Goal: Task Accomplishment & Management: Use online tool/utility

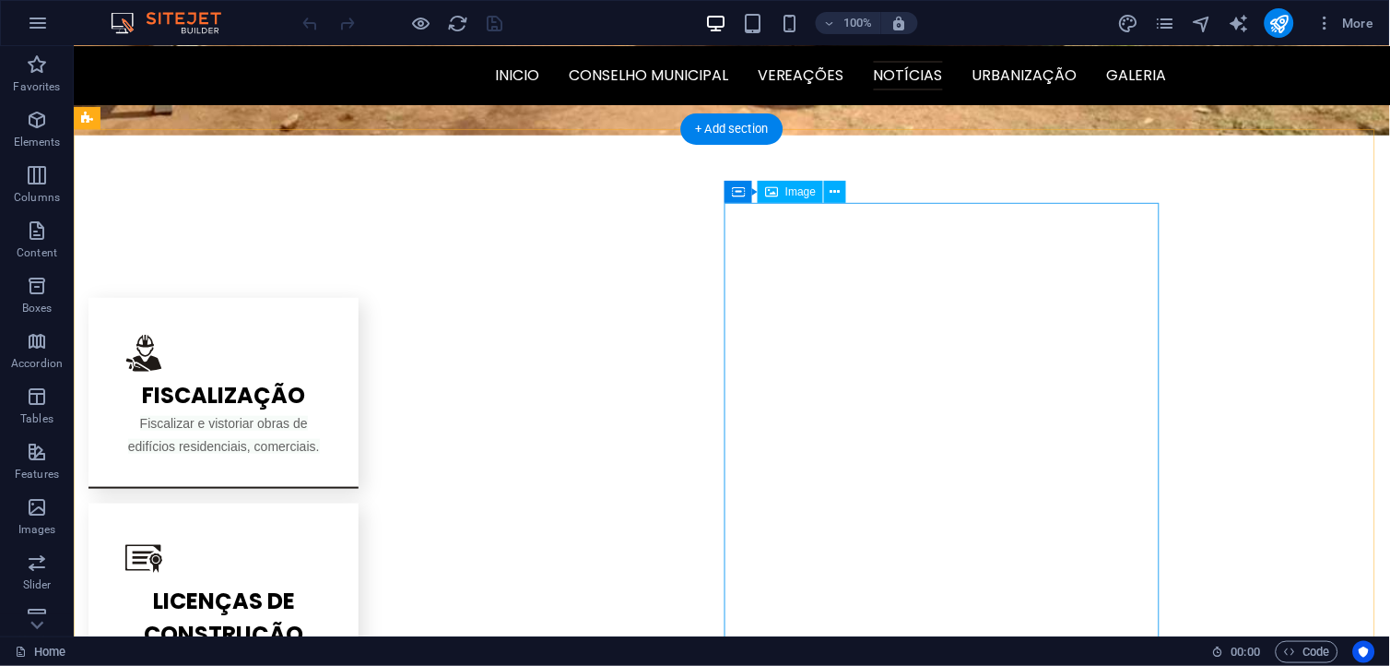
scroll to position [1639, 0]
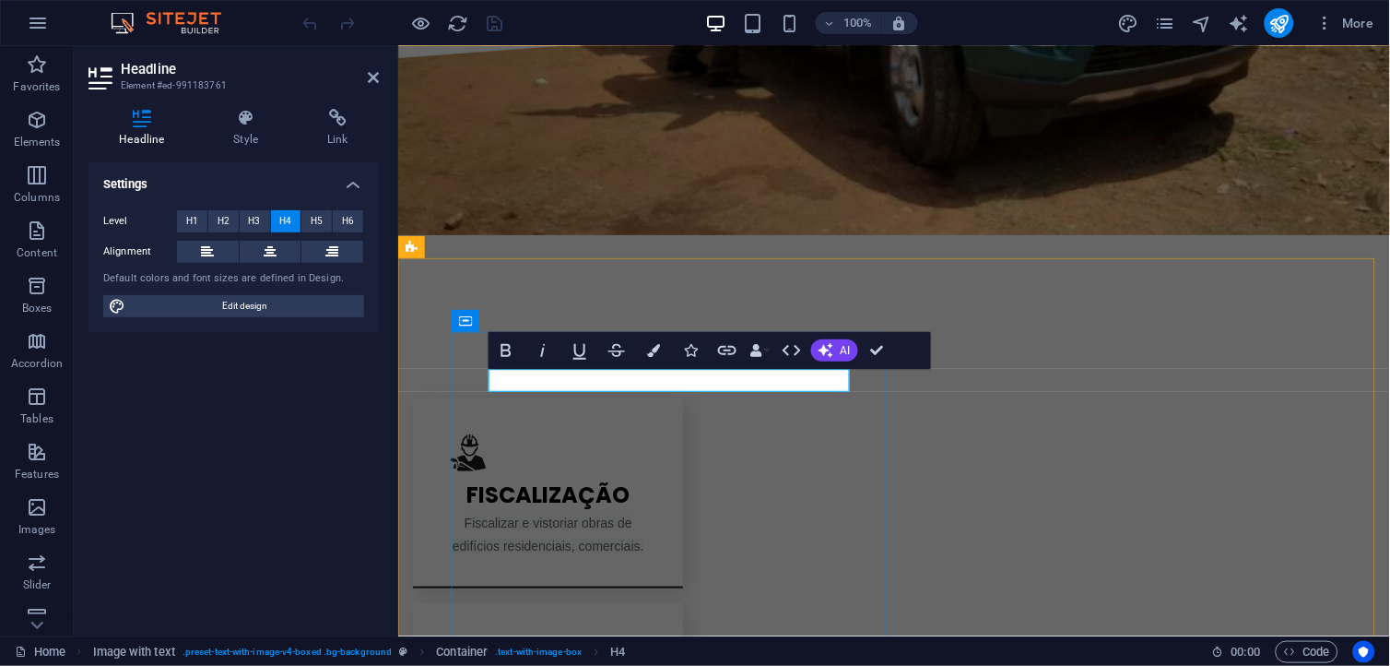
drag, startPoint x: 833, startPoint y: 385, endPoint x: 893, endPoint y: 408, distance: 64.6
click at [319, 219] on span "H5" at bounding box center [317, 221] width 12 height 22
click at [345, 219] on span "H6" at bounding box center [348, 221] width 12 height 22
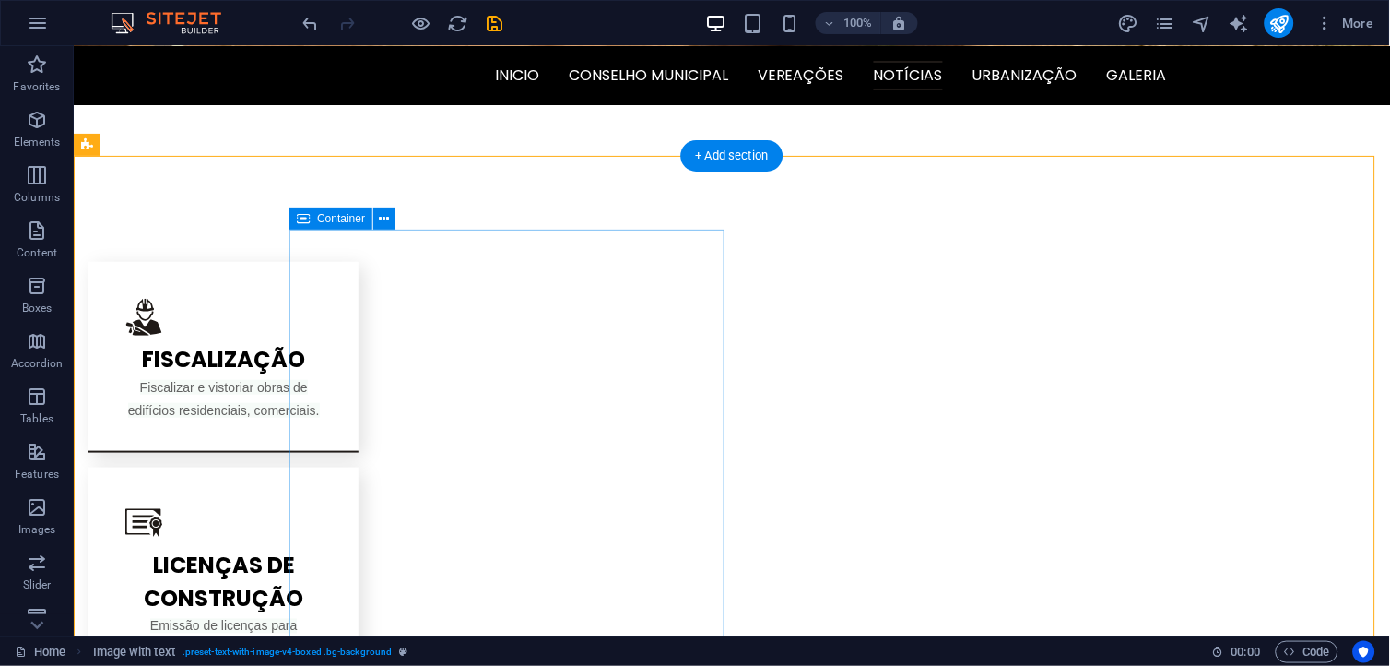
scroll to position [1741, 0]
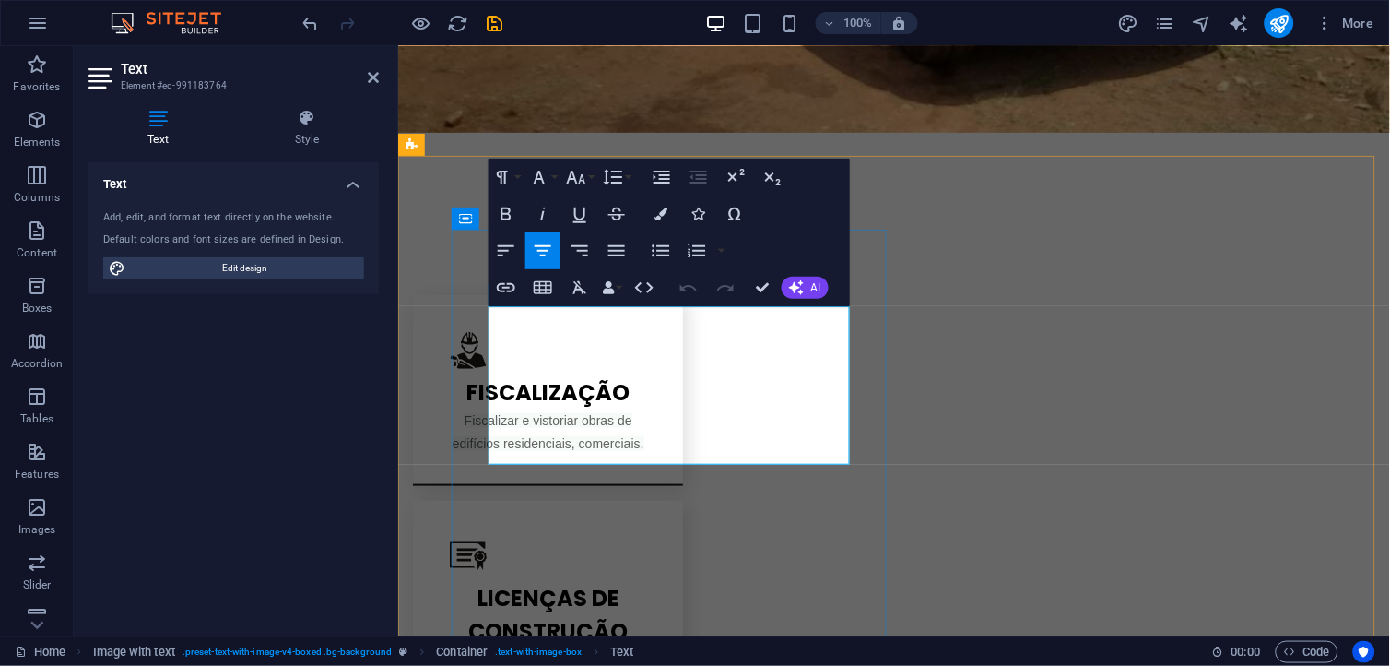
drag, startPoint x: 827, startPoint y: 407, endPoint x: 503, endPoint y: 343, distance: 329.8
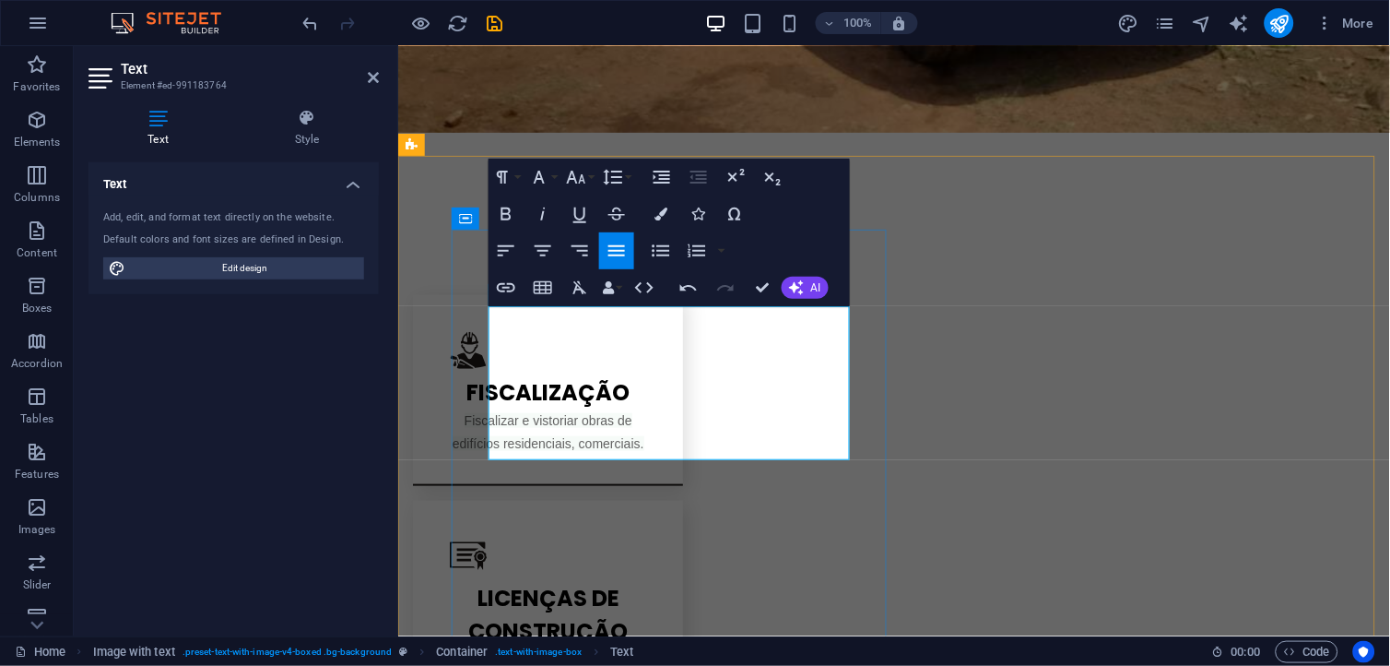
click at [292, 129] on h4 "Style" at bounding box center [307, 128] width 144 height 39
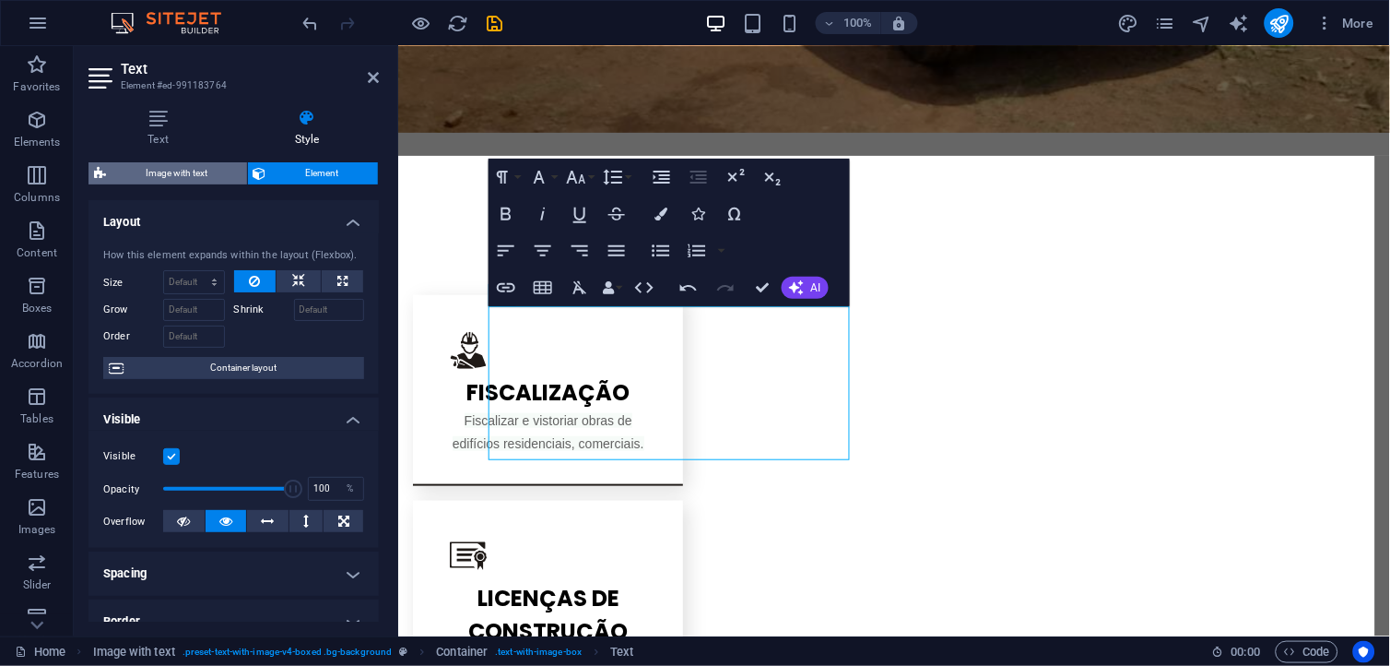
click at [194, 170] on span "Image with text" at bounding box center [177, 173] width 130 height 22
select select "rem"
select select "px"
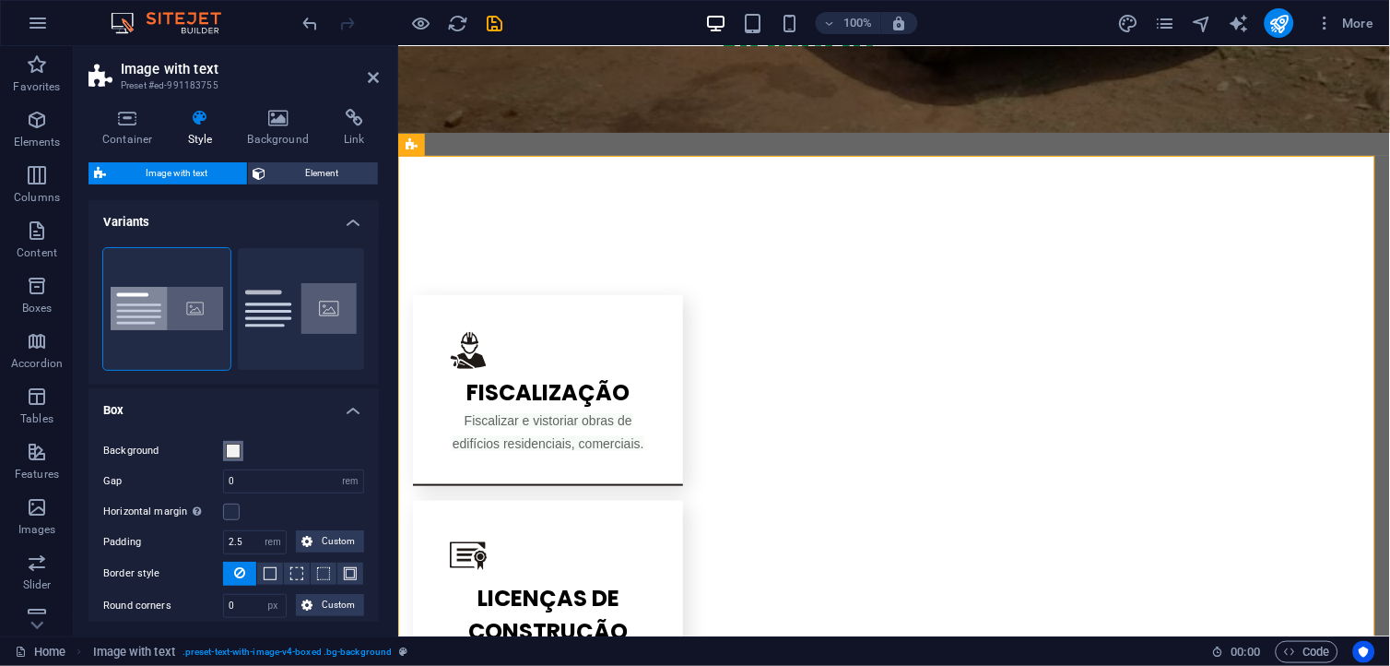
click at [235, 447] on span at bounding box center [233, 451] width 15 height 15
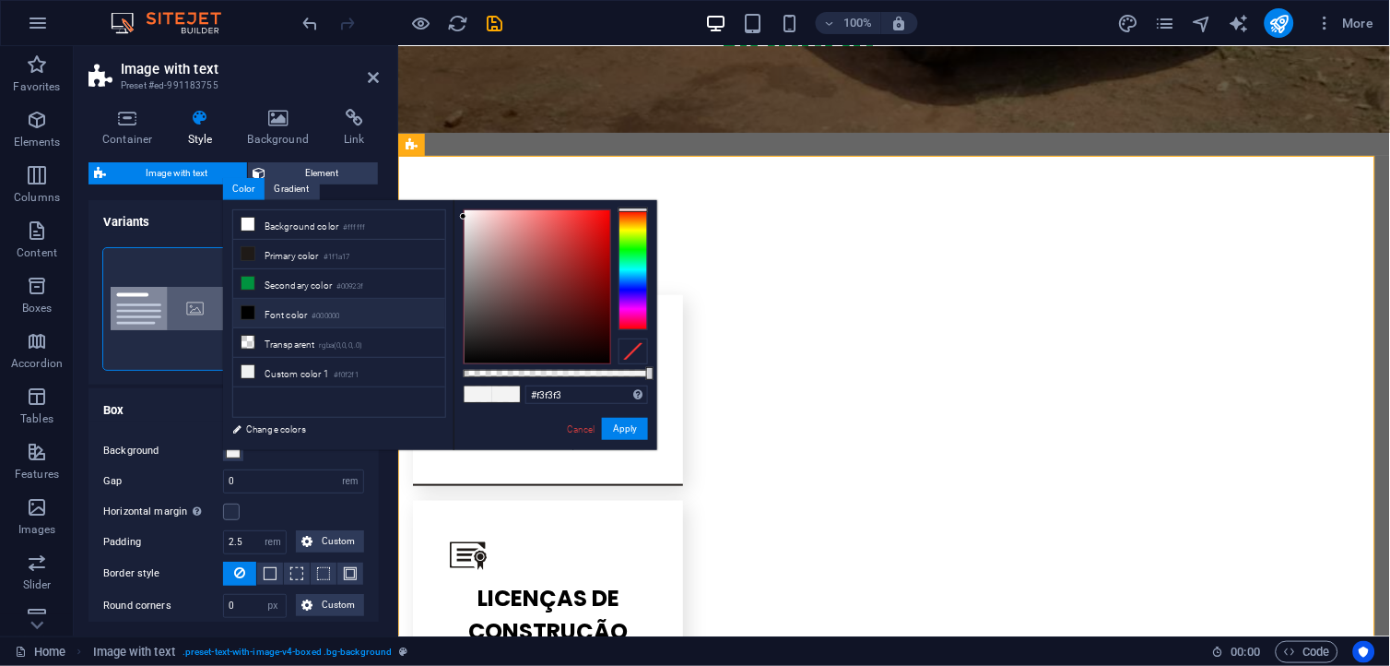
click at [270, 323] on li "Font color #000000" at bounding box center [339, 314] width 212 height 30
type input "#000000"
drag, startPoint x: 638, startPoint y: 429, endPoint x: 233, endPoint y: 380, distance: 407.7
click at [638, 429] on button "Apply" at bounding box center [625, 429] width 46 height 22
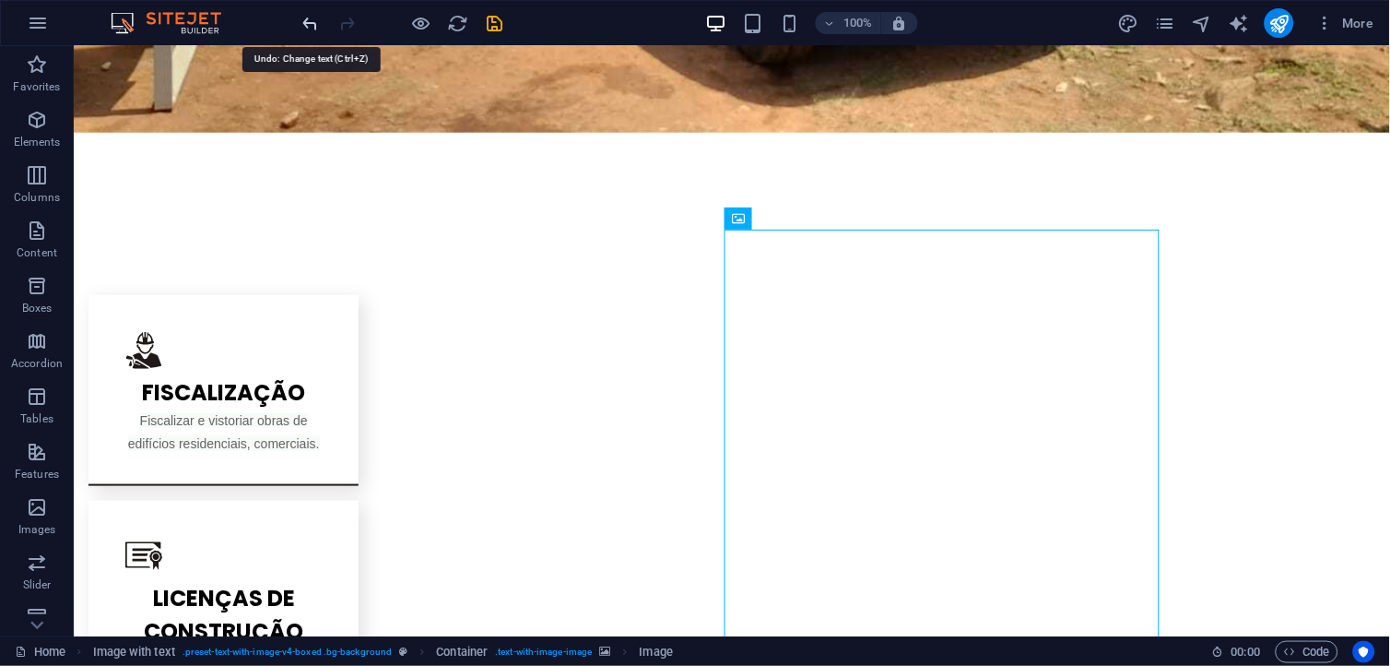
click at [311, 23] on icon "undo" at bounding box center [311, 23] width 21 height 21
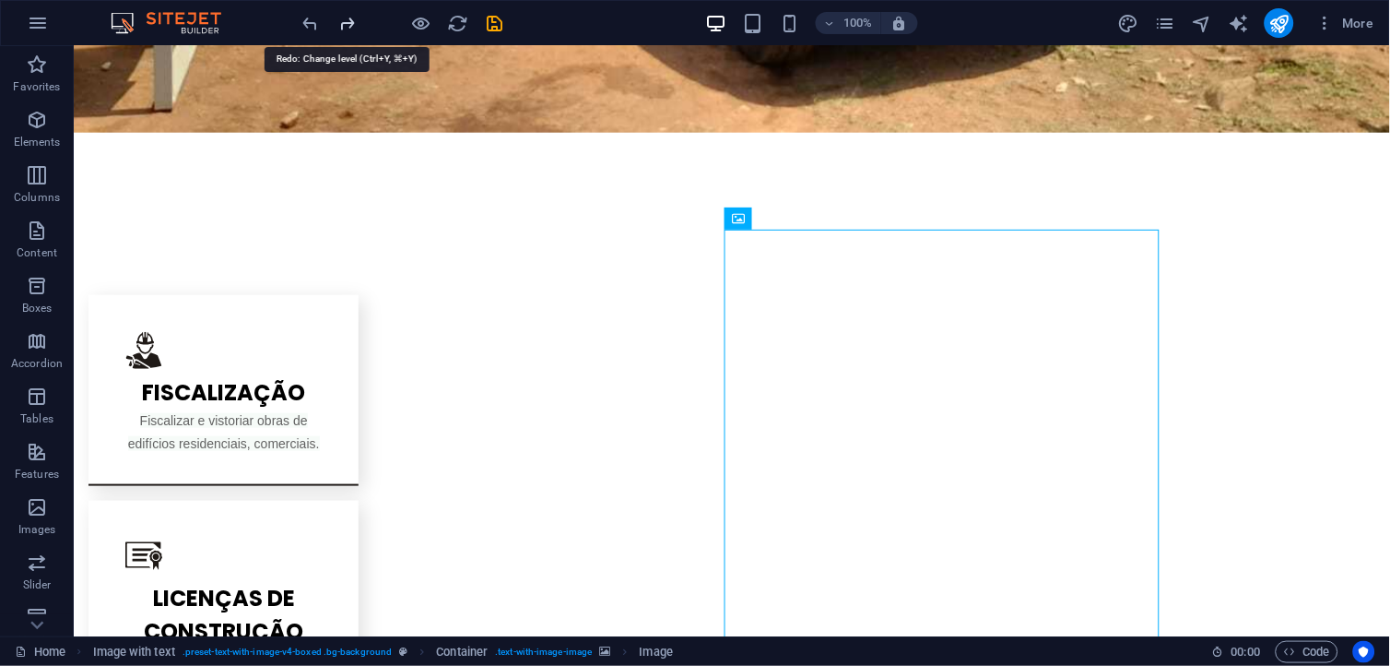
click at [349, 26] on icon "redo" at bounding box center [347, 23] width 21 height 21
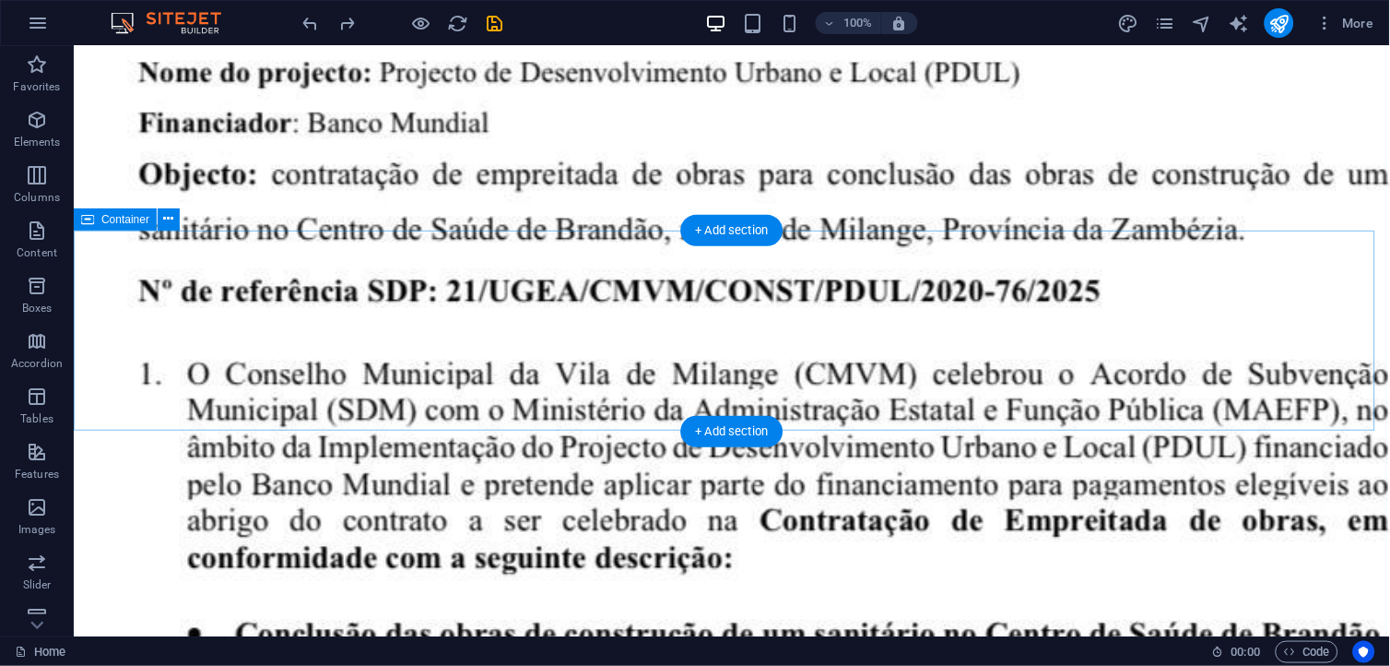
scroll to position [5532, 0]
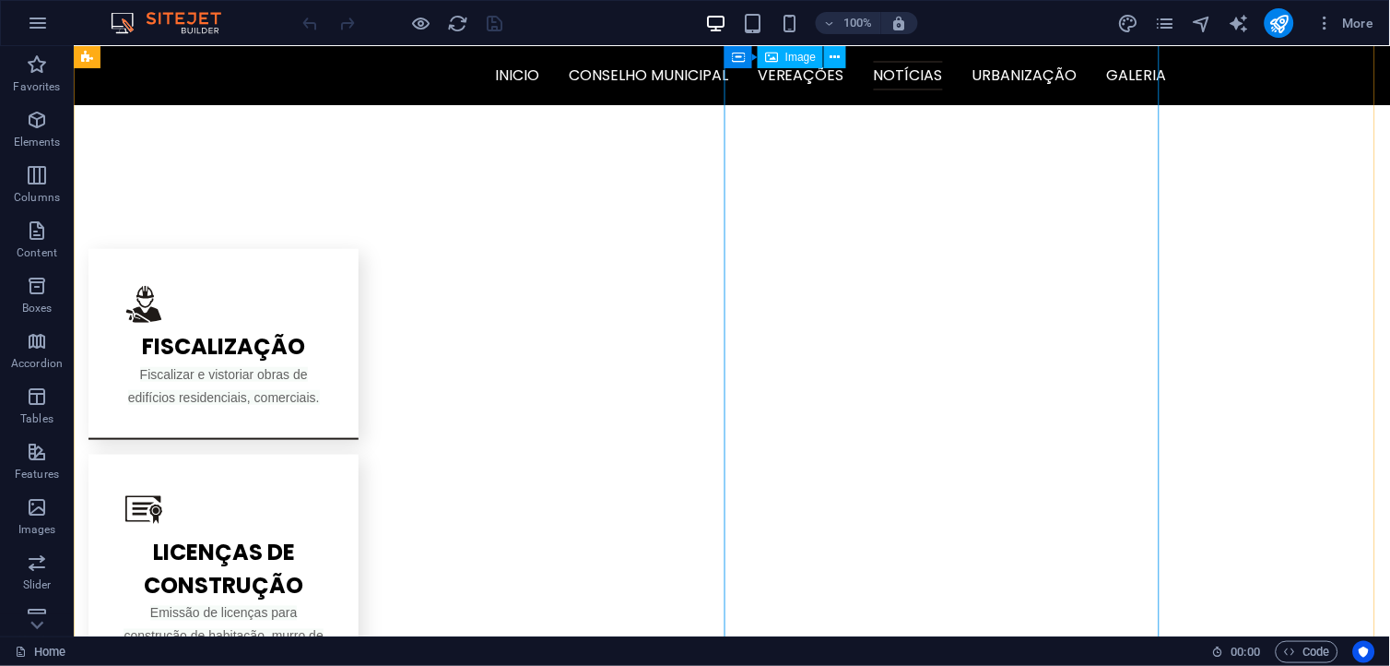
scroll to position [1741, 0]
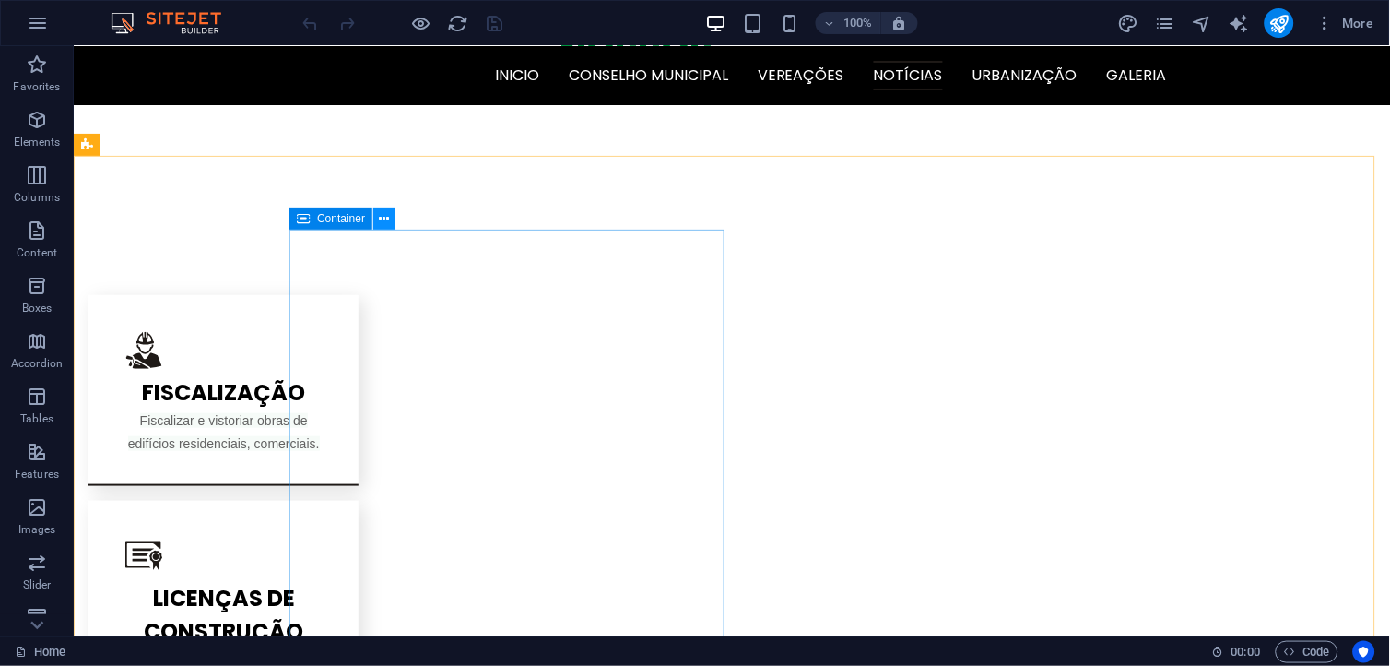
click at [382, 215] on icon at bounding box center [385, 218] width 10 height 19
click at [315, 218] on div "Container" at bounding box center [331, 218] width 83 height 22
click at [314, 218] on div "Container" at bounding box center [331, 218] width 83 height 22
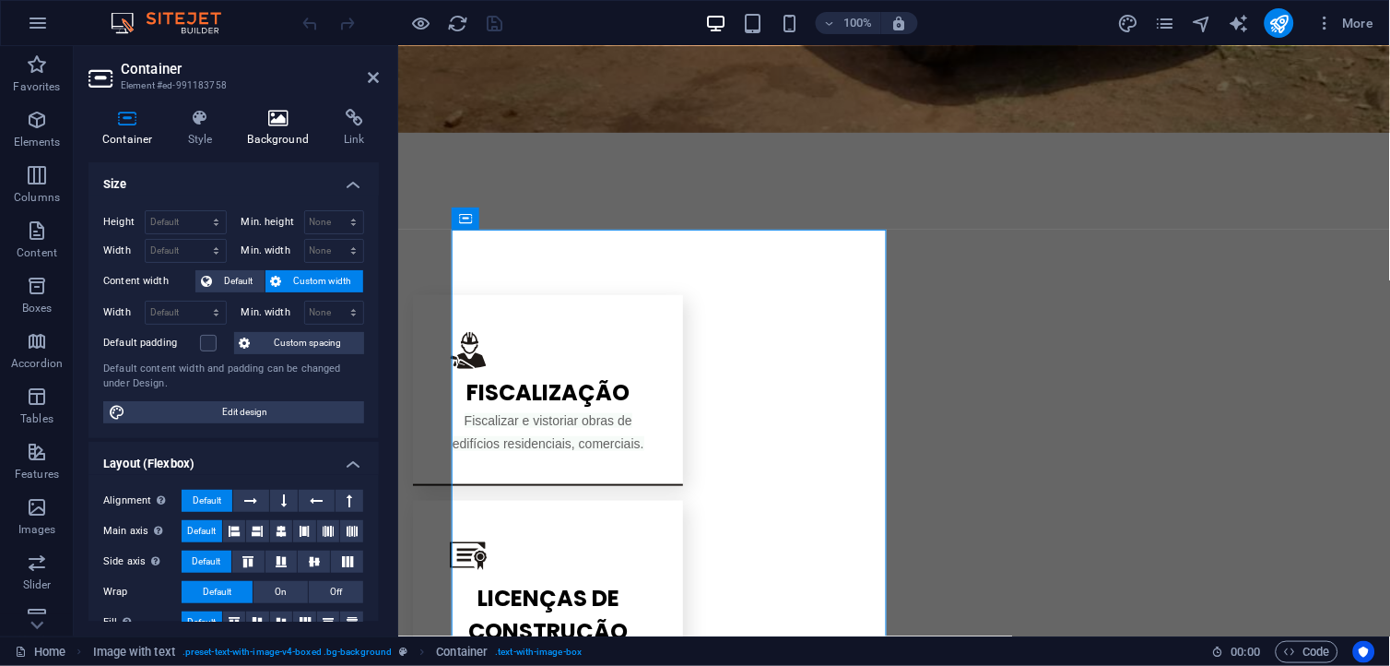
click at [247, 124] on icon at bounding box center [278, 118] width 89 height 18
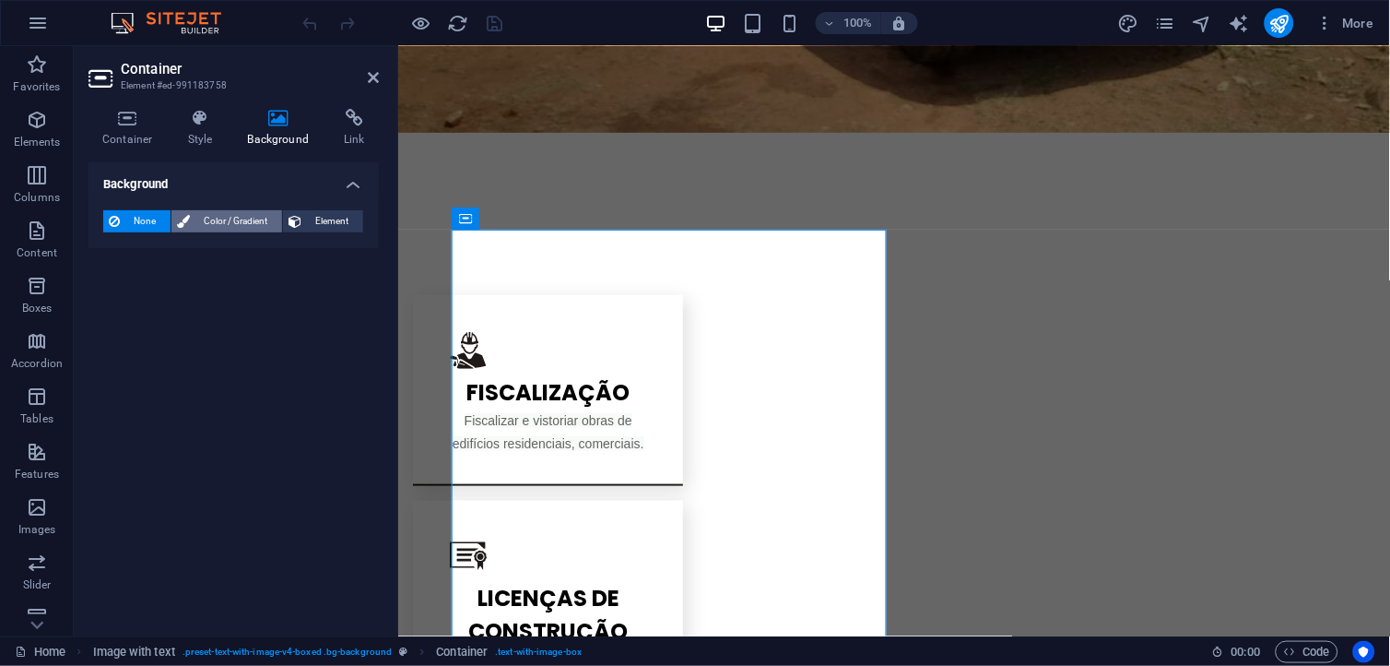
click at [222, 216] on span "Color / Gradient" at bounding box center [235, 221] width 81 height 22
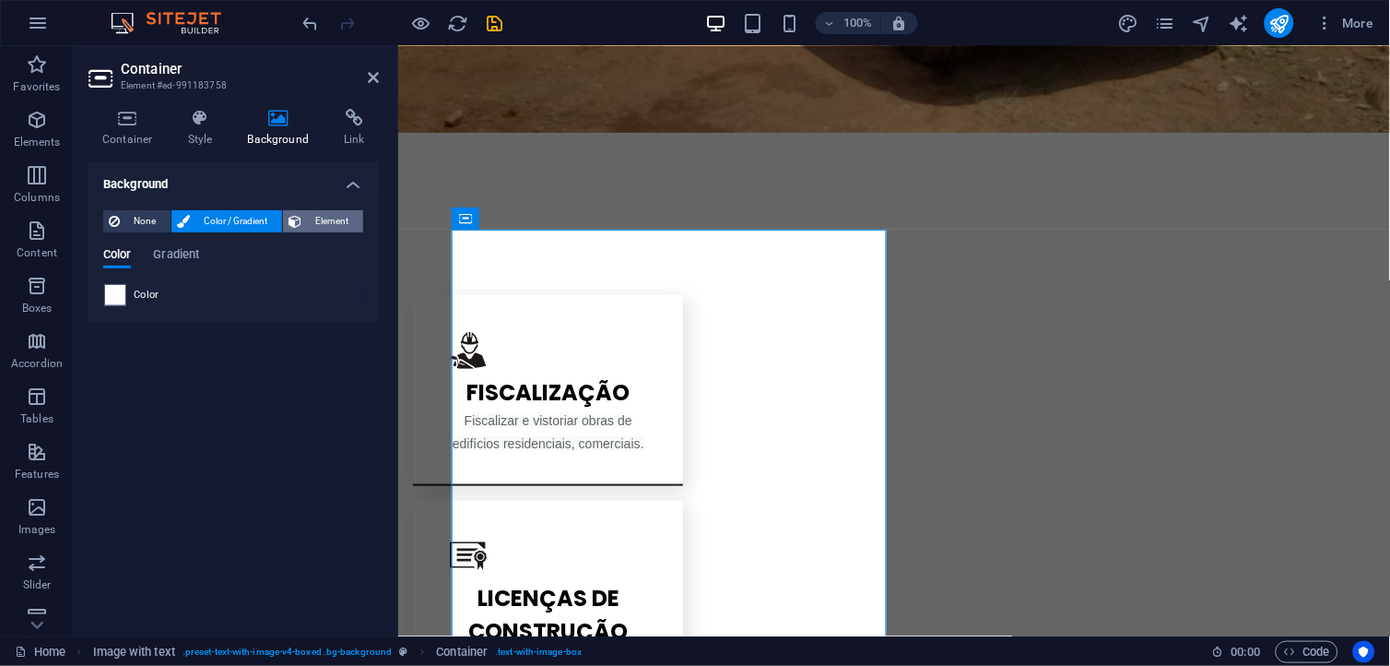
click at [342, 214] on span "Element" at bounding box center [332, 221] width 51 height 22
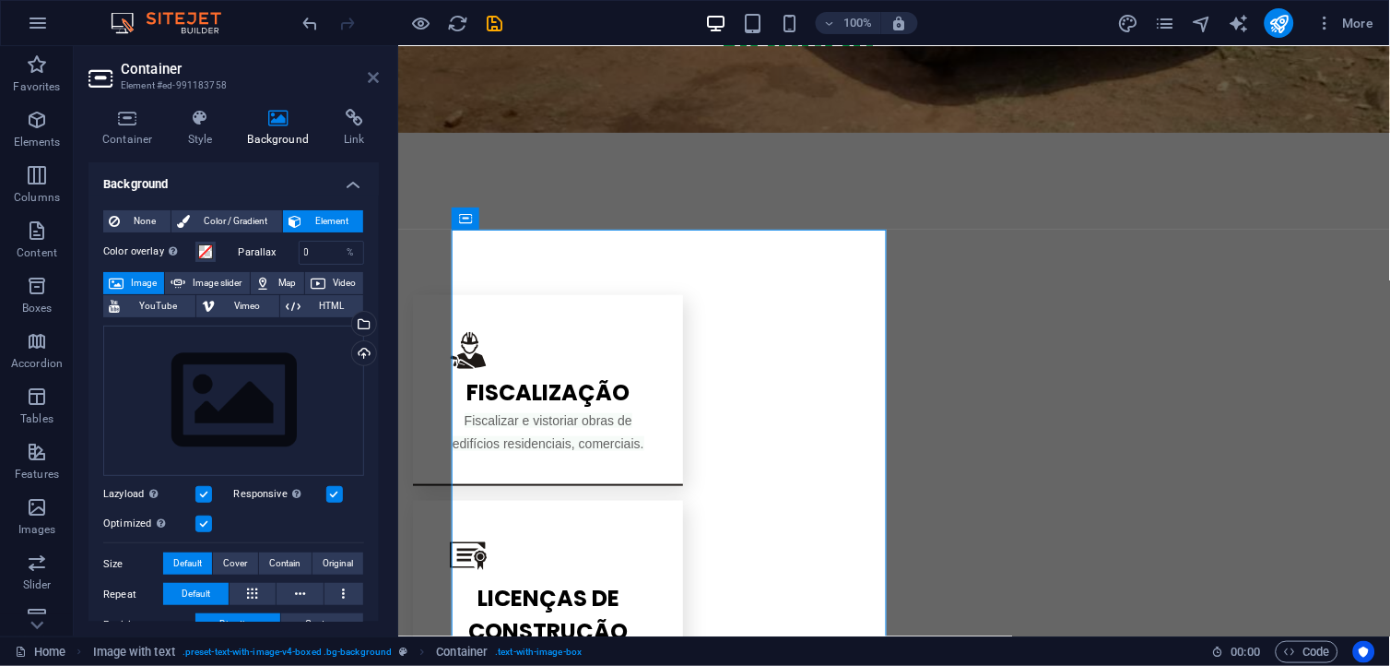
click at [370, 74] on icon at bounding box center [373, 77] width 11 height 15
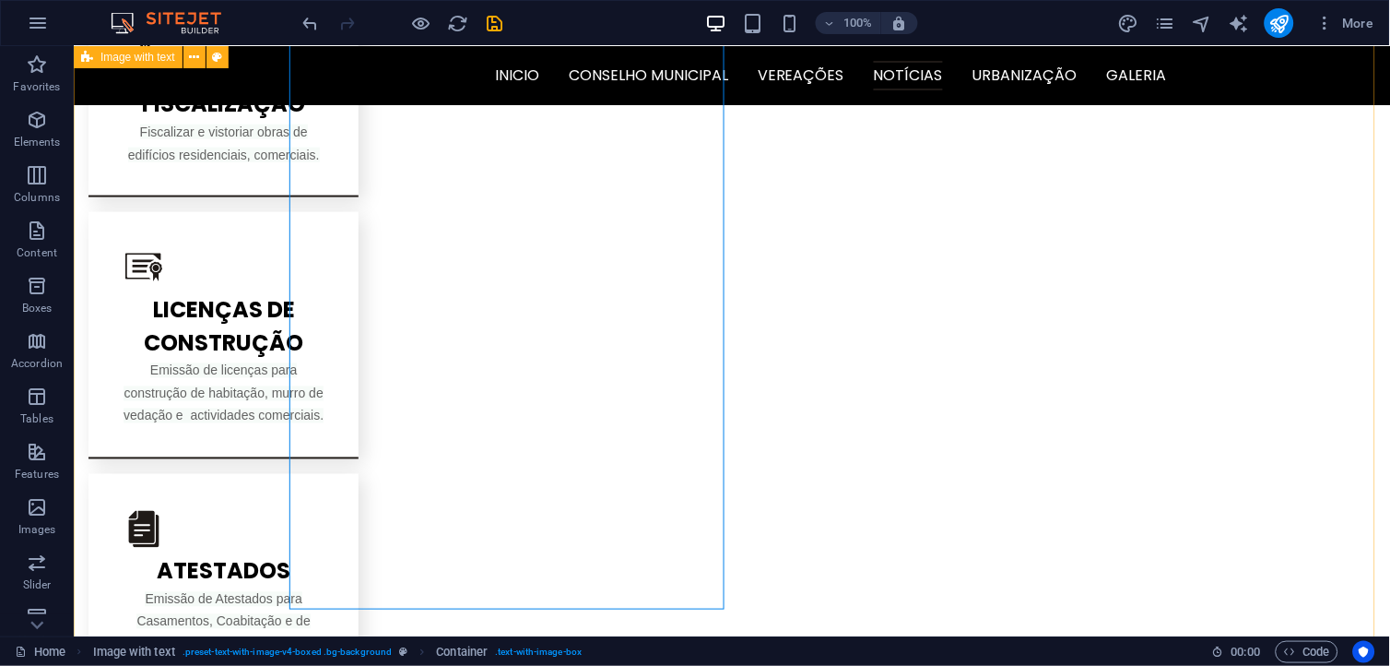
scroll to position [1639, 0]
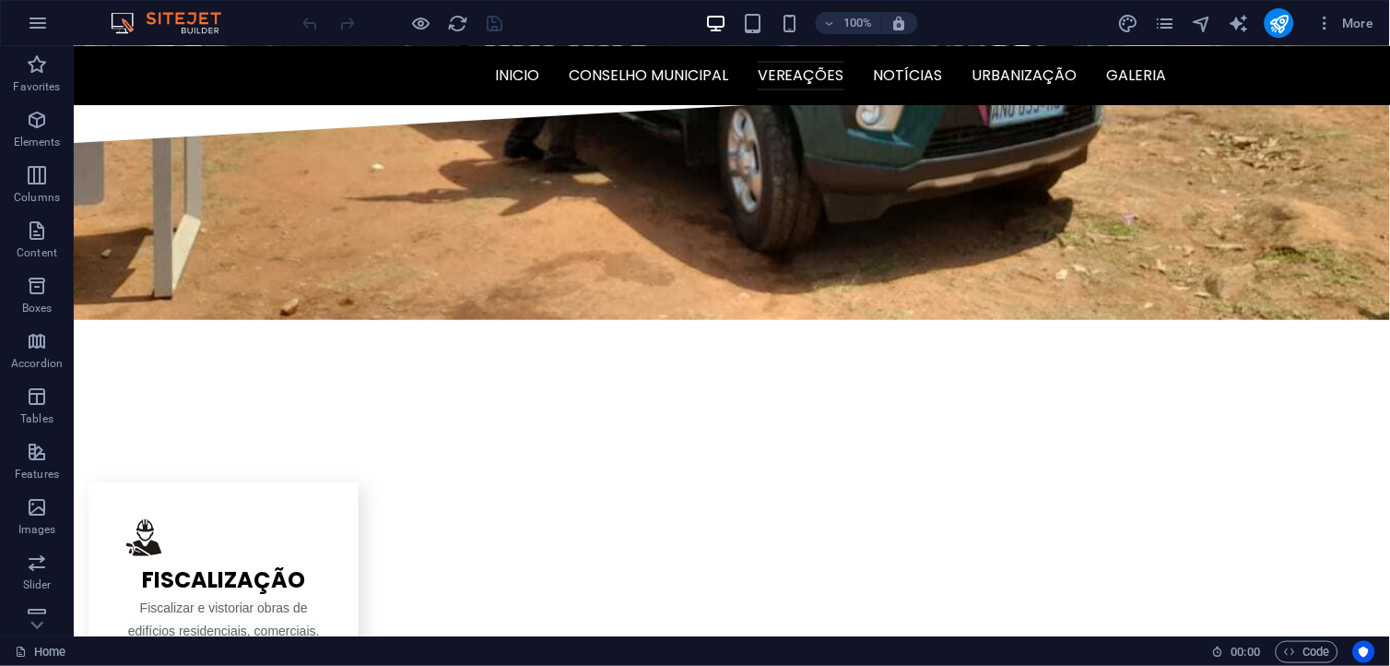
scroll to position [1042, 0]
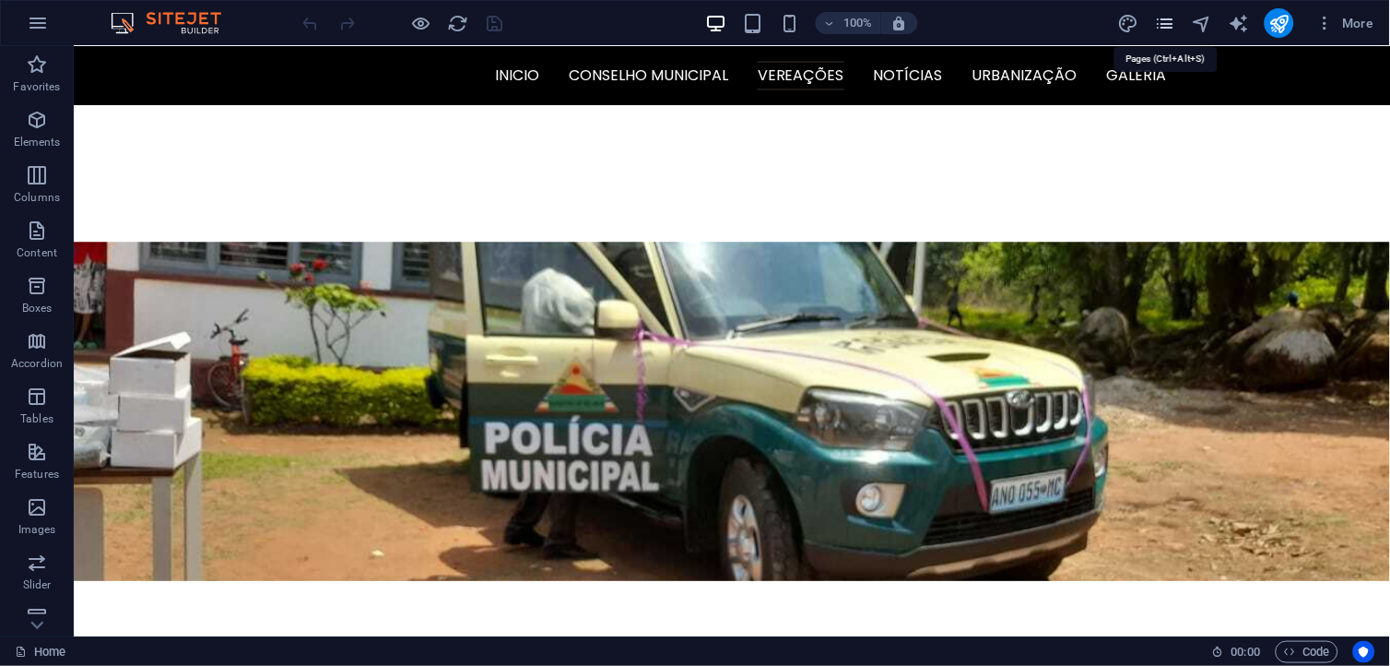
click at [1162, 26] on icon "pages" at bounding box center [1164, 23] width 21 height 21
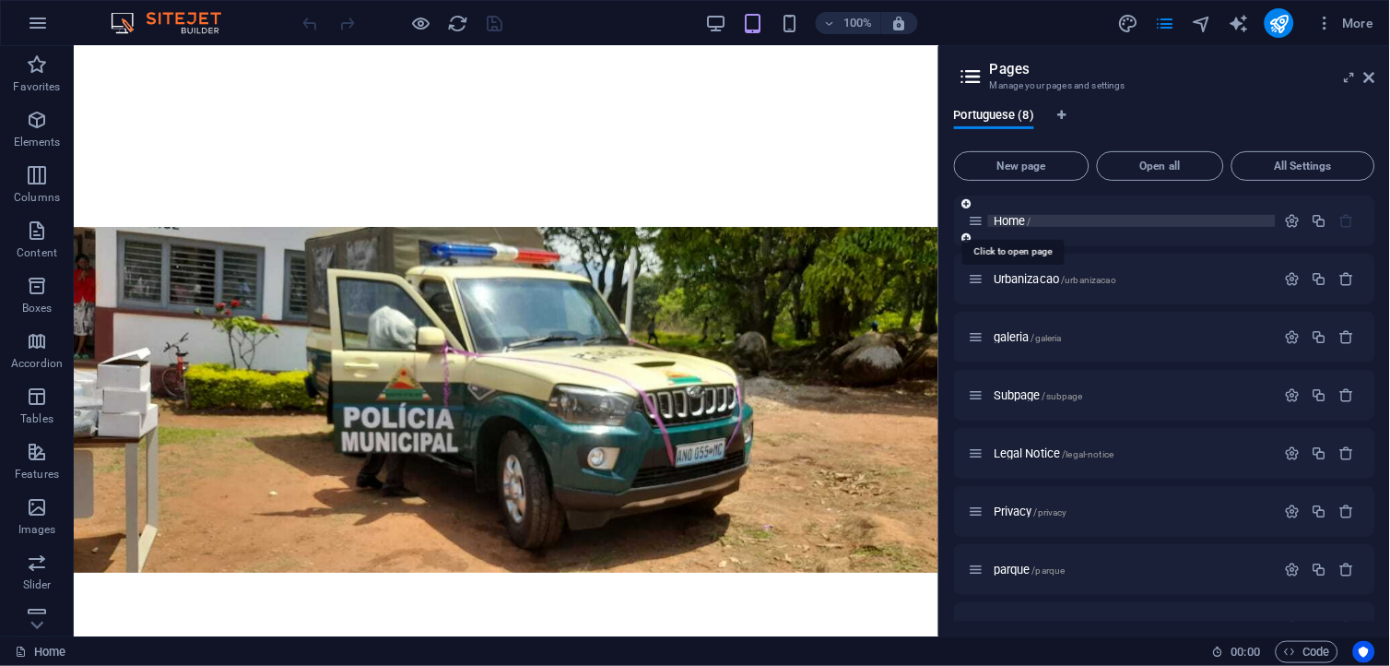
click at [1026, 216] on span "Home /" at bounding box center [1013, 221] width 38 height 14
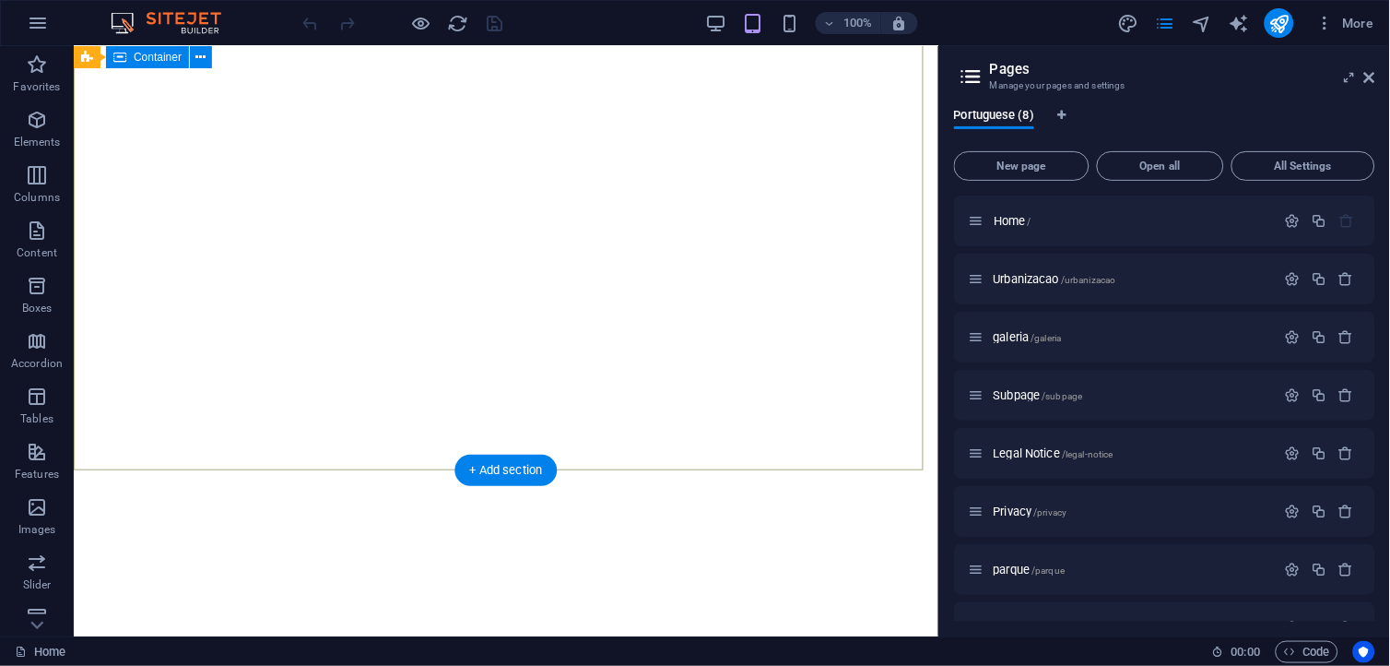
scroll to position [0, 0]
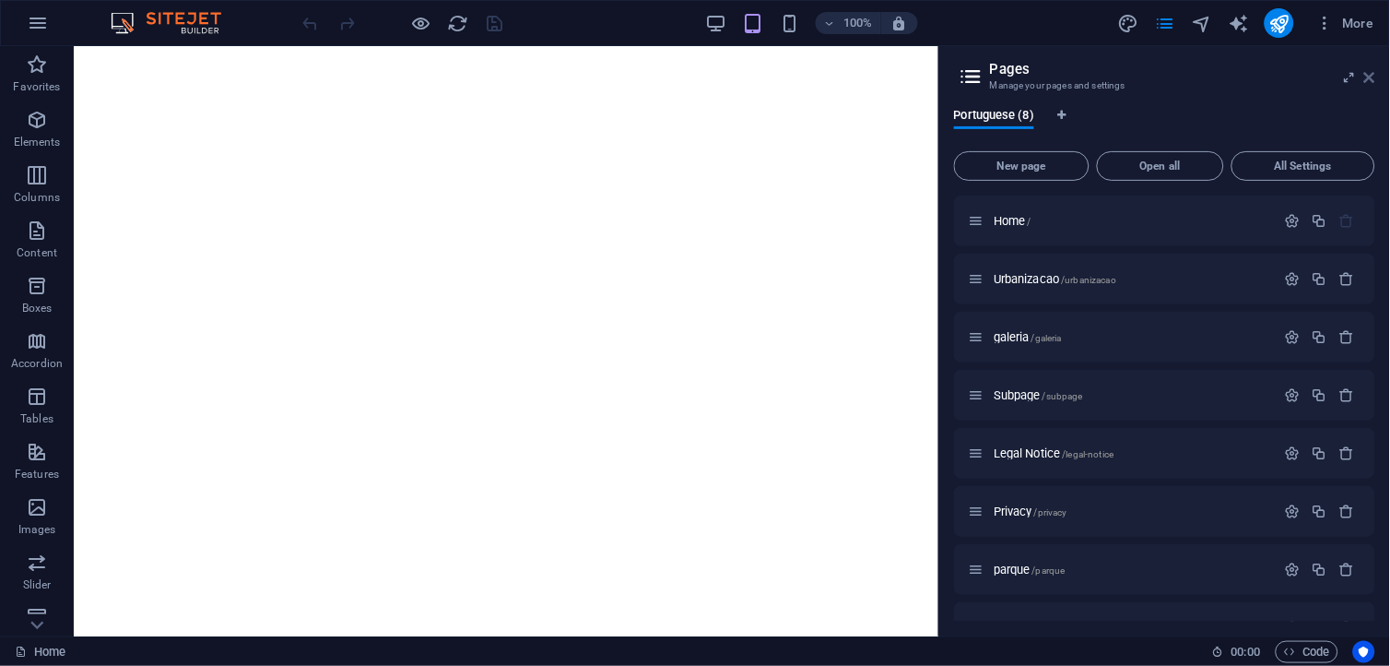
click at [1369, 74] on icon at bounding box center [1370, 77] width 11 height 15
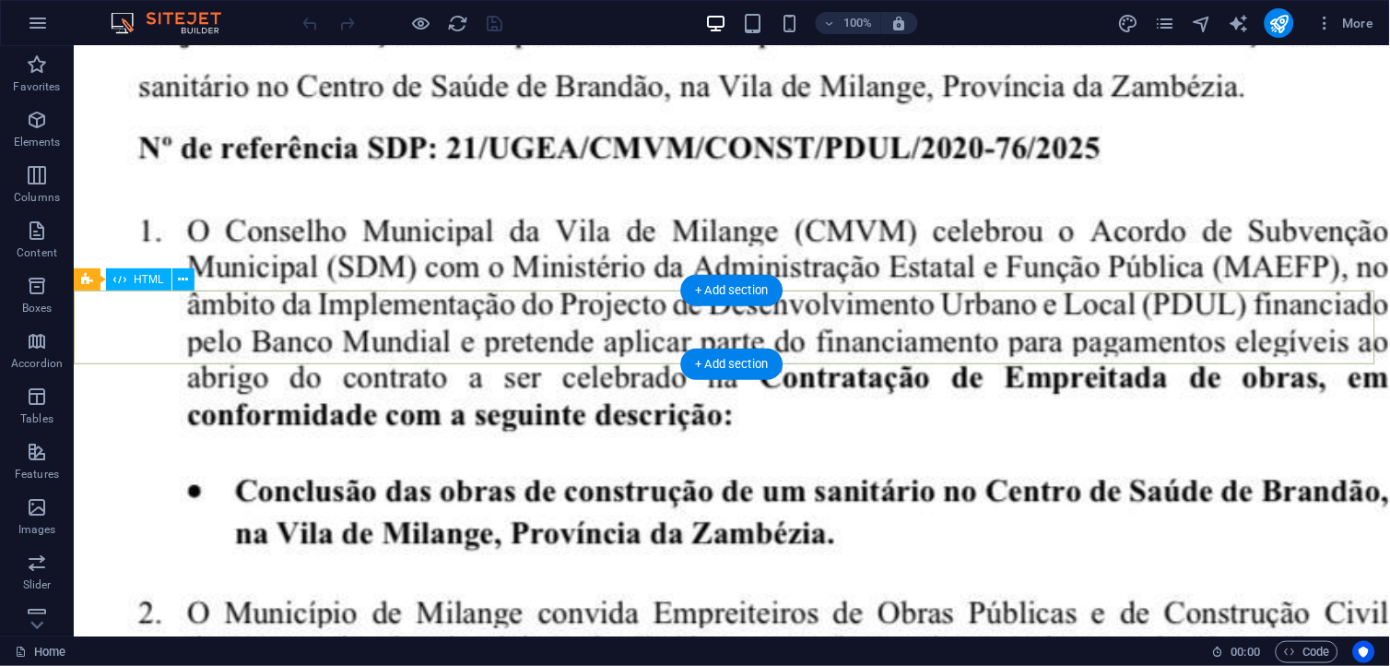
scroll to position [5549, 0]
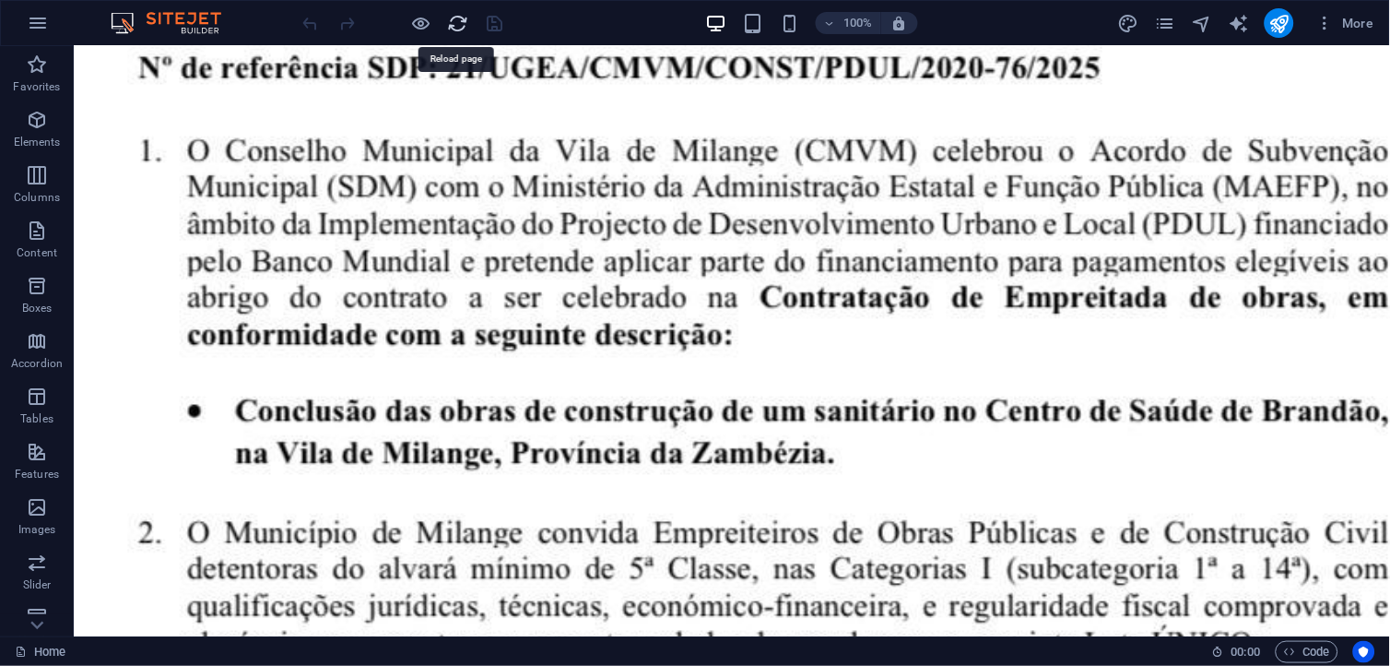
click at [454, 23] on icon "reload" at bounding box center [458, 23] width 21 height 21
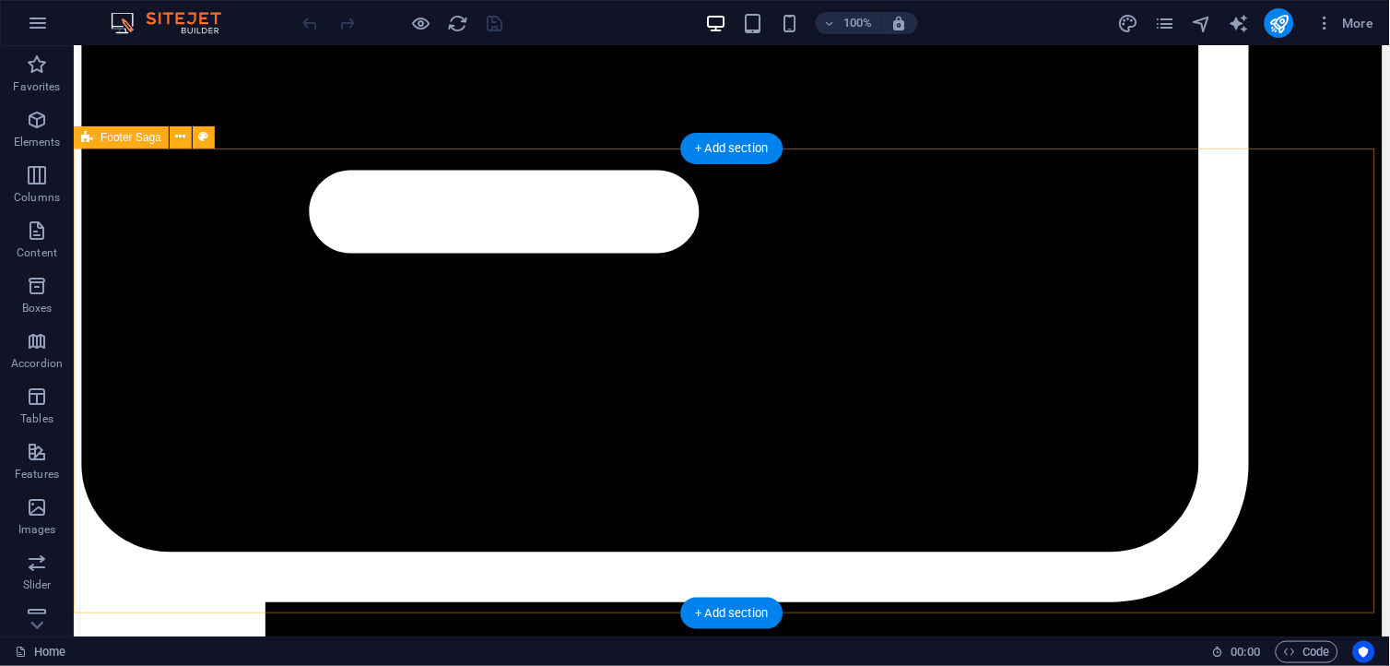
drag, startPoint x: 1033, startPoint y: 403, endPoint x: 1039, endPoint y: 396, distance: 9.8
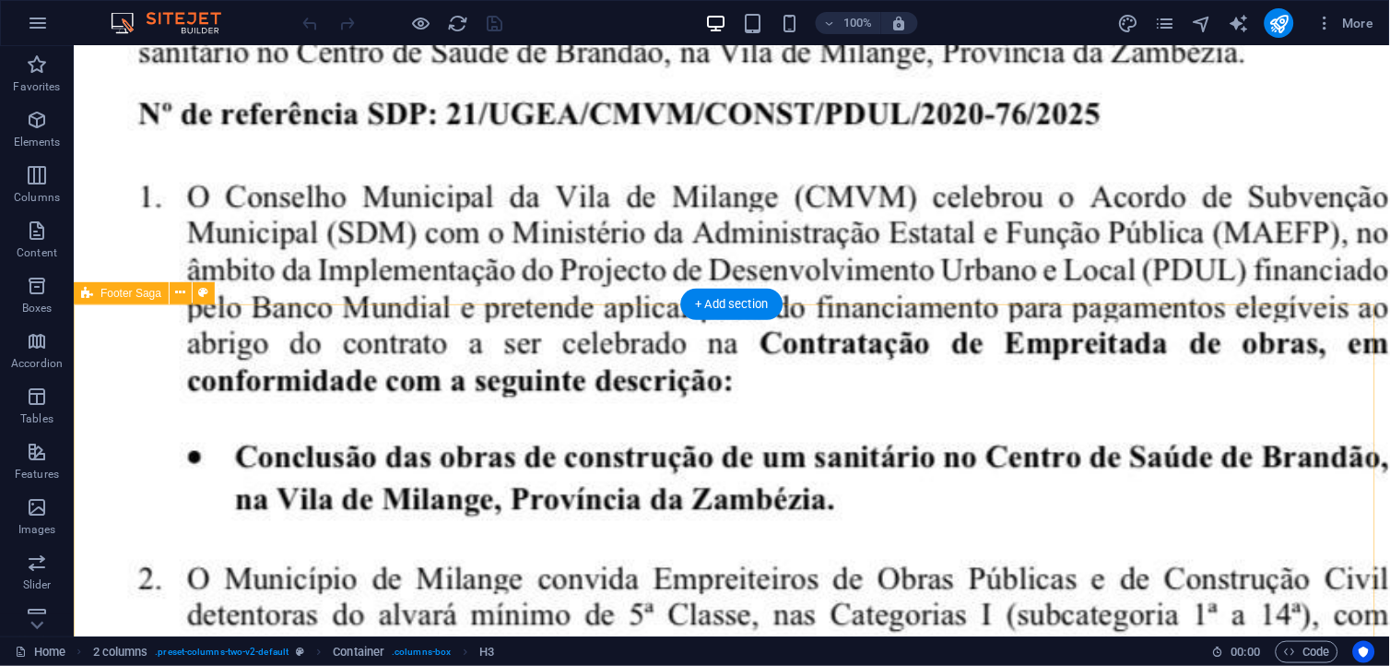
scroll to position [5549, 0]
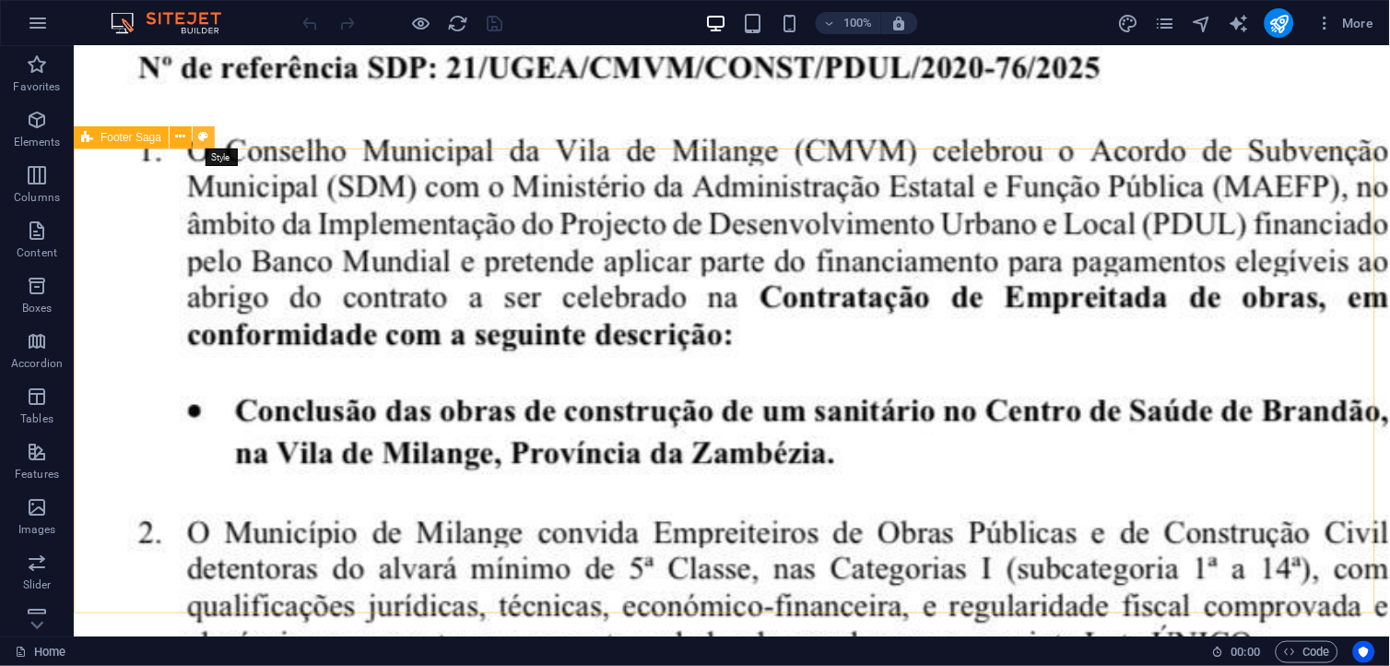
click at [204, 140] on icon at bounding box center [204, 136] width 10 height 19
select select "rem"
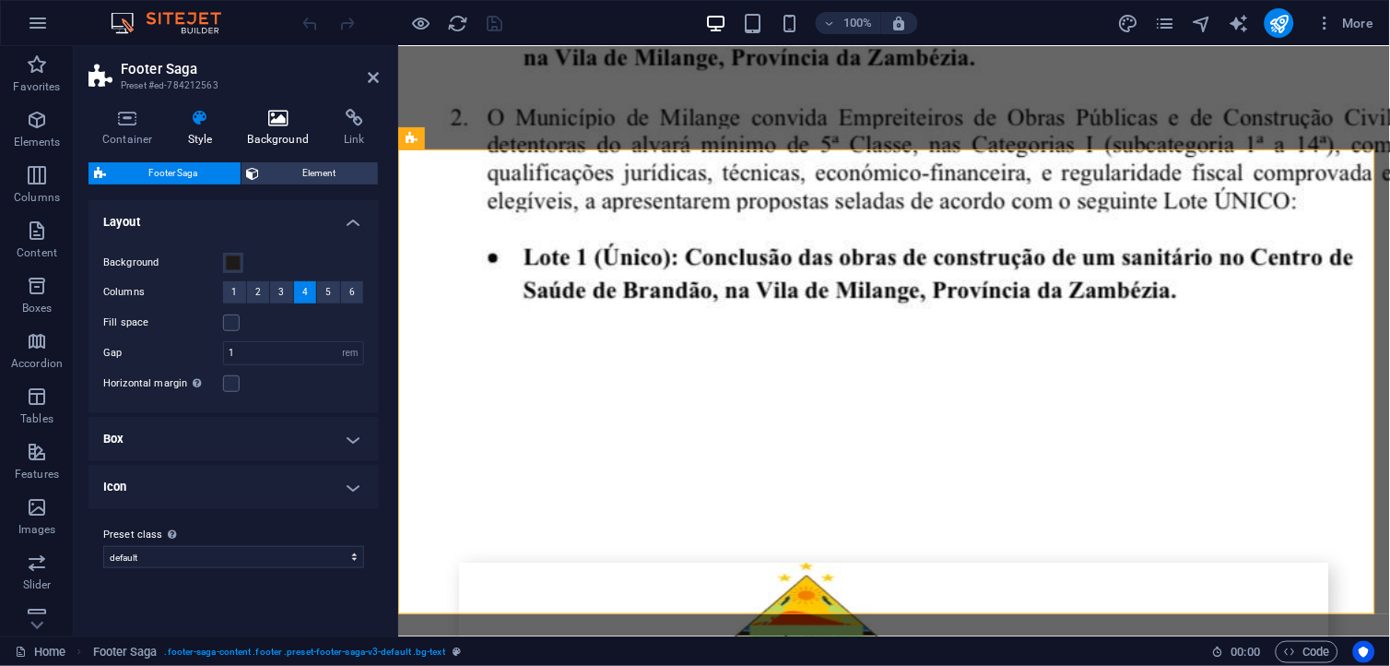
scroll to position [5484, 0]
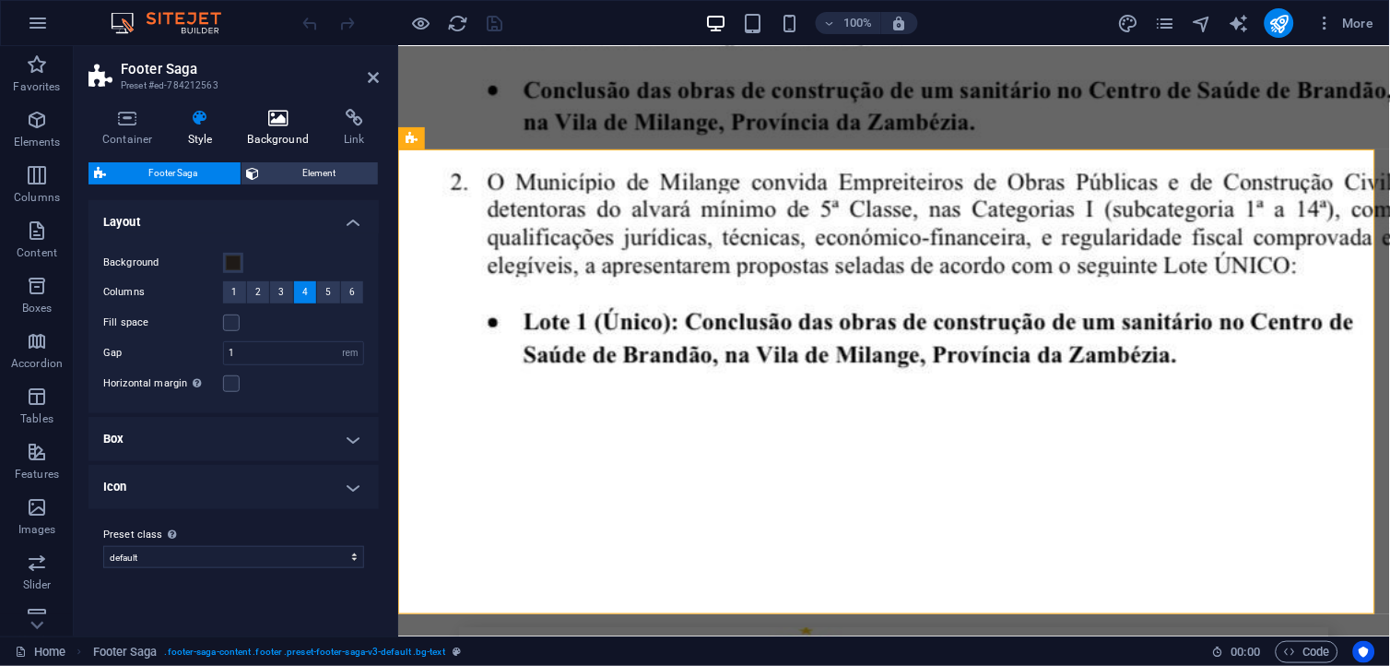
click at [286, 140] on h4 "Background" at bounding box center [282, 128] width 97 height 39
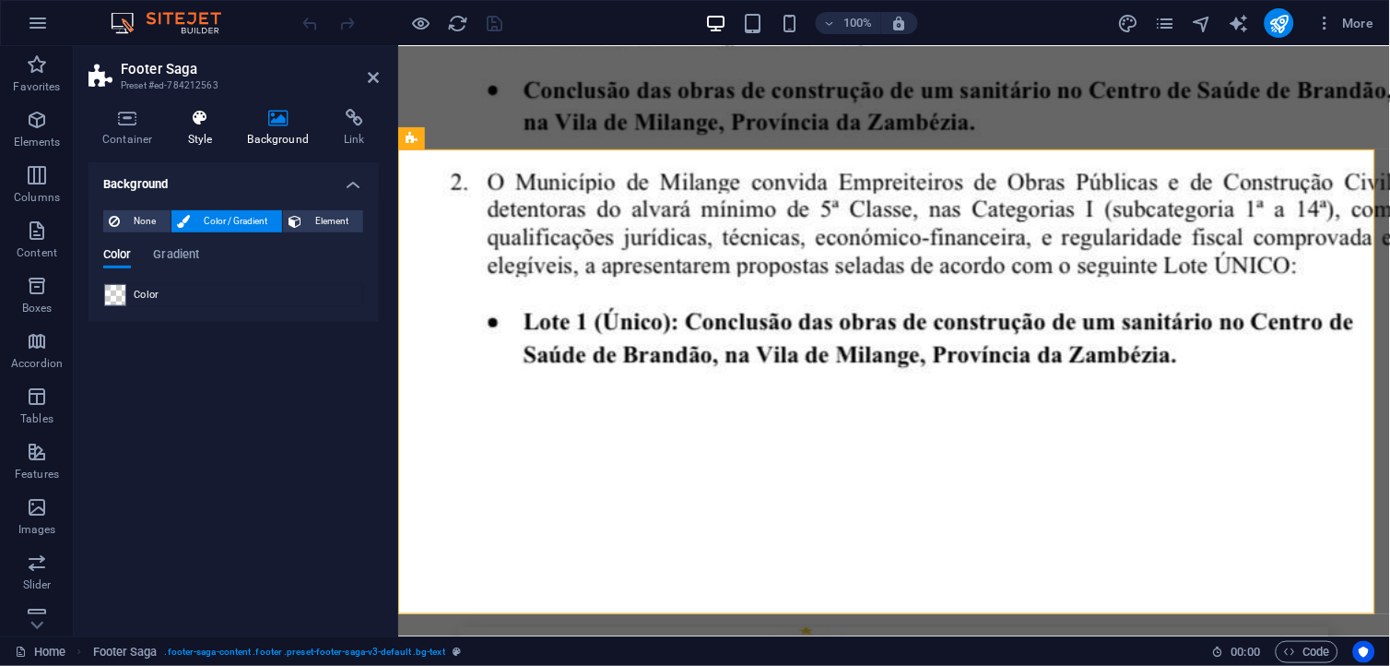
click at [214, 130] on h4 "Style" at bounding box center [204, 128] width 60 height 39
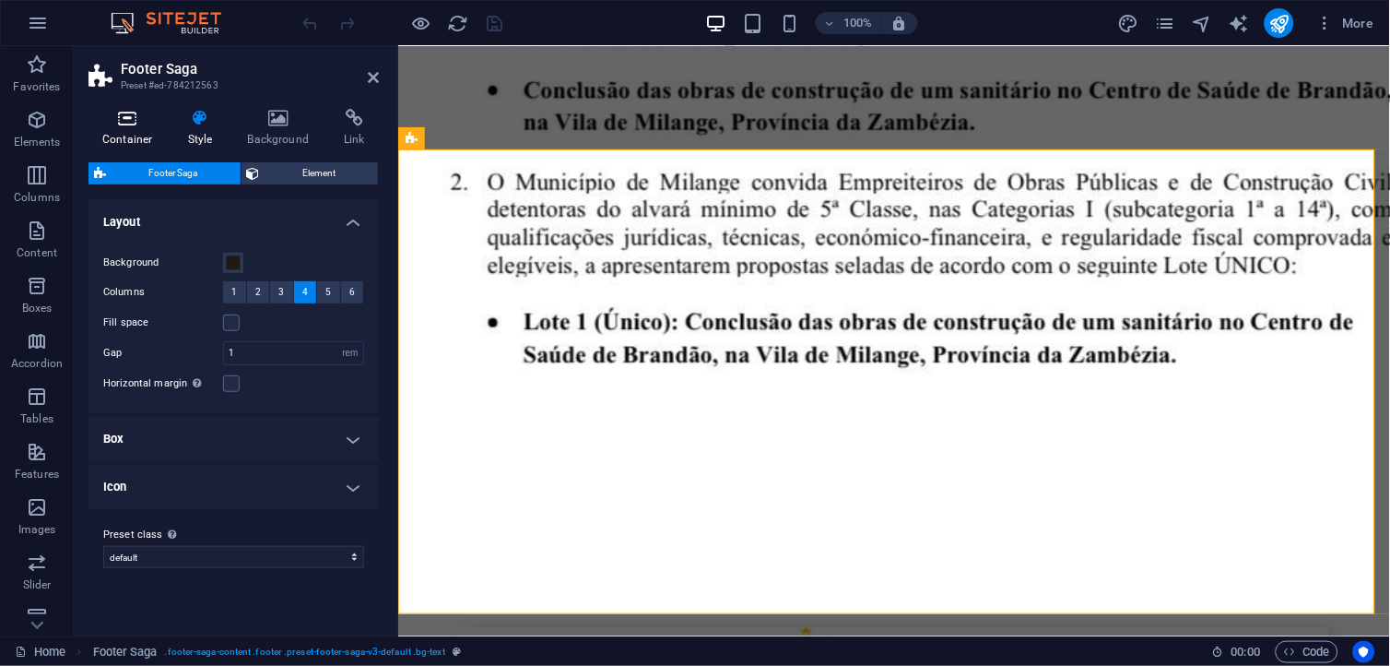
click at [136, 136] on h4 "Container" at bounding box center [132, 128] width 86 height 39
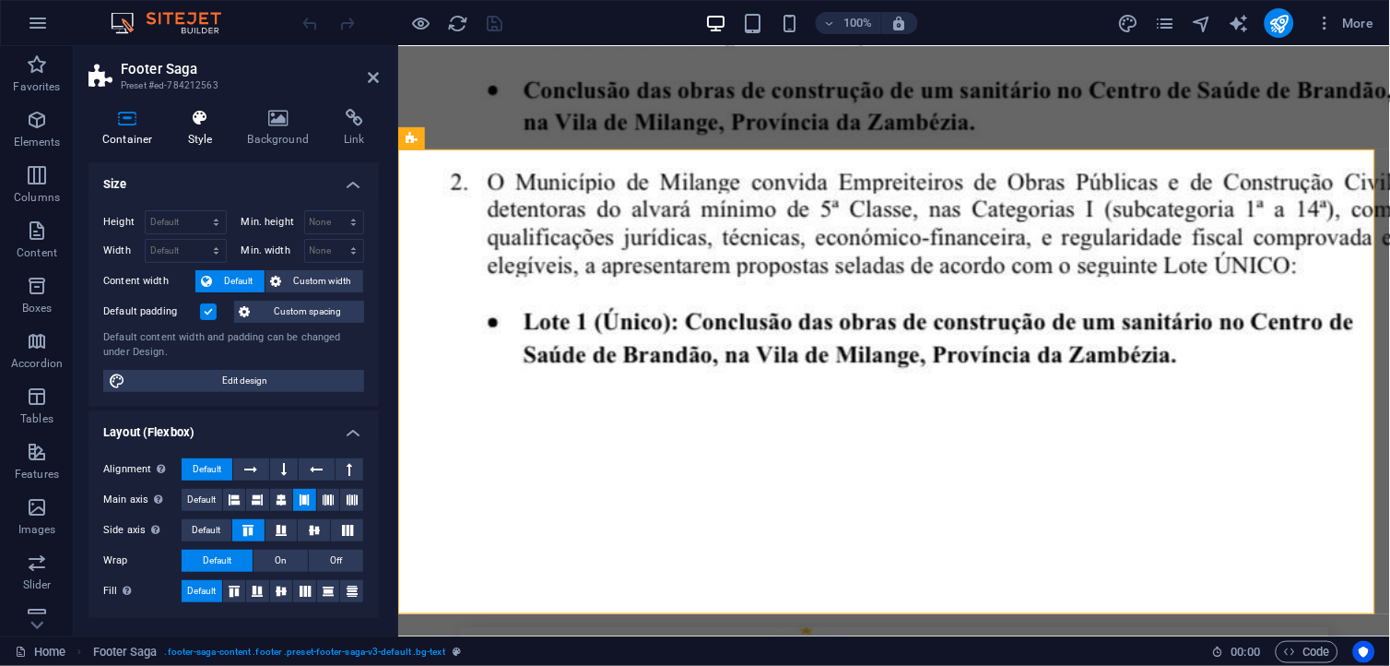
click at [195, 144] on h4 "Style" at bounding box center [204, 128] width 60 height 39
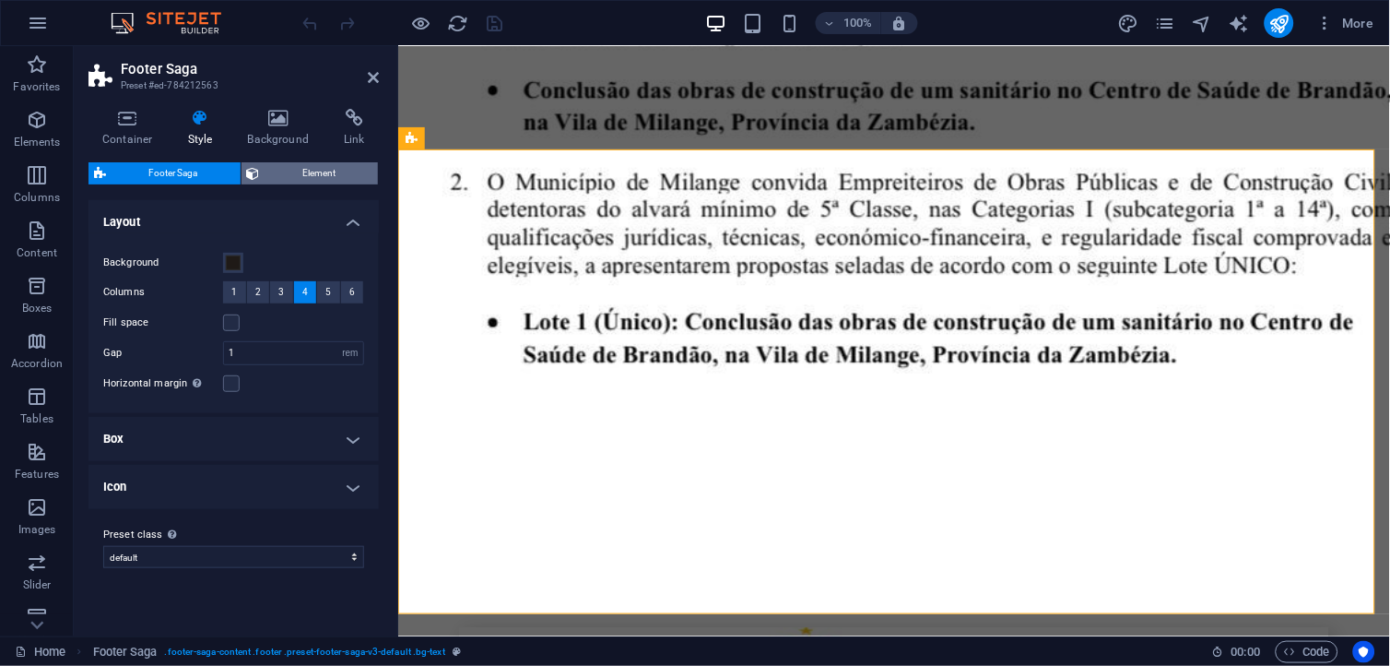
click at [290, 171] on span "Element" at bounding box center [320, 173] width 108 height 22
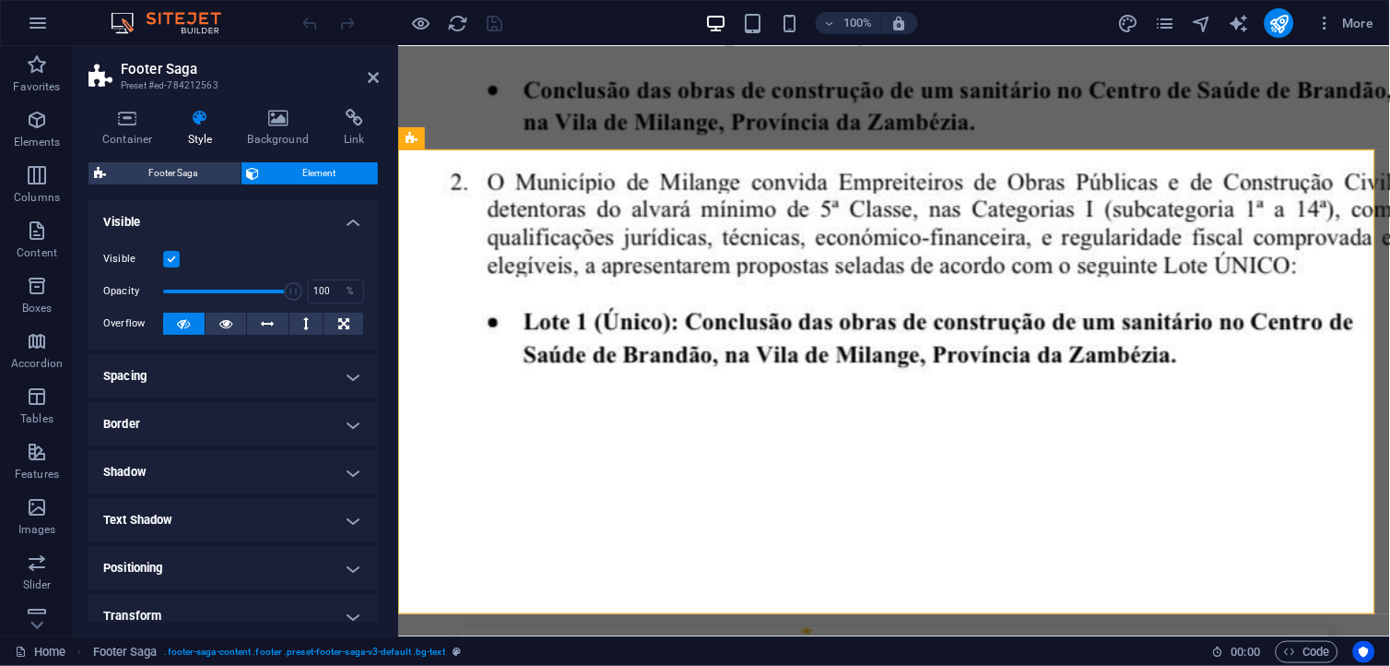
click at [207, 158] on div "Container Style Background Link Size Height Default px rem % vh vw Min. height …" at bounding box center [234, 365] width 290 height 513
click at [205, 162] on span "Footer Saga" at bounding box center [174, 173] width 124 height 22
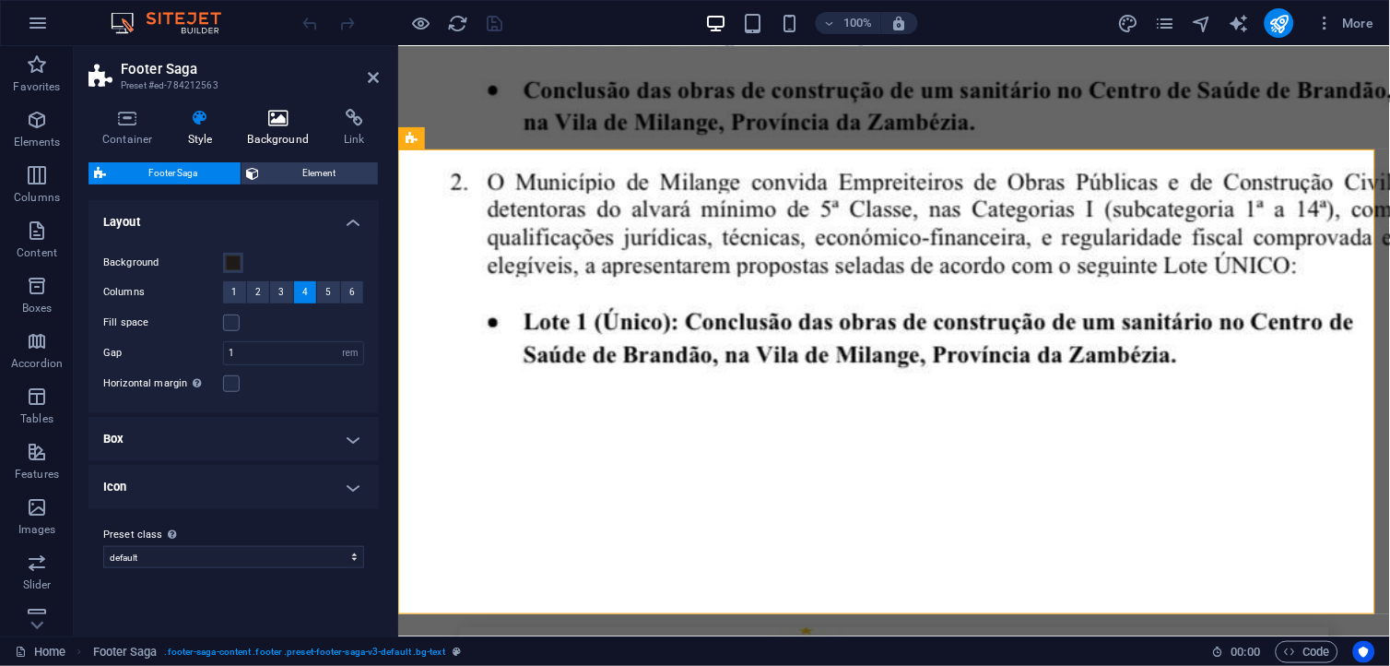
click at [300, 135] on h4 "Background" at bounding box center [282, 128] width 97 height 39
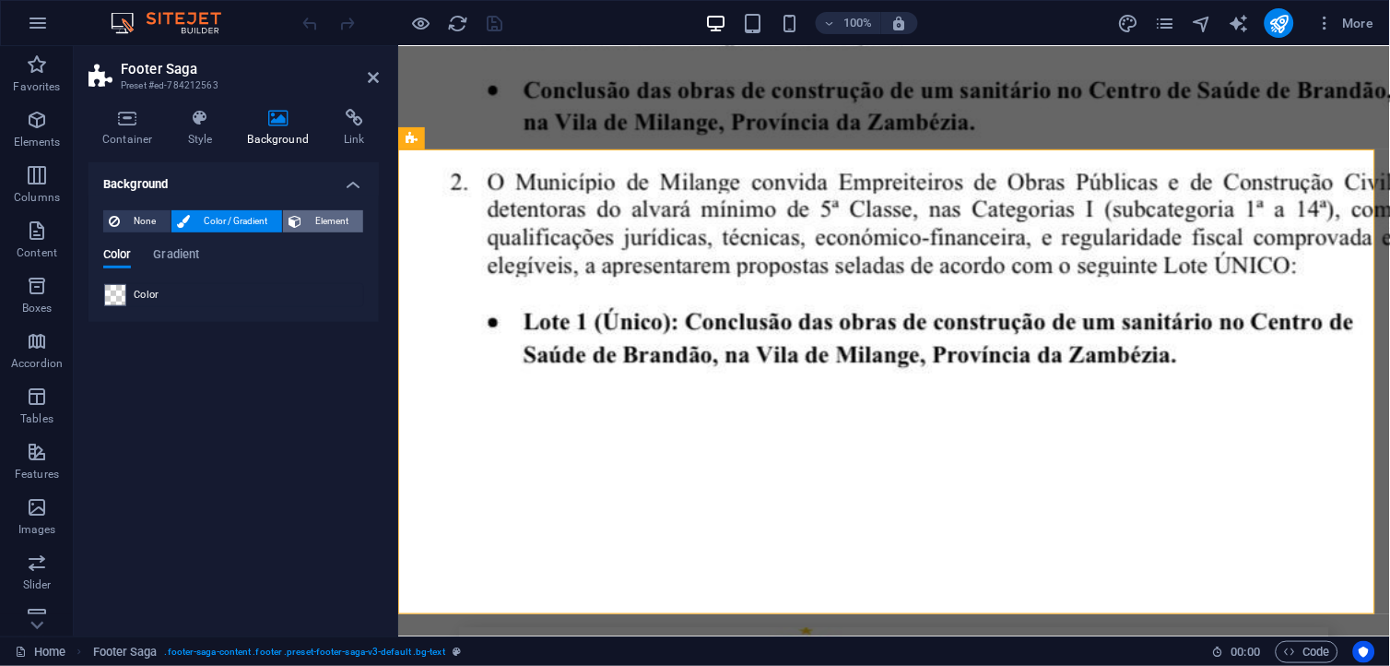
click at [307, 222] on span "Element" at bounding box center [332, 221] width 51 height 22
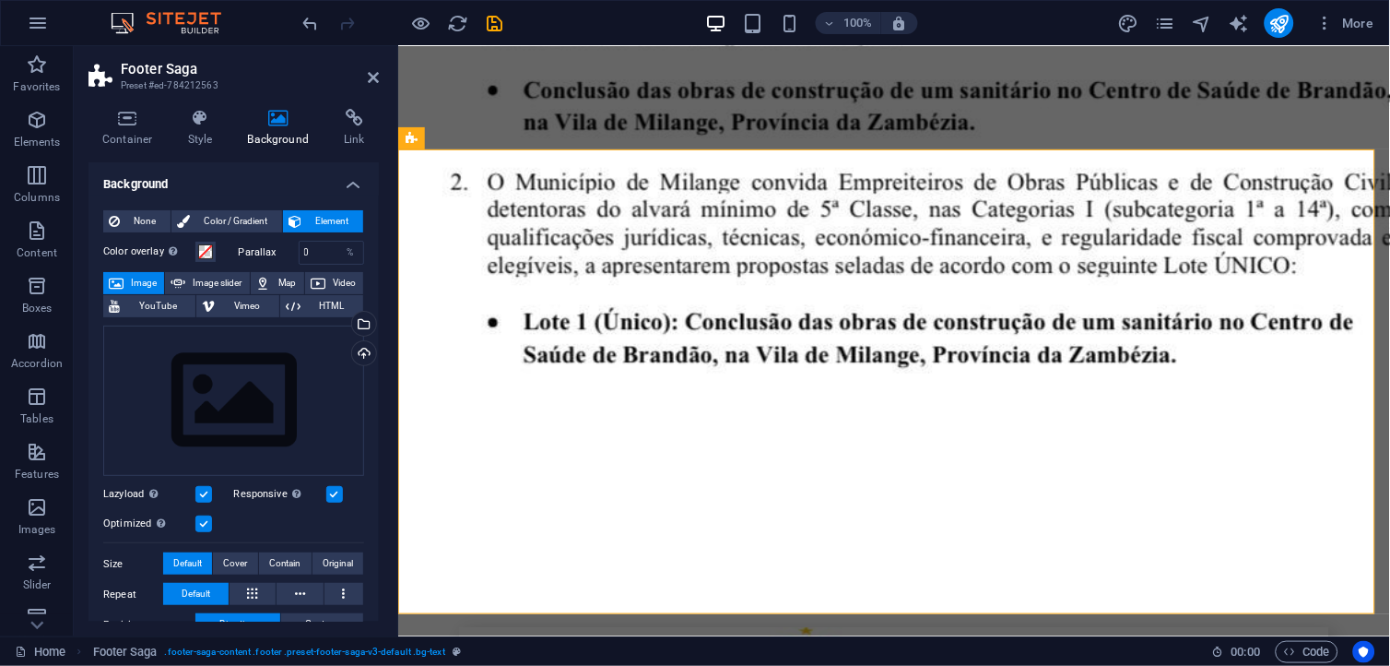
click at [290, 136] on h4 "Background" at bounding box center [282, 128] width 97 height 39
click at [249, 210] on span "Color / Gradient" at bounding box center [235, 221] width 81 height 22
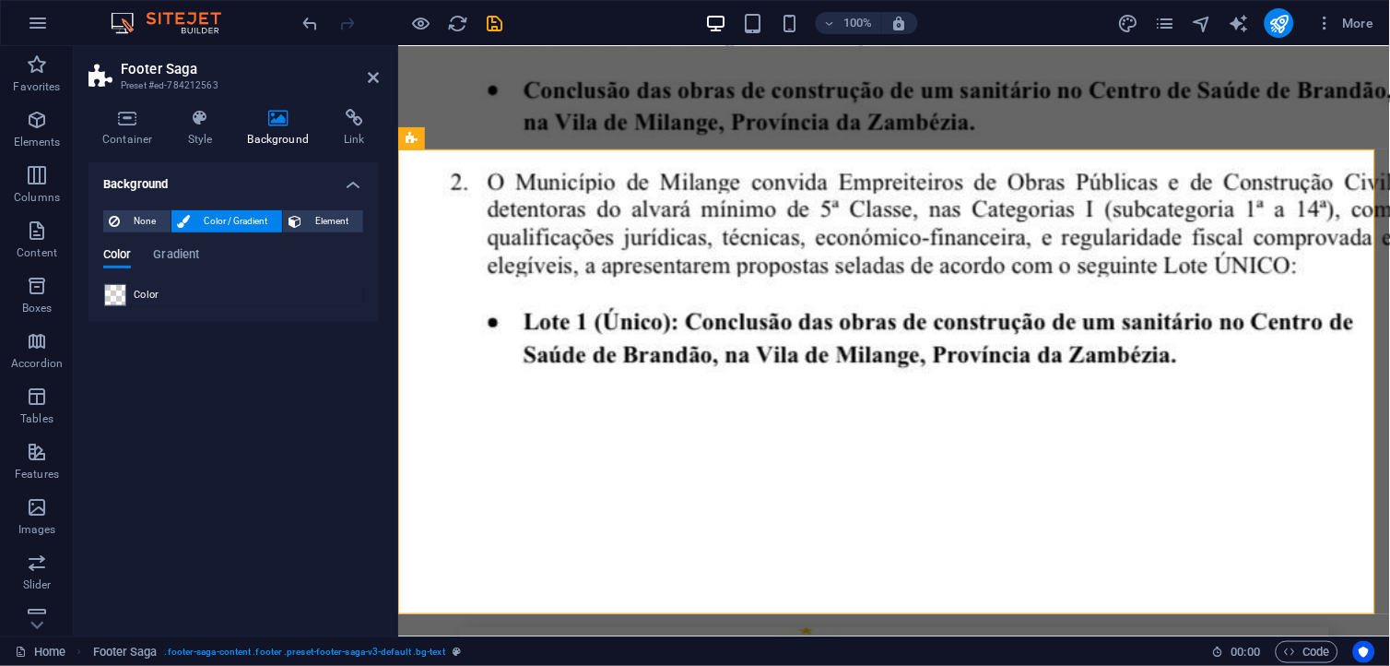
click at [131, 296] on div "Color" at bounding box center [233, 295] width 259 height 22
click at [178, 247] on span "Gradient" at bounding box center [176, 256] width 46 height 26
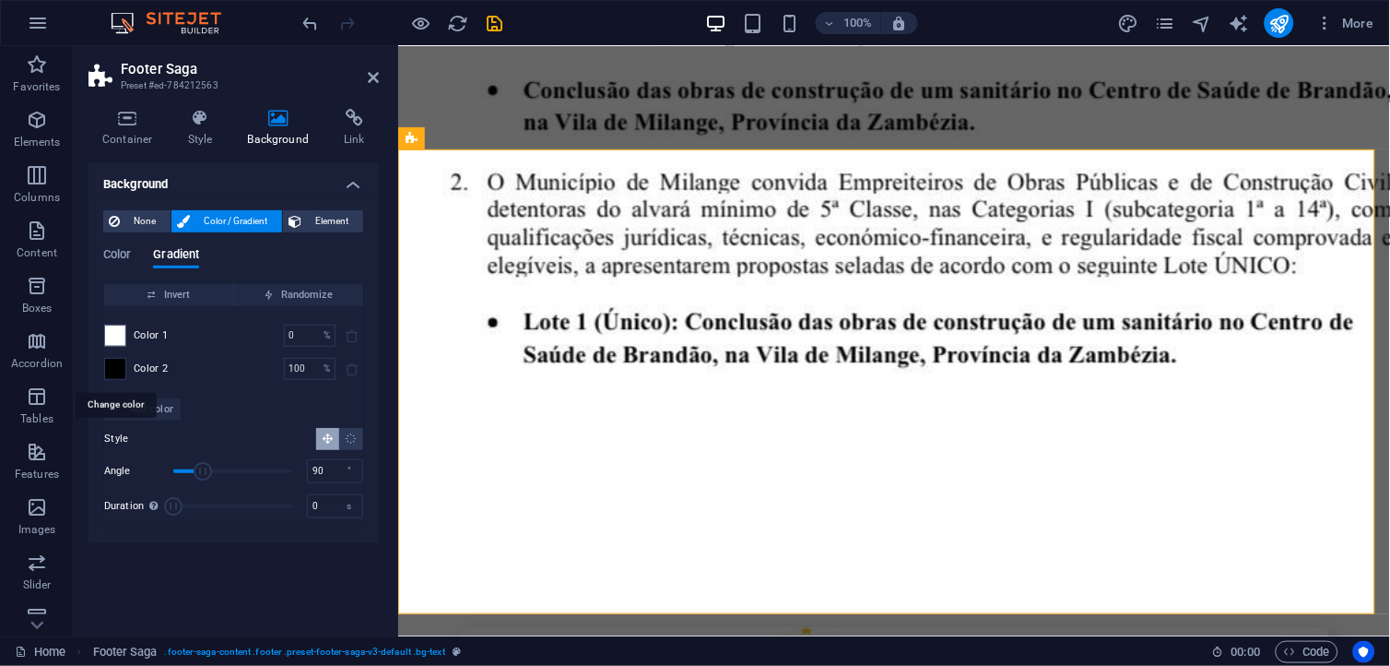
click at [122, 364] on span at bounding box center [115, 369] width 20 height 20
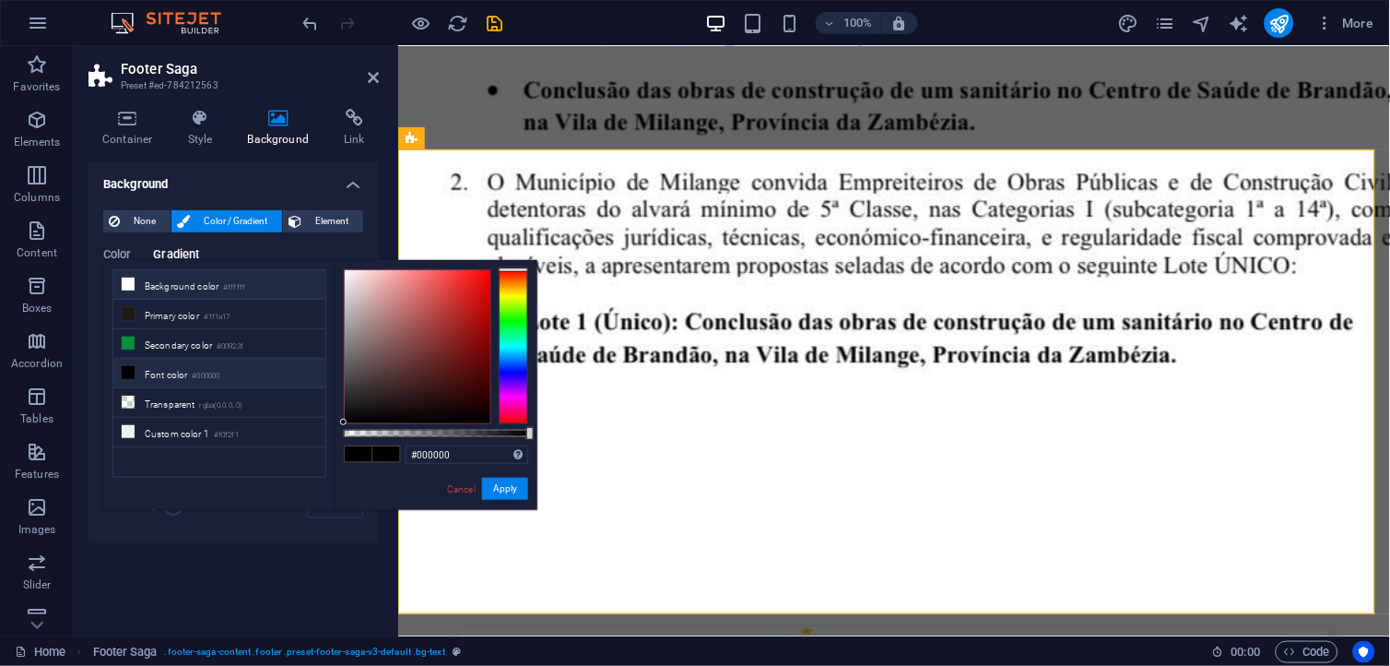
click at [143, 291] on li "Background color #ffffff" at bounding box center [219, 285] width 212 height 30
click at [136, 373] on li "Font color #000000" at bounding box center [219, 374] width 212 height 30
click at [164, 324] on li "Primary color #1f1a17" at bounding box center [219, 315] width 212 height 30
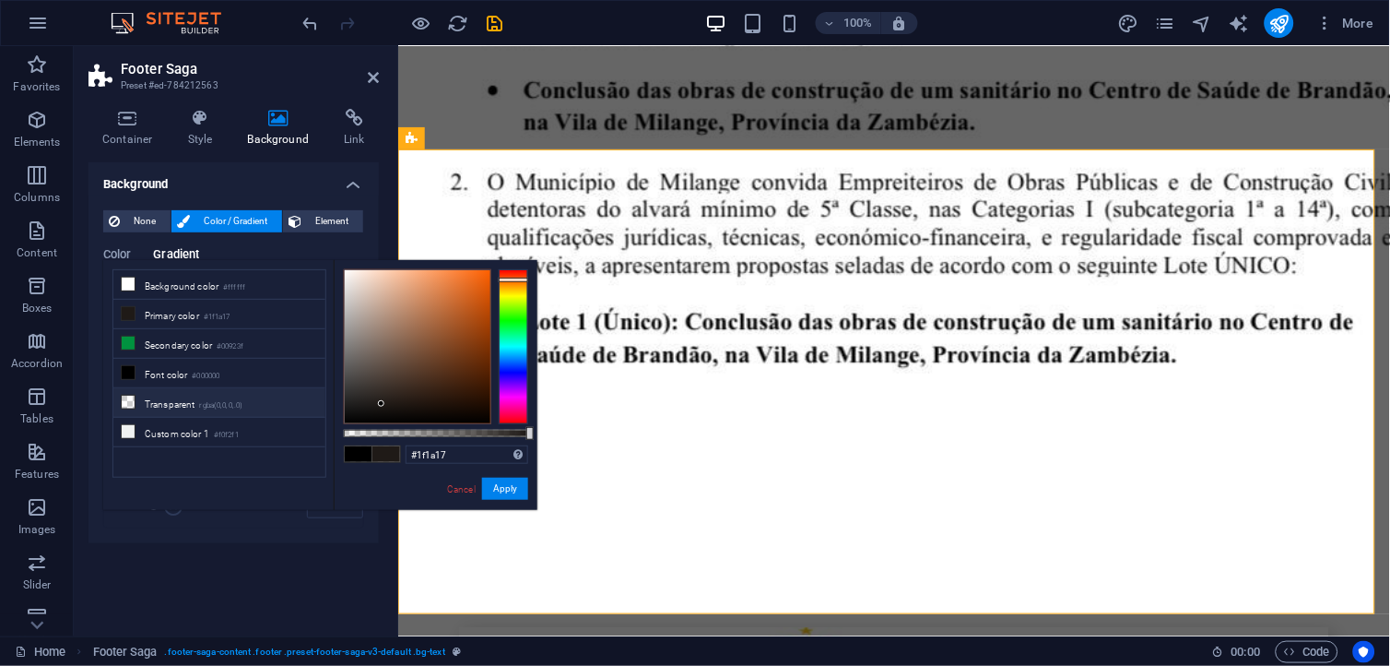
click at [151, 409] on li "Transparent rgba(0,0,0,.0)" at bounding box center [219, 403] width 212 height 30
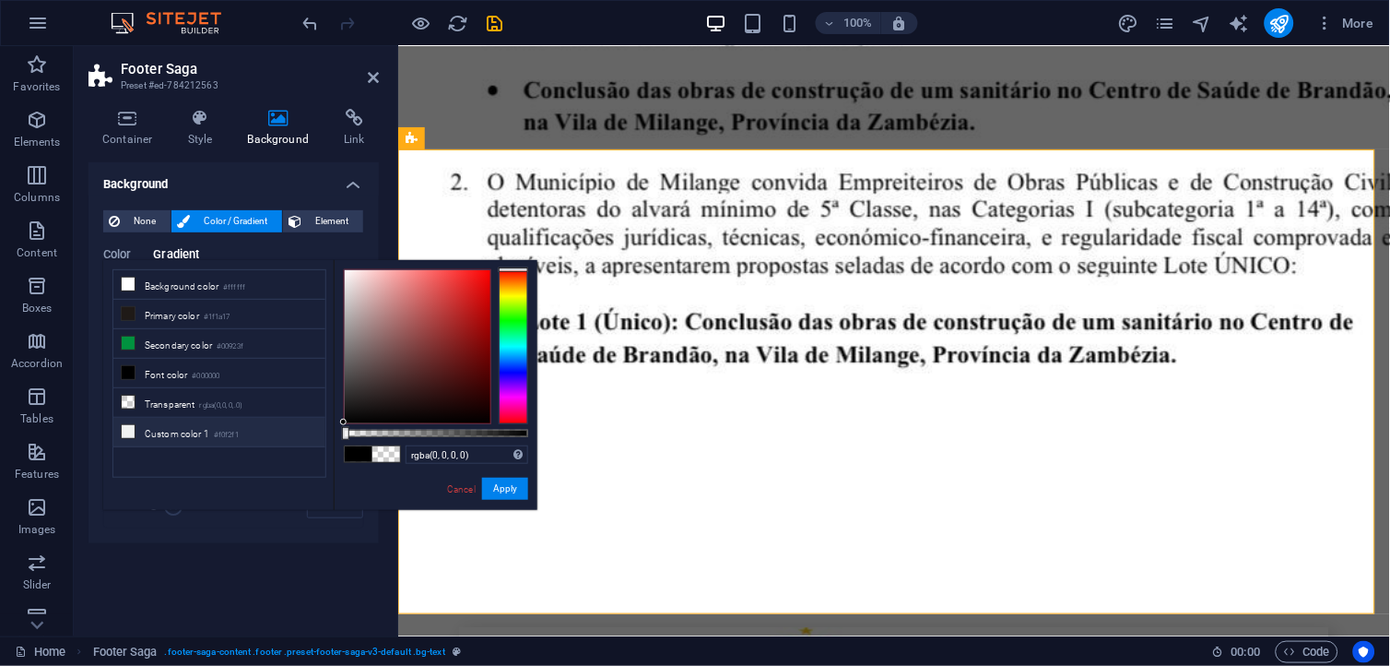
click at [160, 429] on li "Custom color 1 #f0f2f1" at bounding box center [219, 433] width 212 height 30
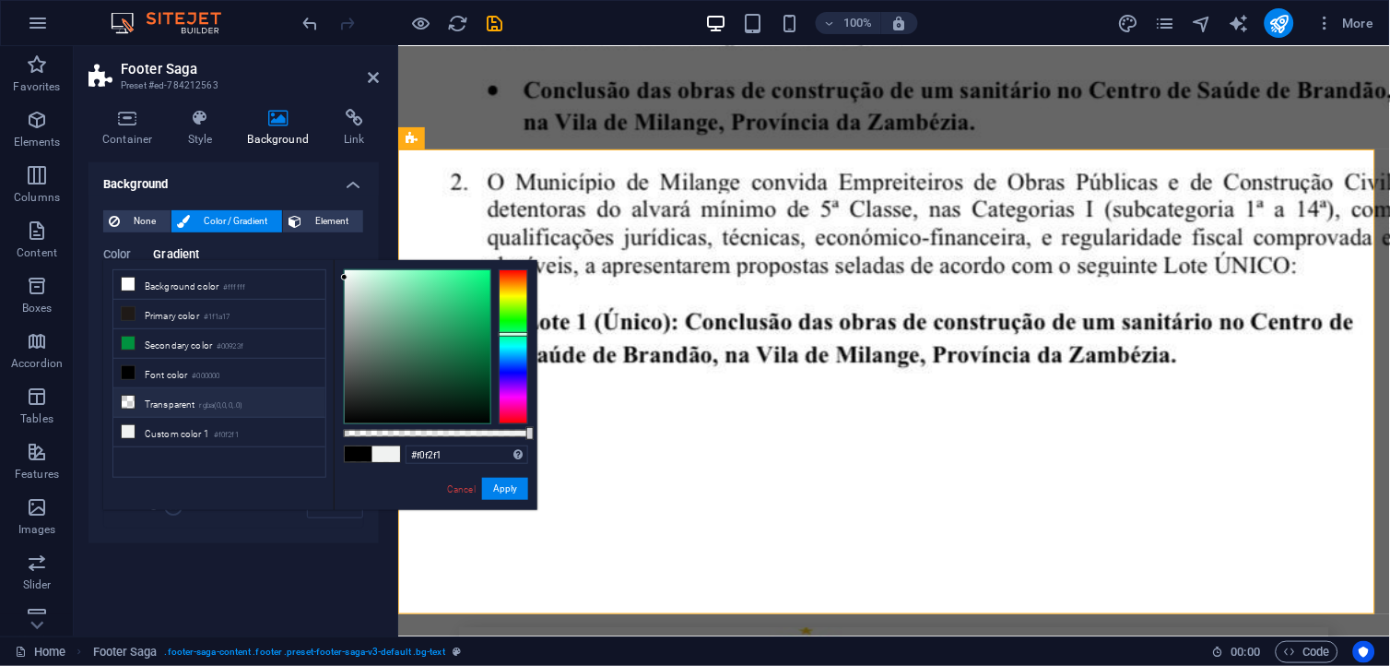
click at [167, 413] on li "Transparent rgba(0,0,0,.0)" at bounding box center [219, 403] width 212 height 30
type input "rgba(0, 0, 0, 0)"
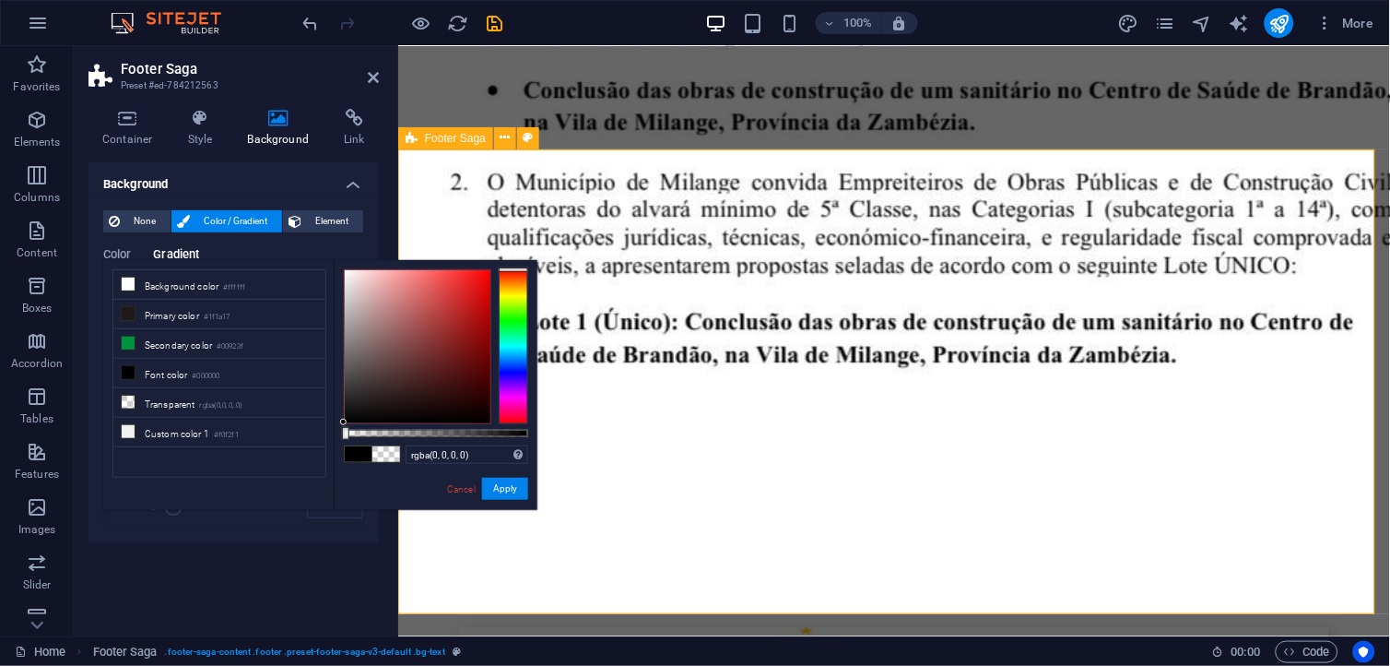
click at [882, 208] on icon at bounding box center [878, 211] width 10 height 19
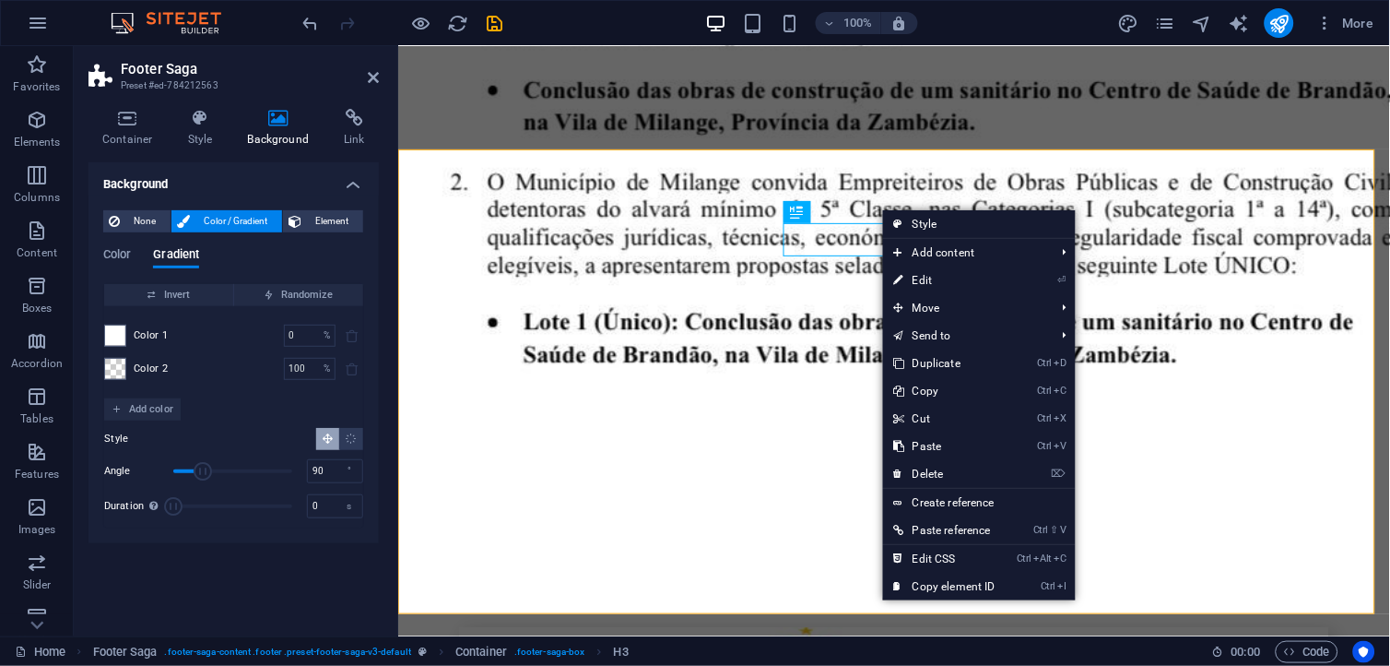
click at [146, 337] on span "Color 1" at bounding box center [151, 335] width 35 height 15
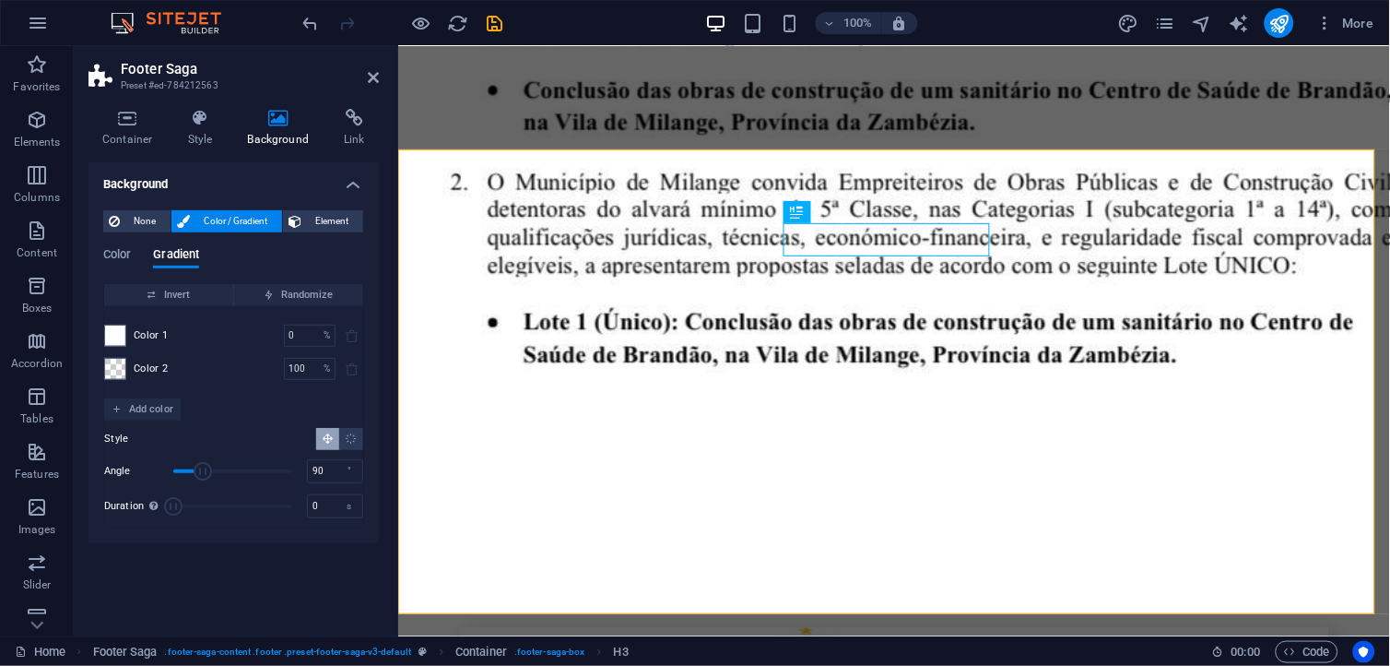
click at [126, 337] on div "Color 1 0 % ​" at bounding box center [233, 336] width 259 height 22
click at [179, 329] on div "Color 1 0 % ​" at bounding box center [233, 336] width 259 height 22
click at [327, 221] on span "Element" at bounding box center [332, 221] width 51 height 22
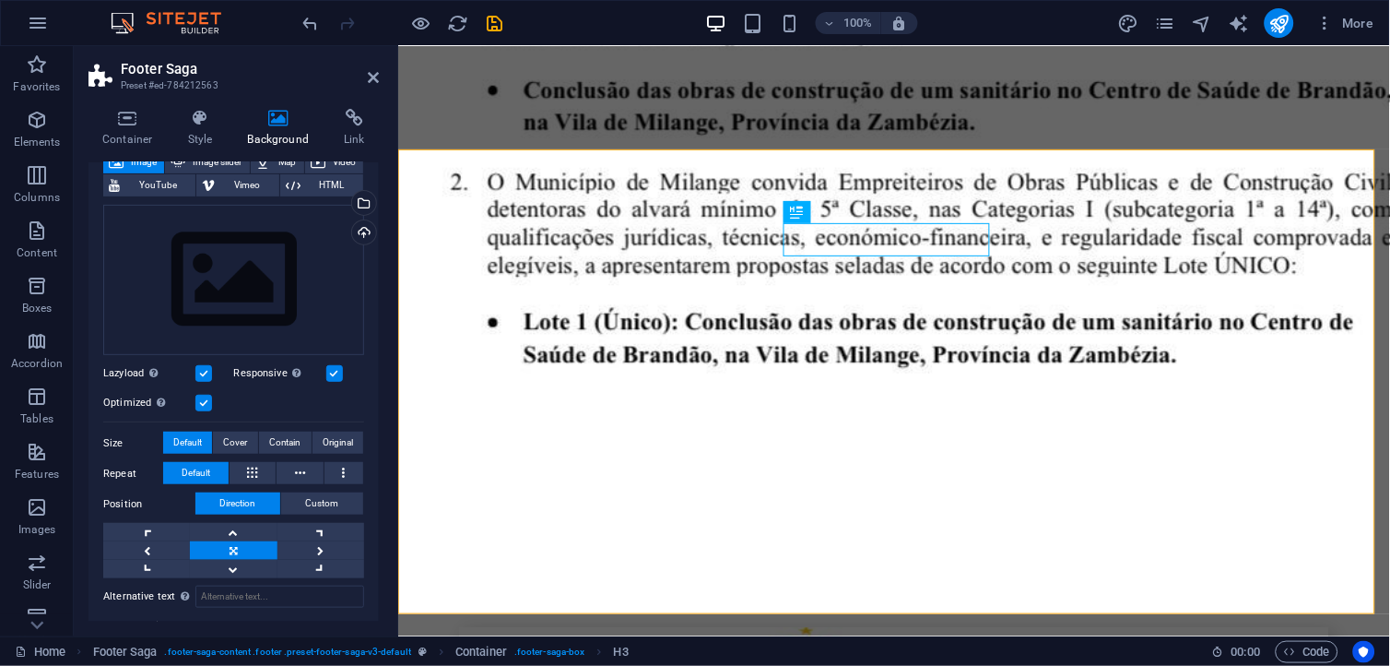
scroll to position [0, 0]
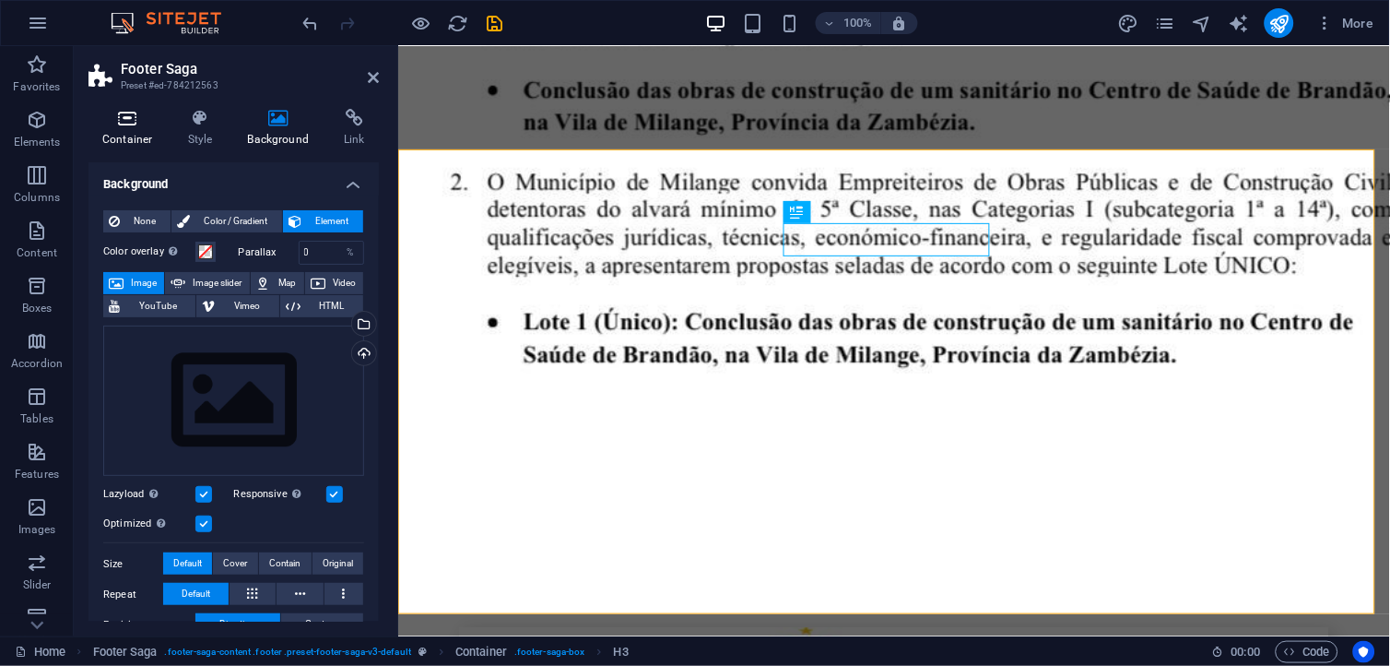
click at [139, 141] on h4 "Container" at bounding box center [132, 128] width 86 height 39
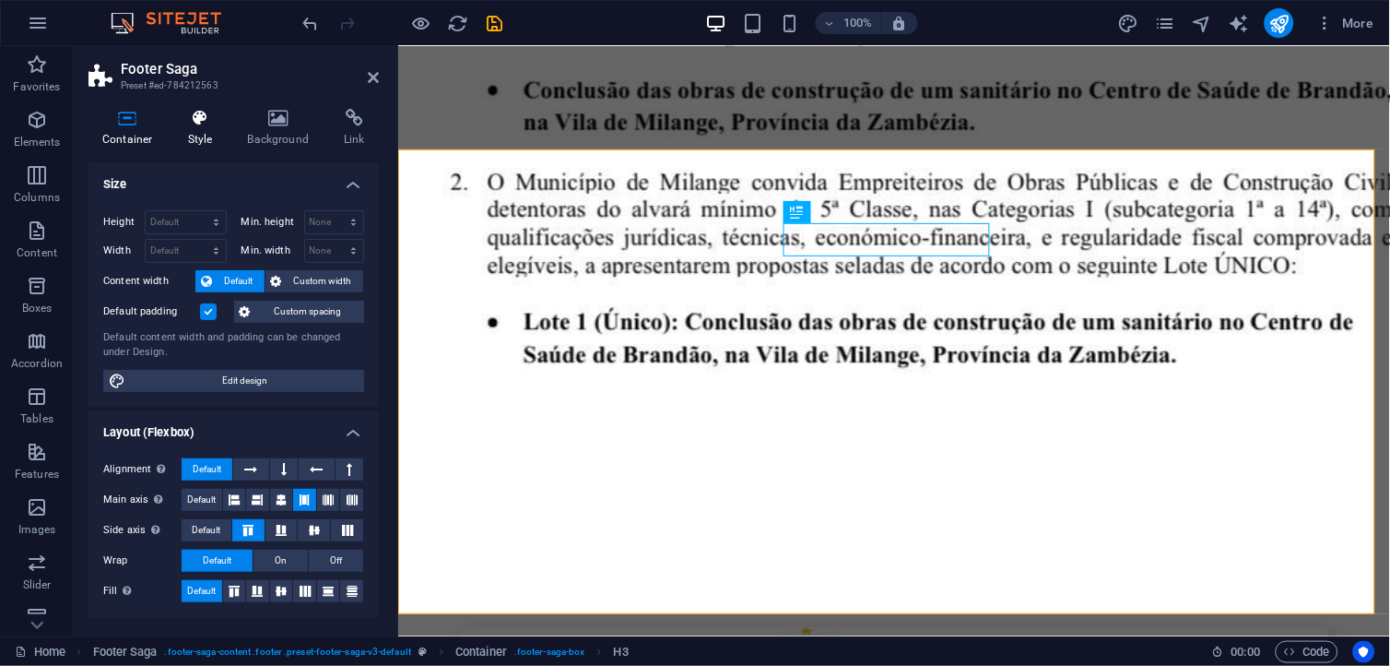
click at [222, 125] on icon at bounding box center [200, 118] width 53 height 18
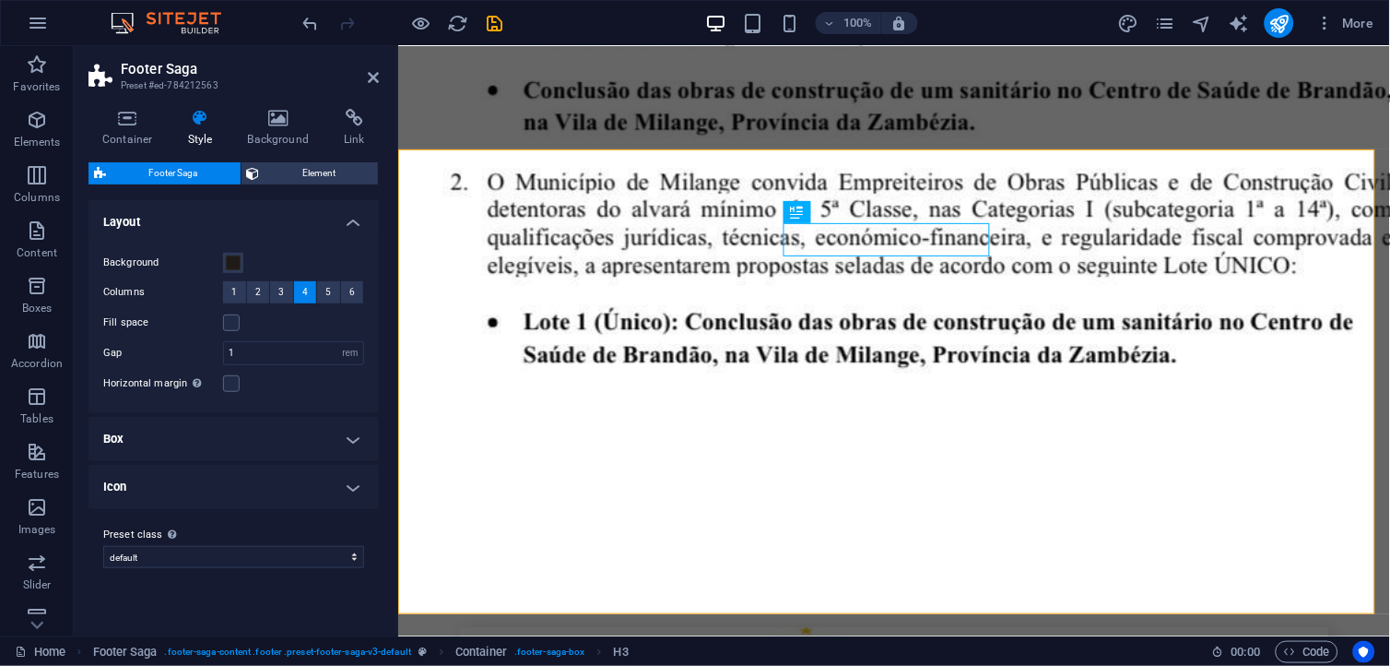
click at [270, 155] on div "Container Style Background Link Size Height Default px rem % vh vw Min. height …" at bounding box center [234, 365] width 290 height 513
click at [234, 249] on div "Background Columns 1 2 3 4 5 6 Fill space Gap 1 rem px % vh vw Horizontal margi…" at bounding box center [234, 323] width 298 height 180
click at [233, 259] on span at bounding box center [233, 262] width 15 height 15
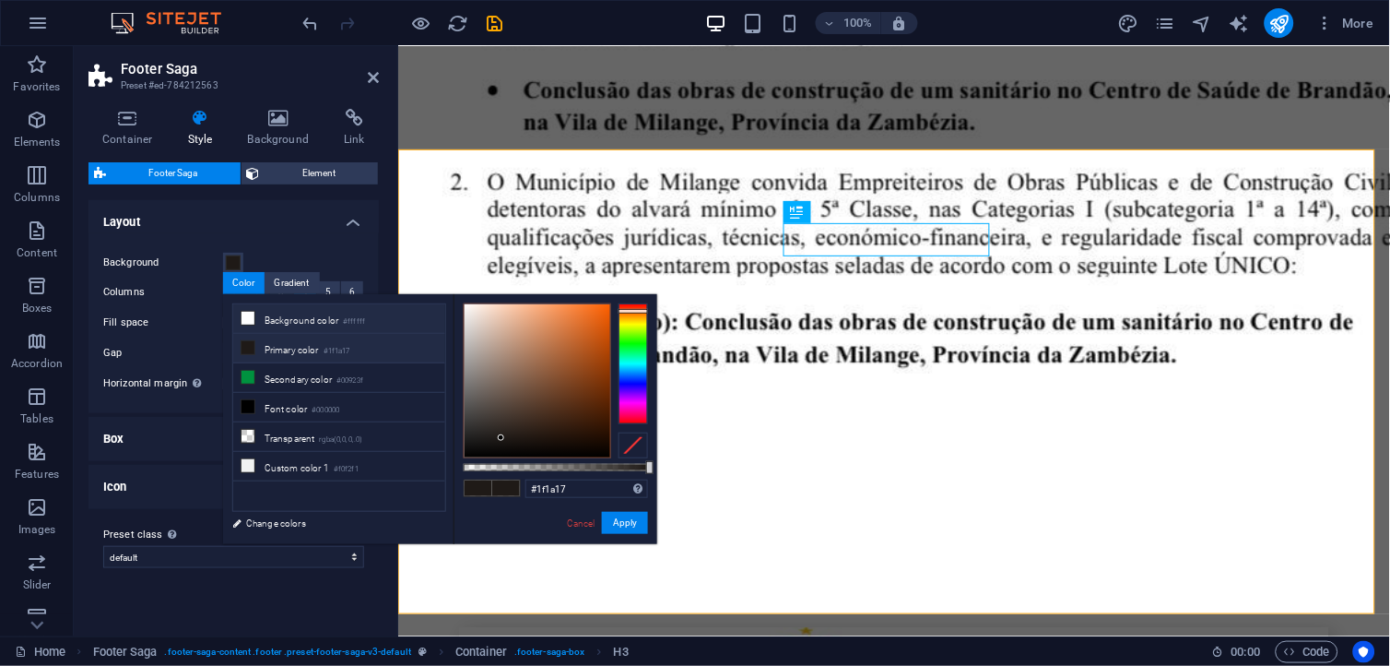
click at [278, 325] on li "Background color #ffffff" at bounding box center [339, 319] width 212 height 30
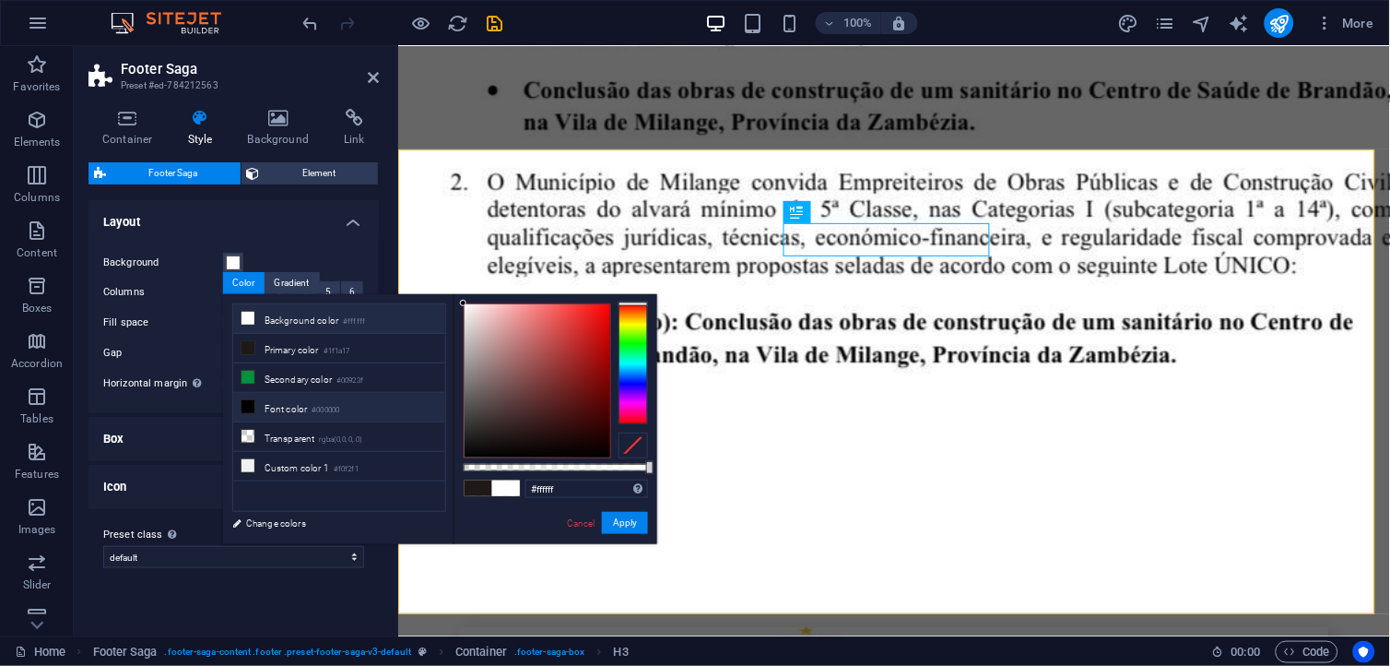
drag, startPoint x: 271, startPoint y: 402, endPoint x: 271, endPoint y: 419, distance: 16.6
click at [271, 419] on li "Font color #000000" at bounding box center [339, 408] width 212 height 30
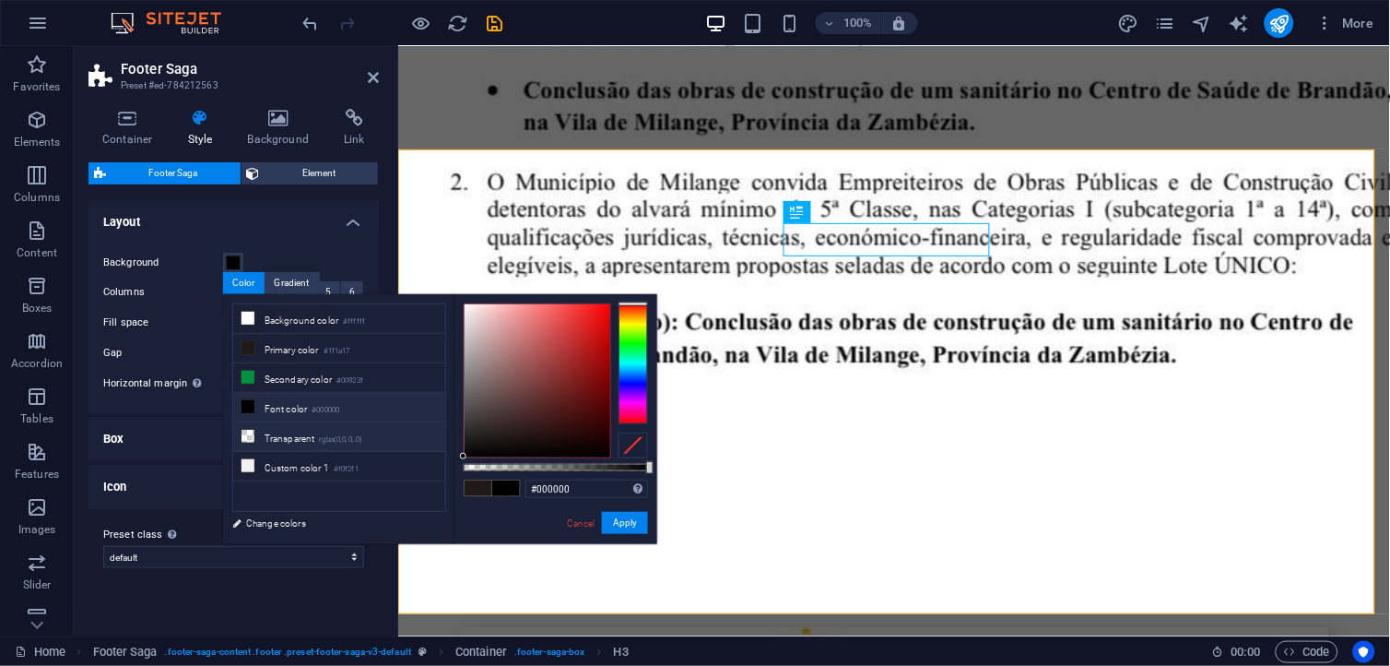
drag, startPoint x: 278, startPoint y: 441, endPoint x: 278, endPoint y: 452, distance: 11.1
click at [278, 450] on li "Transparent rgba(0,0,0,.0)" at bounding box center [339, 437] width 212 height 30
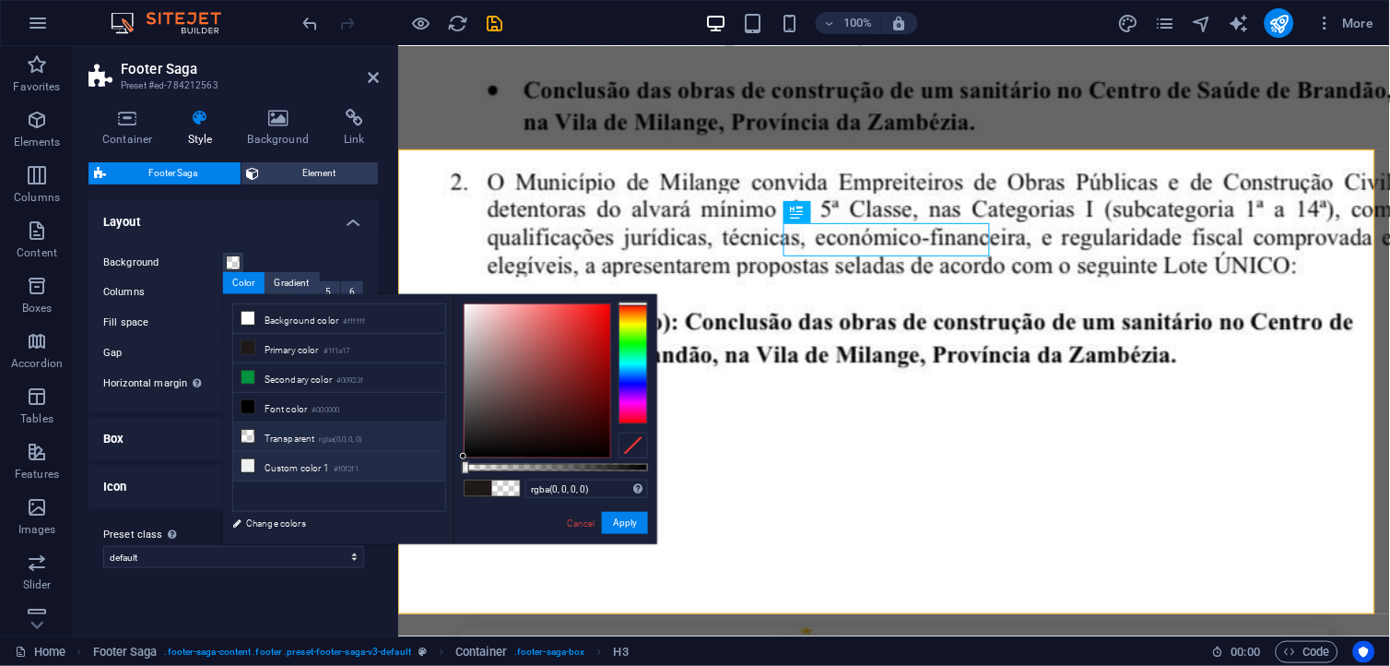
click at [283, 470] on li "Custom color 1 #f0f2f1" at bounding box center [339, 467] width 212 height 30
type input "#f0f2f1"
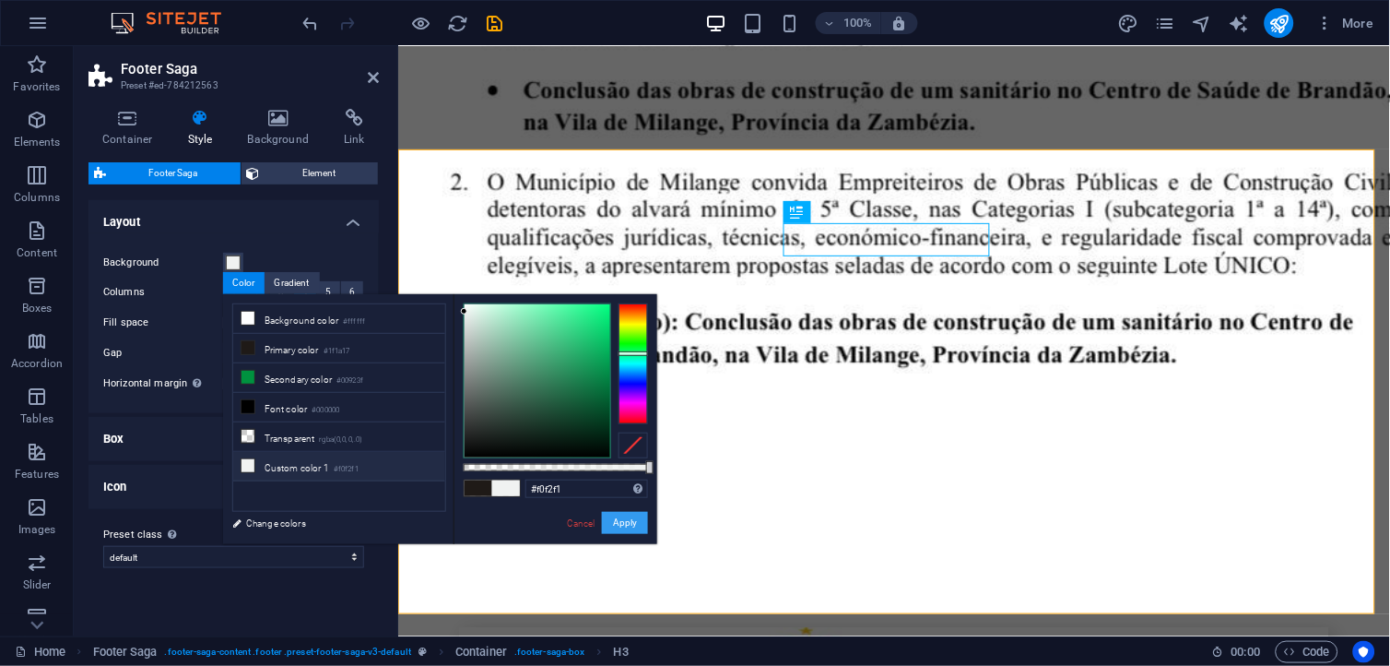
click at [630, 521] on button "Apply" at bounding box center [625, 523] width 46 height 22
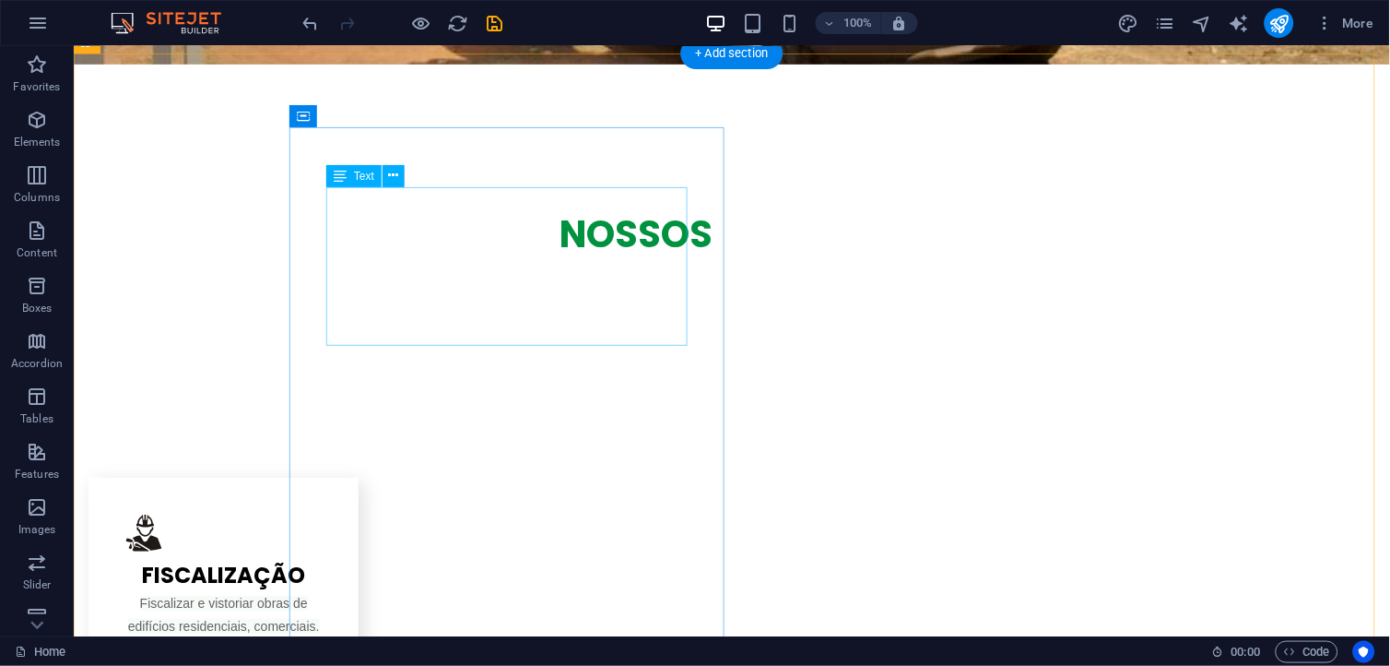
scroll to position [1947, 0]
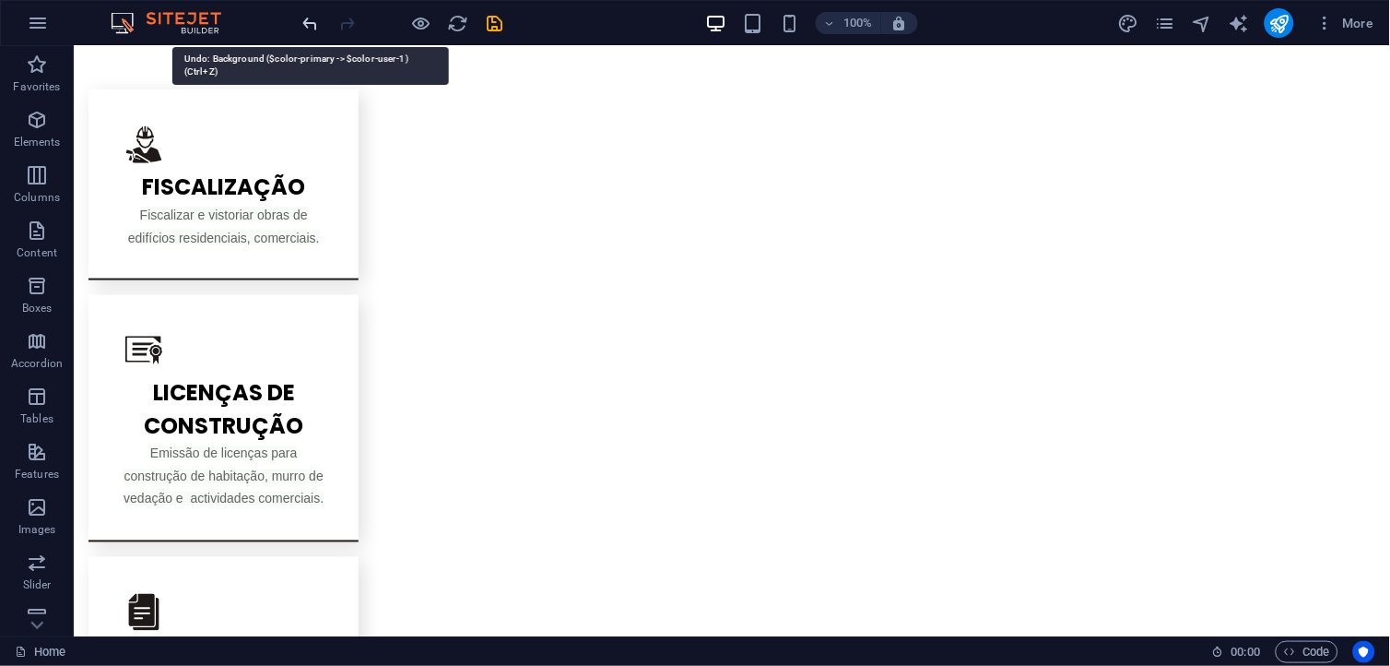
click at [306, 23] on icon "undo" at bounding box center [311, 23] width 21 height 21
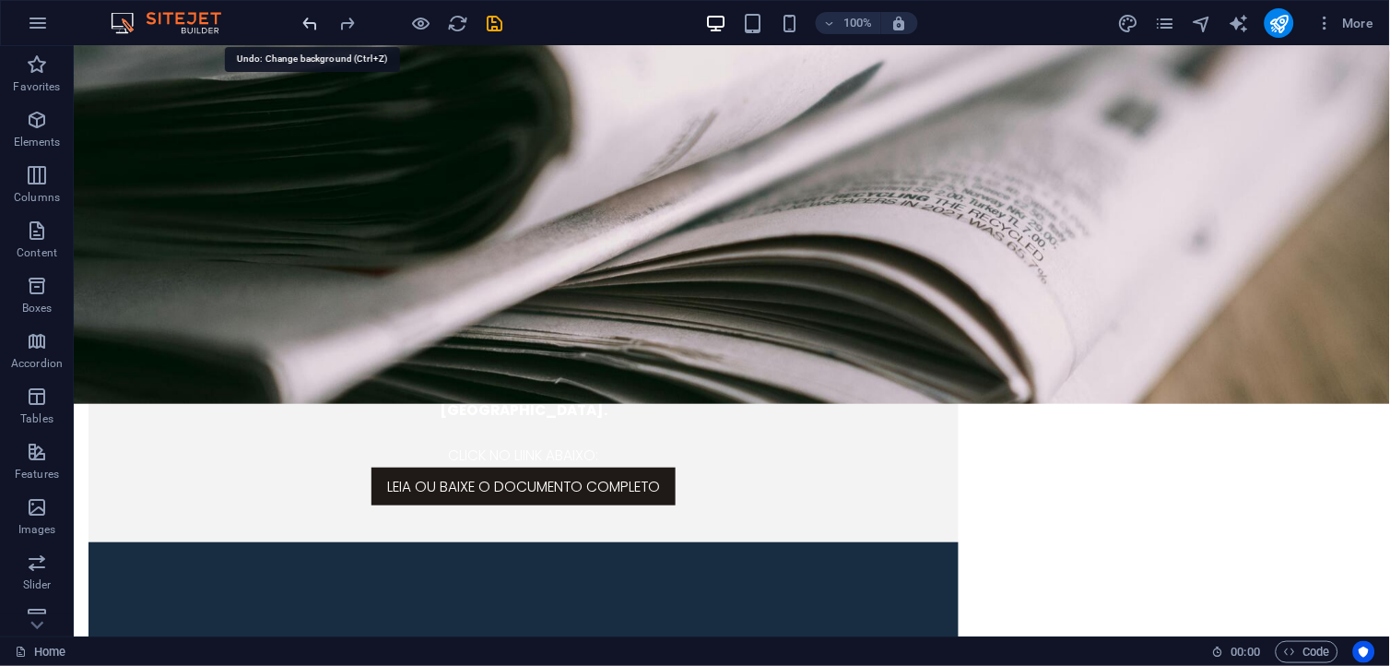
scroll to position [5549, 0]
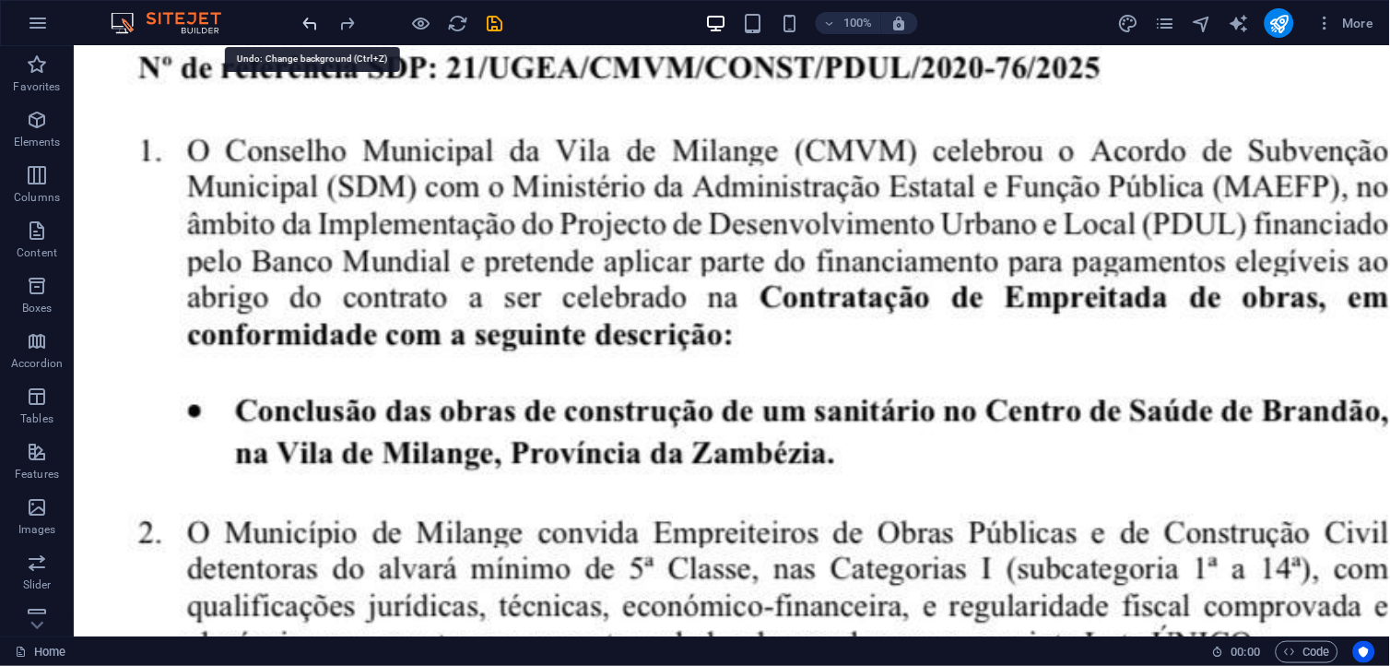
click at [306, 23] on icon "undo" at bounding box center [311, 23] width 21 height 21
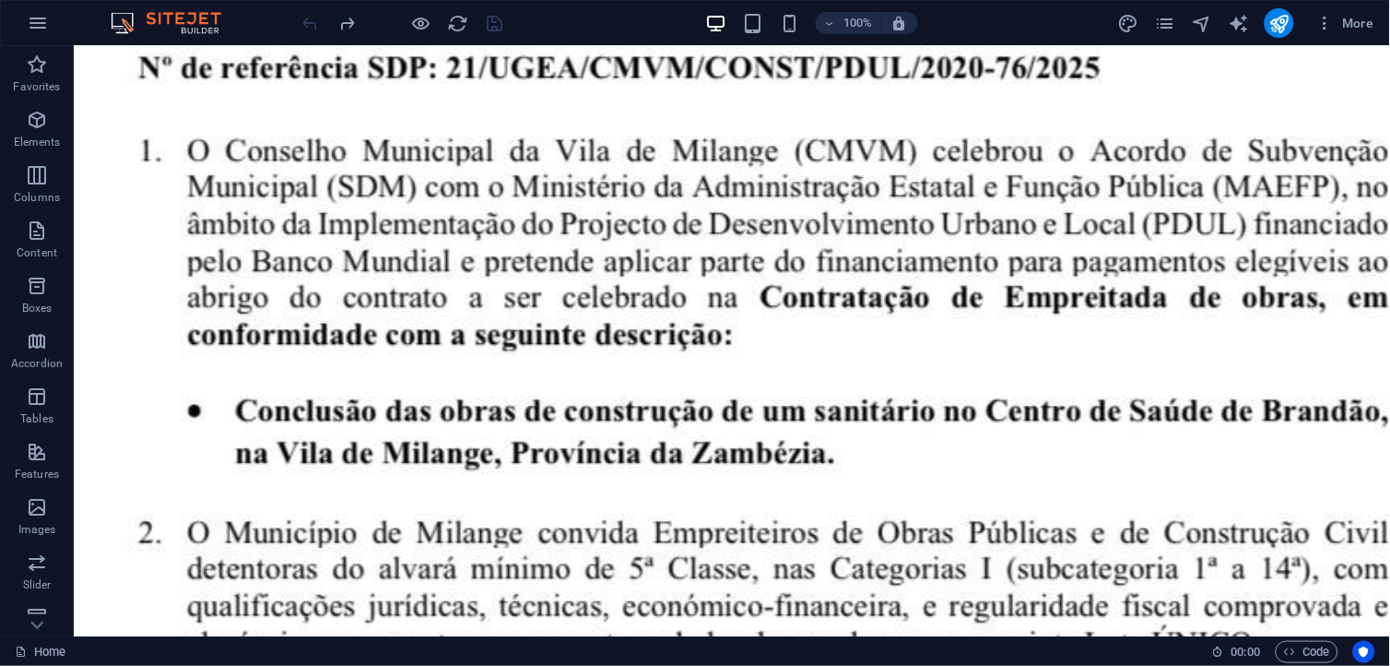
click at [306, 23] on div at bounding box center [403, 23] width 207 height 30
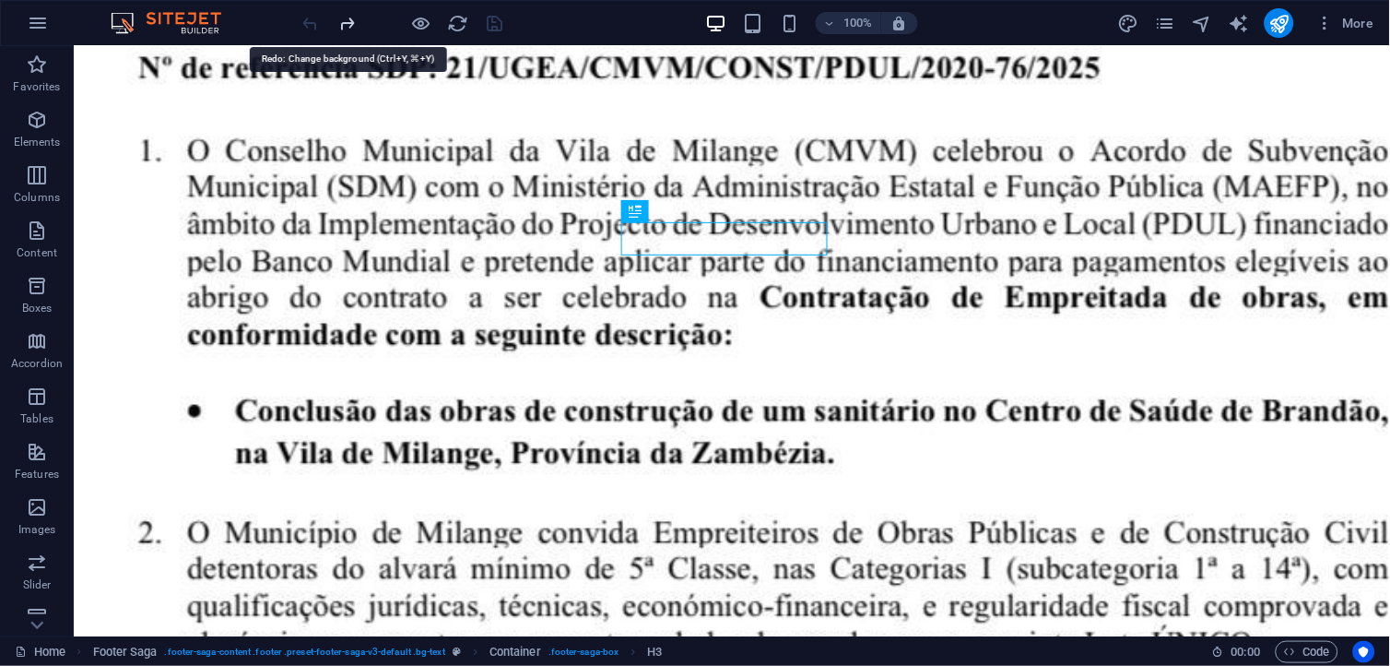
click at [350, 18] on icon "redo" at bounding box center [347, 23] width 21 height 21
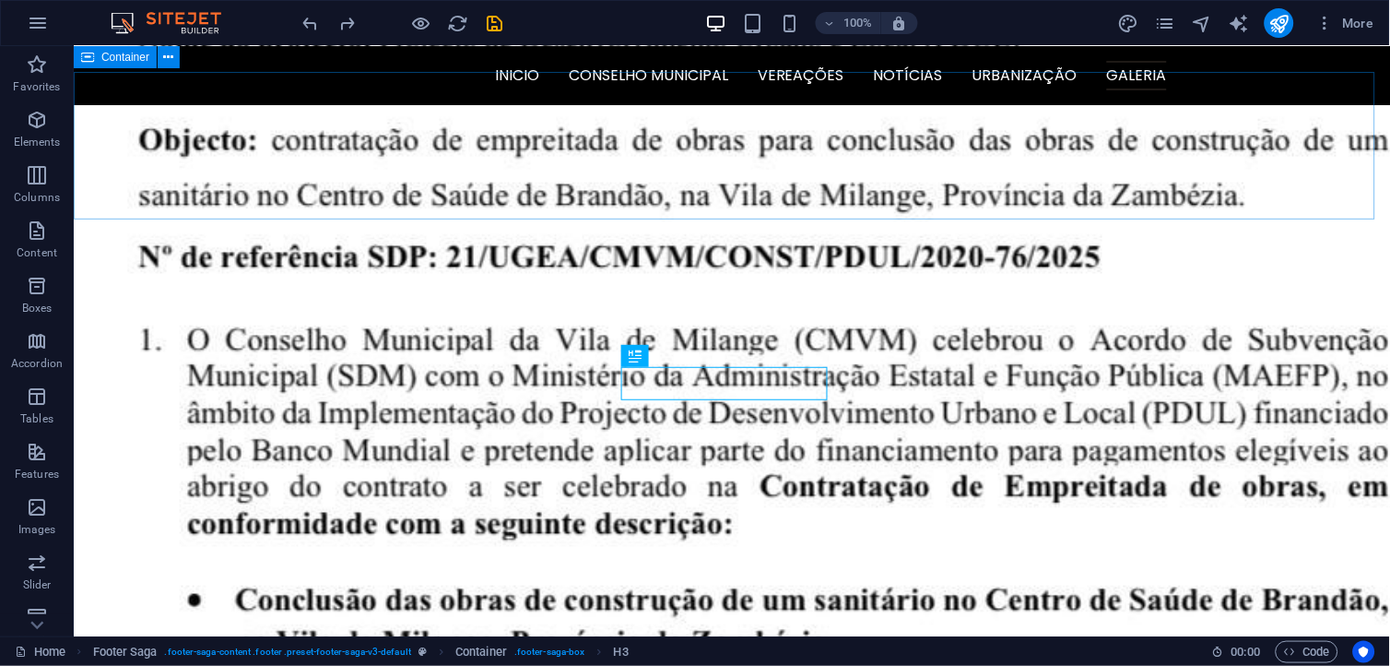
scroll to position [5140, 0]
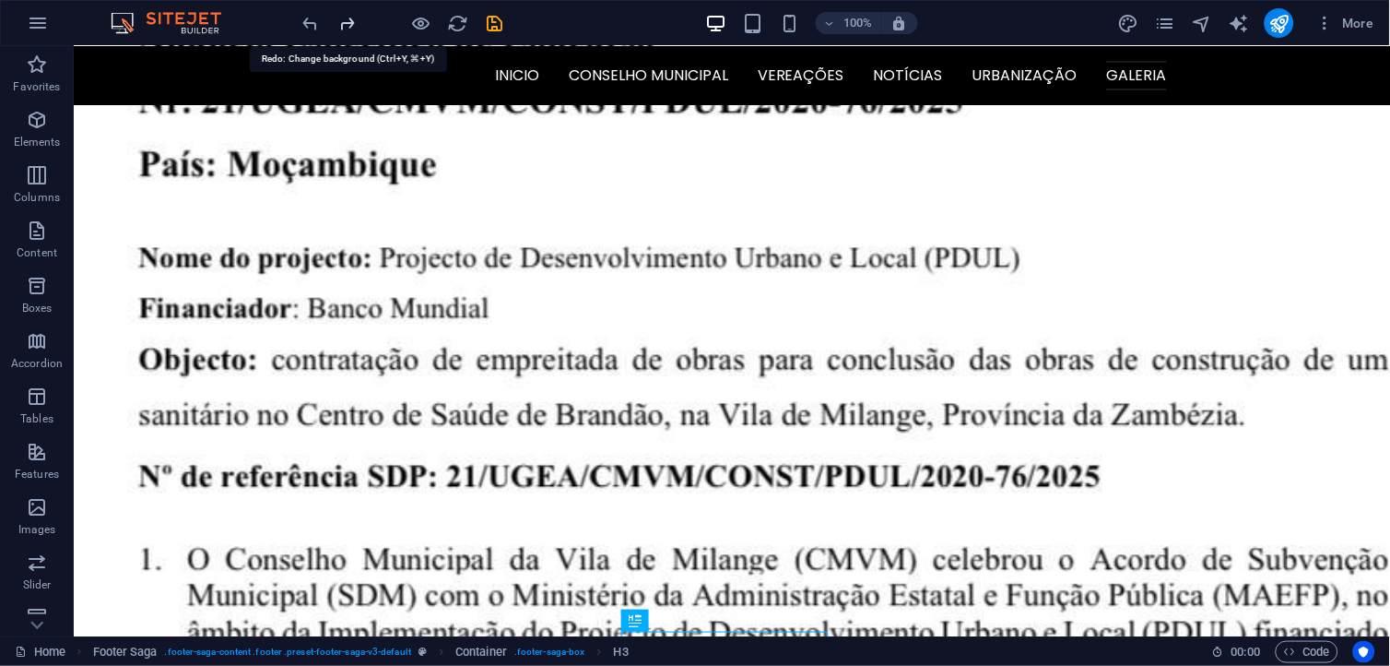
click at [353, 29] on icon "redo" at bounding box center [347, 23] width 21 height 21
click at [315, 28] on icon "undo" at bounding box center [311, 23] width 21 height 21
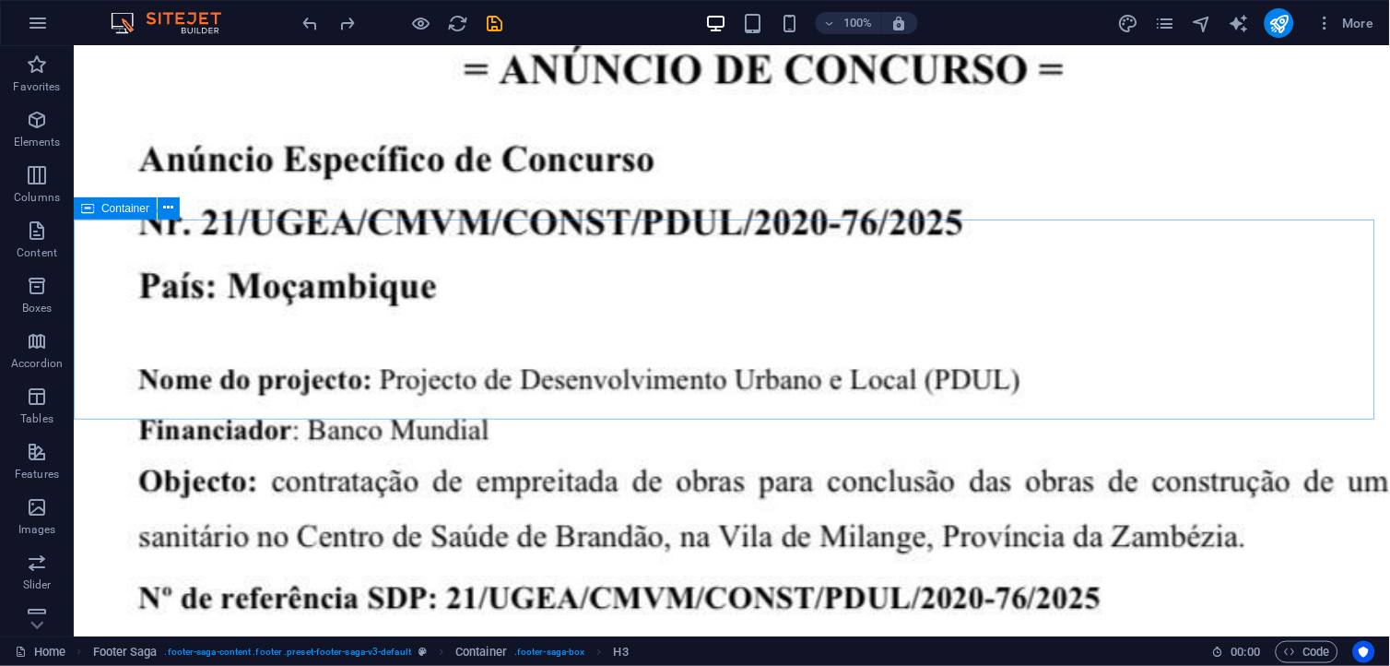
scroll to position [5037, 0]
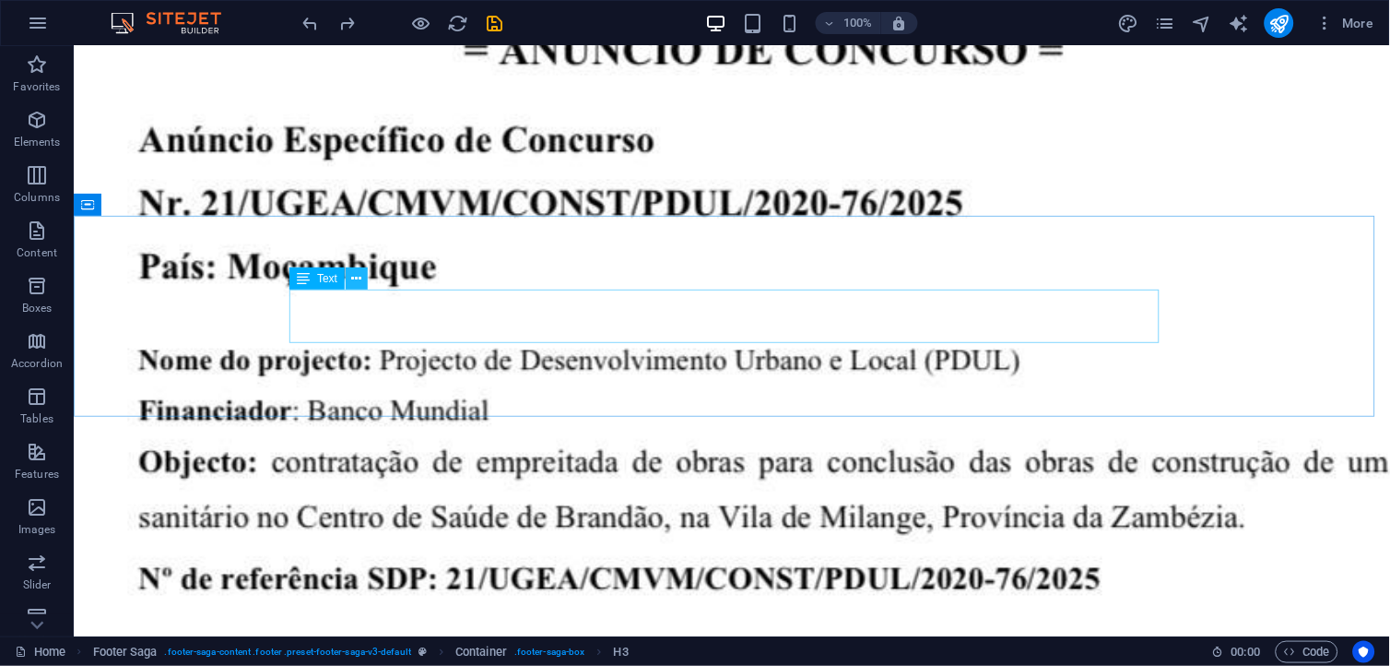
click at [356, 281] on icon at bounding box center [357, 278] width 10 height 19
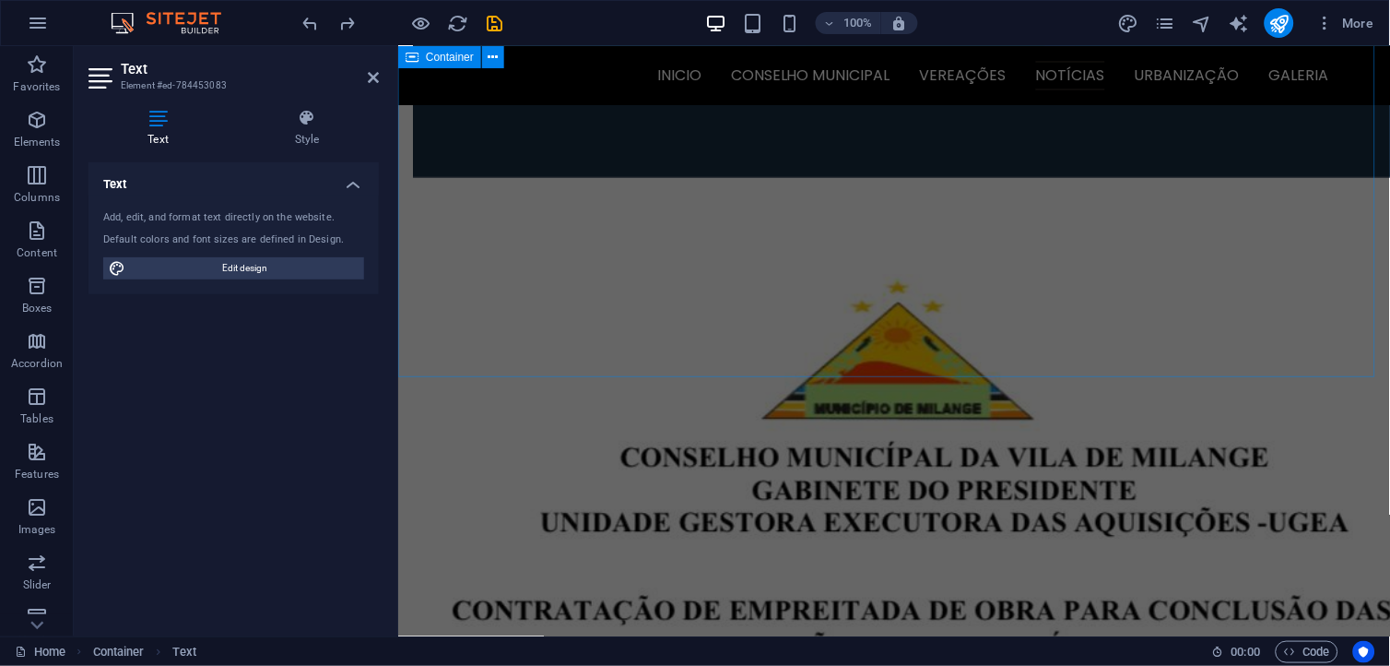
scroll to position [3808, 0]
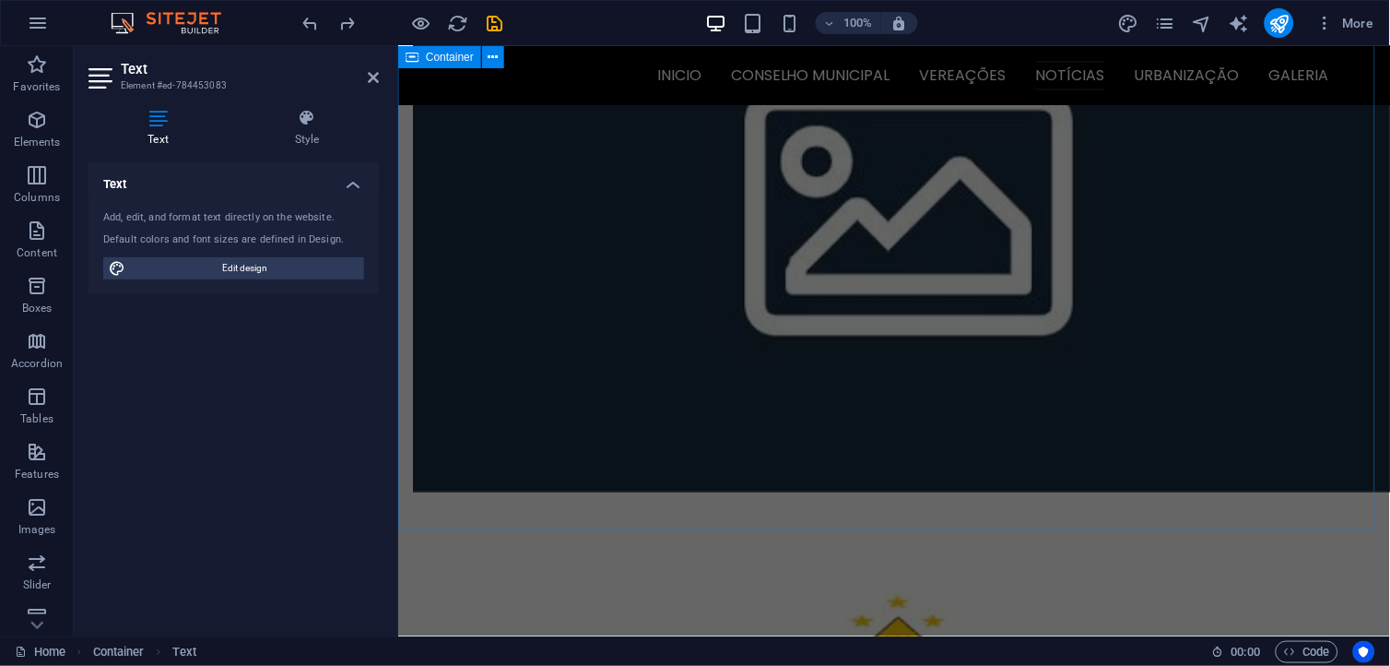
drag, startPoint x: 440, startPoint y: 199, endPoint x: 776, endPoint y: 205, distance: 336.6
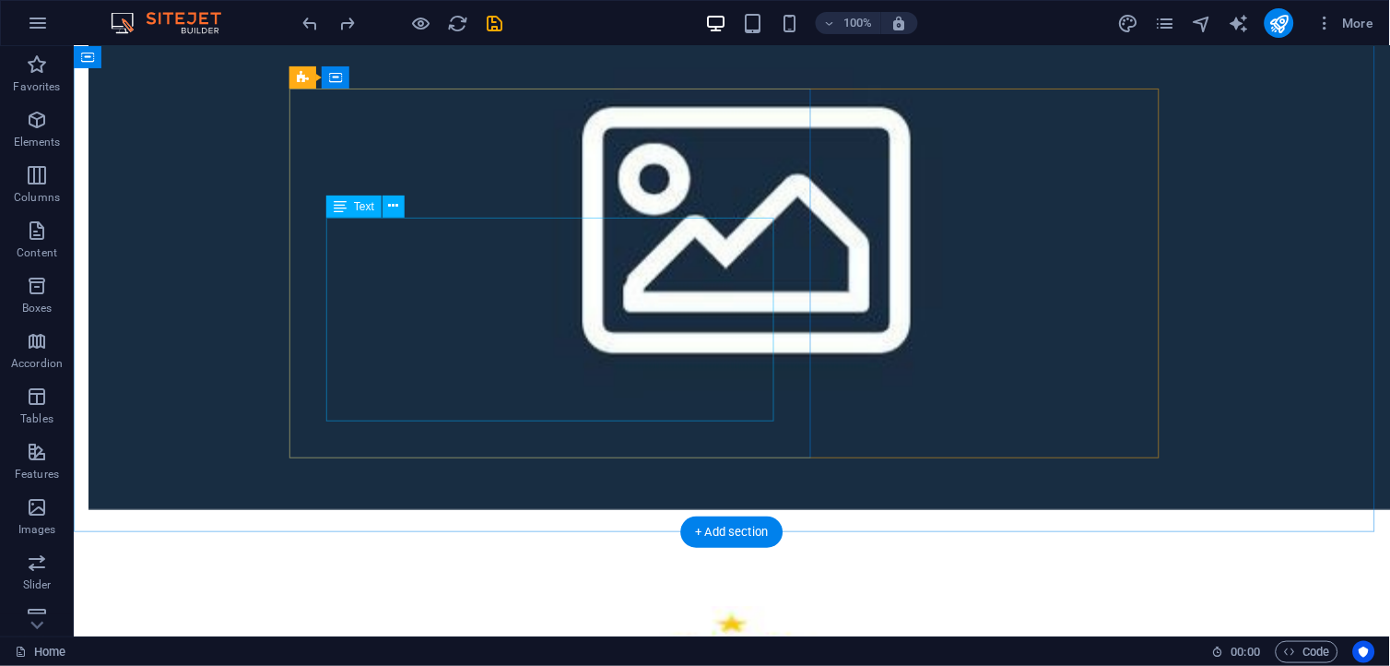
scroll to position [3893, 0]
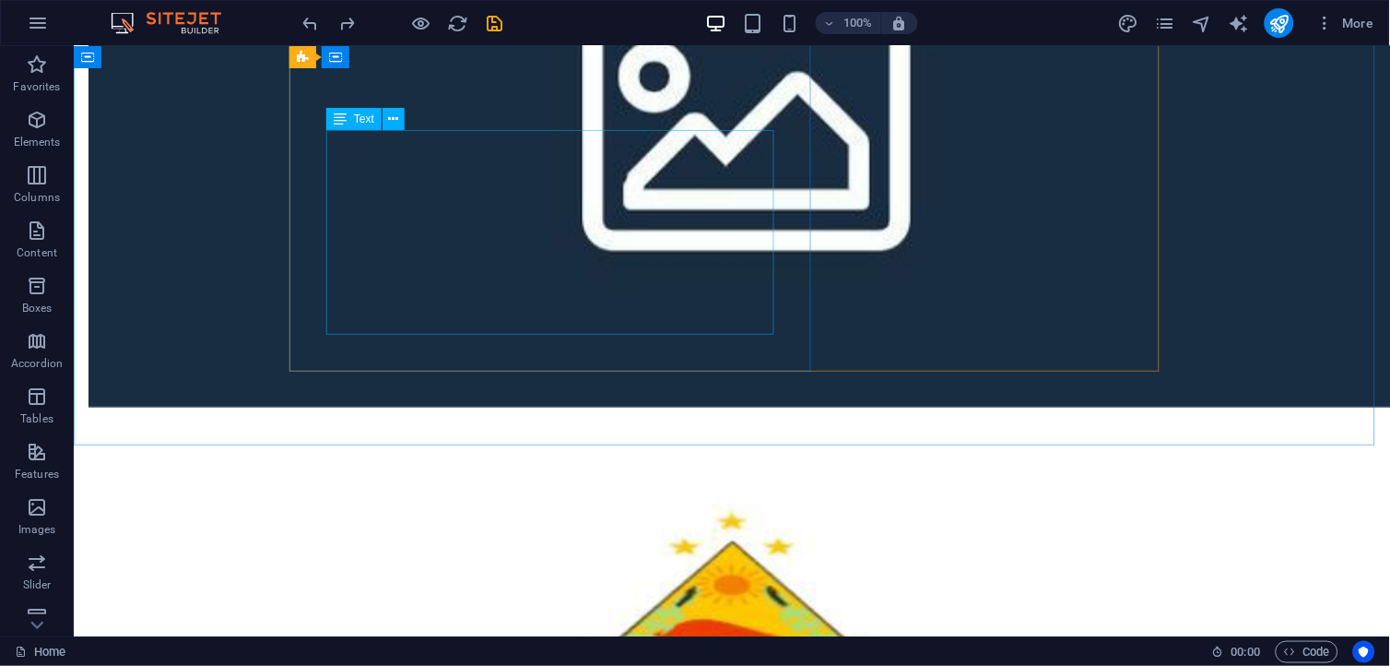
click at [360, 122] on span "Text" at bounding box center [364, 118] width 20 height 11
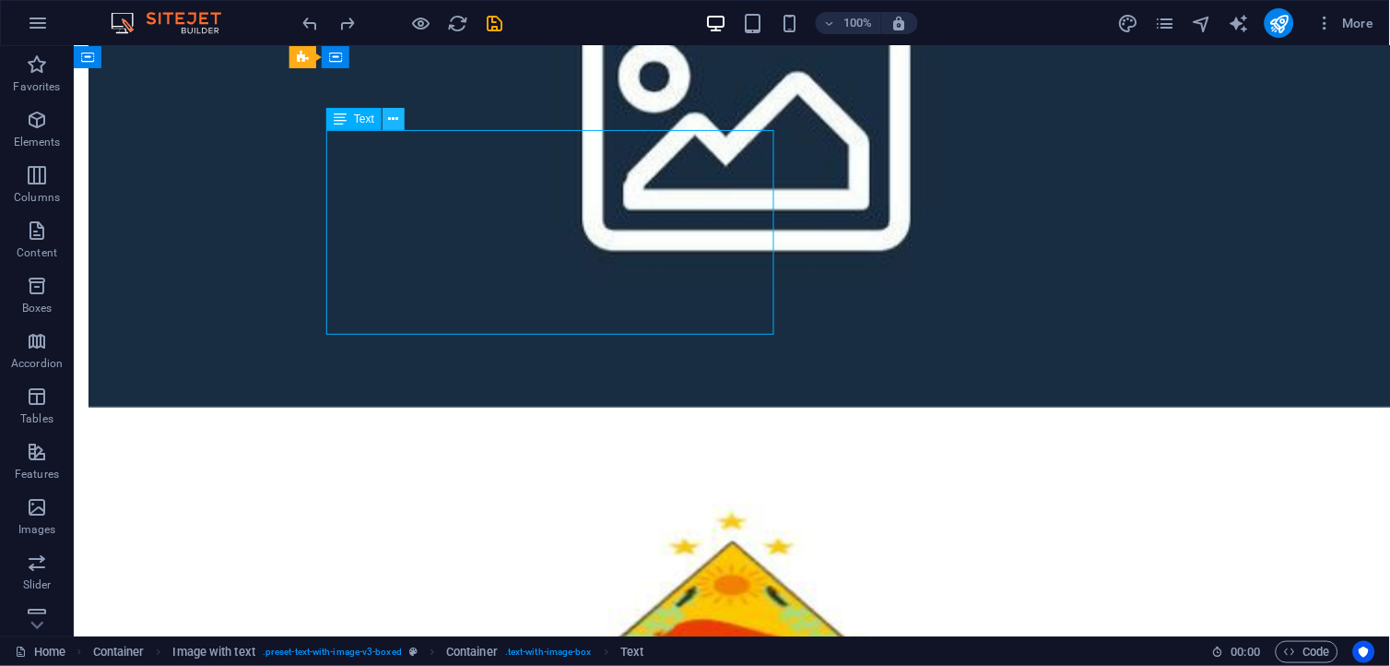
click at [390, 116] on icon at bounding box center [394, 119] width 10 height 19
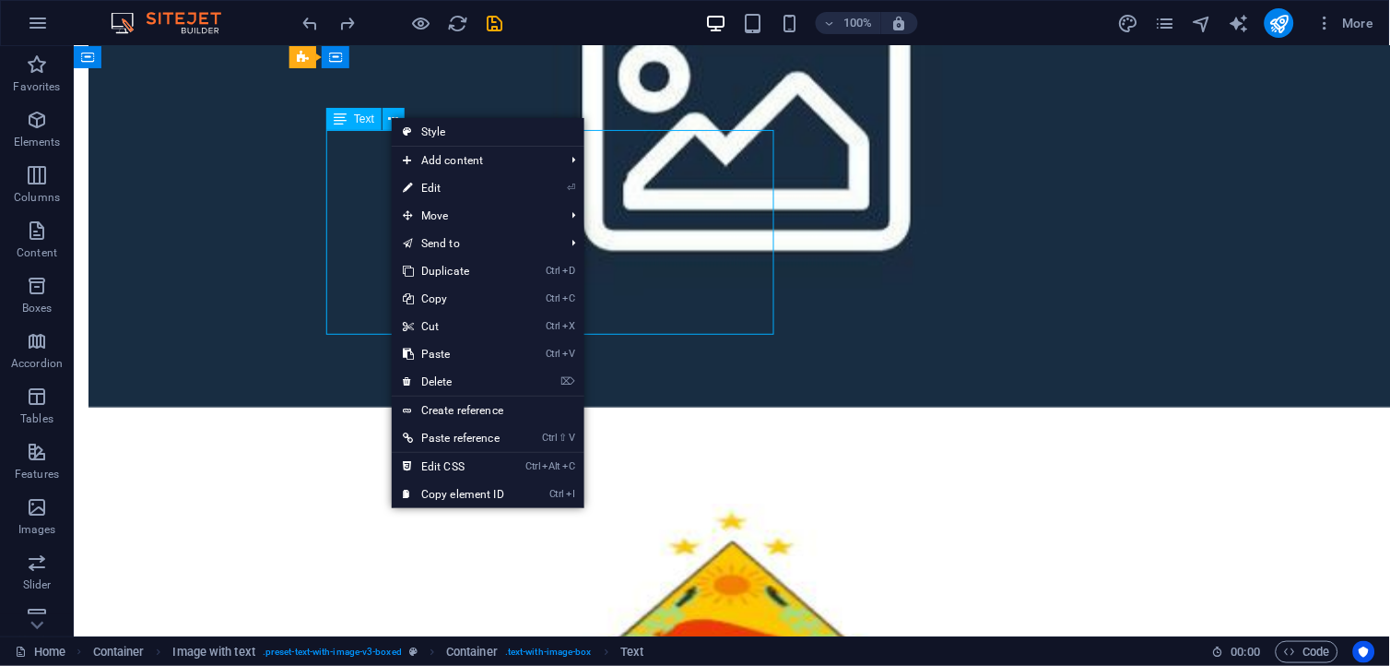
click at [354, 123] on span "Text" at bounding box center [364, 118] width 20 height 11
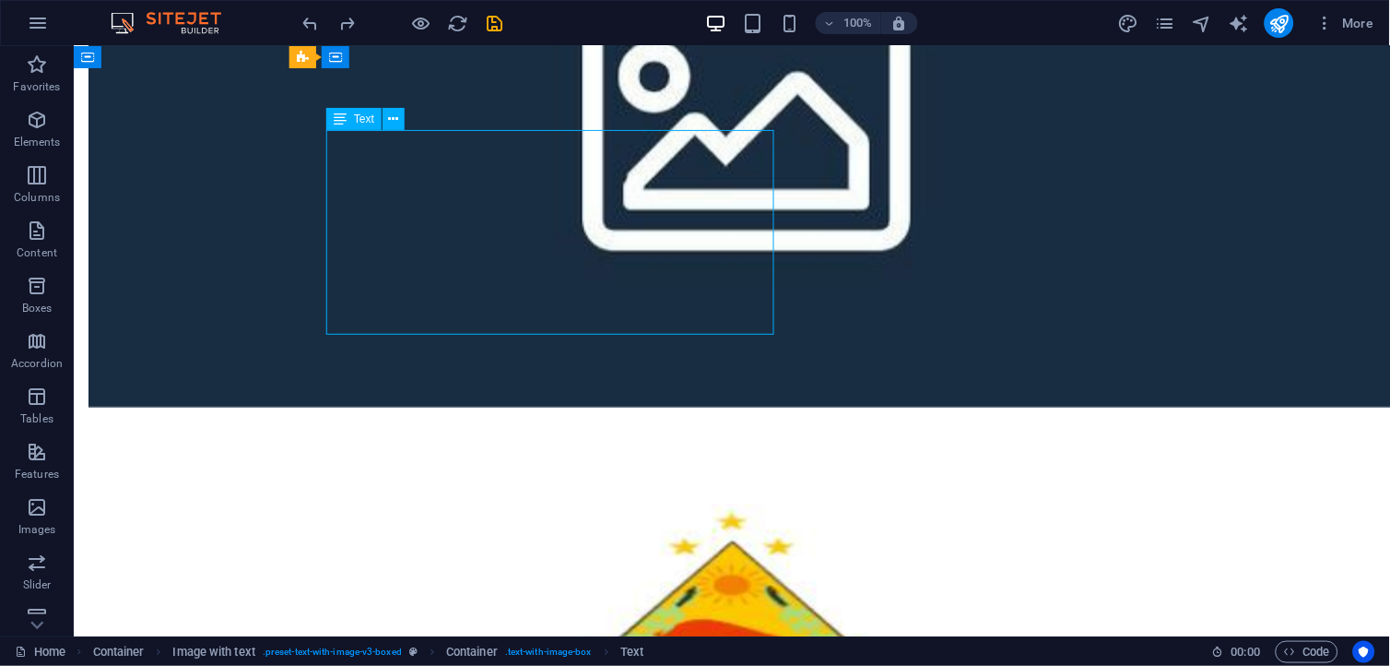
click at [354, 123] on span "Text" at bounding box center [364, 118] width 20 height 11
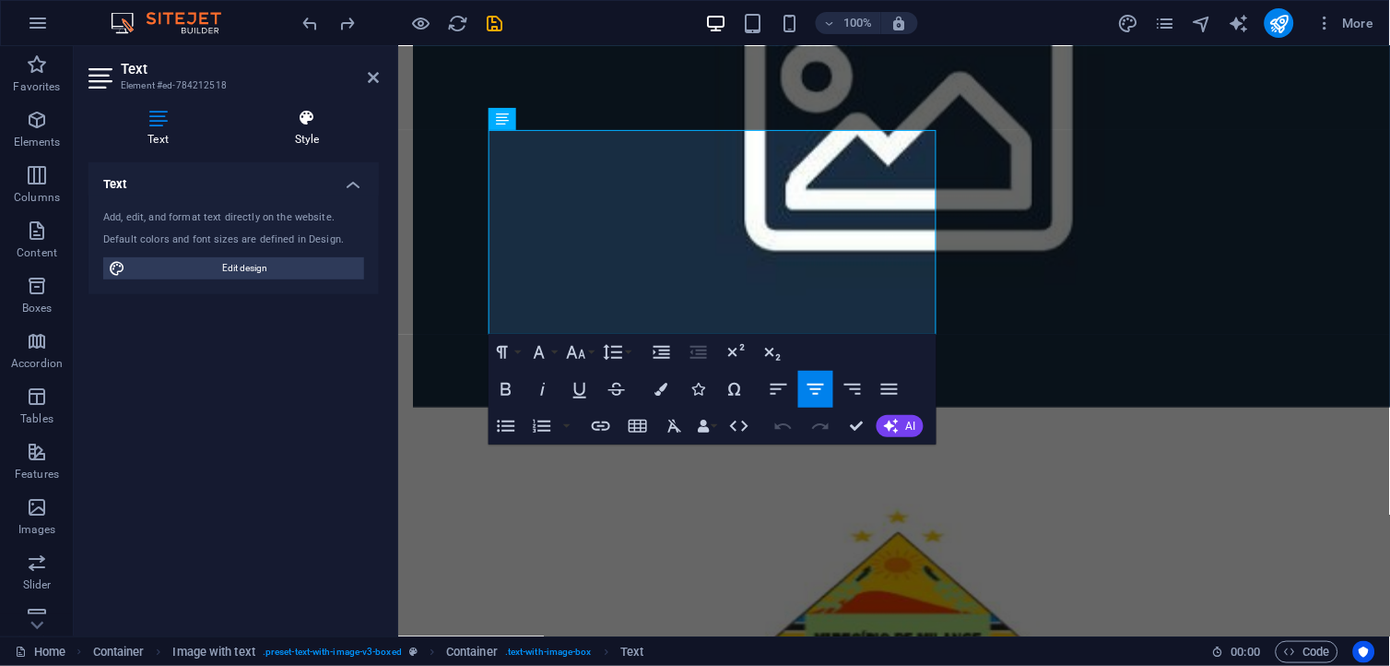
click at [319, 142] on h4 "Style" at bounding box center [307, 128] width 144 height 39
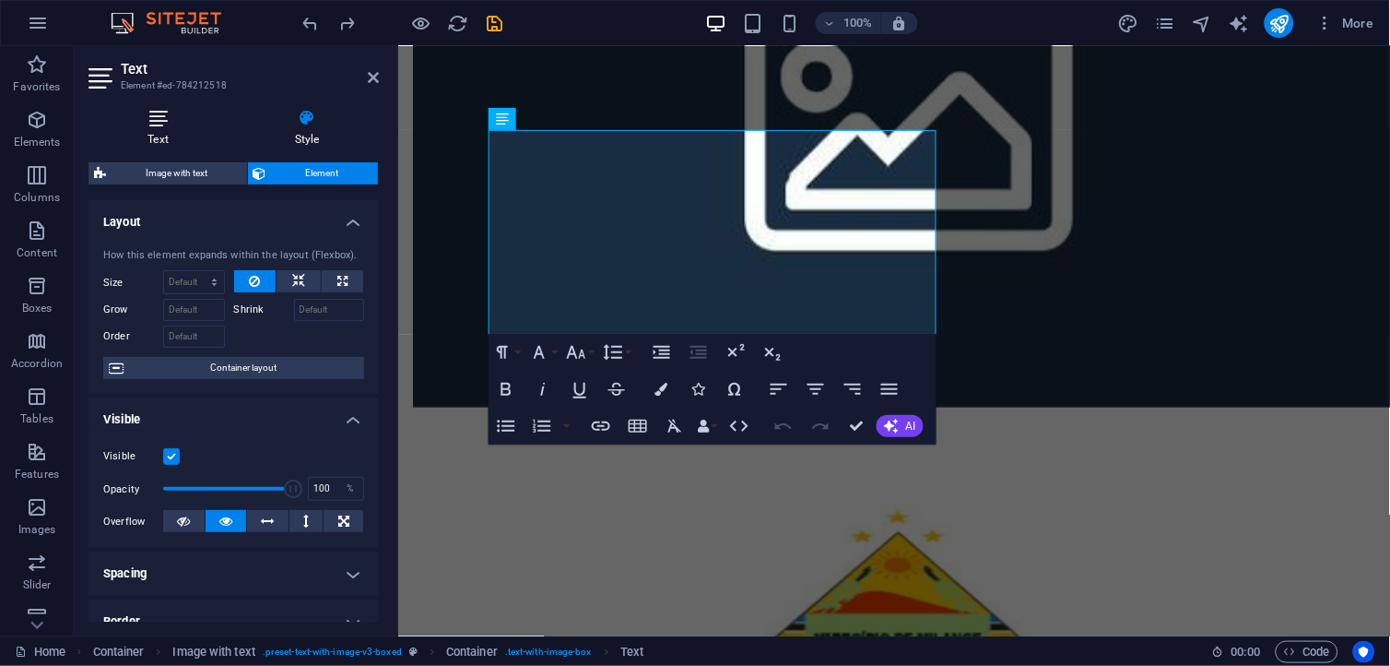
click at [164, 141] on h4 "Text" at bounding box center [162, 128] width 147 height 39
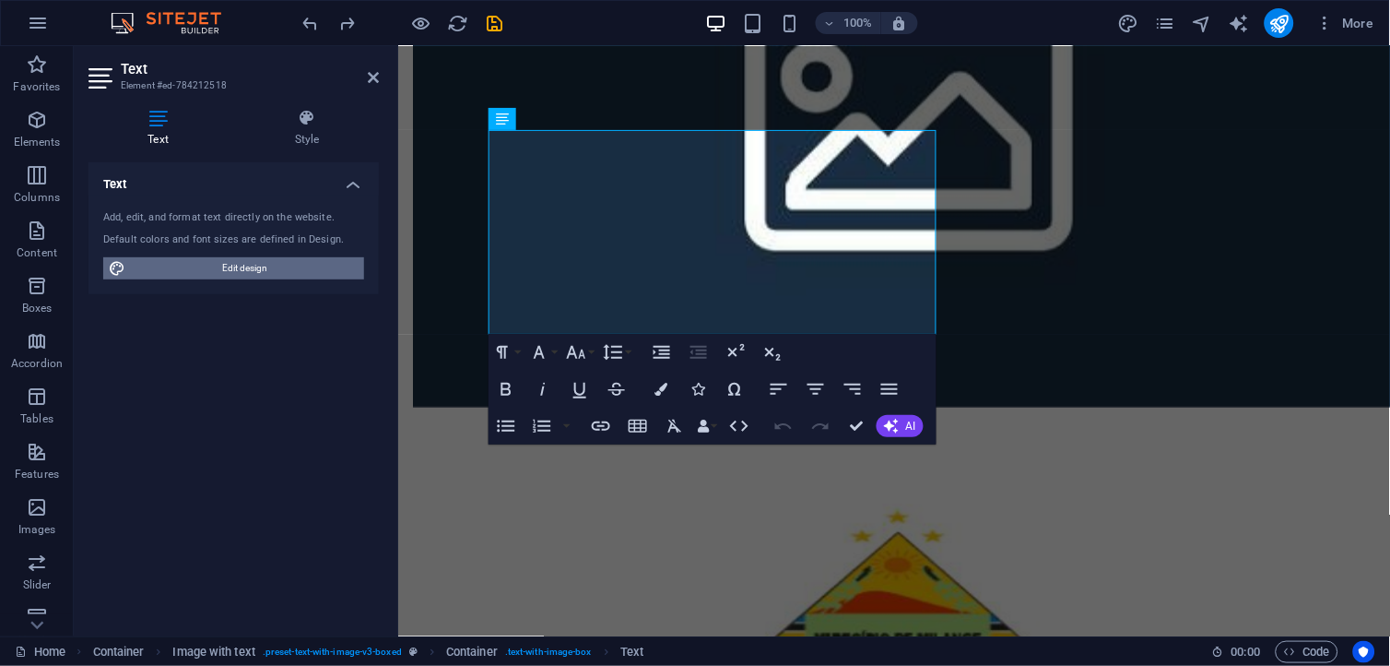
click at [222, 265] on span "Edit design" at bounding box center [245, 268] width 228 height 22
select select "700"
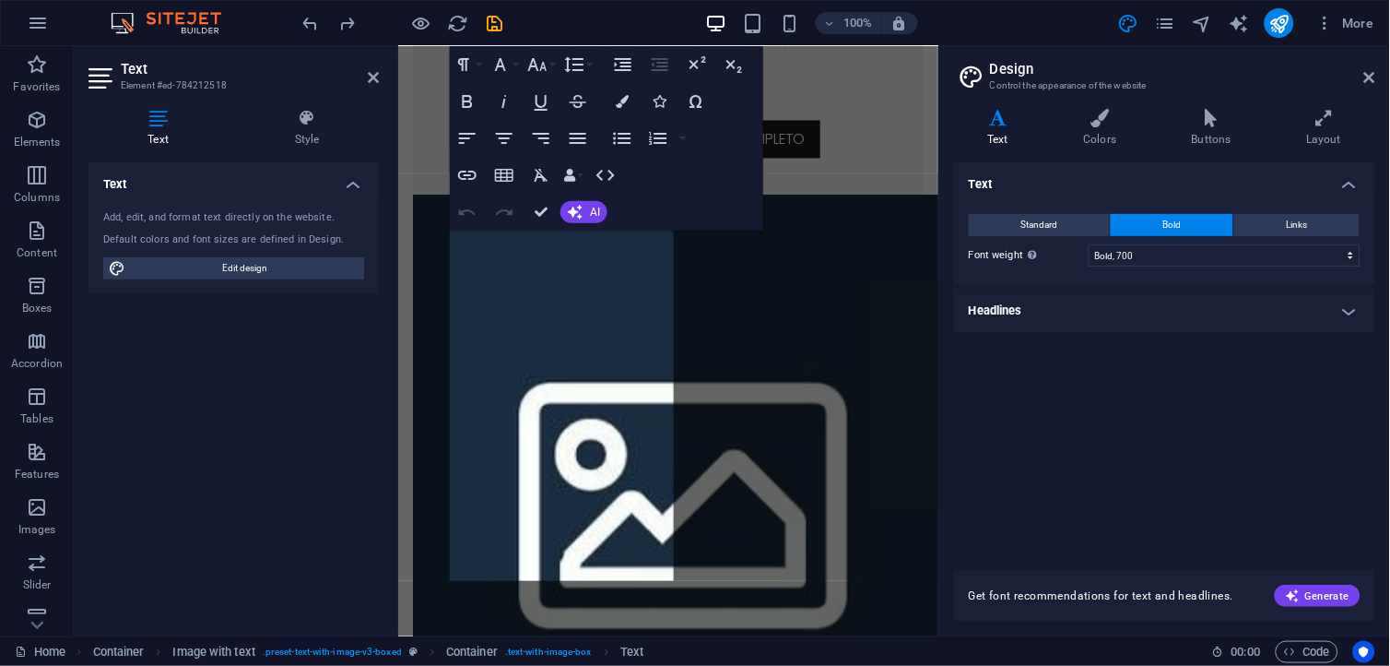
scroll to position [4387, 0]
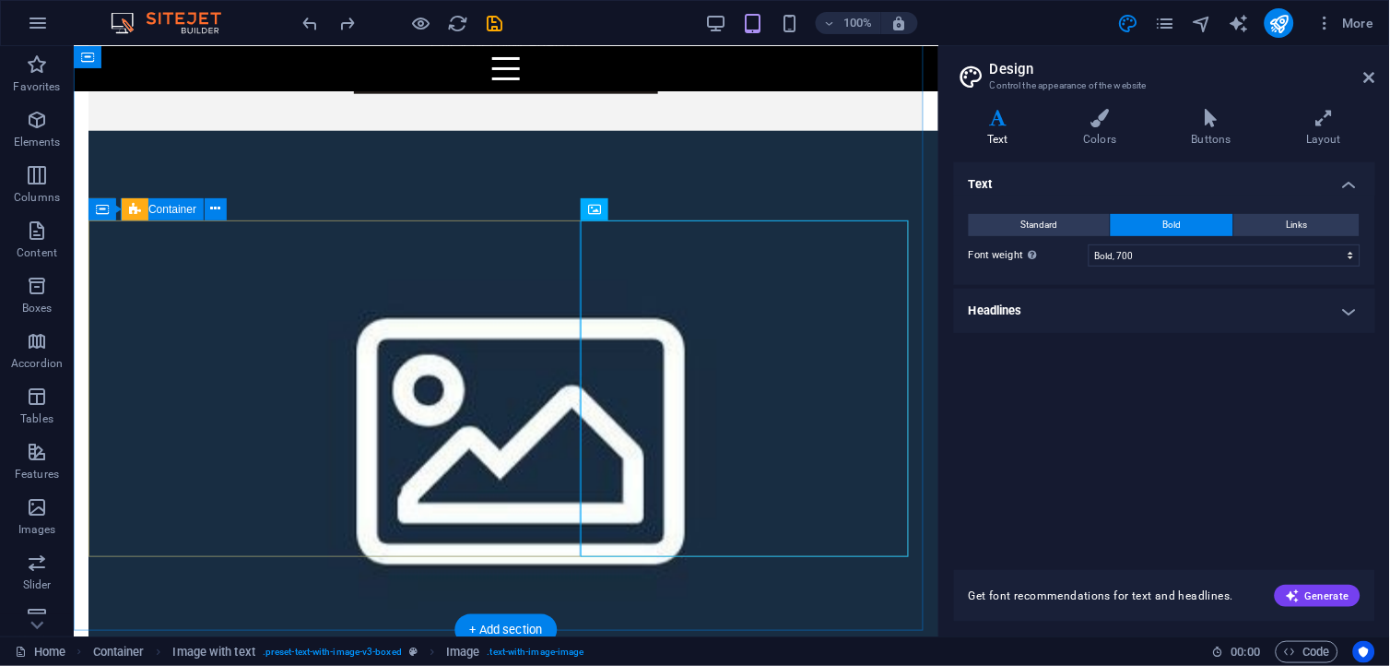
scroll to position [3615, 0]
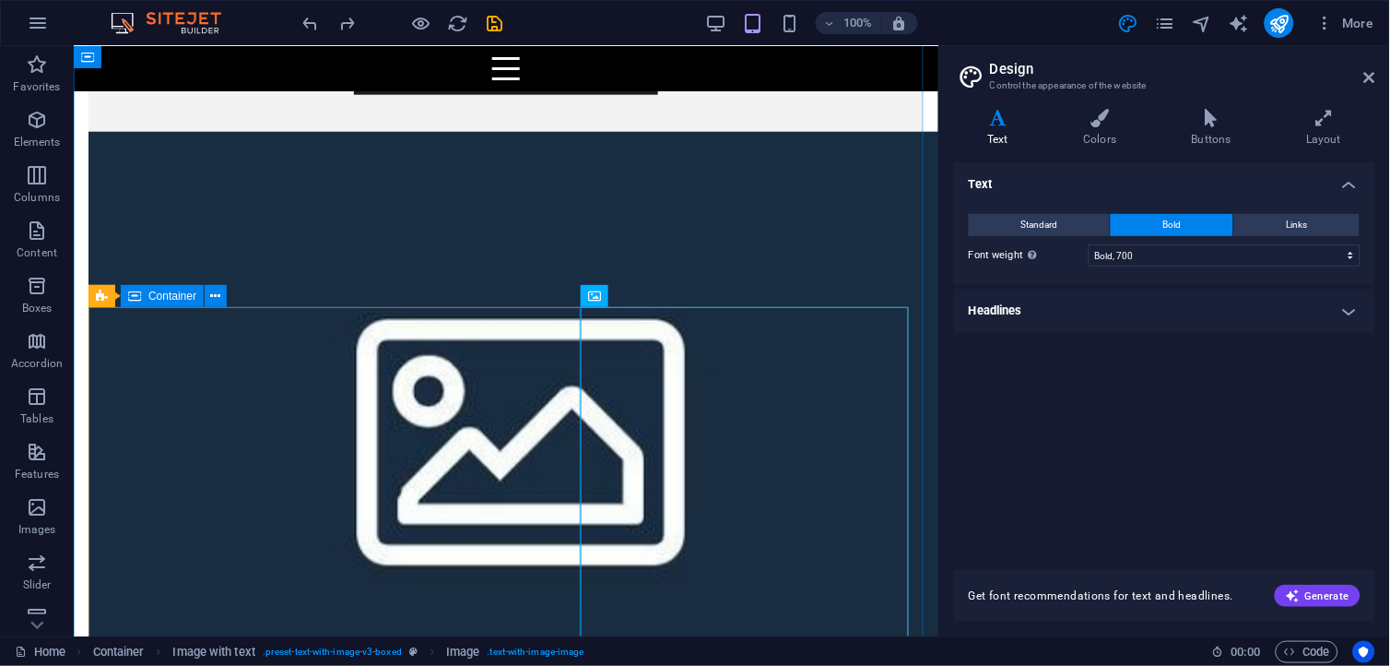
click at [172, 298] on span "Container" at bounding box center [172, 295] width 48 height 11
click at [213, 298] on icon at bounding box center [216, 296] width 10 height 19
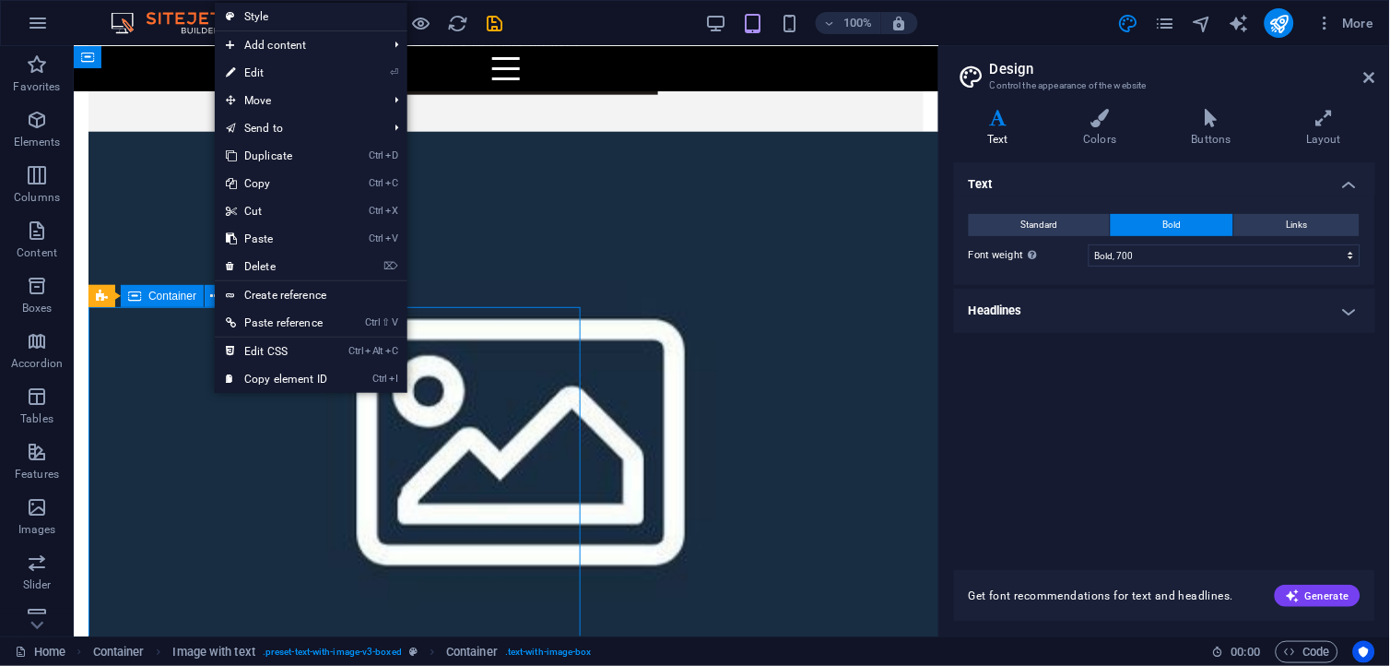
click at [191, 293] on span "Container" at bounding box center [172, 295] width 48 height 11
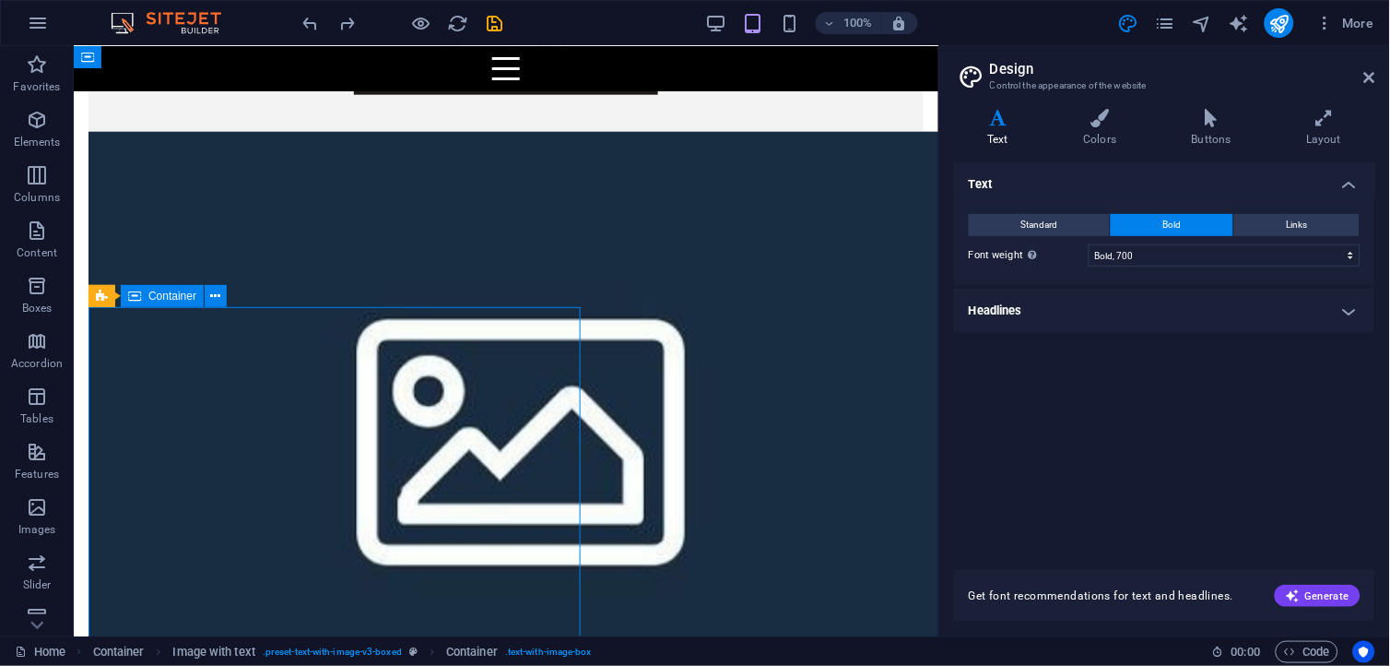
click at [190, 295] on span "Container" at bounding box center [172, 295] width 48 height 11
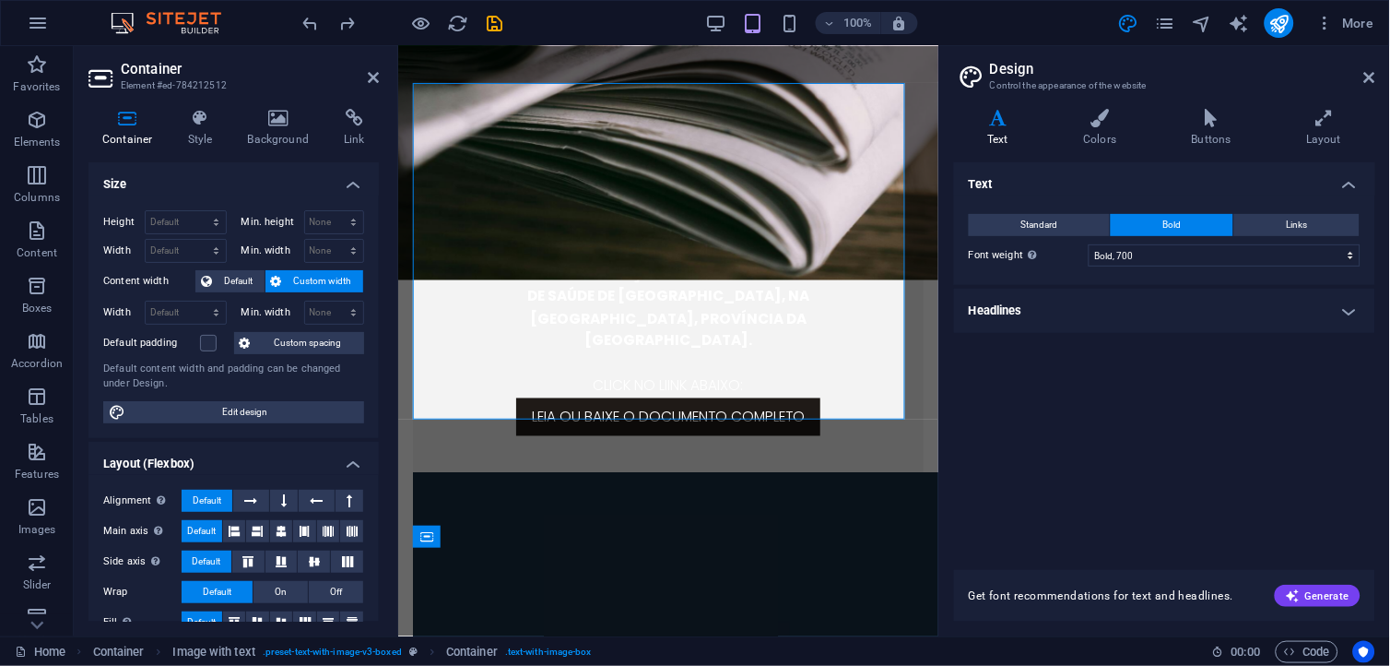
scroll to position [3840, 0]
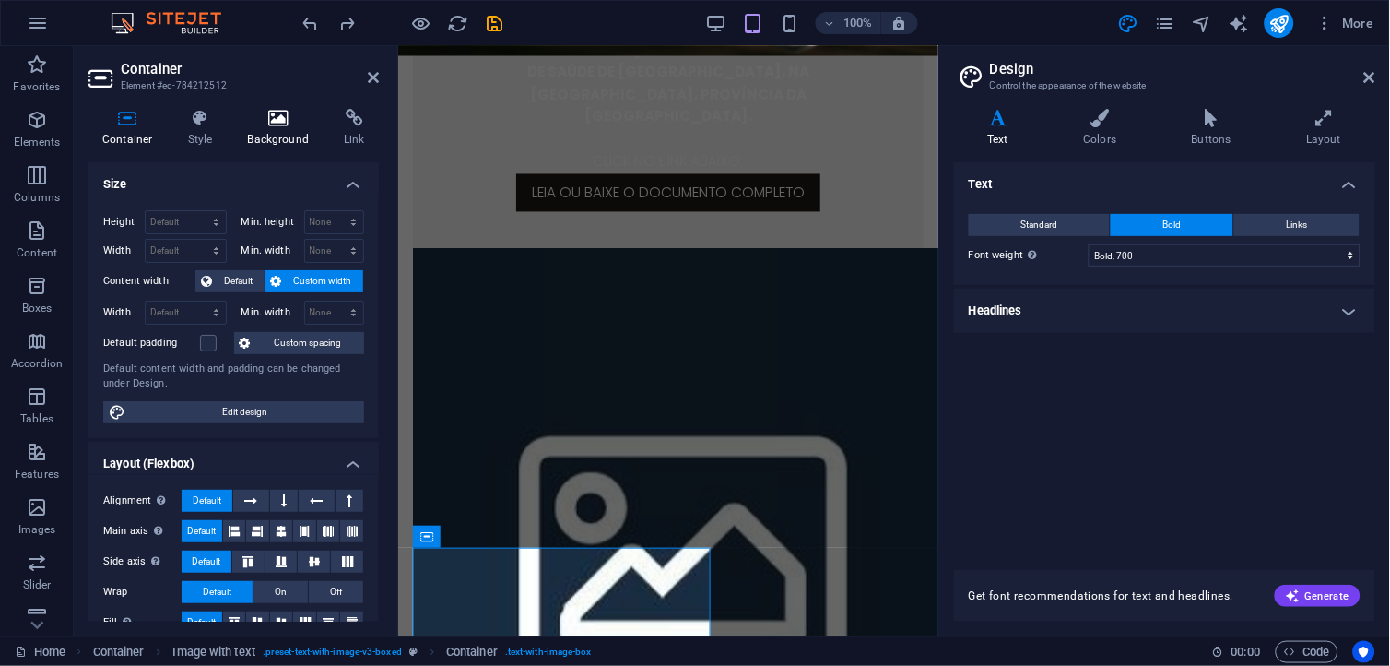
click at [254, 135] on h4 "Background" at bounding box center [282, 128] width 97 height 39
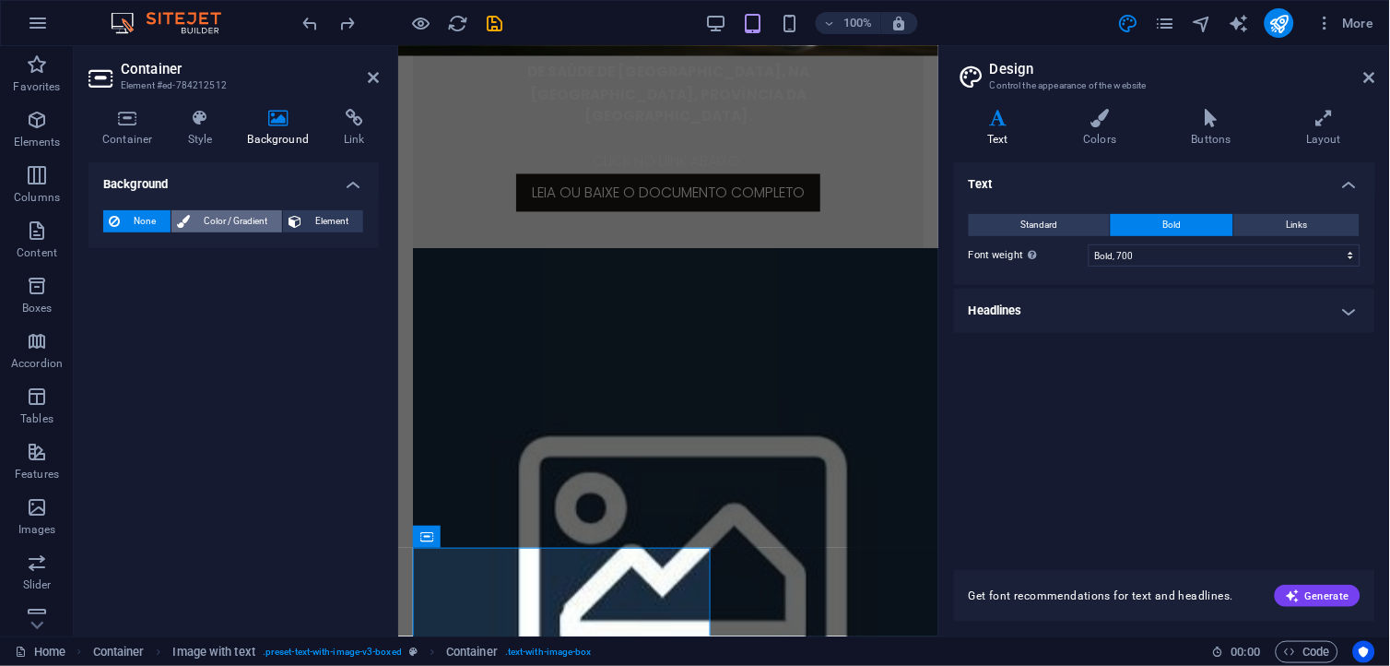
click at [238, 219] on span "Color / Gradient" at bounding box center [235, 221] width 81 height 22
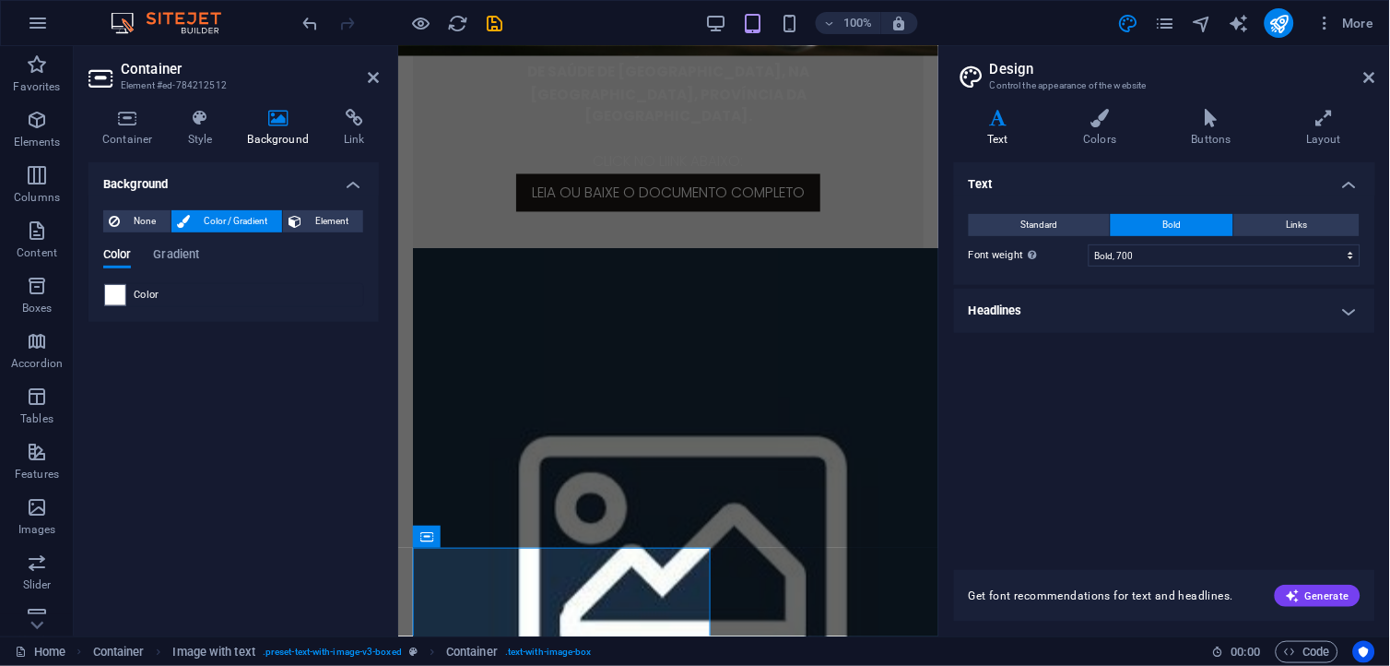
click at [148, 289] on span "Color" at bounding box center [147, 295] width 26 height 15
click at [185, 299] on div "Color" at bounding box center [233, 295] width 259 height 22
click at [312, 213] on span "Element" at bounding box center [332, 221] width 51 height 22
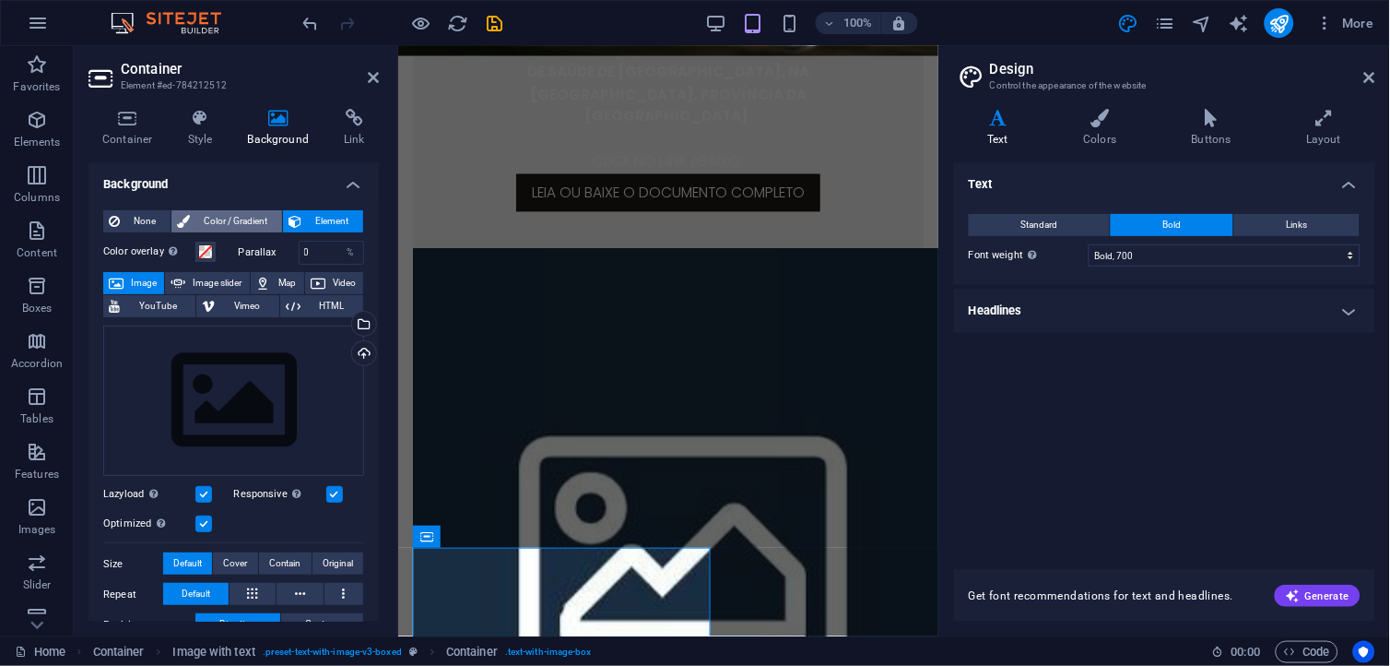
click at [238, 213] on span "Color / Gradient" at bounding box center [235, 221] width 81 height 22
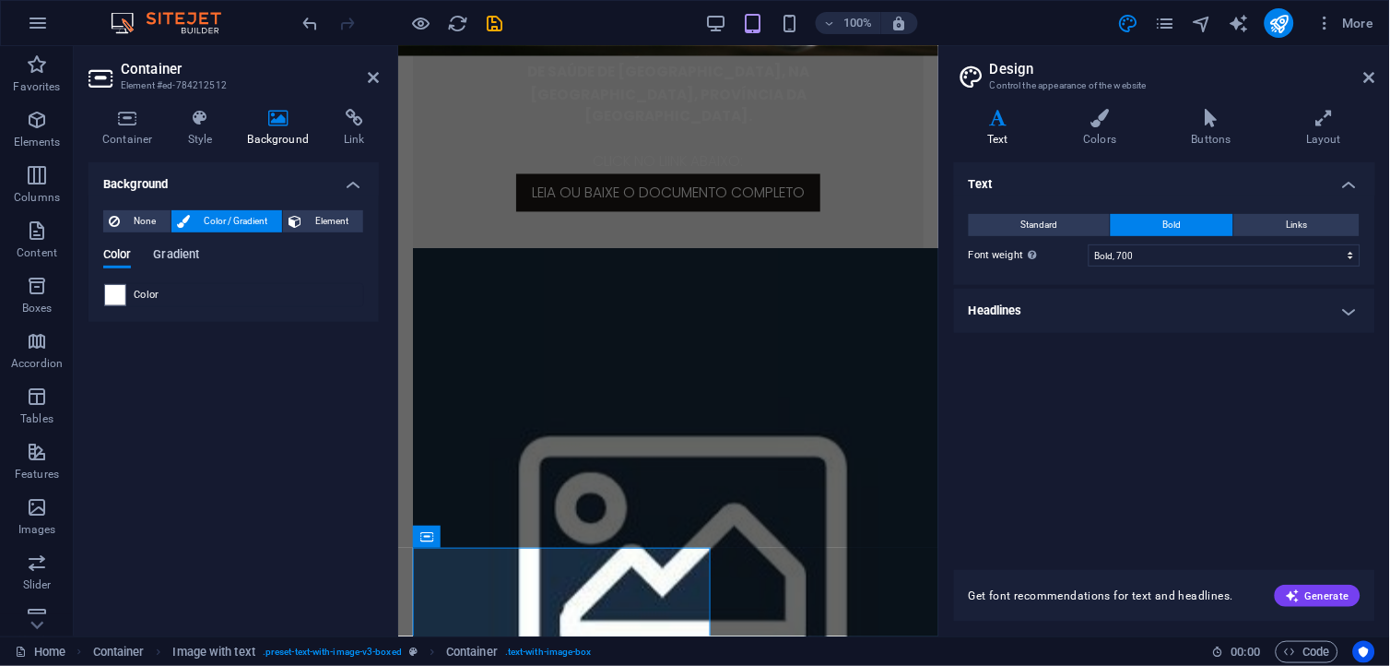
click at [178, 246] on span "Gradient" at bounding box center [176, 256] width 46 height 26
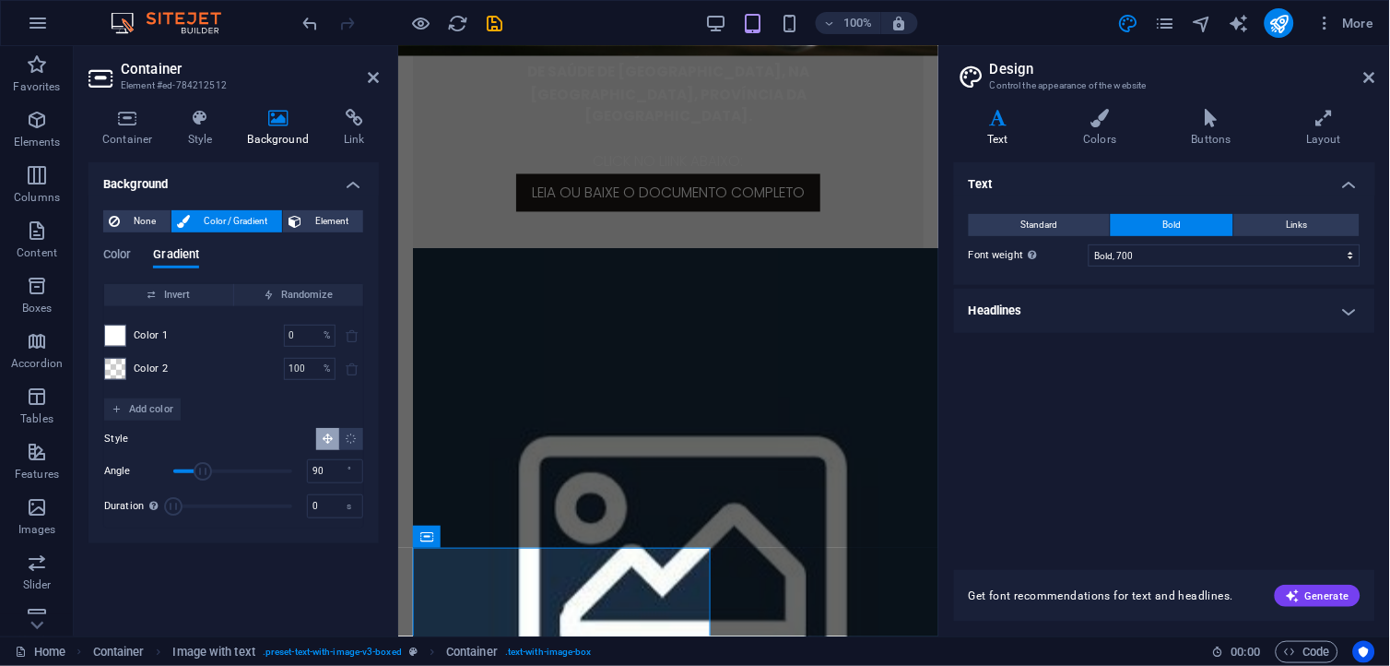
click at [132, 330] on div "Color 1 0 % ​" at bounding box center [233, 336] width 259 height 22
click at [116, 329] on span at bounding box center [115, 335] width 20 height 20
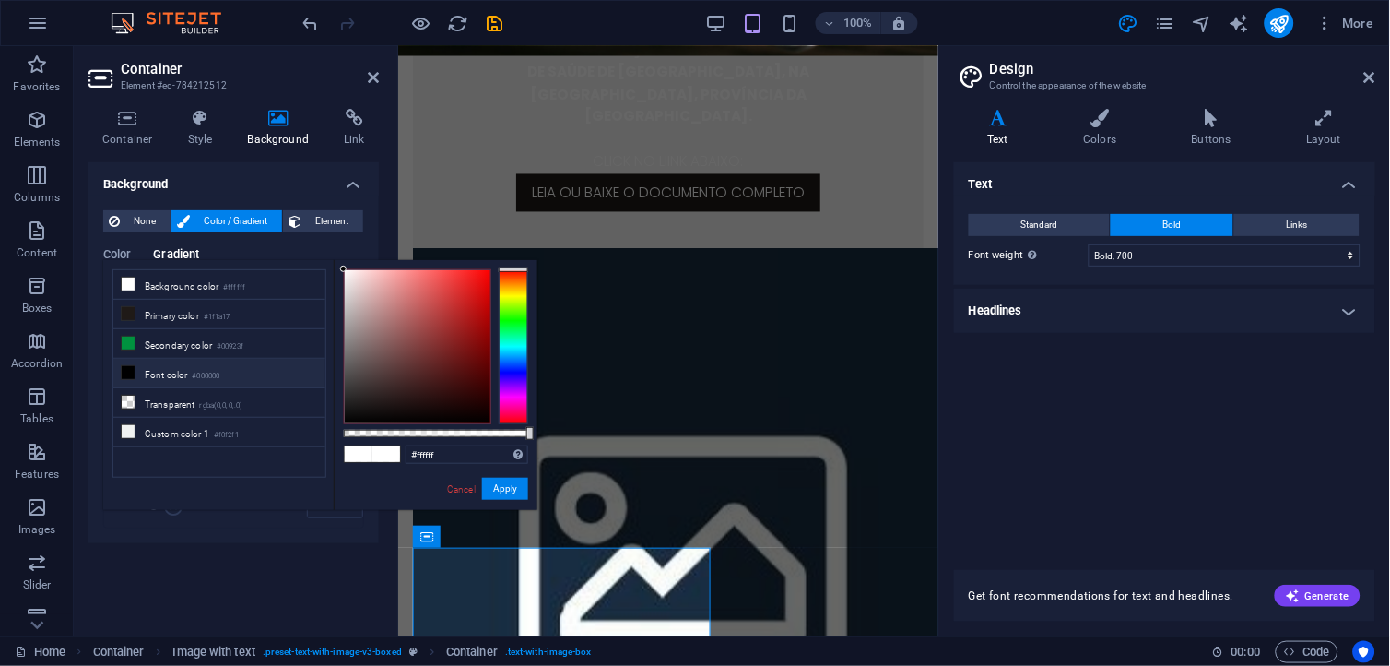
click at [204, 367] on li "Font color #000000" at bounding box center [219, 374] width 212 height 30
type input "#000000"
click at [199, 372] on li "Font color #000000" at bounding box center [219, 374] width 212 height 30
click at [495, 493] on button "Apply" at bounding box center [505, 489] width 46 height 22
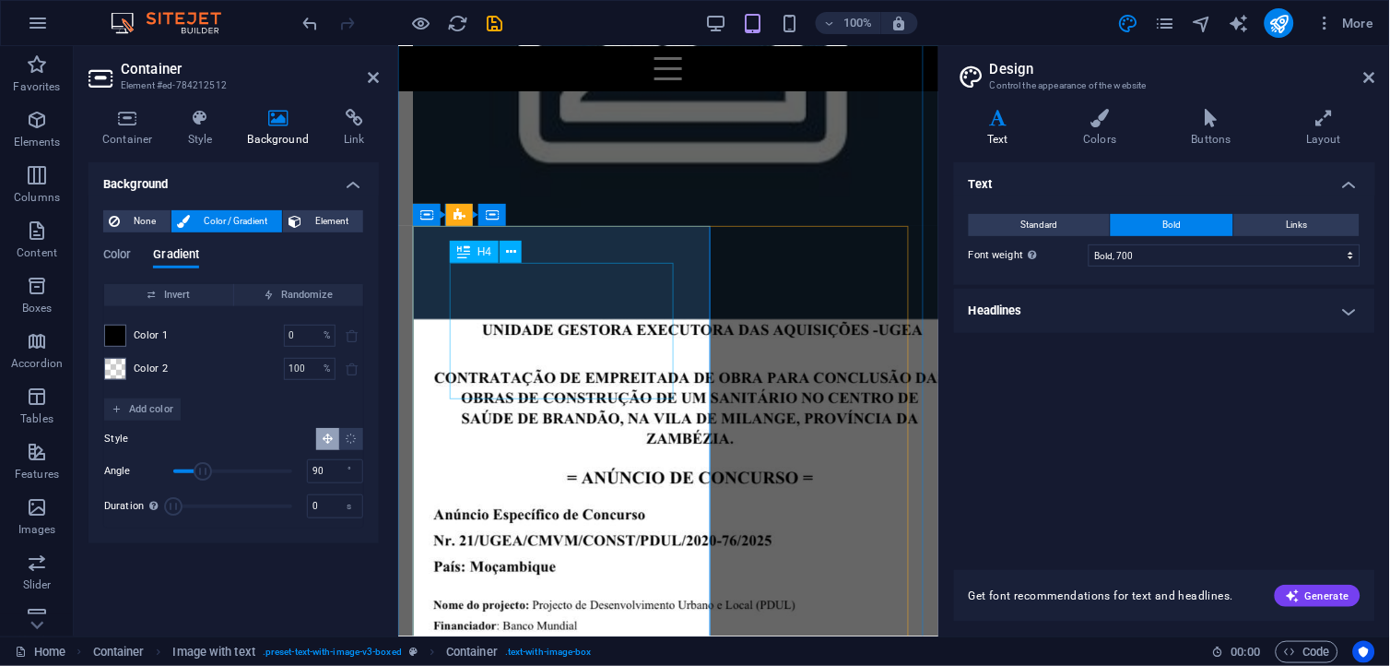
scroll to position [4160, 0]
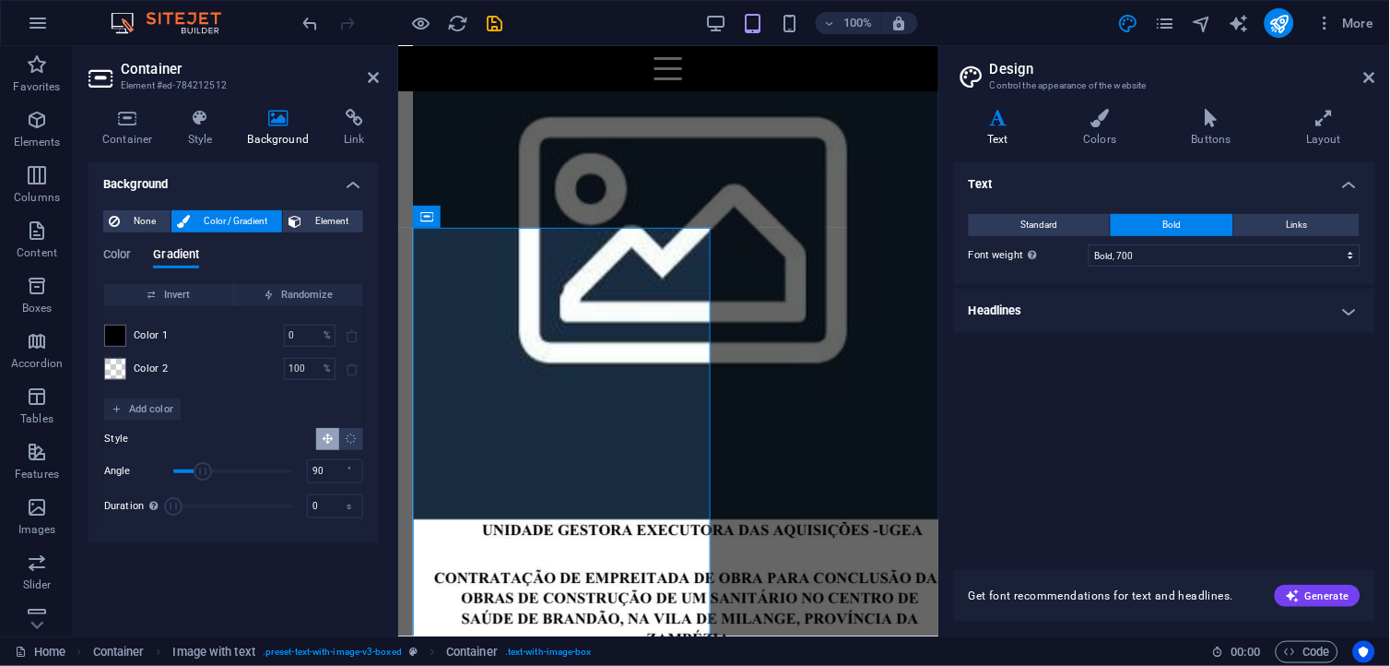
click at [213, 337] on div "Color 1 0 % ​" at bounding box center [233, 336] width 259 height 22
click at [307, 18] on icon "undo" at bounding box center [311, 23] width 21 height 21
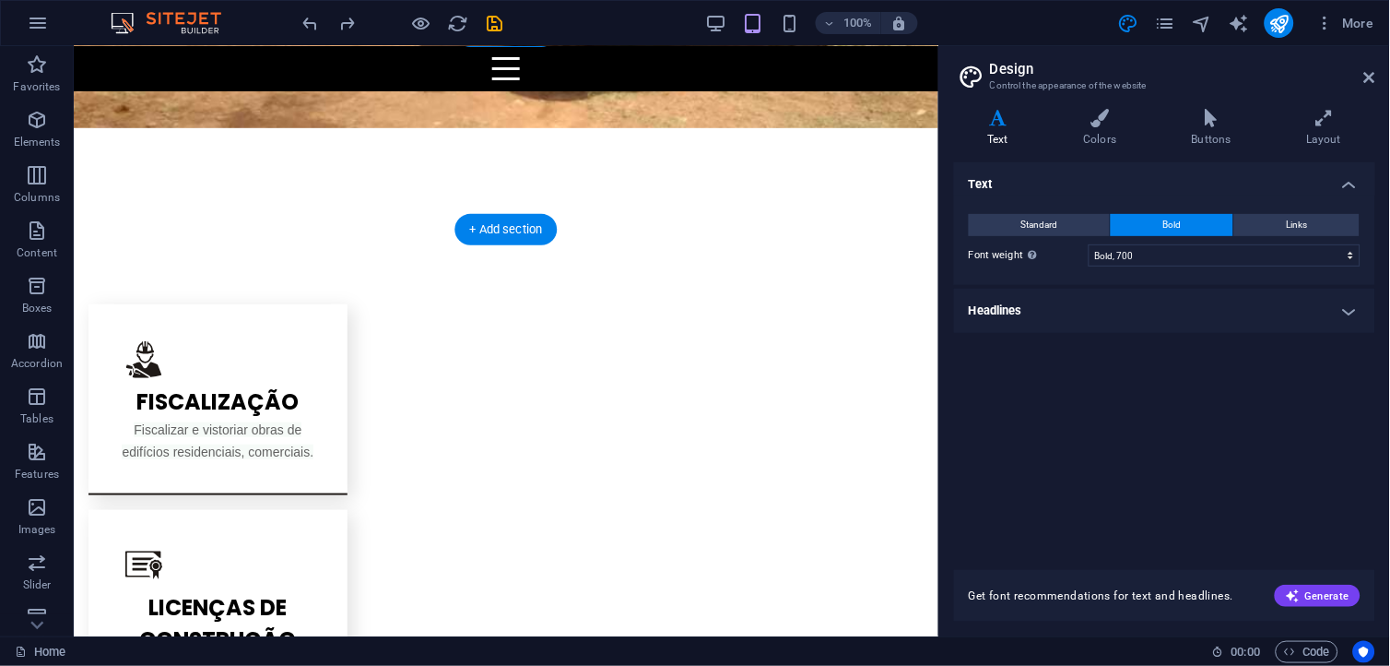
scroll to position [1681, 0]
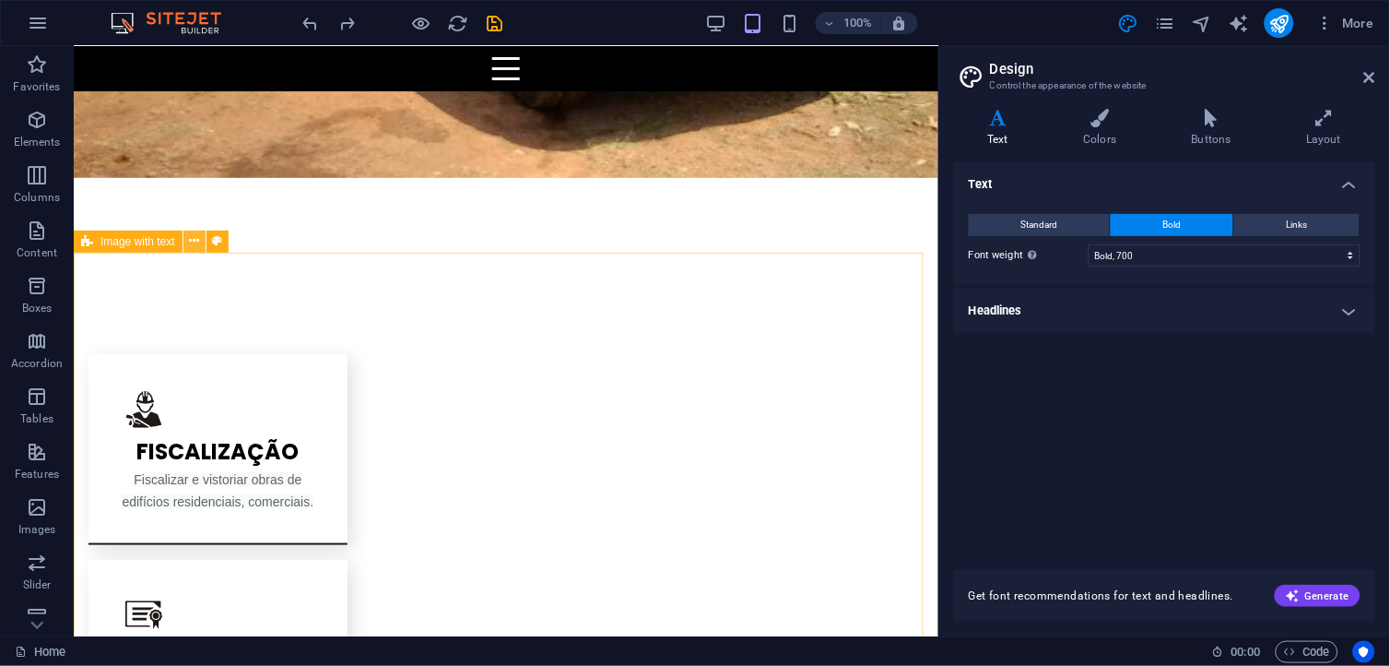
click at [194, 246] on icon at bounding box center [194, 240] width 10 height 19
click at [219, 244] on icon at bounding box center [217, 240] width 10 height 19
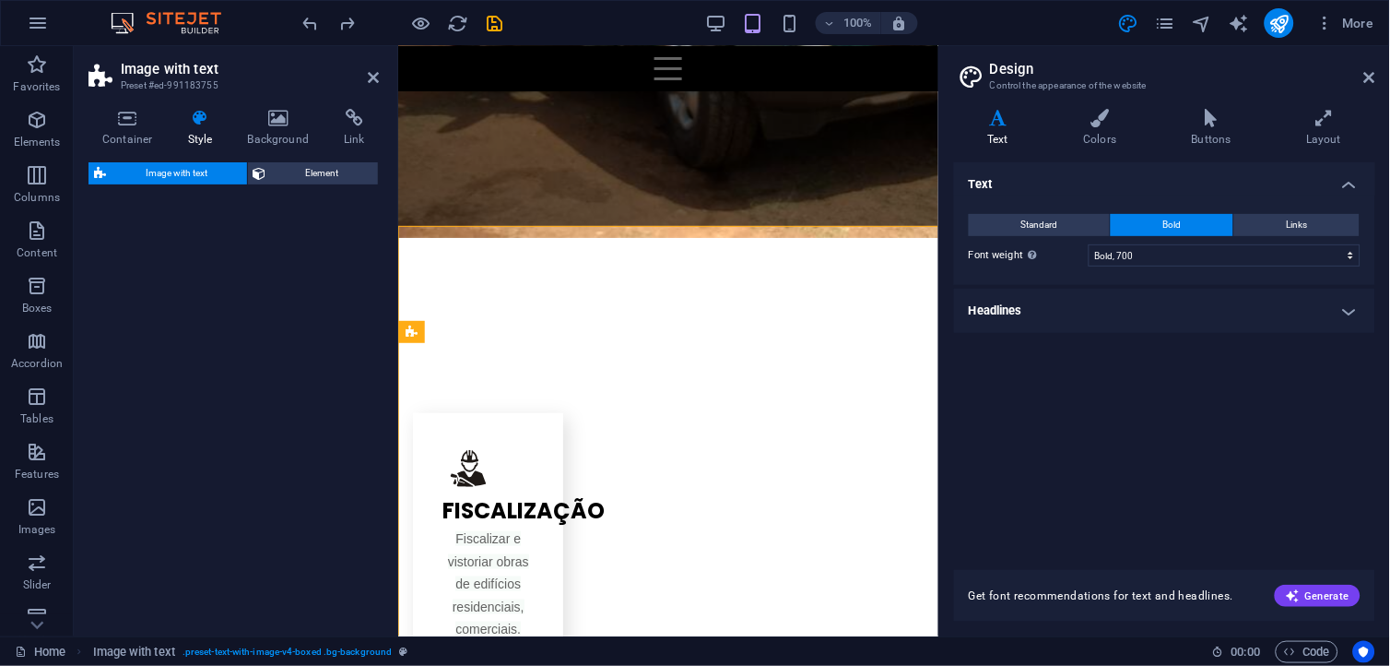
scroll to position [1708, 0]
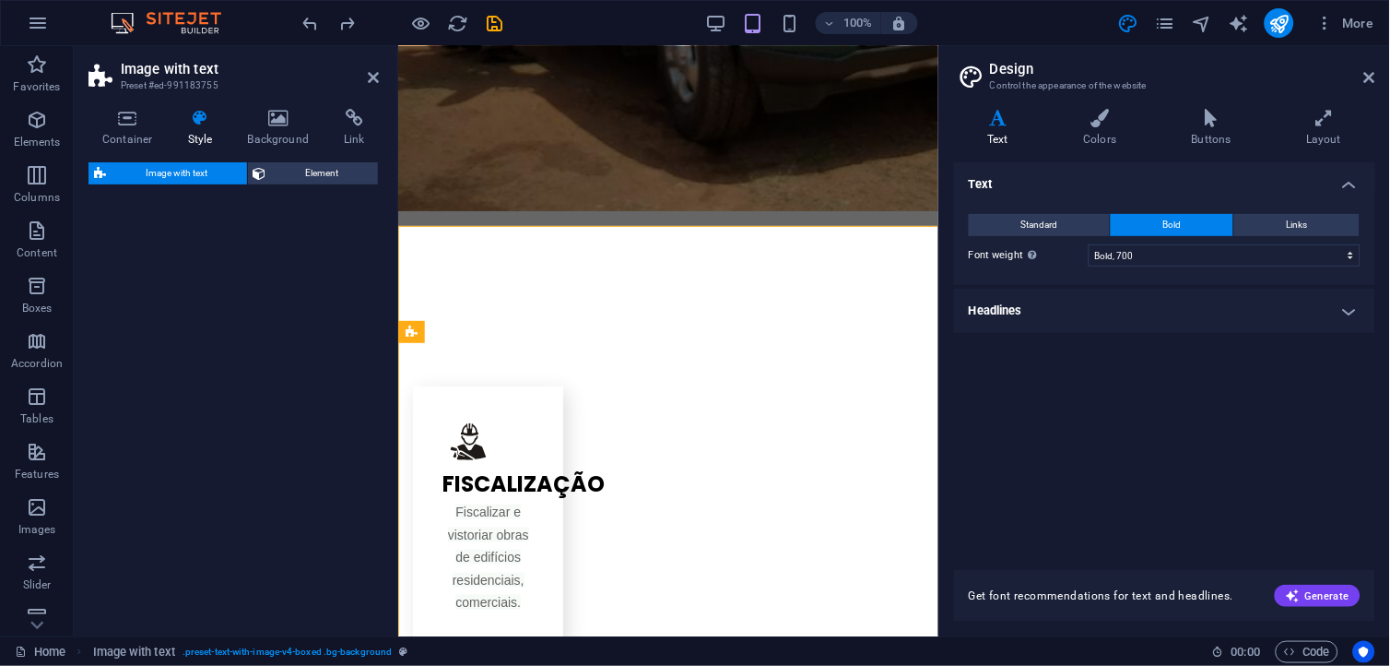
select select "rem"
select select "px"
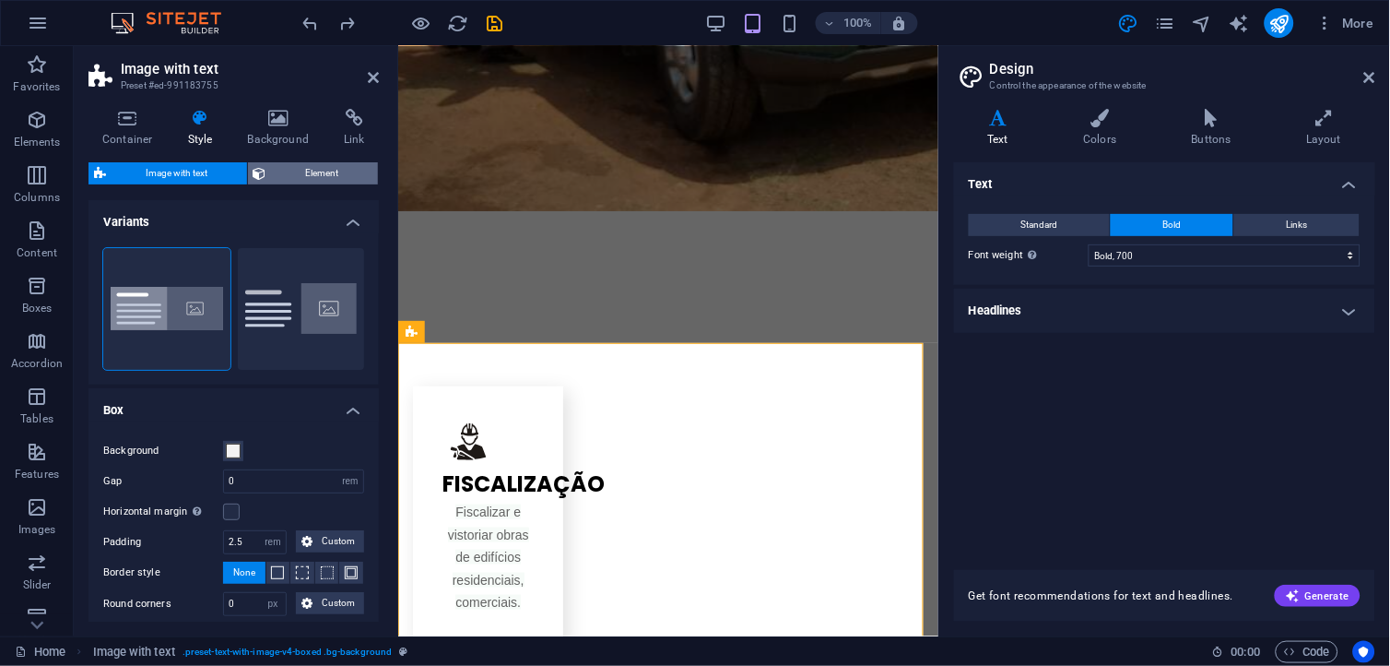
click at [300, 173] on span "Element" at bounding box center [322, 173] width 101 height 22
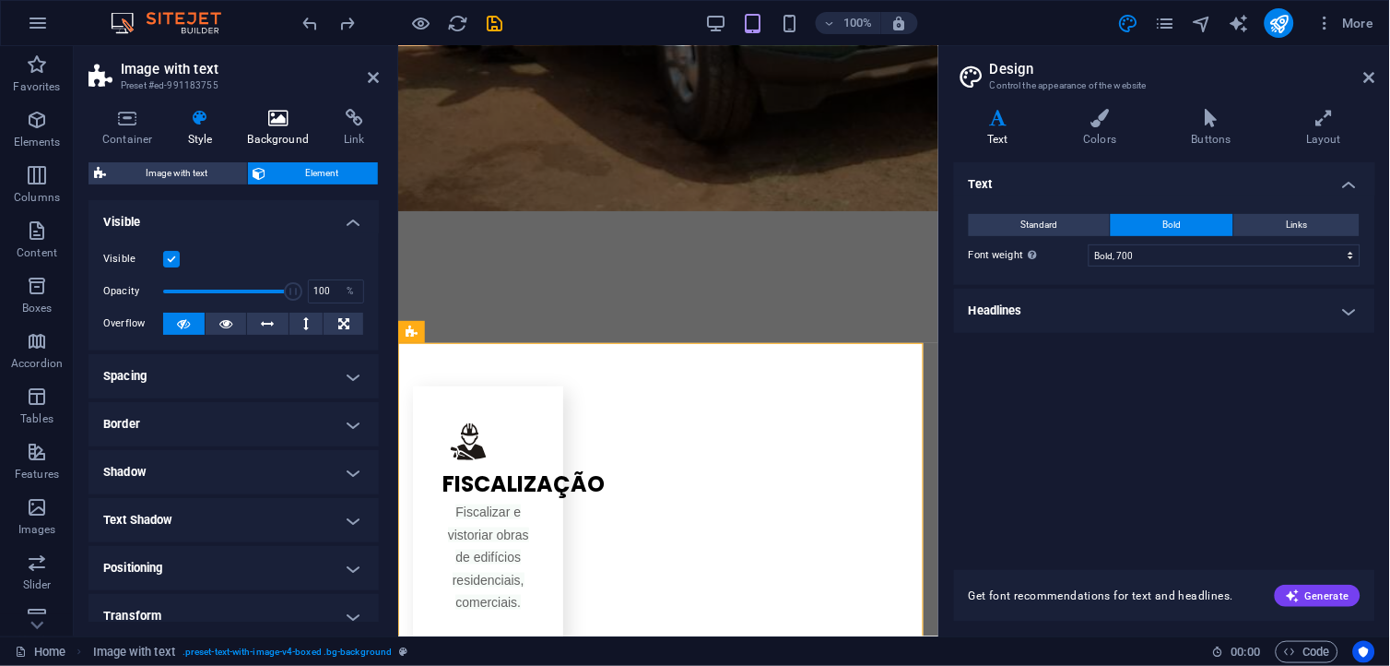
click at [275, 133] on h4 "Background" at bounding box center [282, 128] width 97 height 39
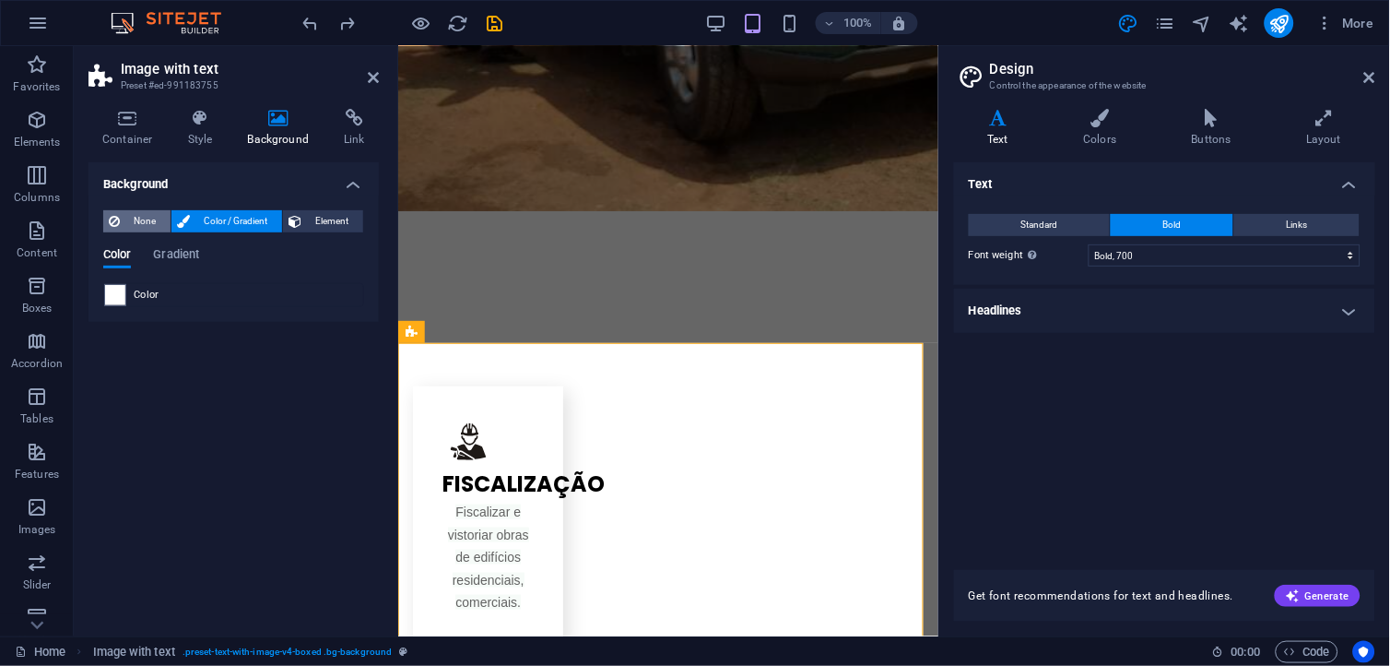
click at [155, 215] on span "None" at bounding box center [145, 221] width 40 height 22
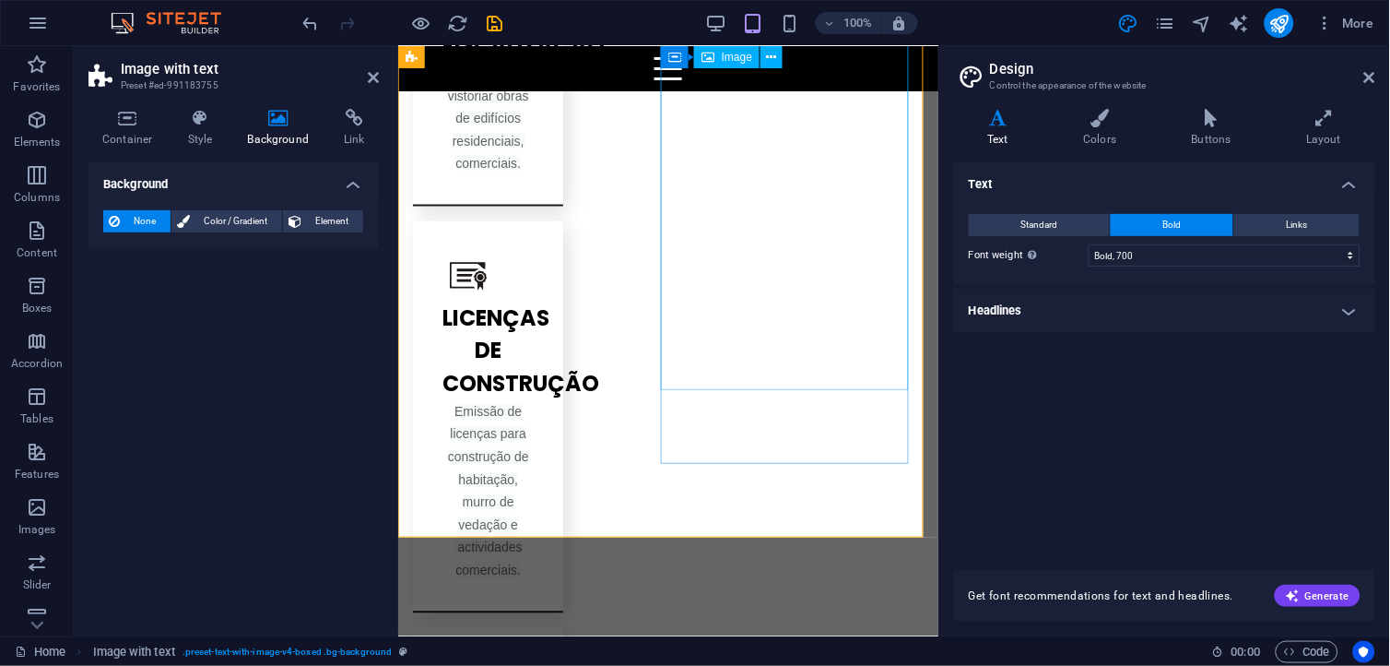
scroll to position [2015, 0]
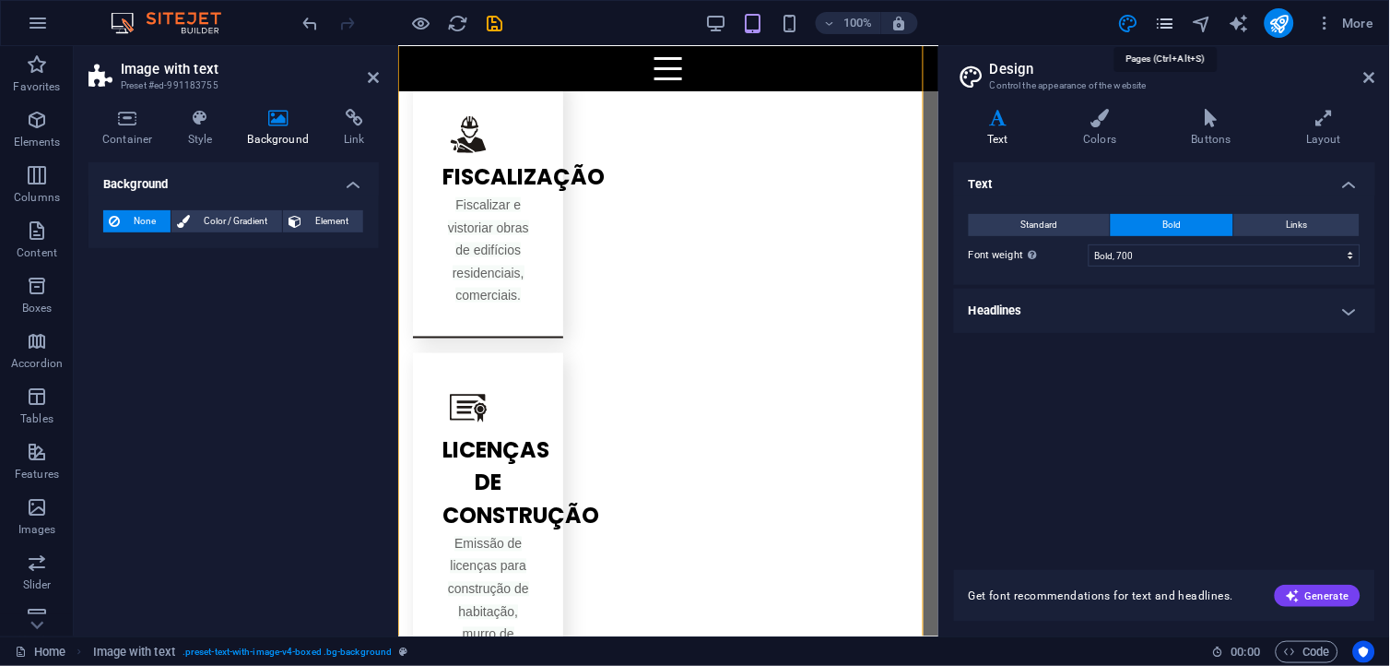
click at [1162, 28] on icon "pages" at bounding box center [1164, 23] width 21 height 21
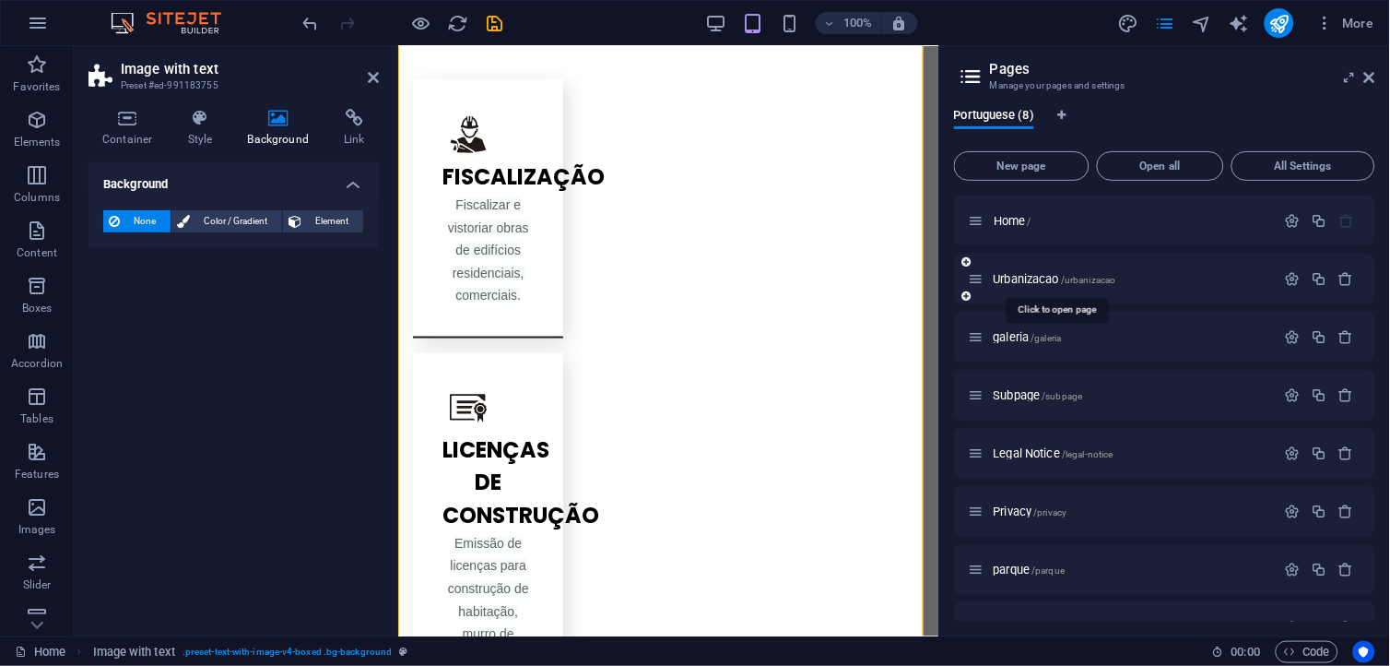
click at [1077, 278] on span "/urbanizacao" at bounding box center [1089, 280] width 55 height 10
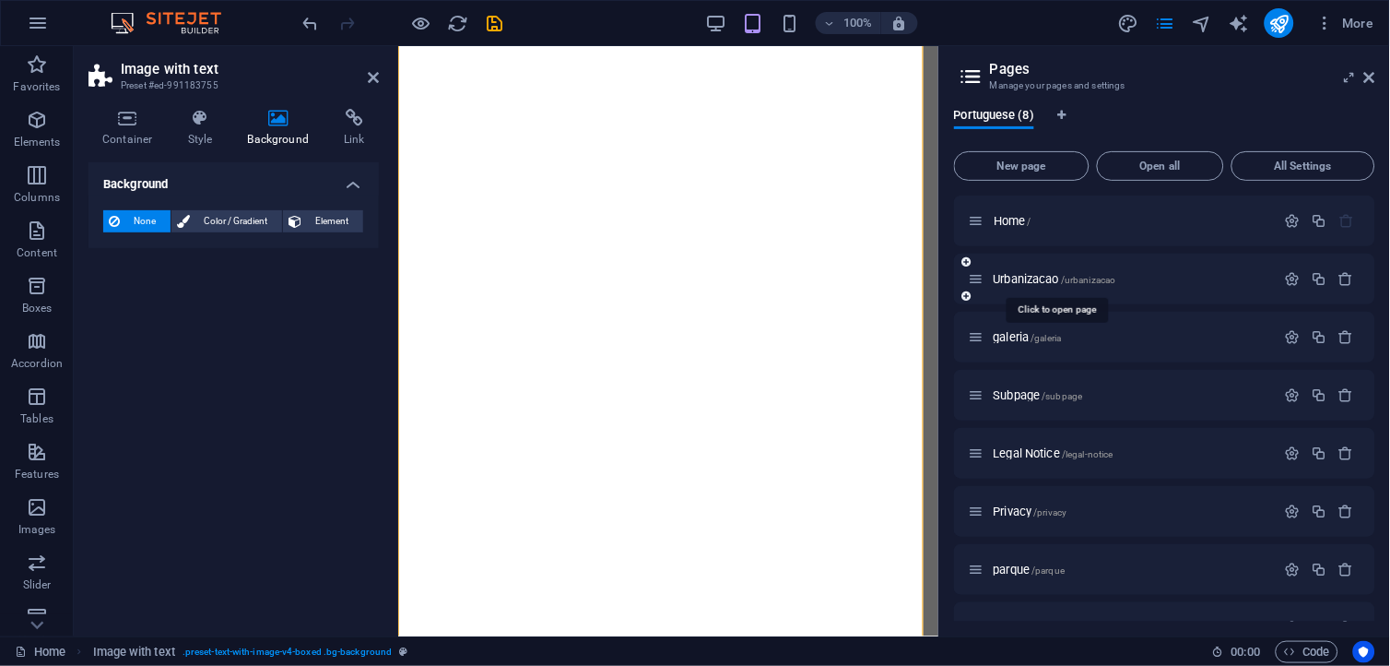
click at [1077, 278] on div "Urbanizacao /urbanizacao" at bounding box center [1164, 279] width 421 height 51
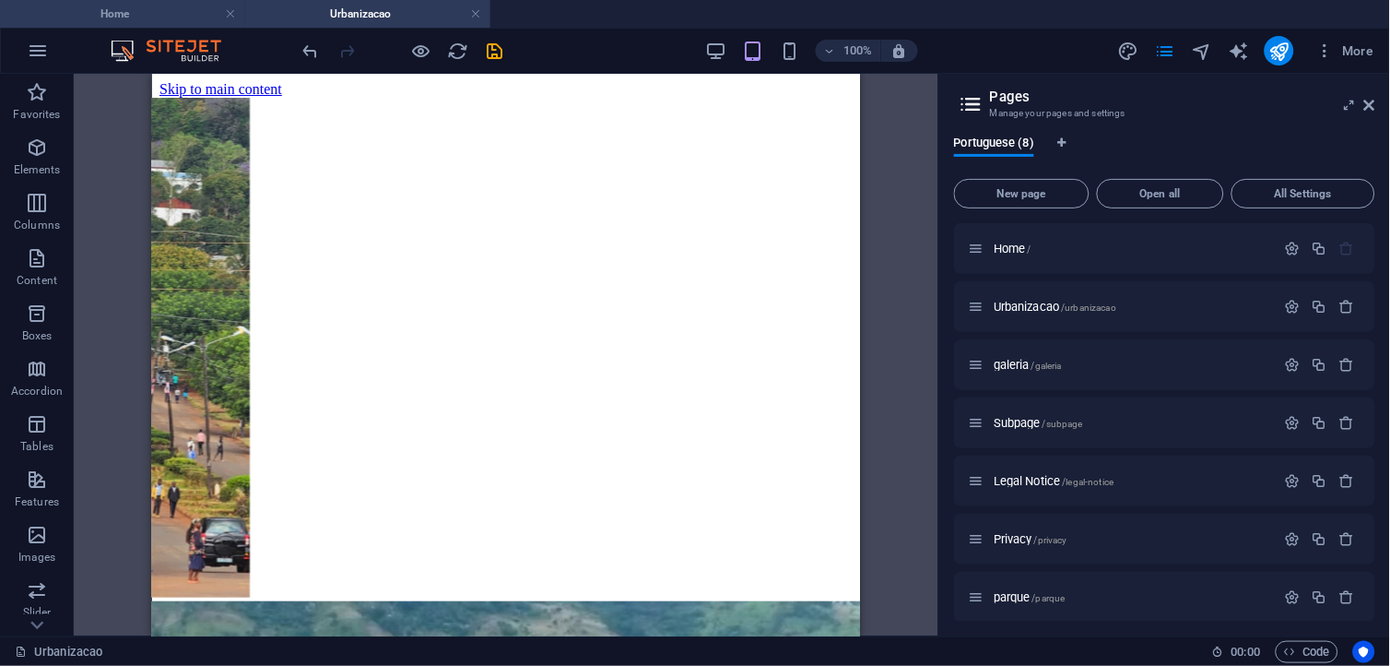
click at [150, 17] on h4 "Home" at bounding box center [122, 14] width 245 height 20
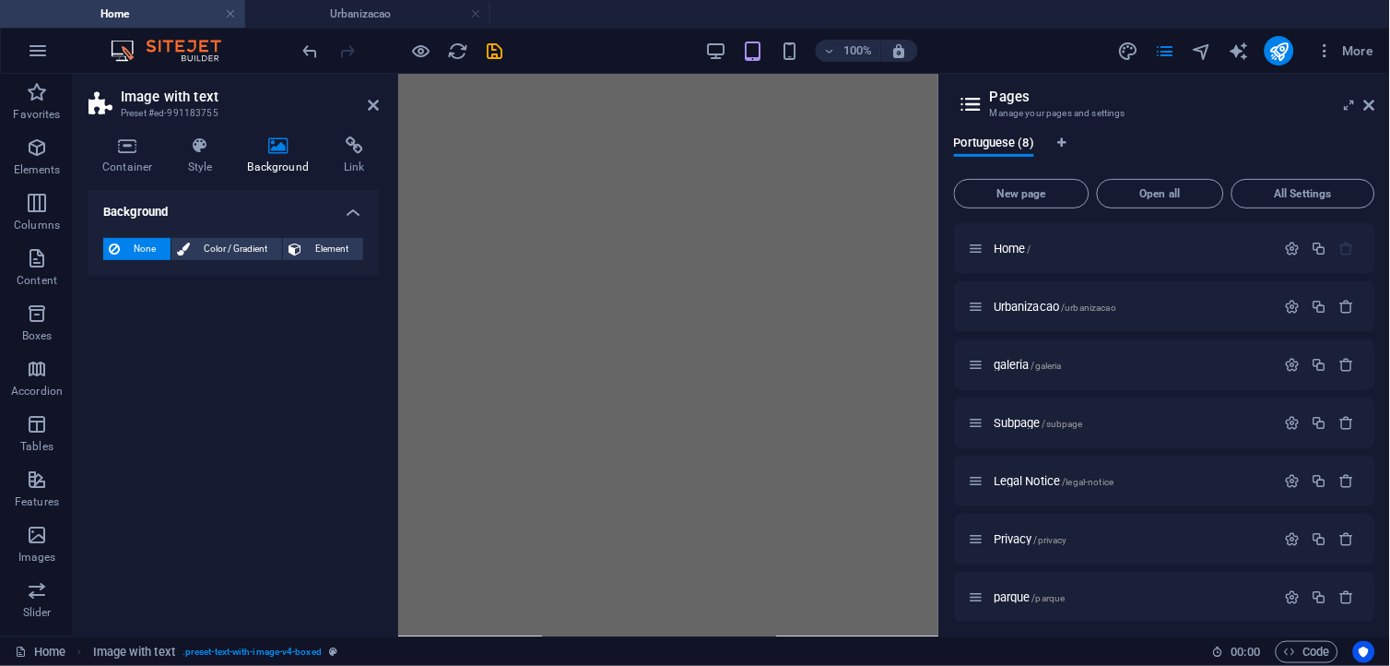
scroll to position [2062, 0]
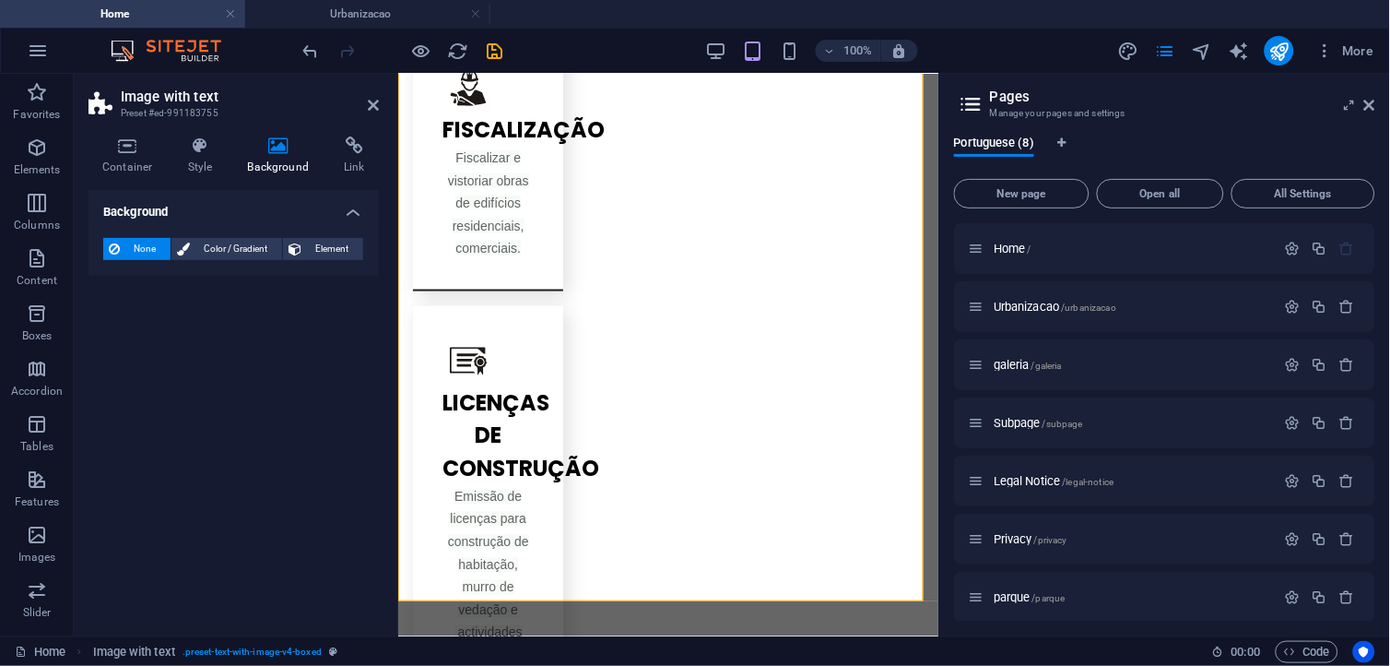
click at [381, 106] on aside "Image with text Preset #ed-991183755 Container Style Background Link Size Heigh…" at bounding box center [236, 355] width 325 height 562
click at [373, 104] on icon at bounding box center [373, 105] width 11 height 15
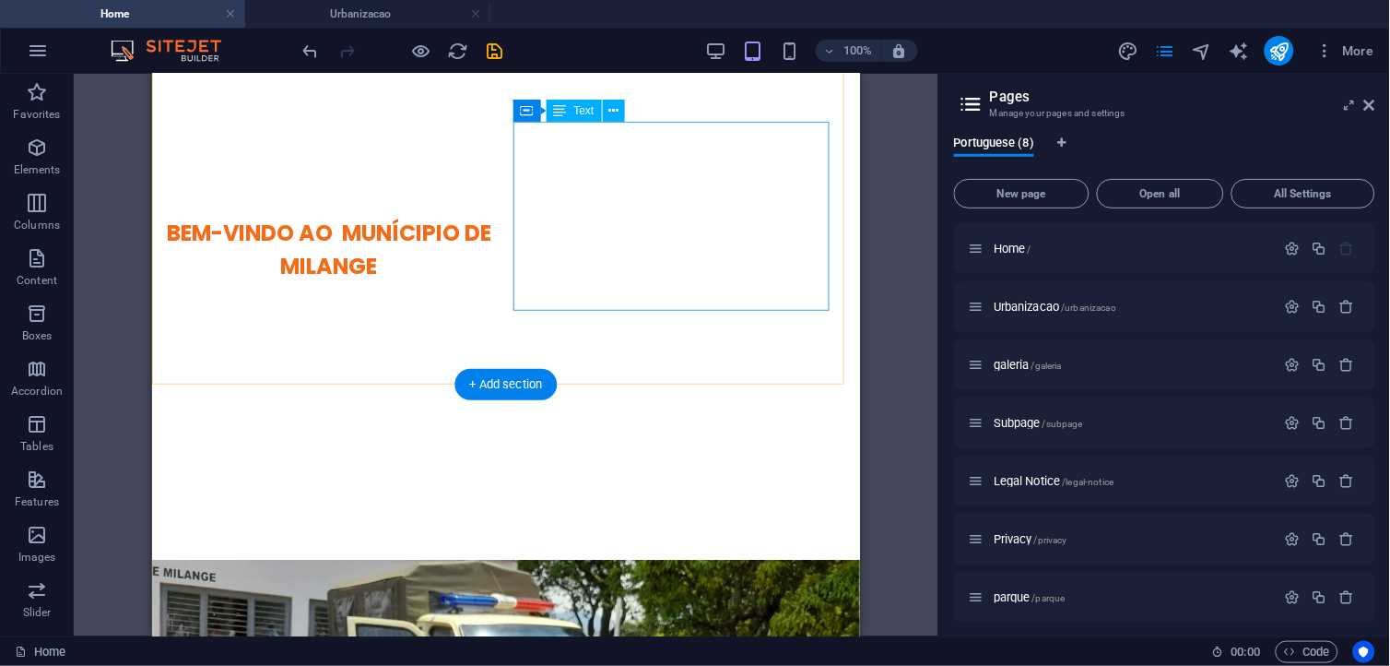
scroll to position [716, 0]
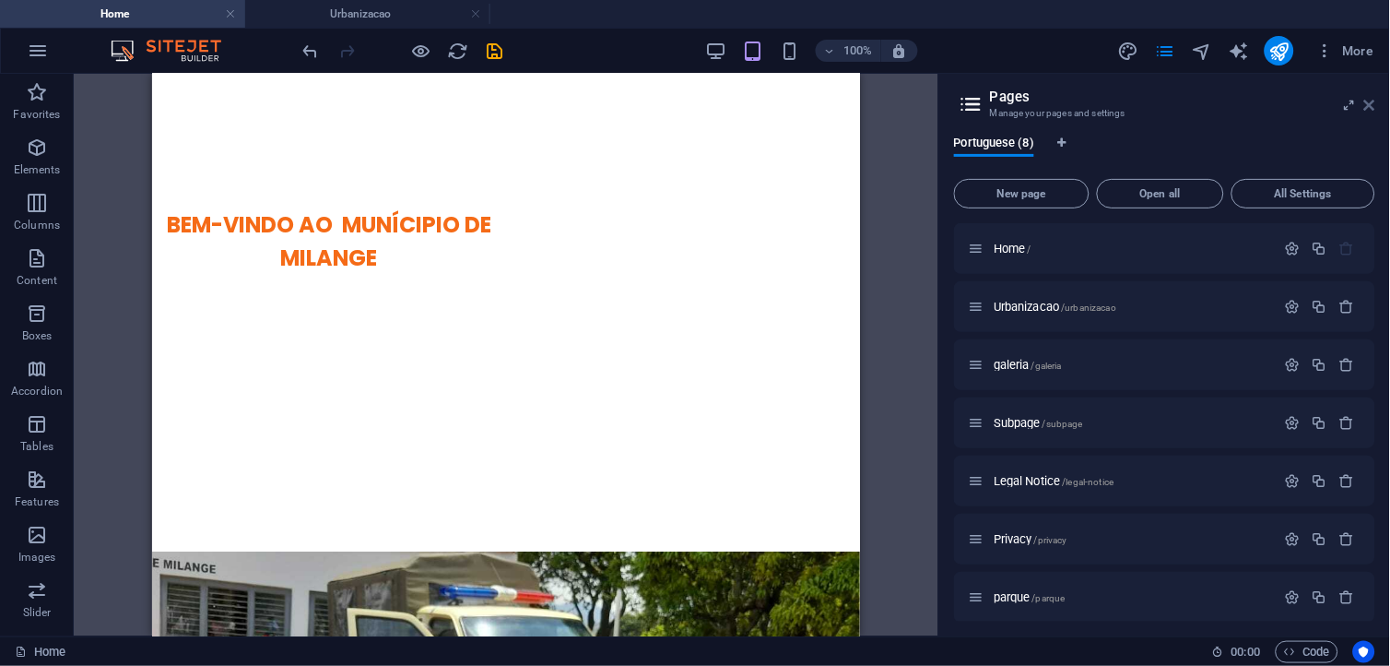
click at [1371, 101] on icon at bounding box center [1370, 105] width 11 height 15
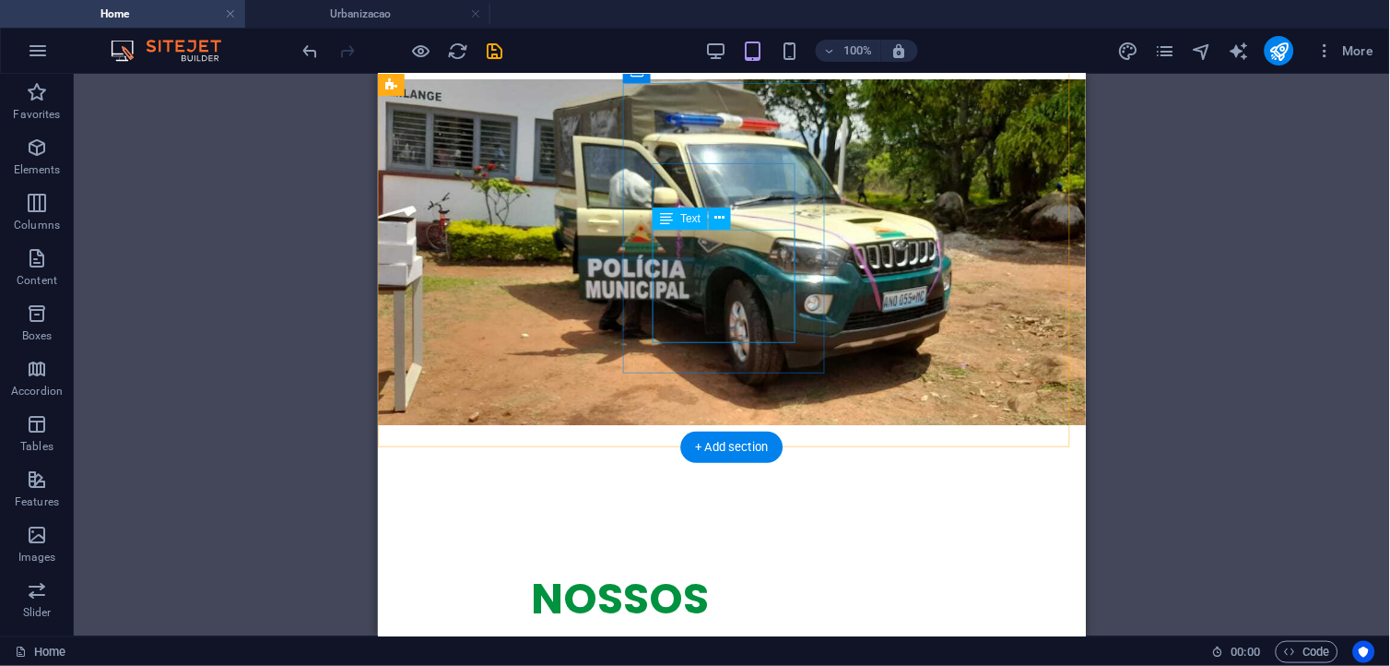
scroll to position [1331, 0]
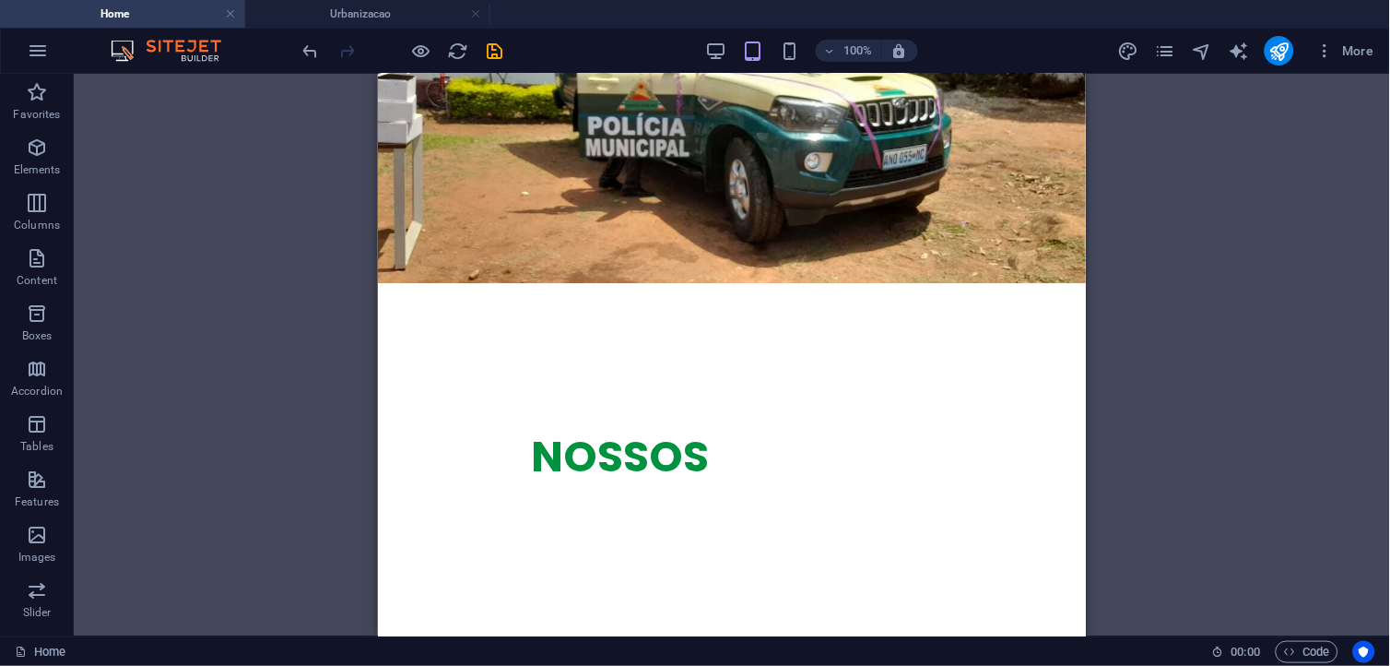
click at [354, 378] on div "Drag here to replace the existing content. Press “Ctrl” if you want to create a…" at bounding box center [732, 355] width 1317 height 562
click at [474, 18] on link at bounding box center [475, 15] width 11 height 18
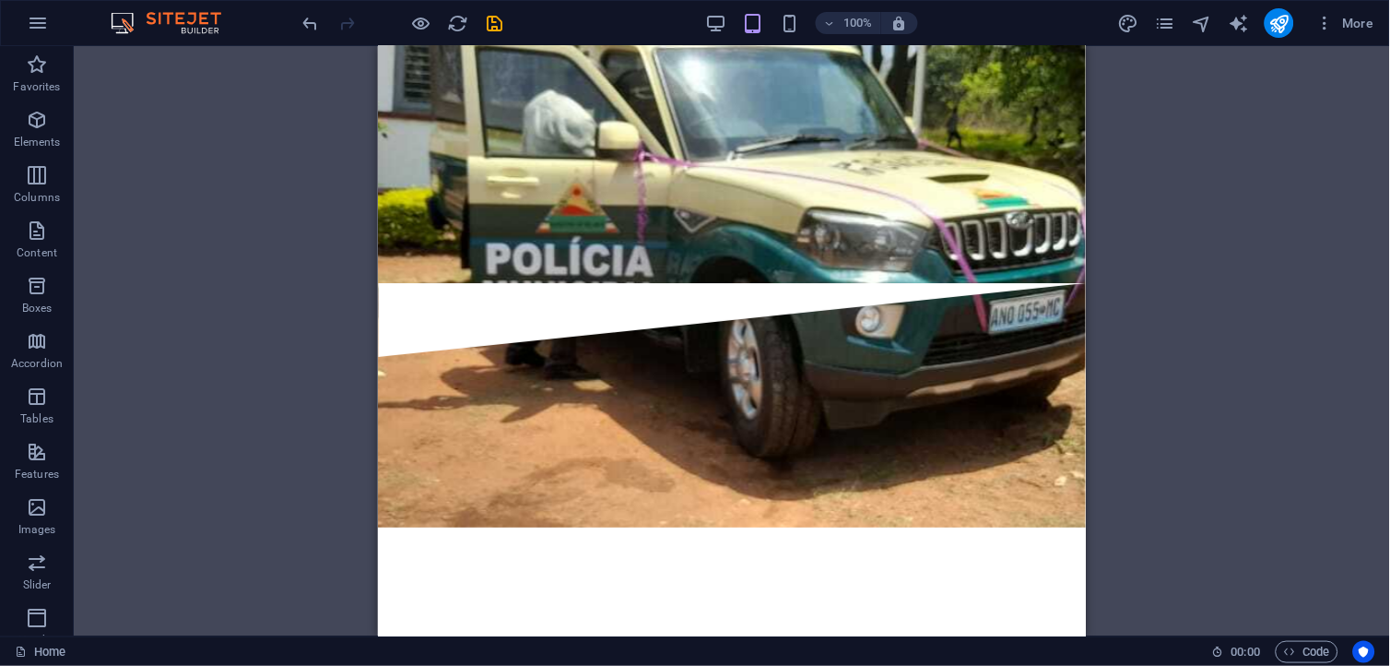
scroll to position [1359, 0]
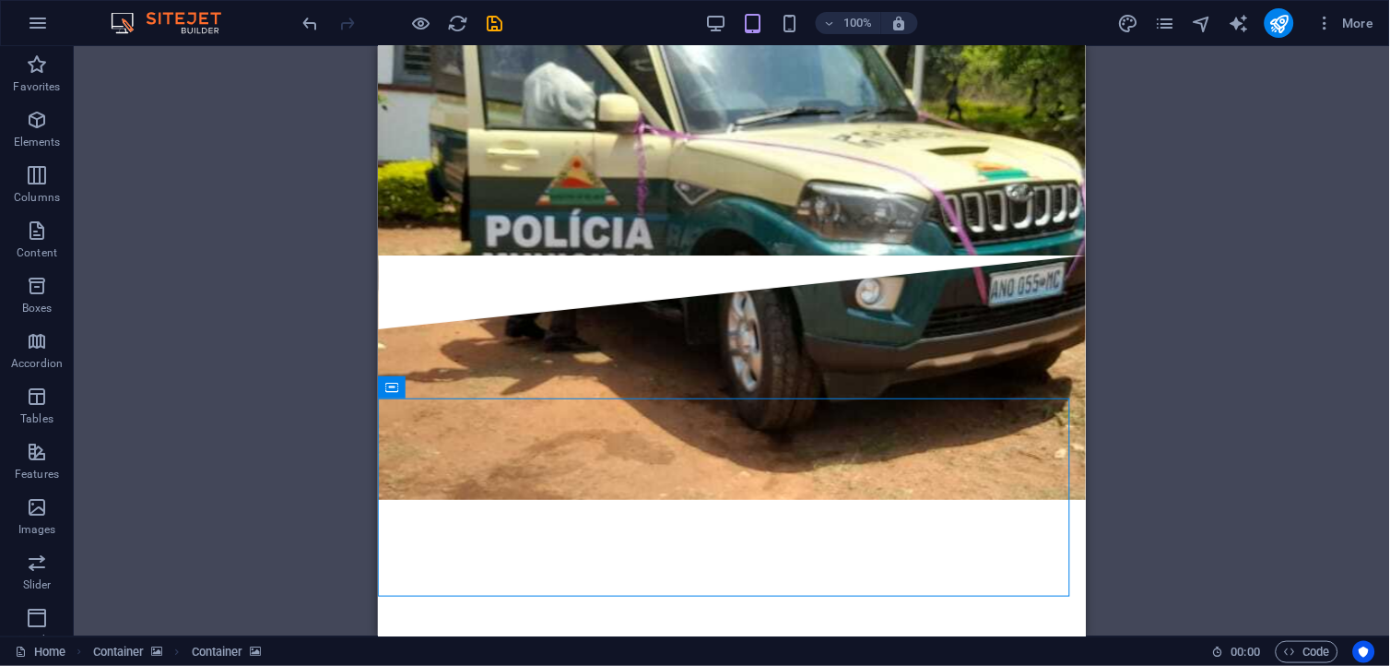
click at [375, 342] on div "Drag here to replace the existing content. Press “Ctrl” if you want to create a…" at bounding box center [732, 341] width 1317 height 590
click at [50, 286] on span "Boxes" at bounding box center [37, 297] width 74 height 44
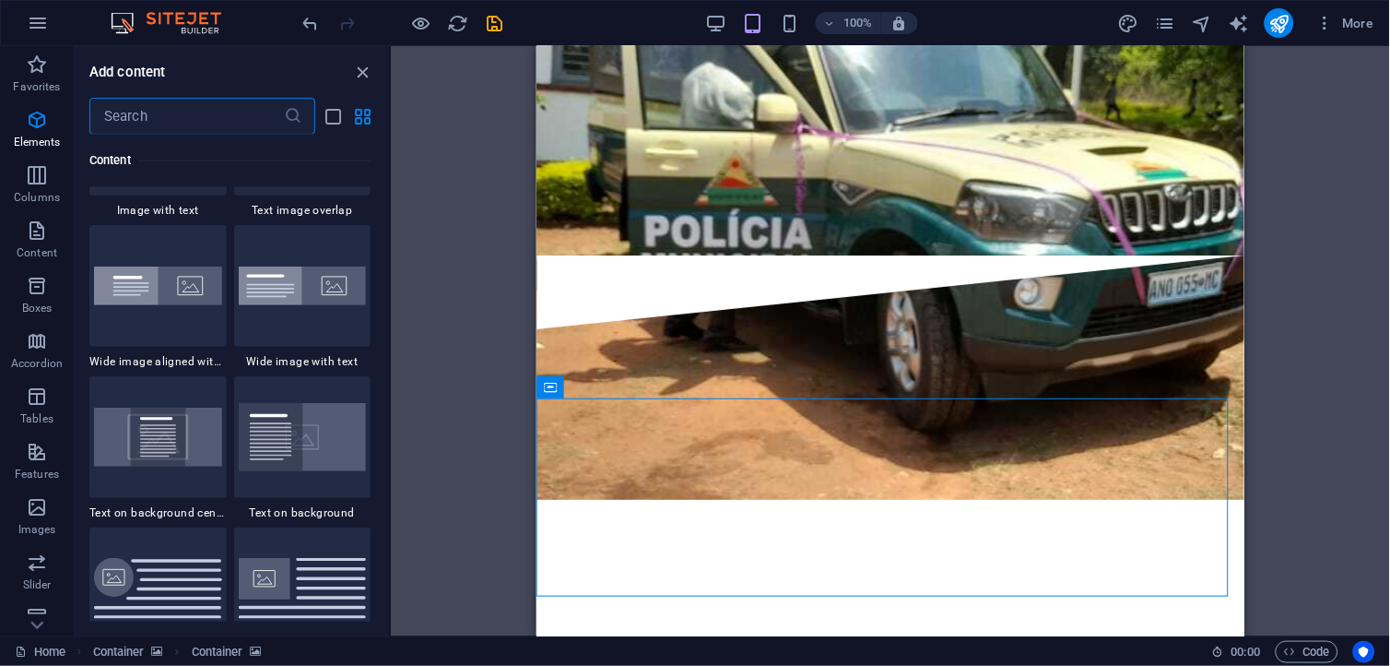
scroll to position [5085, 0]
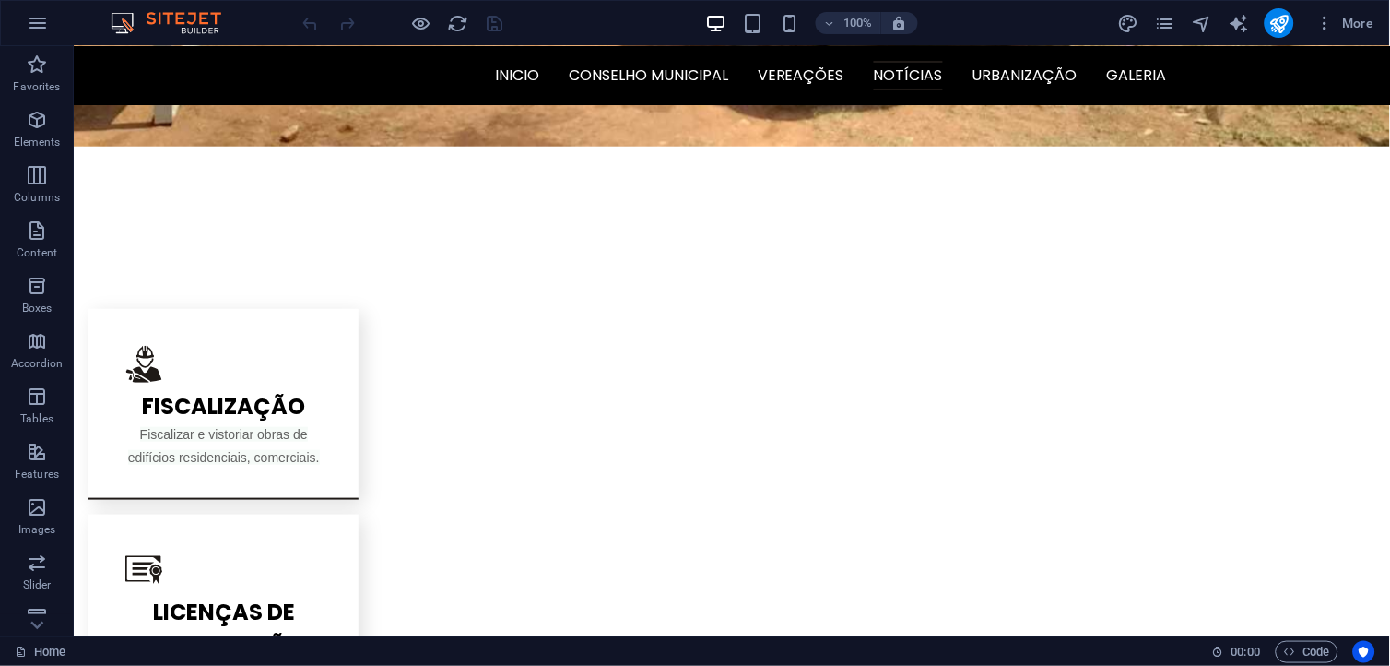
scroll to position [1434, 0]
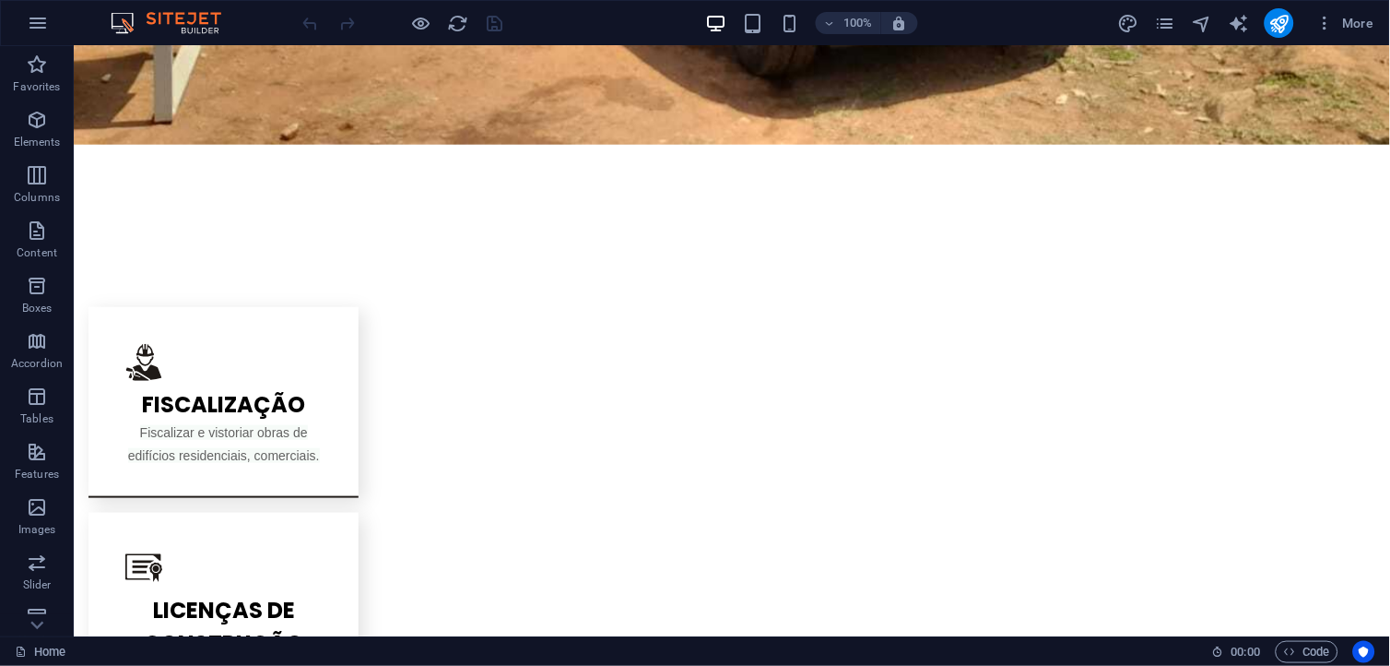
scroll to position [1844, 0]
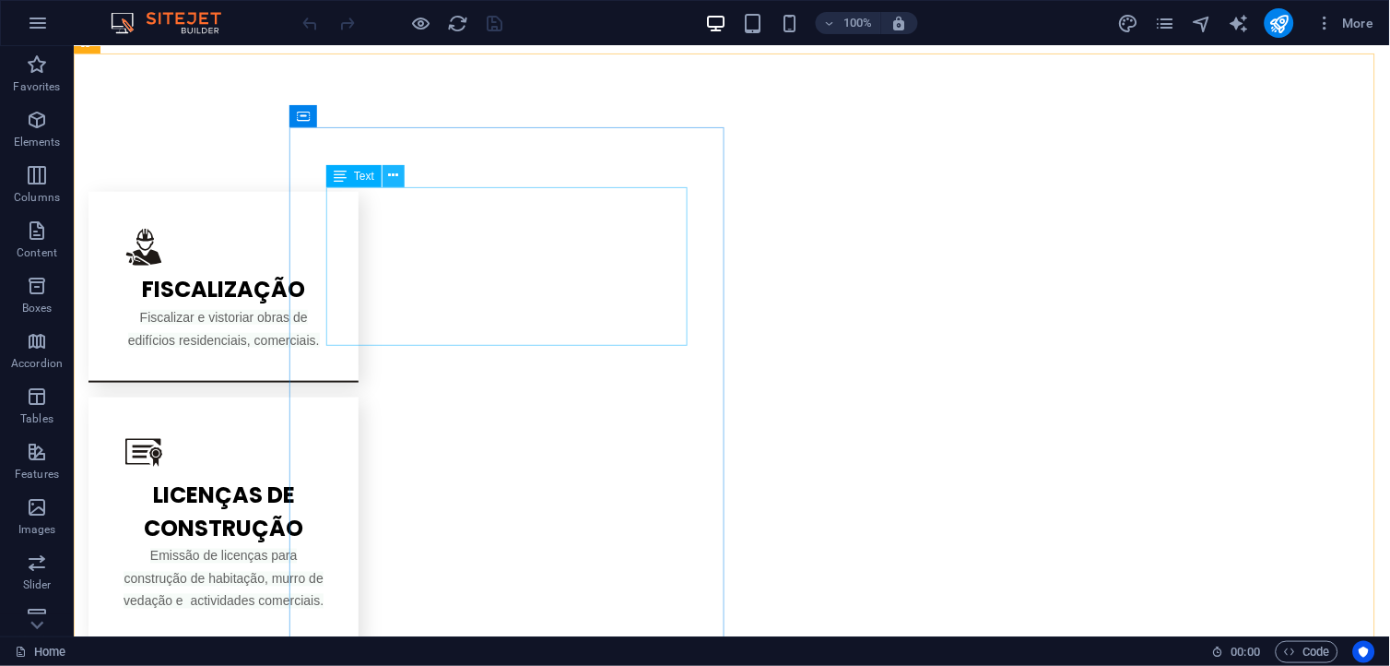
click at [397, 178] on icon at bounding box center [394, 175] width 10 height 19
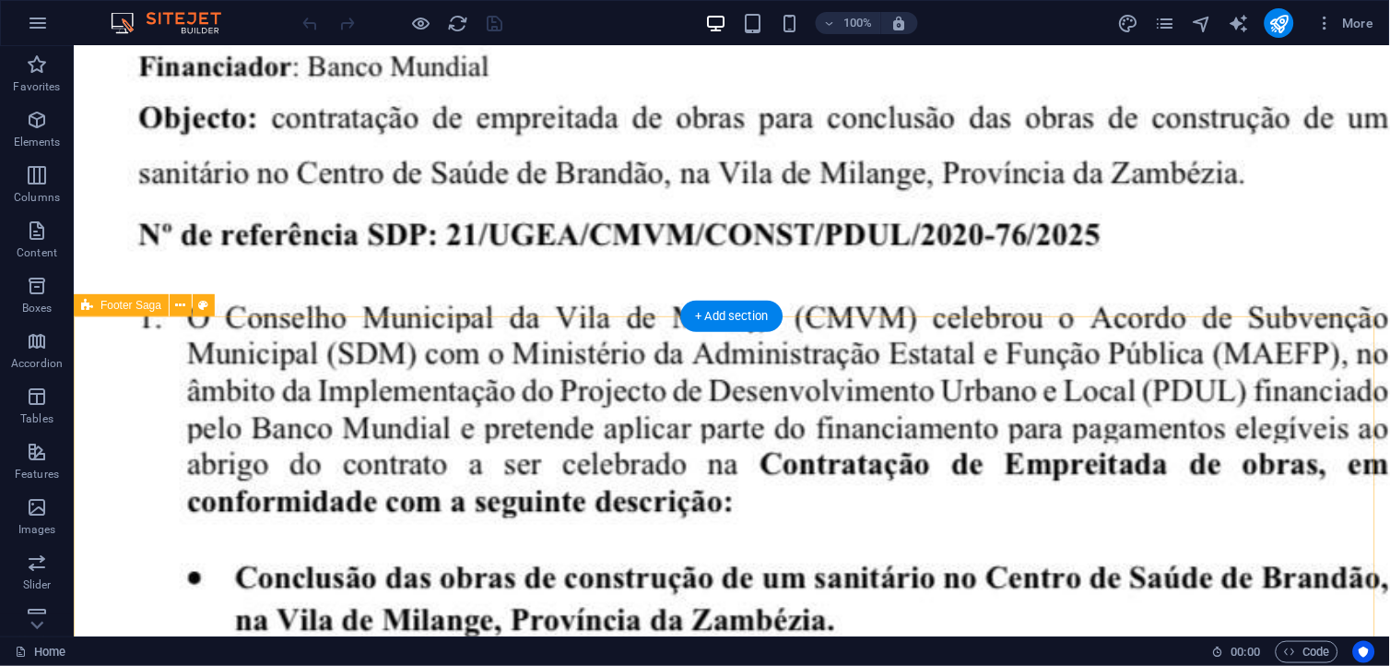
scroll to position [5429, 0]
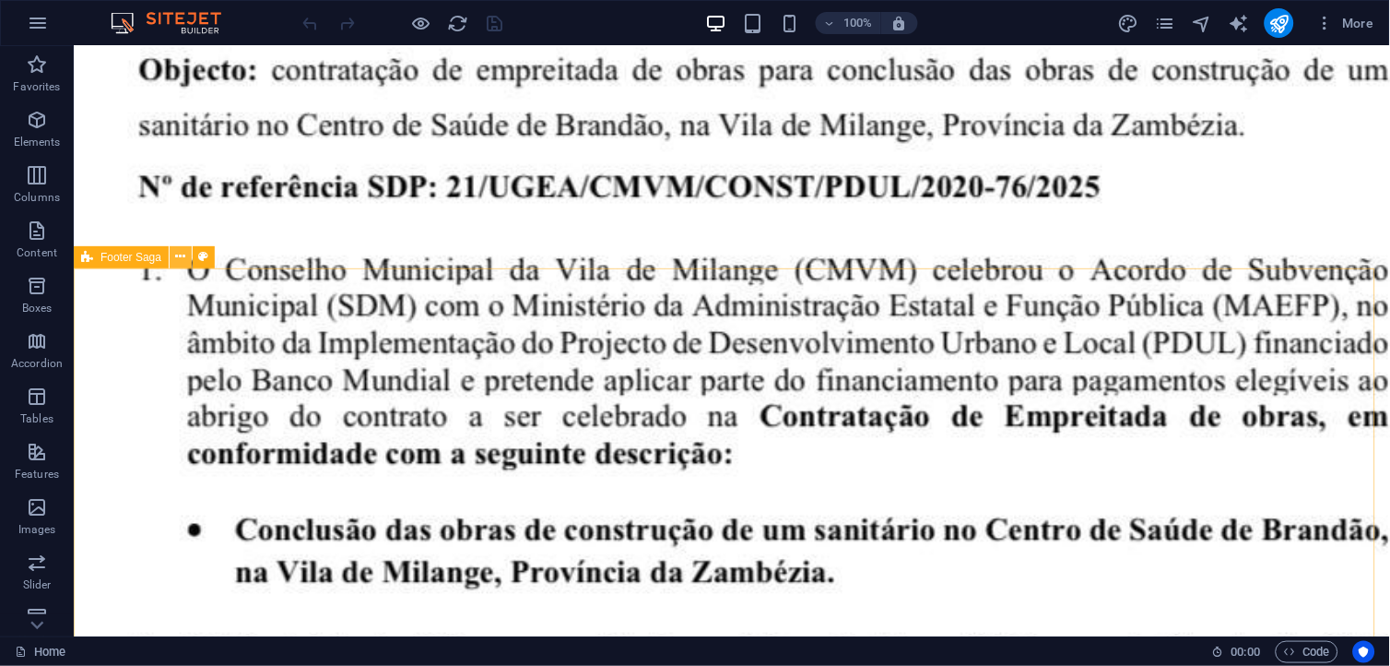
click at [181, 256] on icon at bounding box center [181, 256] width 10 height 19
click at [204, 254] on icon at bounding box center [204, 256] width 10 height 19
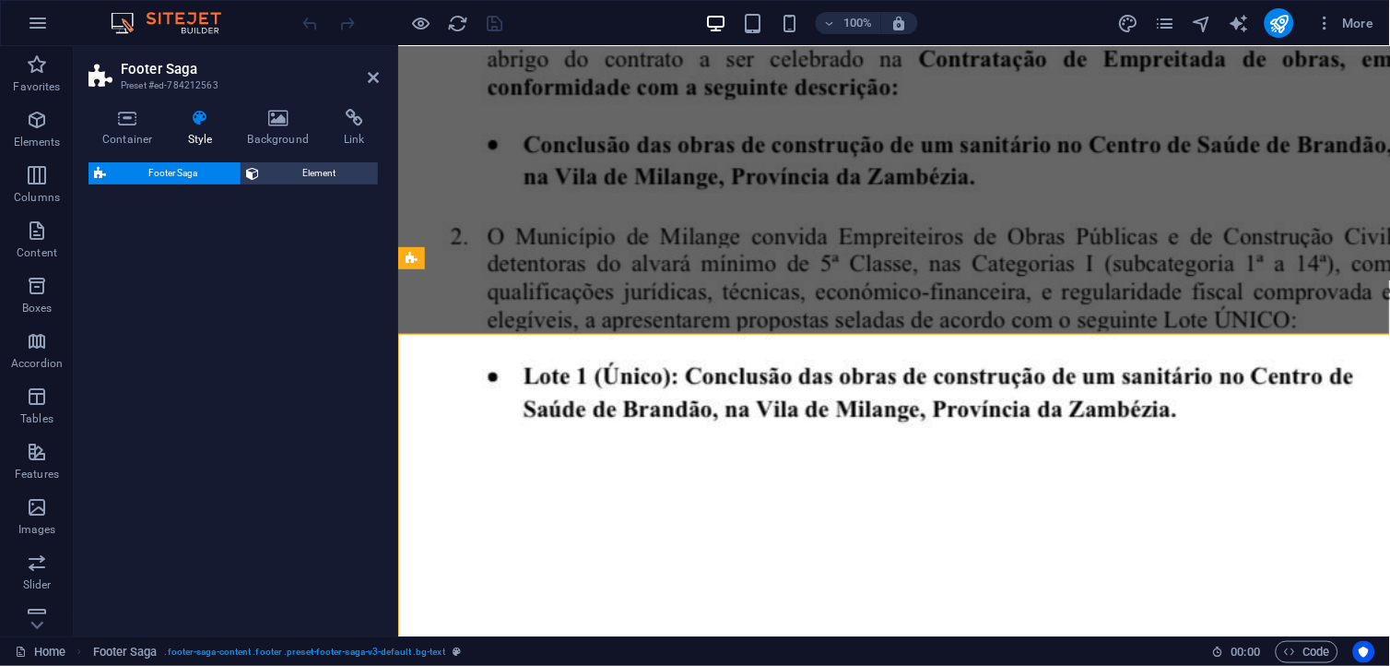
select select "rem"
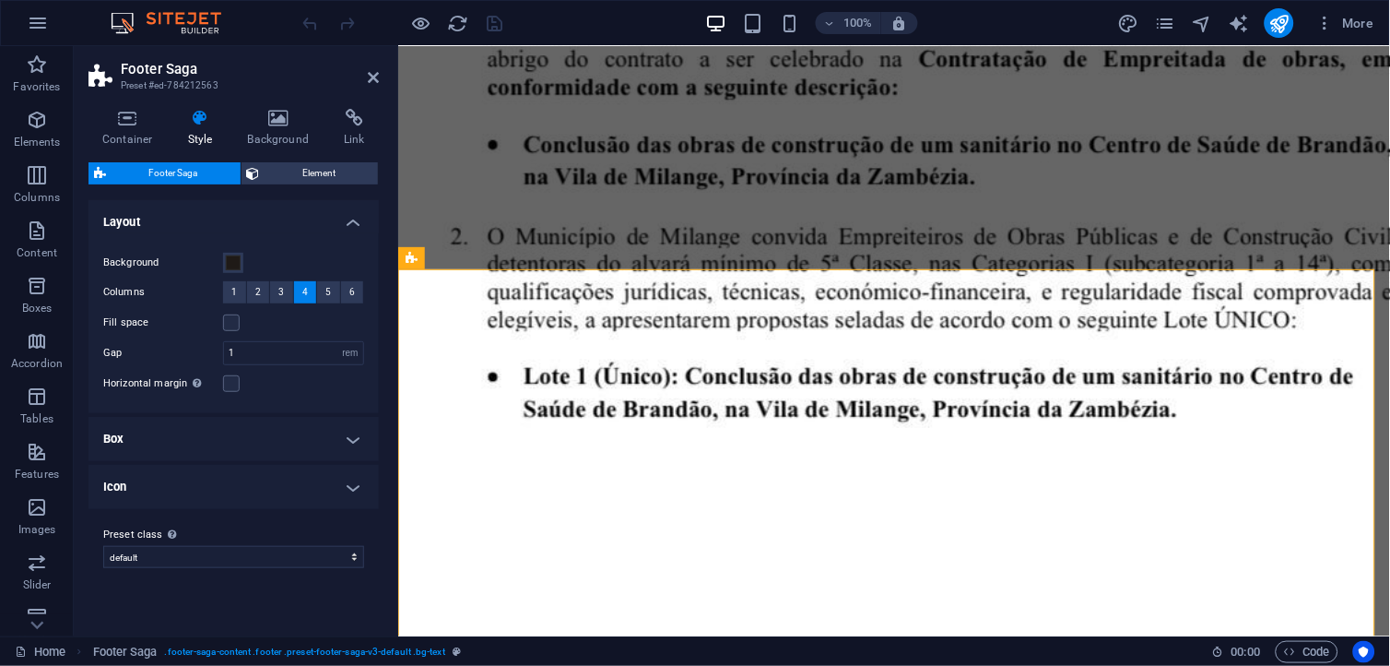
scroll to position [5364, 0]
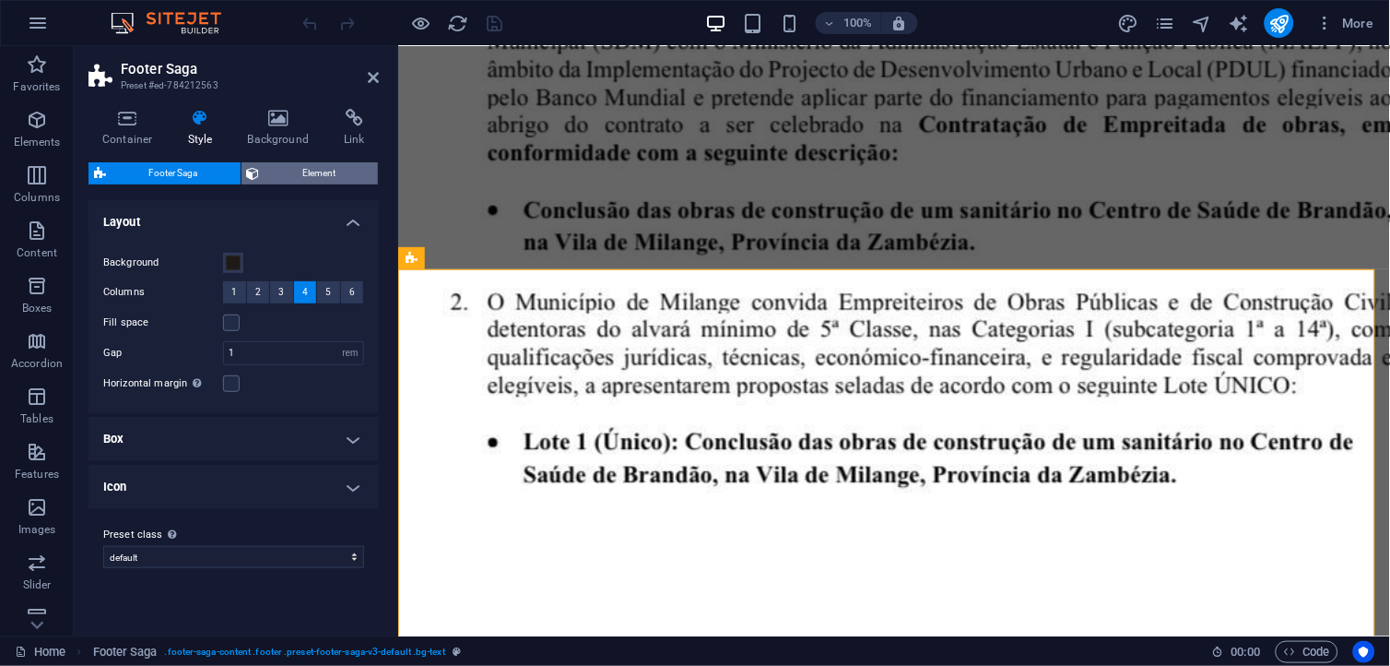
click at [298, 172] on span "Element" at bounding box center [320, 173] width 108 height 22
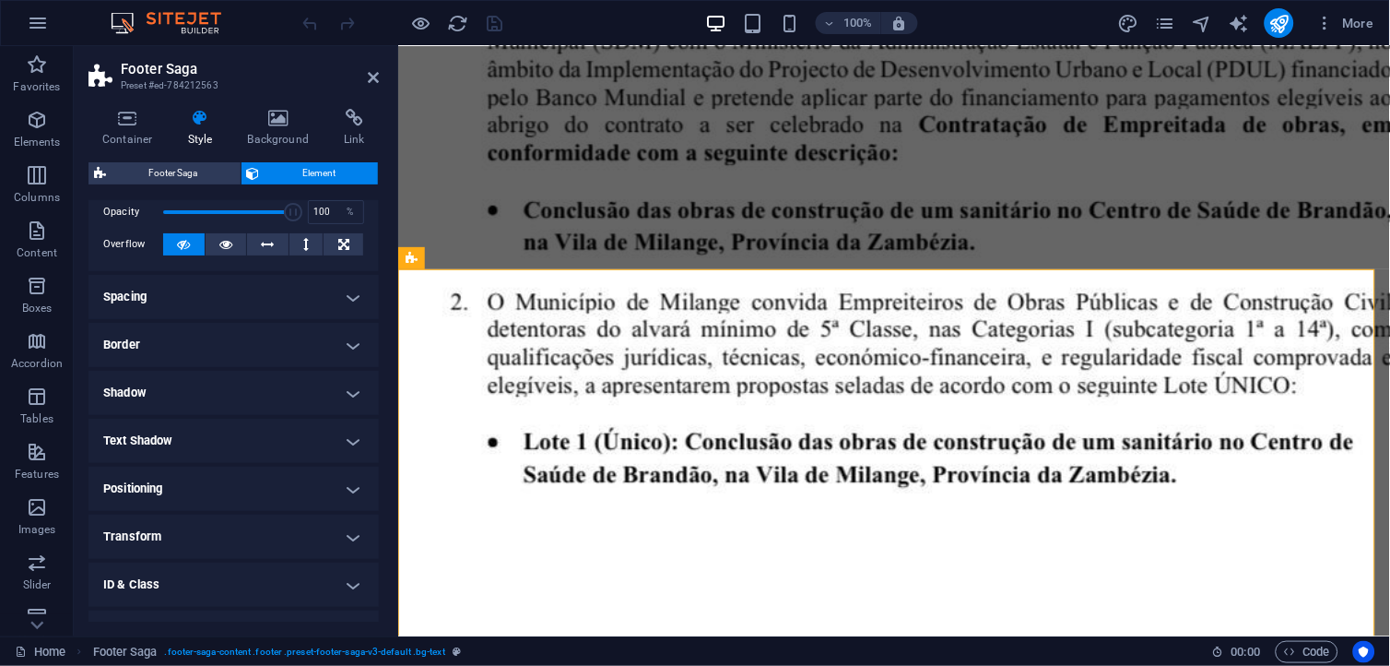
scroll to position [0, 0]
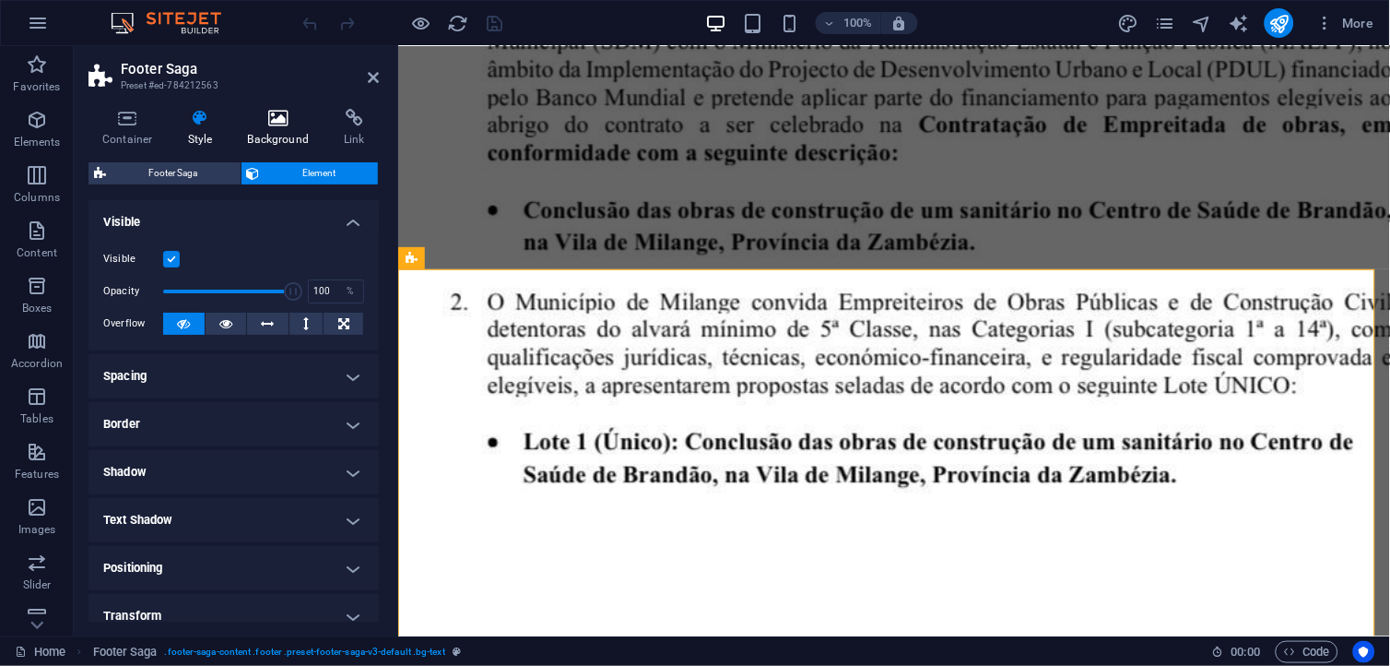
click at [263, 135] on h4 "Background" at bounding box center [282, 128] width 97 height 39
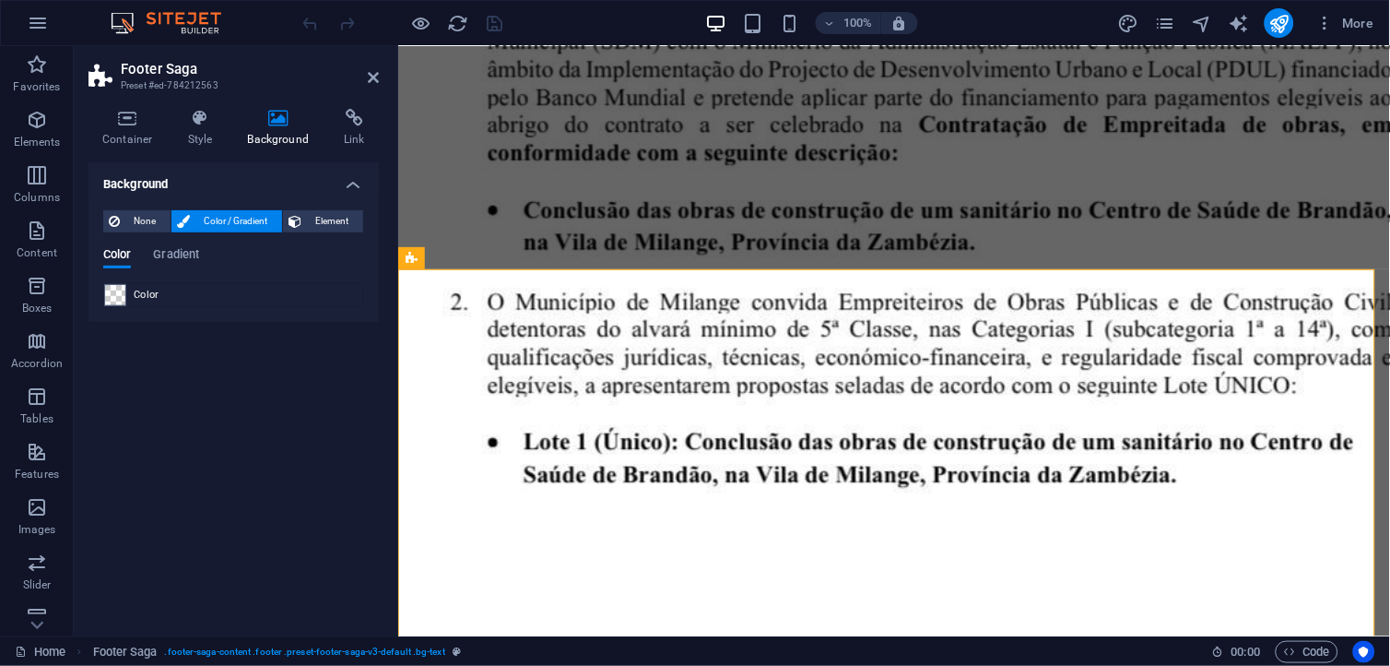
click at [177, 291] on div "Color" at bounding box center [233, 295] width 259 height 22
click at [146, 217] on span "None" at bounding box center [145, 221] width 40 height 22
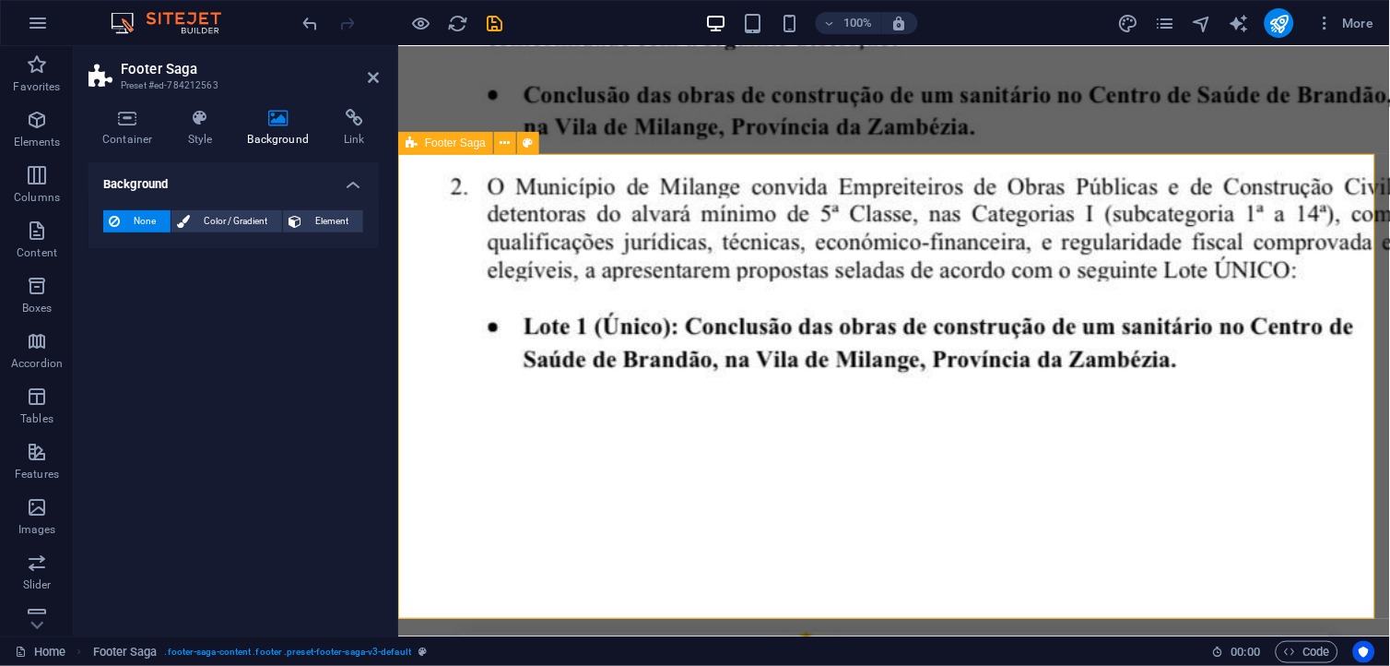
scroll to position [5484, 0]
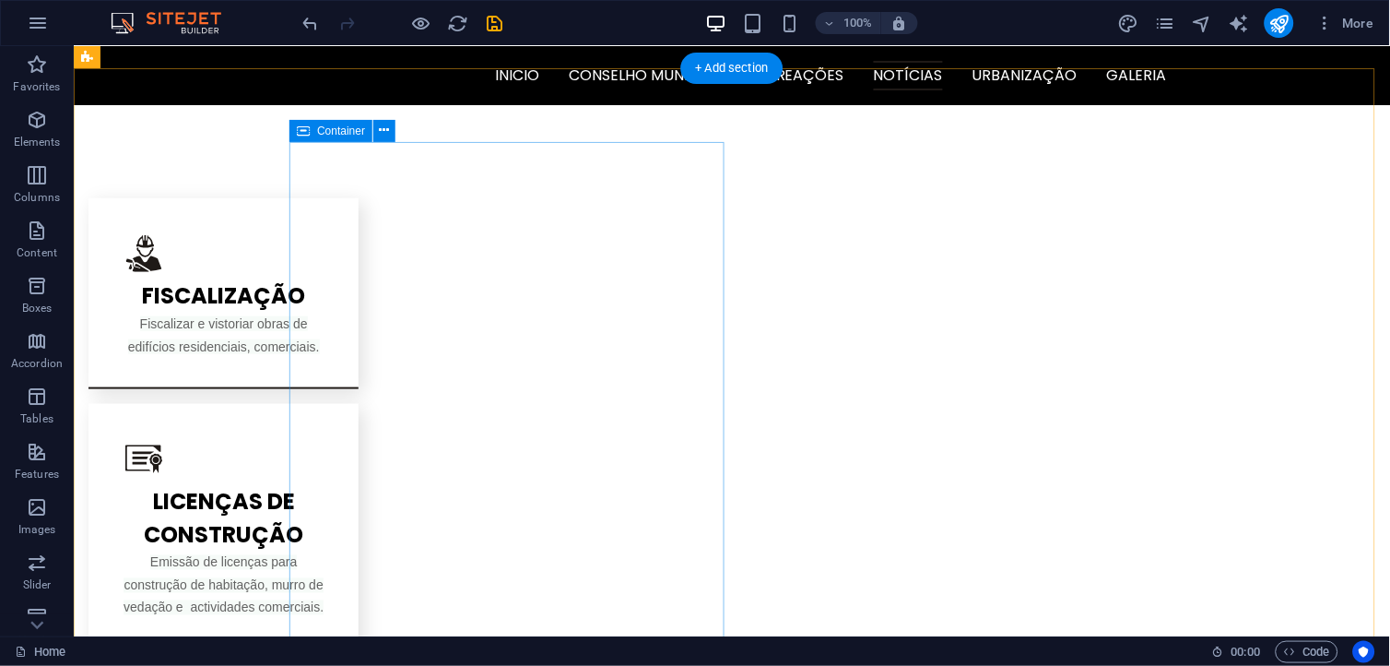
scroll to position [1741, 0]
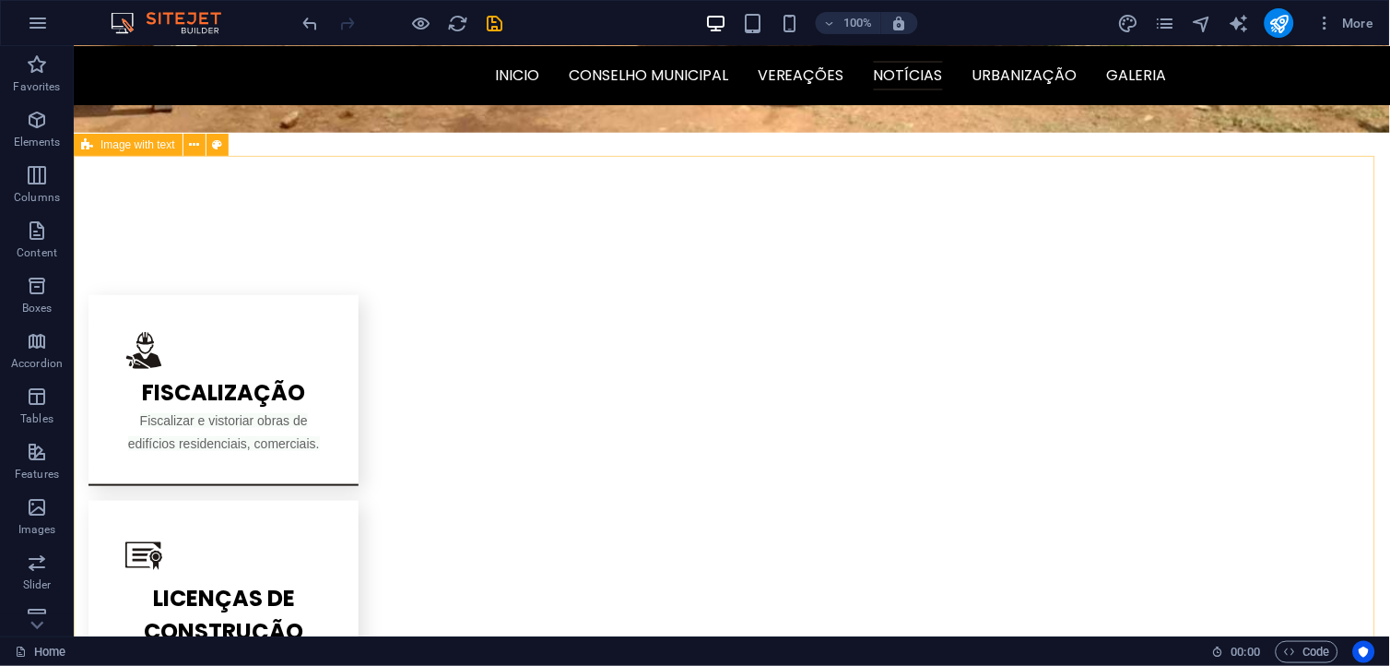
click at [150, 146] on span "Image with text" at bounding box center [138, 144] width 75 height 11
click at [152, 142] on span "Image with text" at bounding box center [138, 144] width 75 height 11
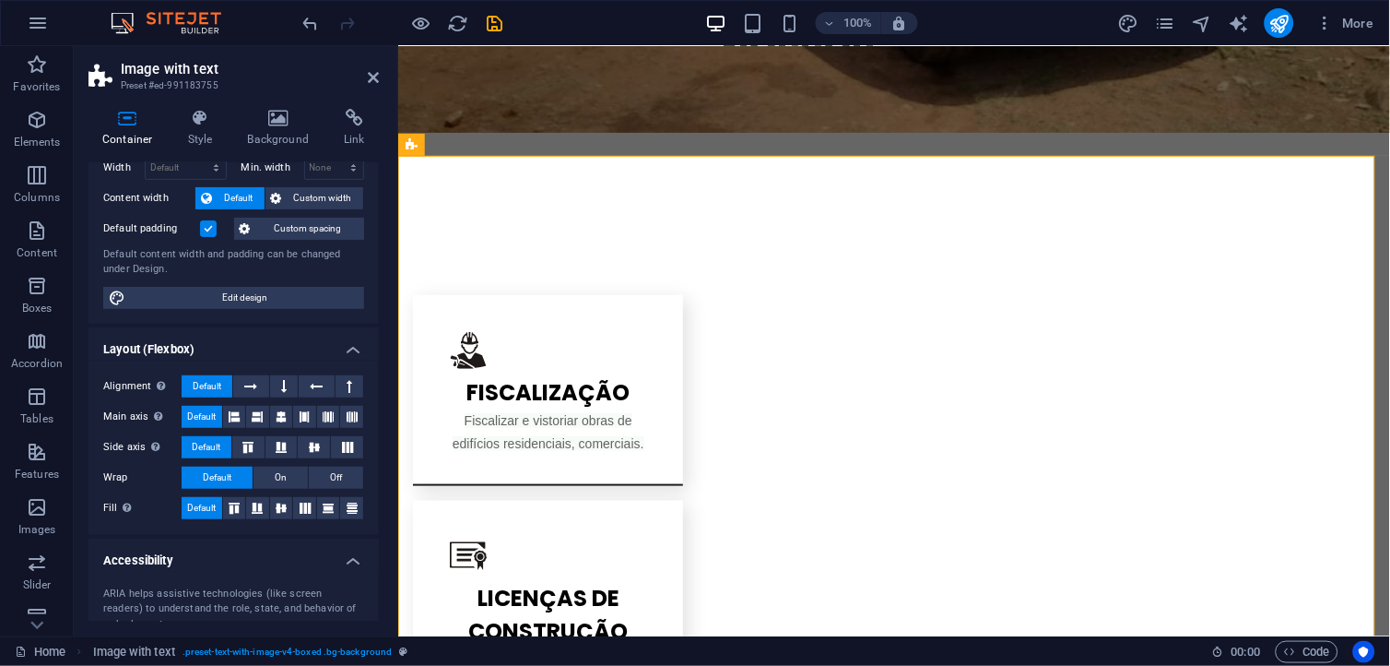
scroll to position [0, 0]
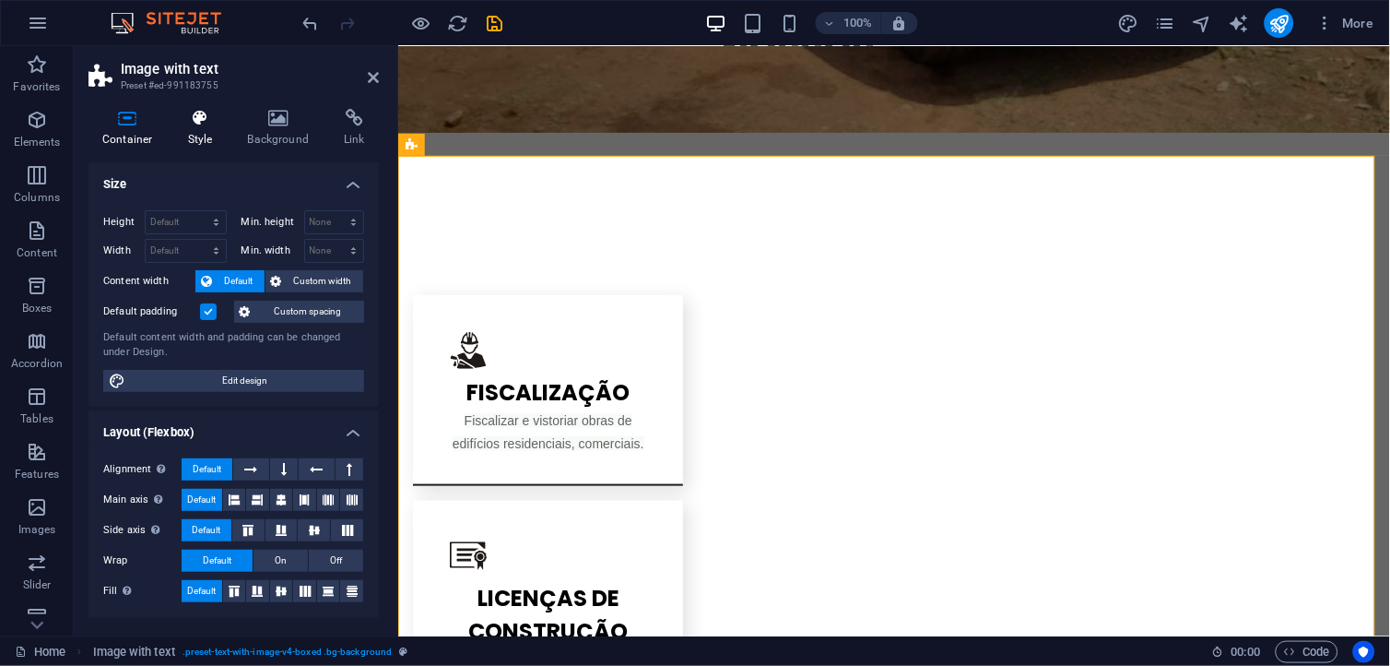
click at [199, 130] on h4 "Style" at bounding box center [204, 128] width 60 height 39
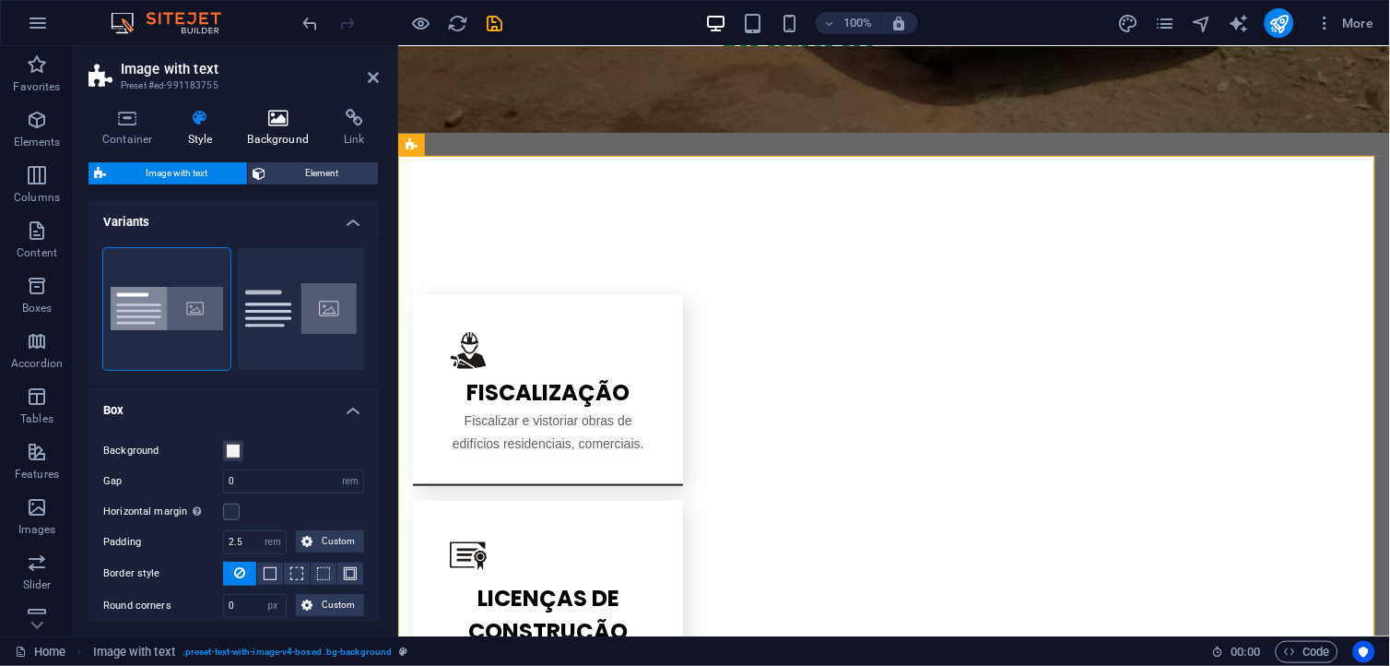
click at [260, 134] on h4 "Background" at bounding box center [282, 128] width 97 height 39
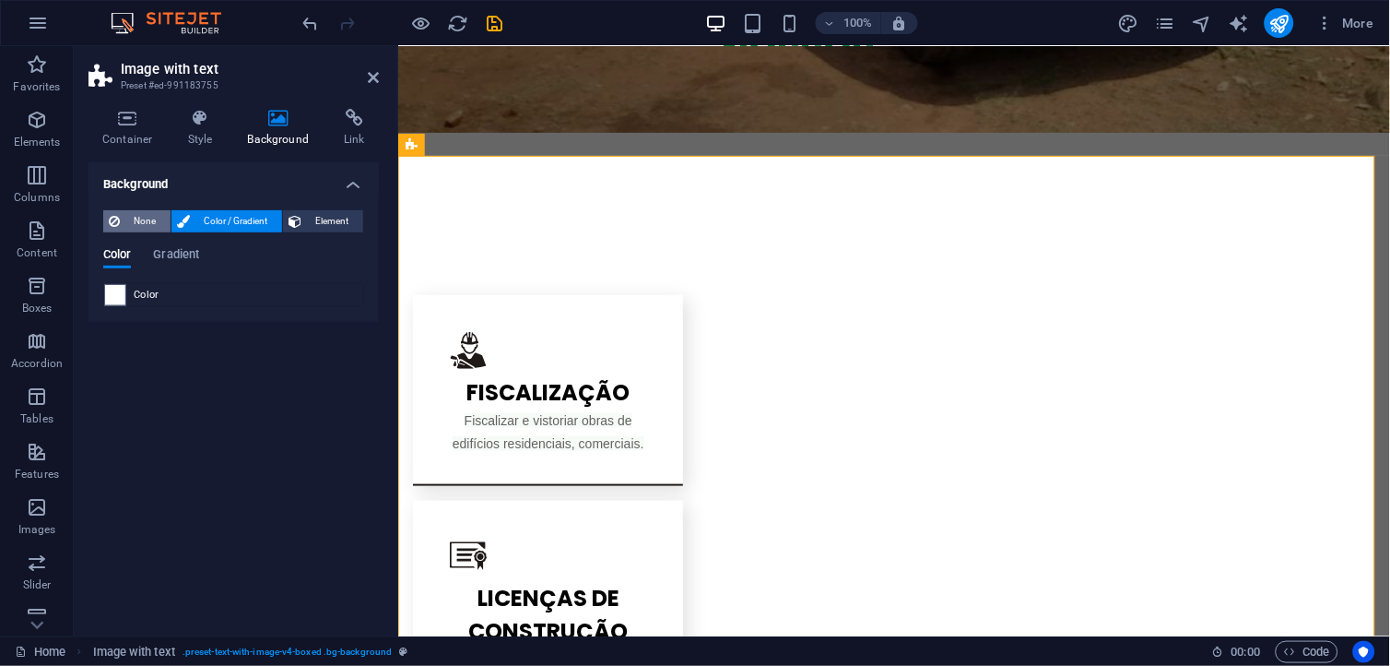
click at [148, 219] on span "None" at bounding box center [145, 221] width 40 height 22
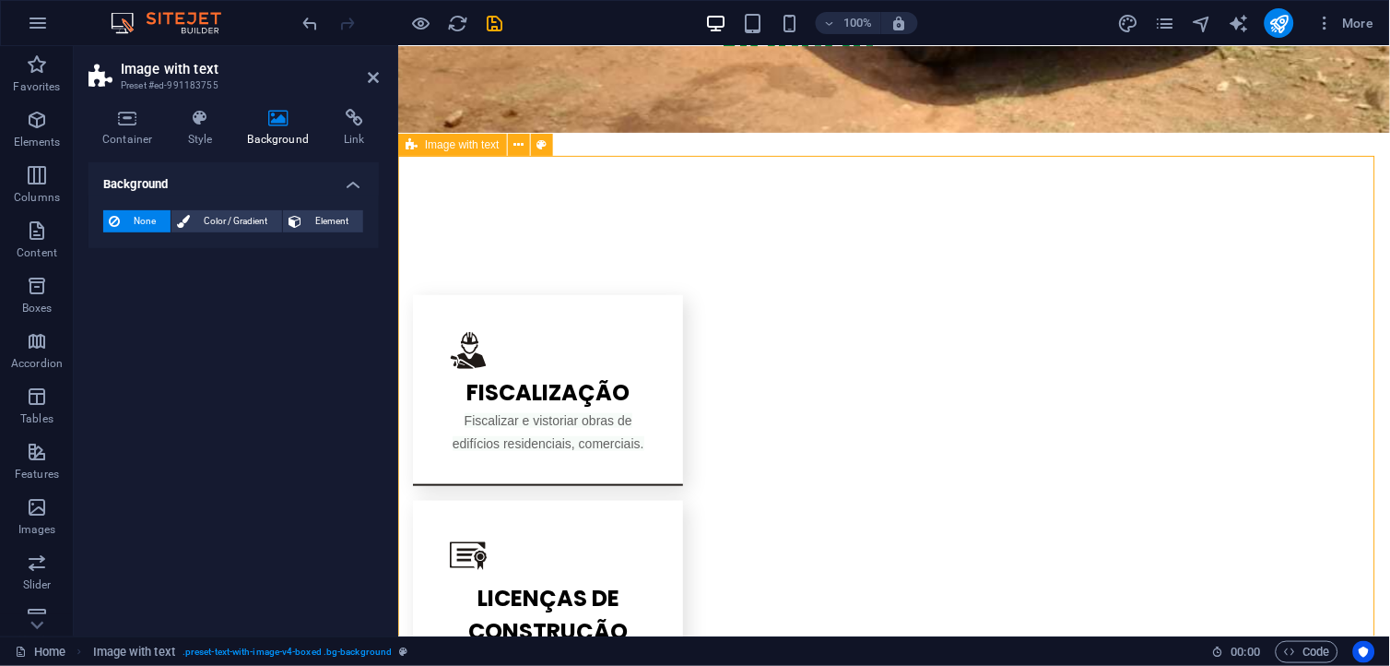
click at [374, 79] on icon at bounding box center [373, 77] width 11 height 15
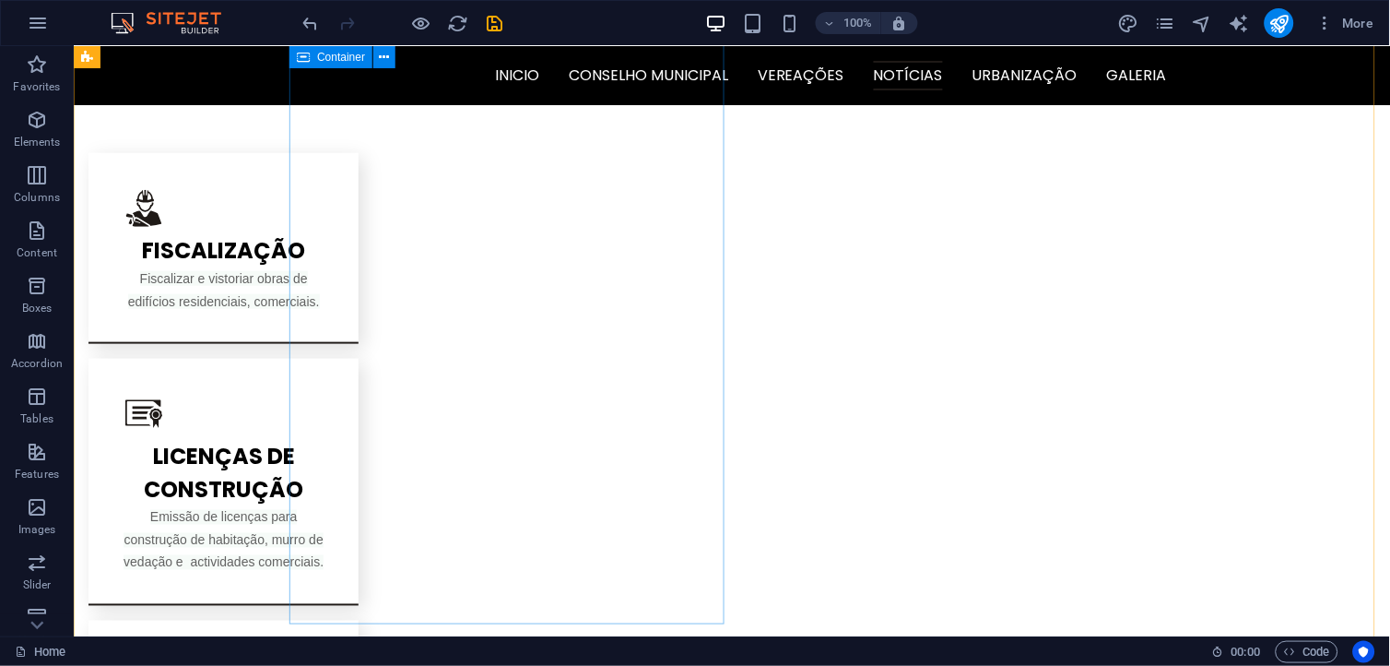
scroll to position [1844, 0]
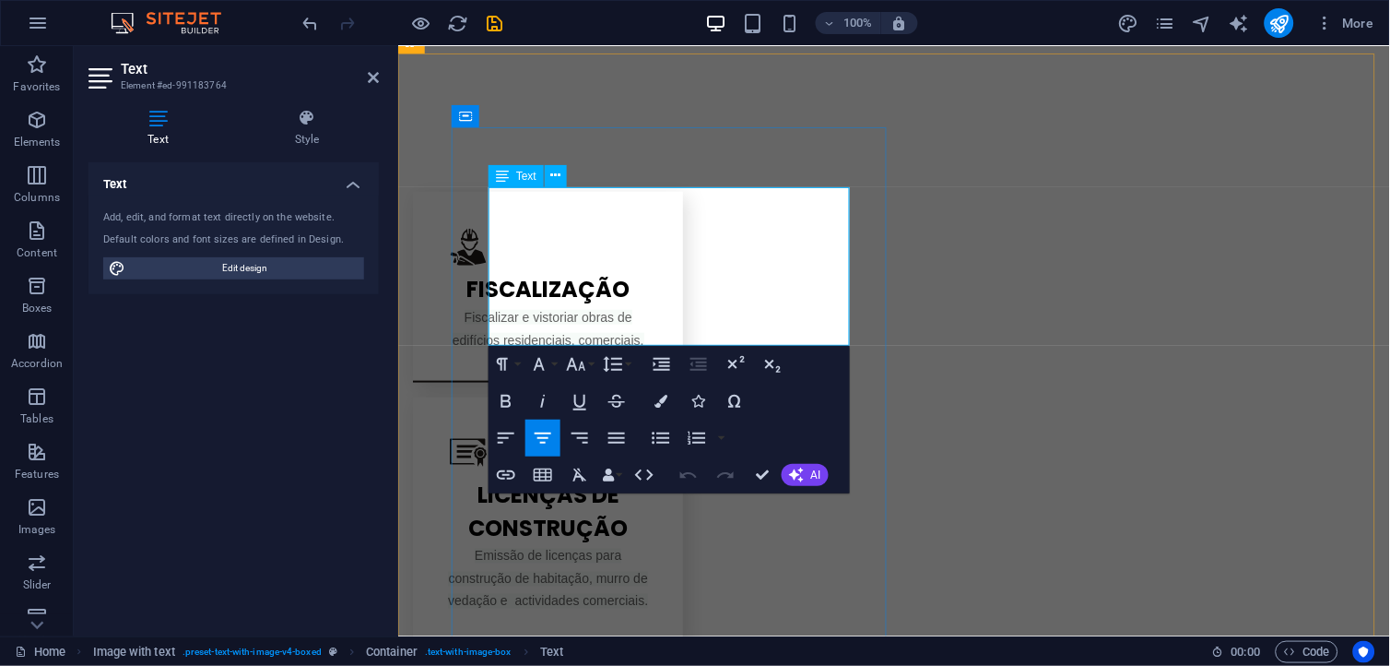
drag, startPoint x: 823, startPoint y: 289, endPoint x: 497, endPoint y: 214, distance: 334.9
click at [314, 134] on h4 "Style" at bounding box center [307, 128] width 144 height 39
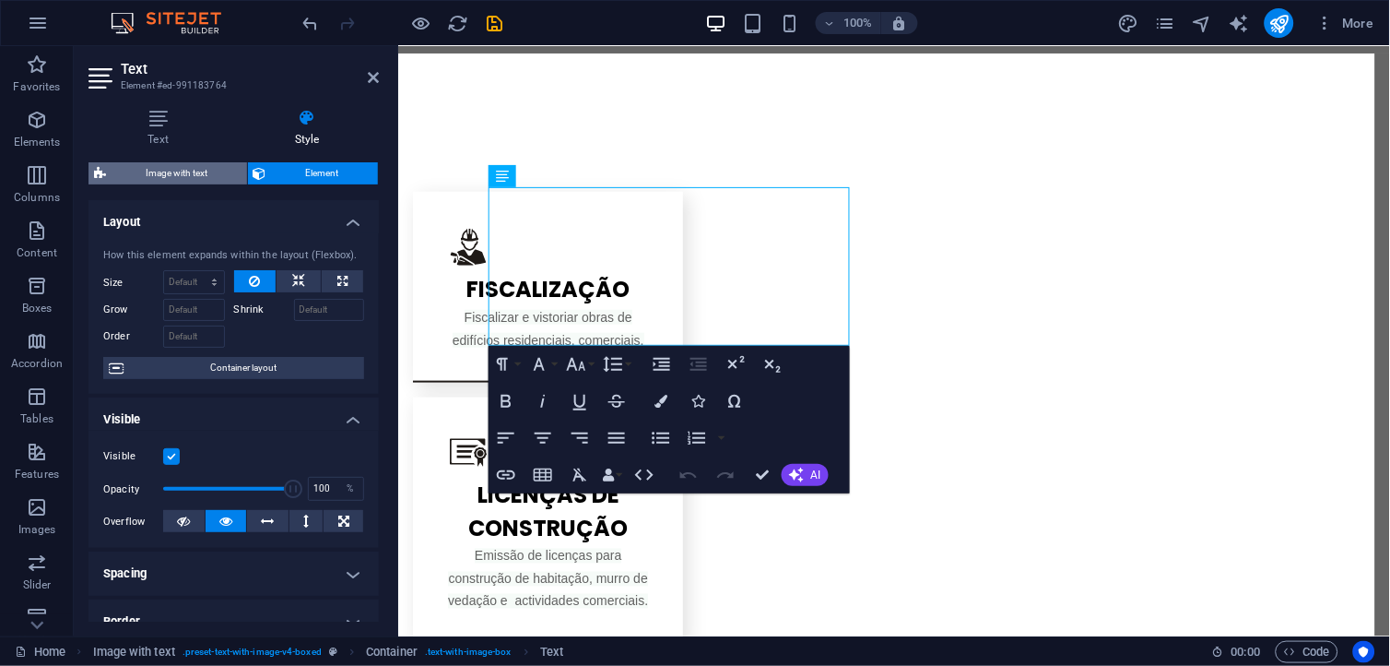
click at [201, 177] on span "Image with text" at bounding box center [177, 173] width 130 height 22
select select "rem"
select select "px"
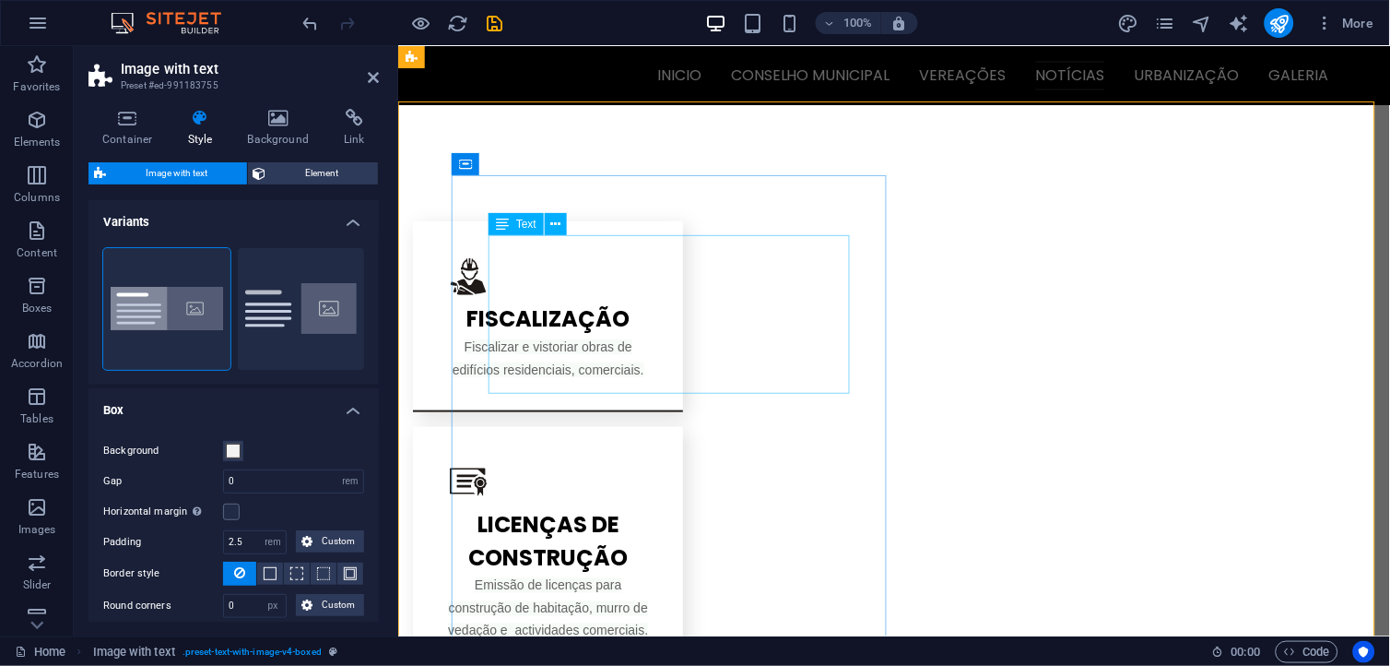
scroll to position [1795, 0]
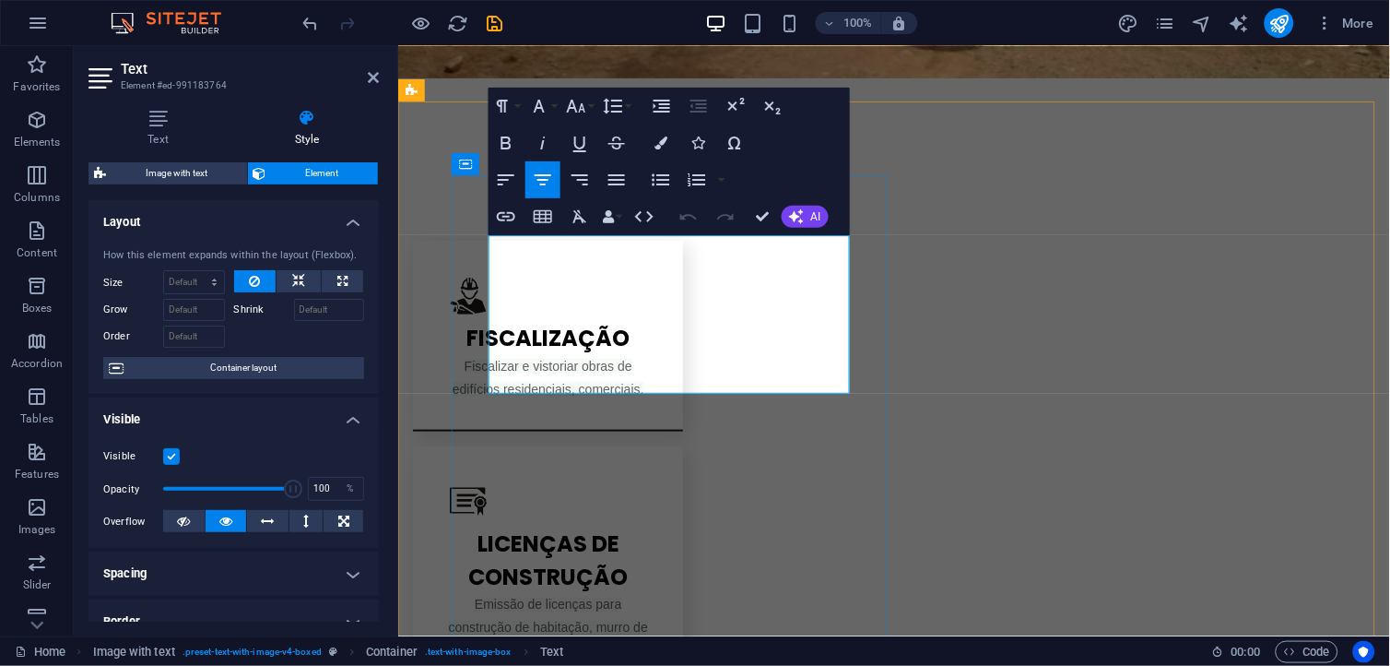
drag, startPoint x: 684, startPoint y: 361, endPoint x: 636, endPoint y: 357, distance: 48.2
drag, startPoint x: 823, startPoint y: 341, endPoint x: 485, endPoint y: 254, distance: 349.3
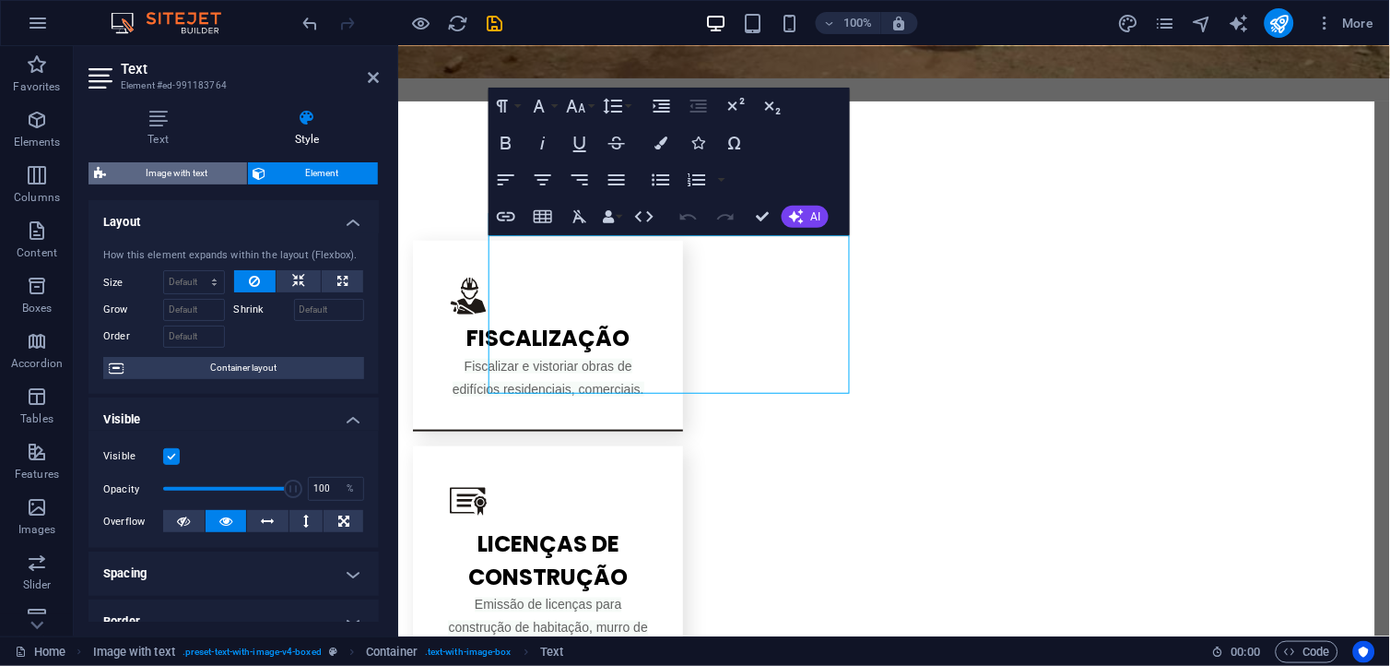
click at [200, 178] on span "Image with text" at bounding box center [177, 173] width 130 height 22
select select "rem"
select select "px"
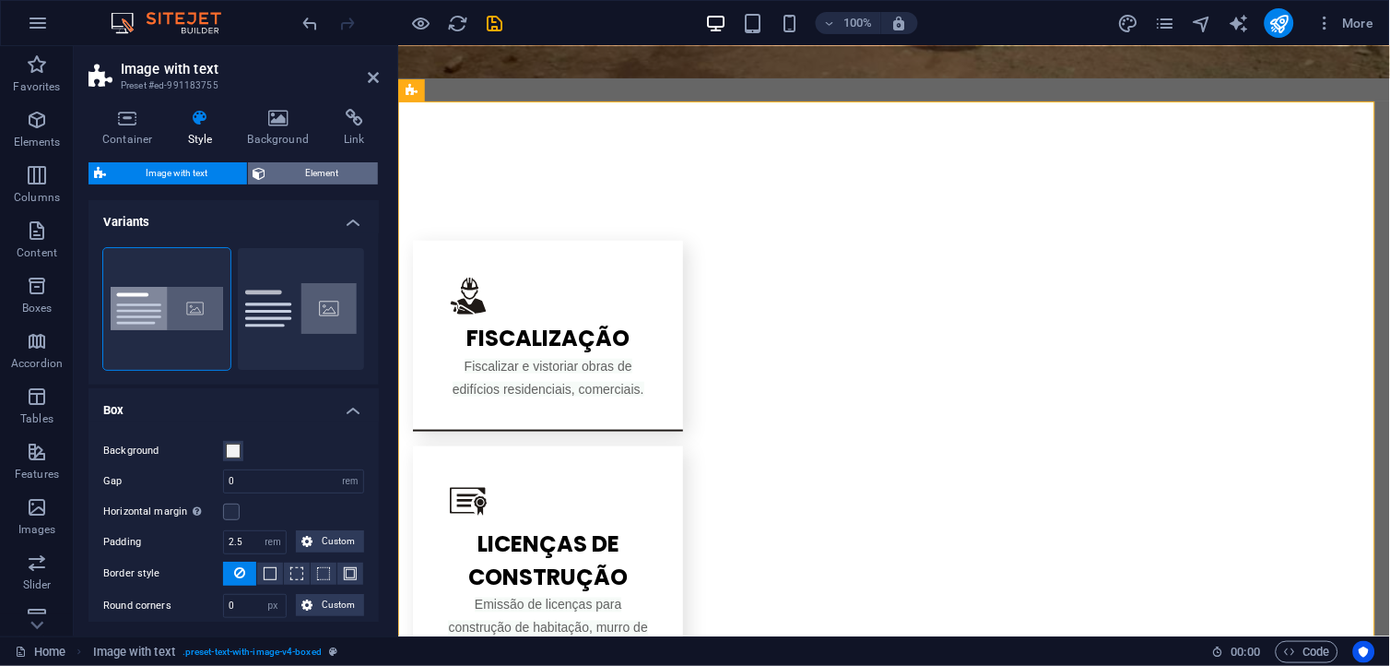
click at [305, 179] on span "Element" at bounding box center [322, 173] width 101 height 22
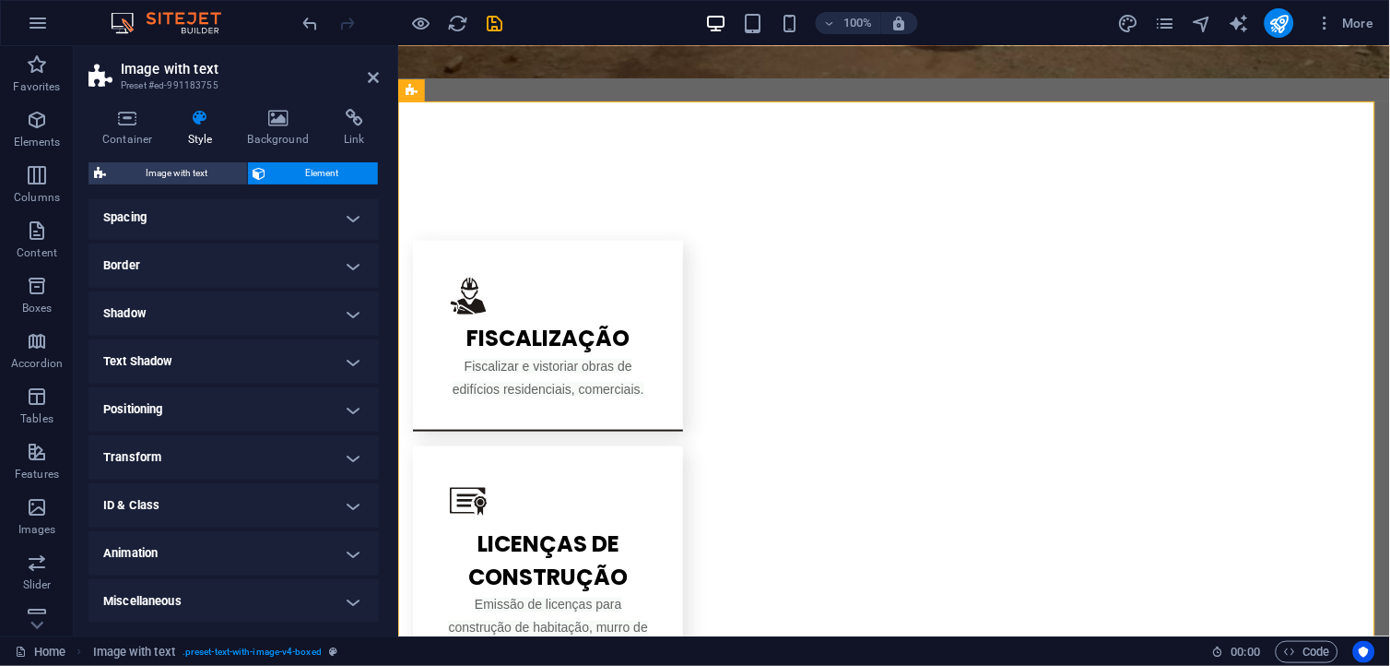
scroll to position [0, 0]
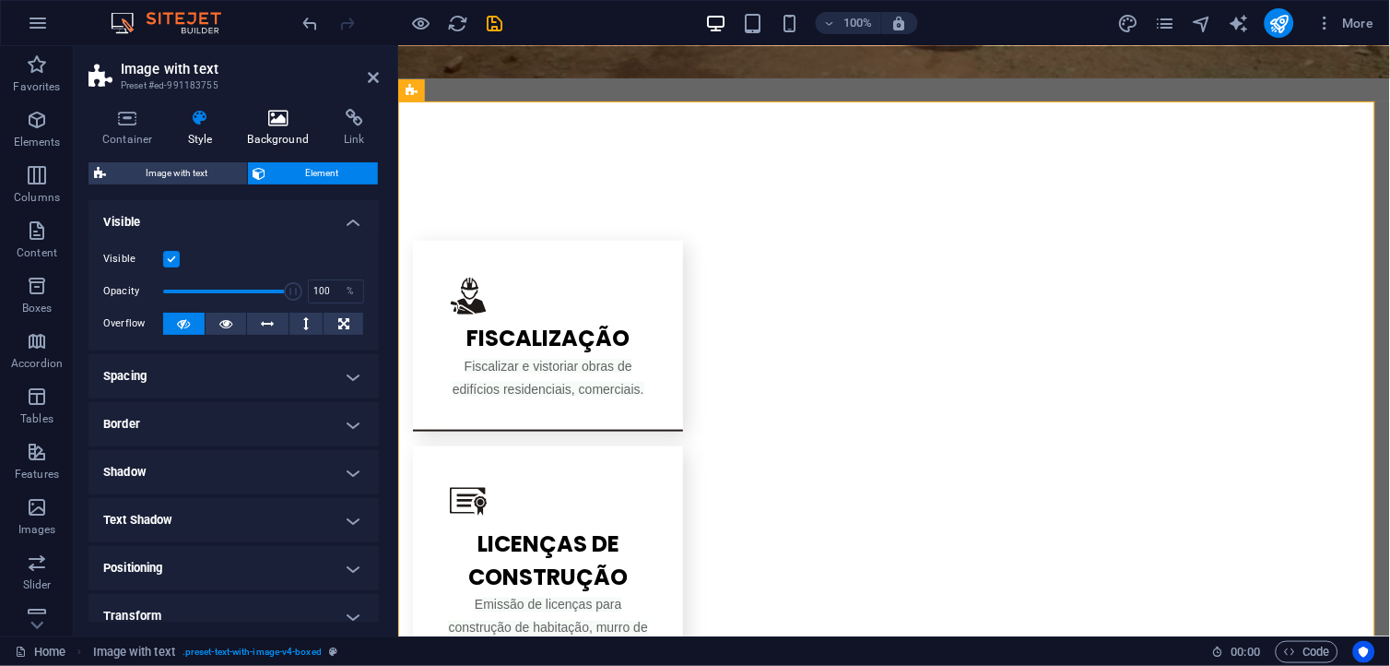
click at [290, 131] on h4 "Background" at bounding box center [282, 128] width 97 height 39
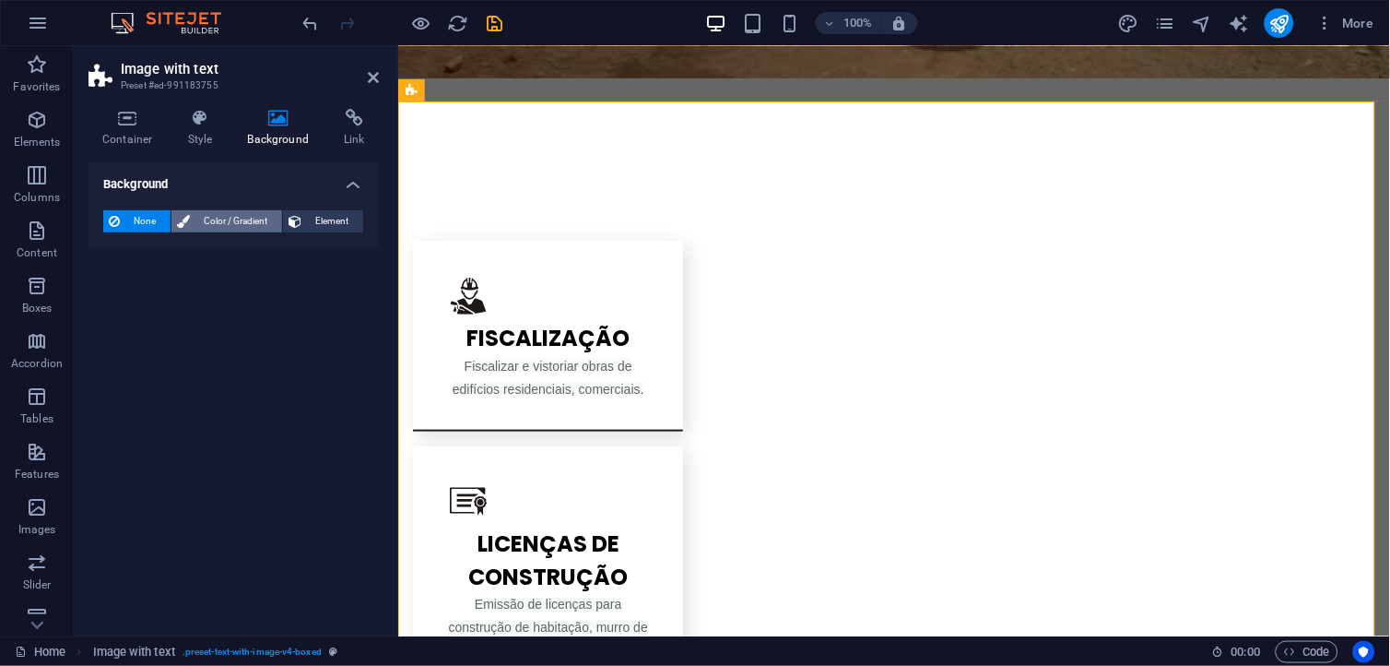
click at [234, 219] on span "Color / Gradient" at bounding box center [235, 221] width 81 height 22
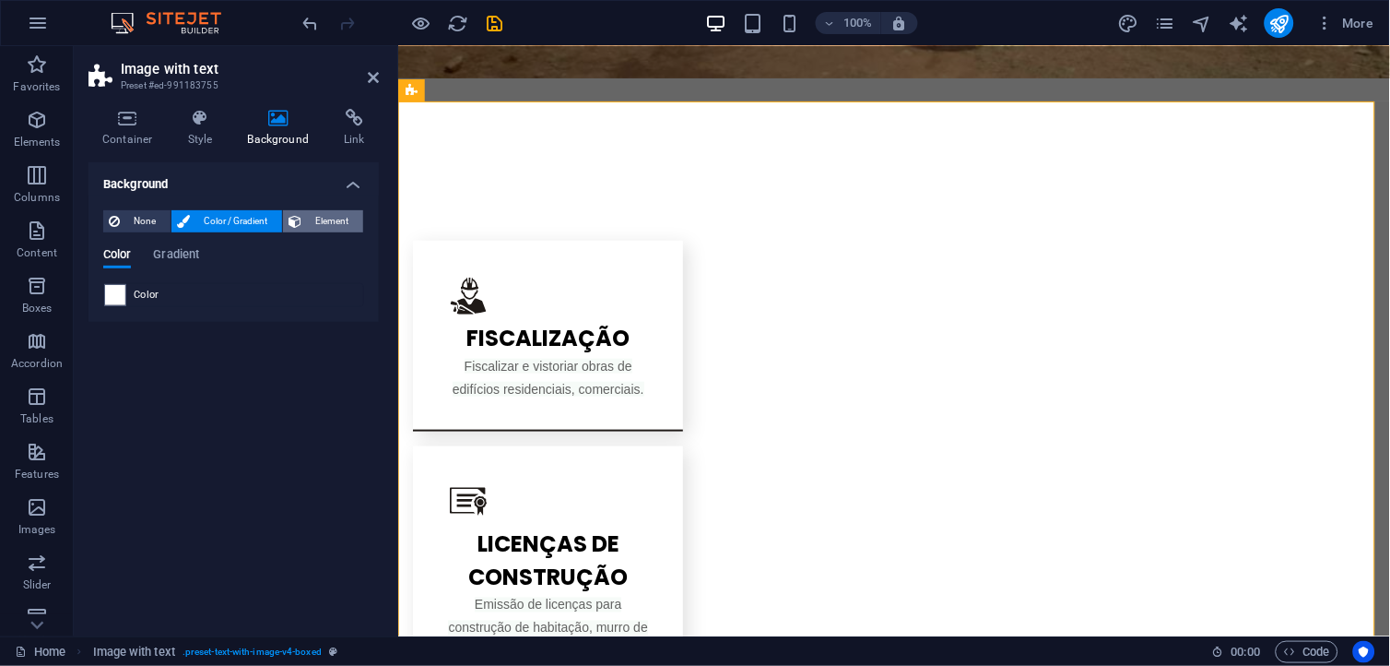
click at [324, 221] on span "Element" at bounding box center [332, 221] width 51 height 22
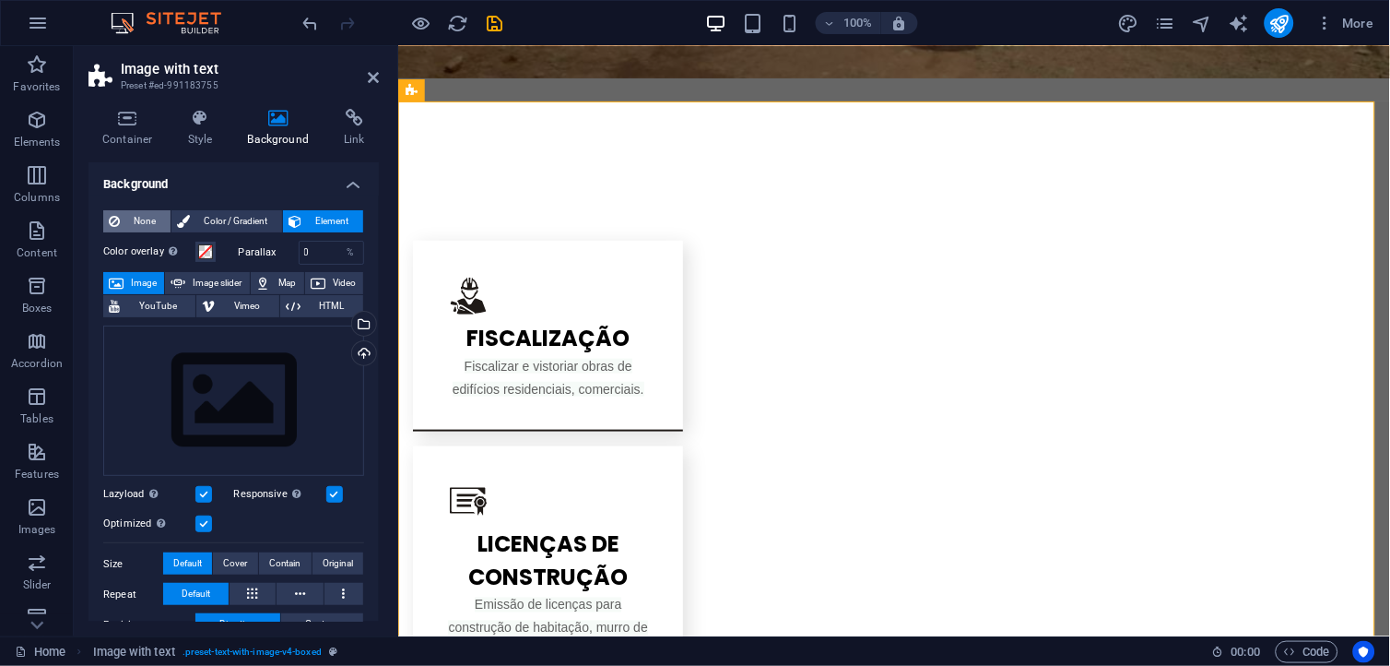
click at [152, 213] on span "None" at bounding box center [145, 221] width 40 height 22
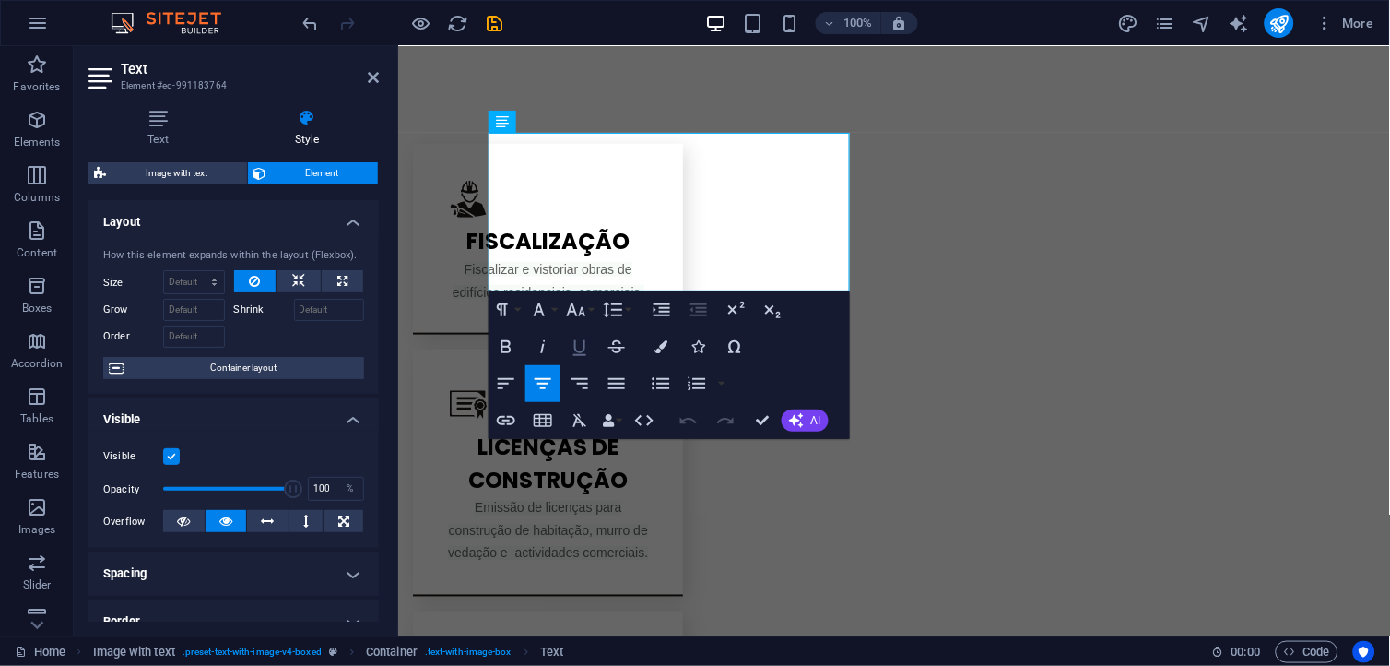
scroll to position [1898, 0]
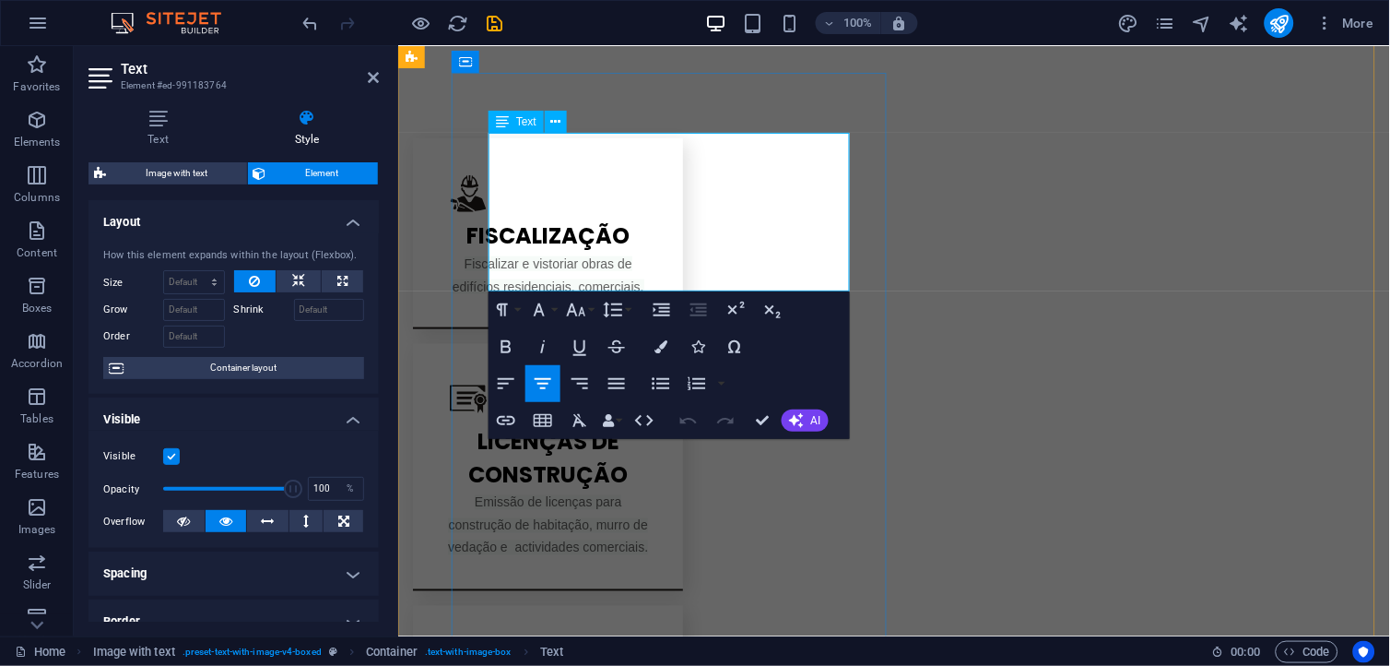
drag, startPoint x: 830, startPoint y: 240, endPoint x: 493, endPoint y: 158, distance: 346.4
click at [557, 118] on icon at bounding box center [556, 121] width 10 height 19
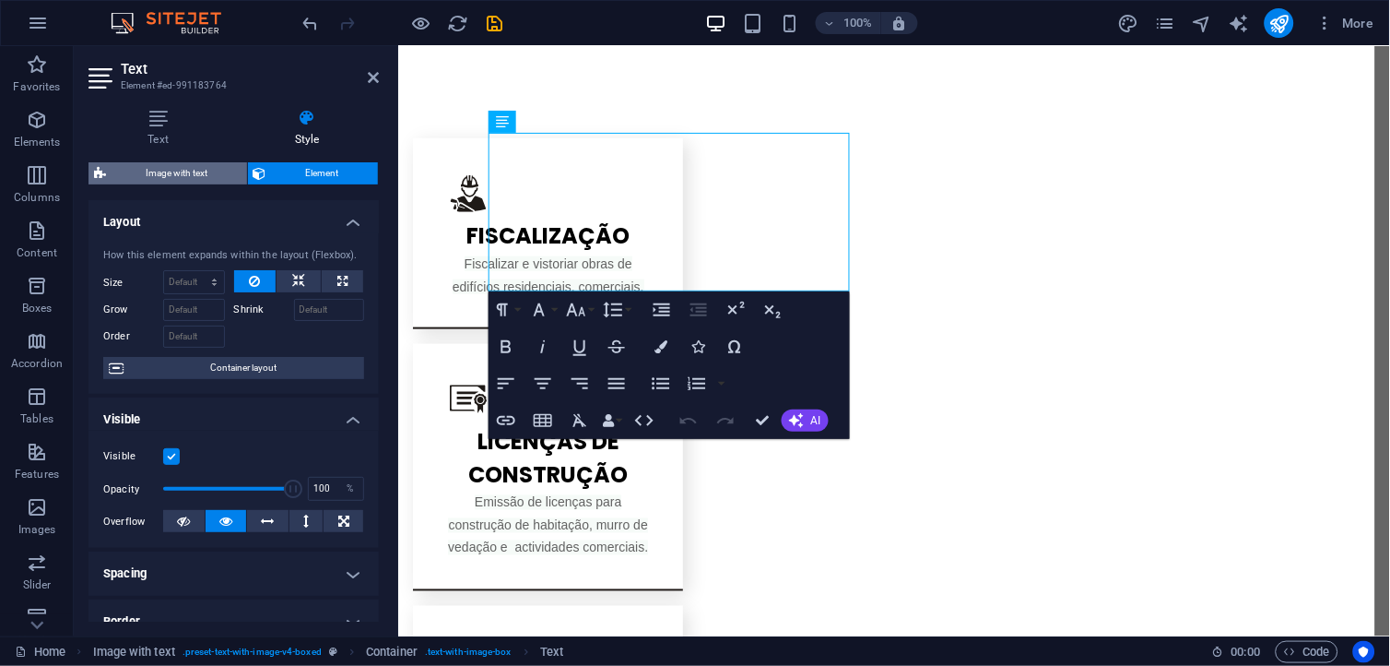
click at [177, 164] on span "Image with text" at bounding box center [177, 173] width 130 height 22
select select "rem"
select select "px"
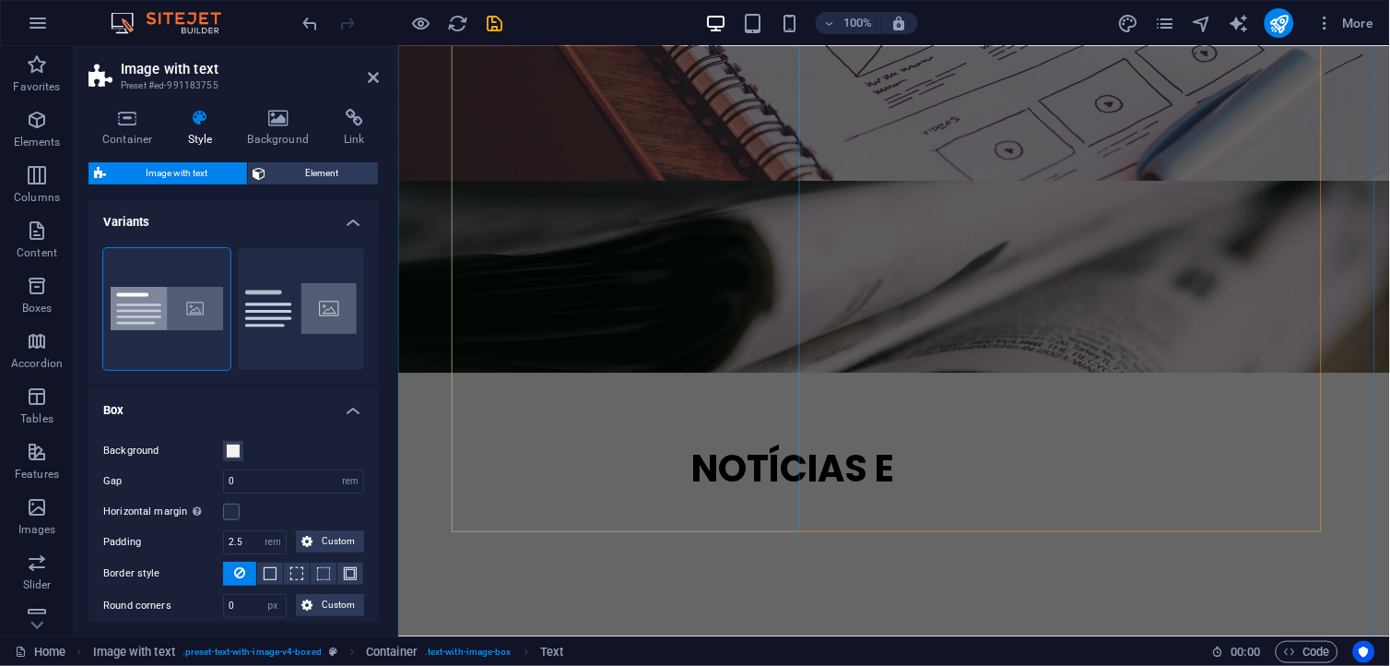
scroll to position [2820, 0]
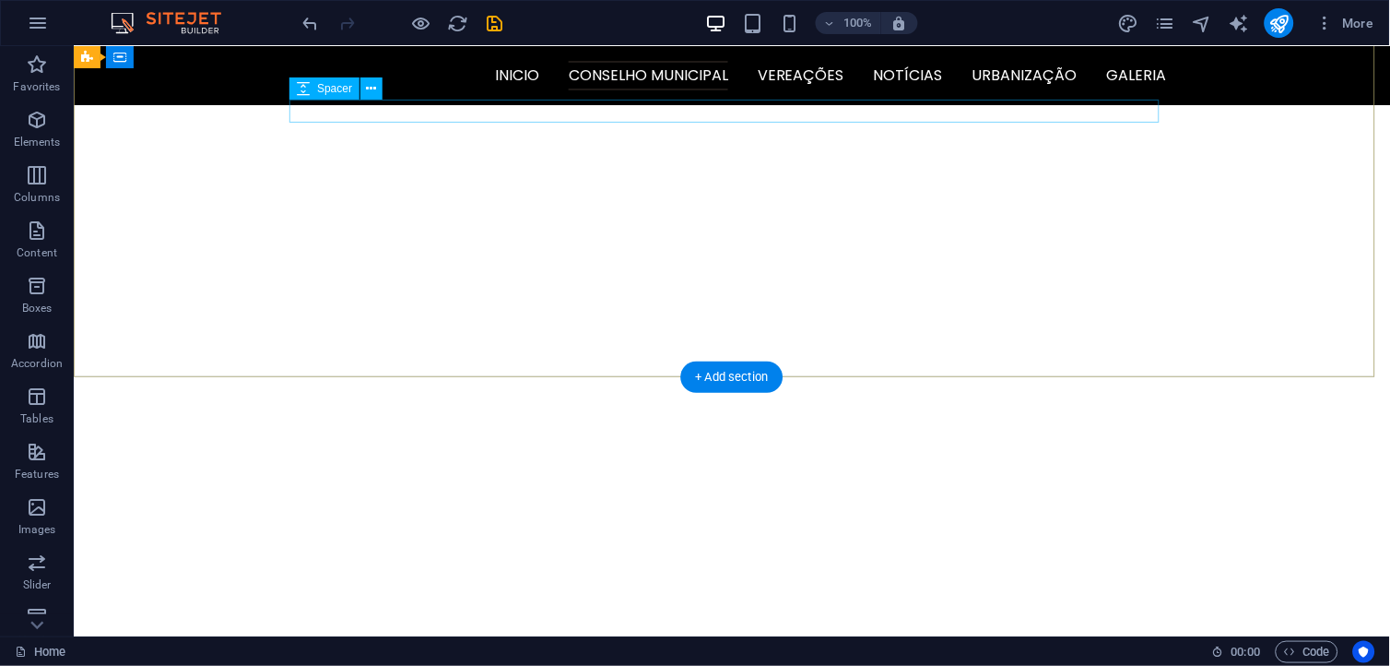
scroll to position [0, 0]
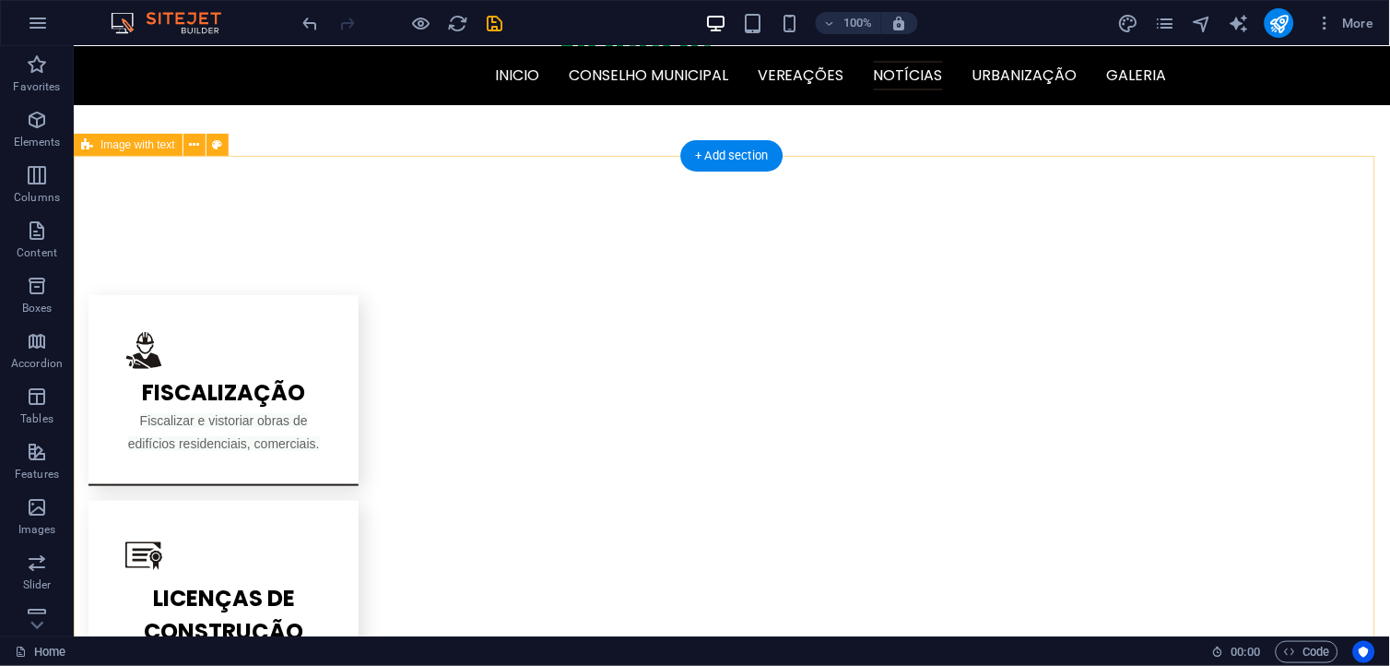
scroll to position [1639, 0]
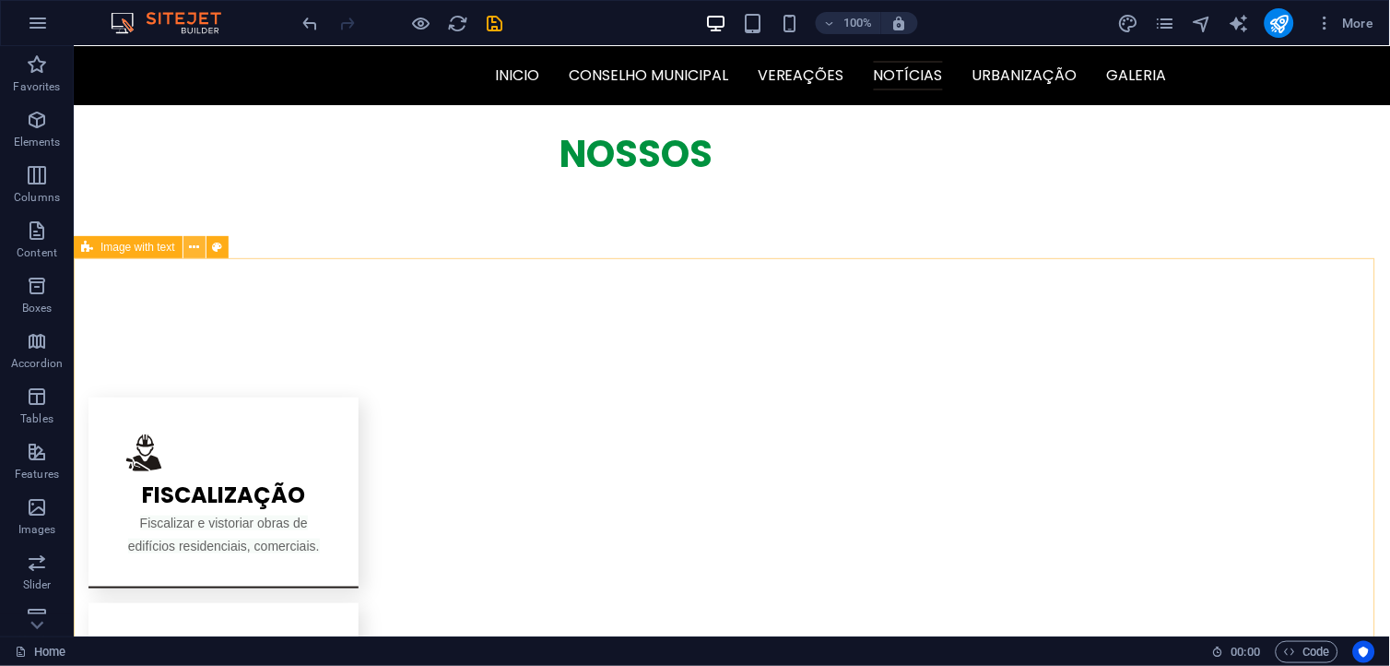
click at [191, 250] on icon at bounding box center [194, 247] width 10 height 19
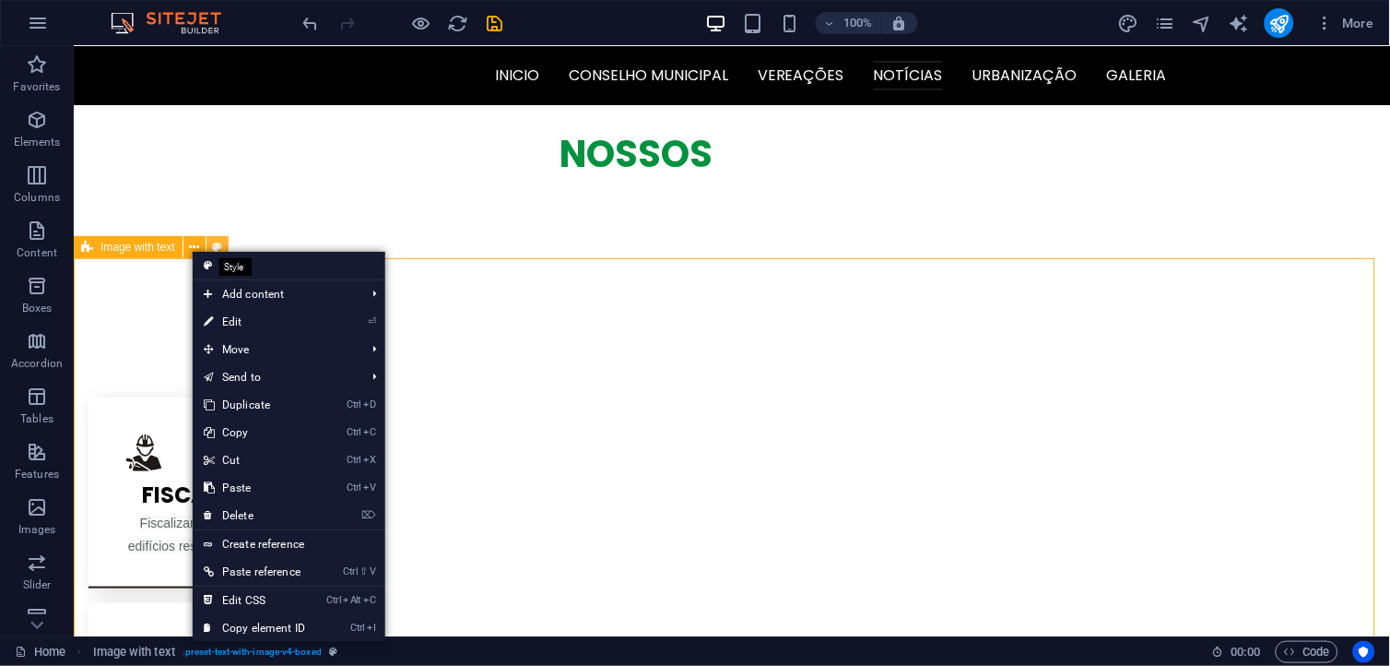
click at [215, 250] on icon at bounding box center [217, 247] width 10 height 19
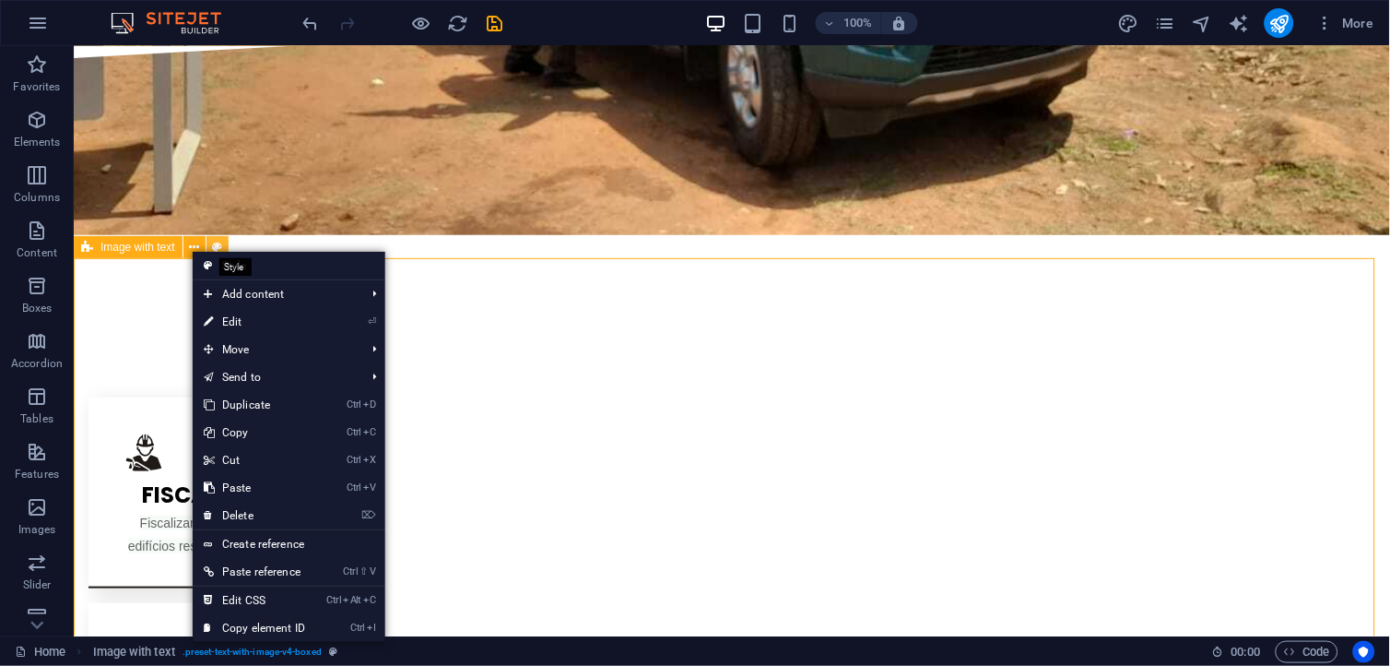
select select "rem"
select select "px"
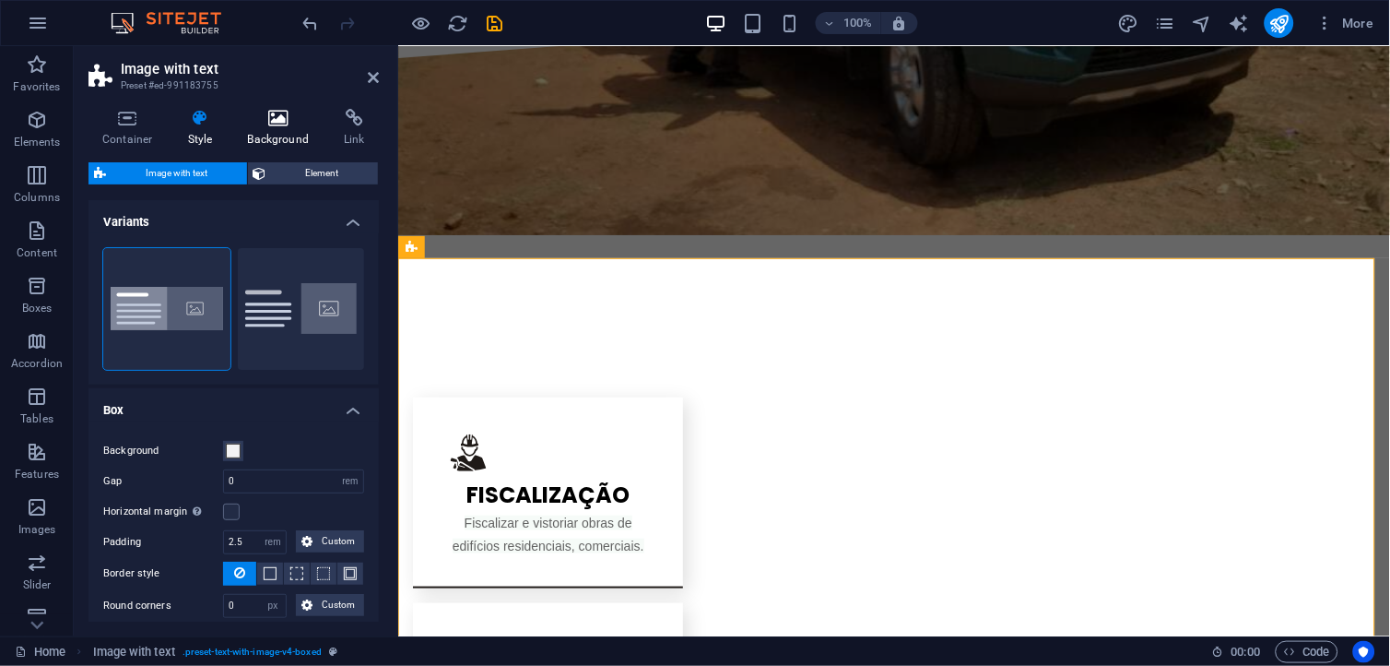
click at [277, 142] on h4 "Background" at bounding box center [282, 128] width 97 height 39
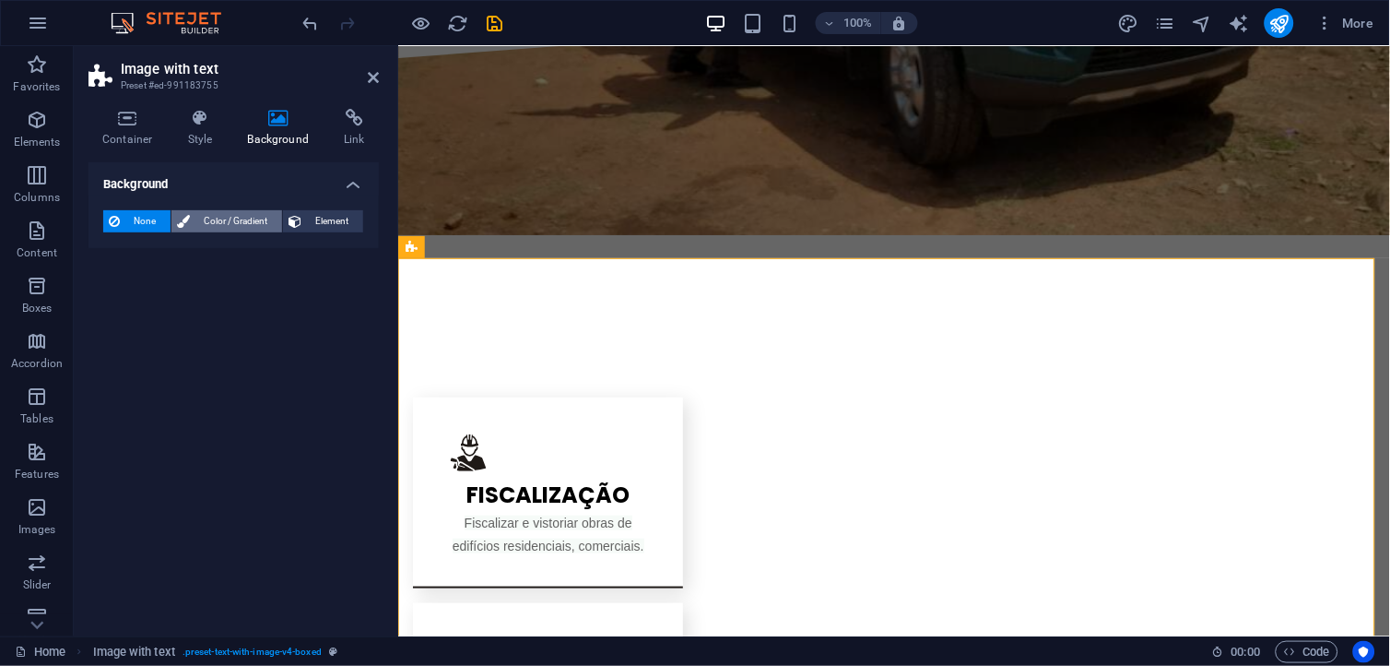
click at [228, 216] on span "Color / Gradient" at bounding box center [235, 221] width 81 height 22
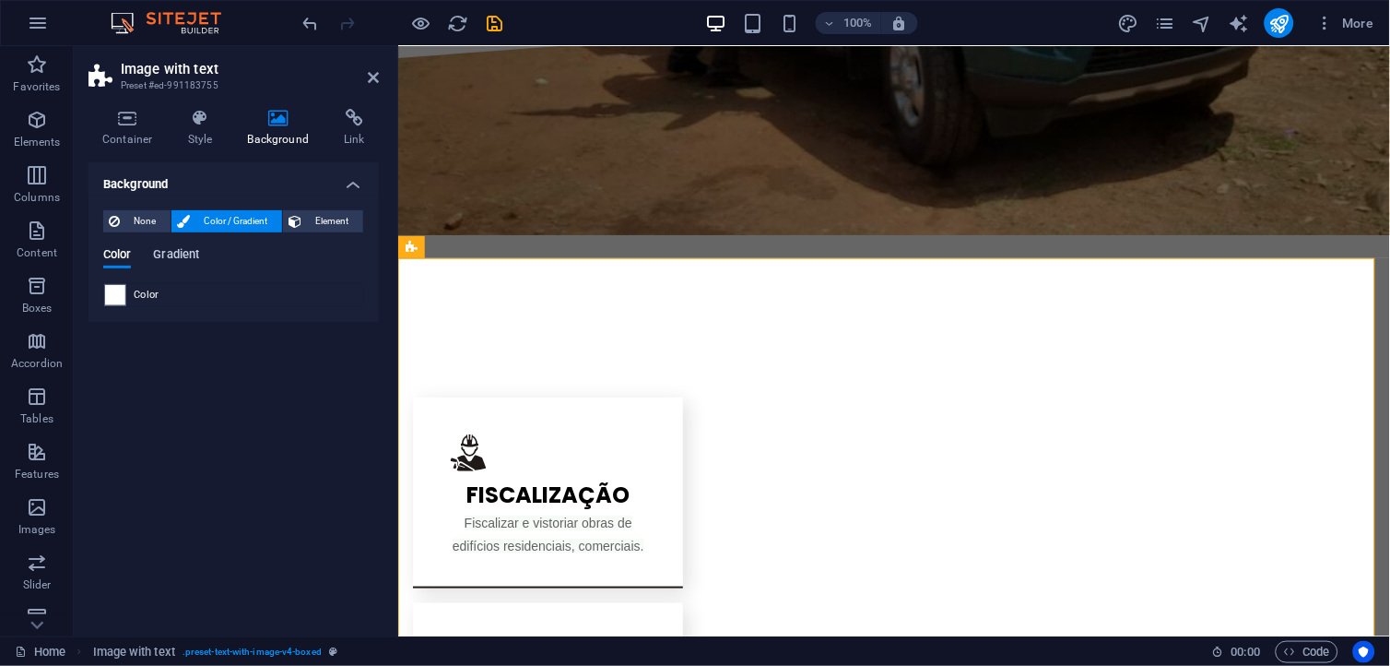
click at [191, 256] on span "Gradient" at bounding box center [176, 256] width 46 height 26
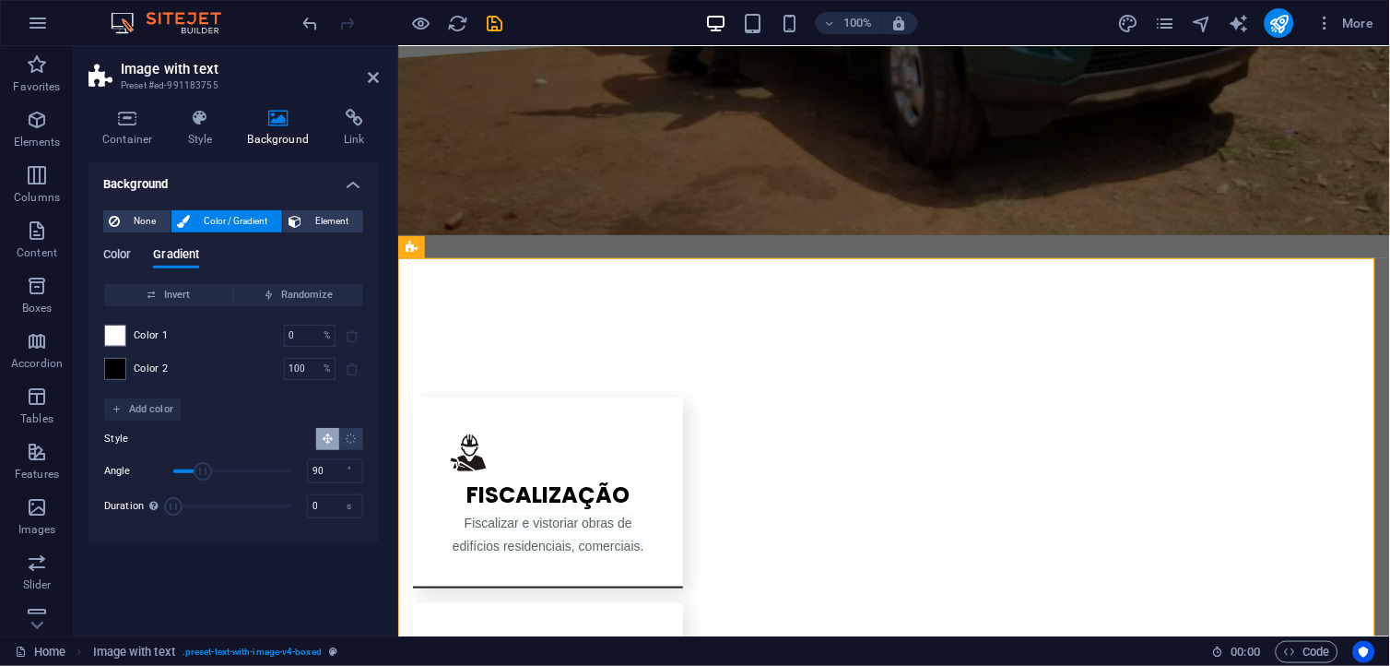
click at [127, 250] on span "Color" at bounding box center [117, 256] width 28 height 26
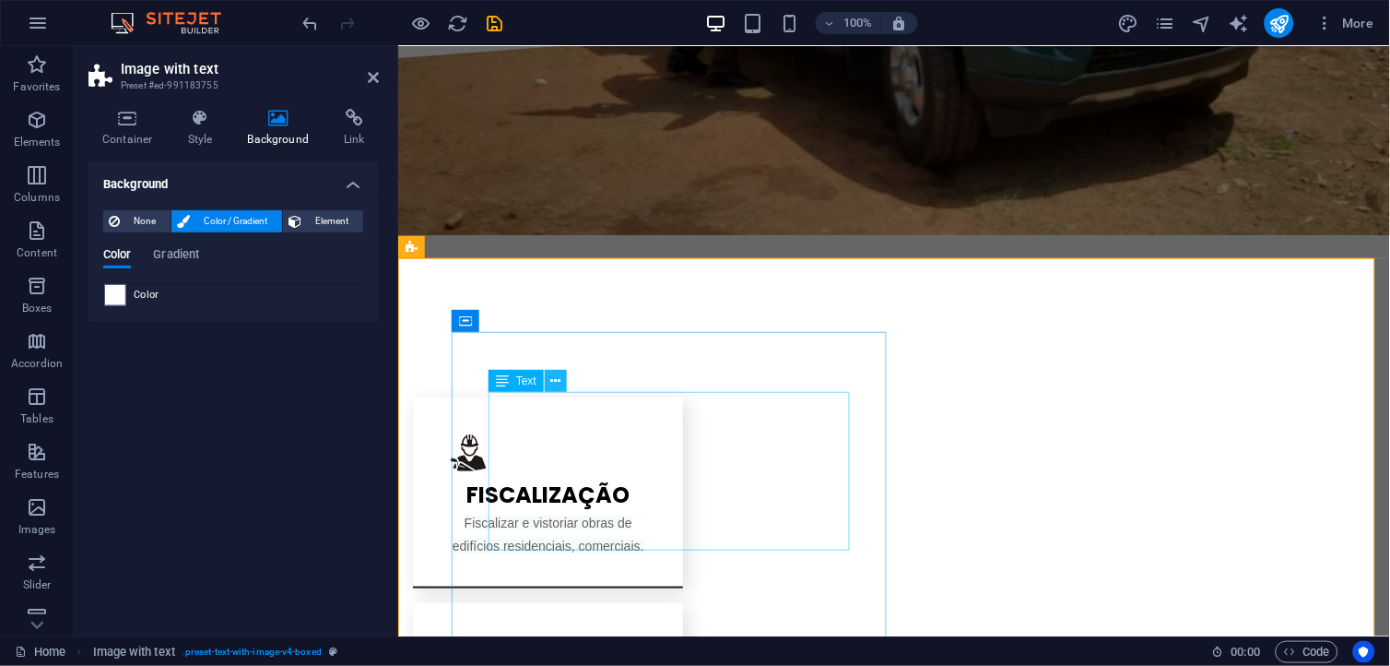
click at [556, 379] on icon at bounding box center [556, 381] width 10 height 19
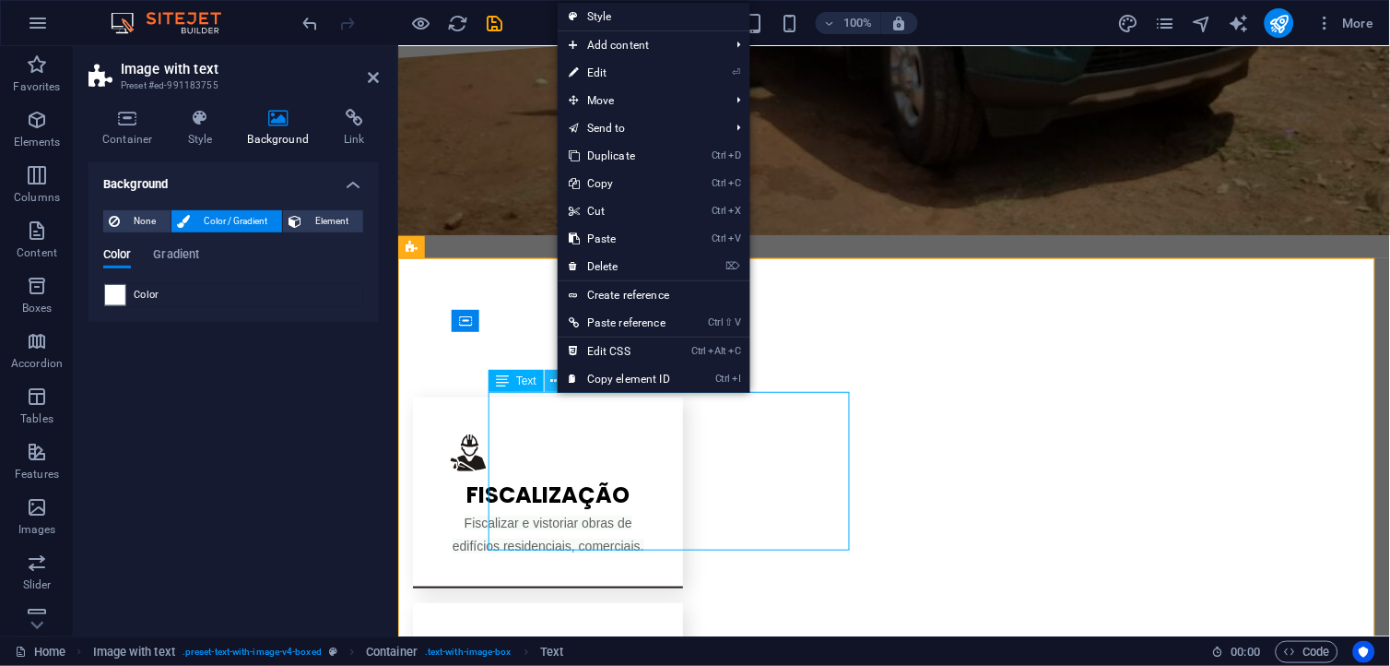
click at [556, 374] on icon at bounding box center [556, 381] width 10 height 19
click at [548, 378] on button at bounding box center [556, 381] width 22 height 22
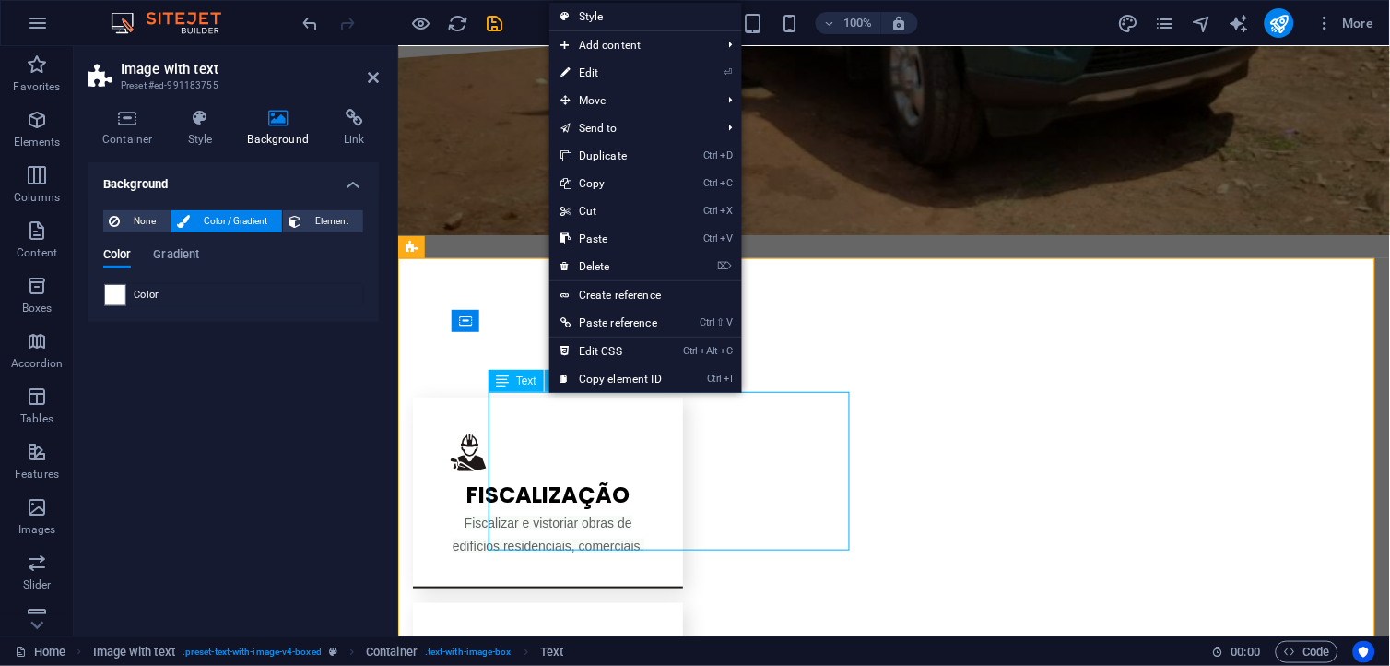
click at [548, 378] on button at bounding box center [556, 381] width 22 height 22
click at [376, 77] on icon at bounding box center [373, 77] width 11 height 15
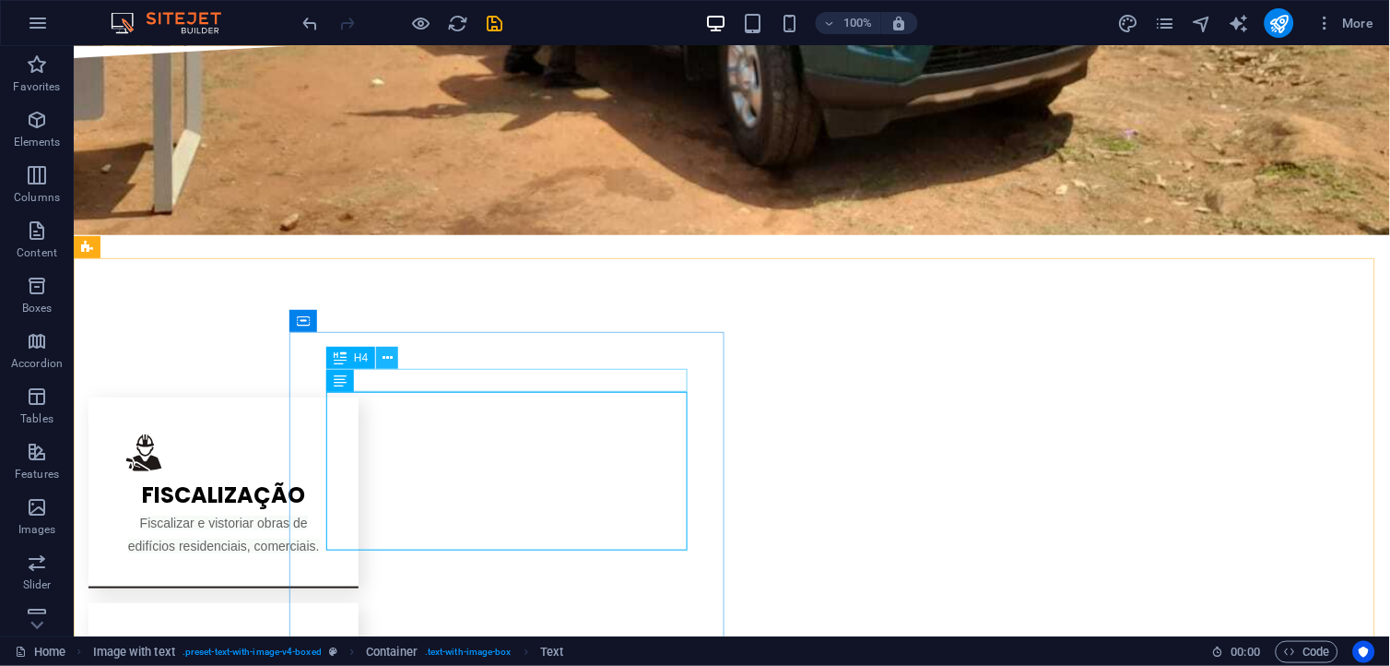
click at [389, 355] on icon at bounding box center [388, 358] width 10 height 19
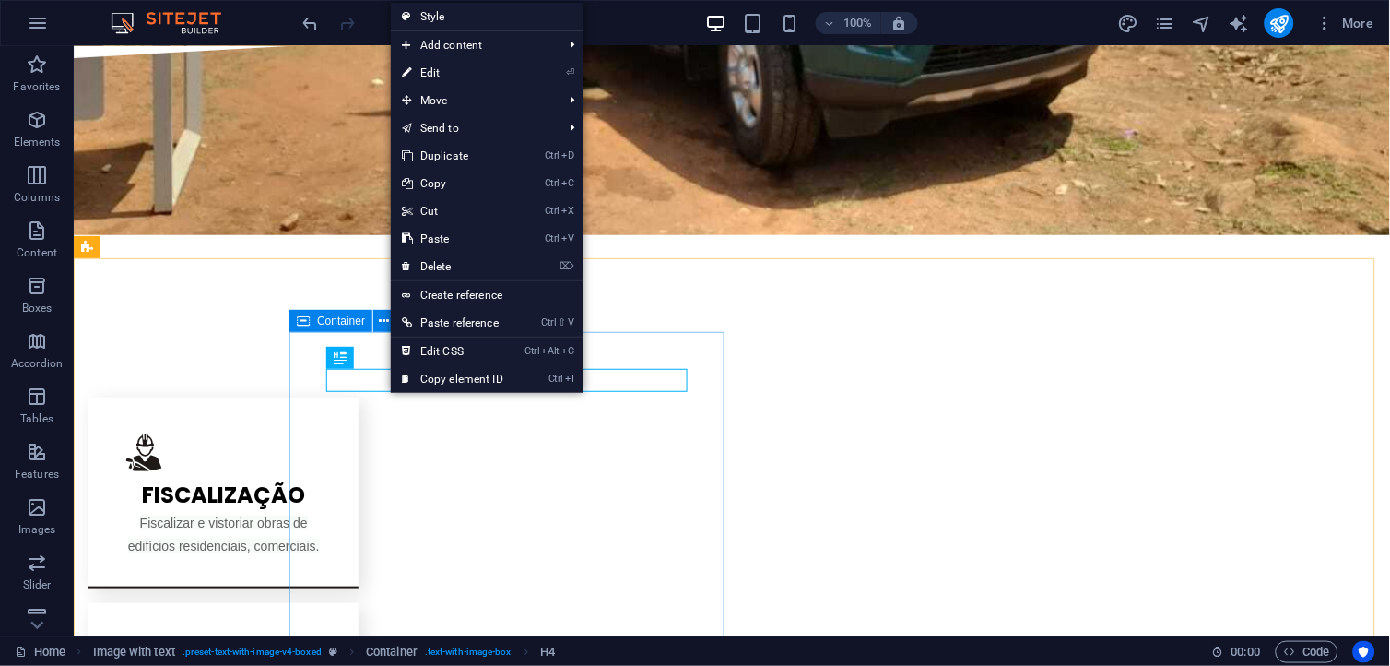
click at [363, 319] on span "Container" at bounding box center [341, 320] width 48 height 11
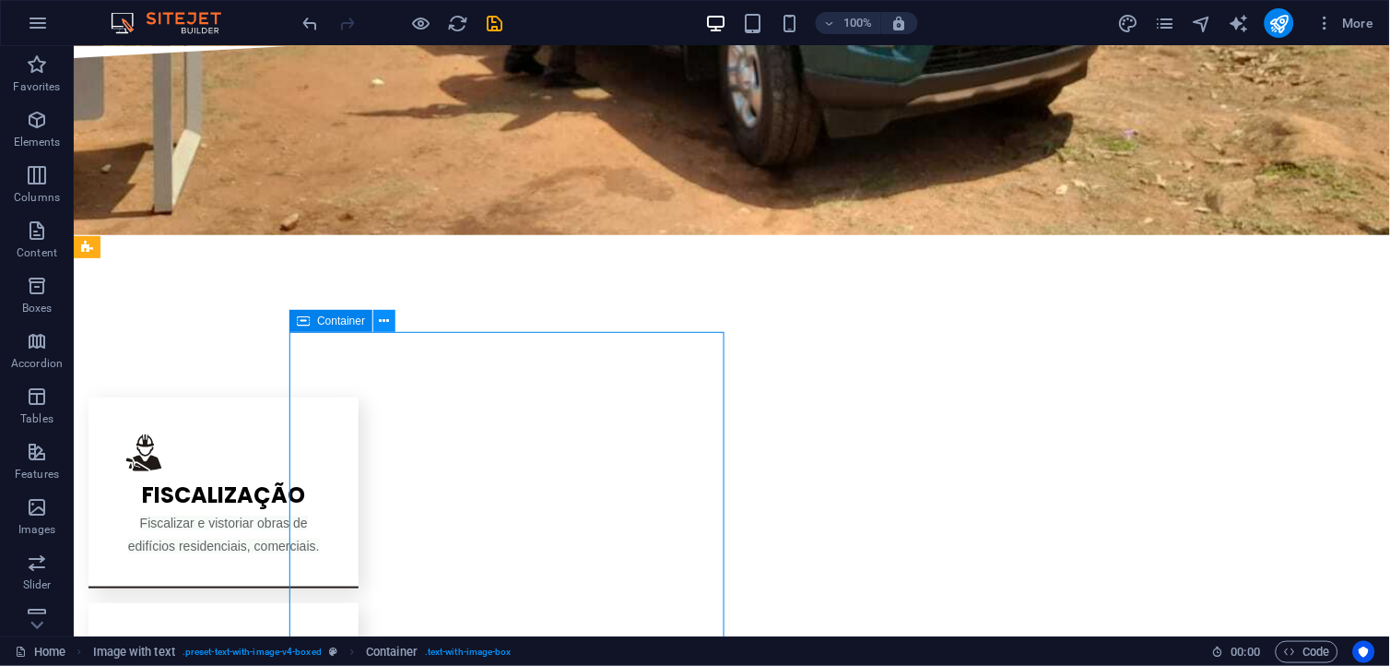
click at [380, 319] on icon at bounding box center [385, 321] width 10 height 19
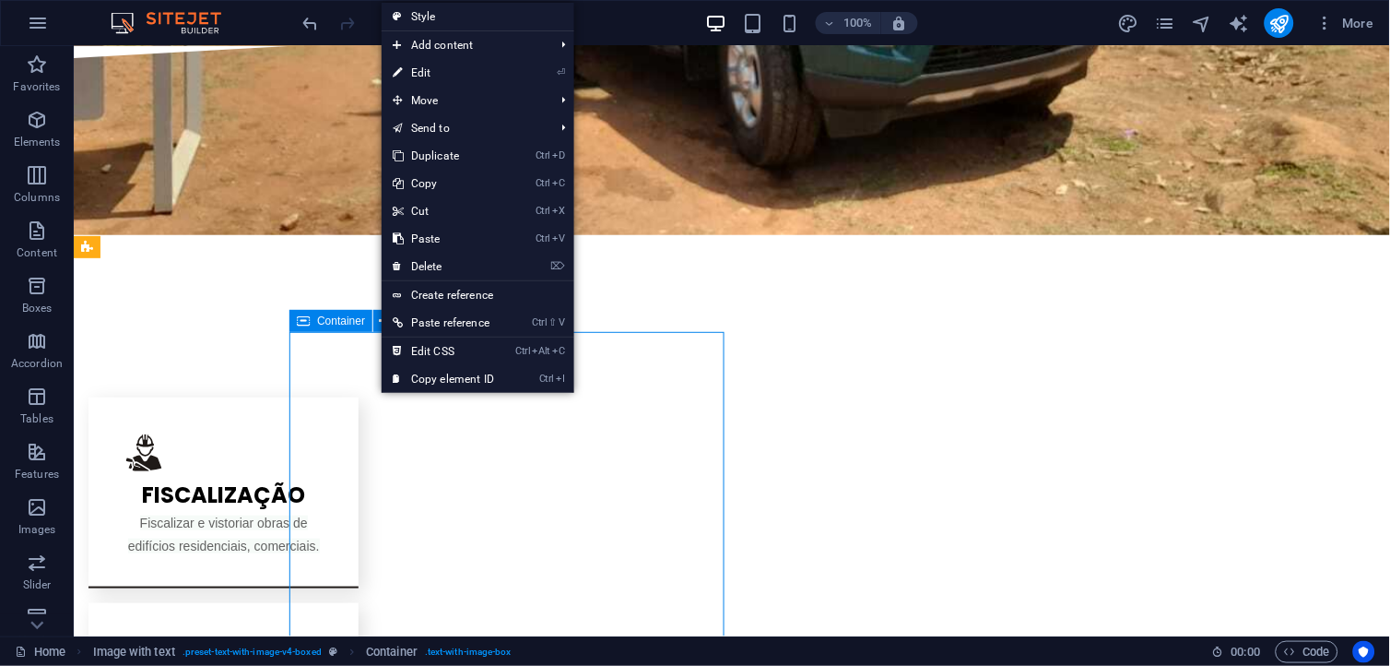
click at [361, 317] on span "Container" at bounding box center [341, 320] width 48 height 11
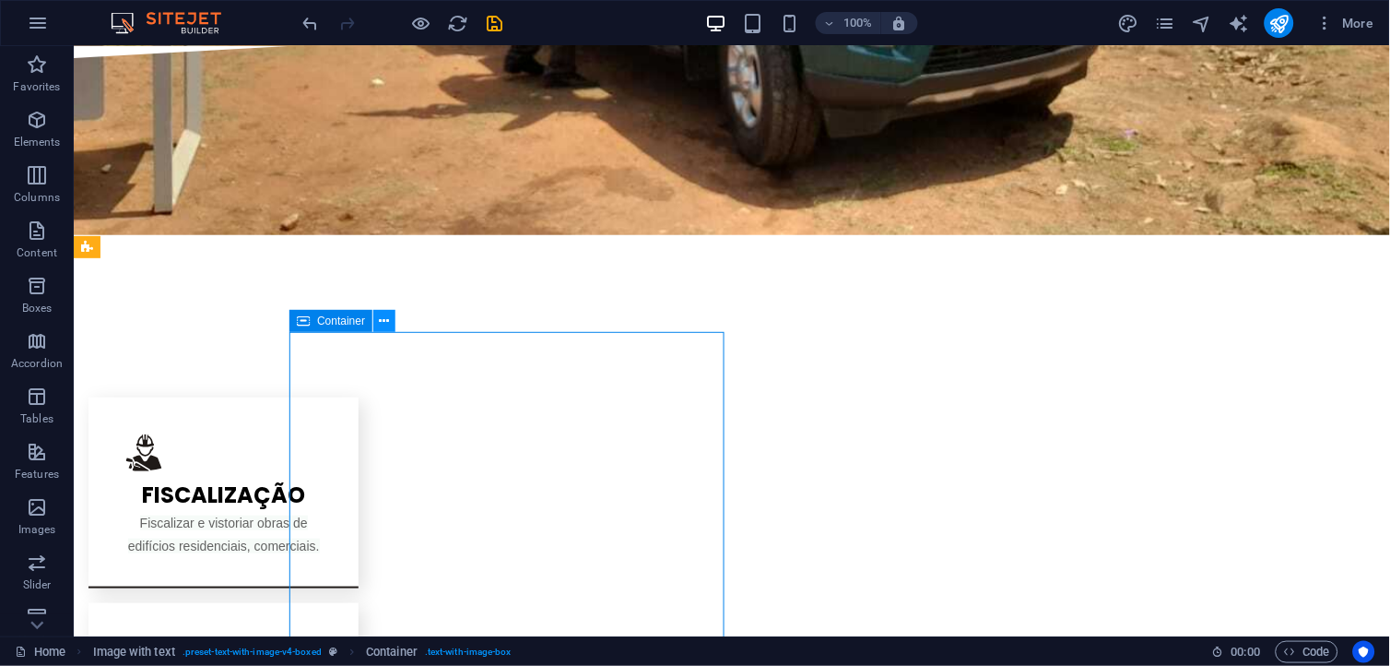
click at [384, 320] on icon at bounding box center [385, 321] width 10 height 19
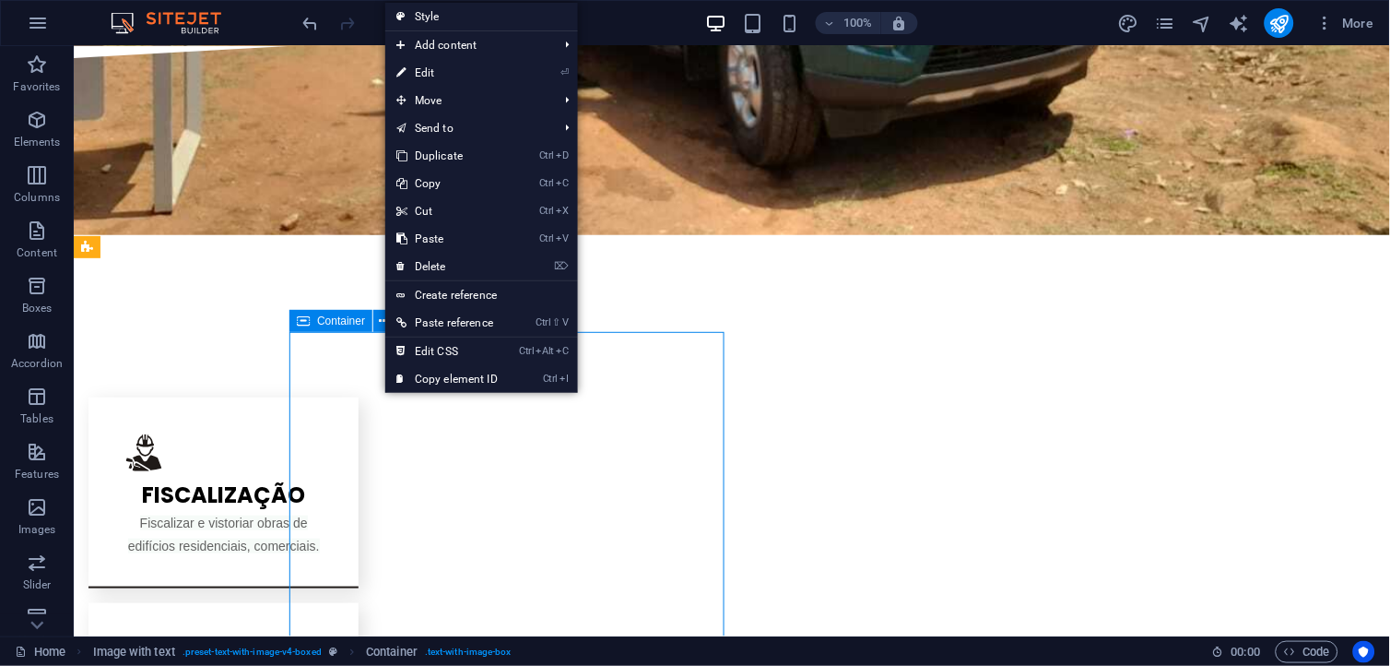
click at [353, 319] on span "Container" at bounding box center [341, 320] width 48 height 11
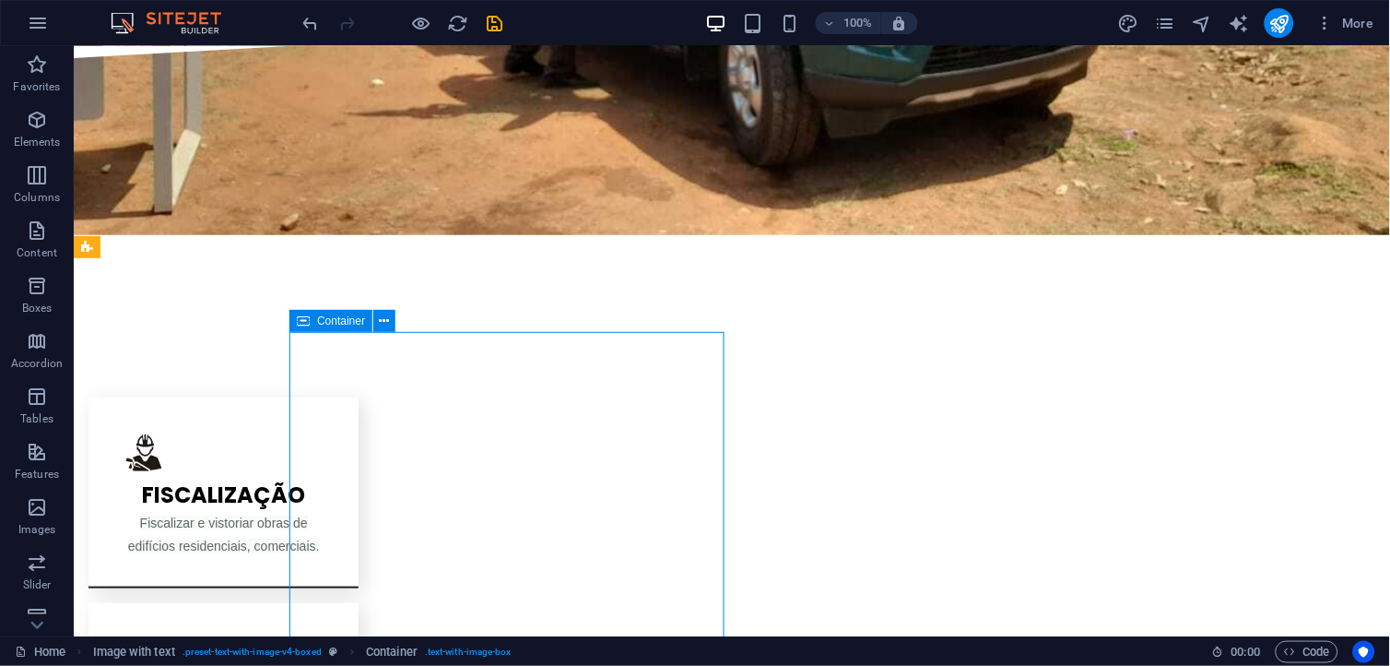
click at [350, 319] on span "Container" at bounding box center [341, 320] width 48 height 11
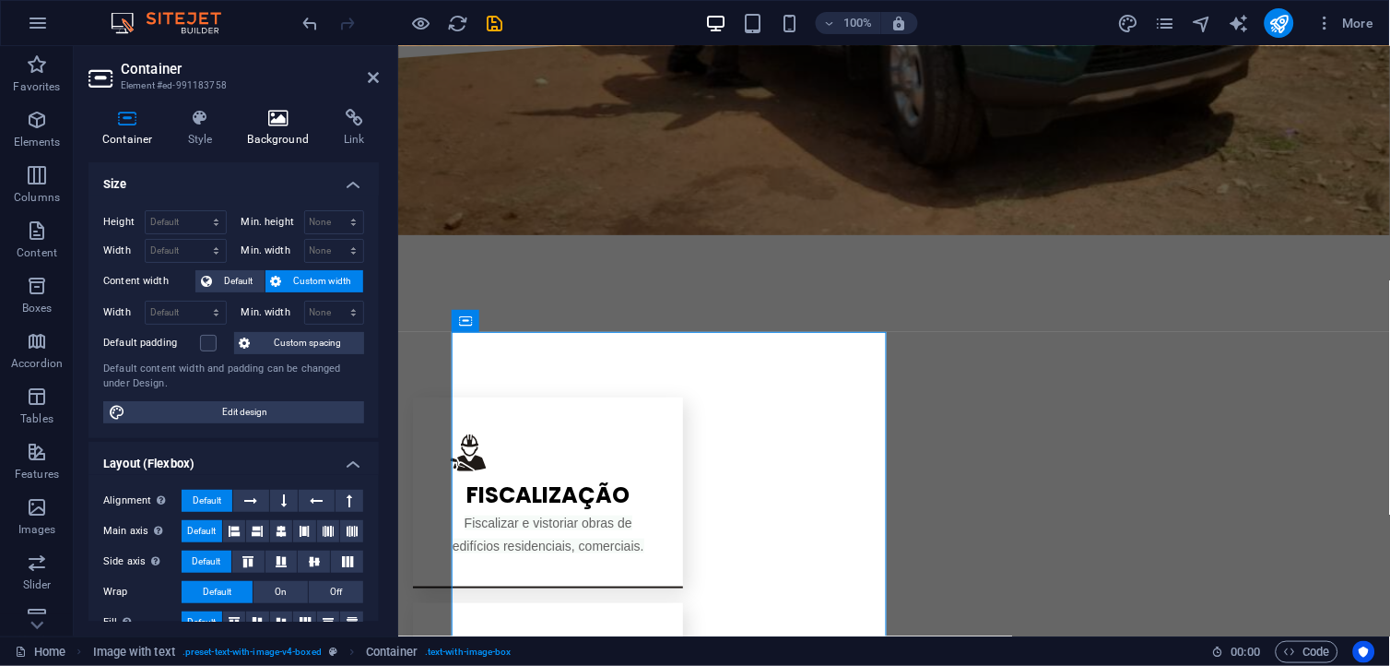
click at [286, 131] on h4 "Background" at bounding box center [282, 128] width 97 height 39
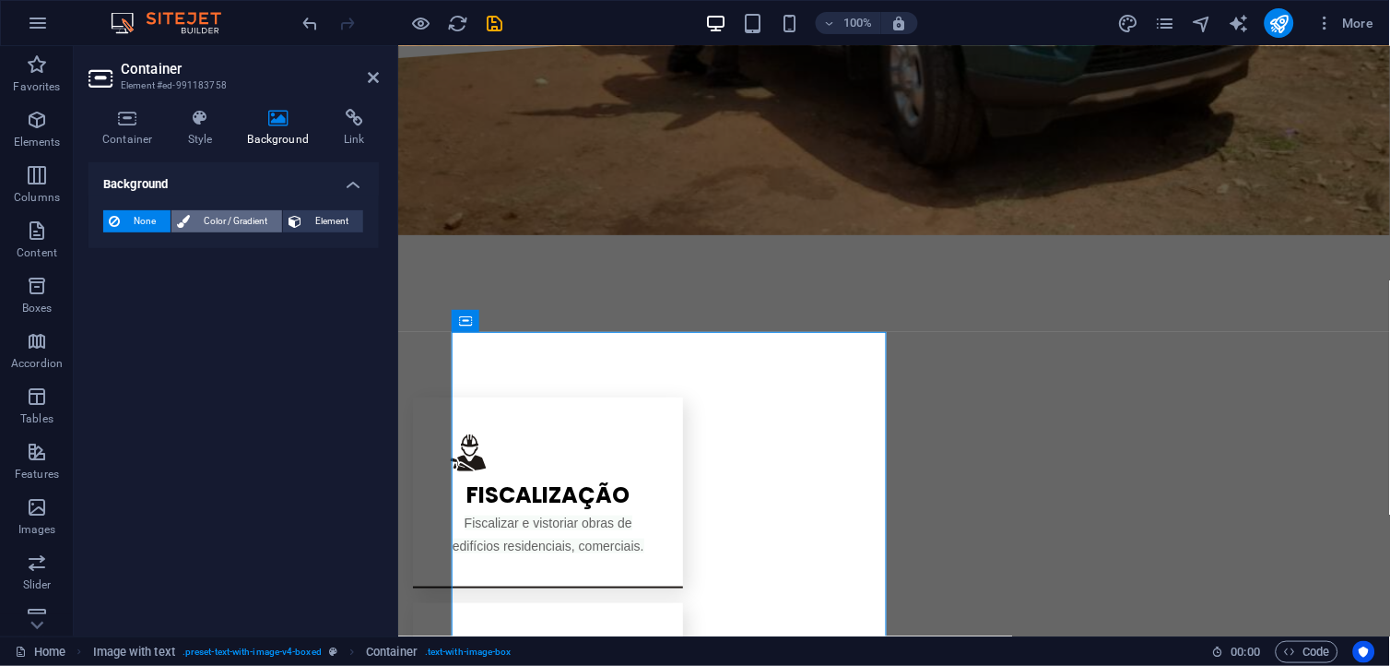
click at [219, 217] on span "Color / Gradient" at bounding box center [235, 221] width 81 height 22
click at [148, 213] on span "None" at bounding box center [145, 221] width 40 height 22
click at [310, 217] on span "Element" at bounding box center [332, 221] width 51 height 22
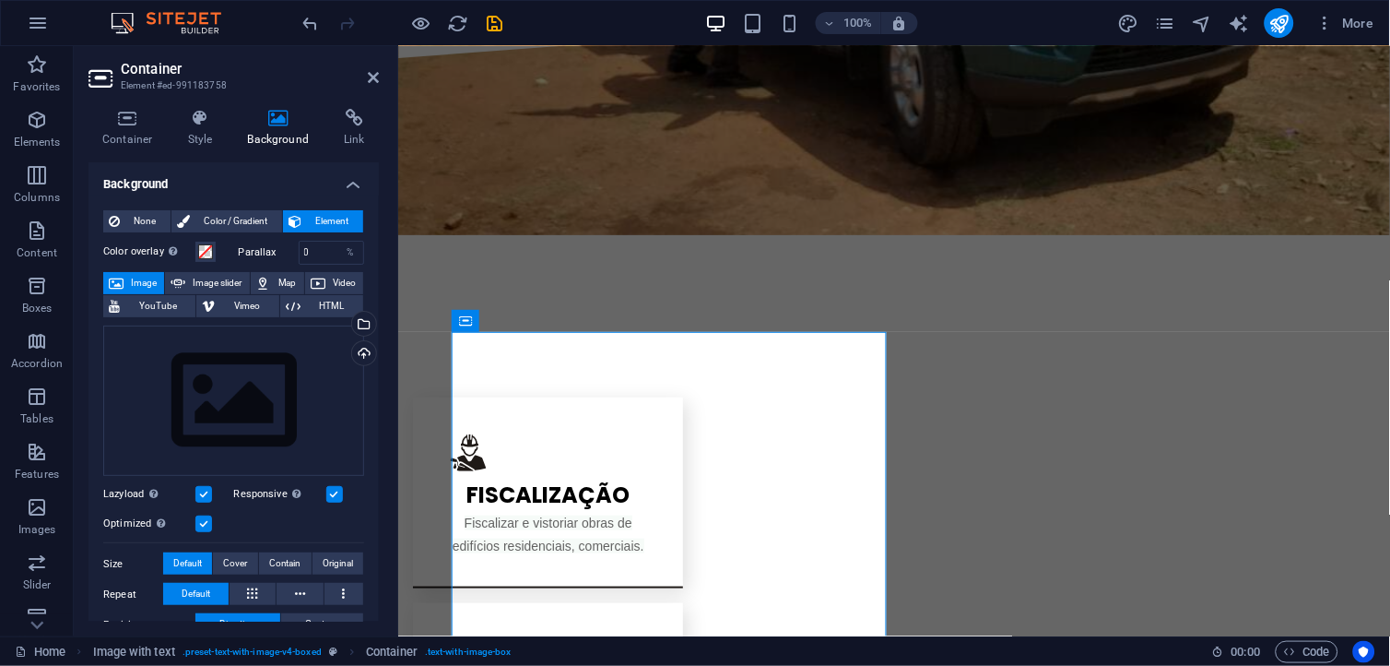
click at [310, 217] on span "Element" at bounding box center [332, 221] width 51 height 22
click at [221, 212] on span "Color / Gradient" at bounding box center [235, 221] width 81 height 22
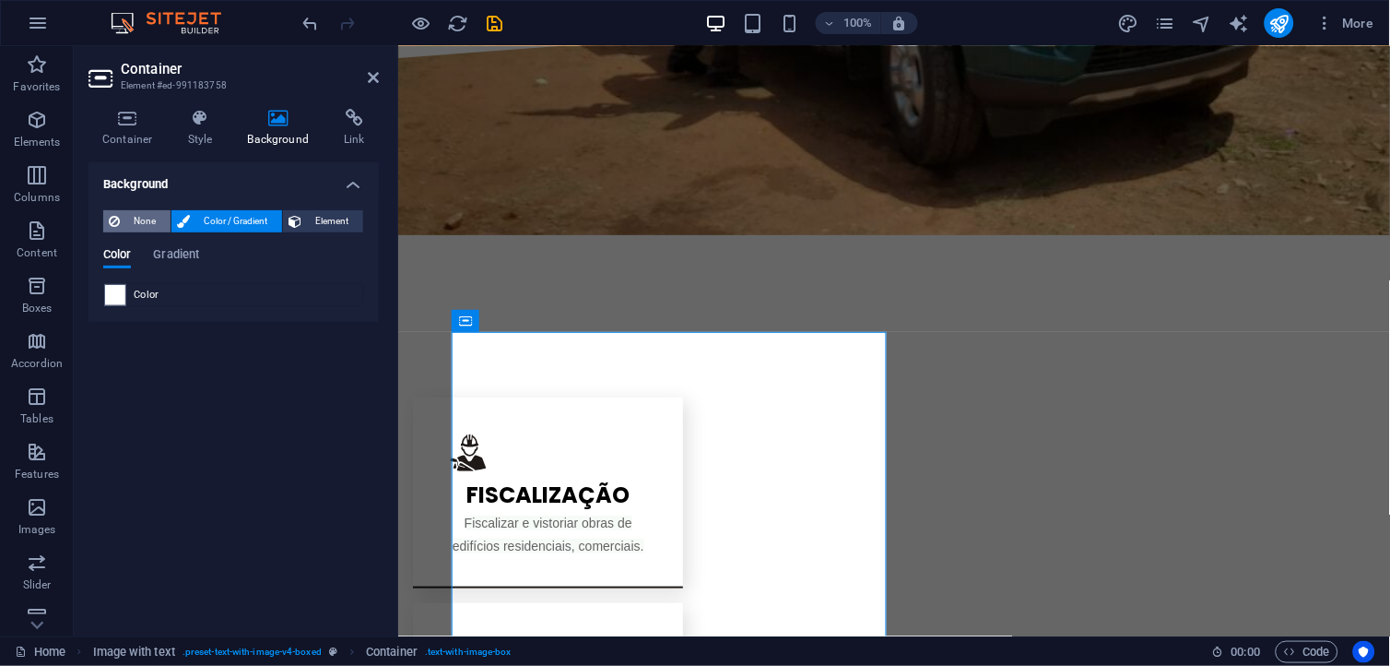
click at [153, 214] on span "None" at bounding box center [145, 221] width 40 height 22
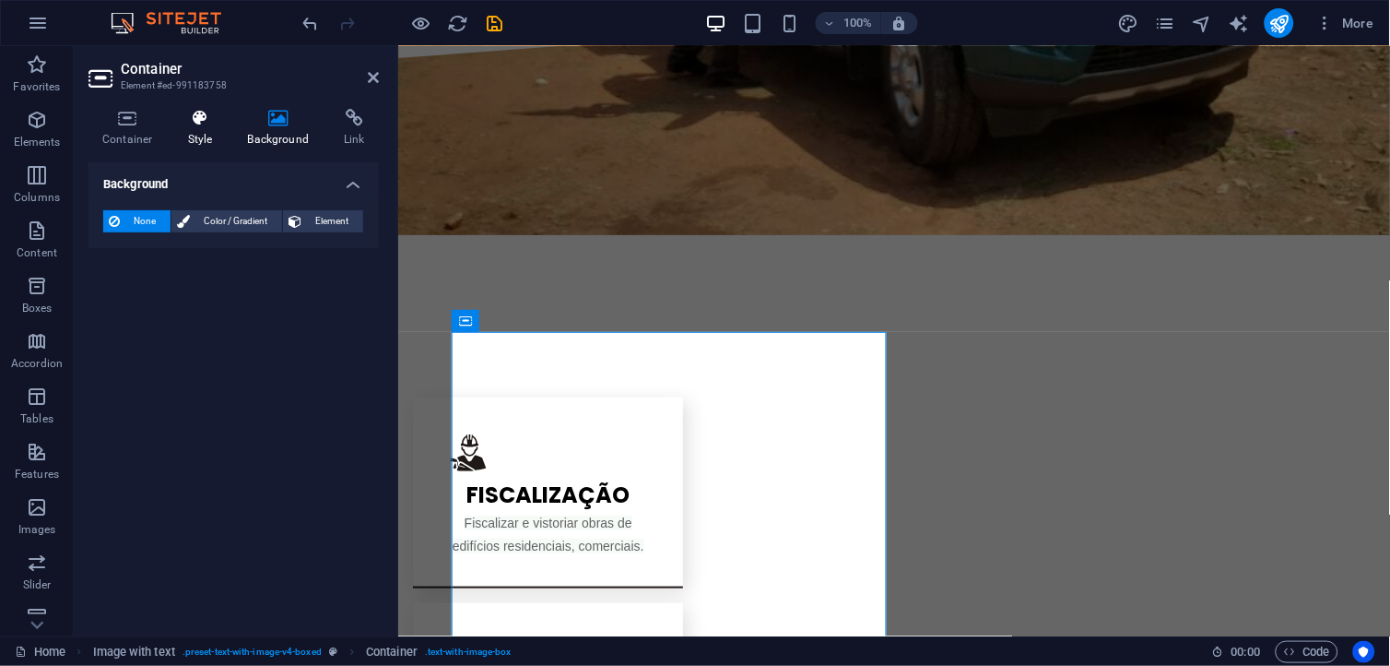
click at [201, 136] on h4 "Style" at bounding box center [204, 128] width 60 height 39
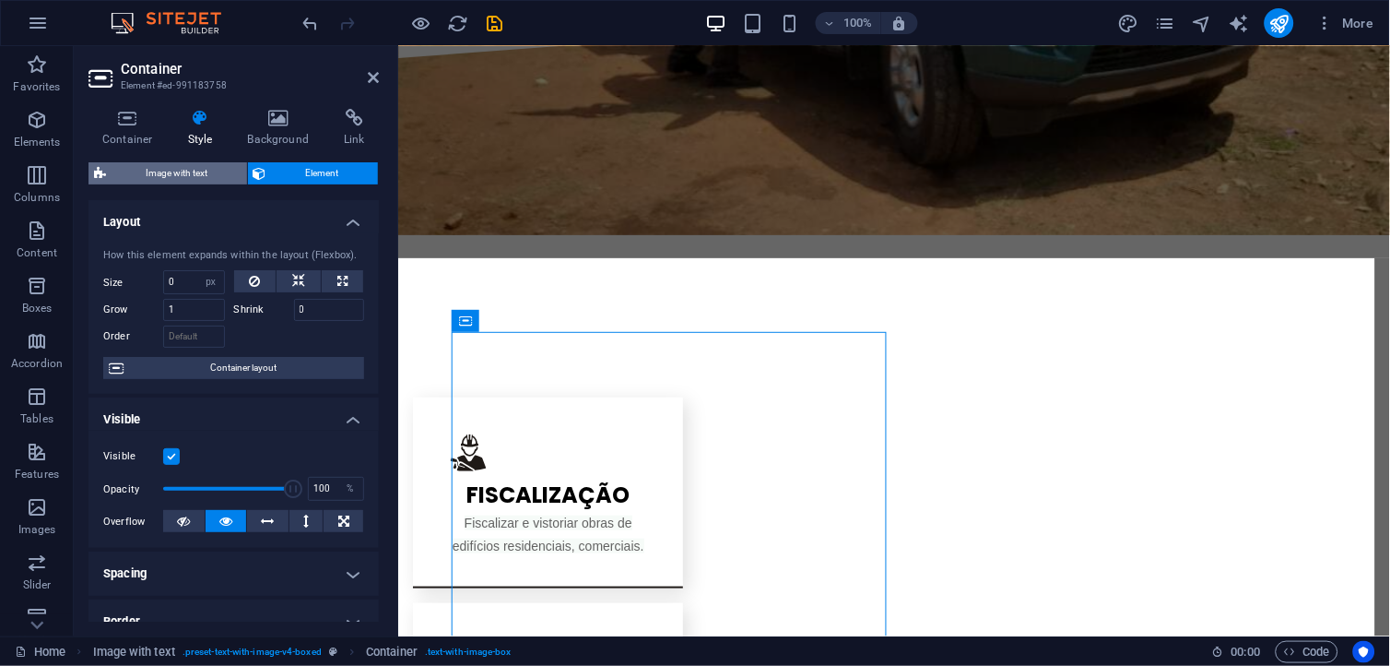
click at [185, 172] on span "Image with text" at bounding box center [177, 173] width 130 height 22
select select "rem"
select select "px"
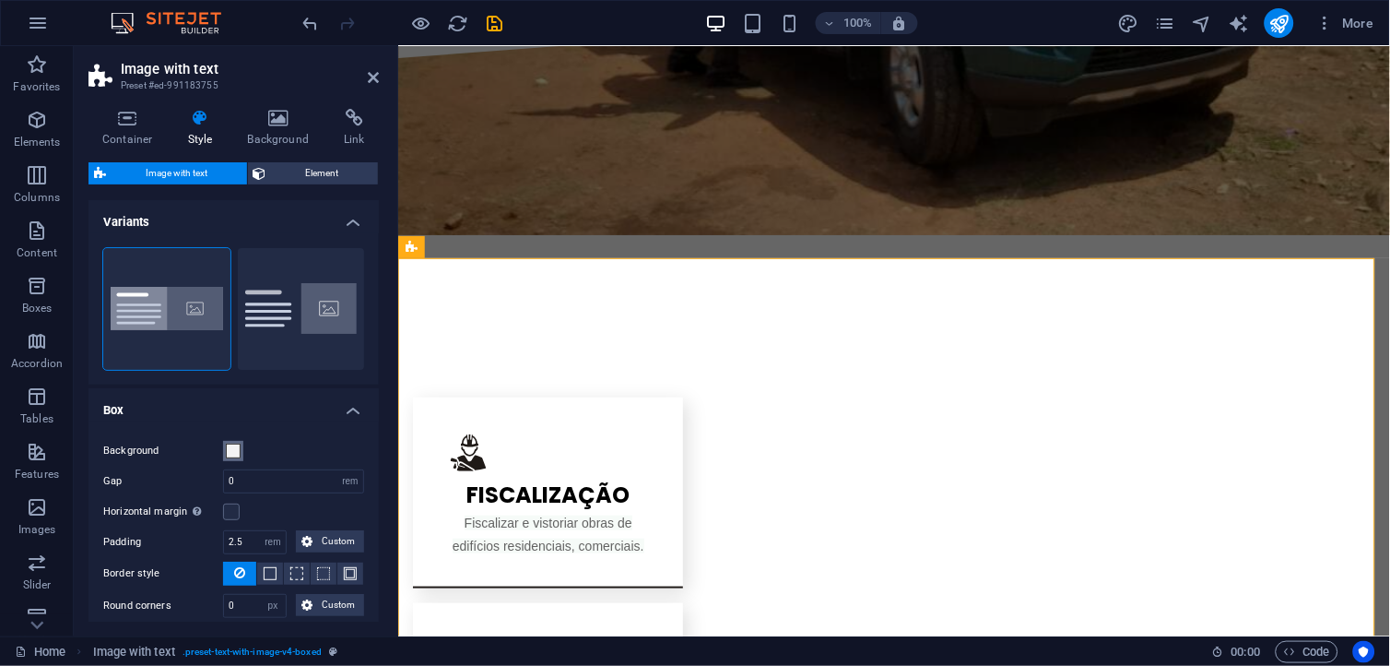
click at [232, 445] on span at bounding box center [233, 451] width 15 height 15
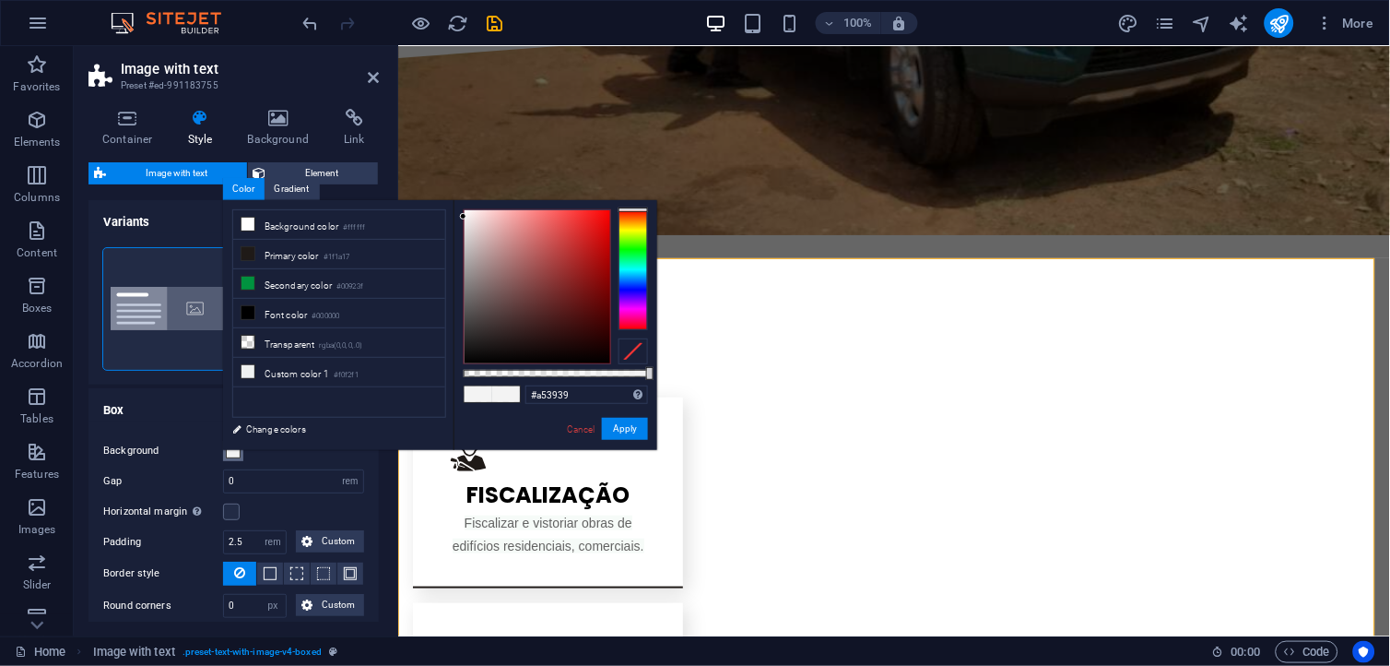
click at [559, 264] on div at bounding box center [538, 286] width 146 height 153
click at [570, 246] on div at bounding box center [538, 286] width 146 height 153
click at [288, 286] on li "Secondary color #00923f" at bounding box center [339, 284] width 212 height 30
type input "#00923f"
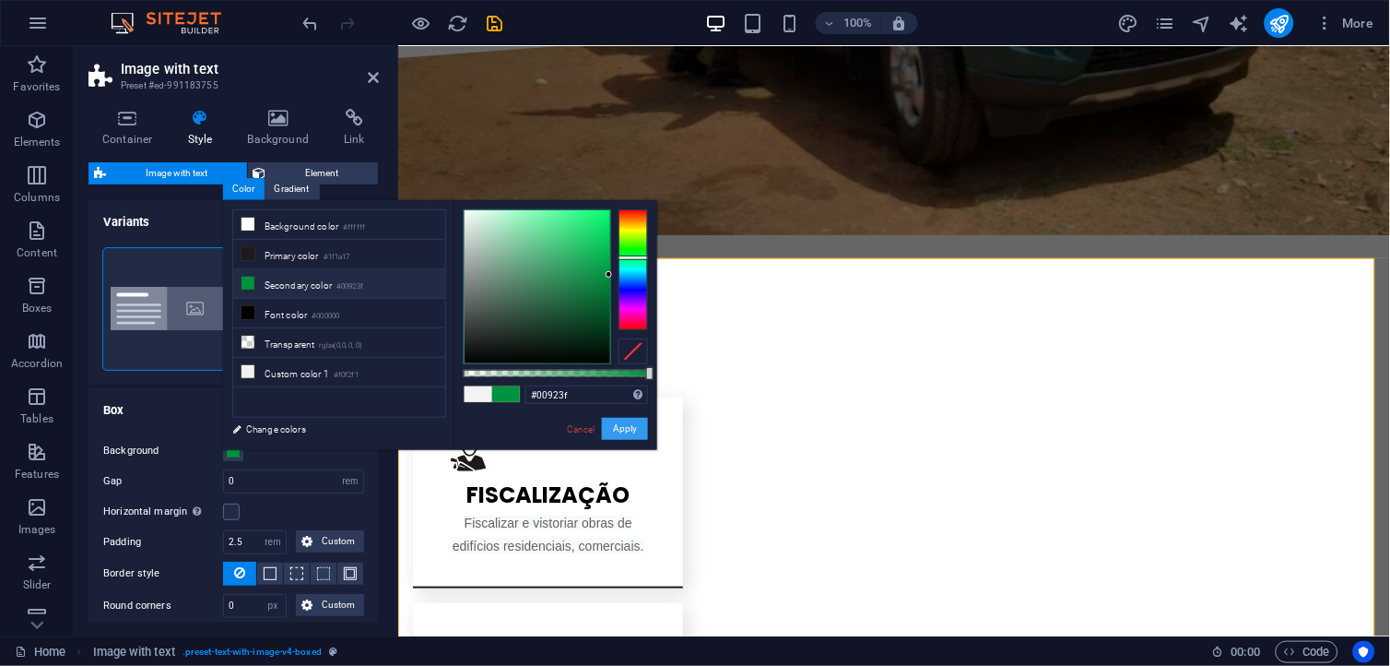
click at [631, 425] on button "Apply" at bounding box center [625, 429] width 46 height 22
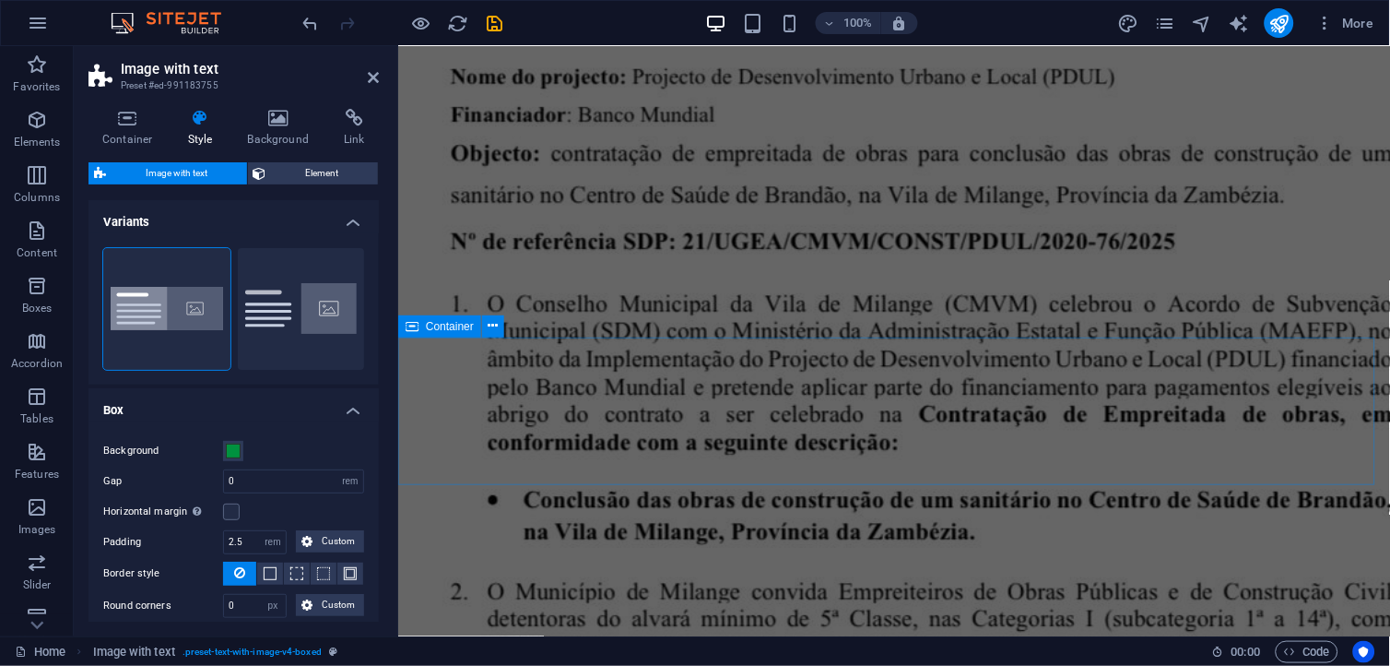
scroll to position [5484, 0]
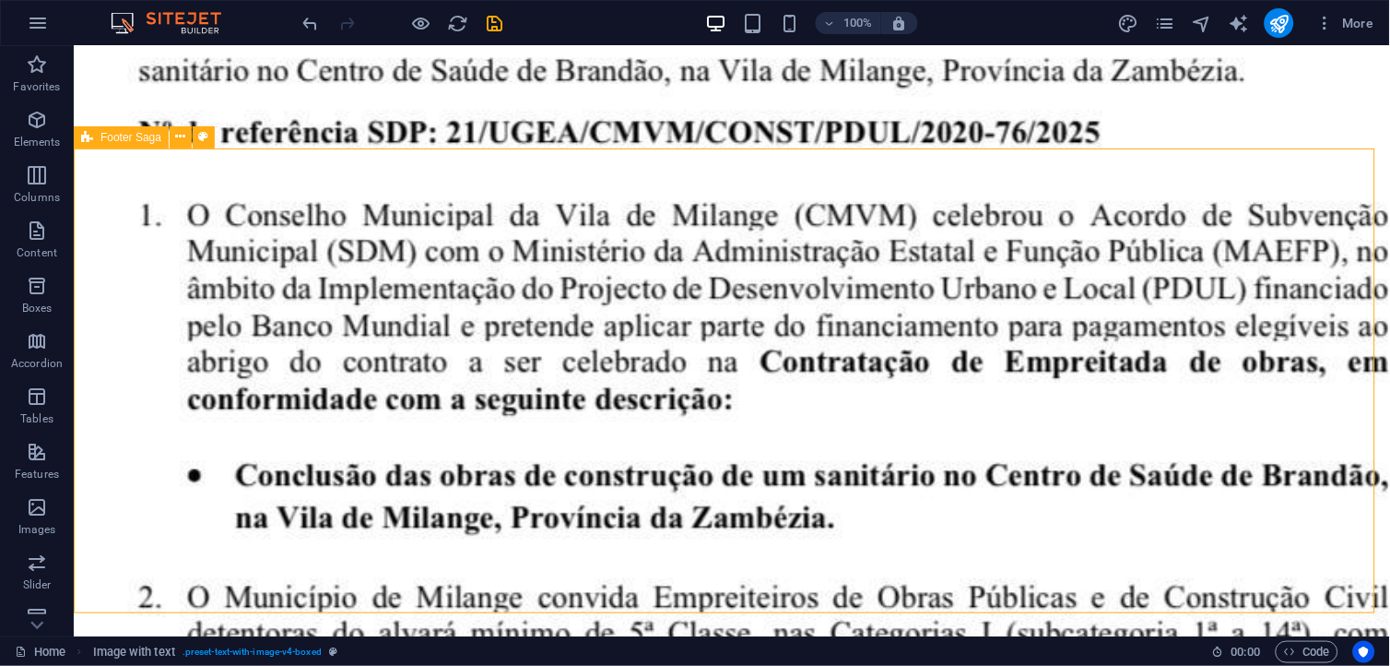
scroll to position [5549, 0]
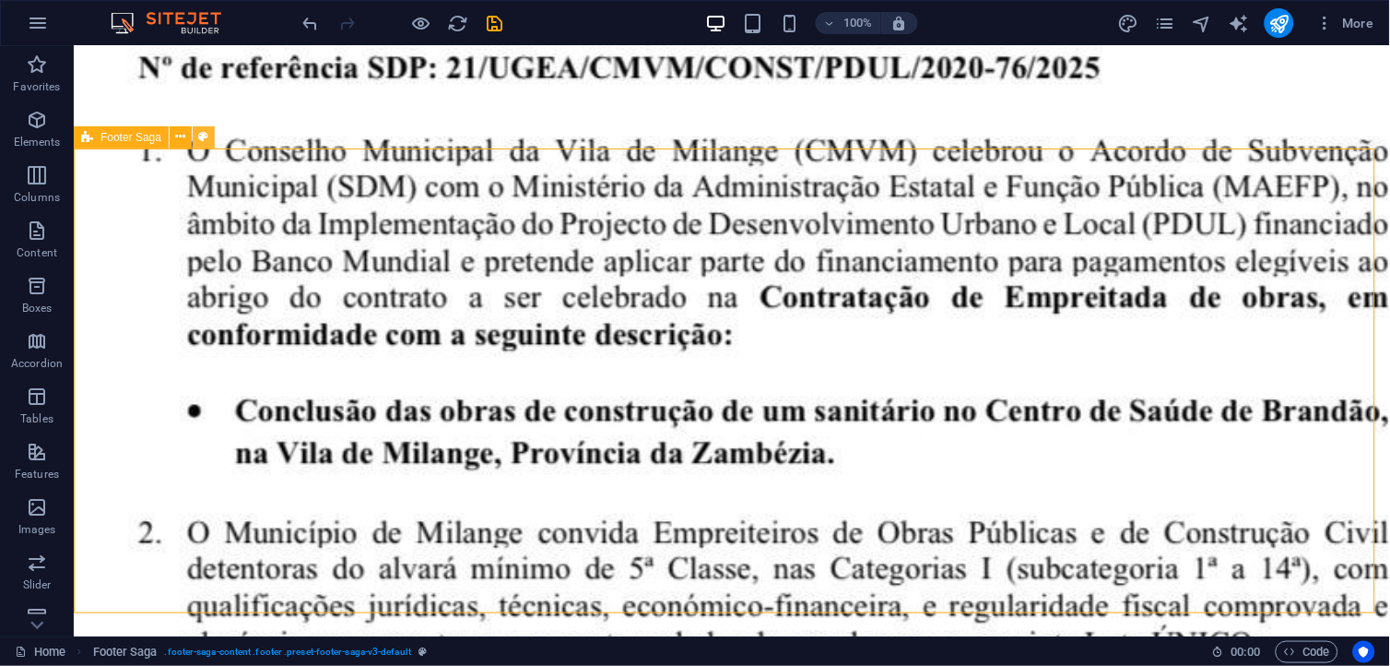
click at [195, 136] on button at bounding box center [204, 137] width 22 height 22
select select "rem"
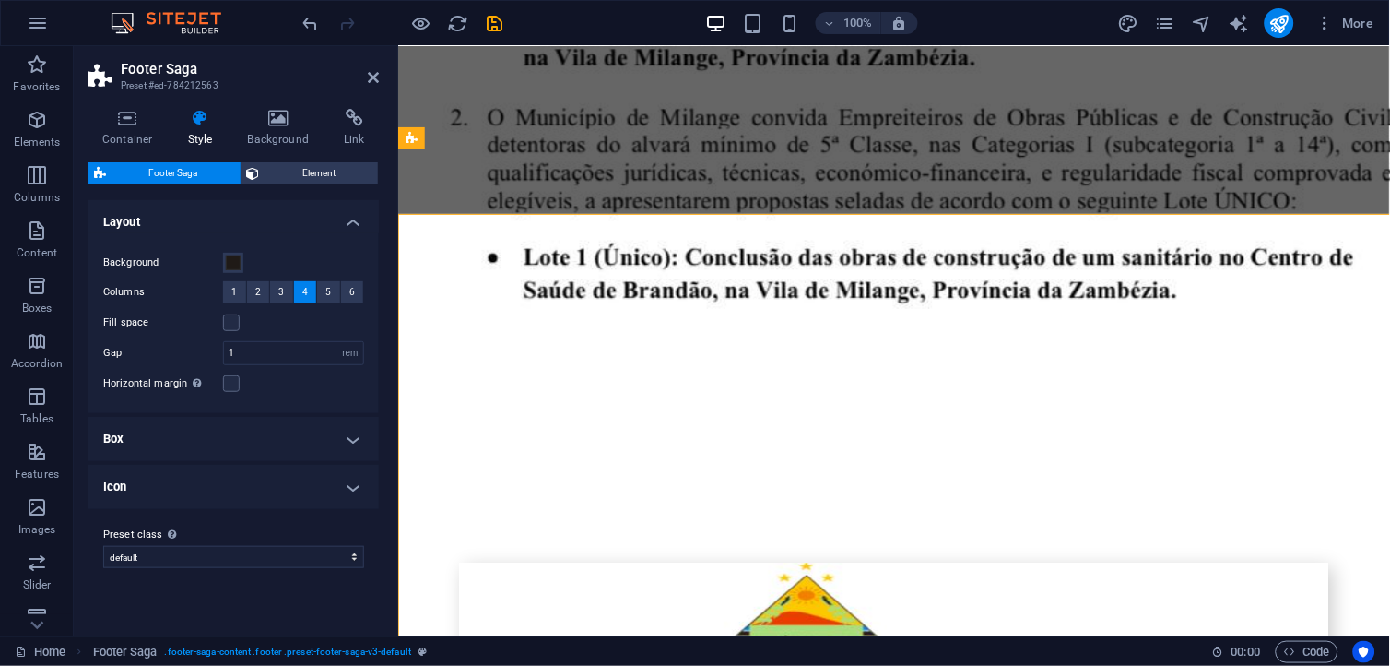
scroll to position [5484, 0]
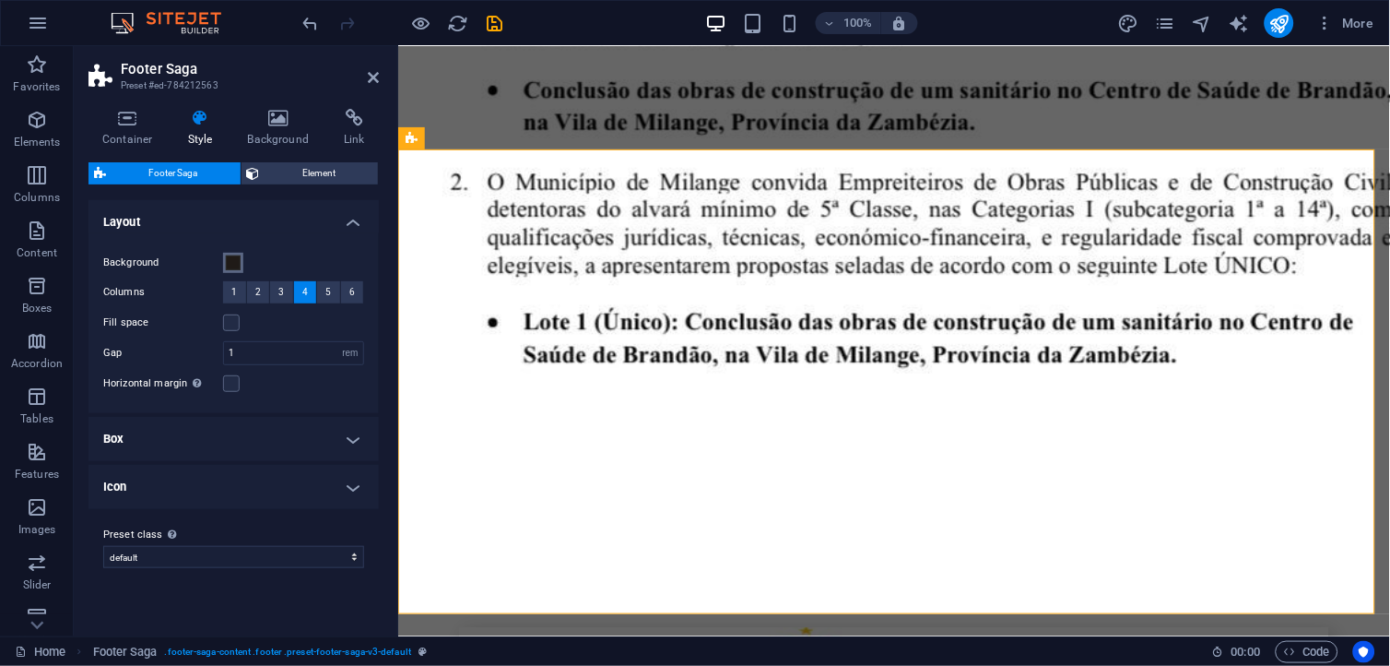
click at [232, 260] on span at bounding box center [233, 262] width 15 height 15
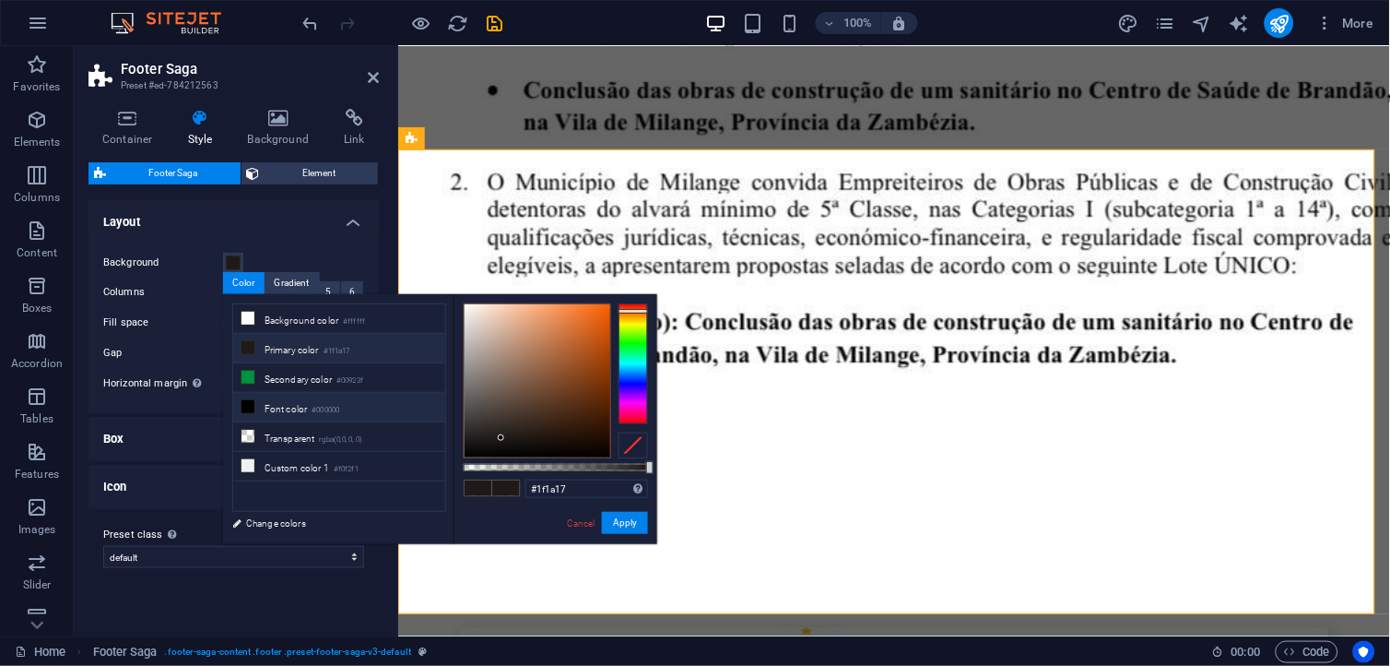
click at [305, 408] on li "Font color #000000" at bounding box center [339, 408] width 212 height 30
type input "#000000"
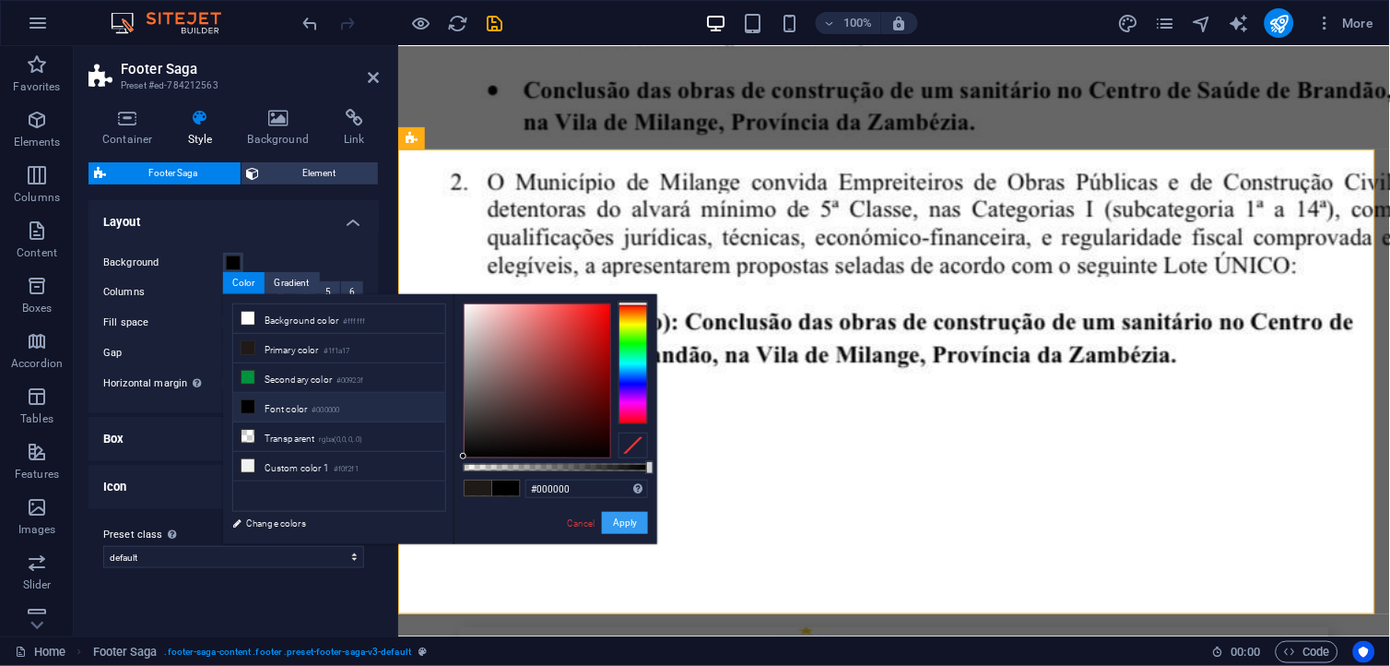
drag, startPoint x: 632, startPoint y: 524, endPoint x: 233, endPoint y: 478, distance: 401.0
click at [632, 524] on button "Apply" at bounding box center [625, 523] width 46 height 22
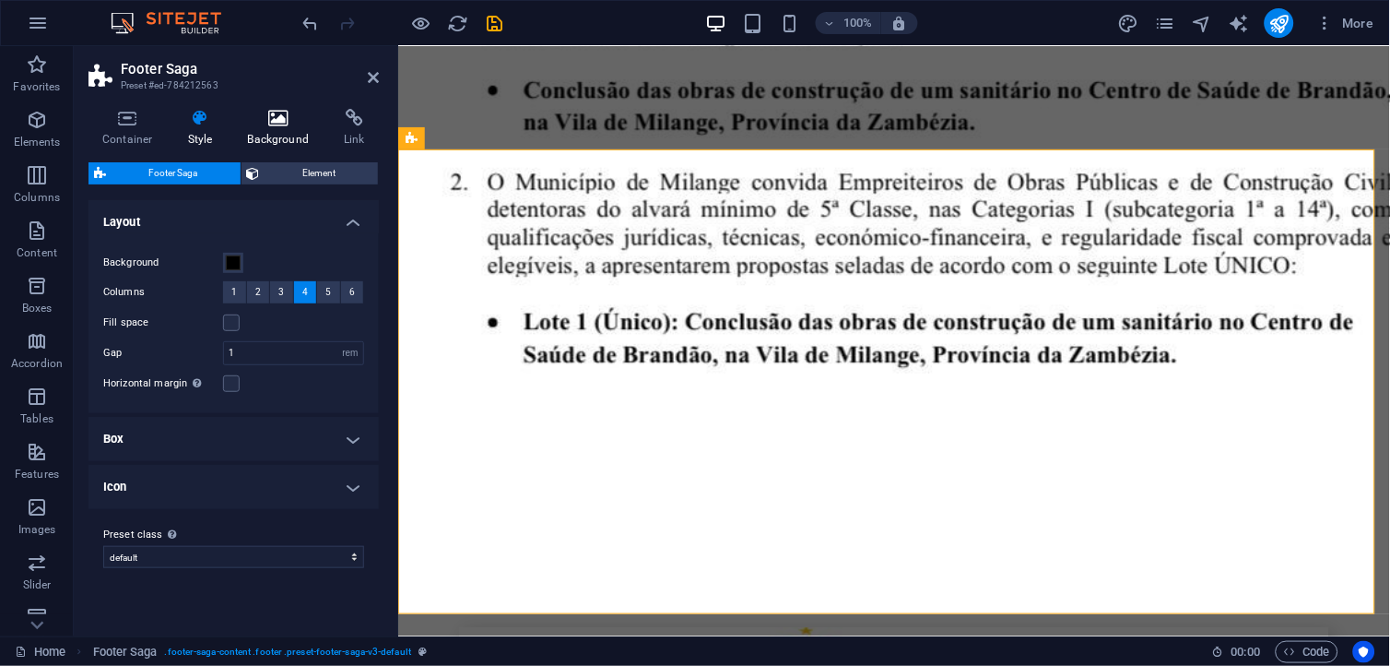
click at [260, 124] on icon at bounding box center [278, 118] width 89 height 18
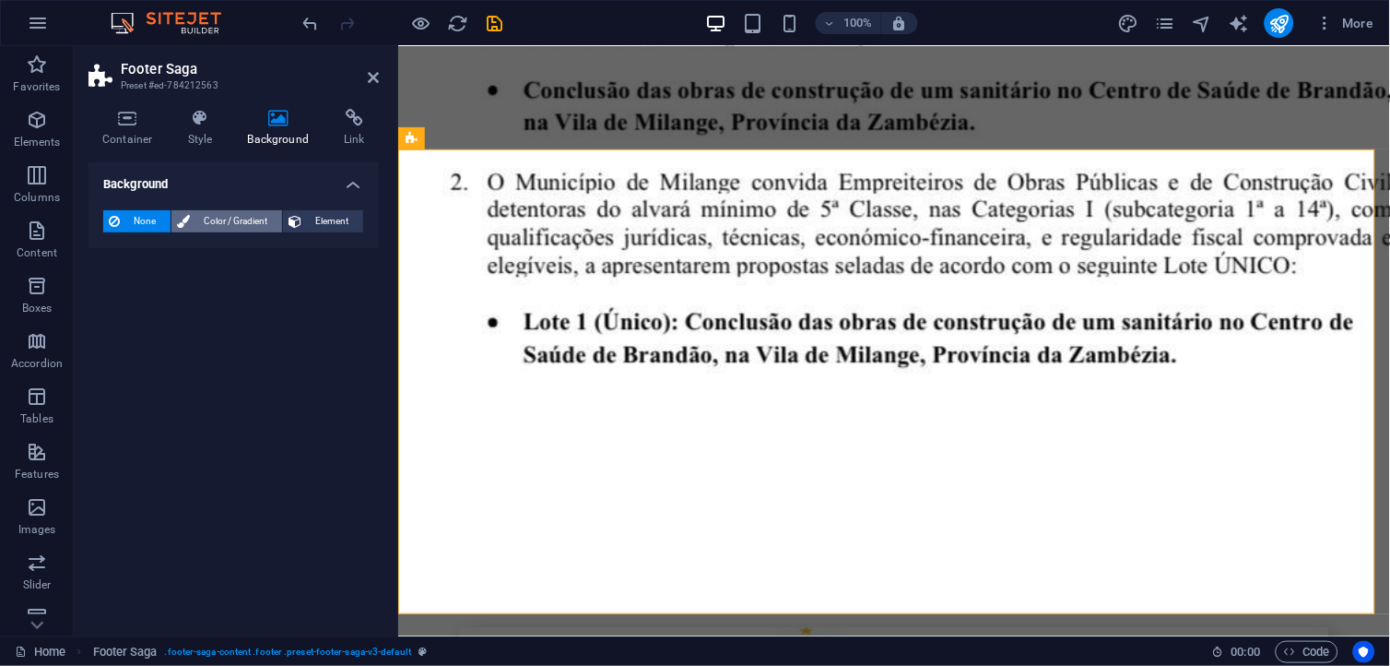
click at [212, 218] on span "Color / Gradient" at bounding box center [235, 221] width 81 height 22
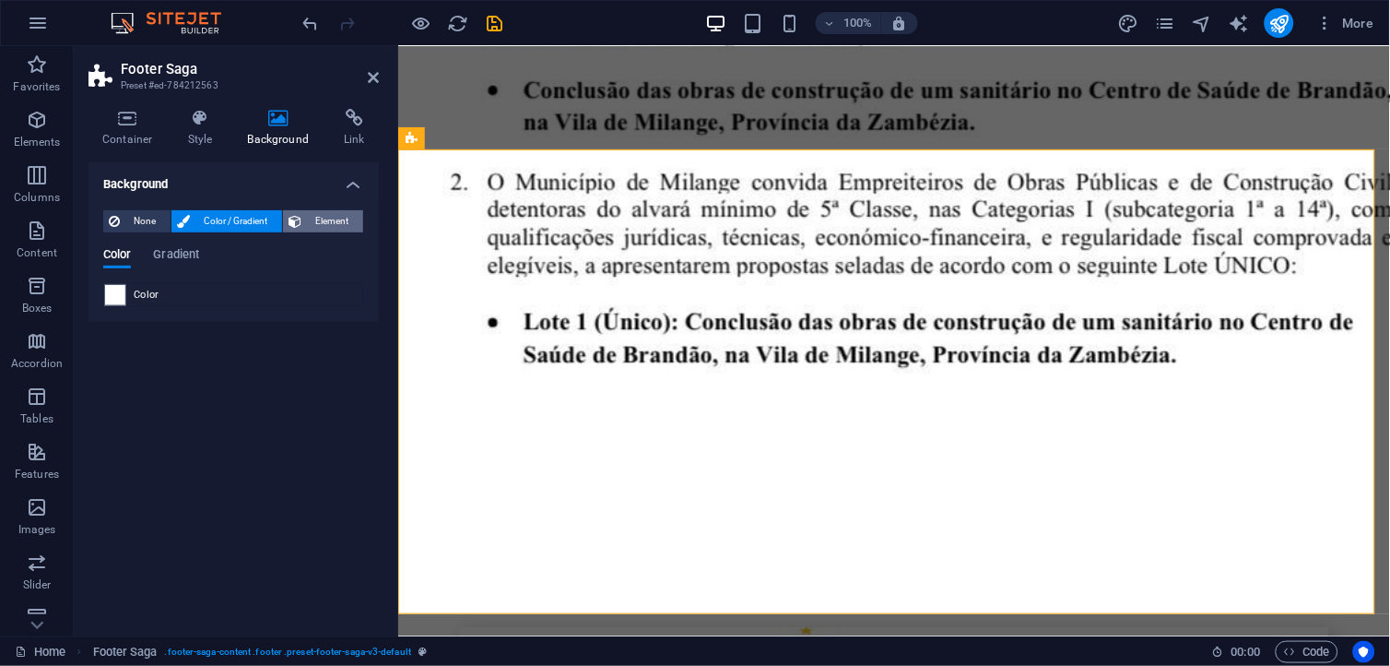
click at [316, 216] on span "Element" at bounding box center [332, 221] width 51 height 22
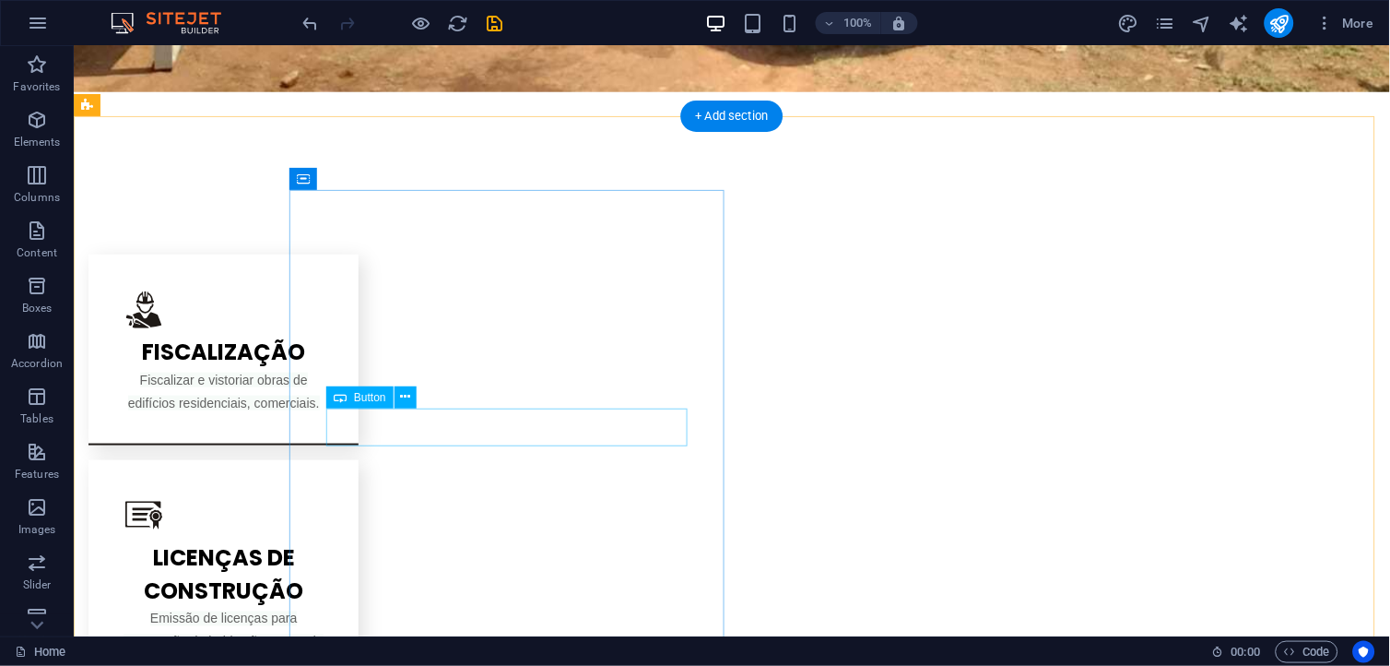
scroll to position [1861, 0]
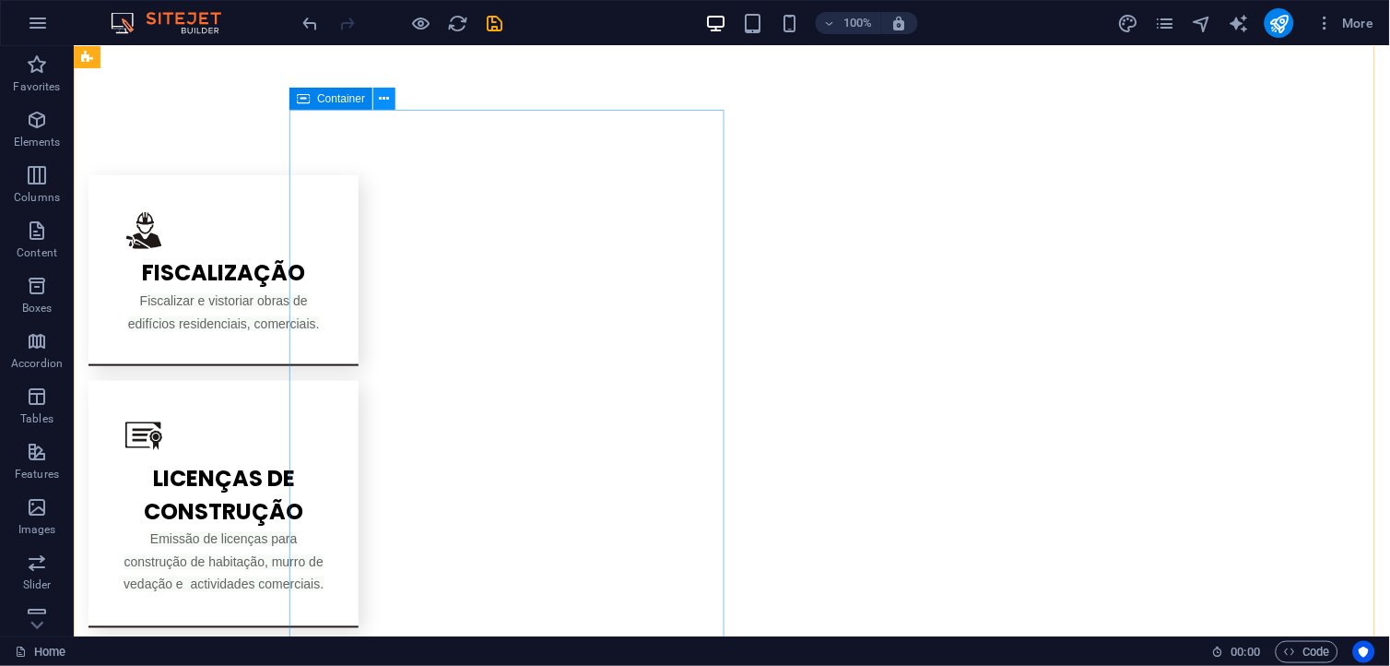
click at [380, 101] on icon at bounding box center [385, 98] width 10 height 19
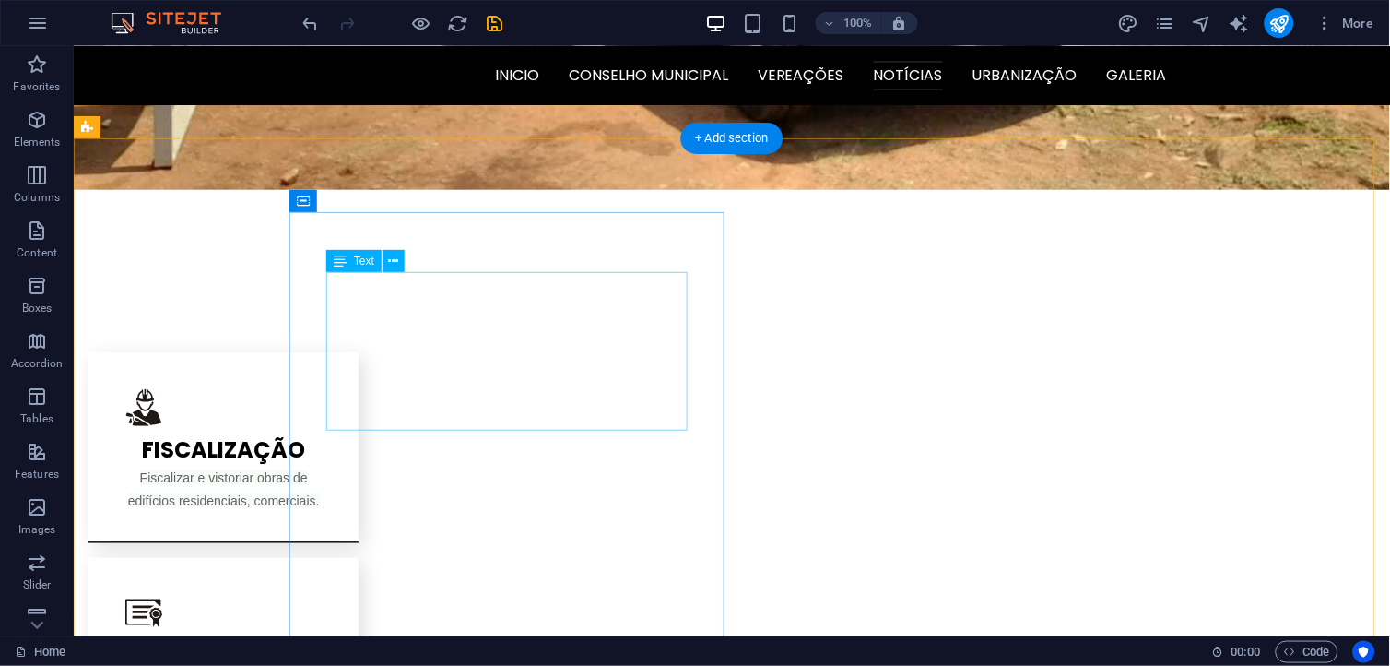
scroll to position [1656, 0]
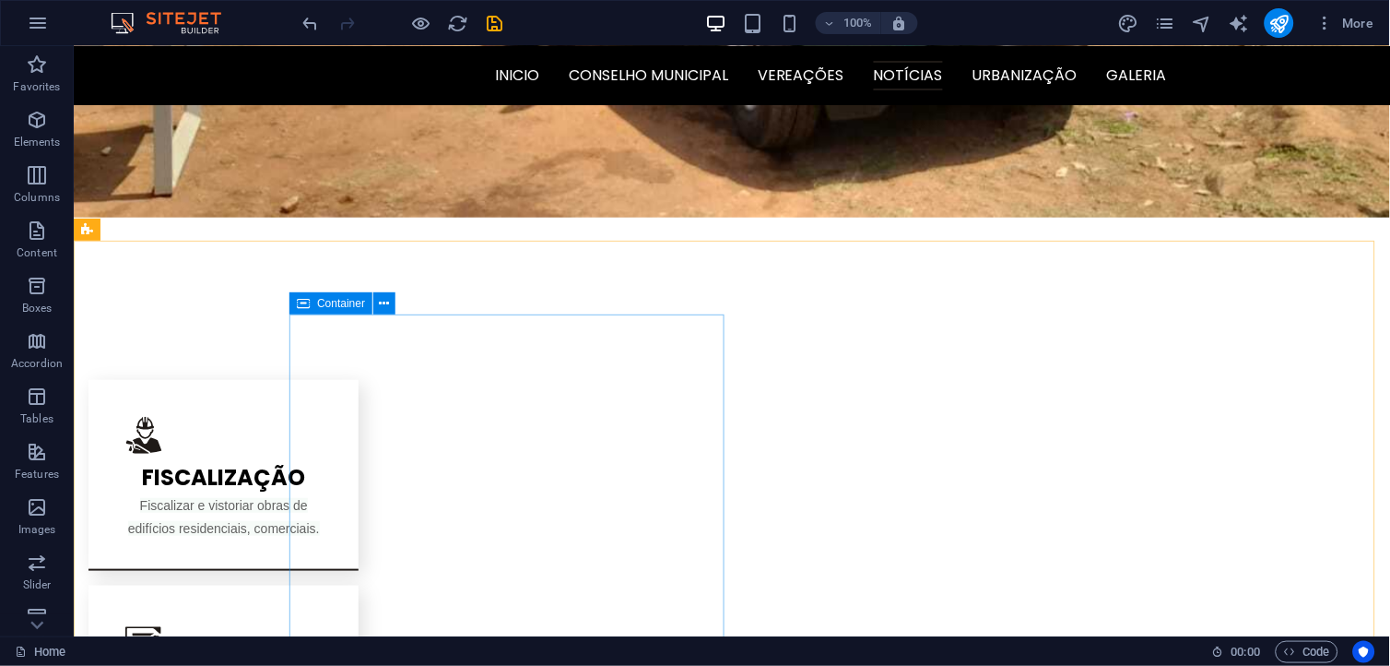
click at [339, 304] on span "Container" at bounding box center [341, 303] width 48 height 11
select select "px"
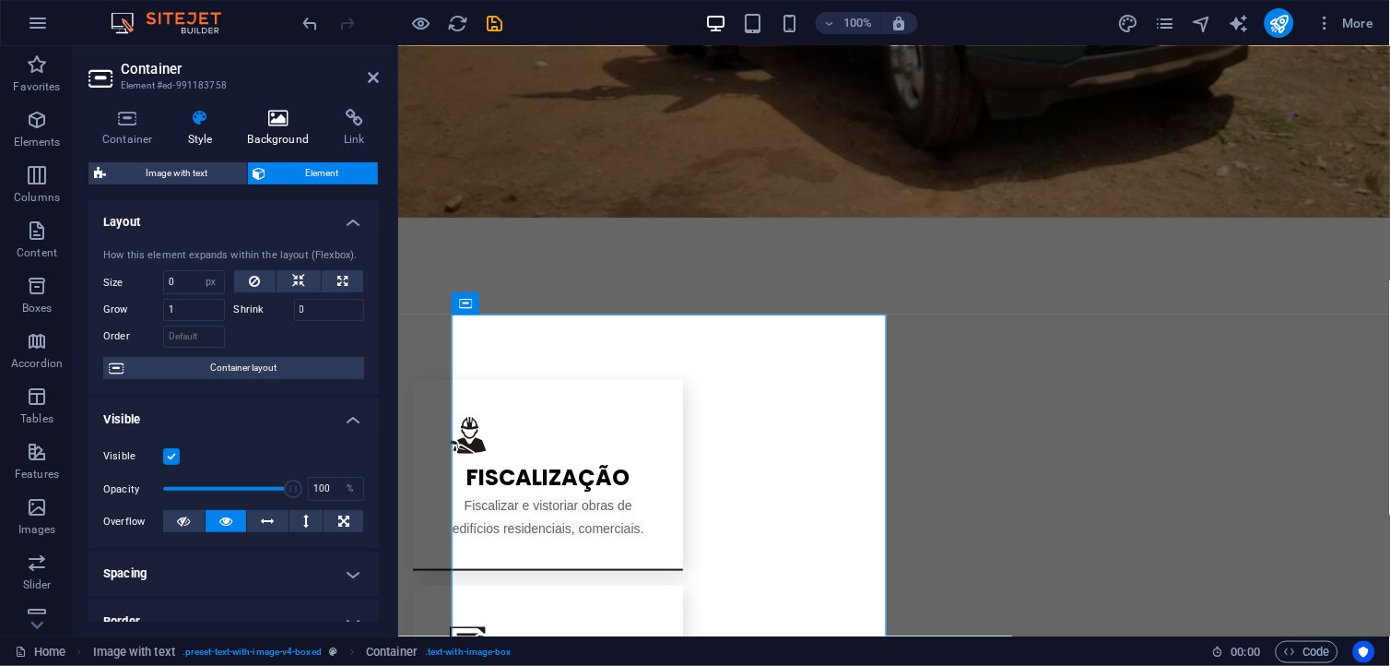
click at [262, 127] on h4 "Background" at bounding box center [282, 128] width 97 height 39
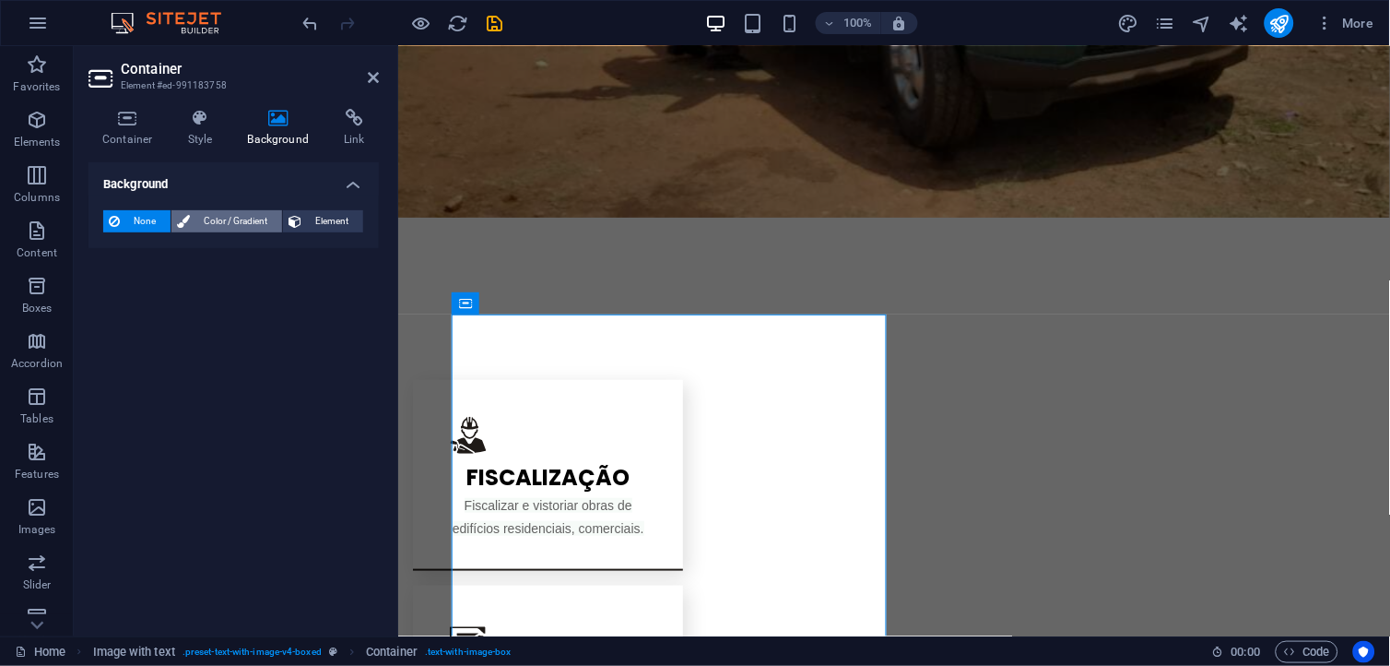
click at [246, 216] on span "Color / Gradient" at bounding box center [235, 221] width 81 height 22
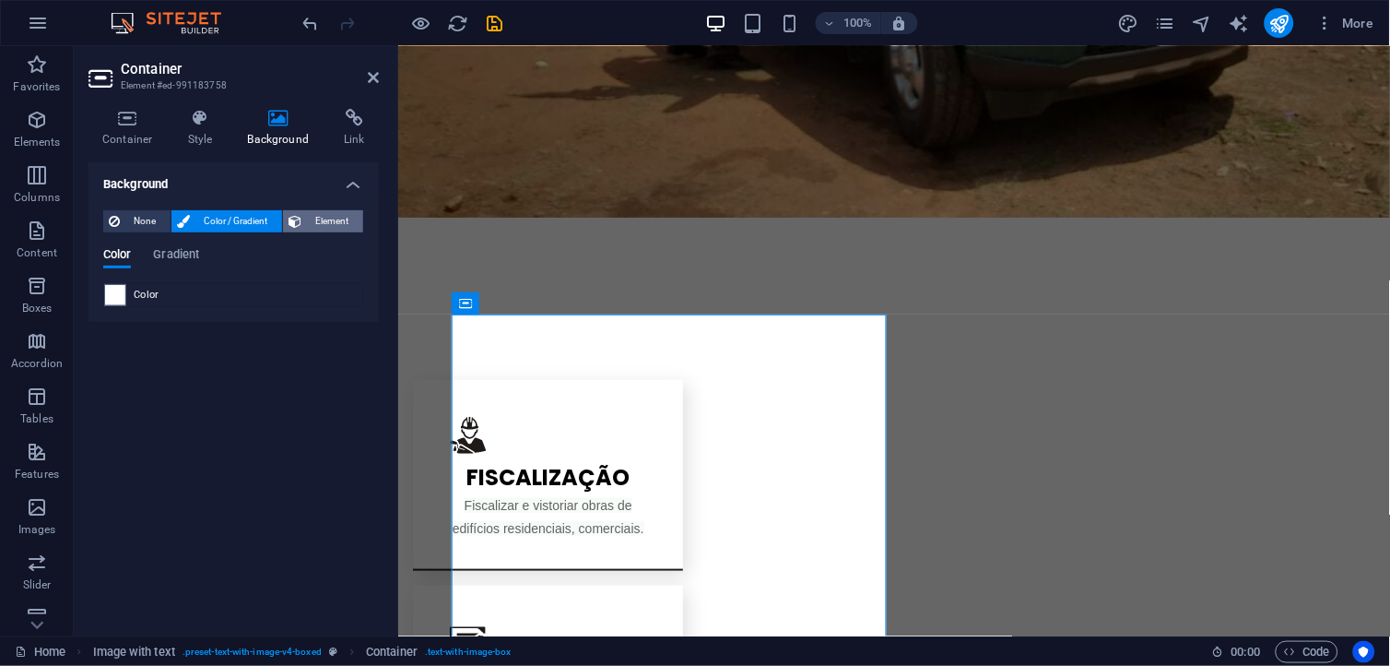
click at [302, 219] on button "Element" at bounding box center [323, 221] width 80 height 22
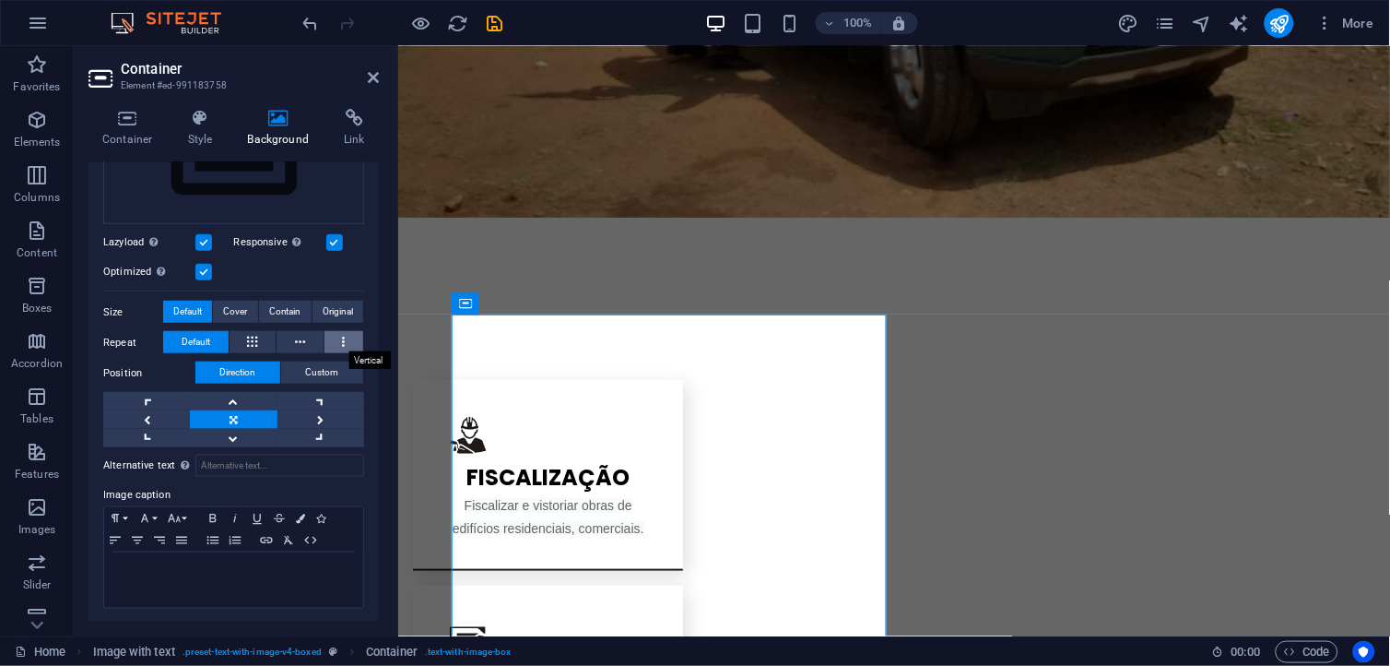
scroll to position [0, 0]
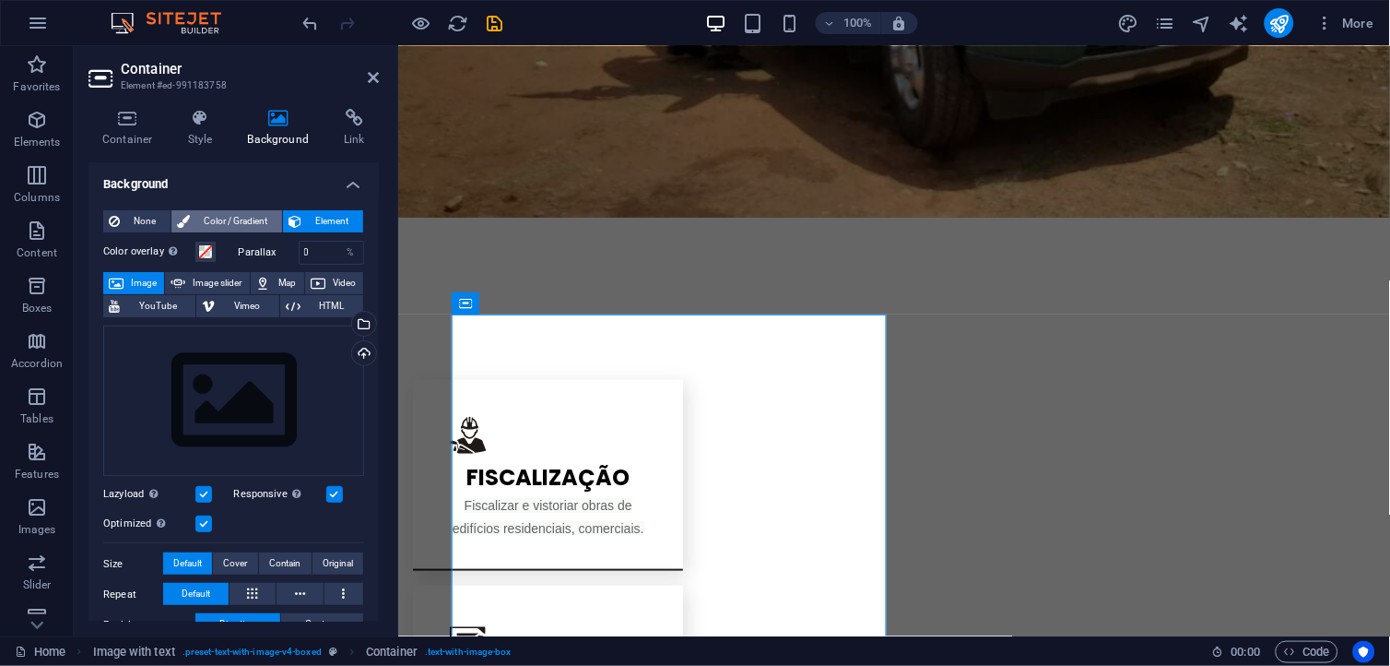
click at [247, 218] on span "Color / Gradient" at bounding box center [235, 221] width 81 height 22
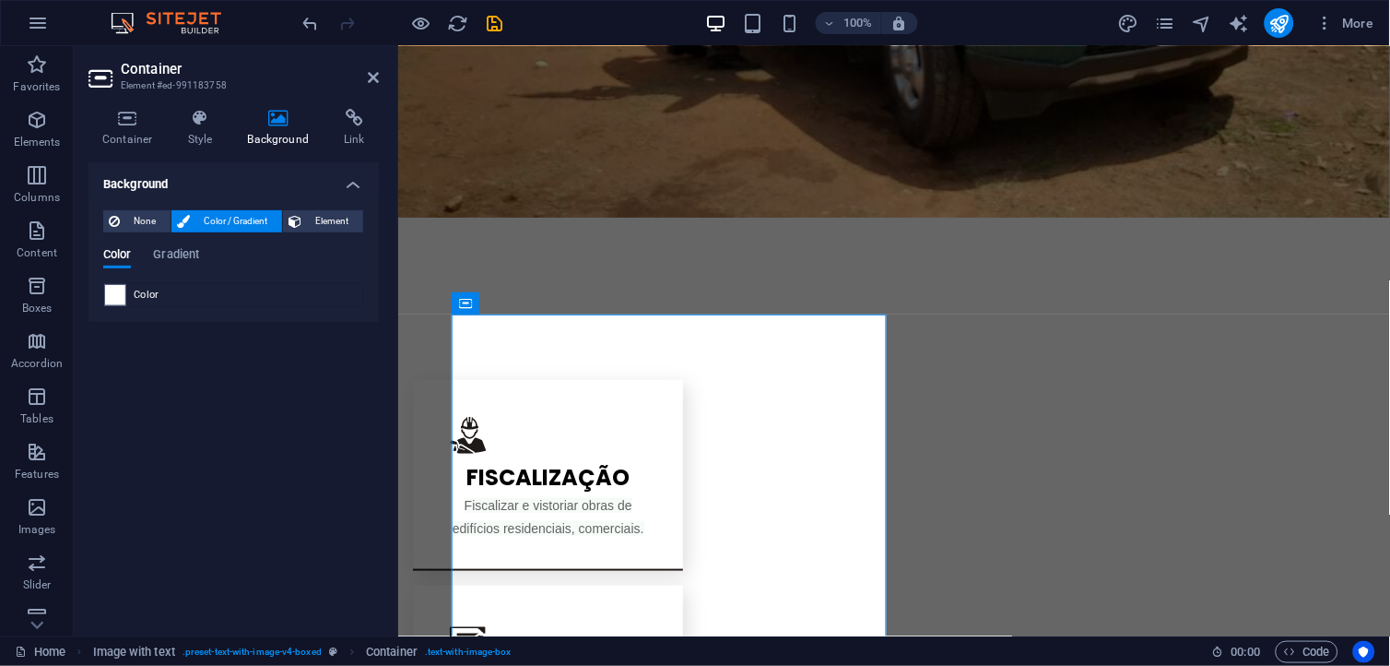
click at [172, 302] on div "Color" at bounding box center [233, 295] width 259 height 22
click at [159, 280] on div "Color Gradient" at bounding box center [233, 265] width 261 height 35
click at [175, 255] on span "Gradient" at bounding box center [176, 256] width 46 height 26
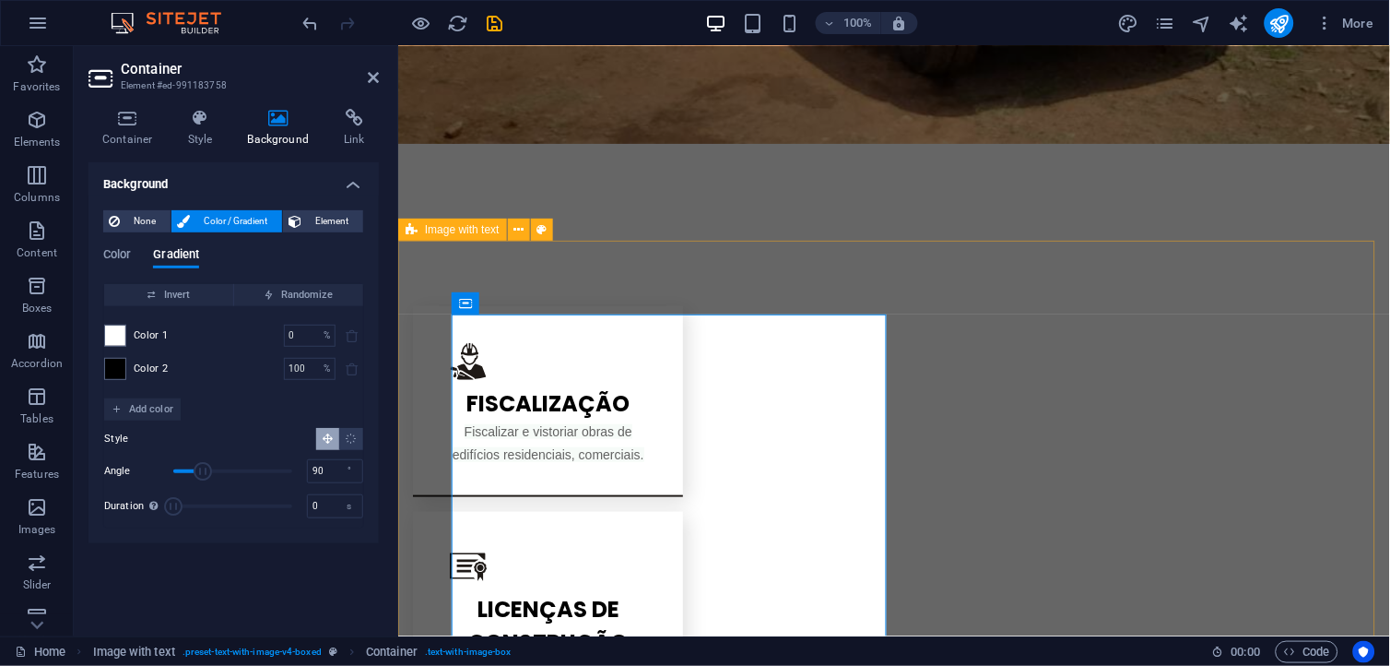
scroll to position [1758, 0]
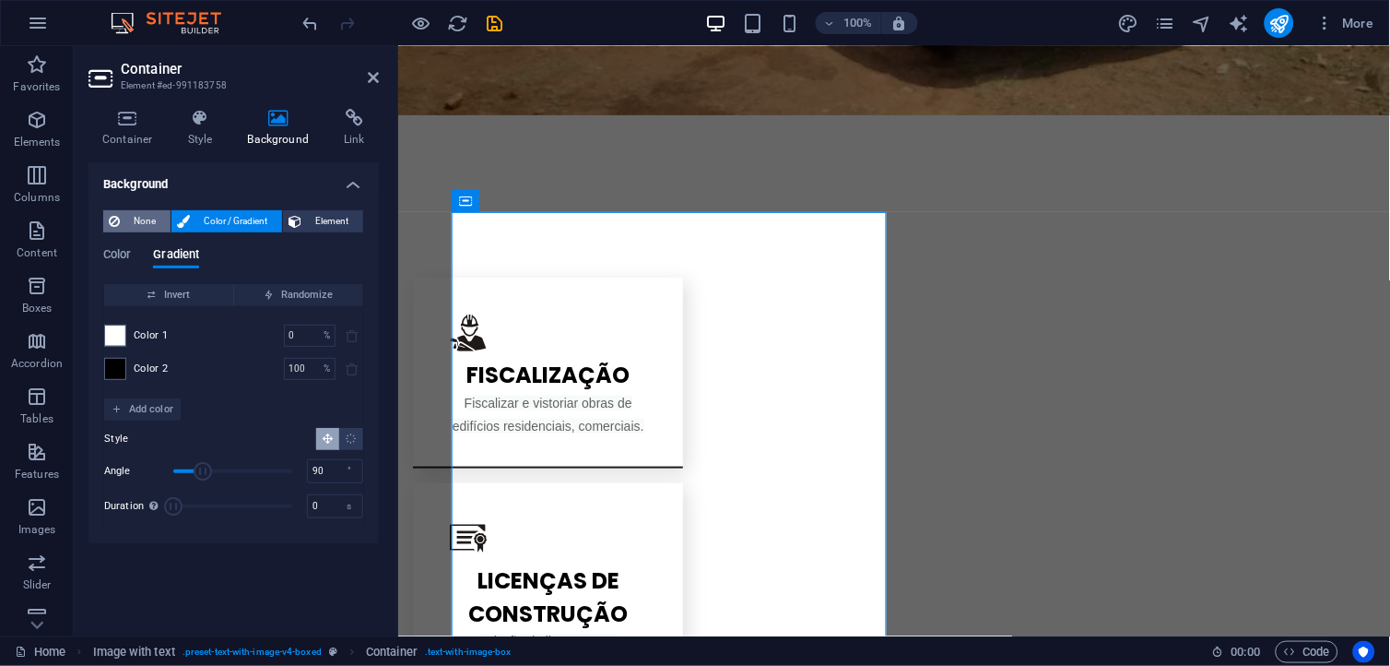
click at [152, 212] on span "None" at bounding box center [145, 221] width 40 height 22
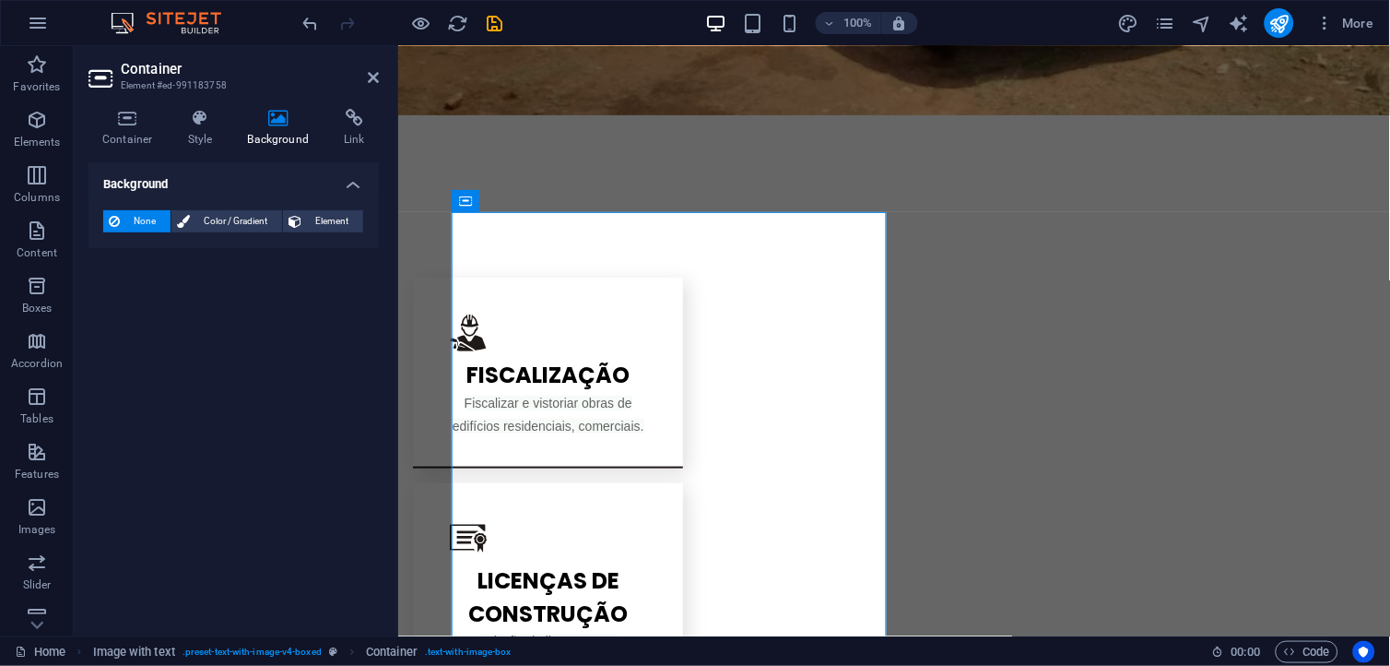
click at [157, 219] on span "None" at bounding box center [145, 221] width 40 height 22
click at [199, 122] on icon at bounding box center [200, 118] width 53 height 18
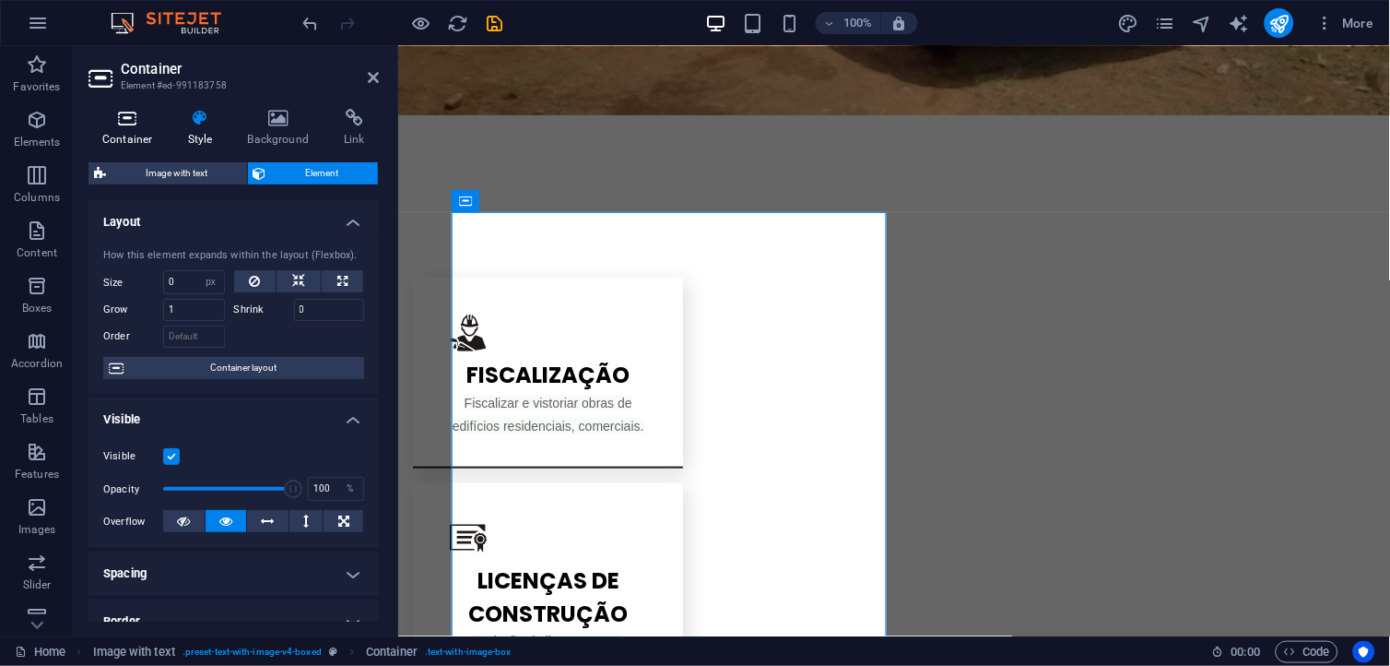
click at [145, 135] on h4 "Container" at bounding box center [132, 128] width 86 height 39
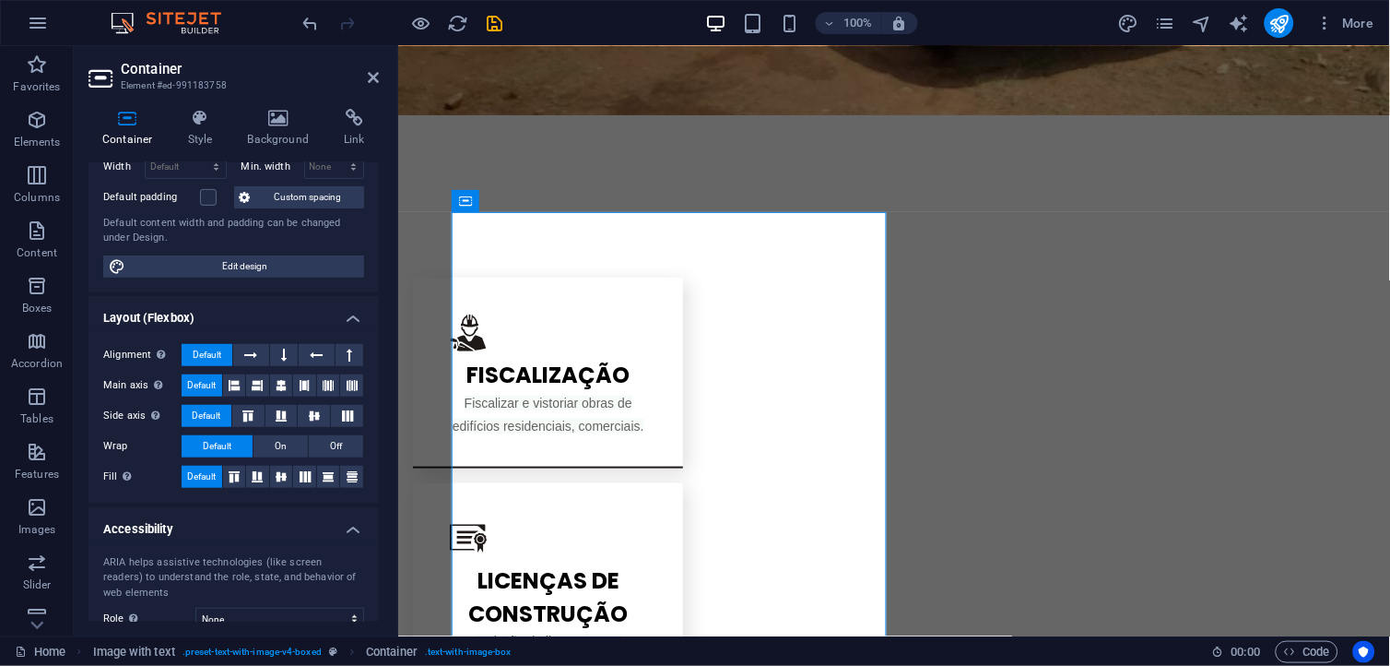
scroll to position [0, 0]
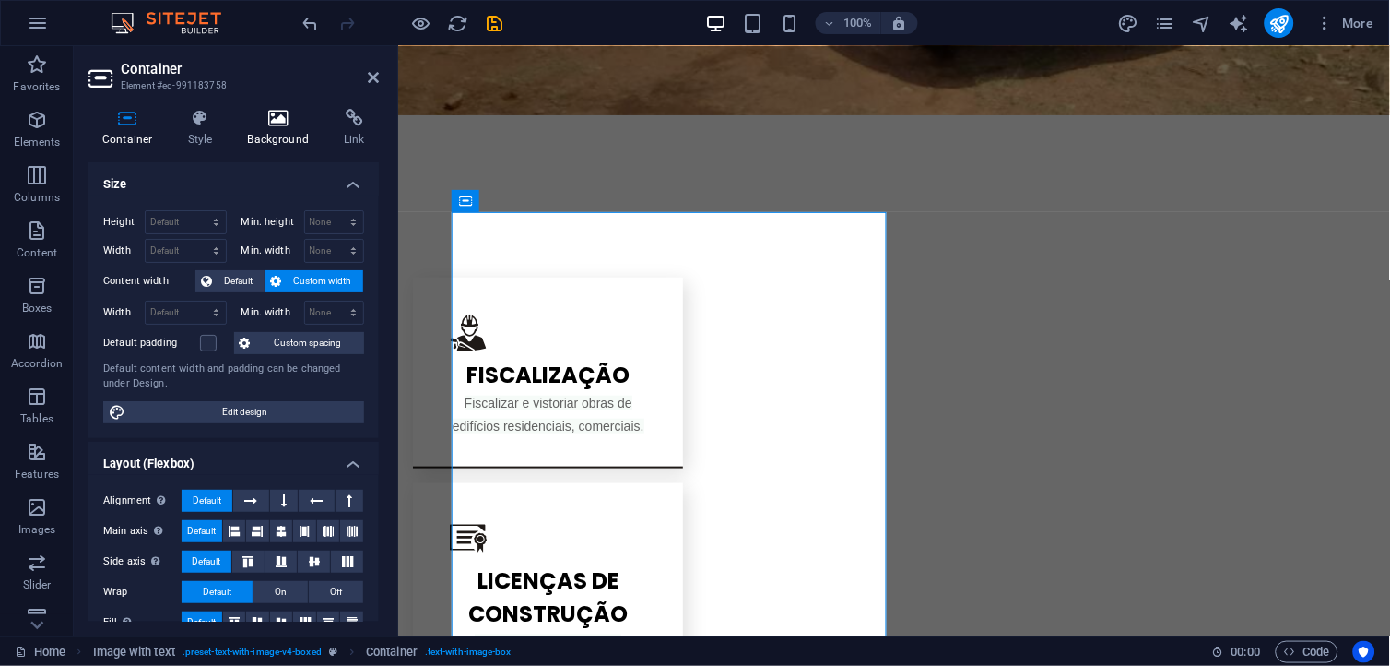
click at [269, 144] on h4 "Background" at bounding box center [282, 128] width 97 height 39
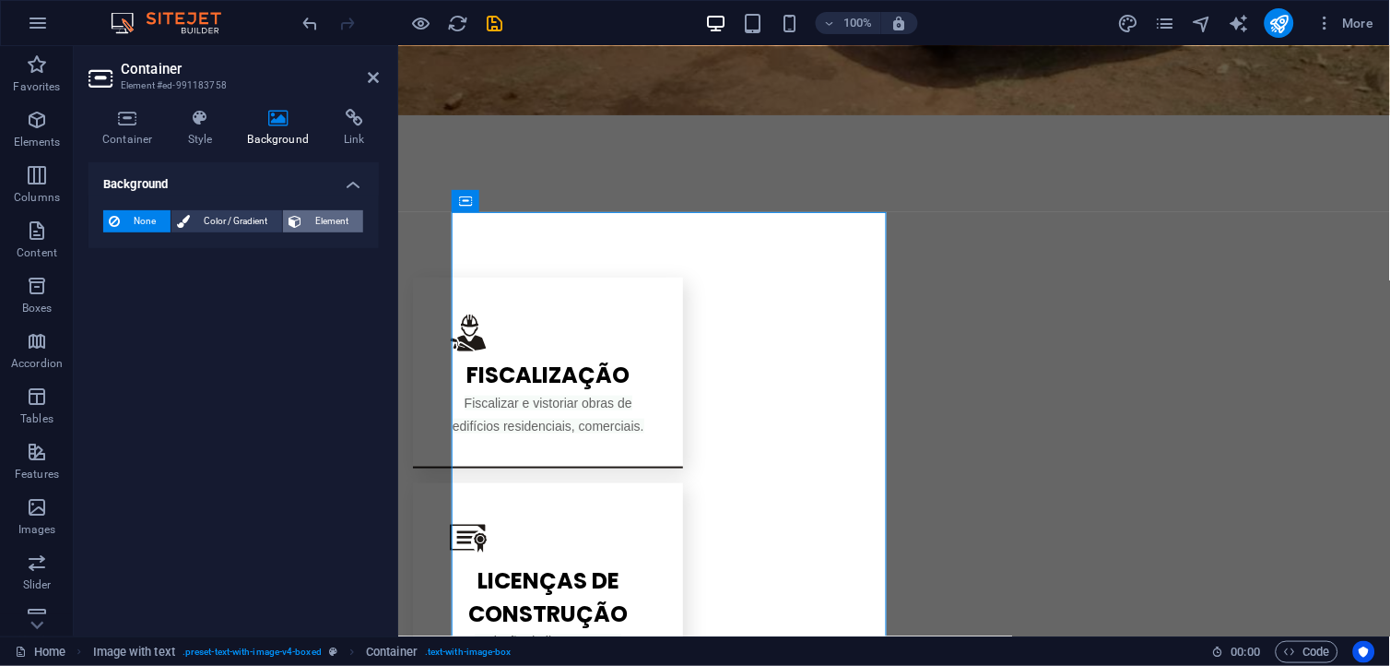
click at [300, 219] on icon at bounding box center [295, 221] width 13 height 22
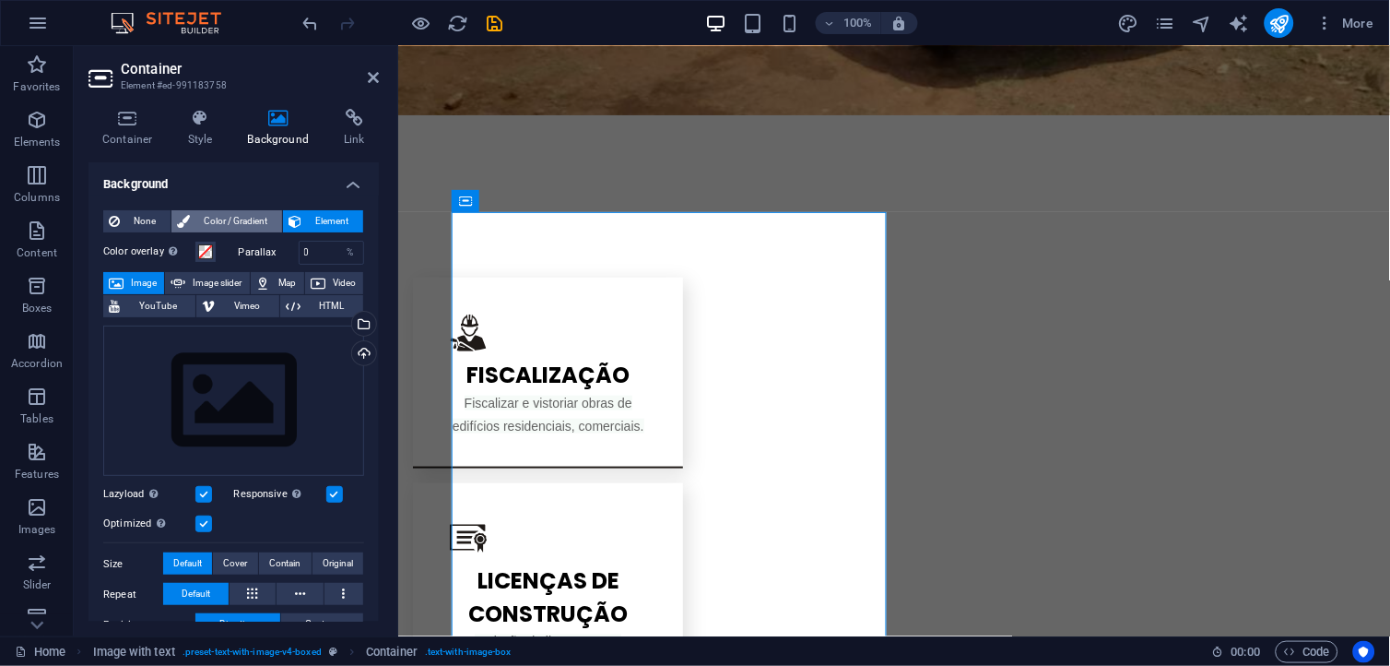
click at [240, 219] on span "Color / Gradient" at bounding box center [235, 221] width 81 height 22
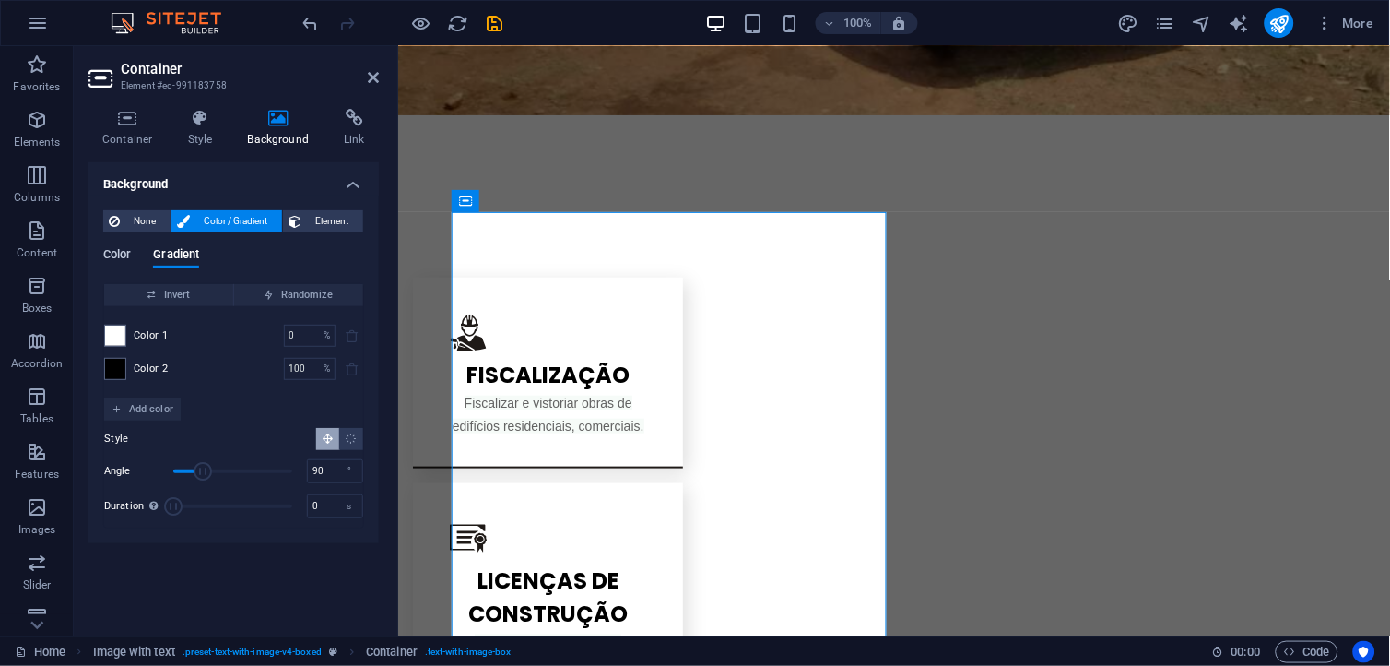
click at [131, 256] on span "Color" at bounding box center [117, 256] width 28 height 26
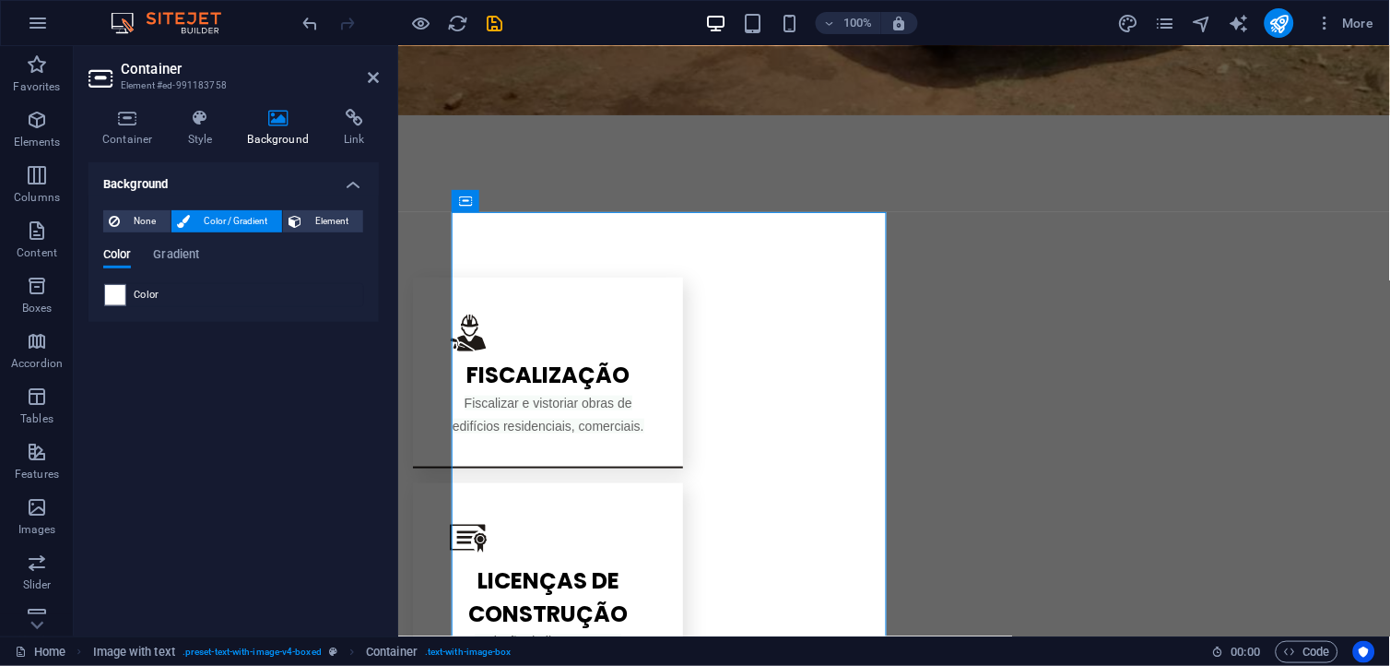
click at [138, 297] on span "Color" at bounding box center [147, 295] width 26 height 15
click at [151, 289] on span "Color" at bounding box center [147, 295] width 26 height 15
click at [152, 289] on span "Color" at bounding box center [147, 295] width 26 height 15
click at [177, 247] on span "Gradient" at bounding box center [176, 256] width 46 height 26
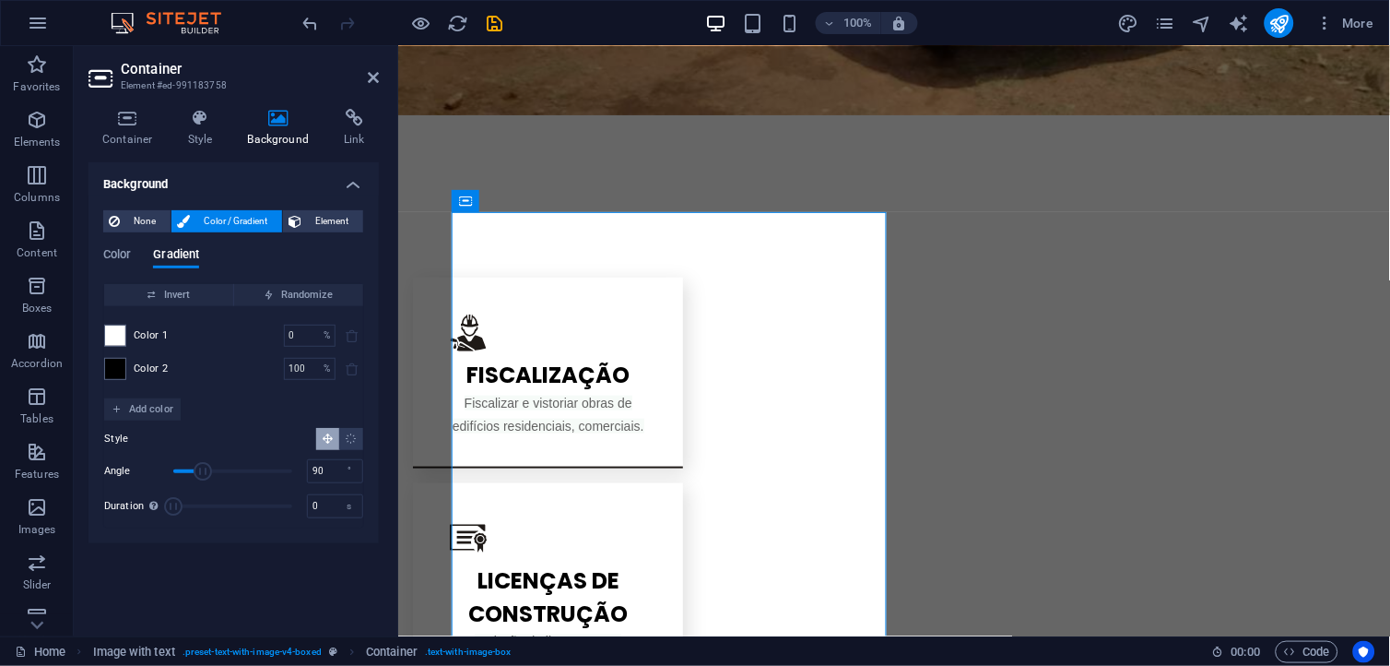
click at [160, 328] on span "Color 1" at bounding box center [151, 335] width 35 height 15
click at [117, 330] on span at bounding box center [115, 335] width 20 height 20
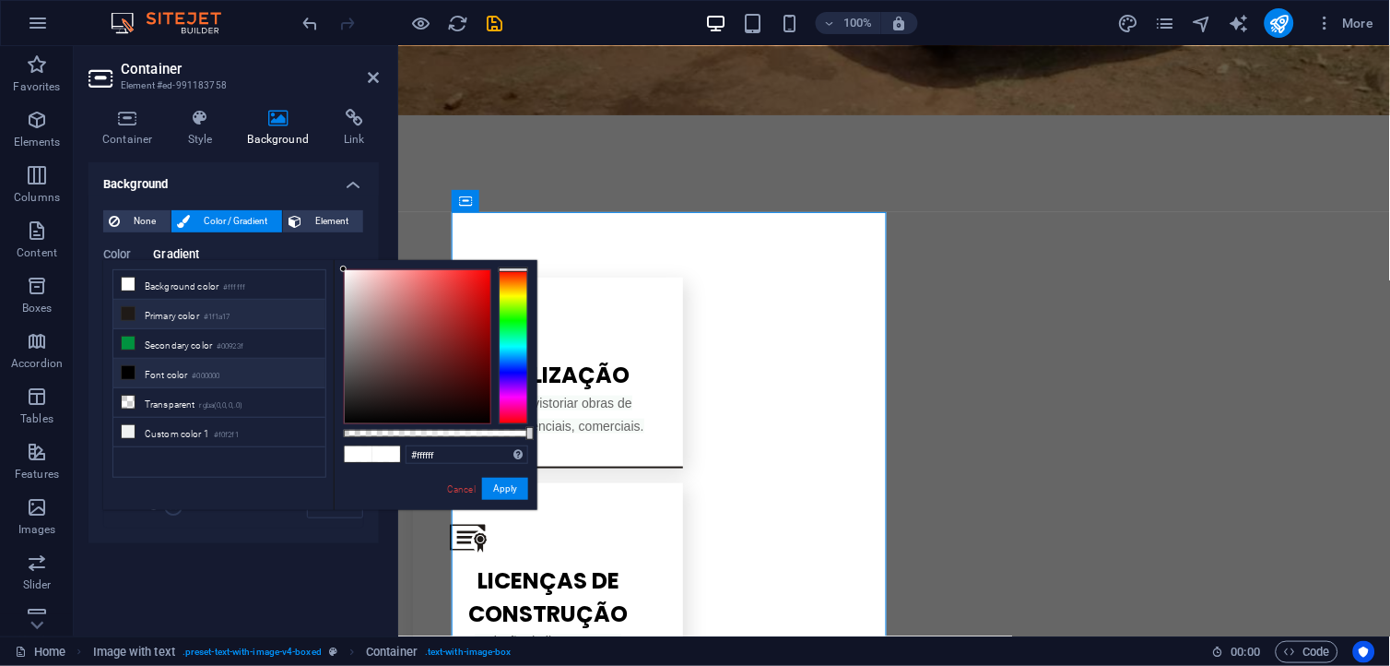
click at [180, 312] on li "Primary color #1f1a17" at bounding box center [219, 315] width 212 height 30
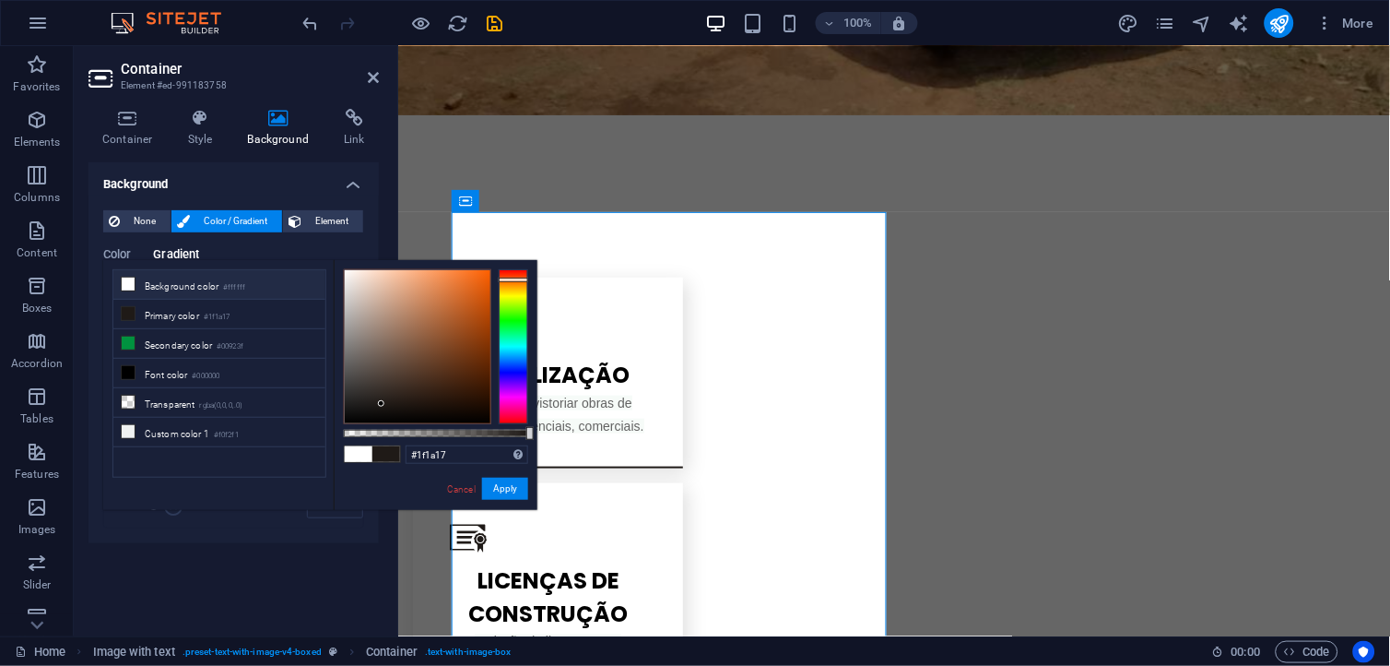
click at [186, 286] on li "Background color #ffffff" at bounding box center [219, 285] width 212 height 30
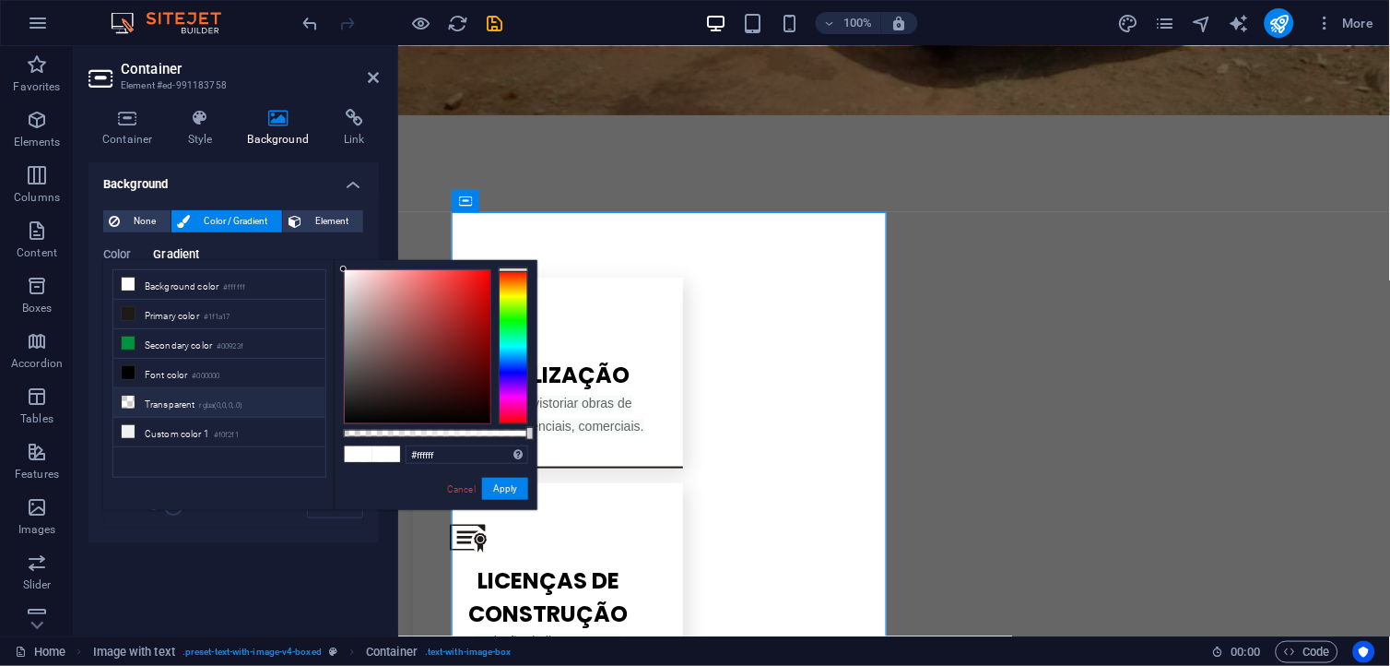
click at [188, 407] on li "Transparent rgba(0,0,0,.0)" at bounding box center [219, 403] width 212 height 30
click at [190, 404] on li "Transparent rgba(0,0,0,.0)" at bounding box center [219, 403] width 212 height 30
click at [177, 431] on li "Custom color 1 #f0f2f1" at bounding box center [219, 433] width 212 height 30
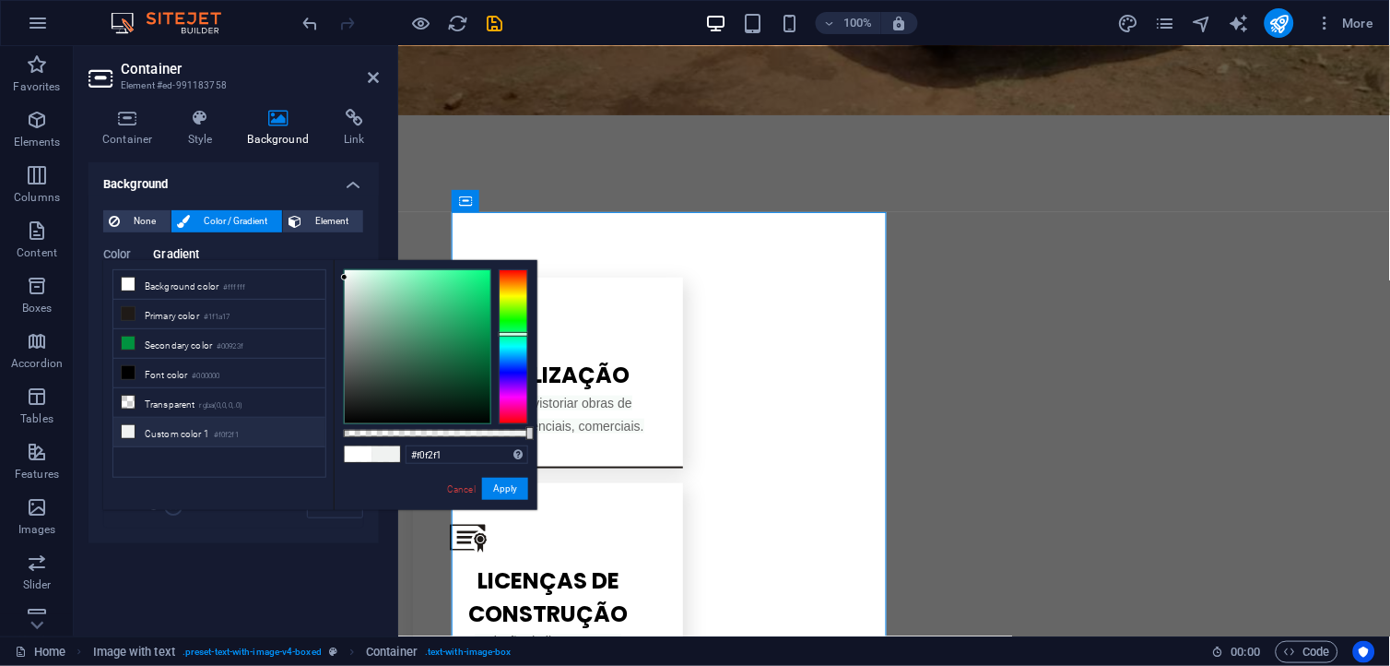
click at [179, 420] on li "Custom color 1 #f0f2f1" at bounding box center [219, 433] width 212 height 30
click at [200, 315] on li "Primary color #1f1a17" at bounding box center [219, 315] width 212 height 30
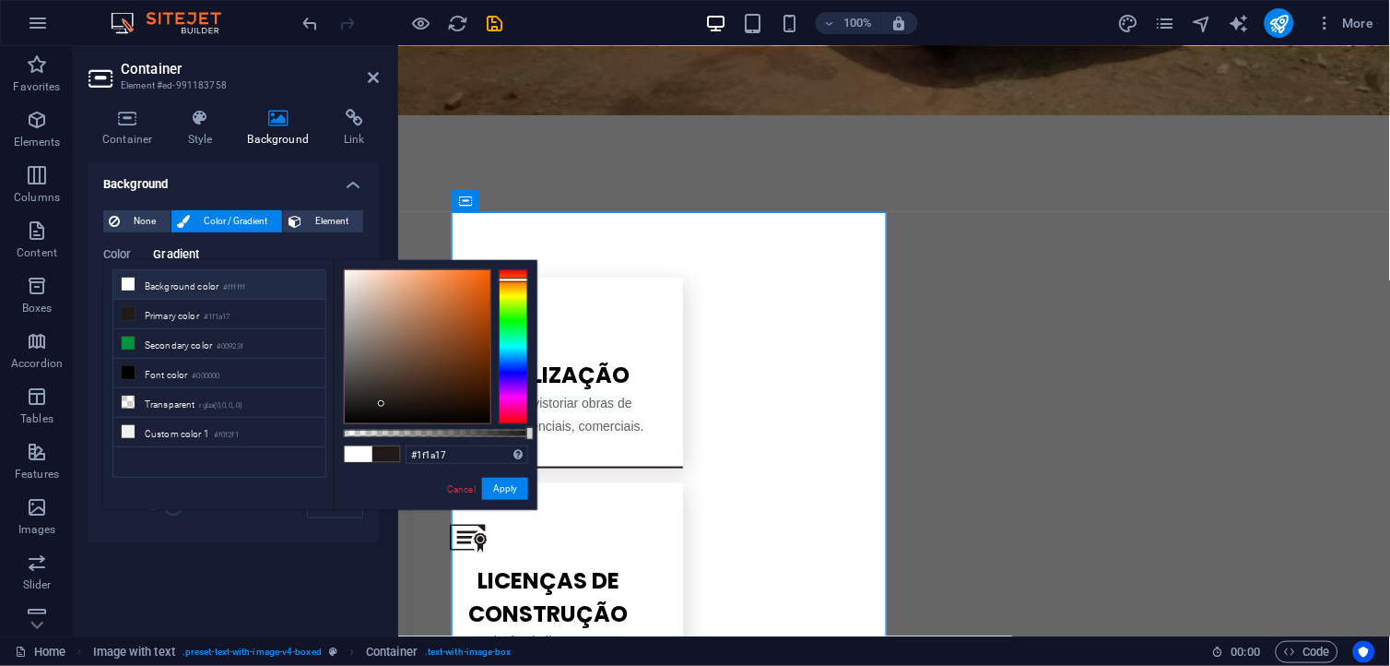
click at [208, 283] on li "Background color #ffffff" at bounding box center [219, 285] width 212 height 30
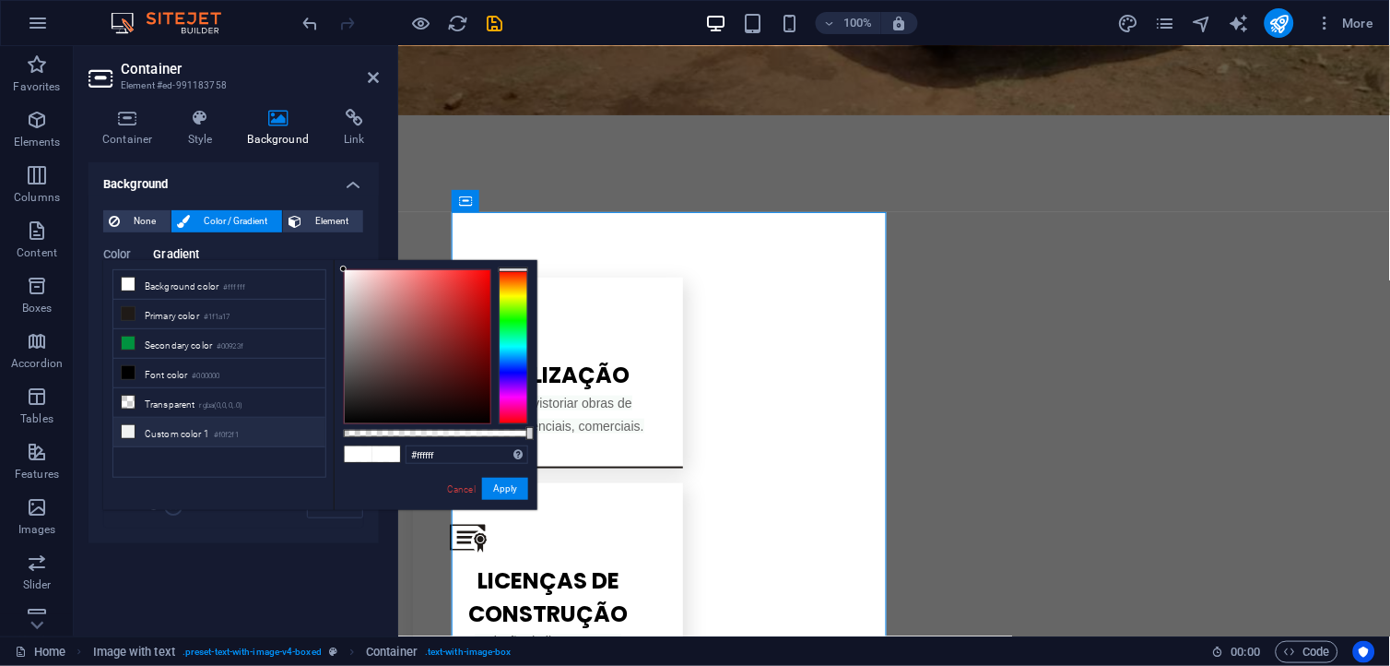
click at [186, 431] on li "Custom color 1 #f0f2f1" at bounding box center [219, 433] width 212 height 30
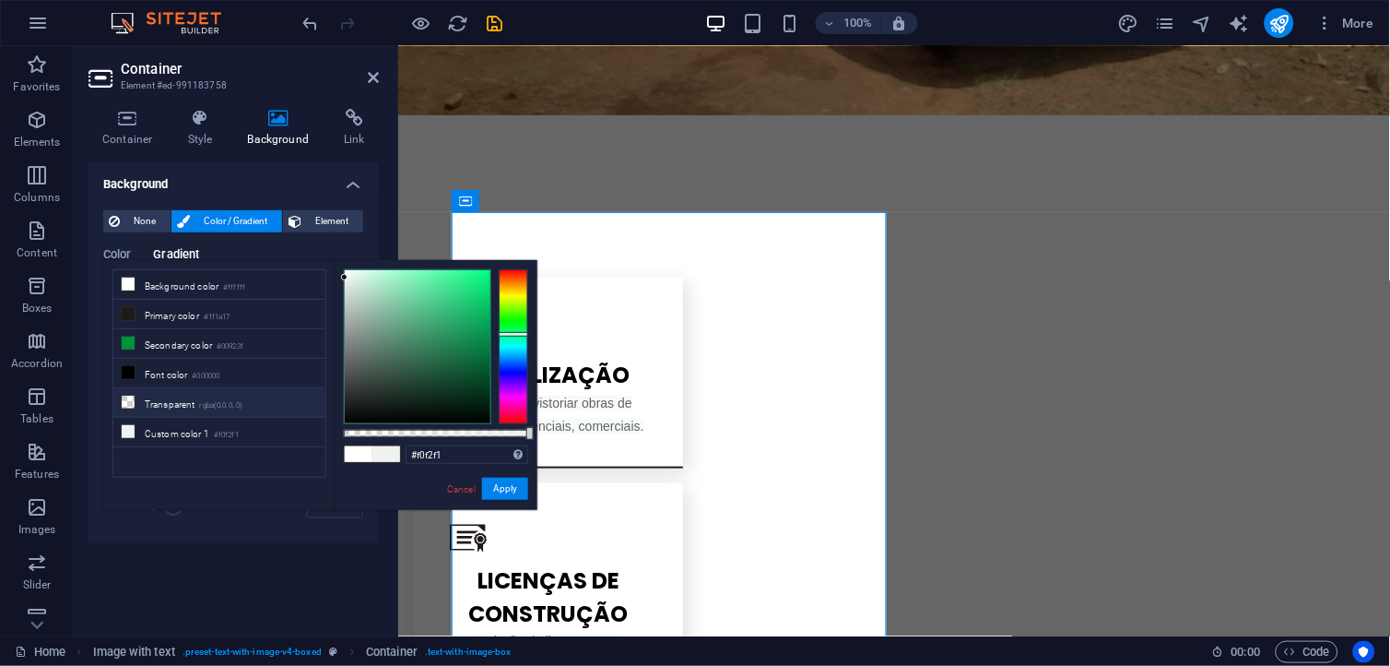
click at [189, 401] on li "Transparent rgba(0,0,0,.0)" at bounding box center [219, 403] width 212 height 30
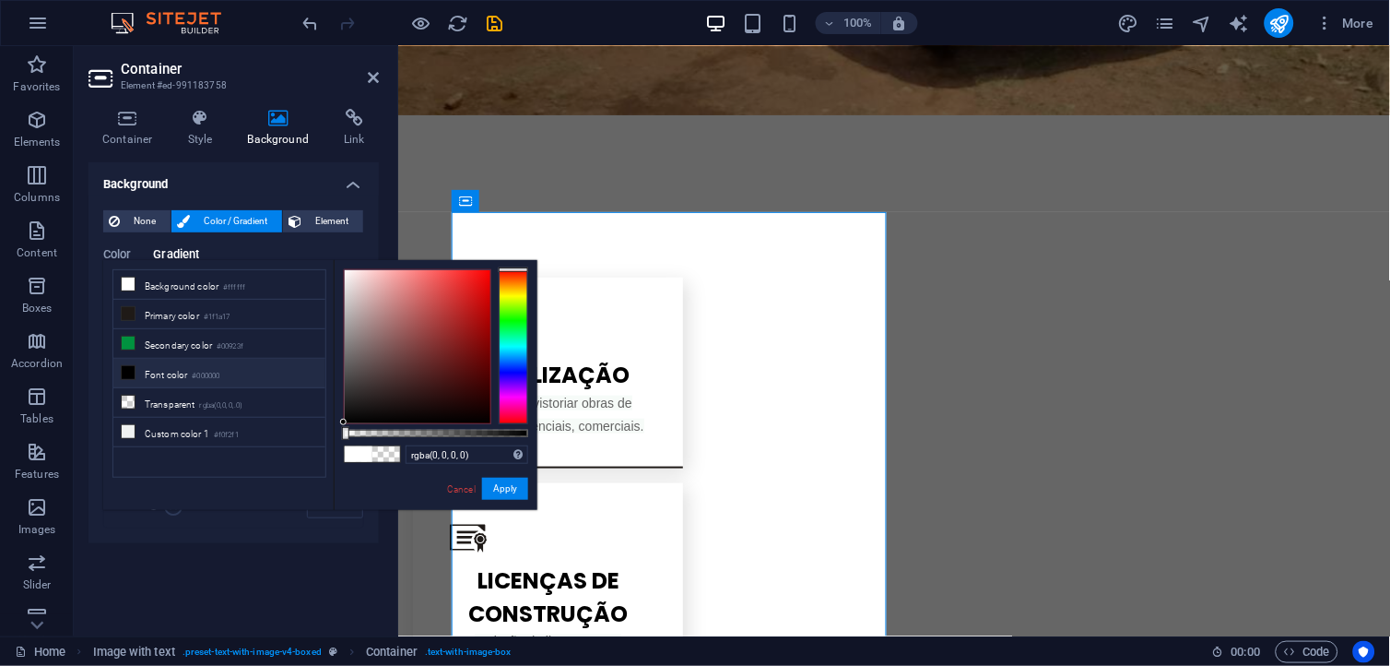
click at [189, 383] on li "Font color #000000" at bounding box center [219, 374] width 212 height 30
click at [192, 367] on li "Font color #000000" at bounding box center [219, 374] width 212 height 30
click at [194, 356] on li "Secondary color #00923f" at bounding box center [219, 344] width 212 height 30
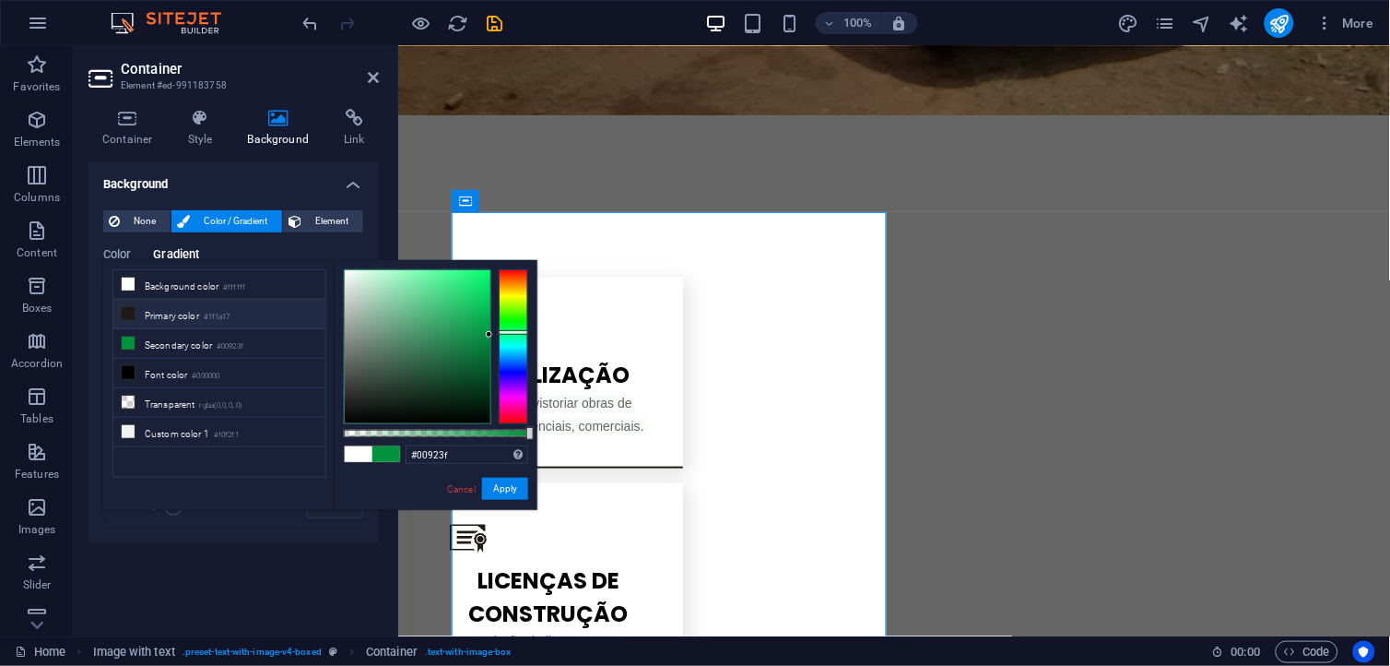
click at [196, 312] on li "Primary color #1f1a17" at bounding box center [219, 315] width 212 height 30
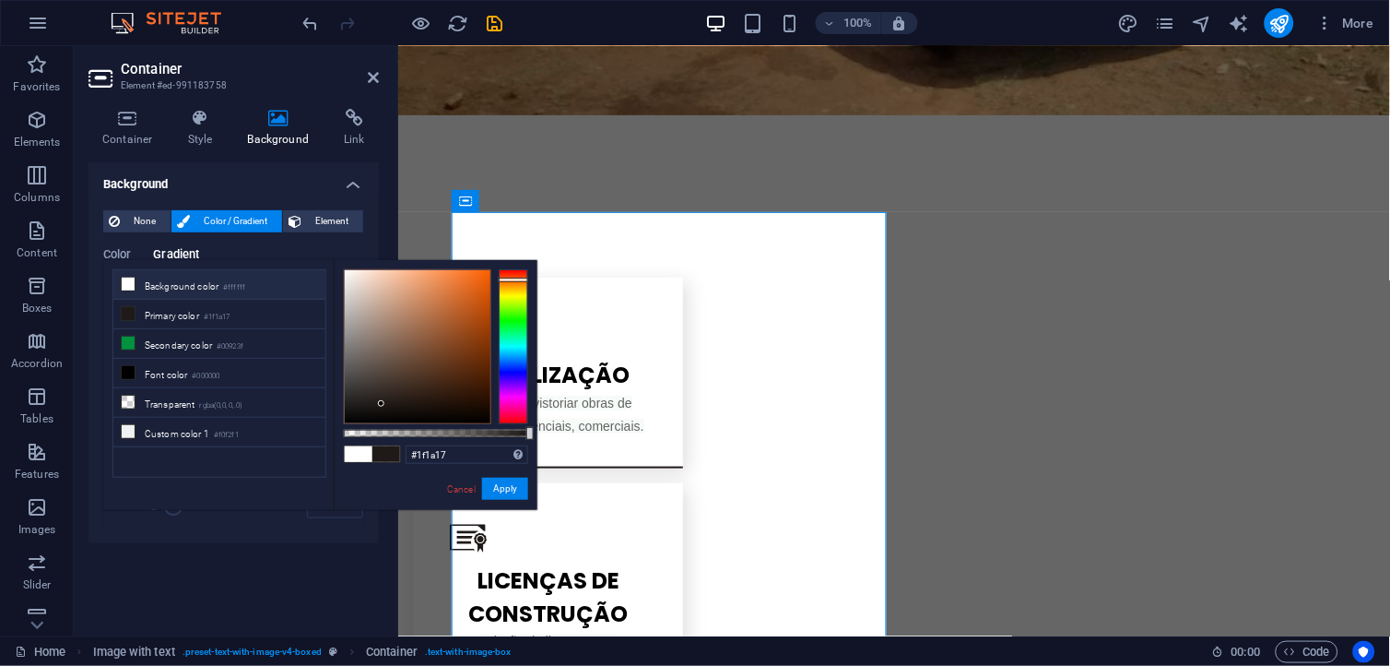
click at [184, 298] on li "Background color #ffffff" at bounding box center [219, 285] width 212 height 30
type input "#ffffff"
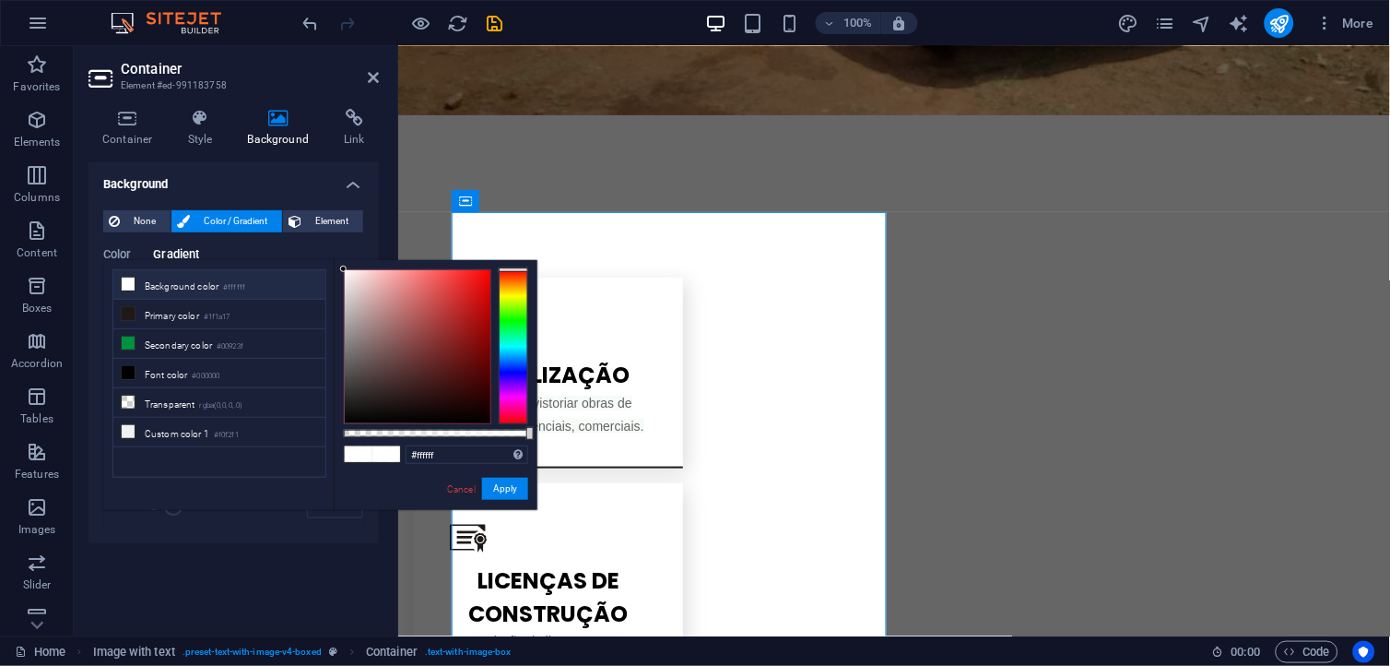
click at [169, 287] on li "Background color #ffffff" at bounding box center [219, 285] width 212 height 30
click at [302, 225] on button "Element" at bounding box center [323, 221] width 80 height 22
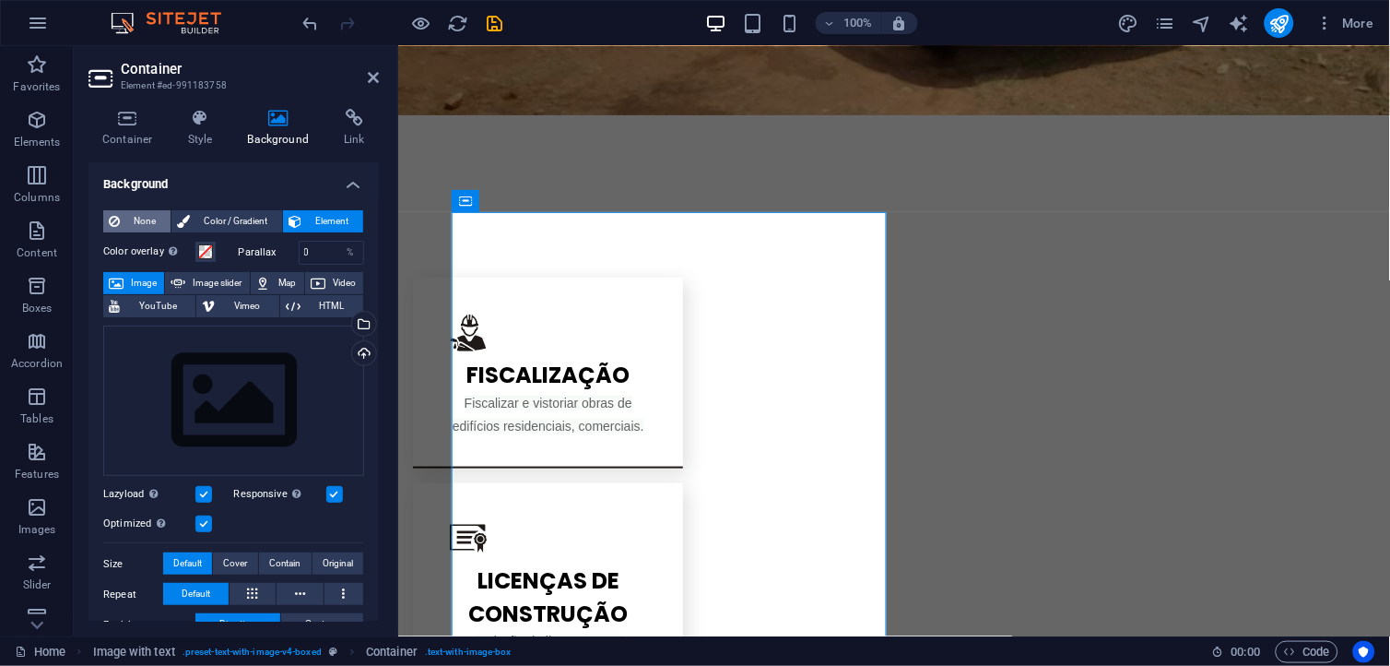
click at [145, 219] on span "None" at bounding box center [145, 221] width 40 height 22
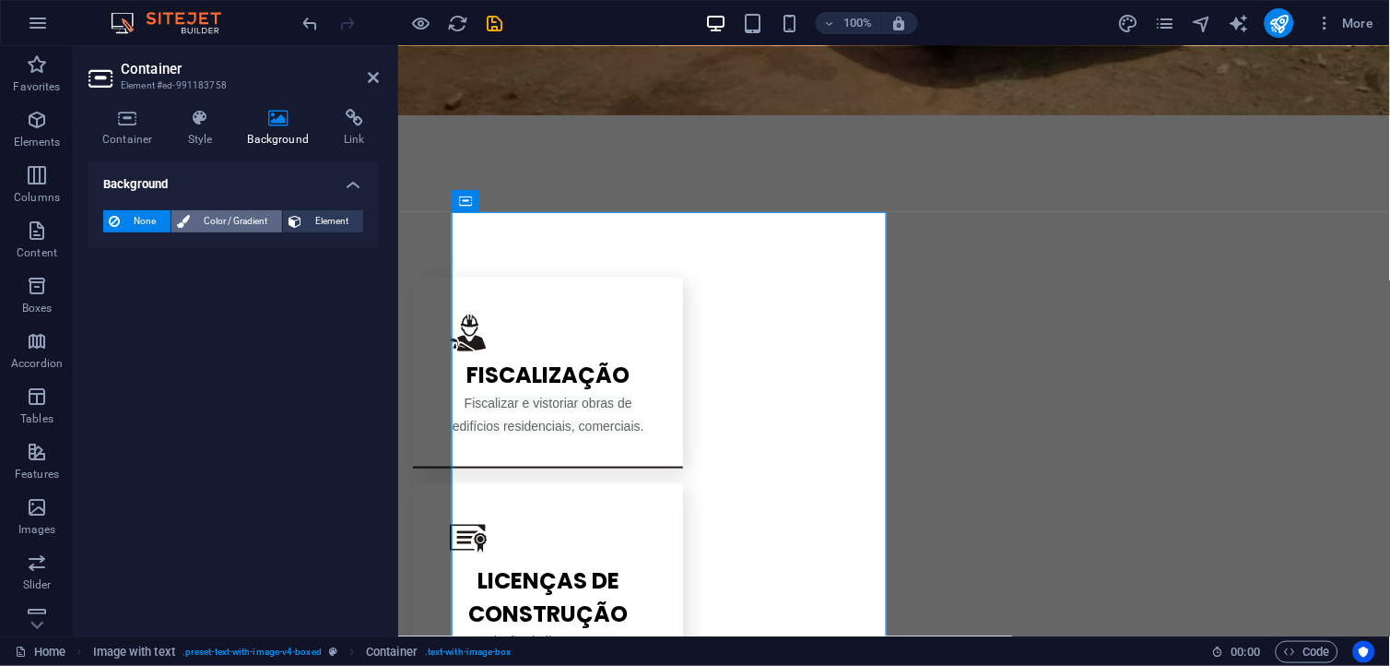
click at [236, 219] on span "Color / Gradient" at bounding box center [235, 221] width 81 height 22
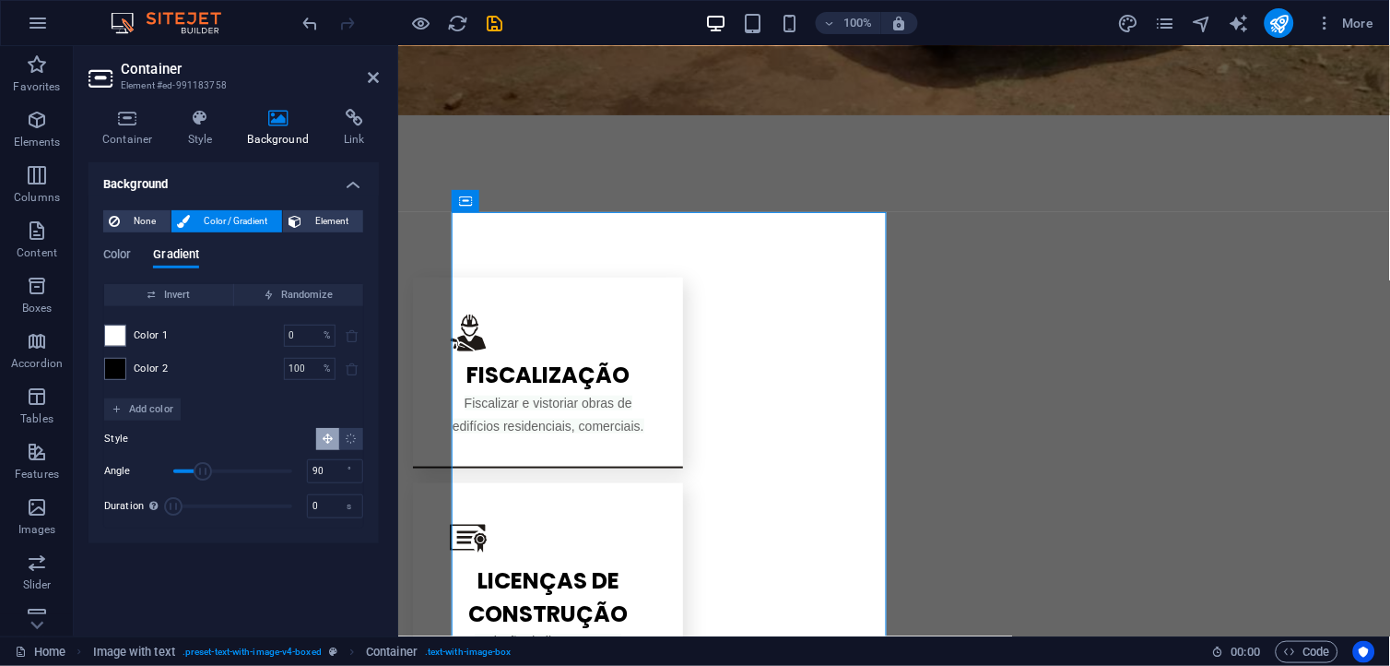
click at [172, 327] on div "Color 1 0 % ​" at bounding box center [233, 336] width 259 height 22
click at [304, 223] on button "Element" at bounding box center [323, 221] width 80 height 22
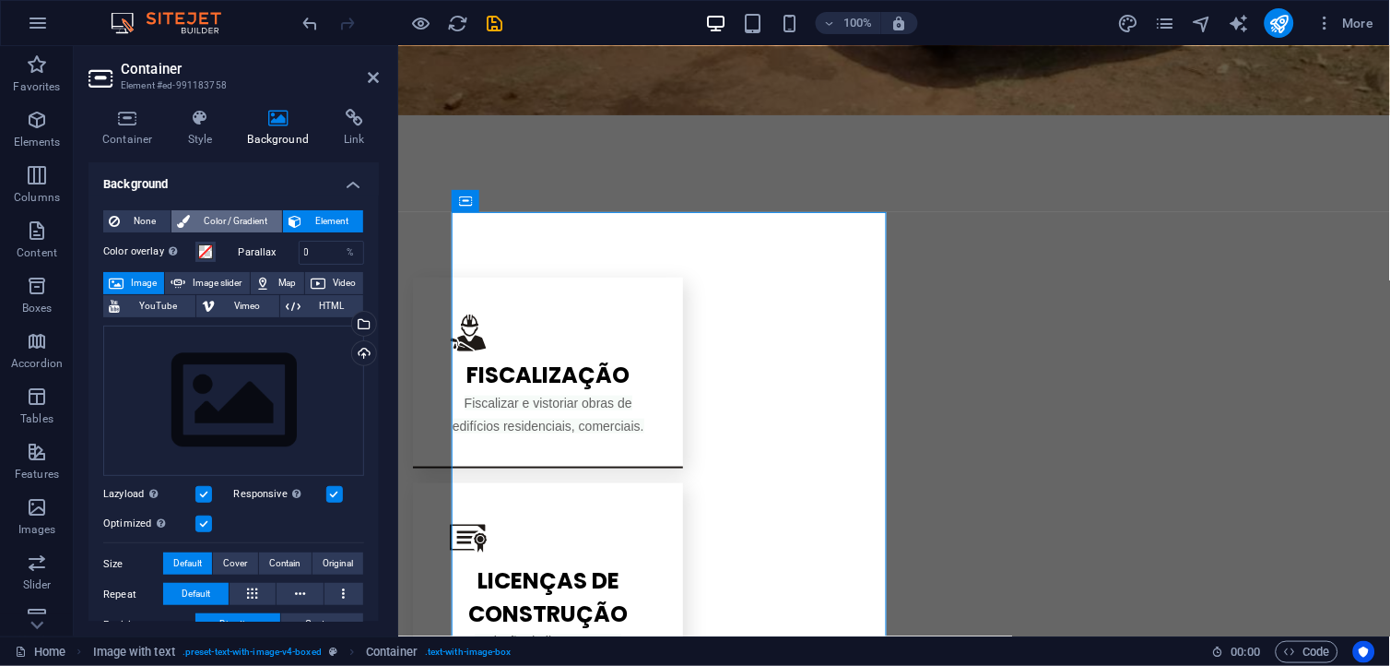
click at [245, 217] on span "Color / Gradient" at bounding box center [235, 221] width 81 height 22
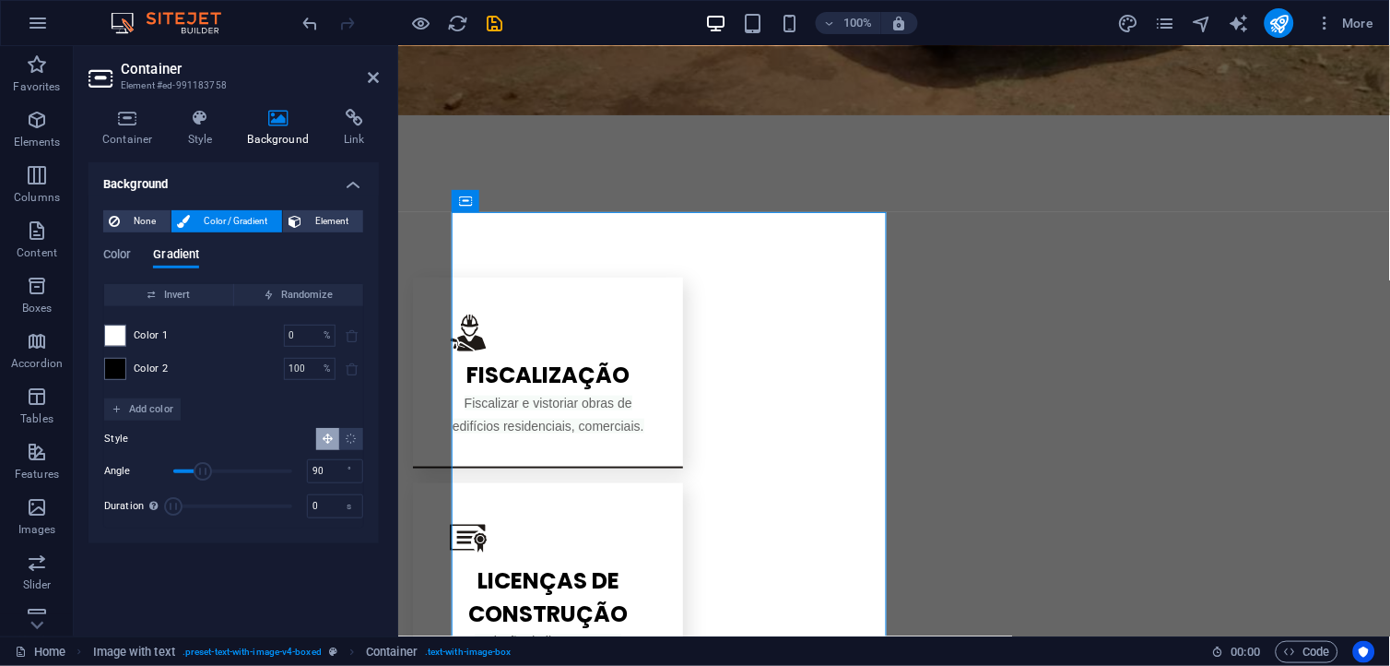
click at [155, 339] on span "Color 1" at bounding box center [151, 335] width 35 height 15
click at [157, 337] on span "Color 1" at bounding box center [151, 335] width 35 height 15
click at [153, 328] on span "Color 1" at bounding box center [151, 335] width 35 height 15
click at [136, 328] on span "Color 1" at bounding box center [151, 335] width 35 height 15
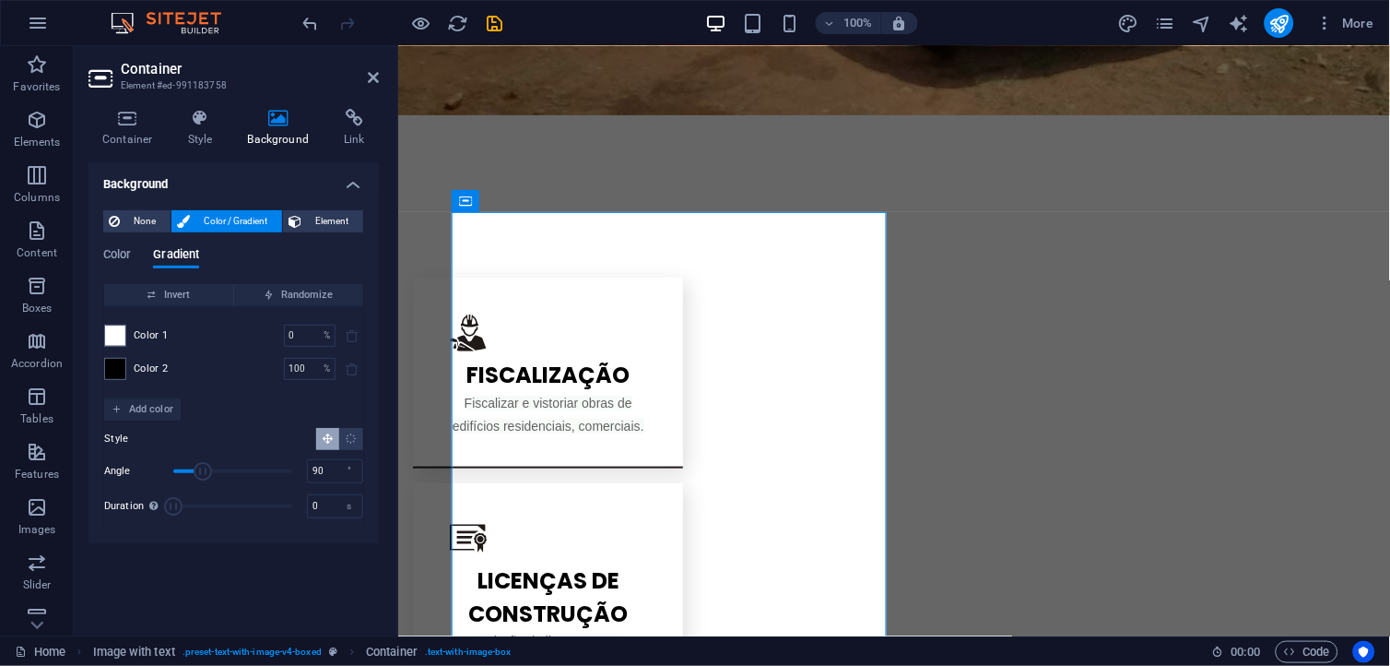
click at [136, 328] on span "Color 1" at bounding box center [151, 335] width 35 height 15
click at [223, 124] on icon at bounding box center [200, 118] width 53 height 18
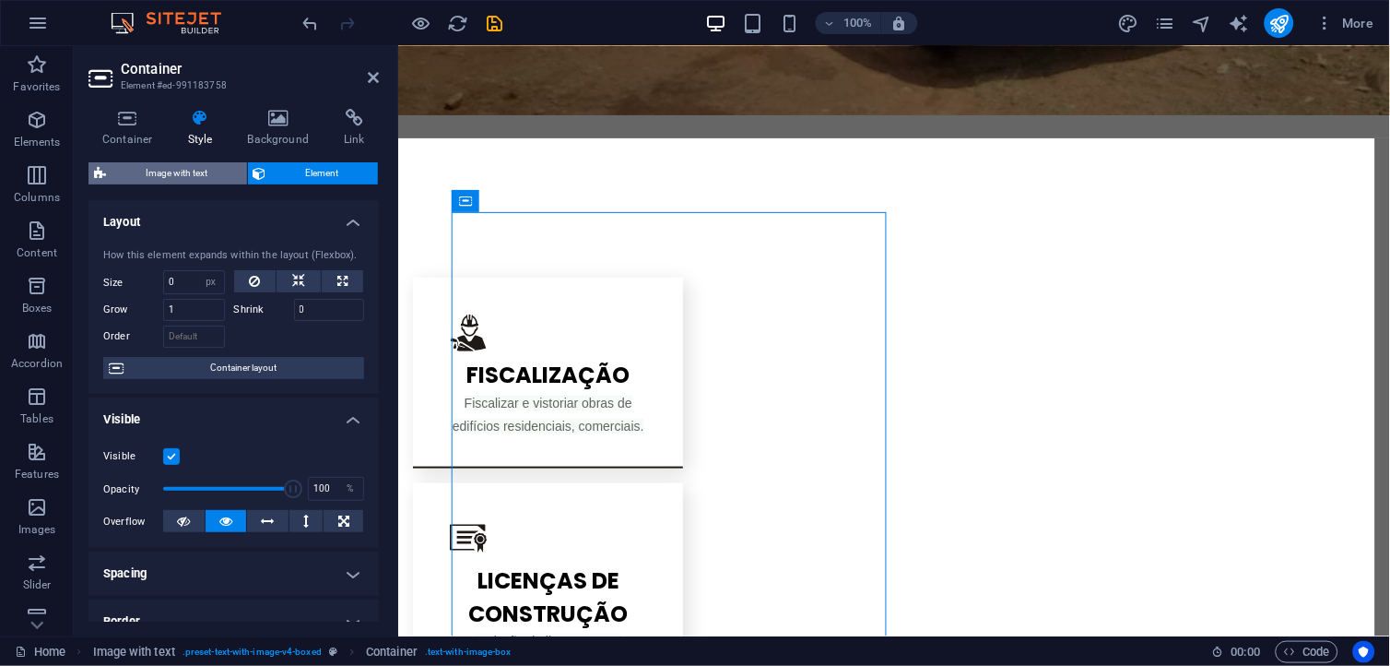
click at [150, 181] on span "Image with text" at bounding box center [177, 173] width 130 height 22
select select "rem"
select select "px"
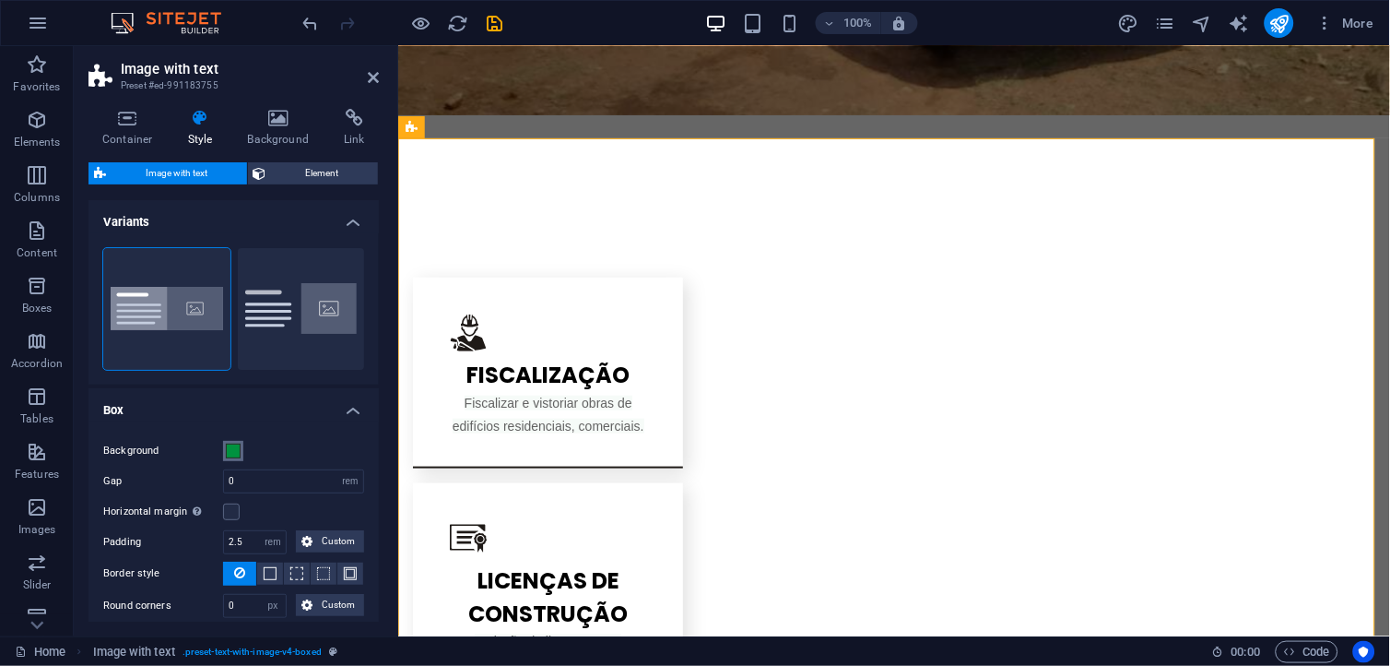
click at [232, 446] on span at bounding box center [233, 451] width 15 height 15
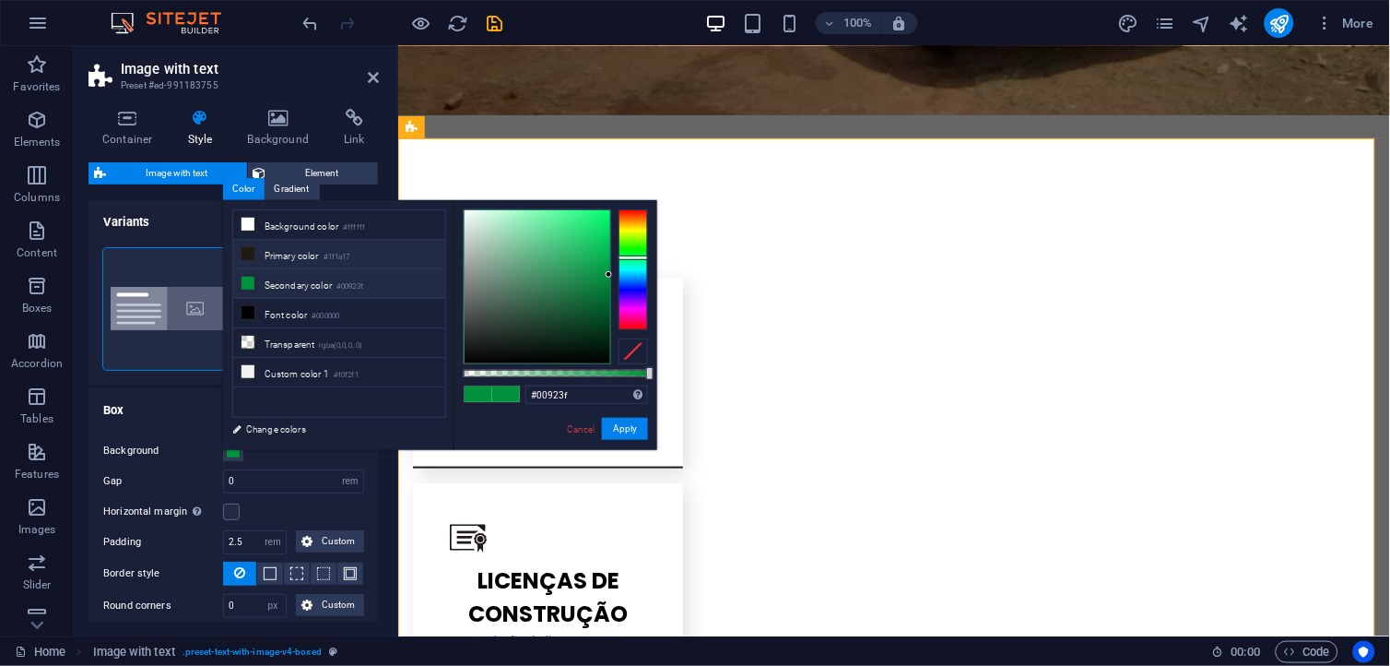
click at [291, 256] on li "Primary color #1f1a17" at bounding box center [339, 255] width 212 height 30
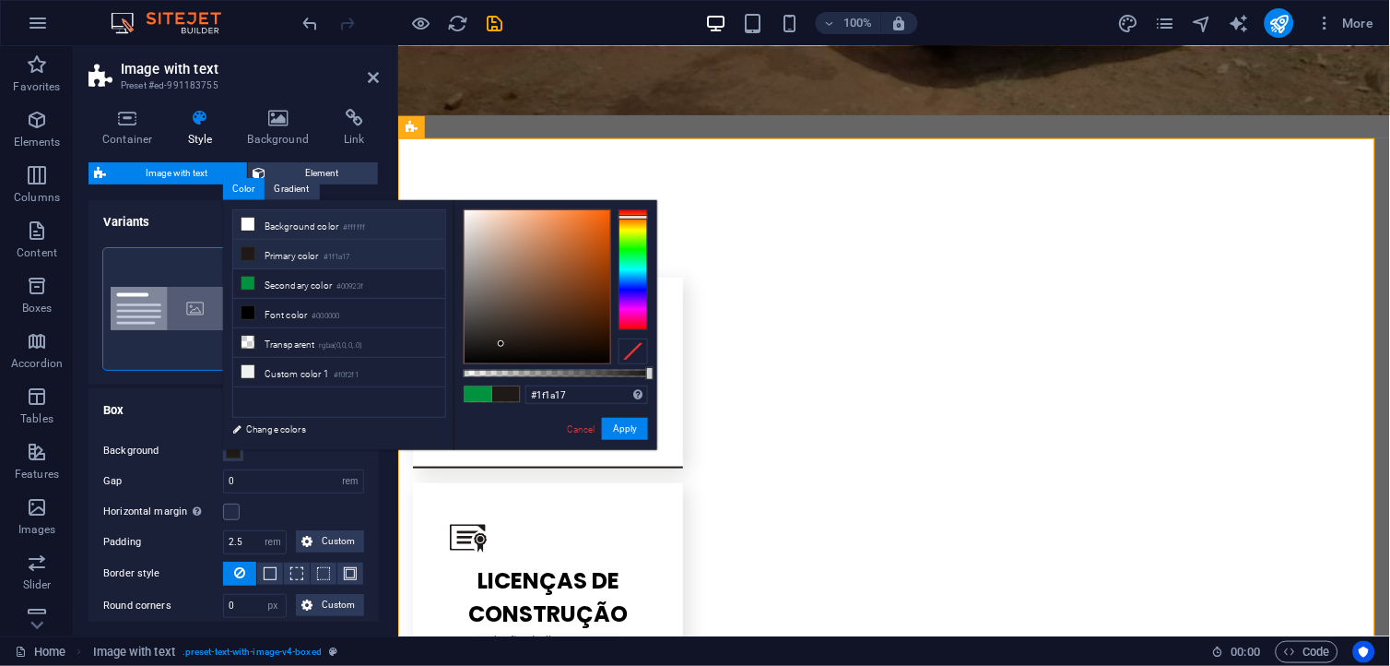
click at [281, 227] on li "Background color #ffffff" at bounding box center [339, 225] width 212 height 30
type input "#ffffff"
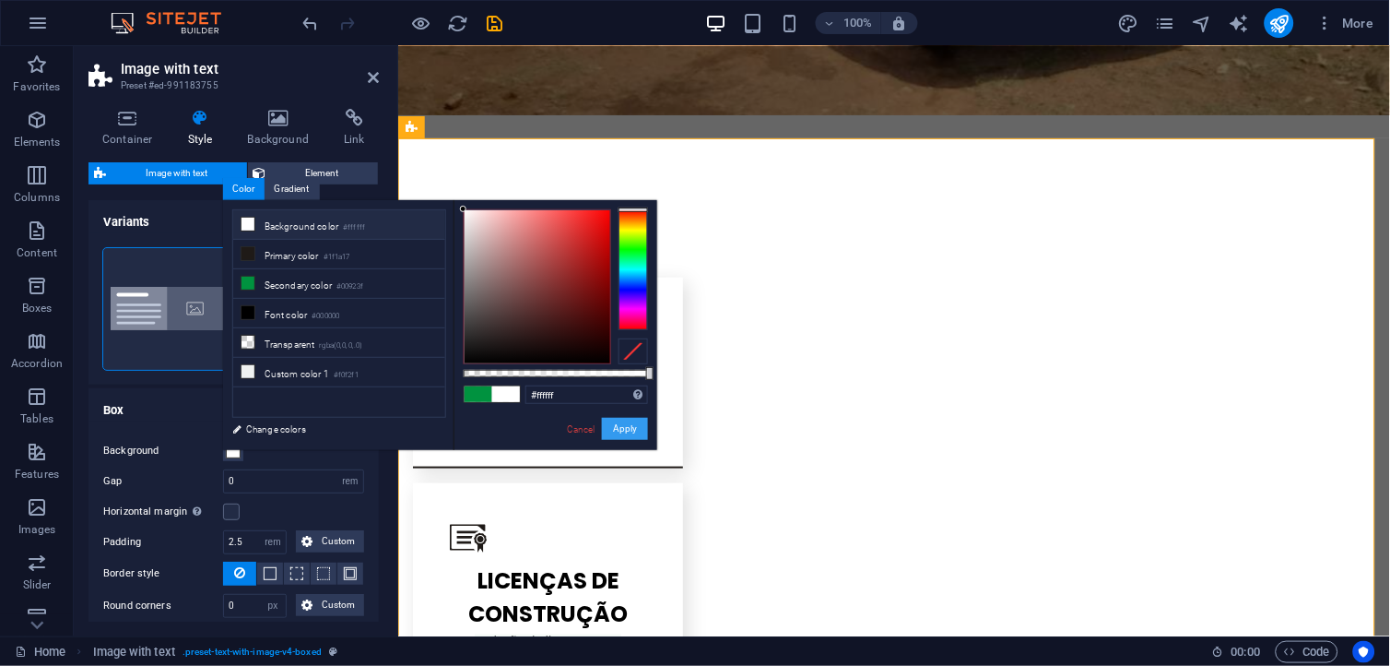
click at [619, 430] on button "Apply" at bounding box center [625, 429] width 46 height 22
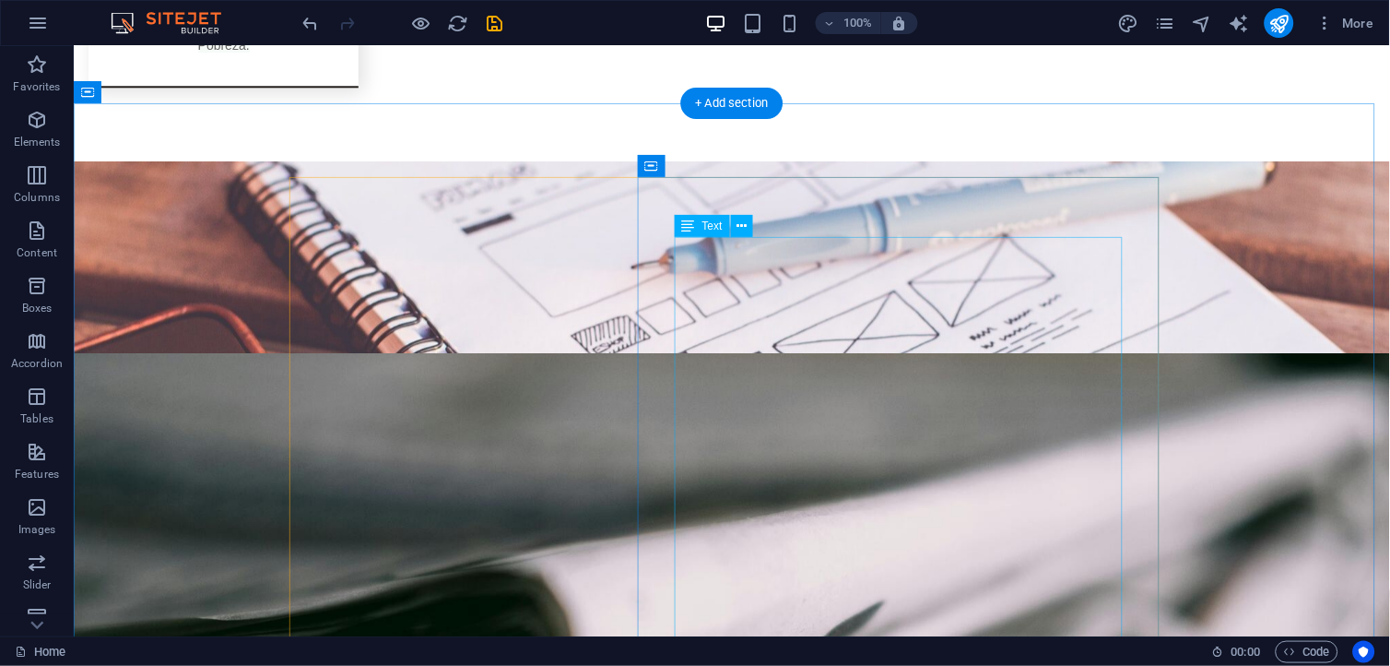
scroll to position [2690, 0]
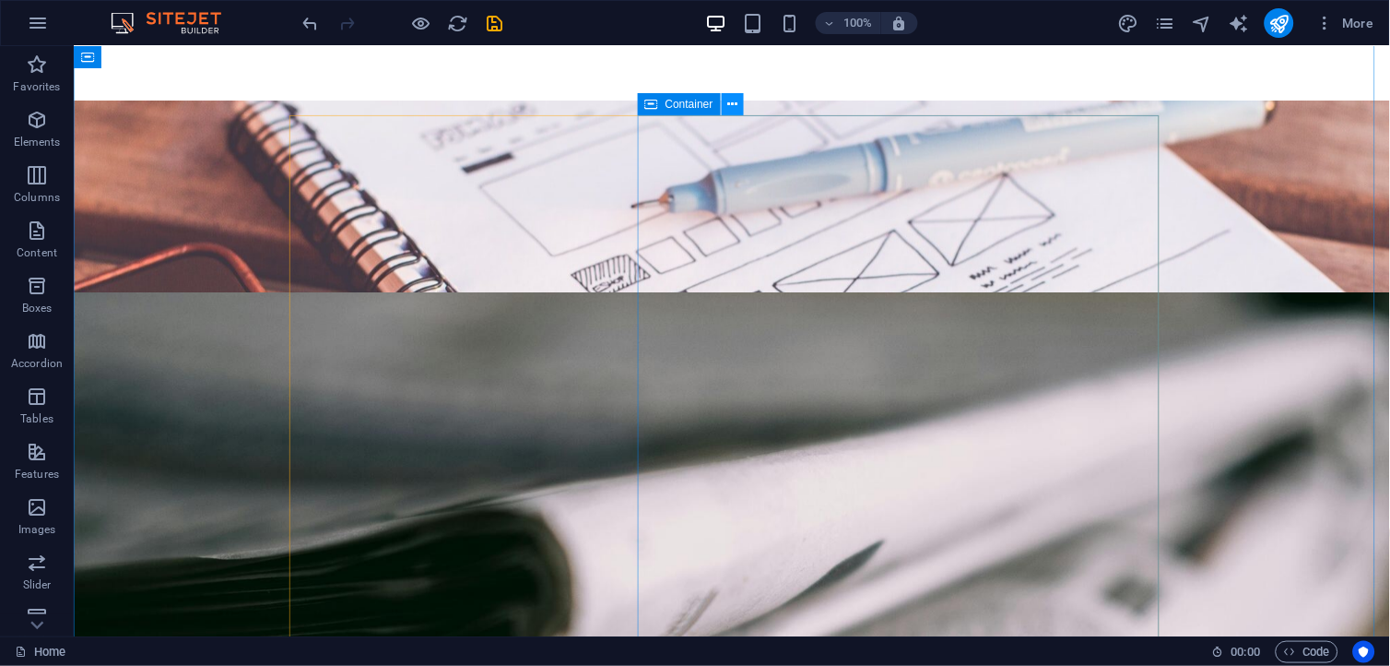
click at [725, 102] on button at bounding box center [733, 104] width 22 height 22
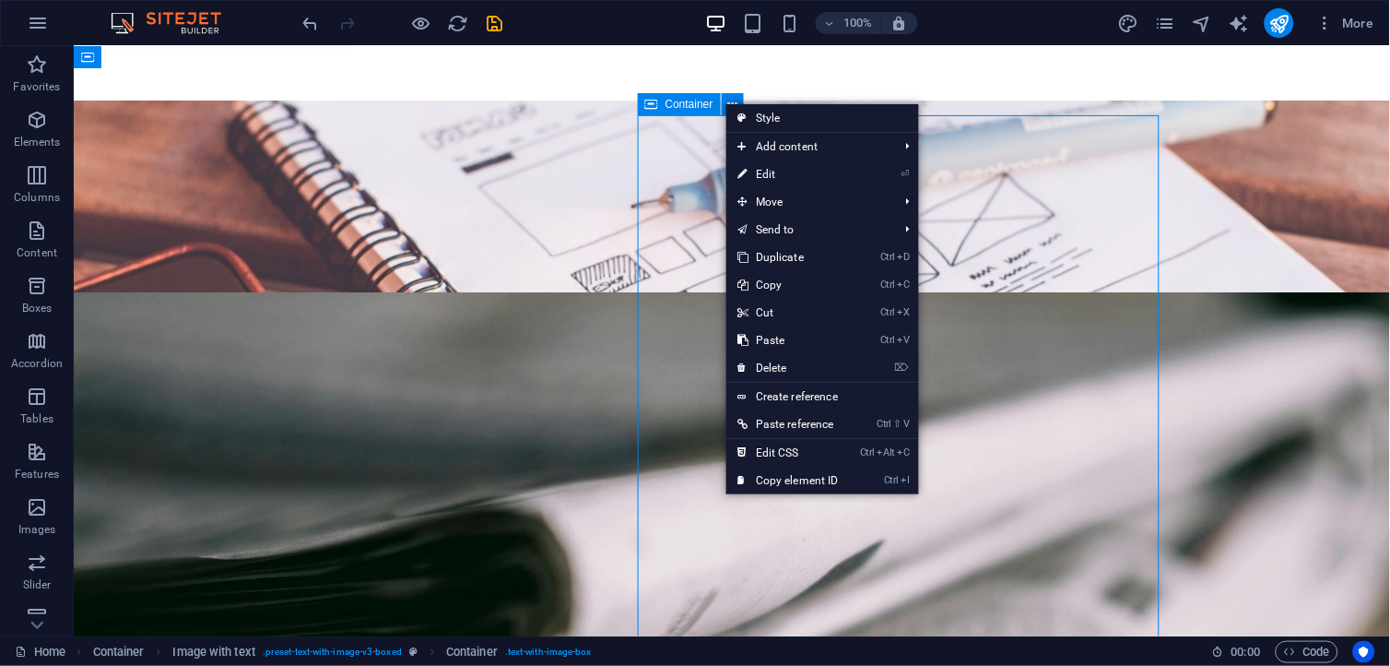
click at [666, 103] on span "Container" at bounding box center [690, 104] width 48 height 11
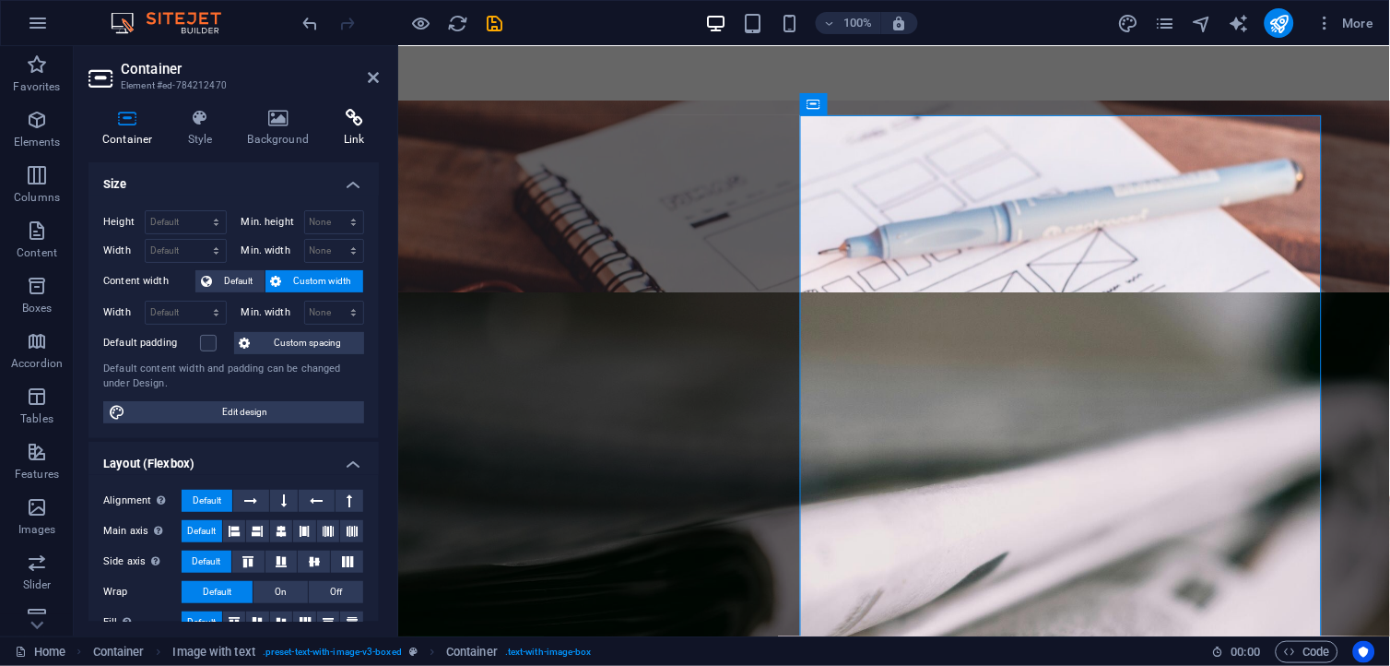
click at [351, 133] on h4 "Link" at bounding box center [354, 128] width 49 height 39
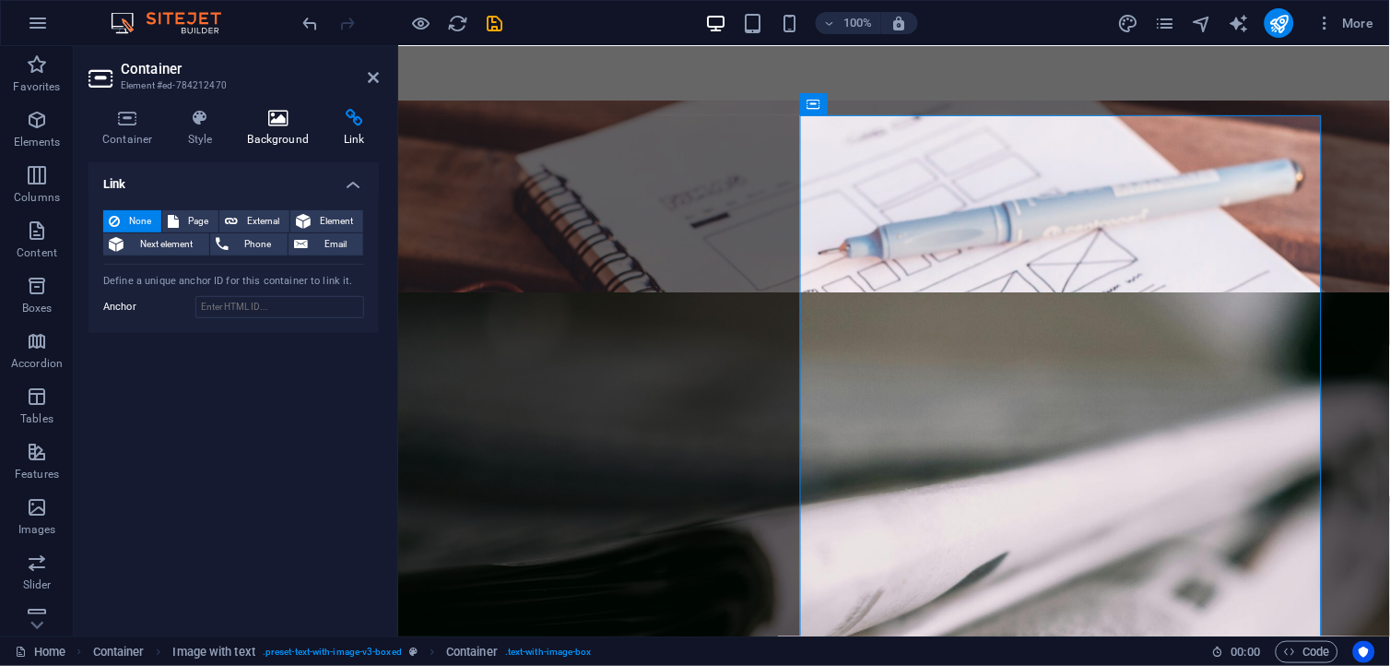
click at [274, 130] on h4 "Background" at bounding box center [282, 128] width 97 height 39
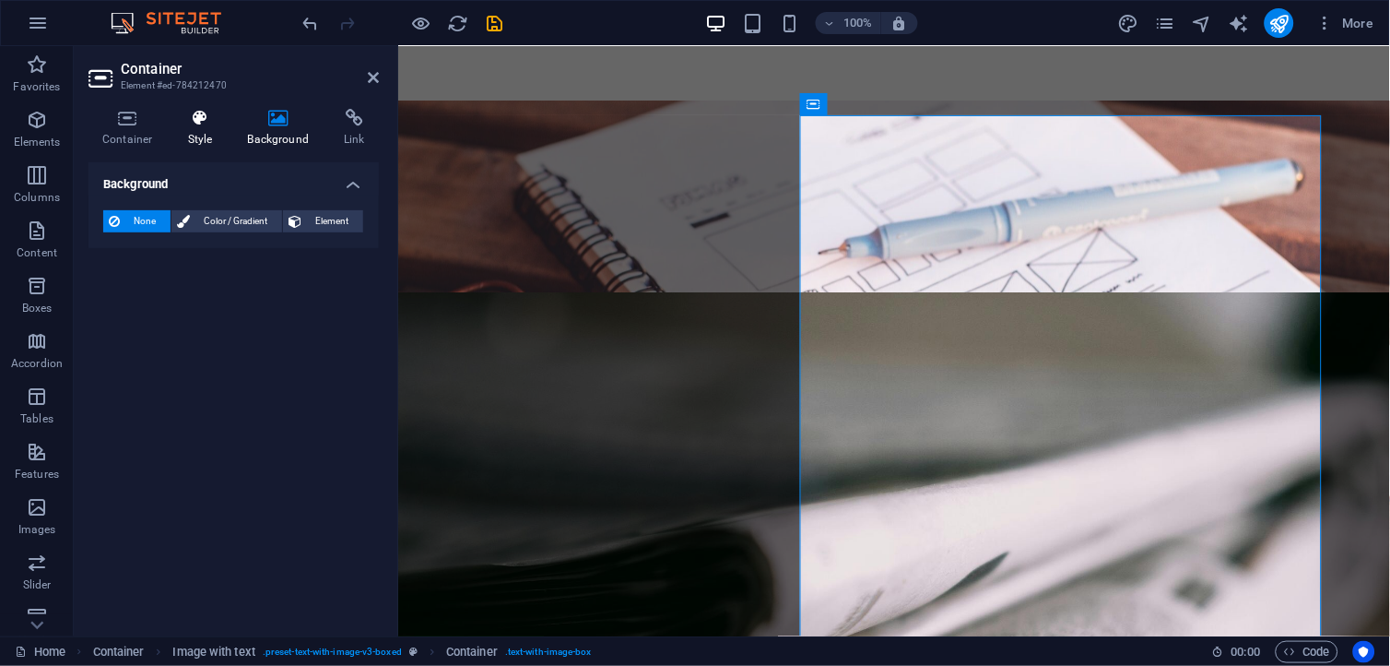
click at [198, 129] on h4 "Style" at bounding box center [204, 128] width 60 height 39
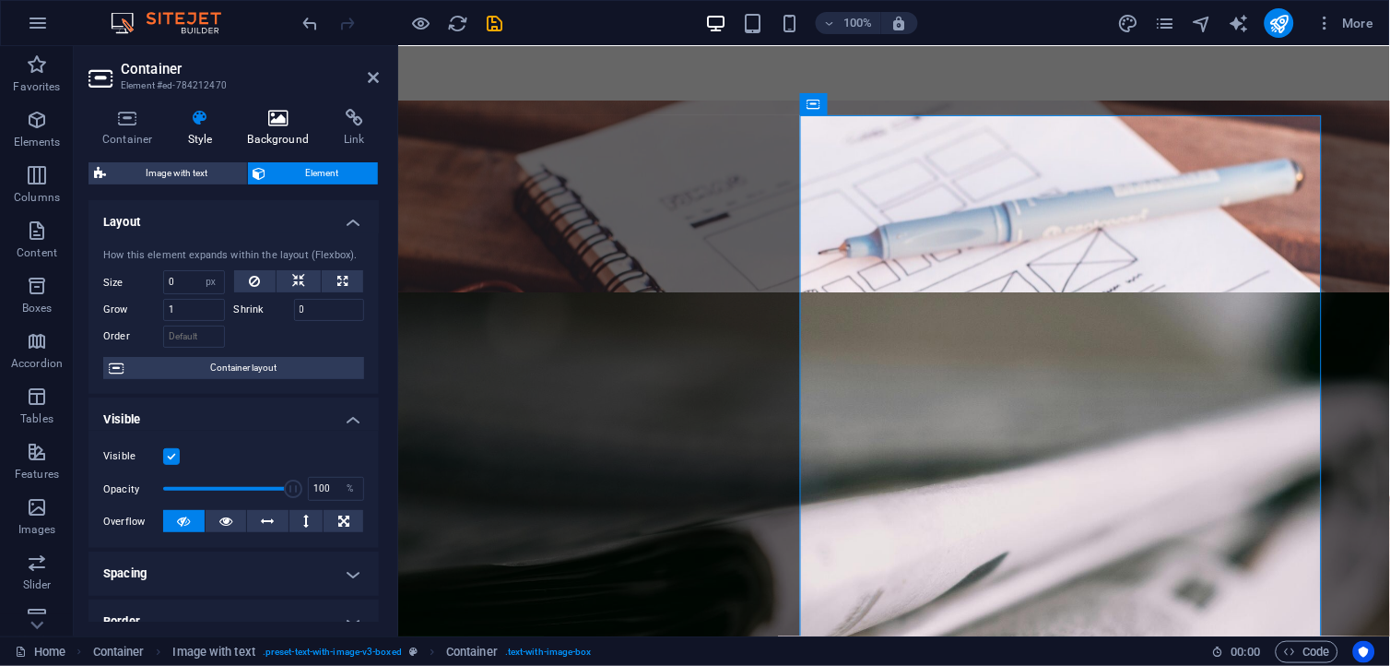
click at [255, 129] on h4 "Background" at bounding box center [282, 128] width 97 height 39
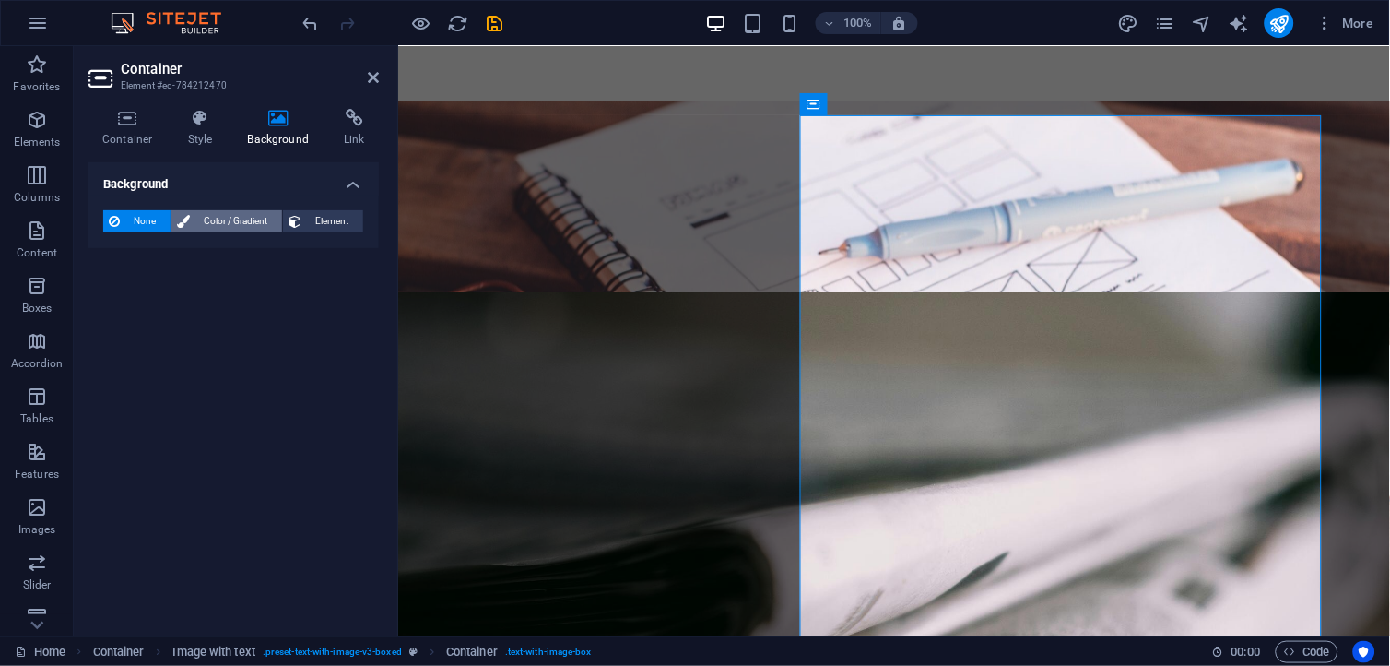
click at [216, 231] on span "Color / Gradient" at bounding box center [235, 221] width 81 height 22
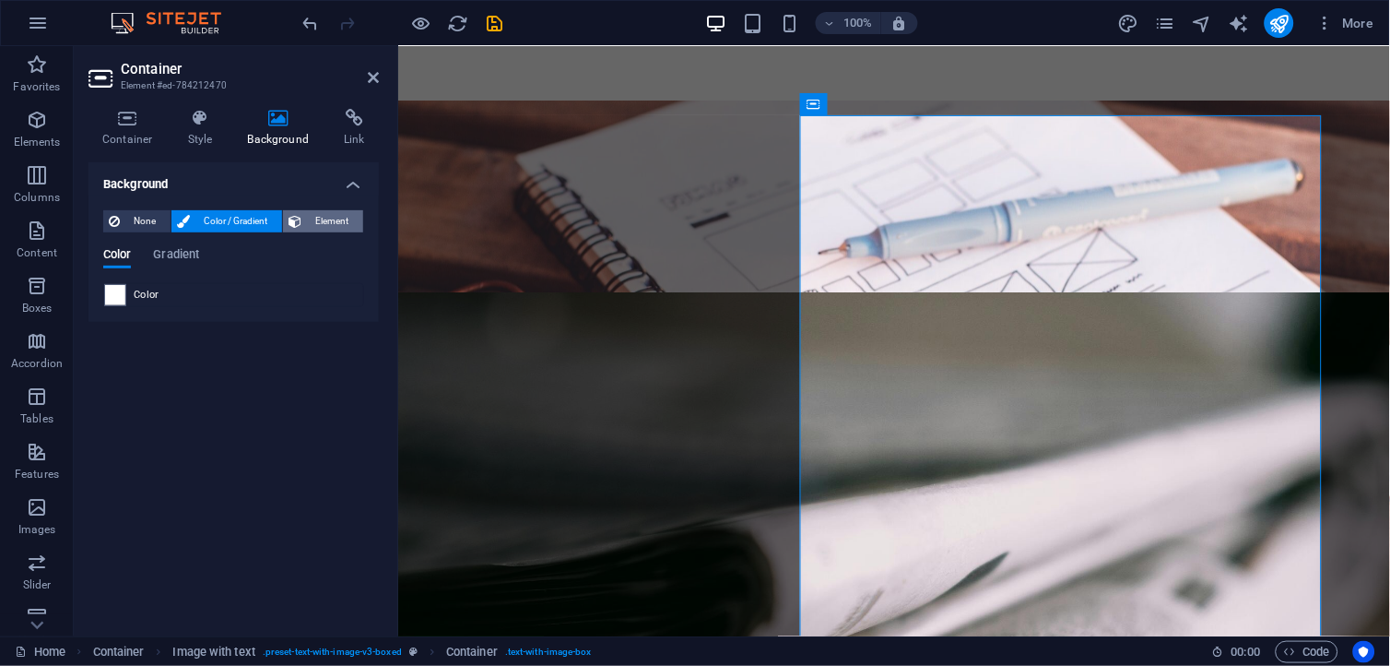
click at [316, 217] on span "Element" at bounding box center [332, 221] width 51 height 22
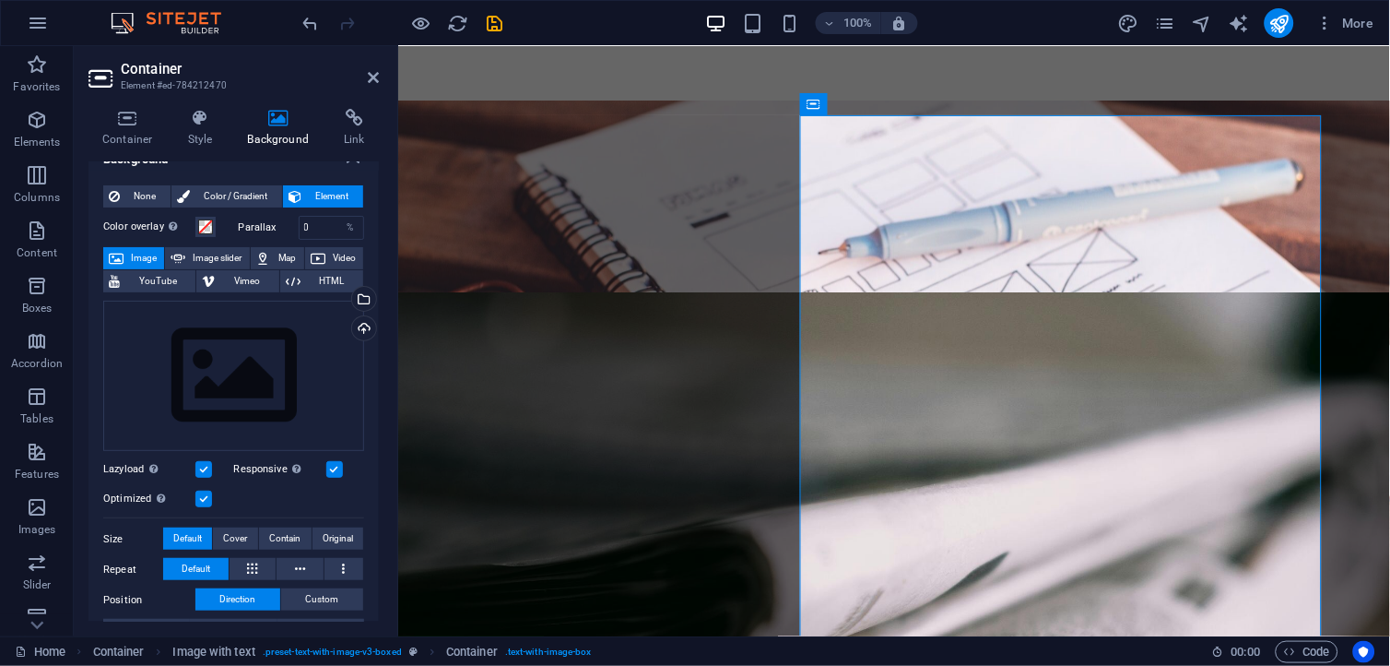
scroll to position [0, 0]
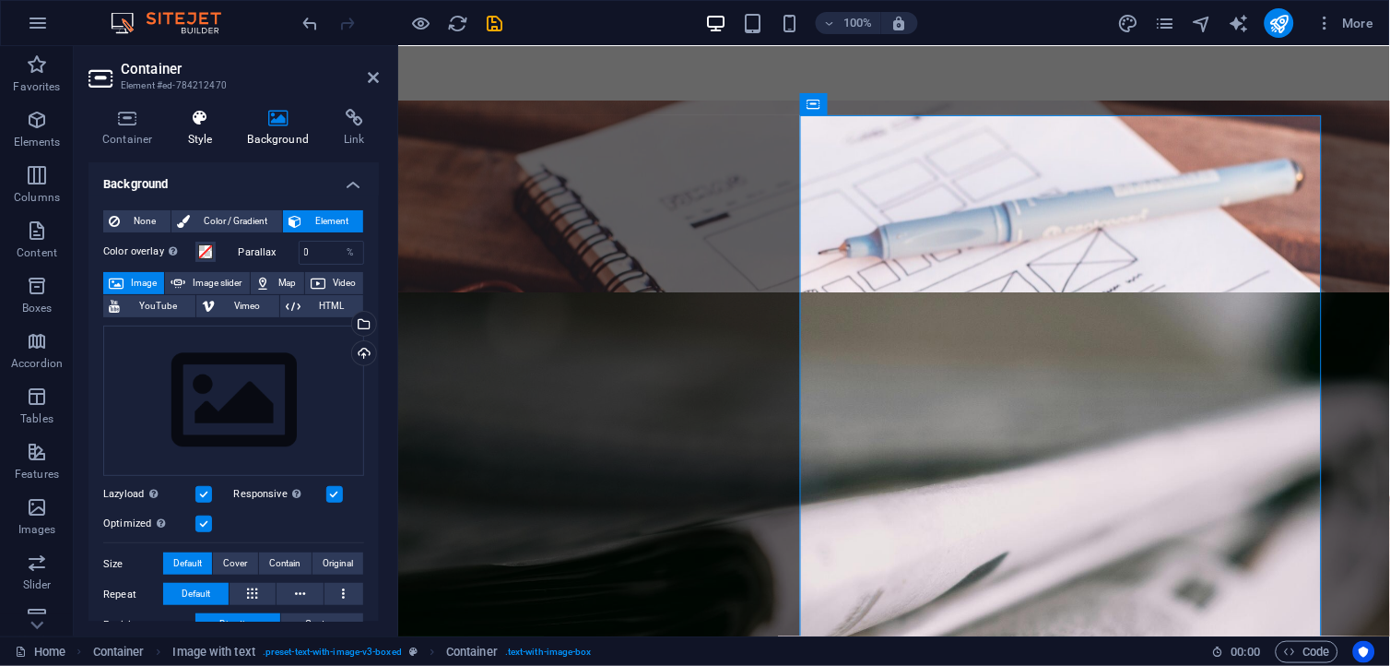
click at [204, 141] on h4 "Style" at bounding box center [204, 128] width 60 height 39
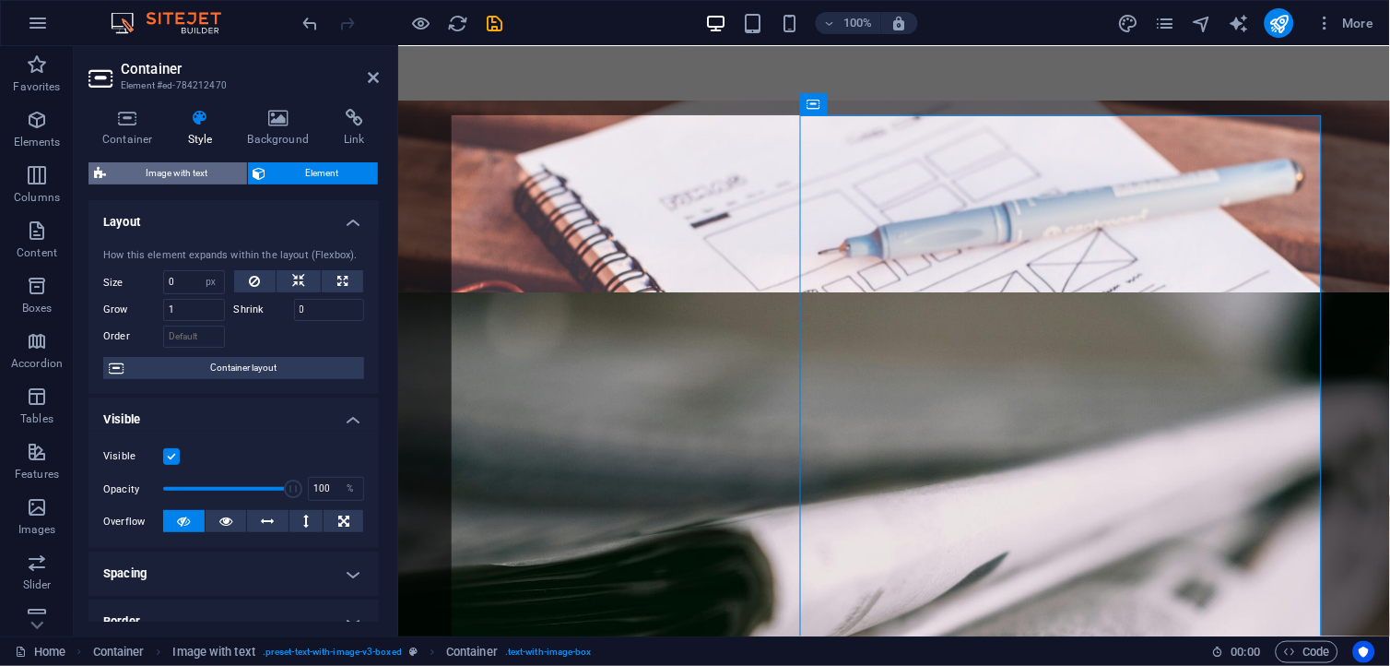
click at [195, 173] on span "Image with text" at bounding box center [177, 173] width 130 height 22
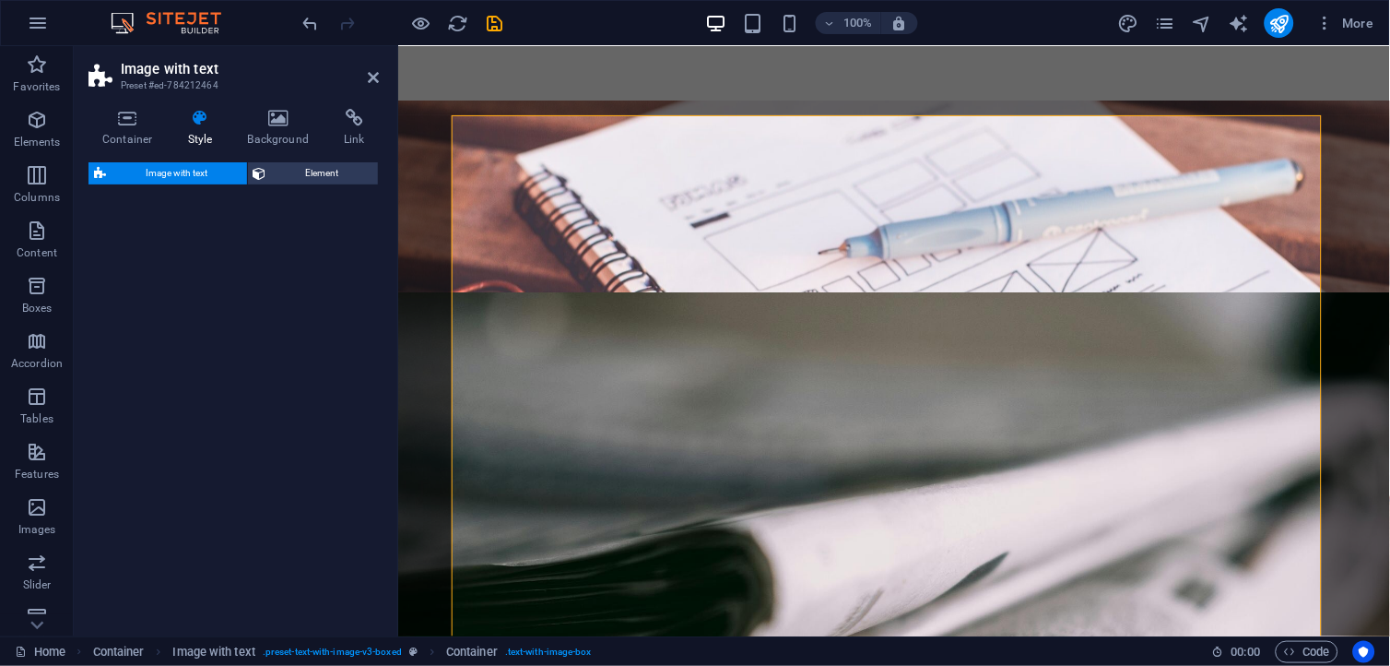
select select "rem"
select select "px"
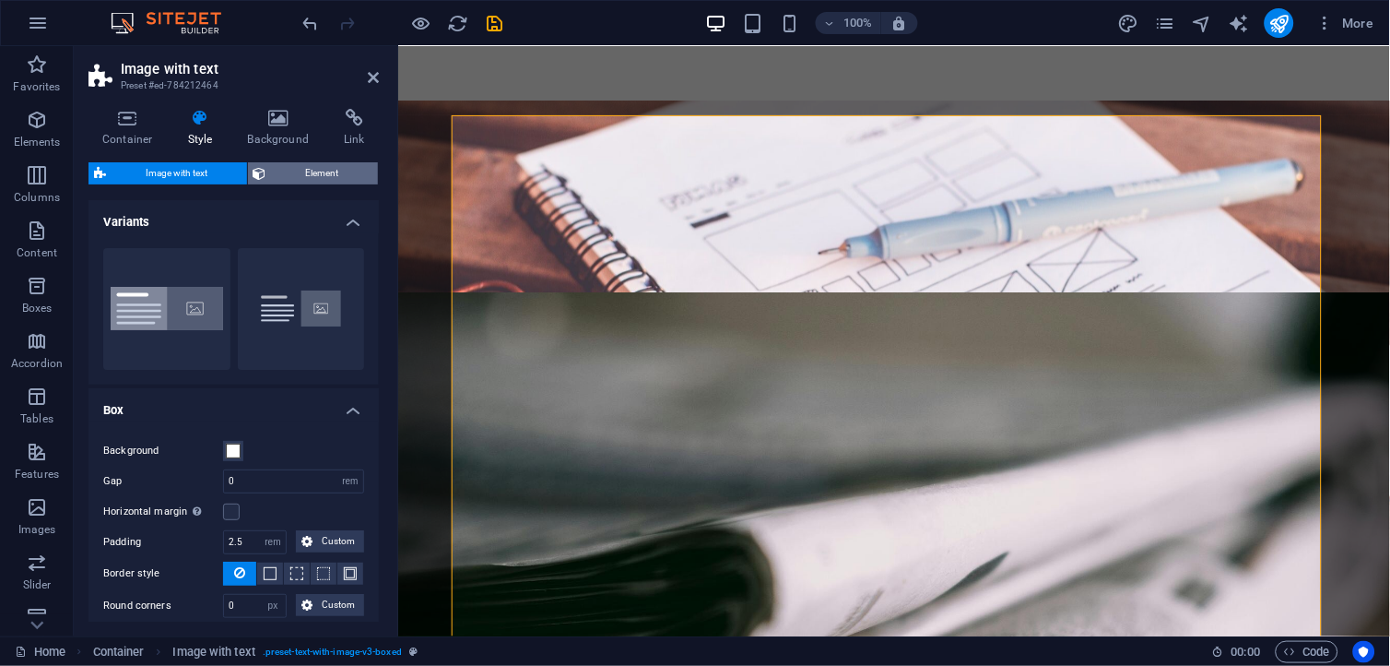
click at [324, 172] on span "Element" at bounding box center [322, 173] width 101 height 22
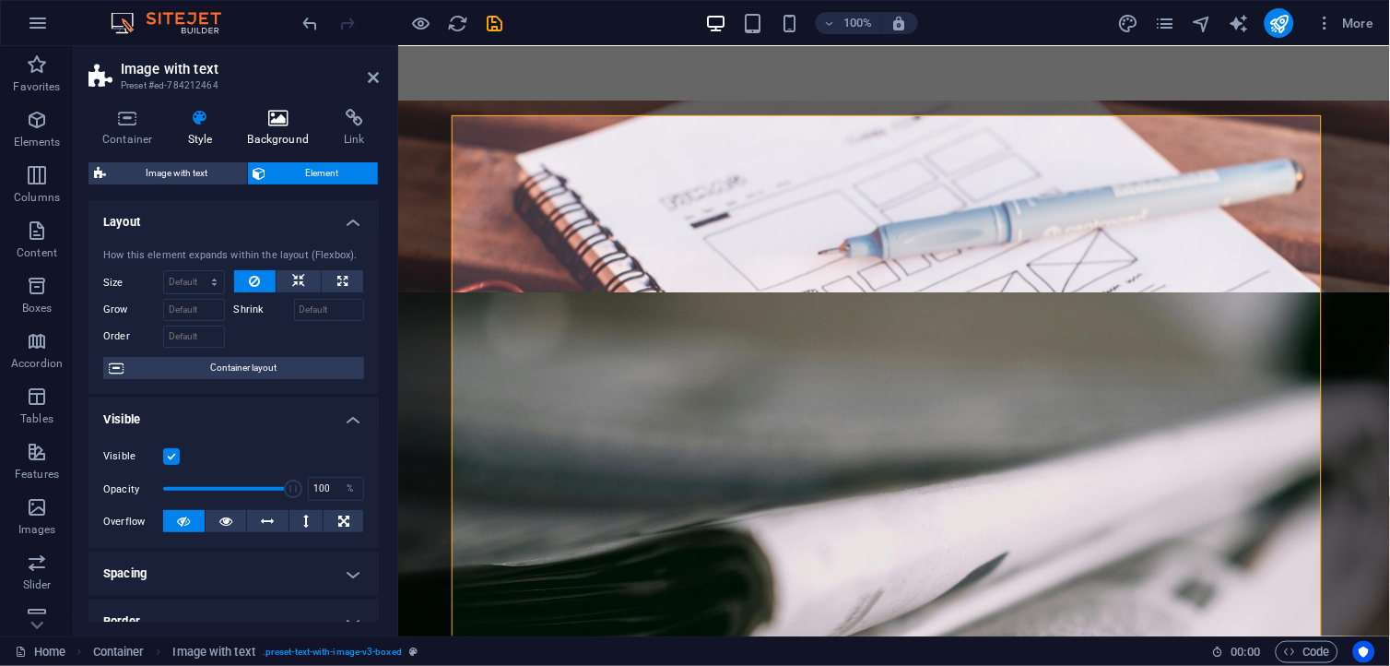
click at [293, 126] on h4 "Background" at bounding box center [282, 128] width 97 height 39
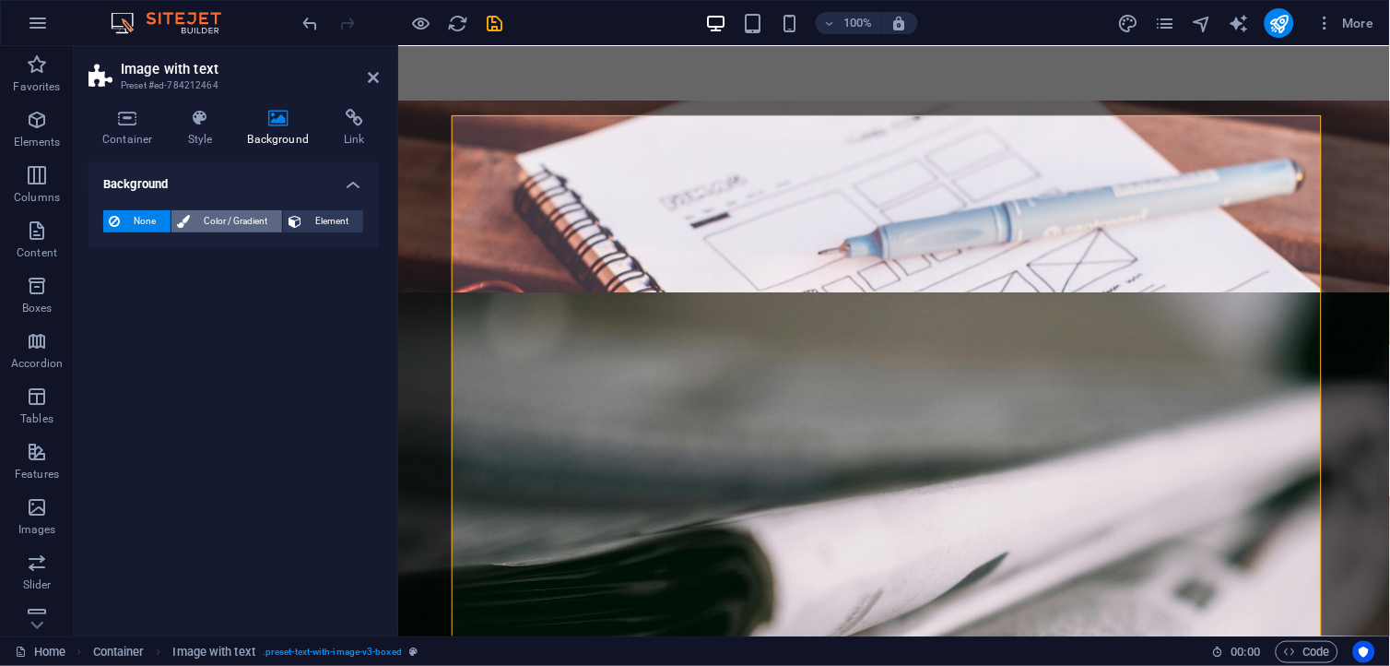
click at [225, 217] on span "Color / Gradient" at bounding box center [235, 221] width 81 height 22
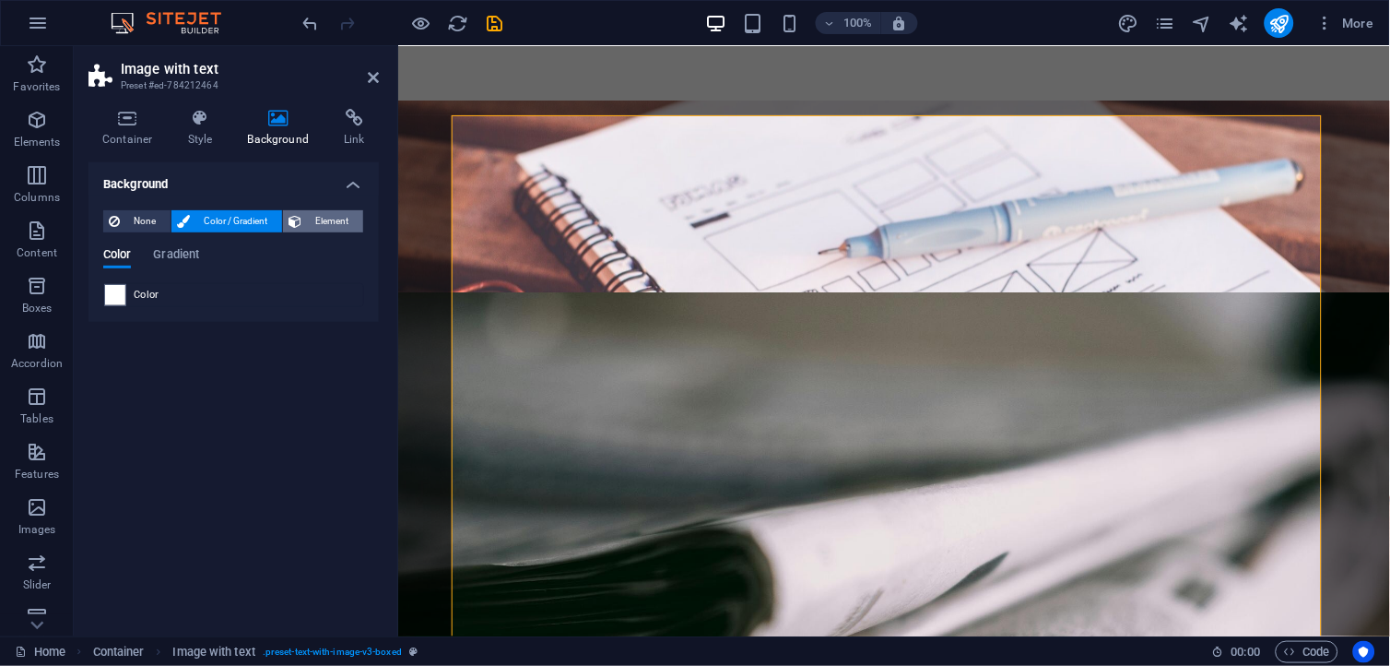
click at [317, 216] on span "Element" at bounding box center [332, 221] width 51 height 22
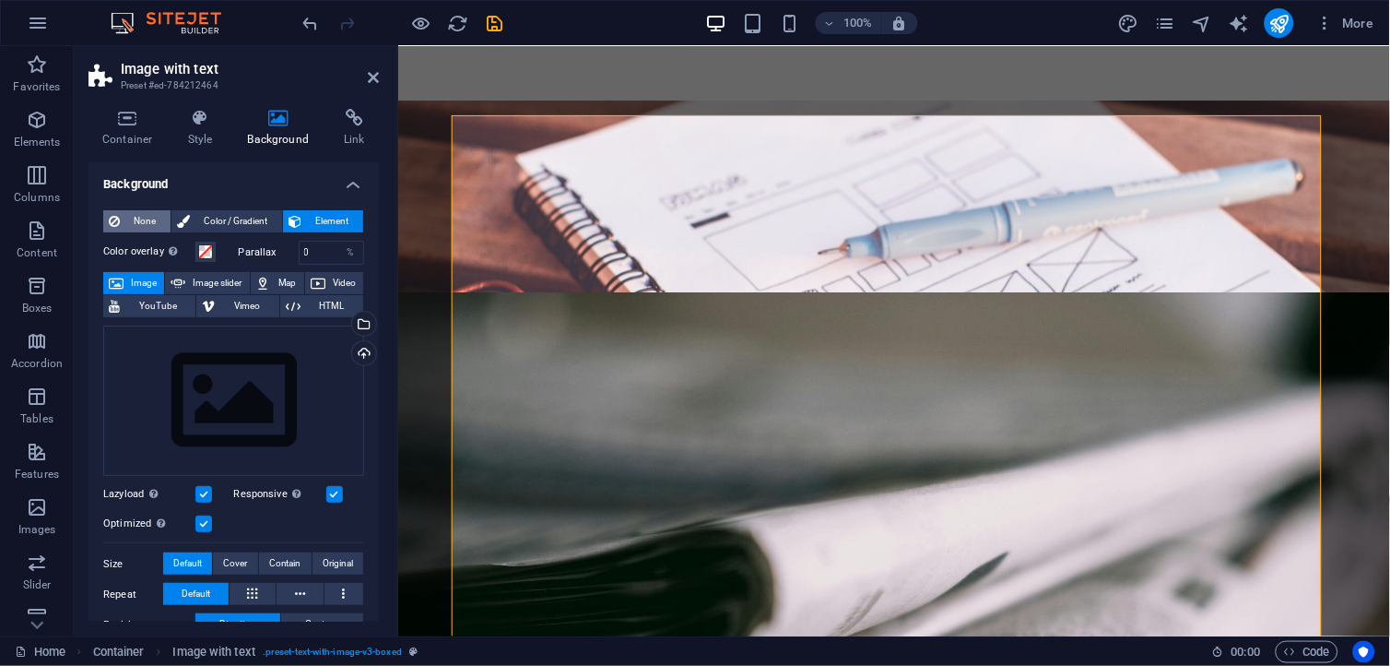
click at [141, 218] on span "None" at bounding box center [145, 221] width 40 height 22
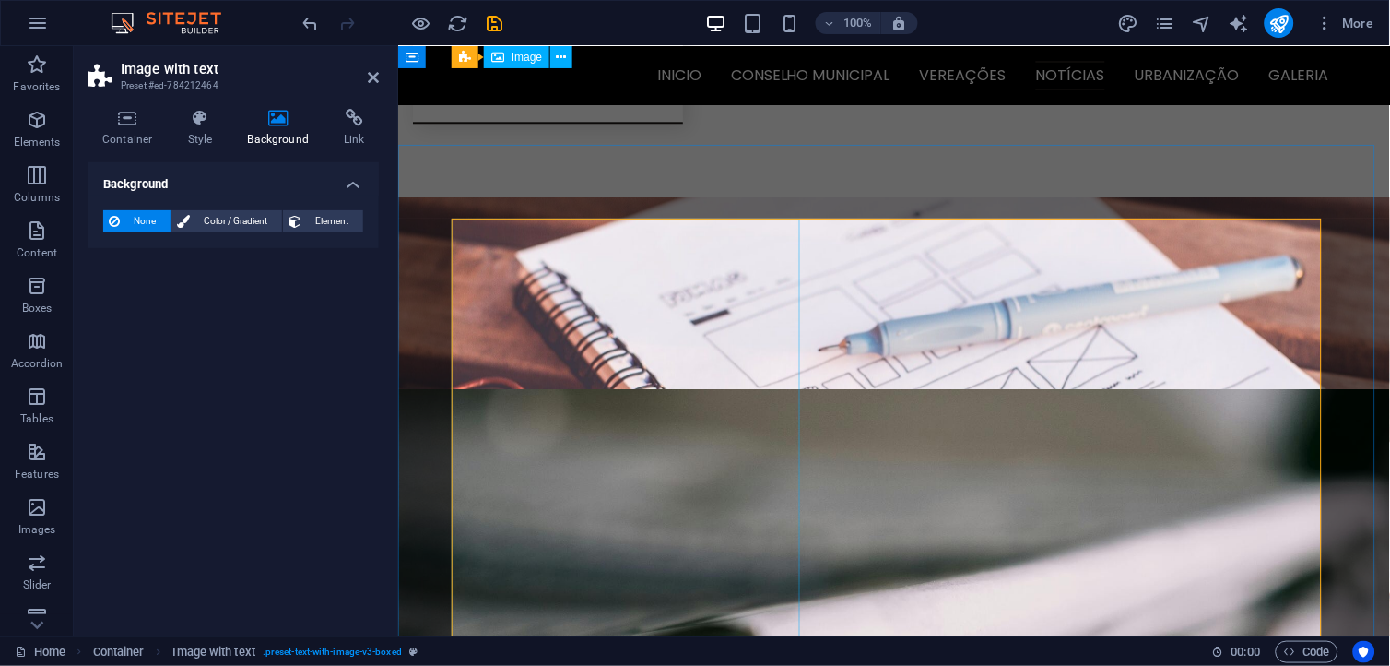
scroll to position [2587, 0]
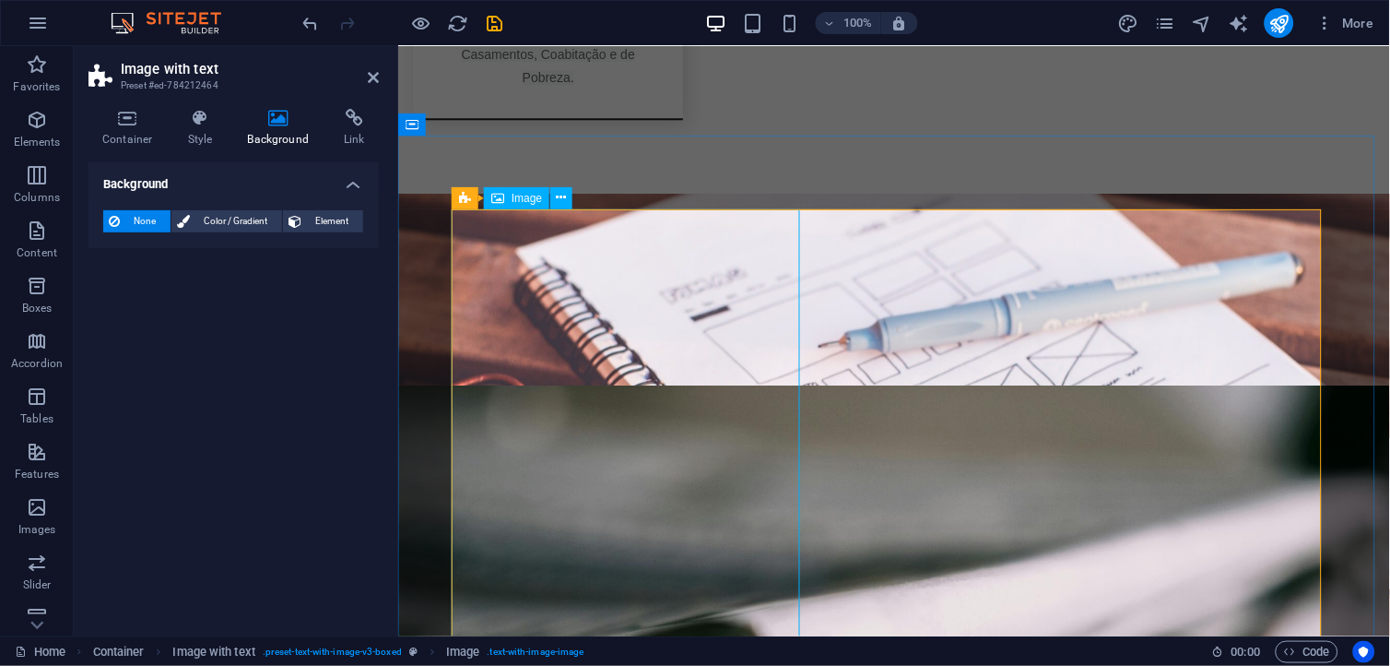
scroll to position [2690, 0]
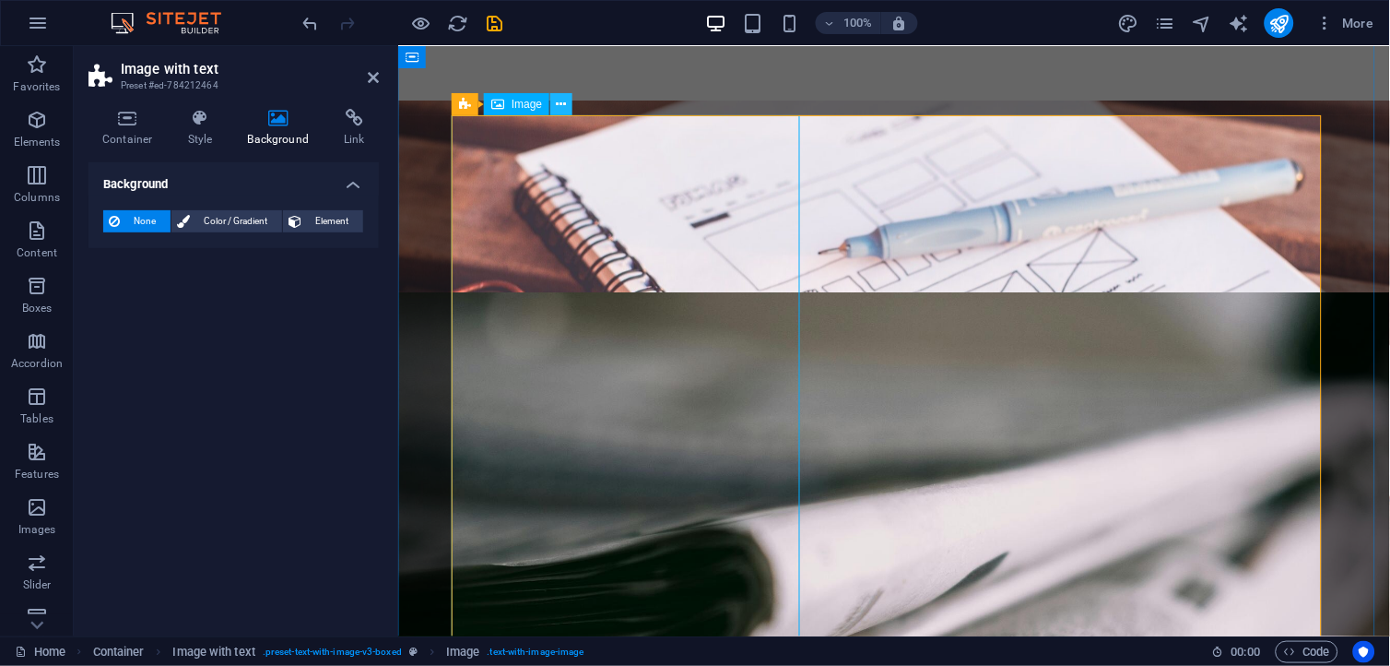
click at [564, 103] on icon at bounding box center [562, 104] width 10 height 19
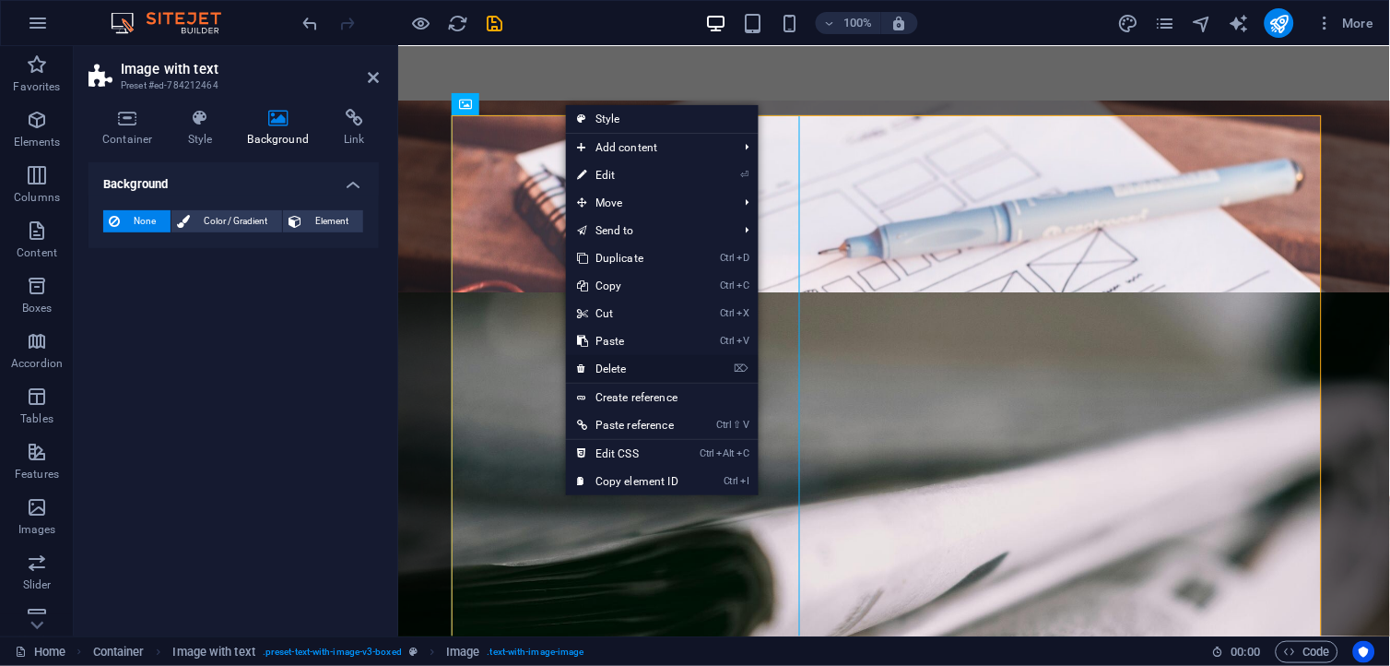
click at [623, 366] on link "⌦ Delete" at bounding box center [628, 369] width 124 height 28
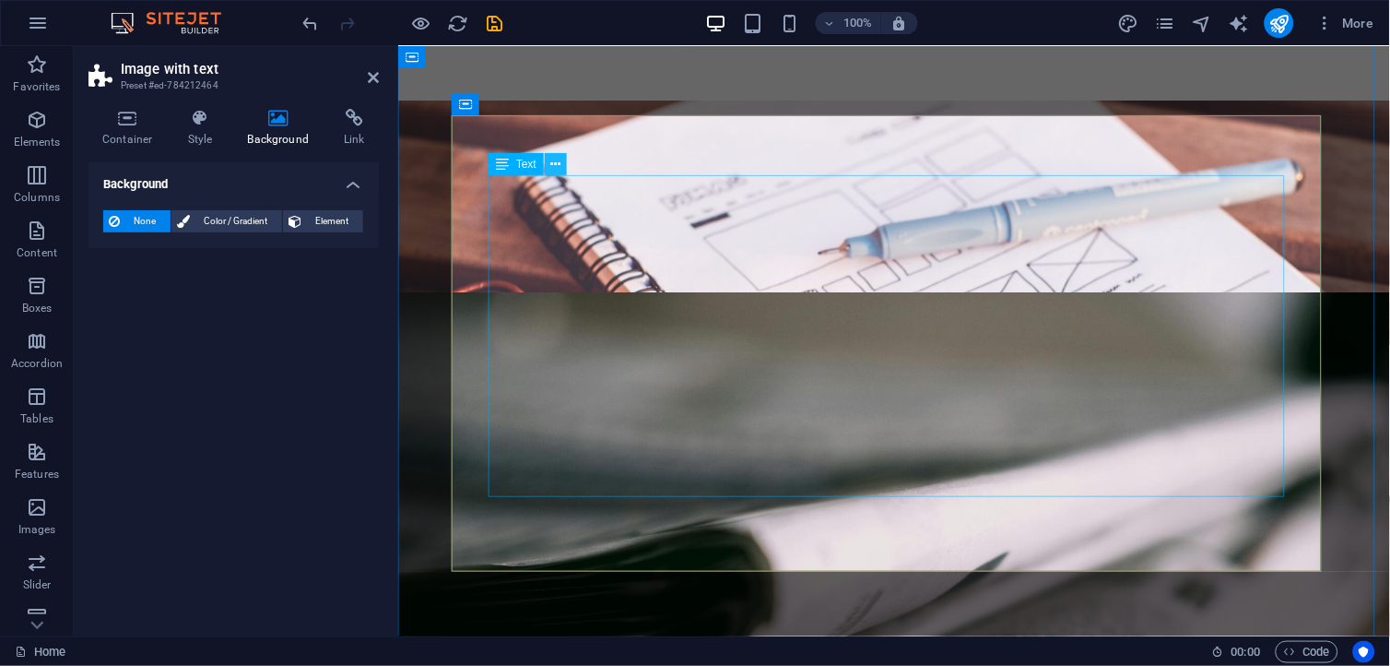
click at [556, 159] on icon at bounding box center [556, 164] width 10 height 19
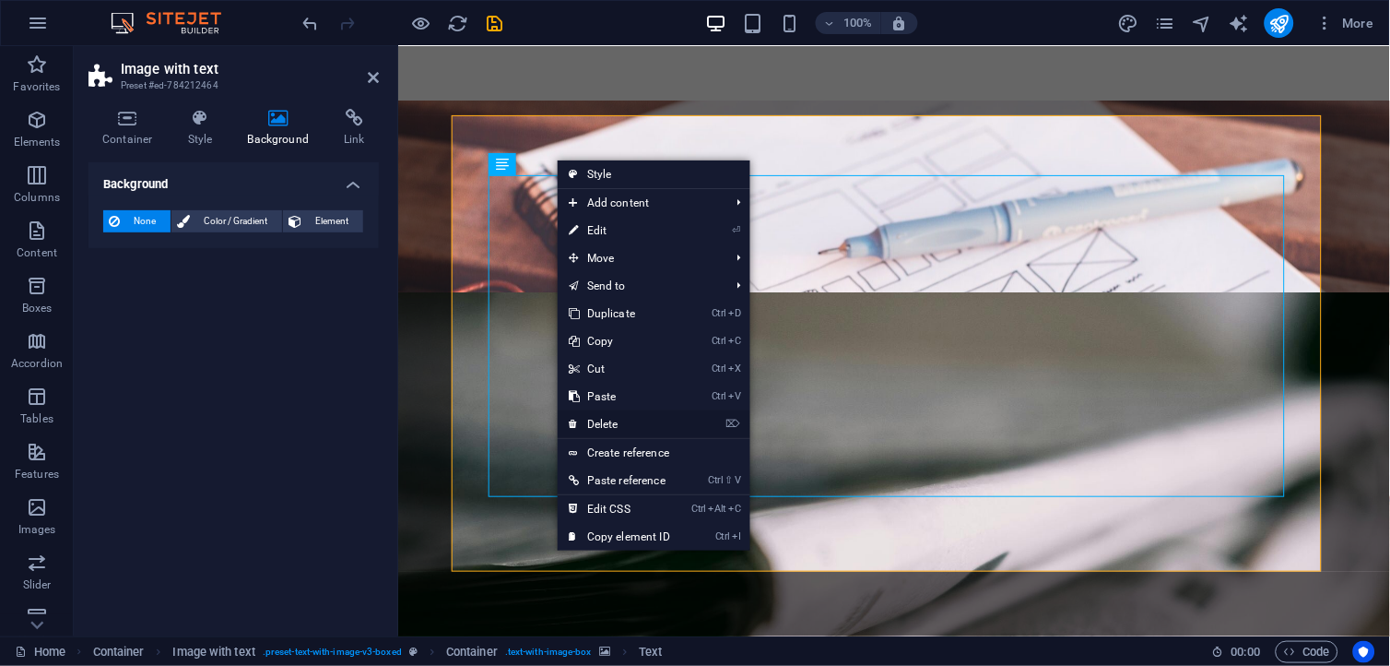
click at [605, 420] on link "⌦ Delete" at bounding box center [620, 424] width 124 height 28
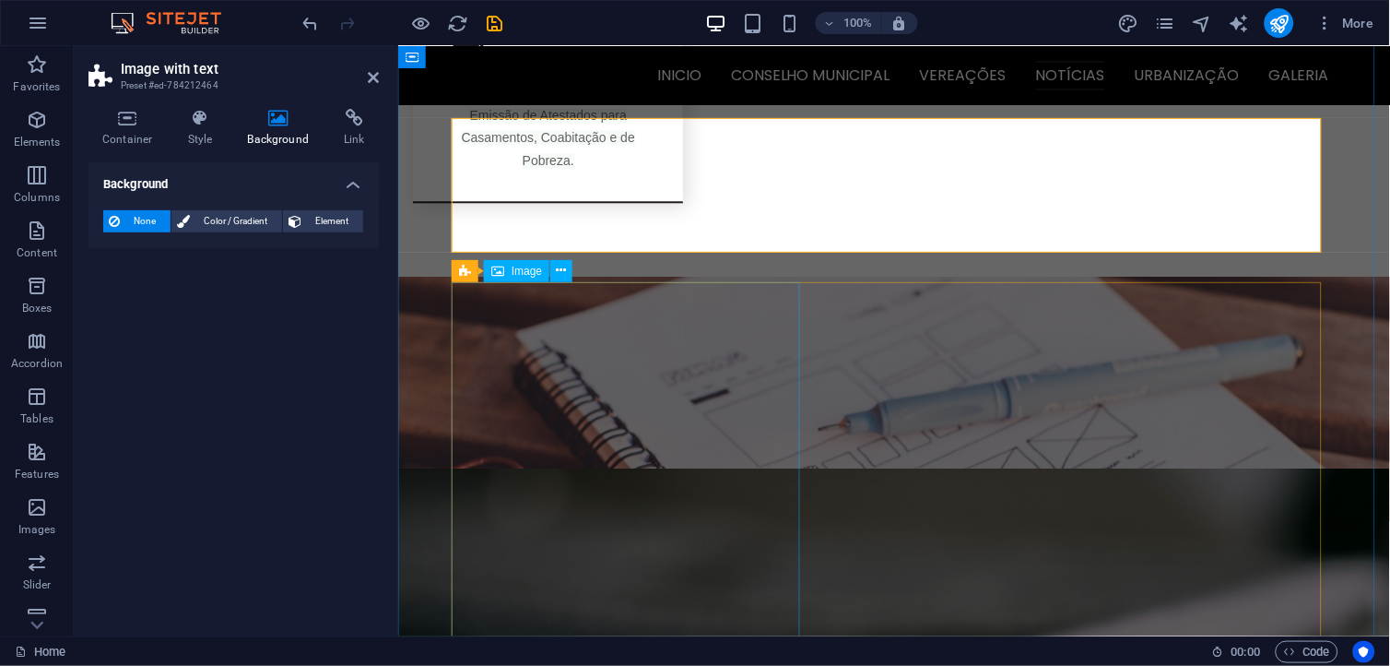
scroll to position [2485, 0]
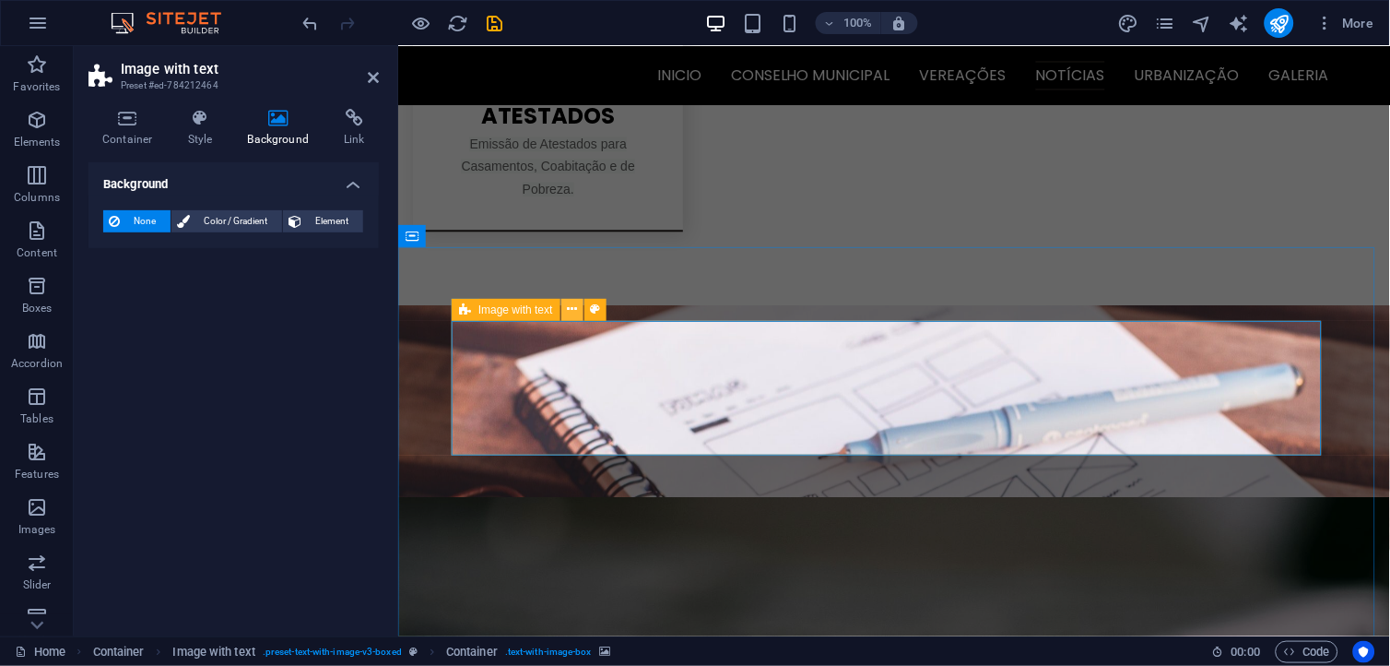
click at [567, 306] on icon at bounding box center [572, 309] width 10 height 19
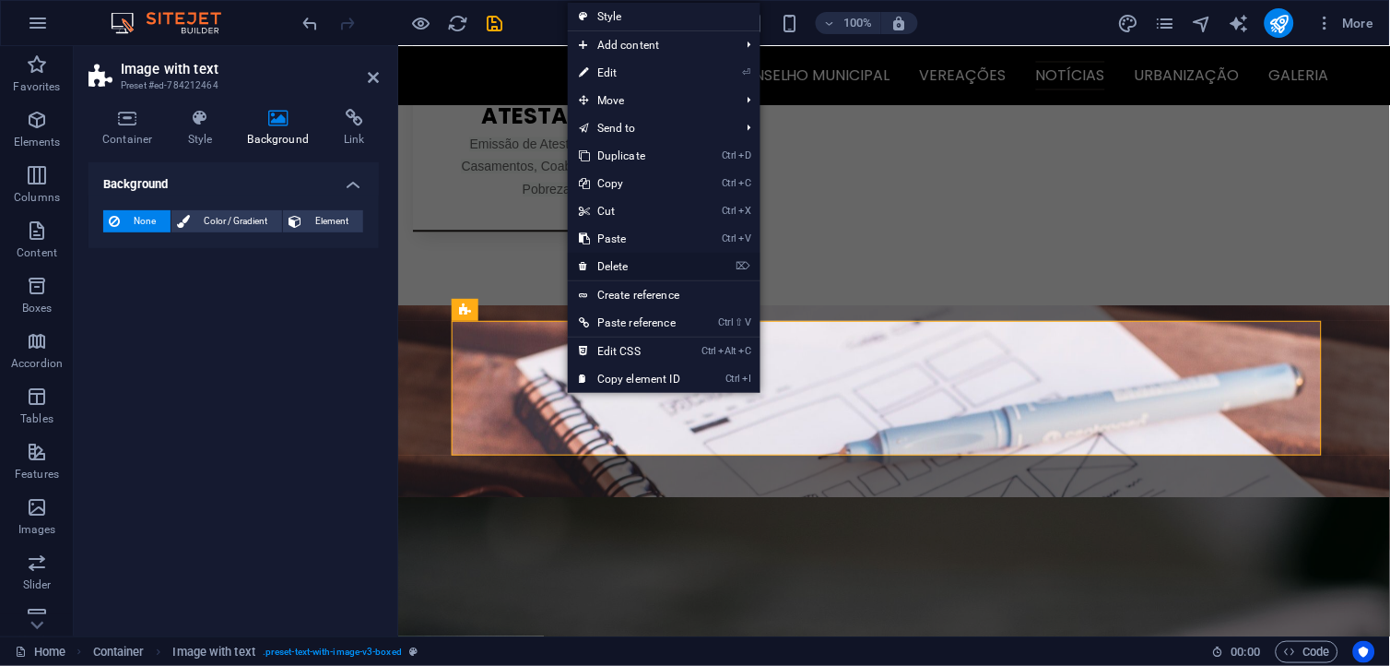
click at [624, 258] on link "⌦ Delete" at bounding box center [630, 267] width 124 height 28
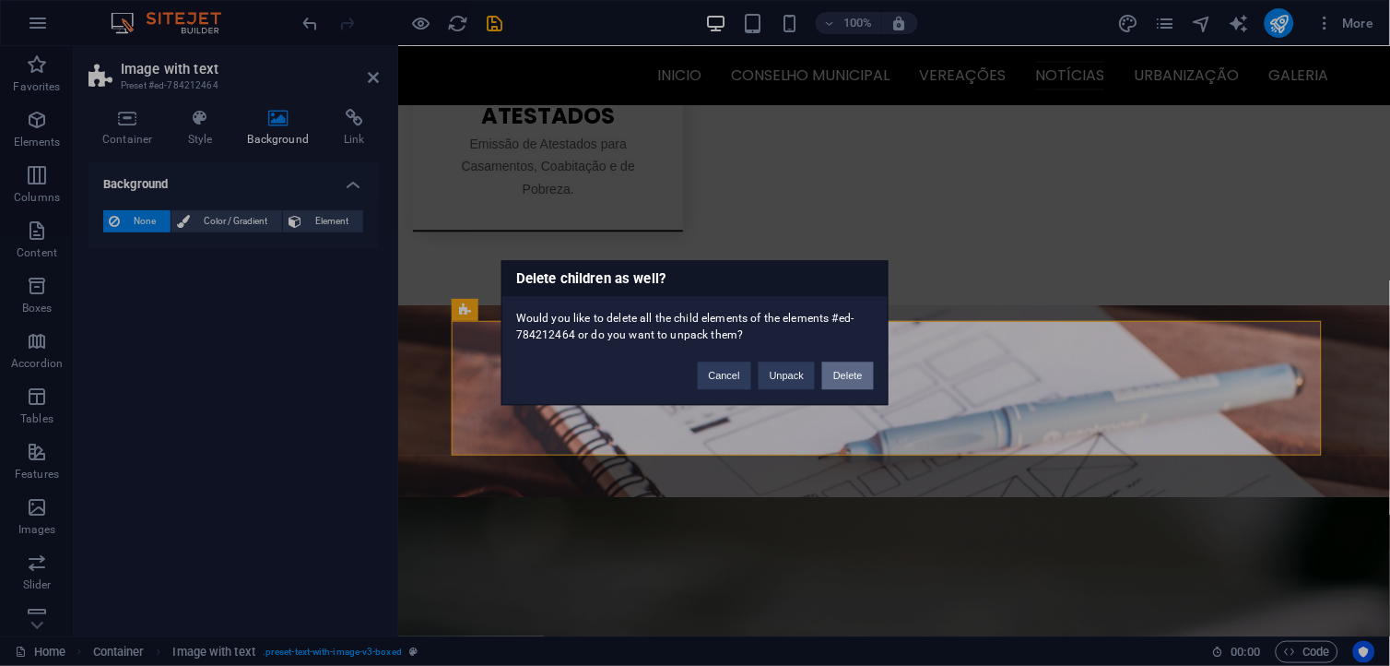
click at [844, 376] on button "Delete" at bounding box center [848, 376] width 52 height 28
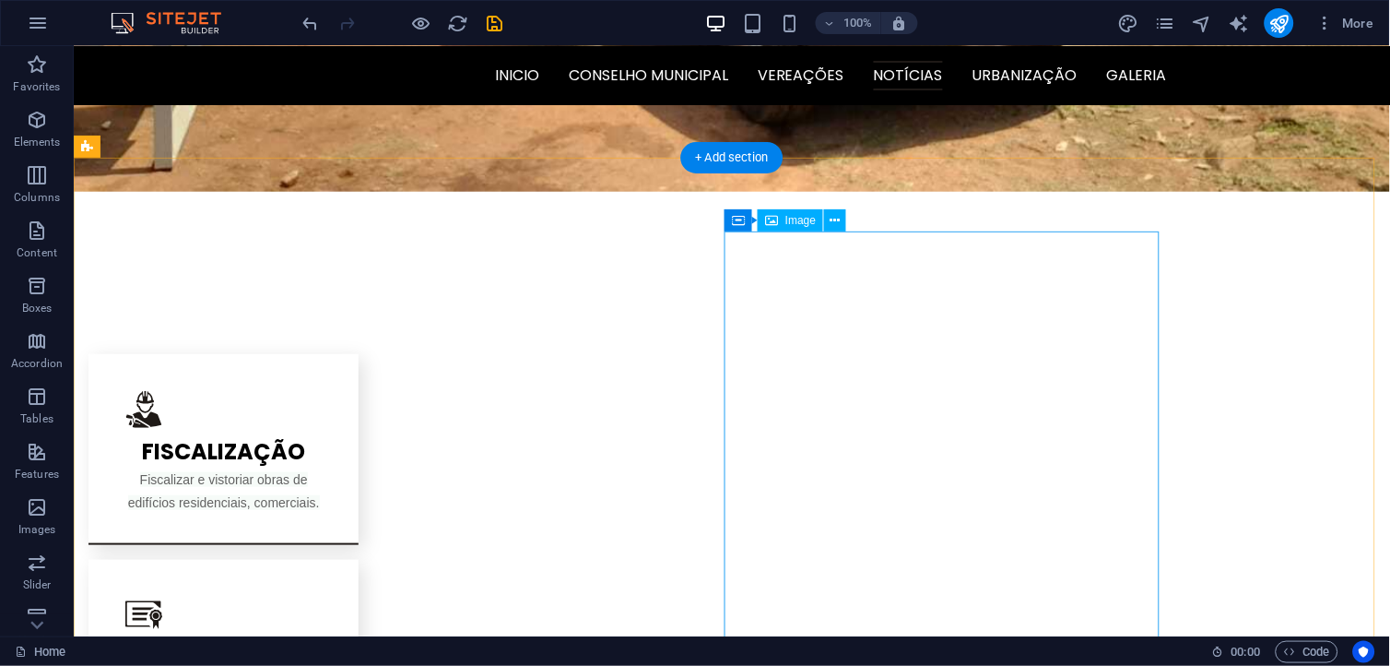
scroll to position [1563, 0]
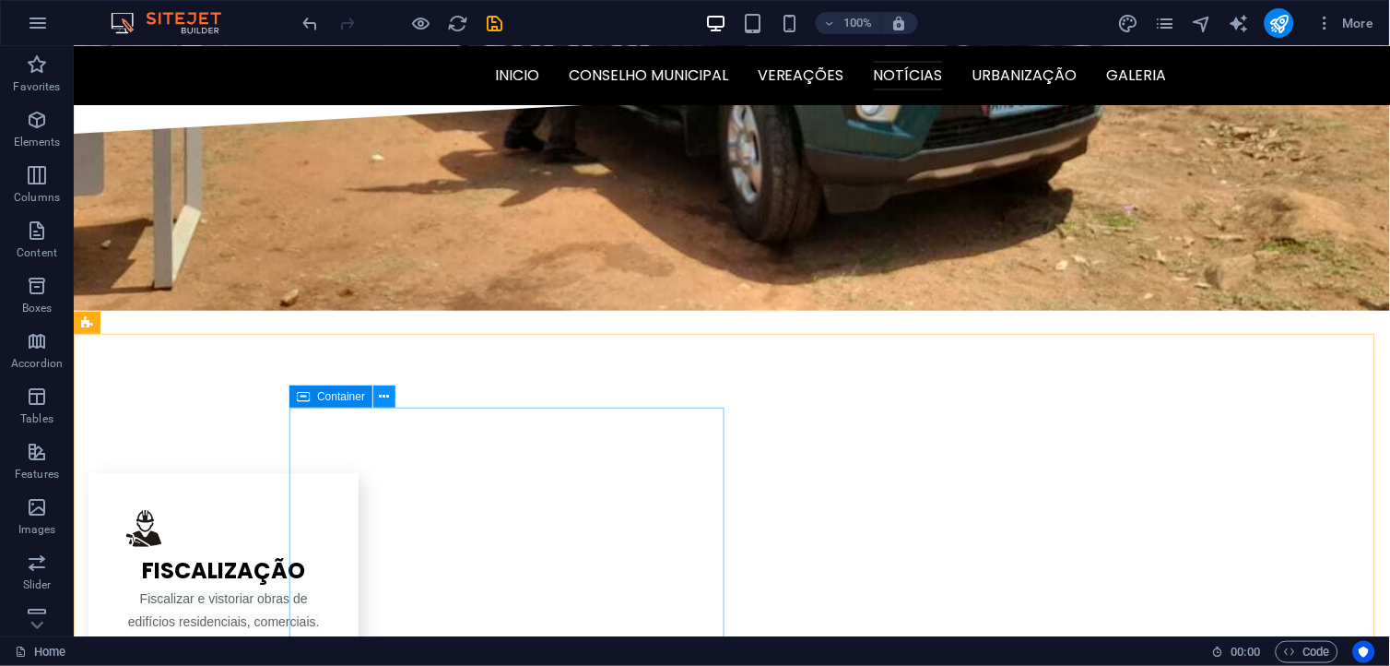
click at [391, 394] on button at bounding box center [384, 396] width 22 height 22
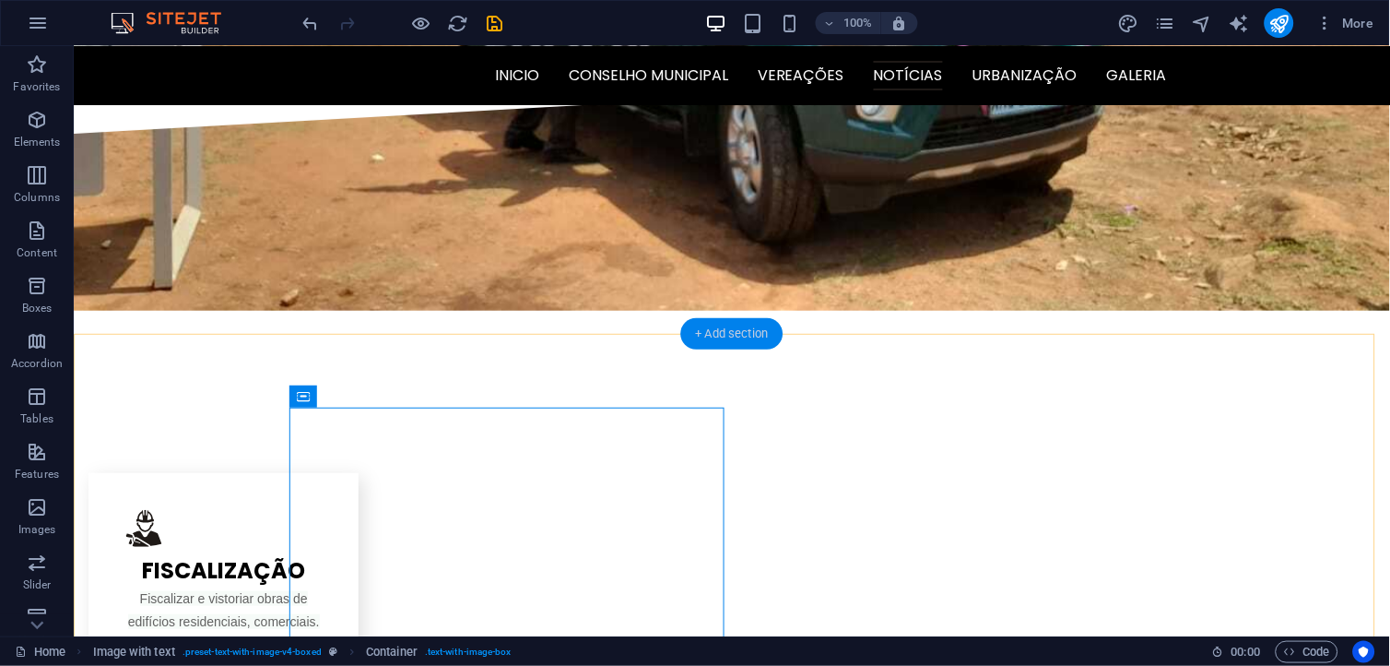
click at [742, 337] on div "+ Add section" at bounding box center [732, 333] width 102 height 31
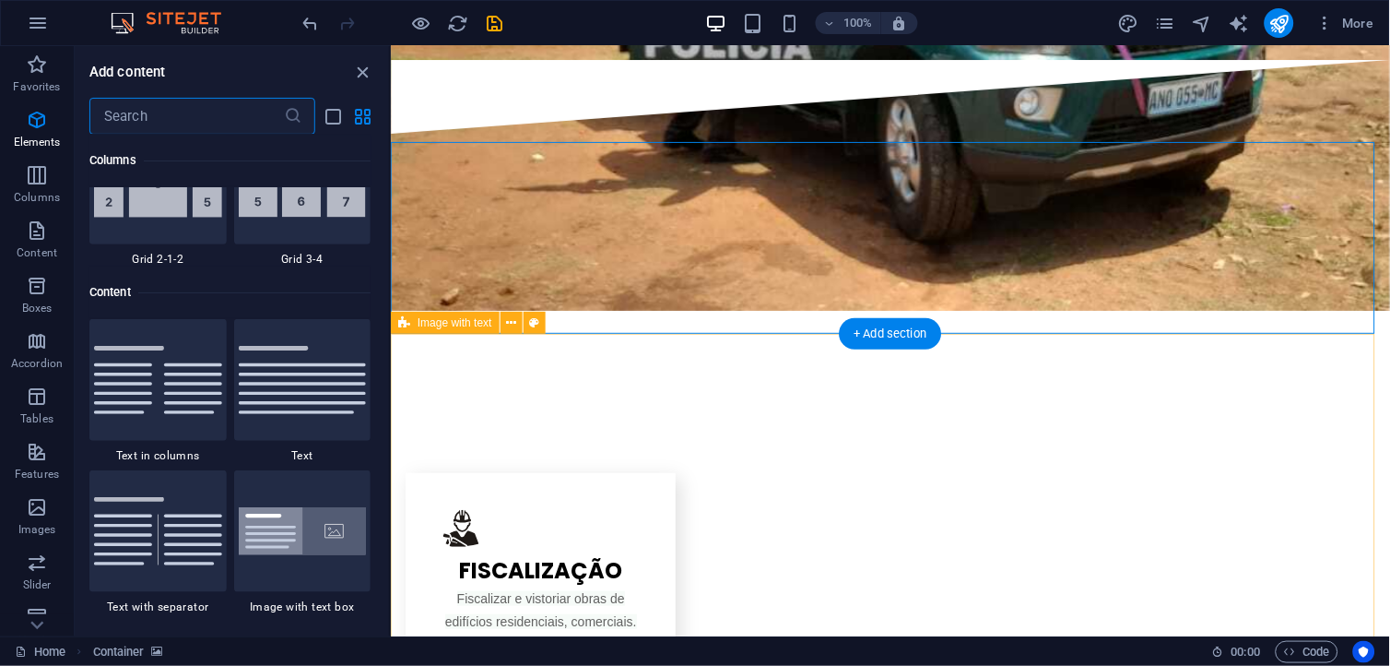
scroll to position [3225, 0]
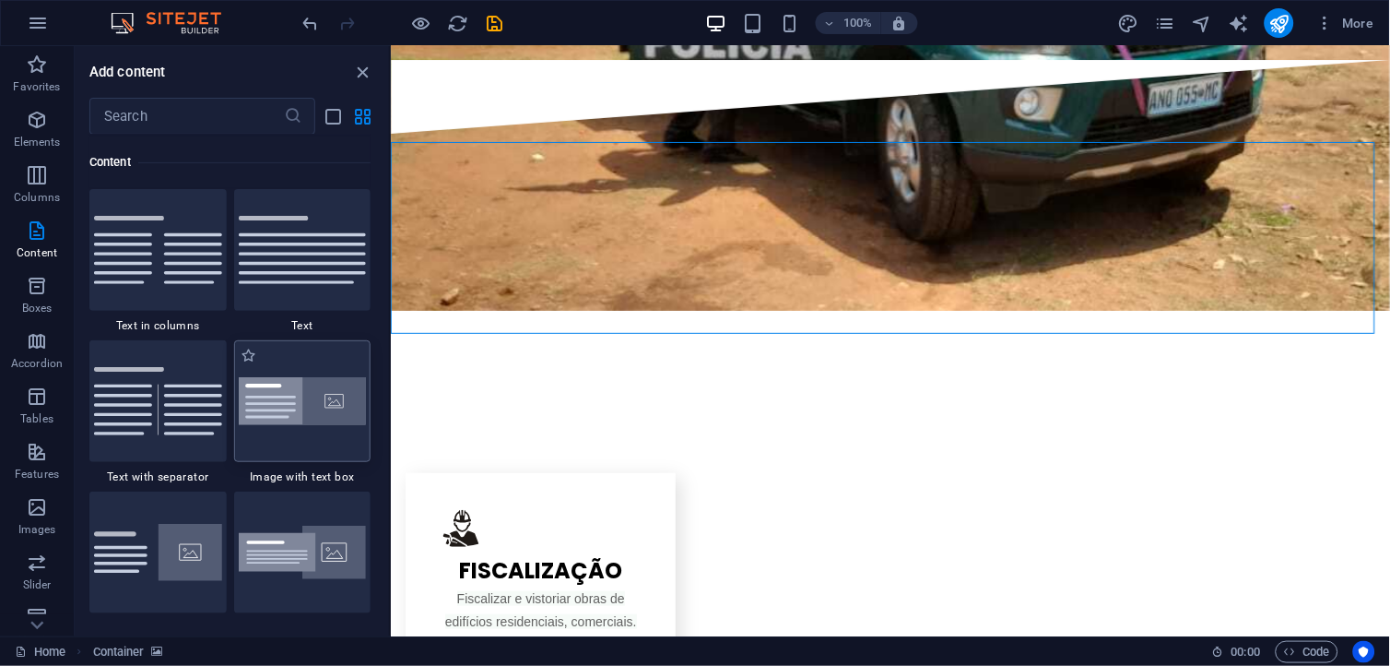
click at [325, 417] on img at bounding box center [303, 401] width 128 height 49
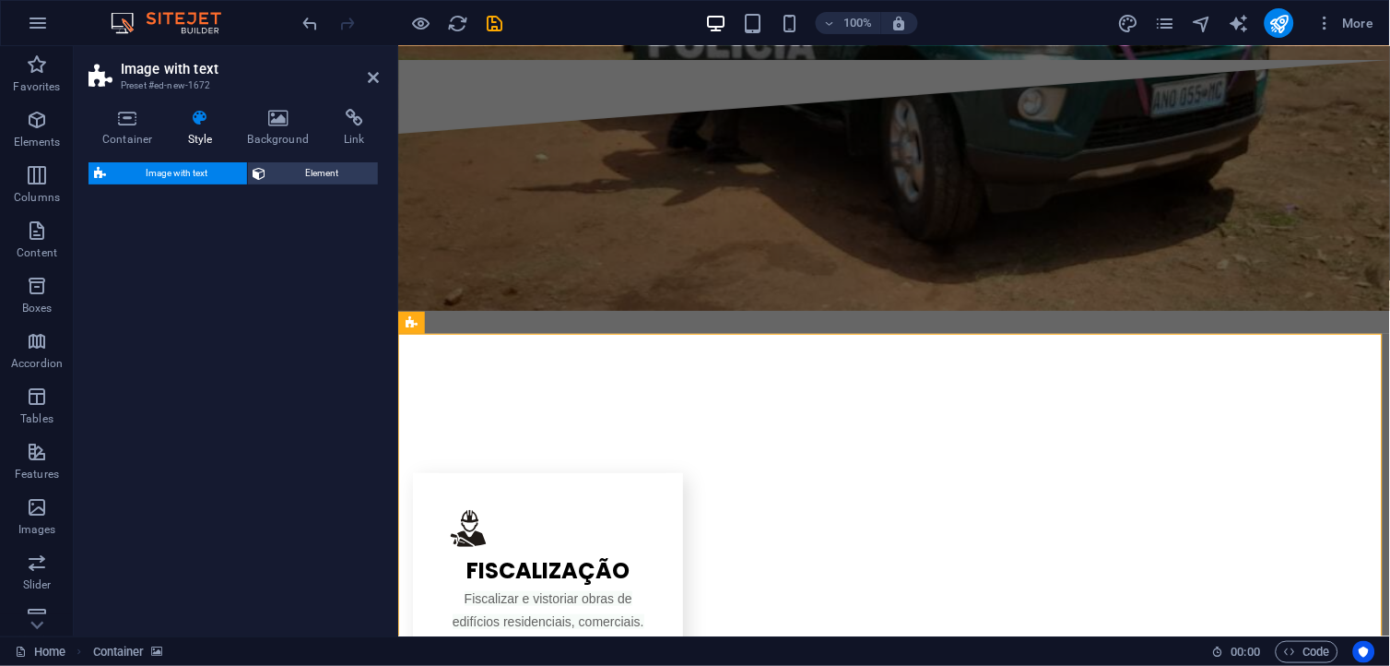
select select "rem"
select select "px"
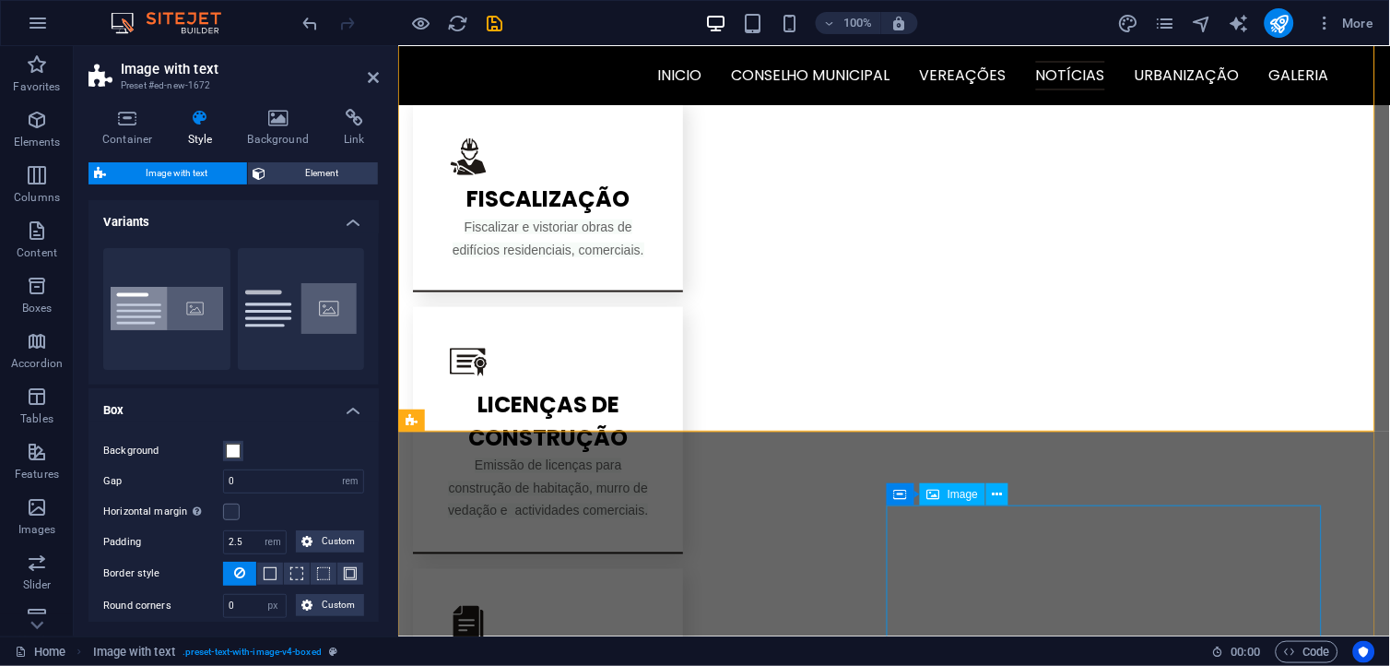
scroll to position [1768, 0]
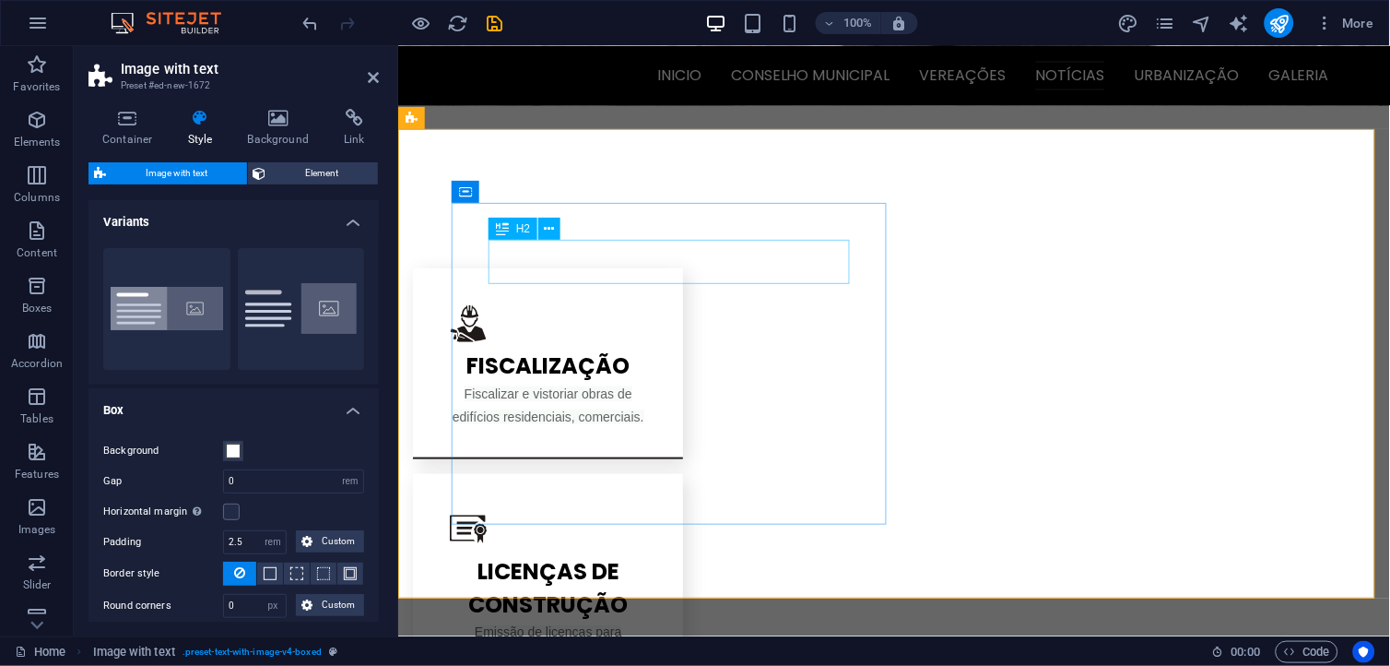
click at [520, 229] on span "H2" at bounding box center [523, 228] width 14 height 11
click at [521, 223] on span "H2" at bounding box center [523, 228] width 14 height 11
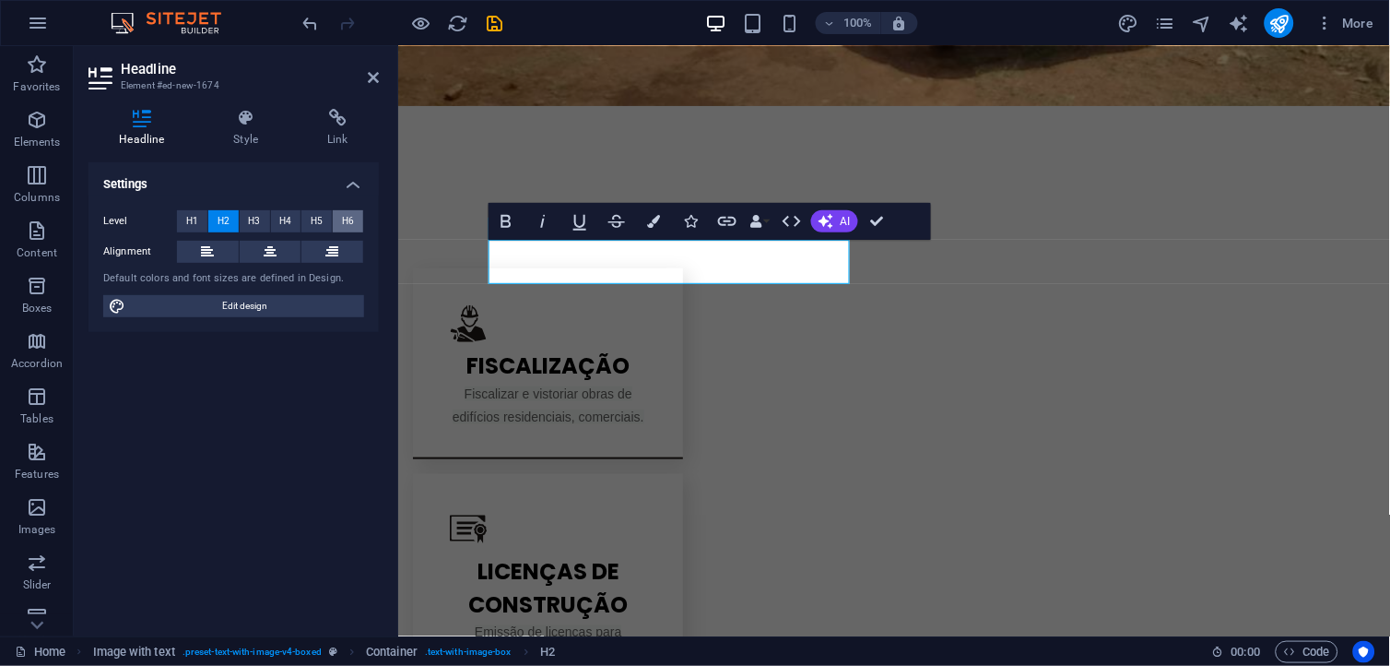
click at [339, 219] on button "H6" at bounding box center [348, 221] width 30 height 22
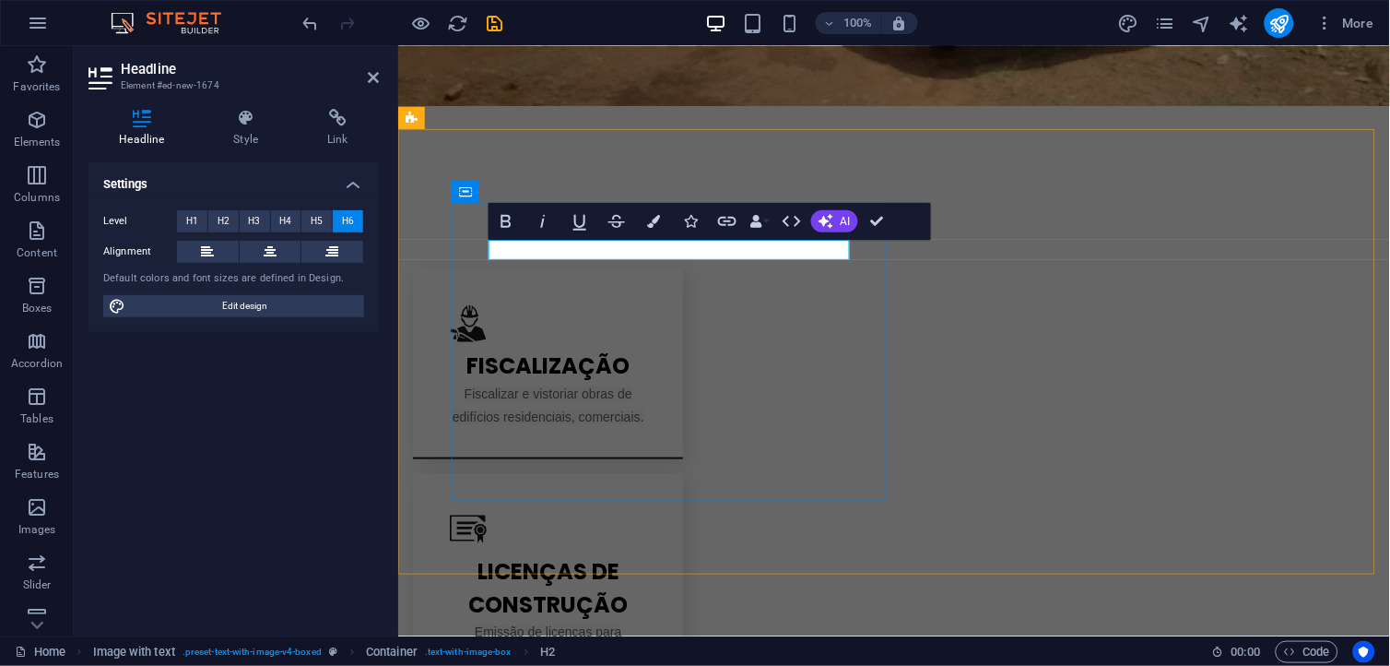
drag, startPoint x: 734, startPoint y: 243, endPoint x: 555, endPoint y: 243, distance: 178.9
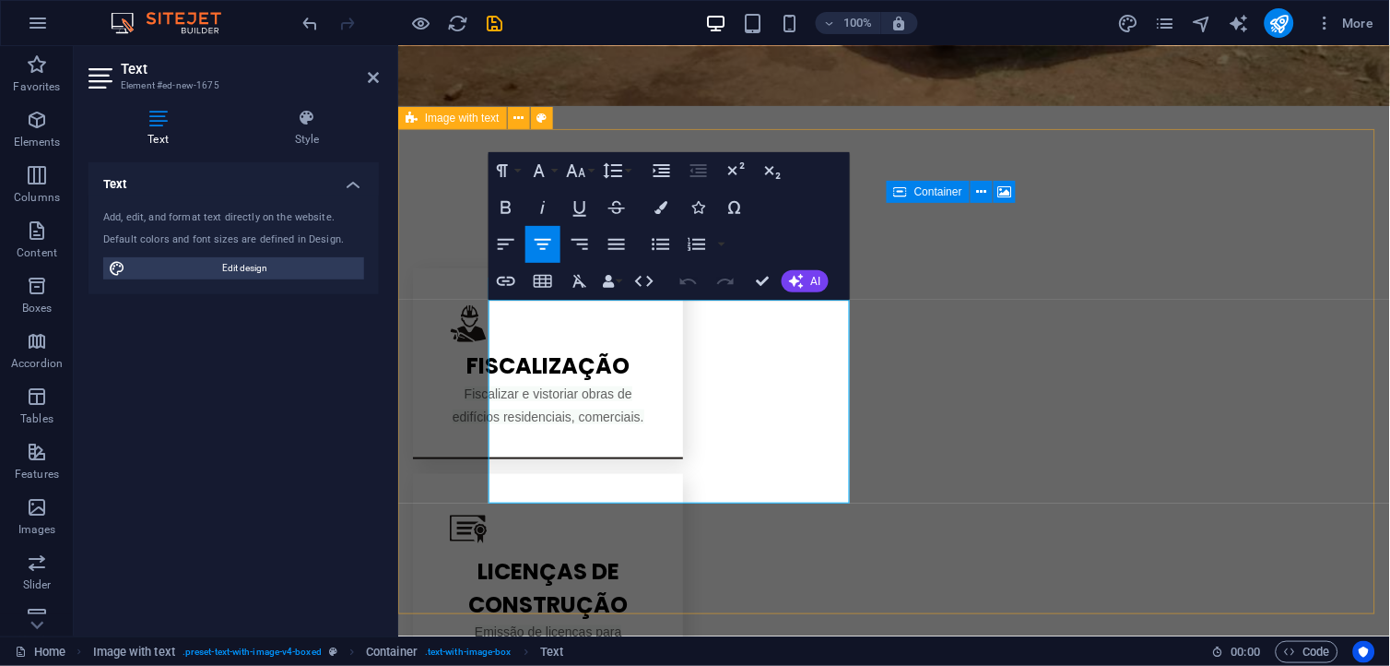
drag, startPoint x: 514, startPoint y: 327, endPoint x: 889, endPoint y: 569, distance: 446.3
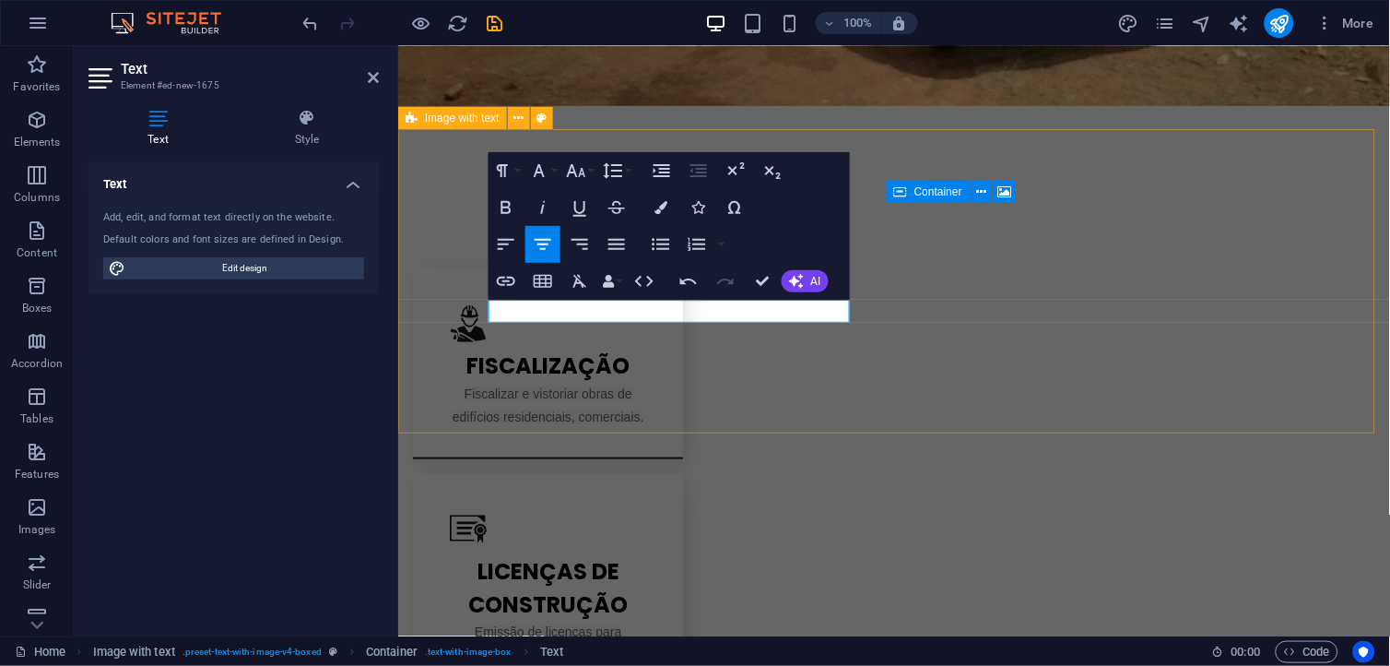
drag, startPoint x: 816, startPoint y: 308, endPoint x: 448, endPoint y: 285, distance: 368.6
drag, startPoint x: 497, startPoint y: 314, endPoint x: 755, endPoint y: 323, distance: 258.3
drag, startPoint x: 830, startPoint y: 309, endPoint x: 522, endPoint y: 306, distance: 308.0
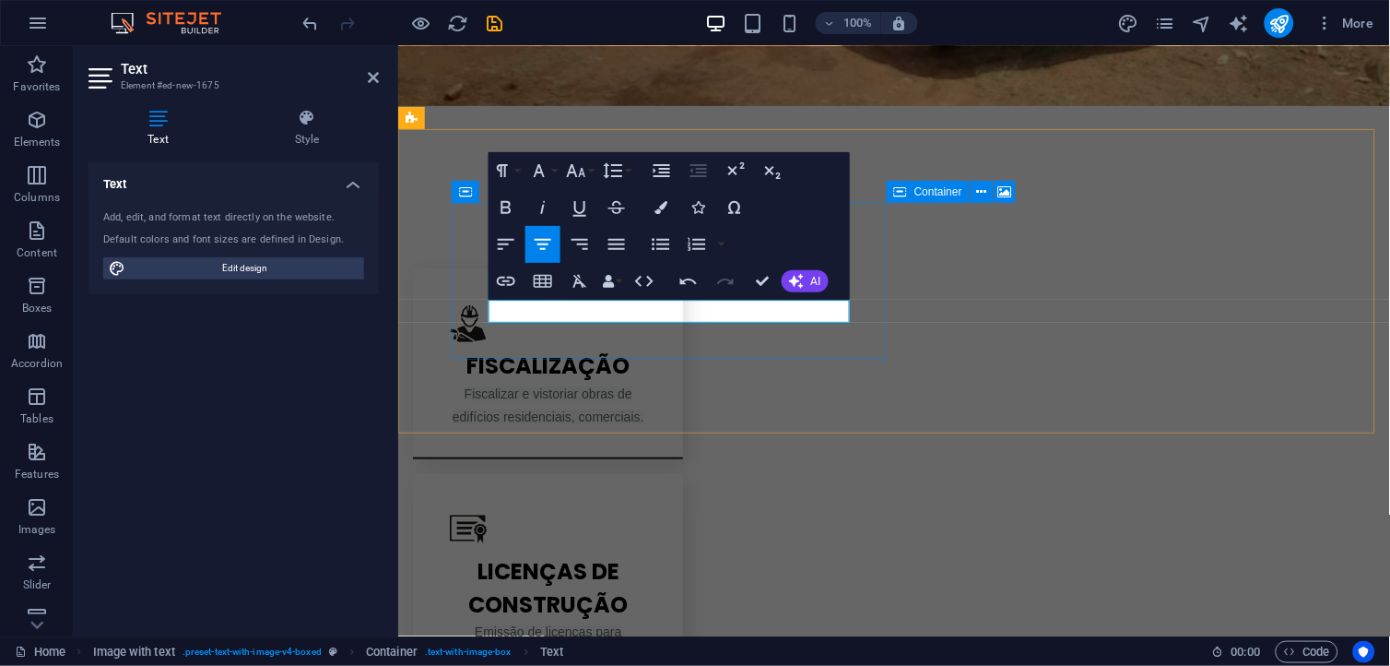
drag, startPoint x: 500, startPoint y: 303, endPoint x: 582, endPoint y: 304, distance: 82.1
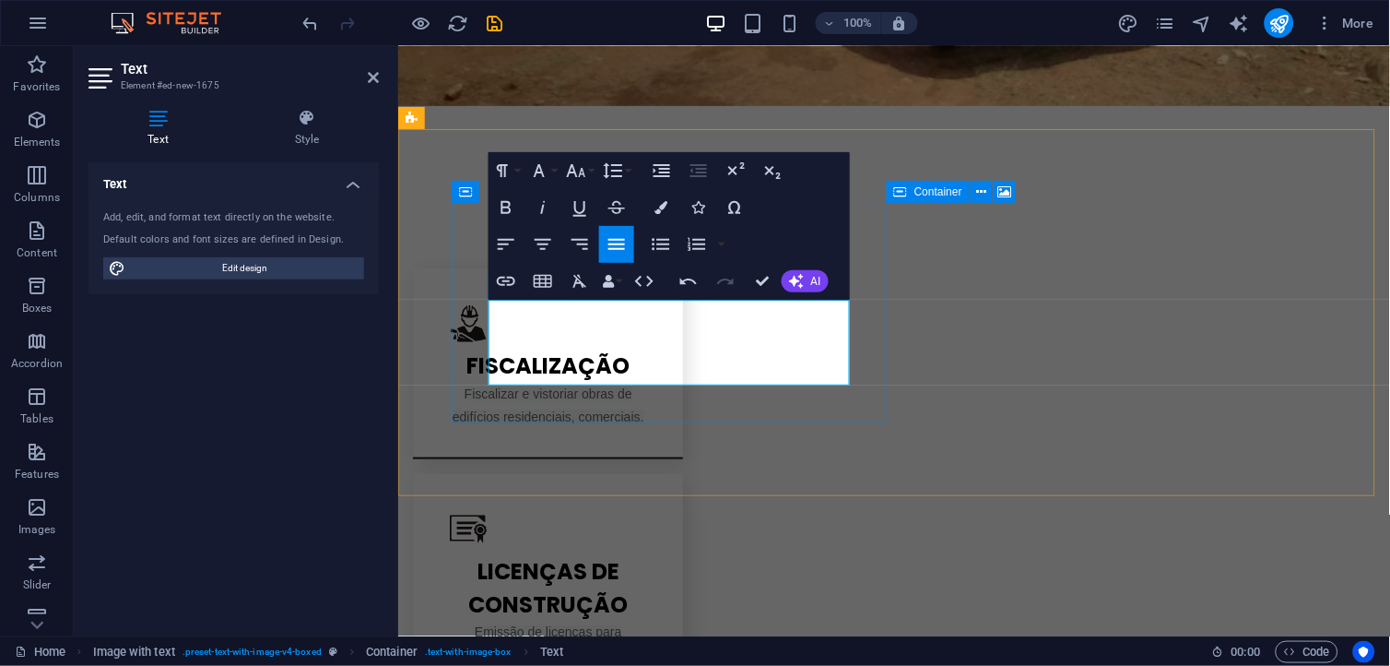
drag, startPoint x: 824, startPoint y: 368, endPoint x: 576, endPoint y: 322, distance: 252.3
drag, startPoint x: 811, startPoint y: 370, endPoint x: 446, endPoint y: 276, distance: 377.1
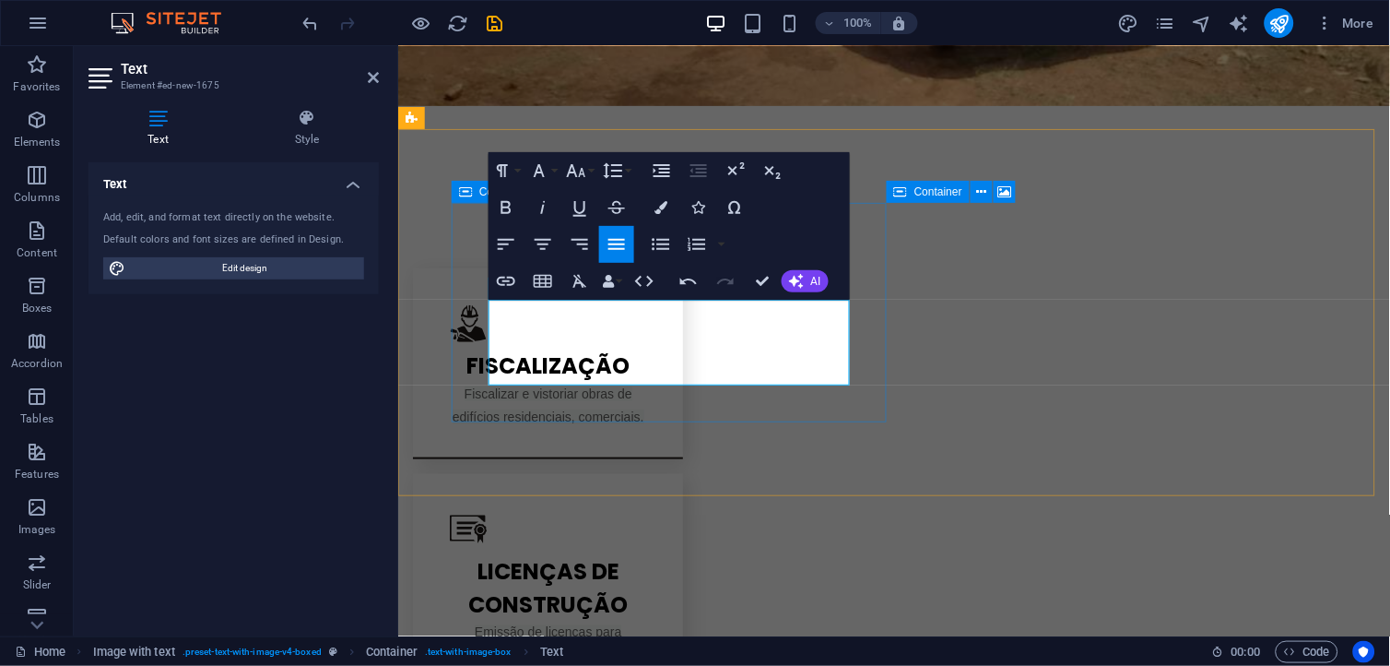
click at [511, 201] on icon "button" at bounding box center [506, 207] width 22 height 22
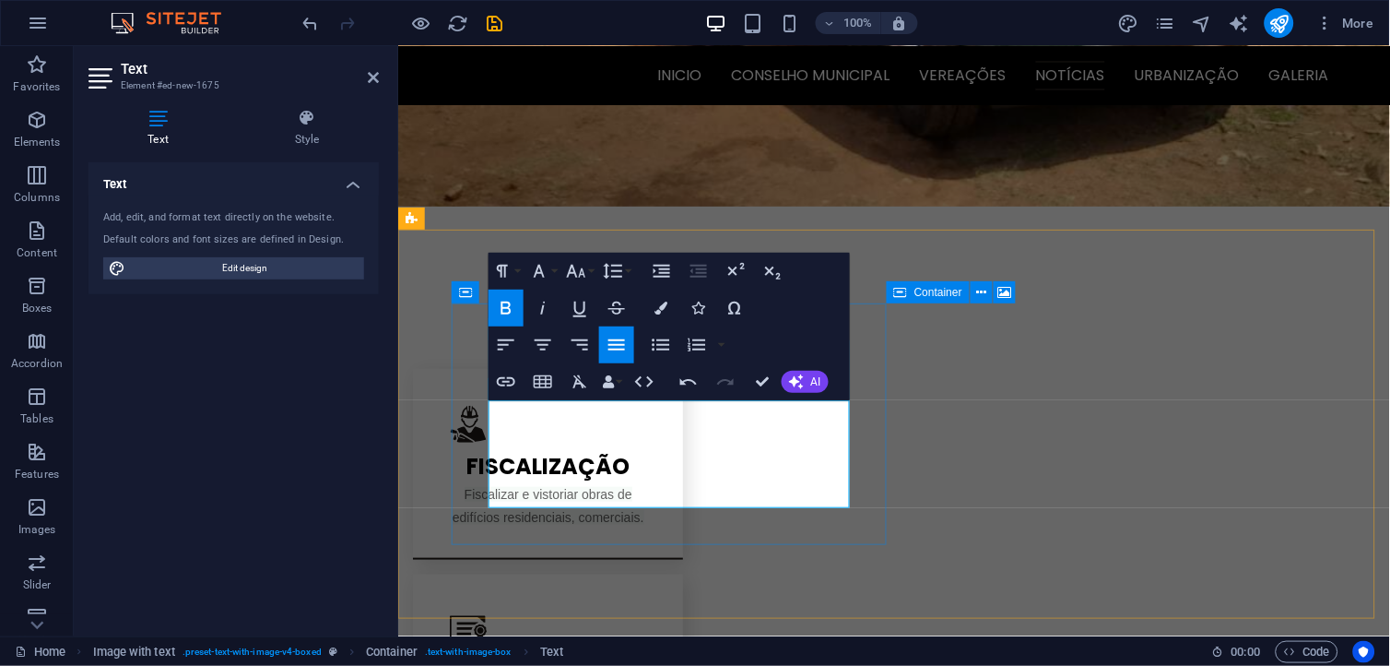
scroll to position [1665, 0]
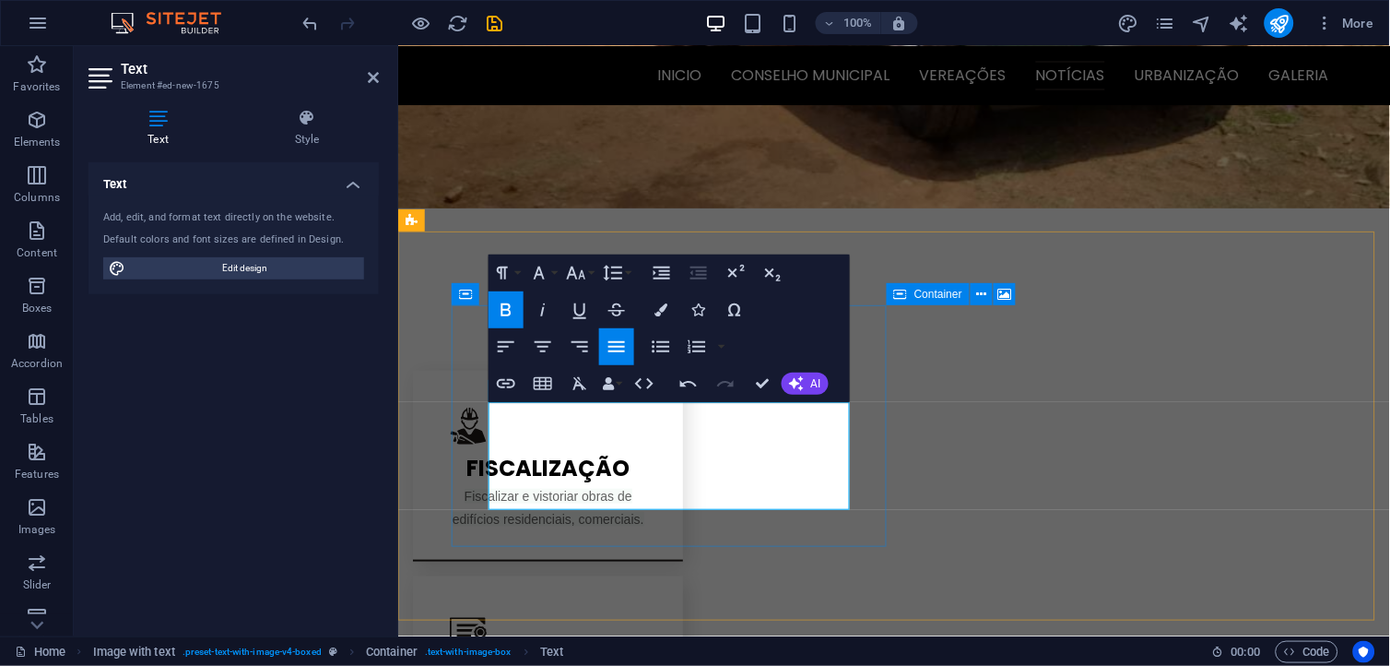
drag, startPoint x: 835, startPoint y: 498, endPoint x: 452, endPoint y: 389, distance: 398.7
click at [309, 125] on icon at bounding box center [307, 118] width 144 height 18
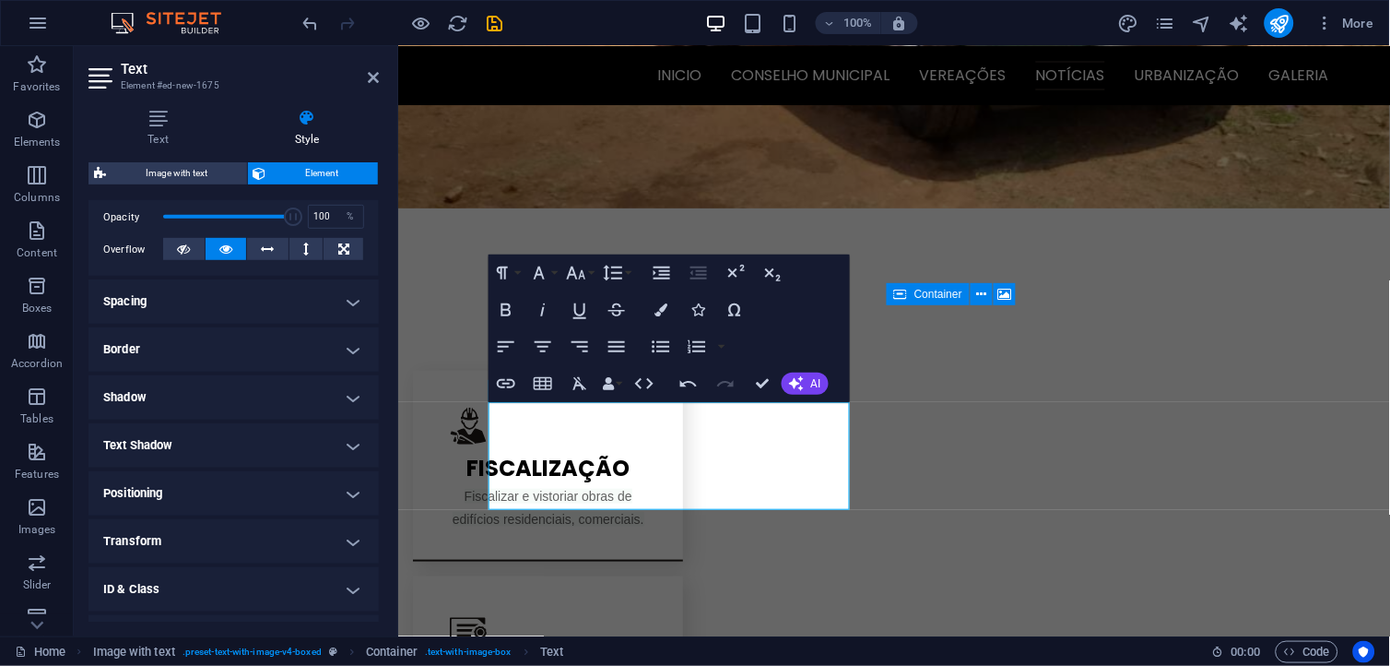
scroll to position [152, 0]
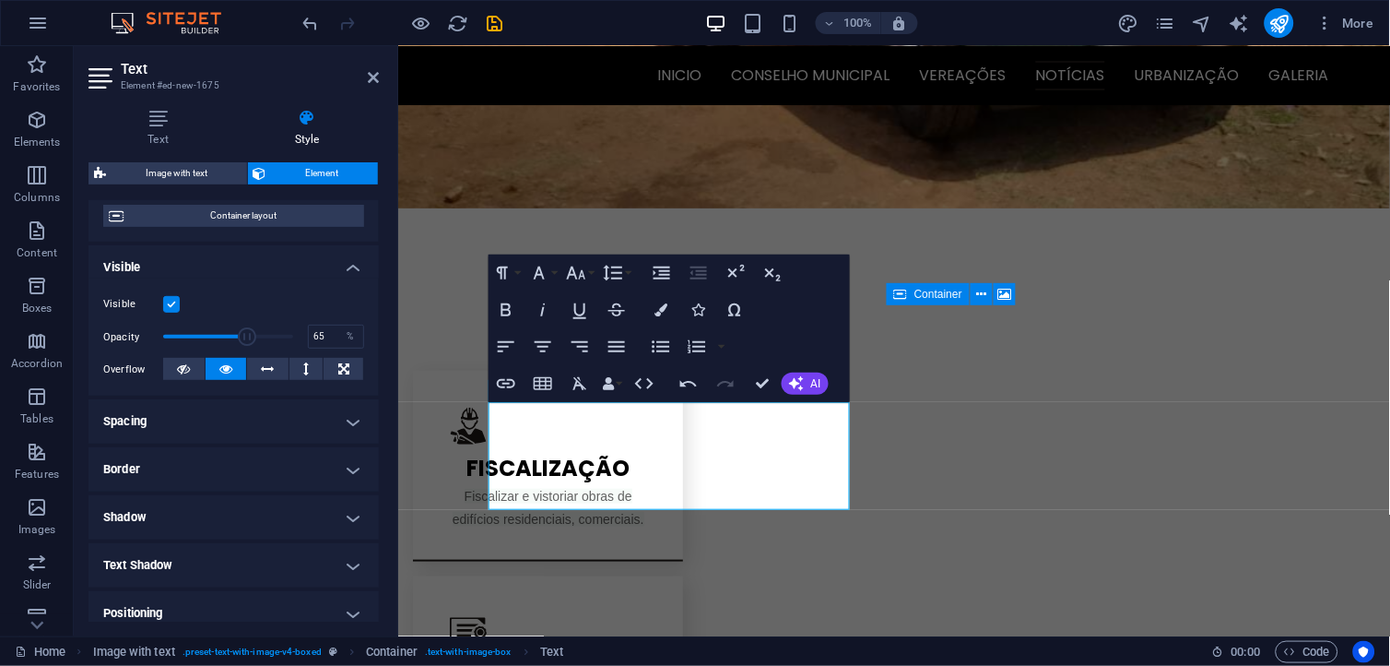
click at [245, 330] on span at bounding box center [228, 337] width 130 height 28
click at [244, 328] on span at bounding box center [246, 336] width 18 height 18
drag, startPoint x: 241, startPoint y: 328, endPoint x: 194, endPoint y: 329, distance: 47.0
click at [194, 329] on span at bounding box center [201, 336] width 18 height 18
drag, startPoint x: 207, startPoint y: 328, endPoint x: 227, endPoint y: 330, distance: 19.5
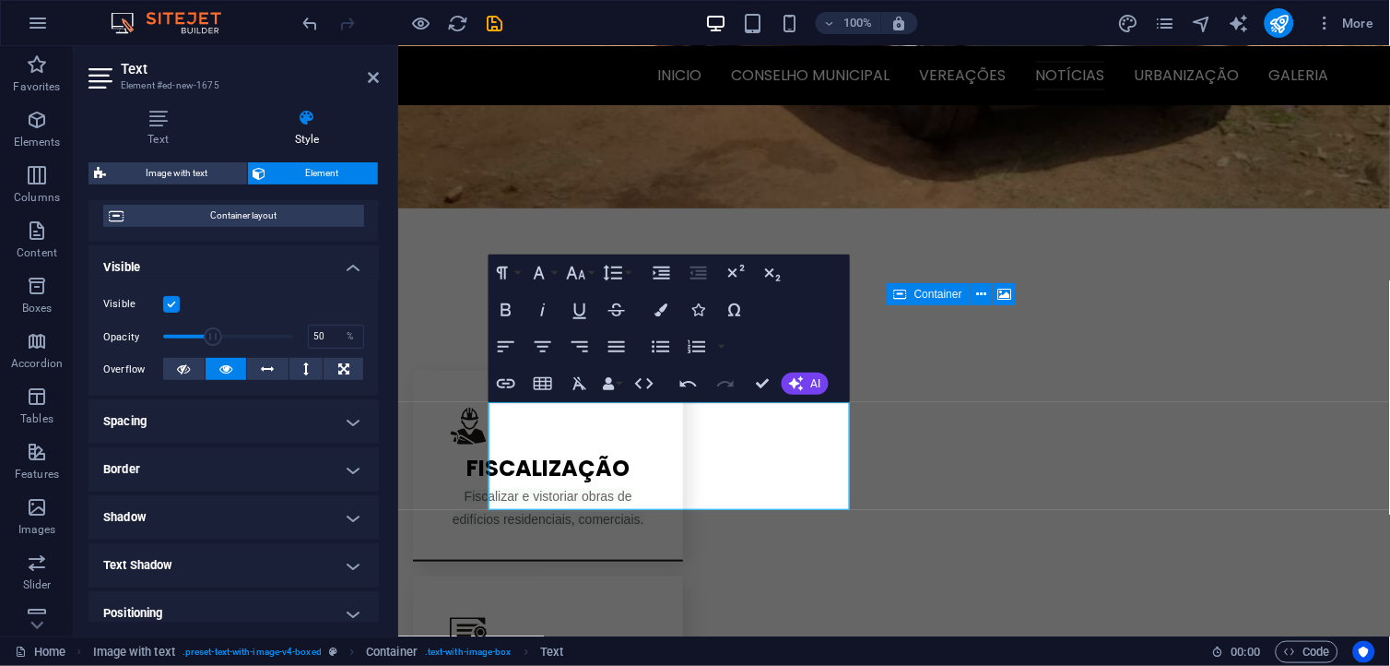
click at [227, 330] on span at bounding box center [228, 337] width 130 height 28
type input "100"
drag, startPoint x: 227, startPoint y: 330, endPoint x: 304, endPoint y: 341, distance: 78.2
click at [304, 341] on div "Opacity 100 %" at bounding box center [233, 337] width 261 height 28
click at [172, 302] on label at bounding box center [171, 304] width 17 height 17
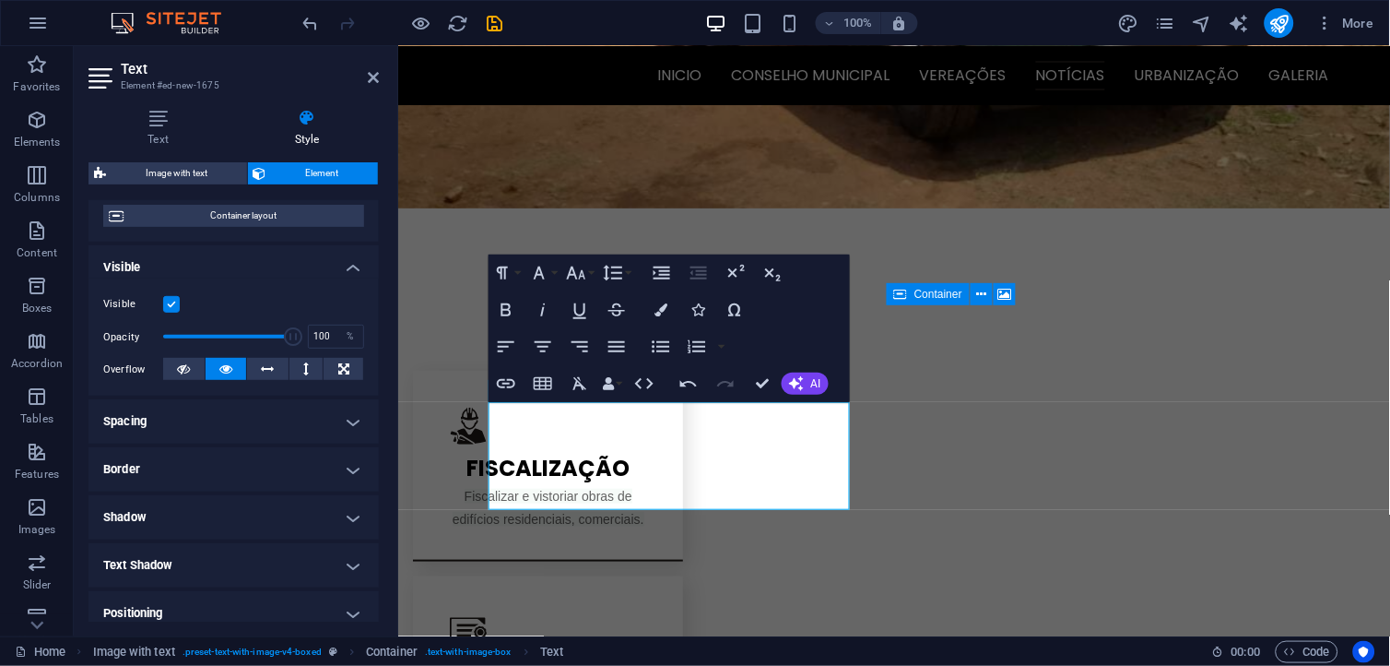
click at [0, 0] on input "Visible" at bounding box center [0, 0] width 0 height 0
click at [172, 302] on label at bounding box center [171, 304] width 17 height 17
click at [0, 0] on input "Visible" at bounding box center [0, 0] width 0 height 0
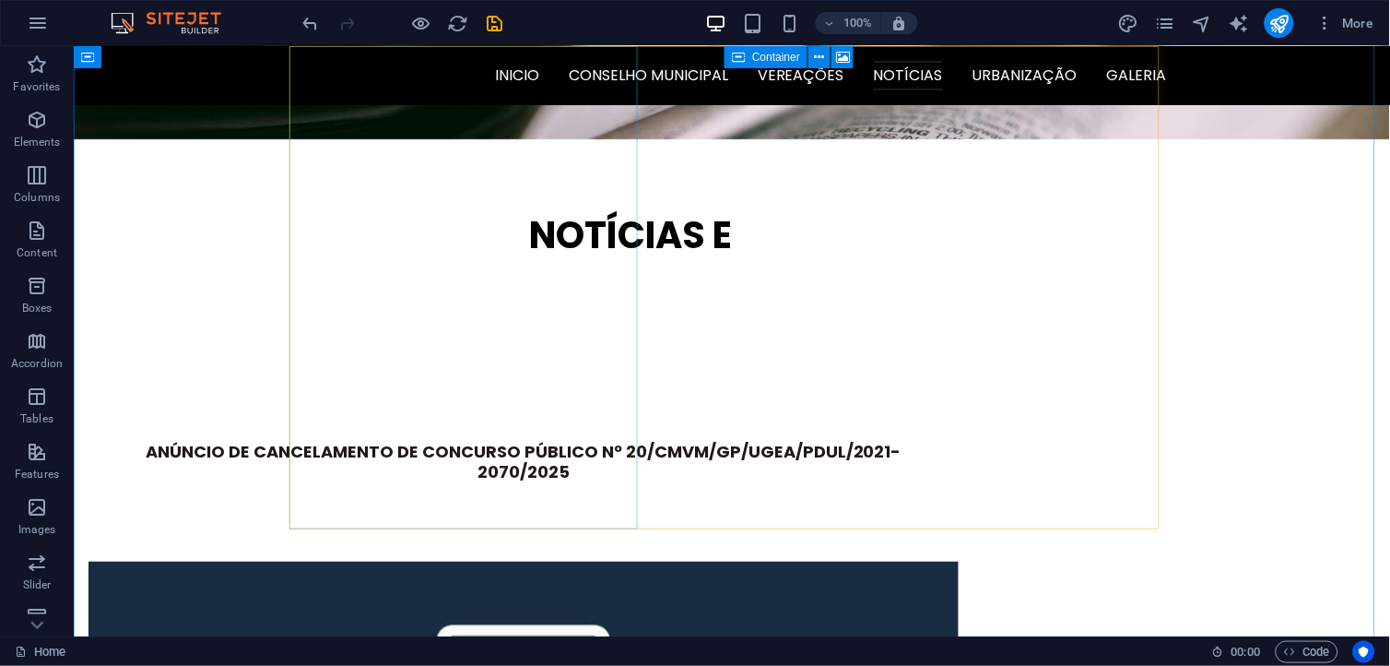
scroll to position [2522, 0]
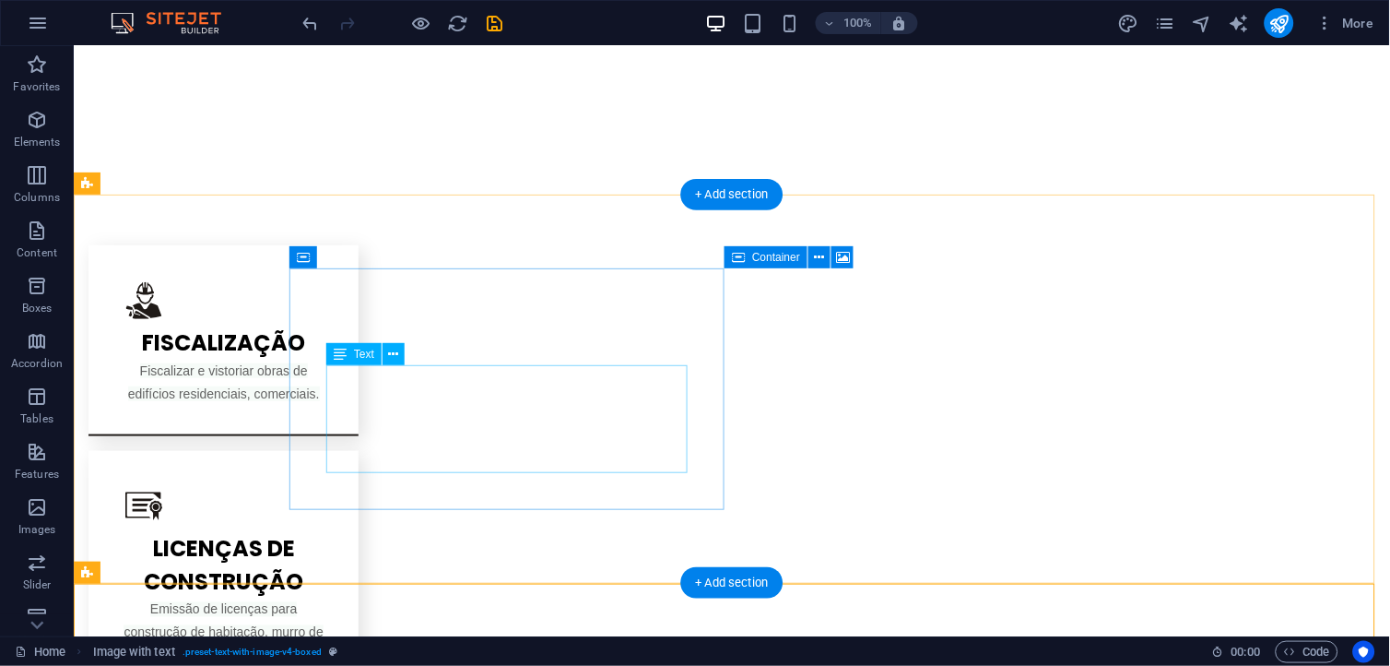
scroll to position [1805, 0]
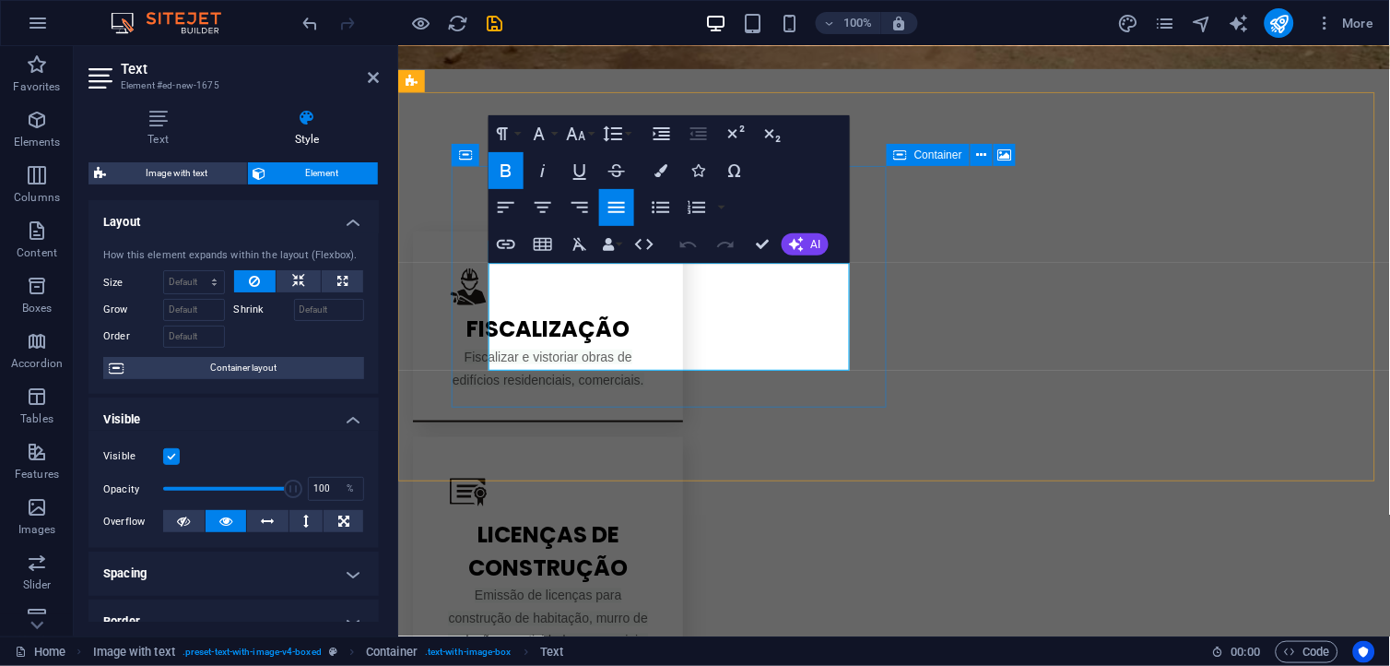
drag, startPoint x: 830, startPoint y: 350, endPoint x: 635, endPoint y: 319, distance: 197.1
drag, startPoint x: 834, startPoint y: 357, endPoint x: 547, endPoint y: 347, distance: 287.9
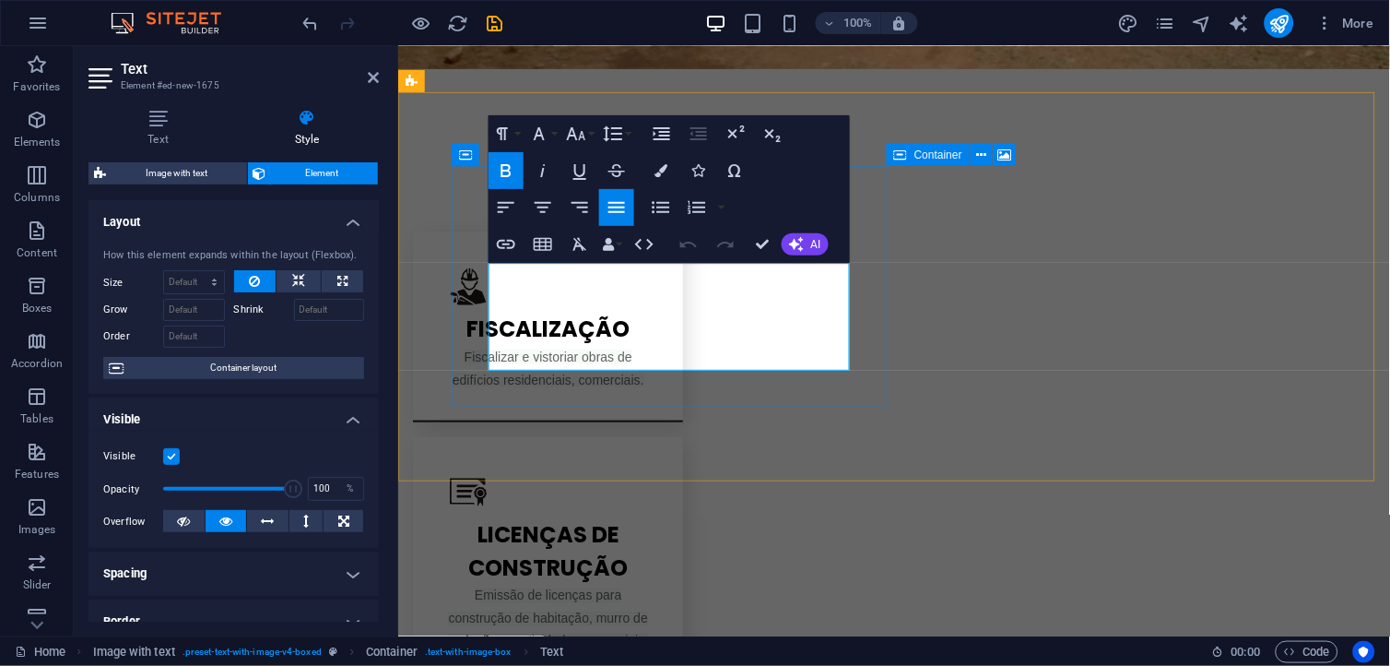
drag, startPoint x: 578, startPoint y: 355, endPoint x: 491, endPoint y: 249, distance: 137.5
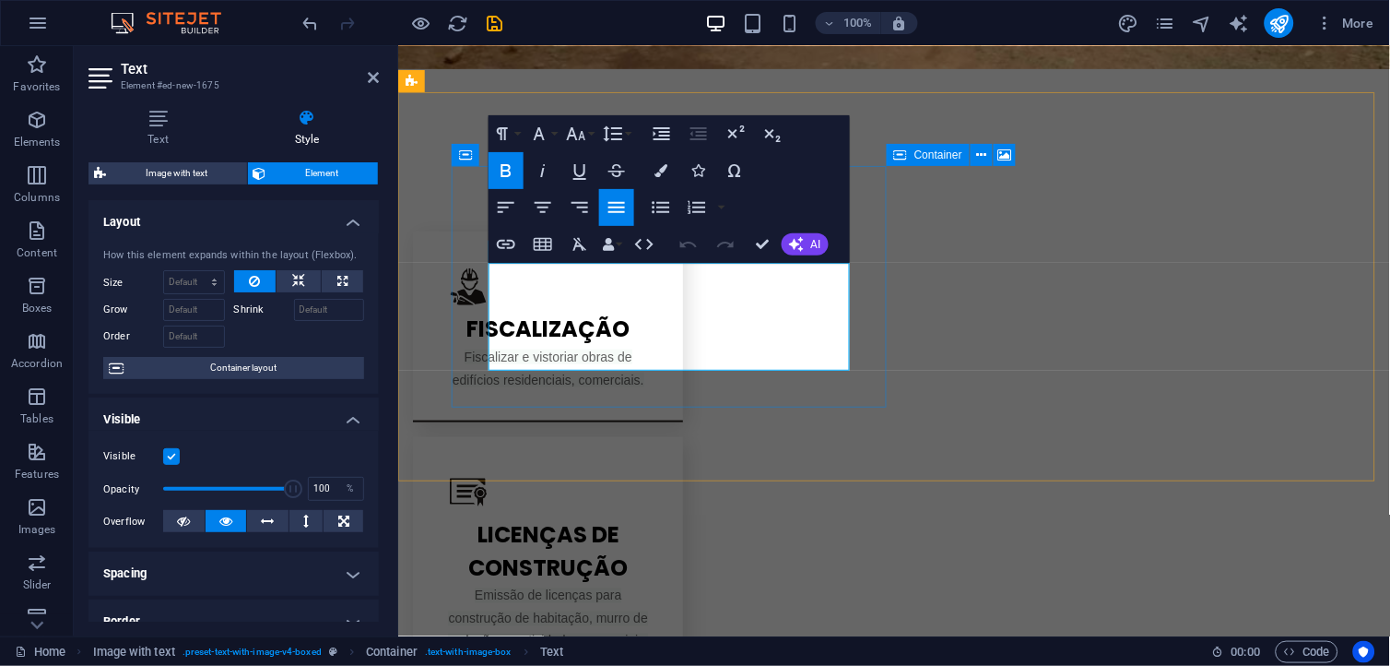
drag, startPoint x: 832, startPoint y: 348, endPoint x: 609, endPoint y: 317, distance: 224.3
drag, startPoint x: 602, startPoint y: 353, endPoint x: 481, endPoint y: 253, distance: 157.1
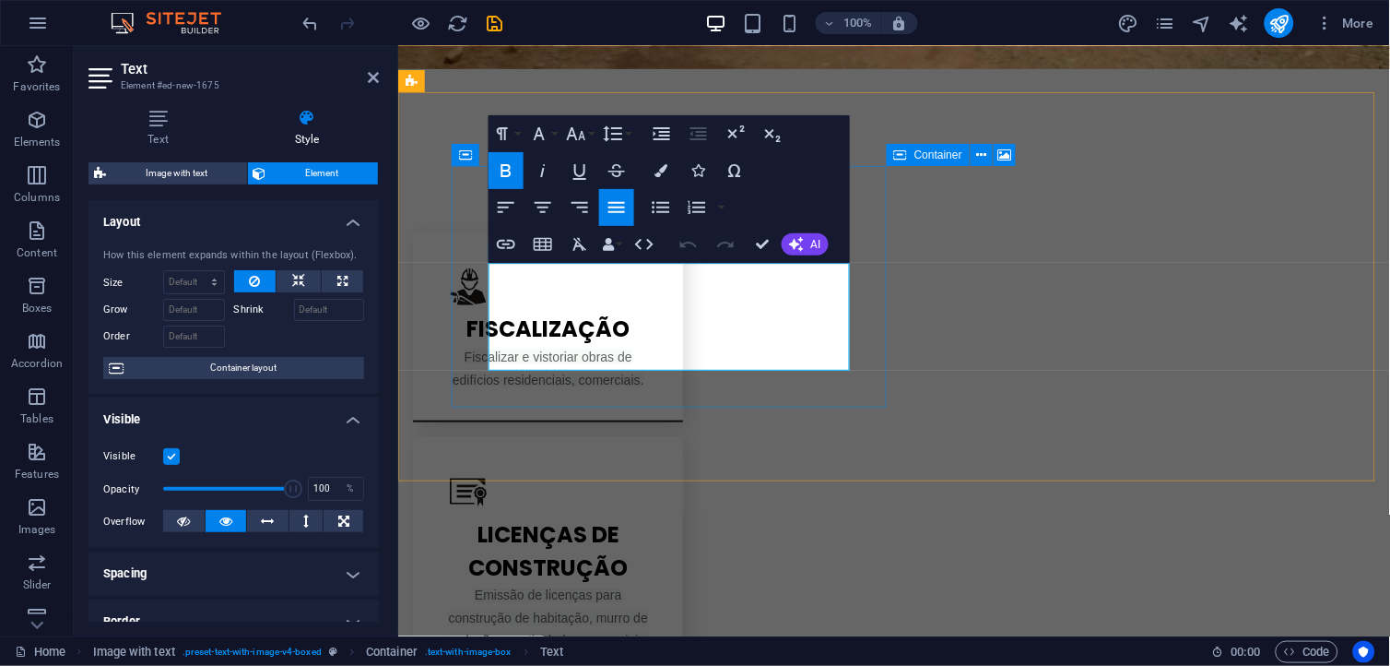
drag, startPoint x: 826, startPoint y: 350, endPoint x: 751, endPoint y: 359, distance: 75.1
drag, startPoint x: 836, startPoint y: 354, endPoint x: 463, endPoint y: 261, distance: 384.9
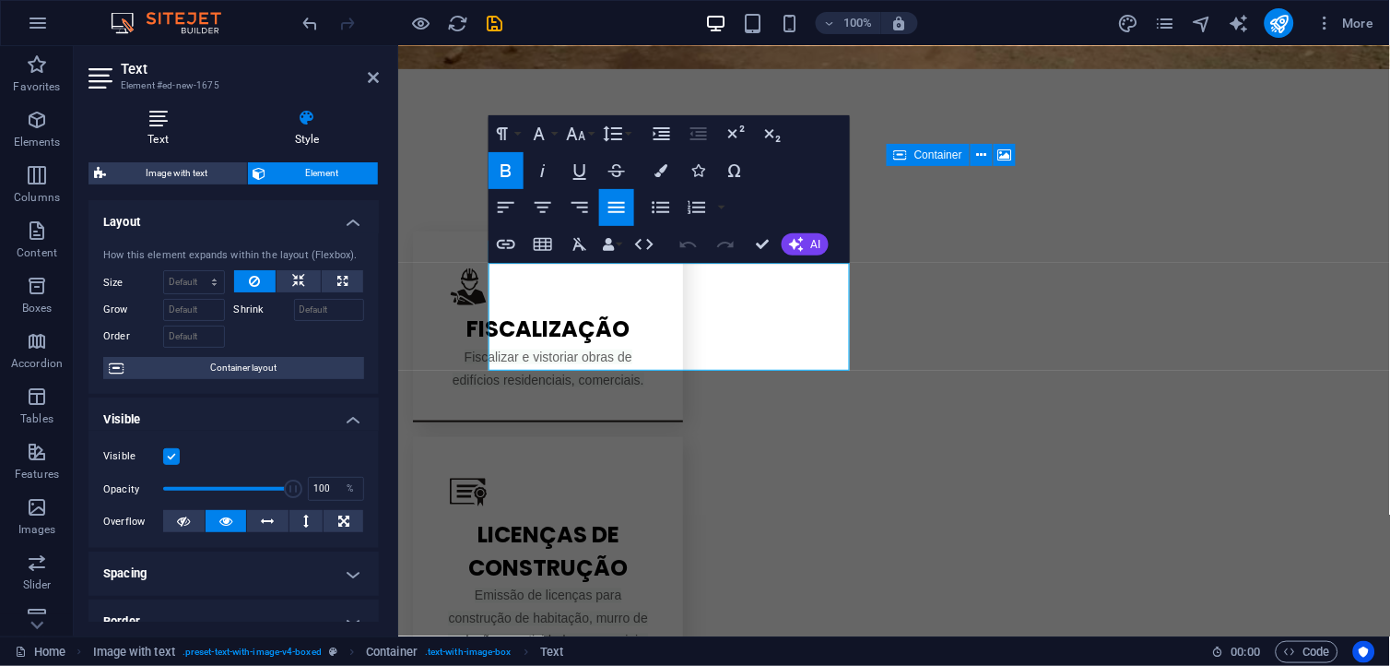
click at [152, 124] on icon at bounding box center [158, 118] width 139 height 18
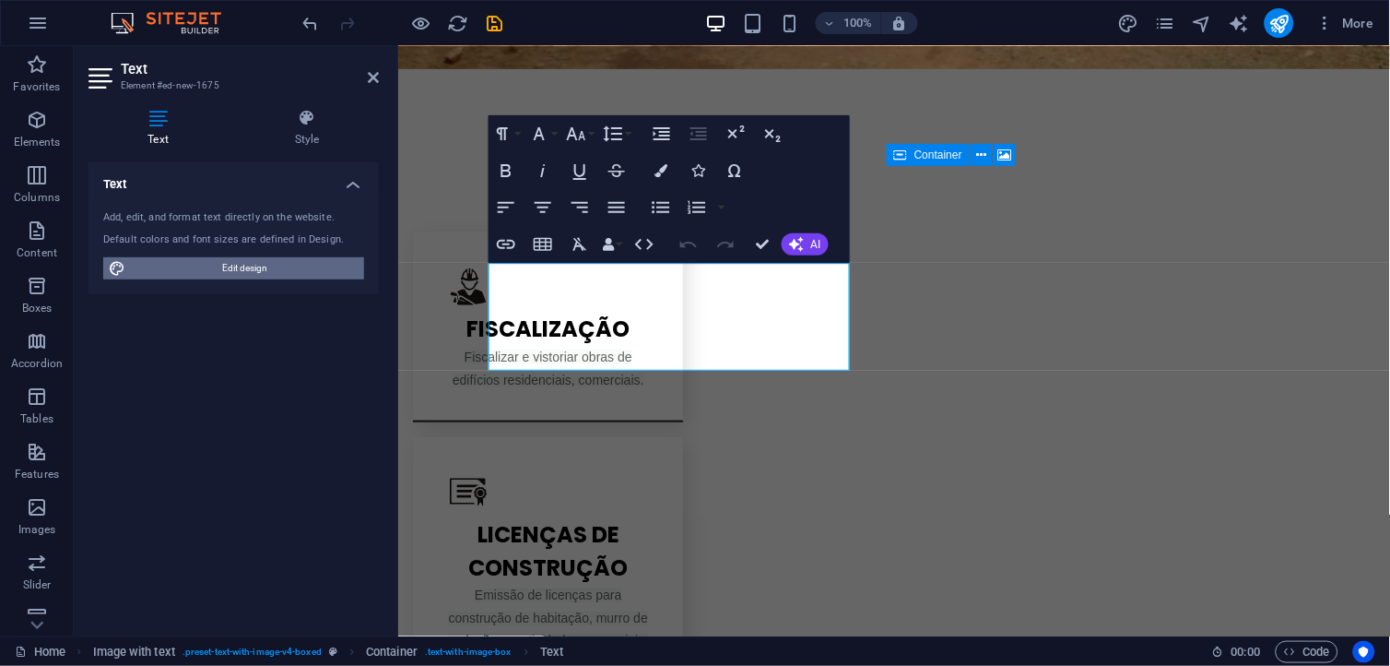
click at [207, 277] on span "Edit design" at bounding box center [245, 268] width 228 height 22
select select "700"
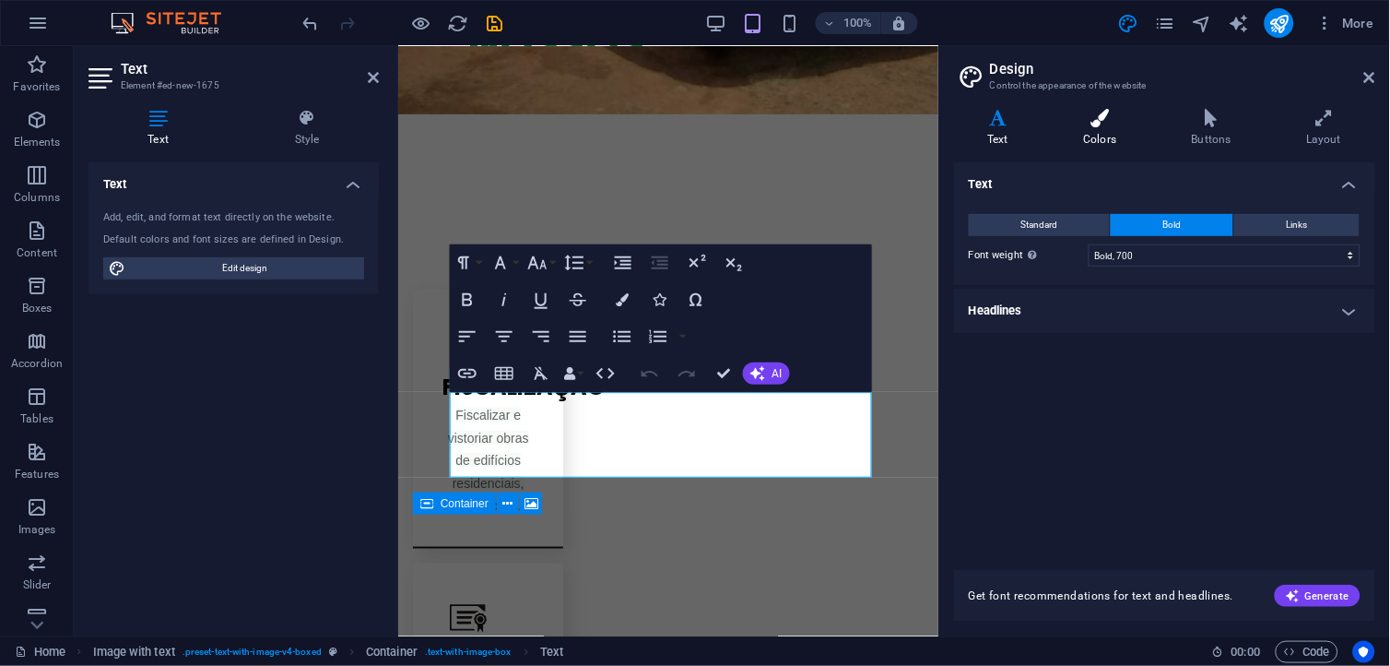
click at [1110, 140] on h4 "Colors" at bounding box center [1104, 128] width 108 height 39
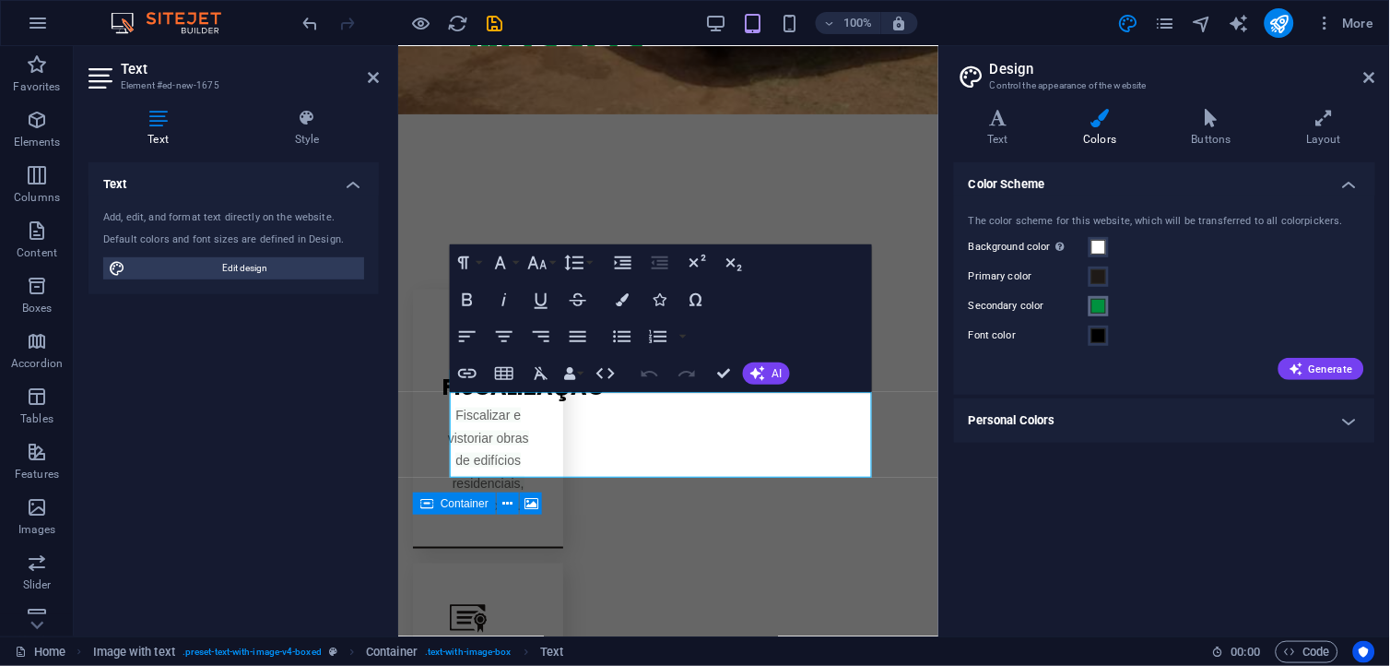
click at [1107, 302] on button "Secondary color" at bounding box center [1099, 306] width 20 height 20
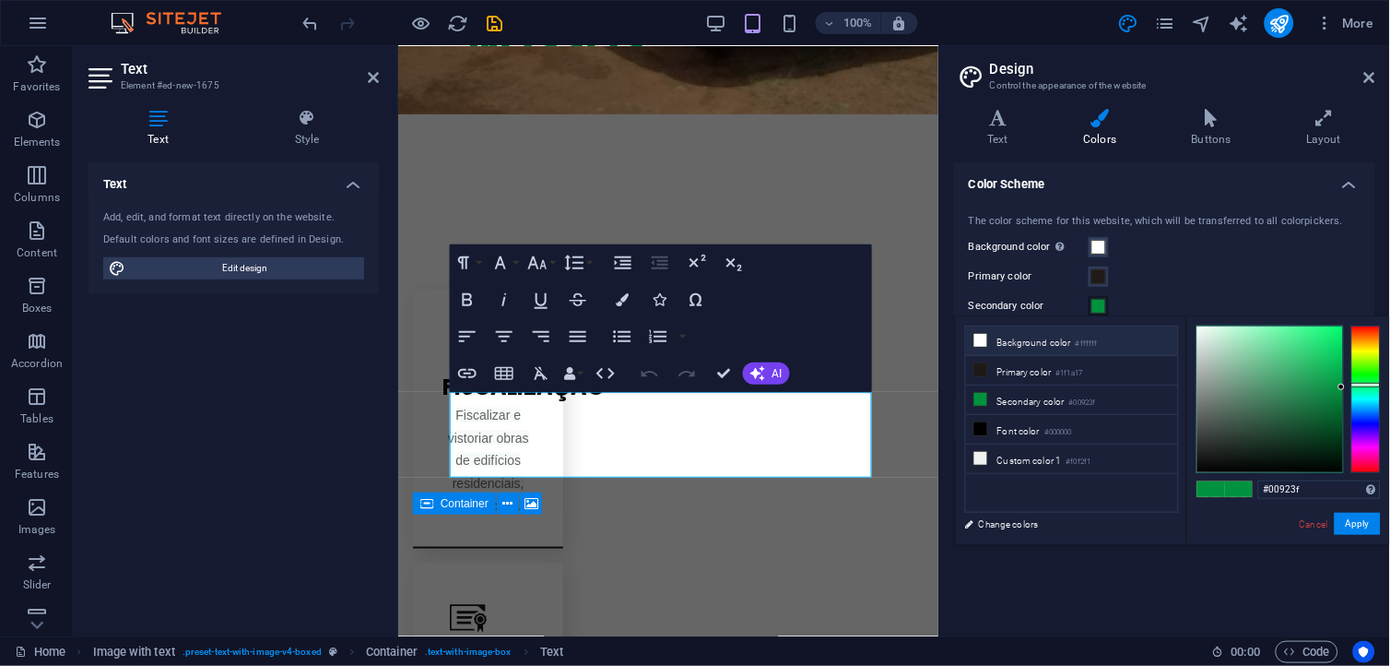
click at [1084, 338] on small "#ffffff" at bounding box center [1087, 343] width 22 height 13
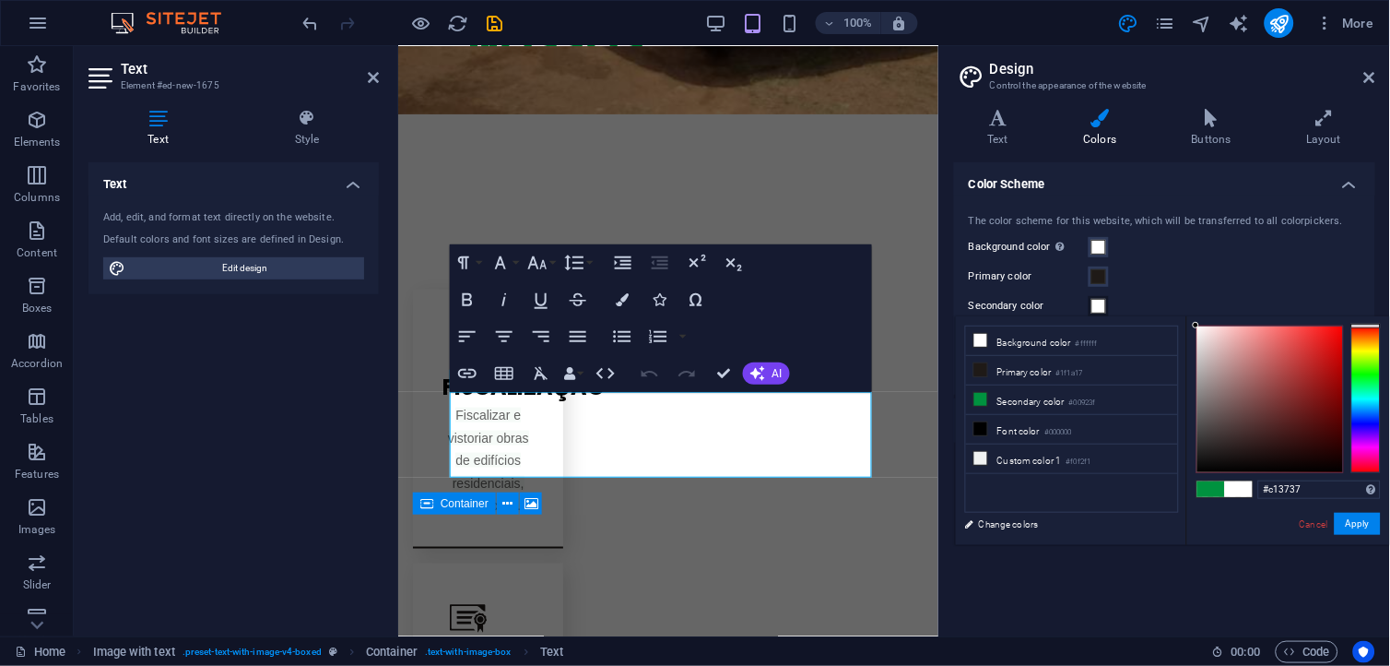
type input "#d31d1d"
drag, startPoint x: 1301, startPoint y: 361, endPoint x: 1322, endPoint y: 350, distance: 23.5
click at [1322, 350] on div at bounding box center [1271, 399] width 146 height 146
drag, startPoint x: 1367, startPoint y: 504, endPoint x: 1367, endPoint y: 519, distance: 14.8
click at [1367, 509] on div "#d31d1d Supported formats #0852ed rgb(8, 82, 237) rgba(8, 82, 237, 90%) hsv(221…" at bounding box center [1289, 564] width 204 height 496
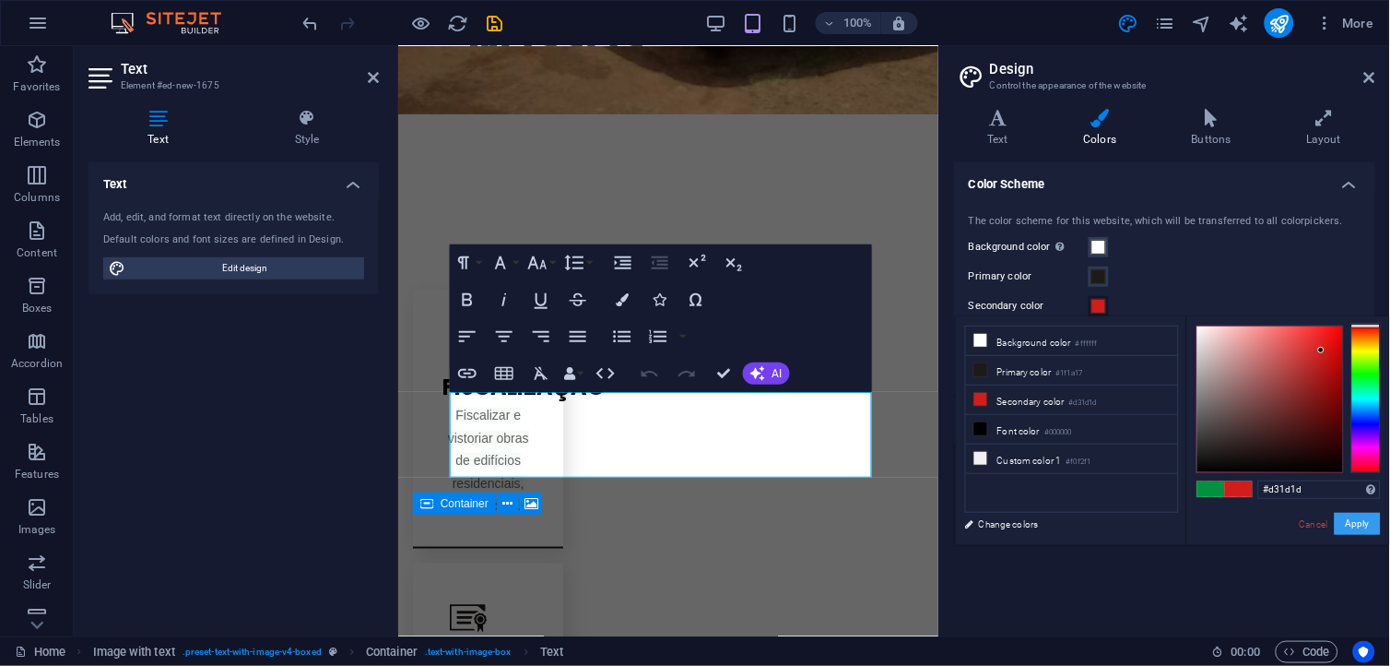
click at [1367, 519] on button "Apply" at bounding box center [1358, 524] width 46 height 22
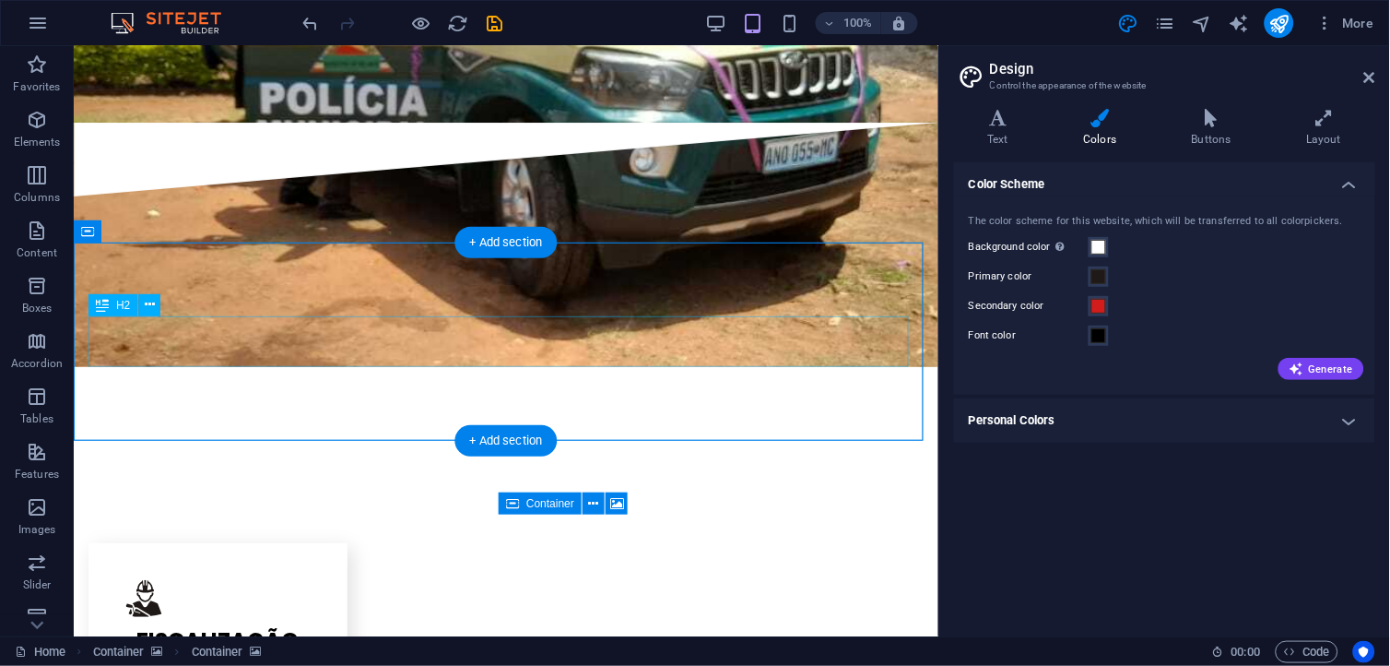
scroll to position [1698, 0]
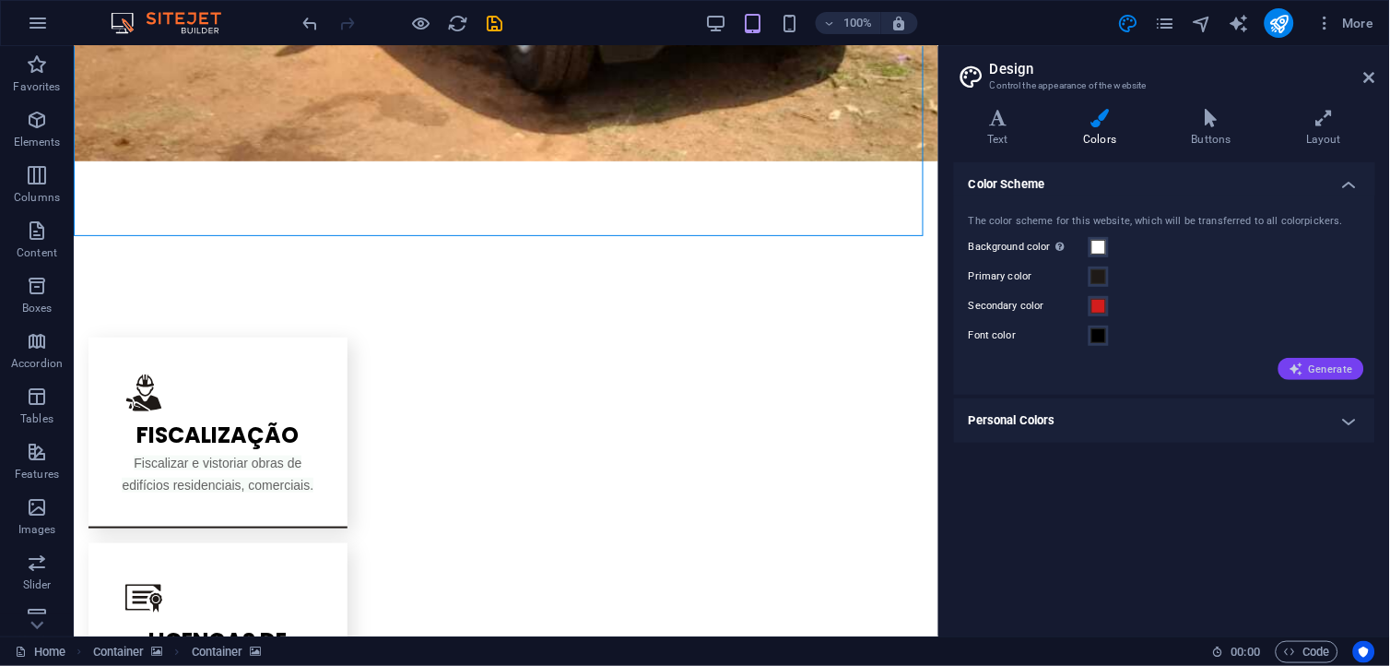
click at [1353, 378] on button "Generate" at bounding box center [1322, 369] width 86 height 22
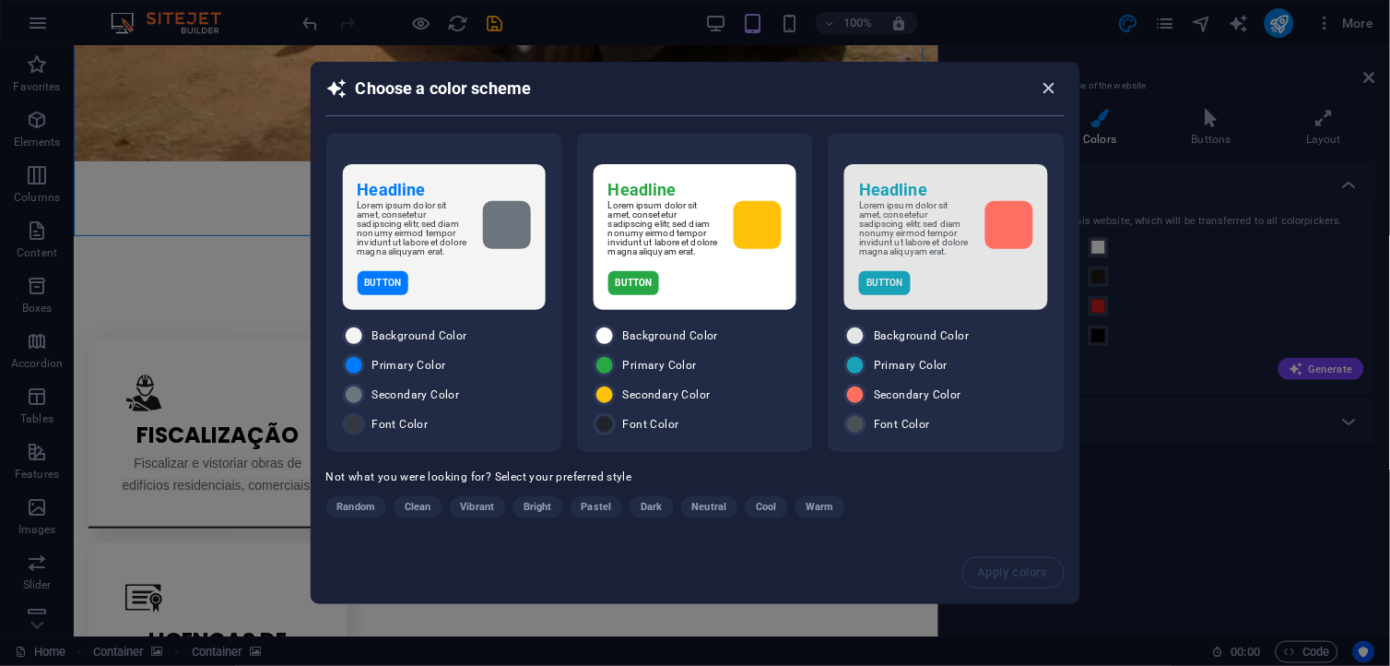
click at [1052, 84] on icon "button" at bounding box center [1049, 87] width 21 height 21
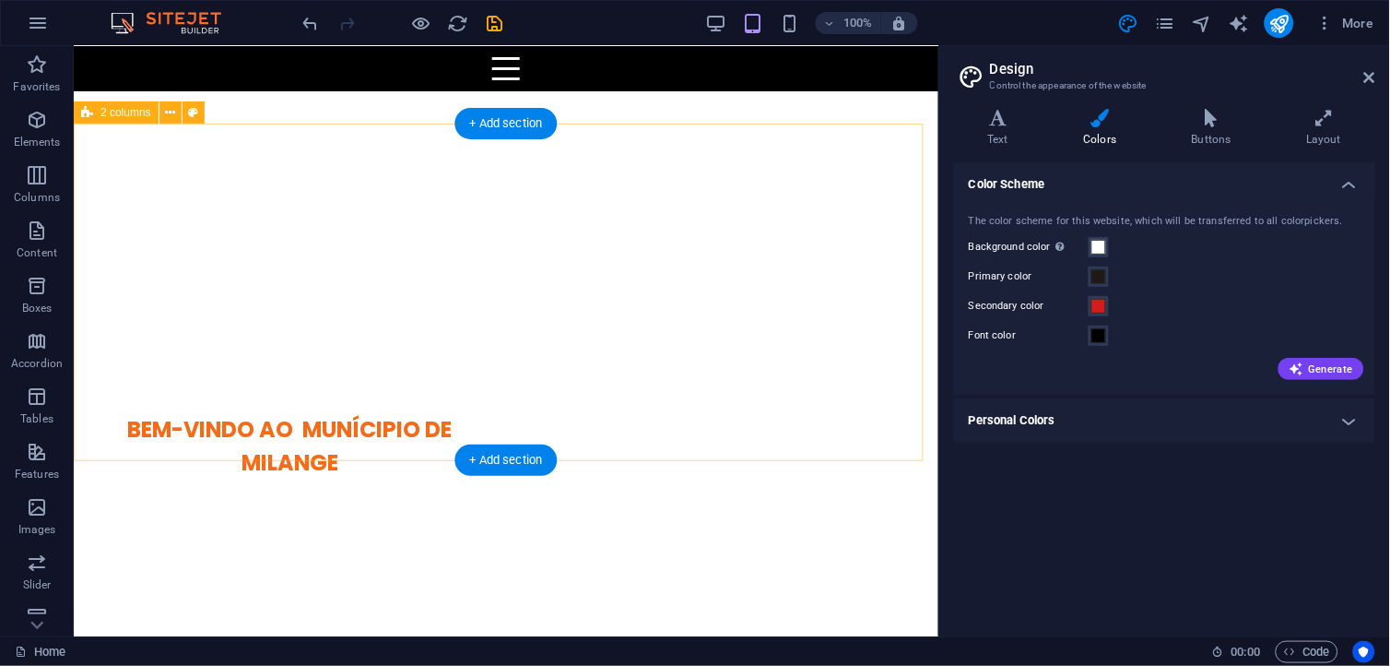
scroll to position [819, 0]
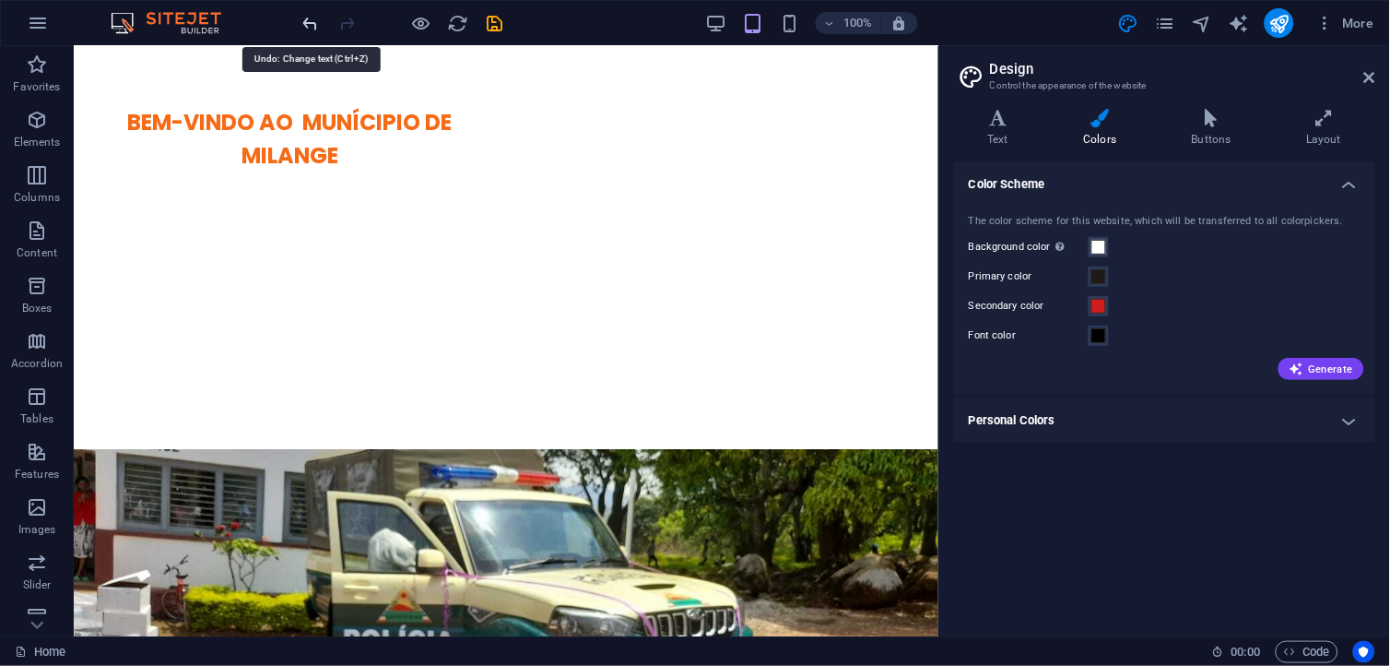
click at [307, 21] on icon "undo" at bounding box center [311, 23] width 21 height 21
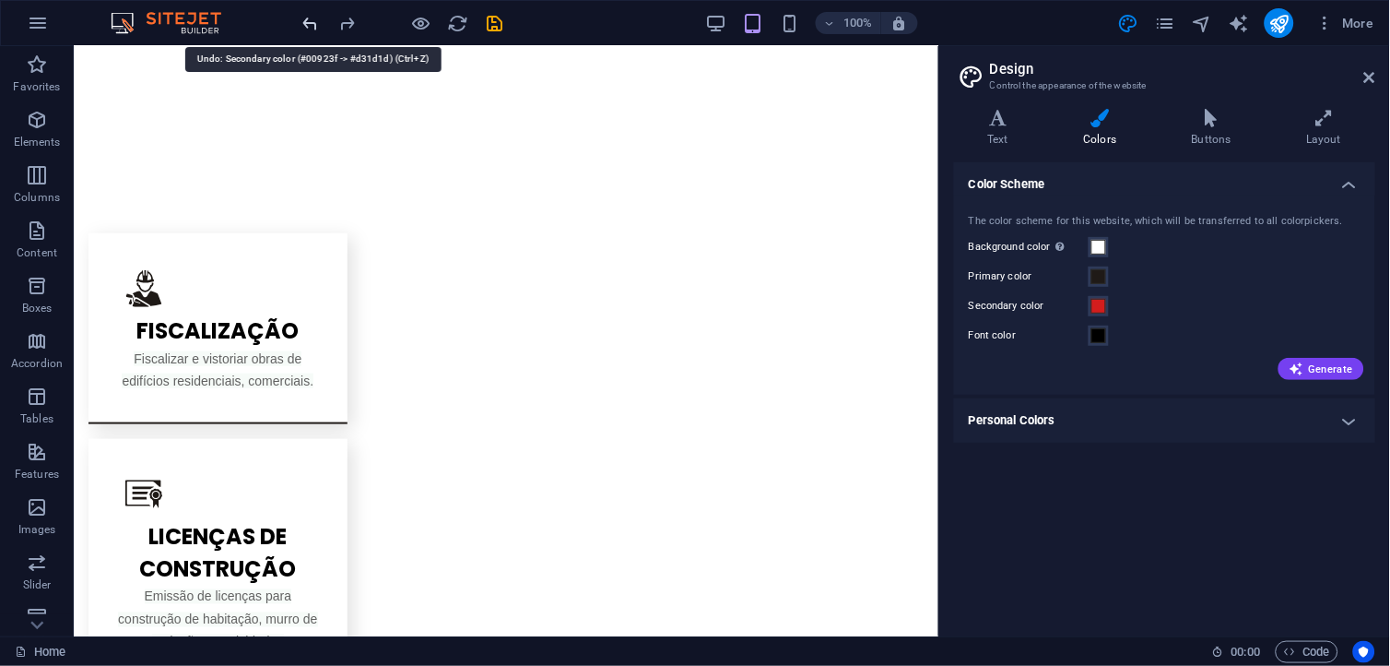
scroll to position [1810, 0]
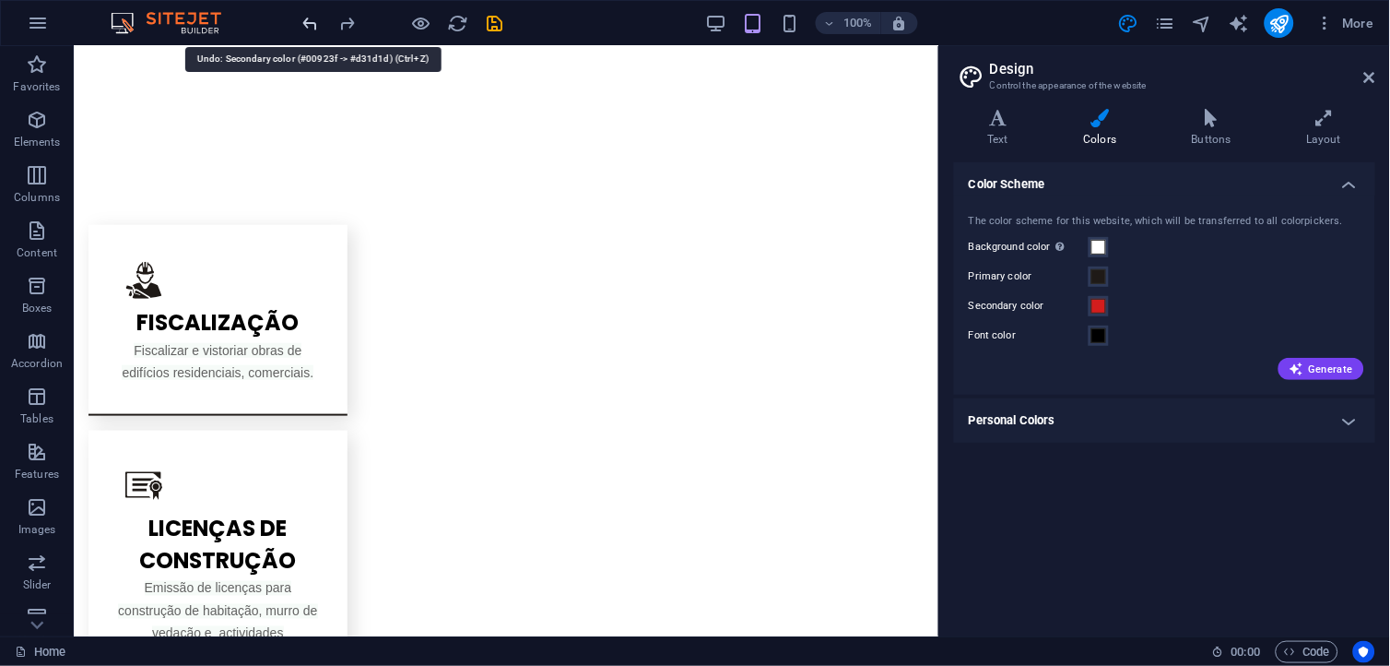
click at [307, 21] on icon "undo" at bounding box center [311, 23] width 21 height 21
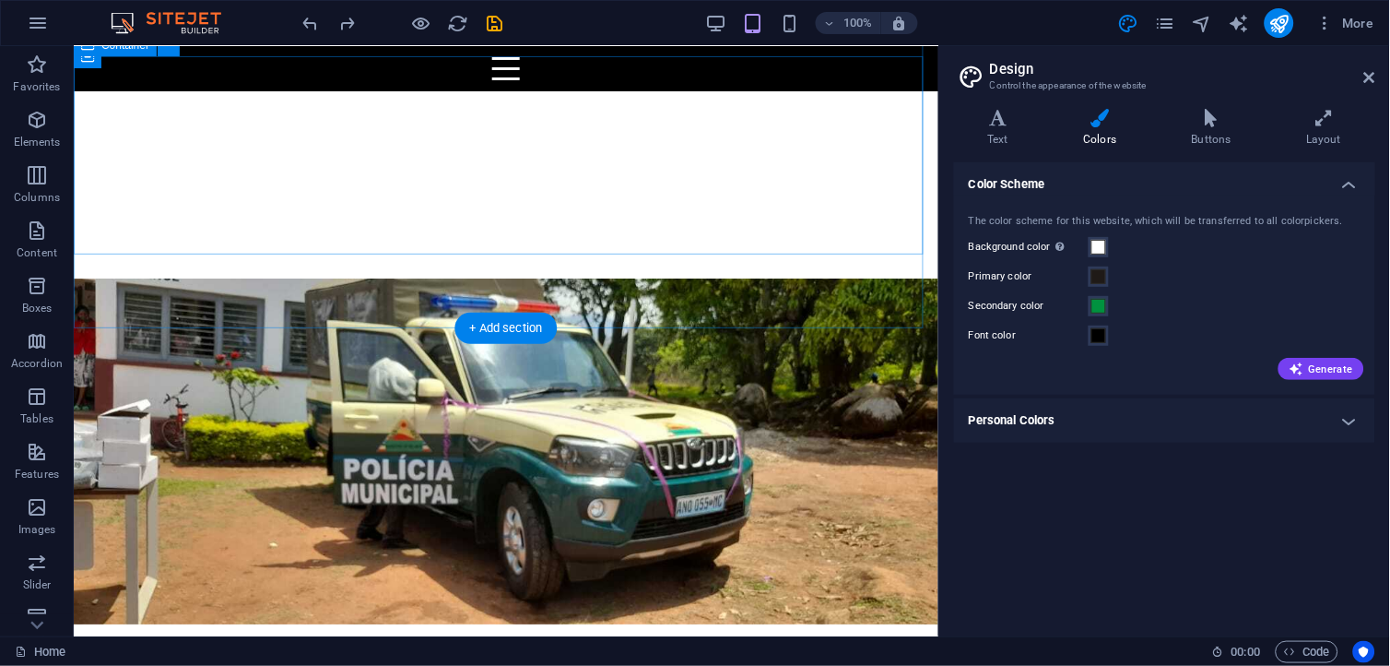
scroll to position [683, 0]
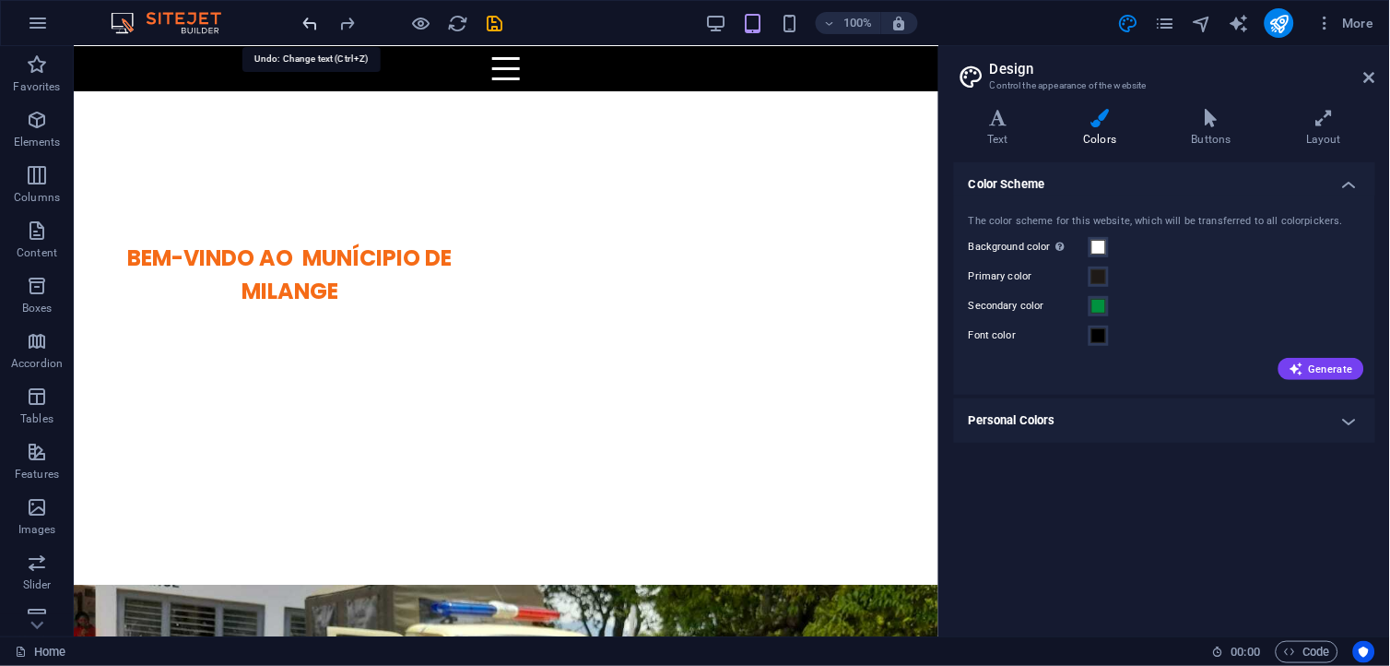
click at [306, 24] on icon "undo" at bounding box center [311, 23] width 21 height 21
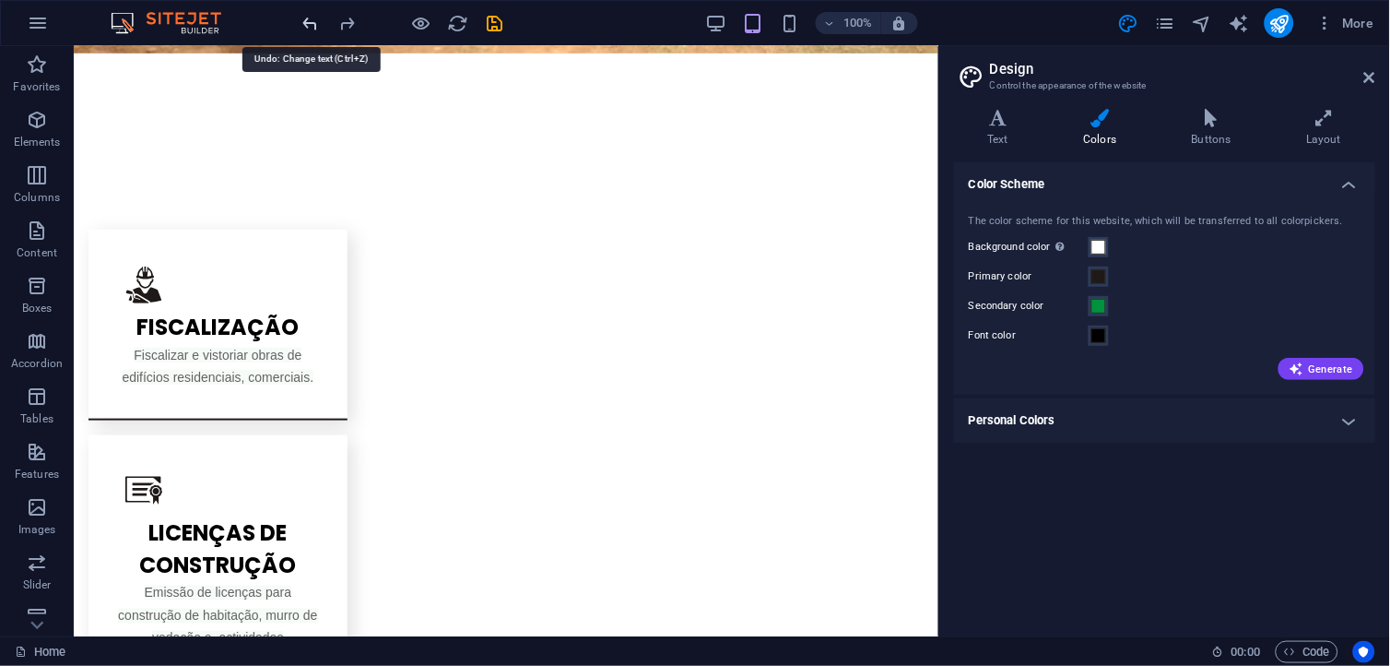
scroll to position [1810, 0]
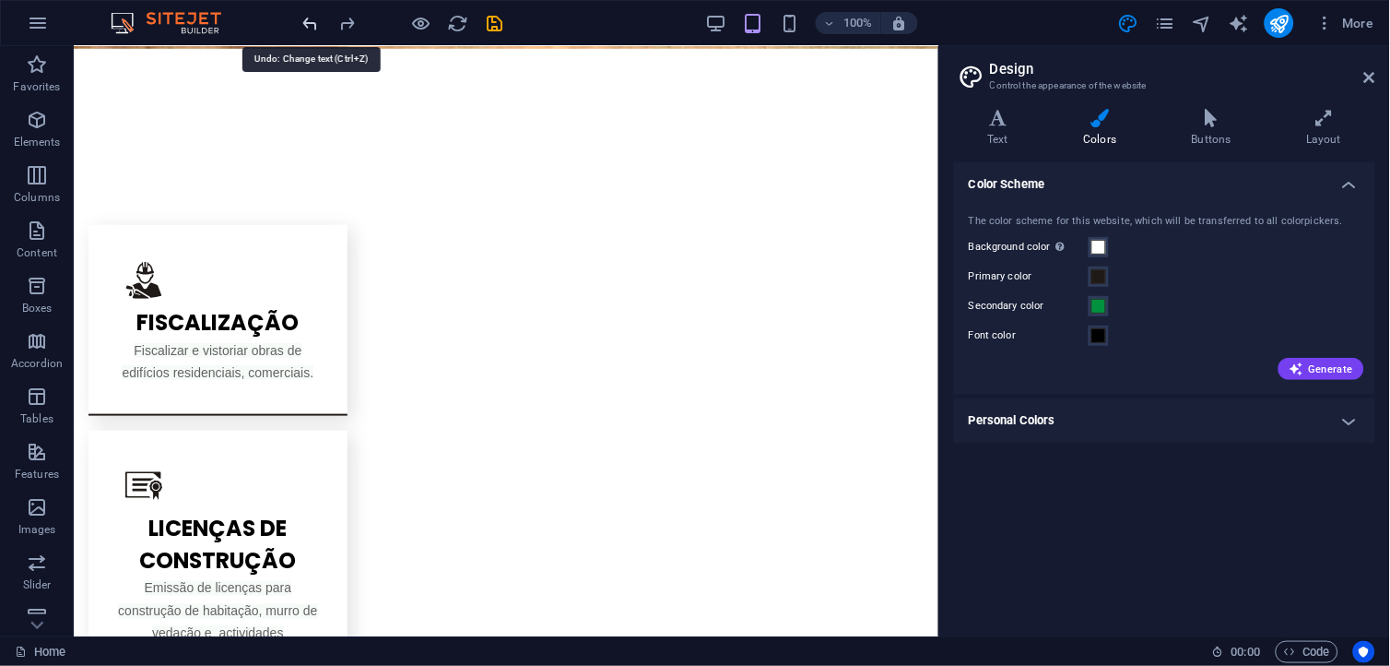
click at [306, 24] on icon "undo" at bounding box center [311, 23] width 21 height 21
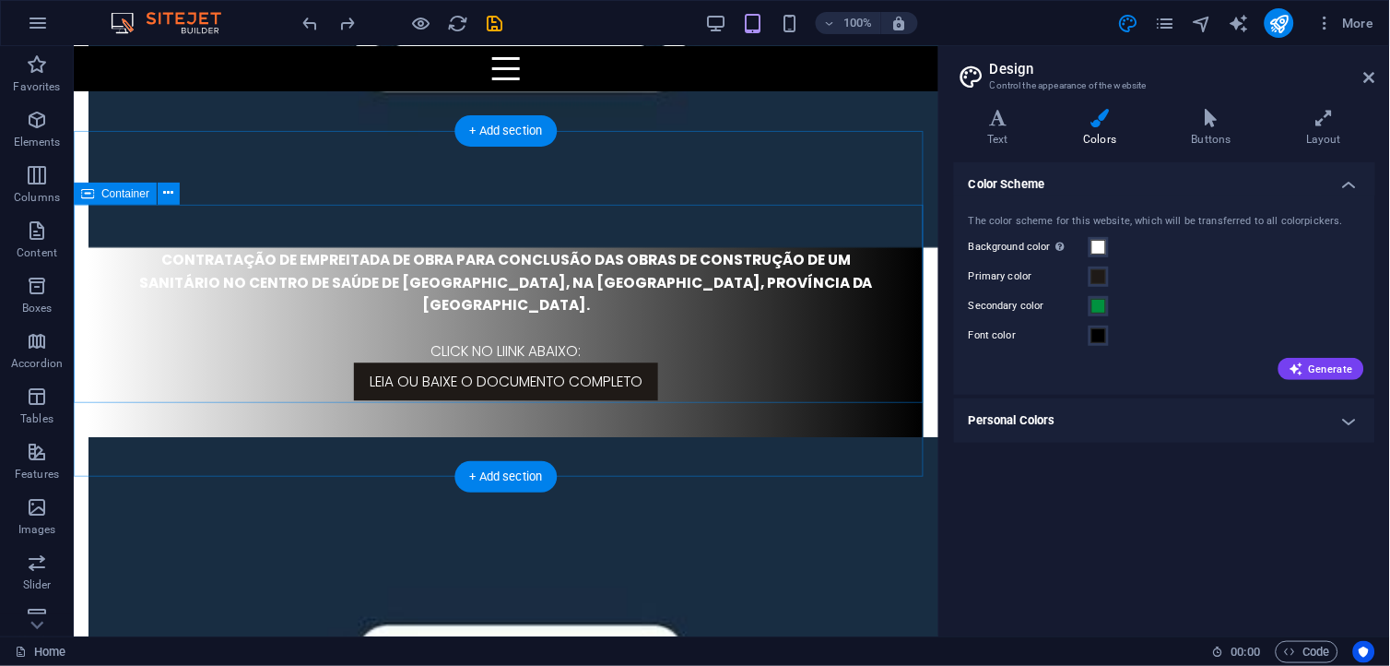
scroll to position [3688, 0]
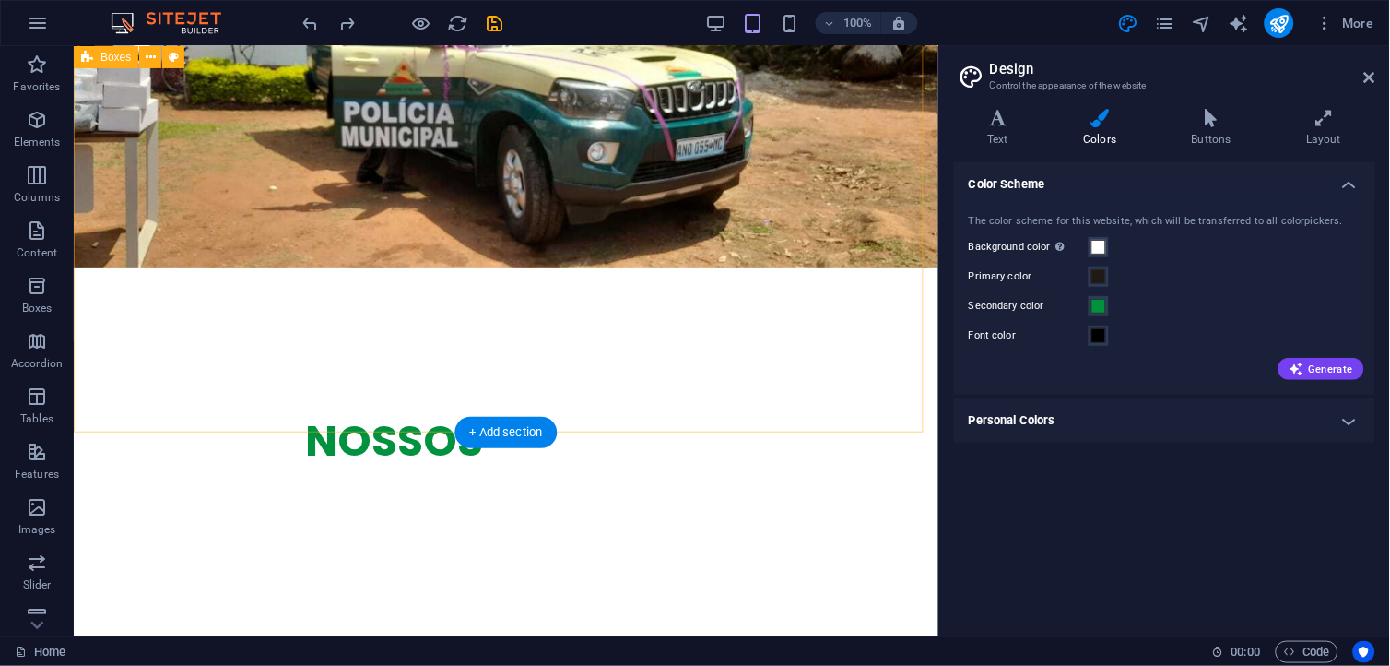
scroll to position [1377, 0]
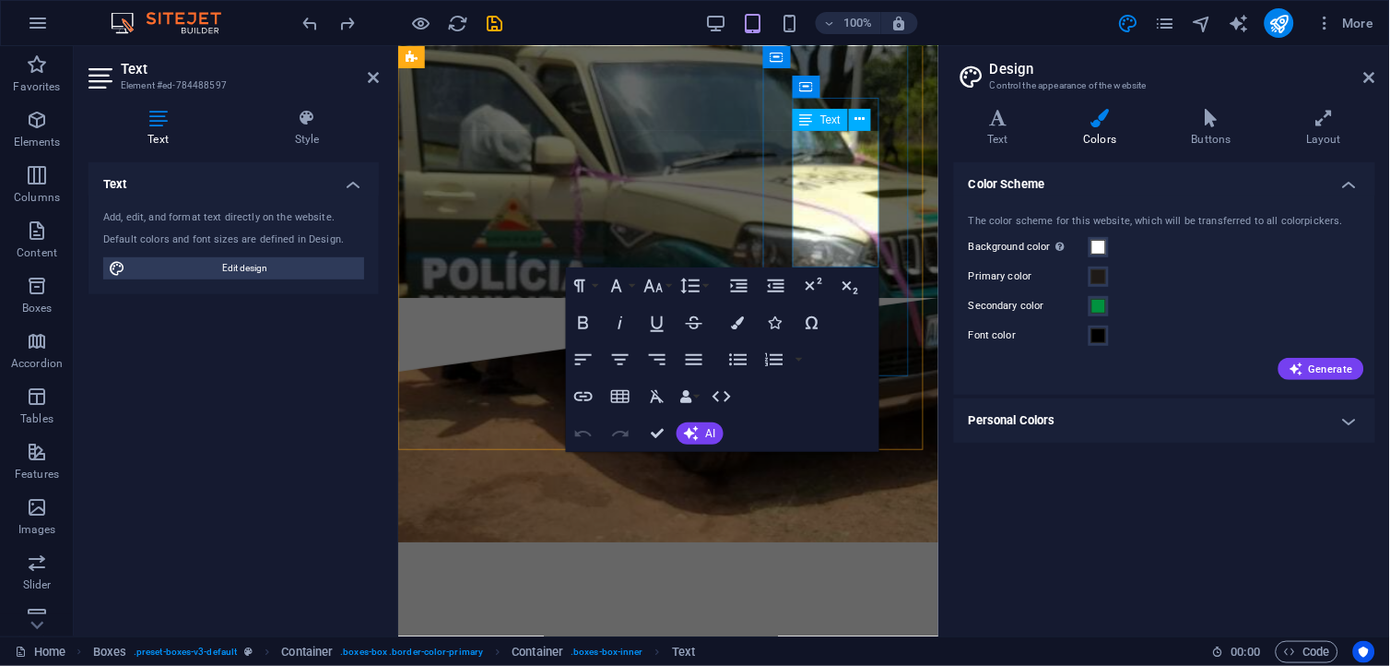
scroll to position [1402, 0]
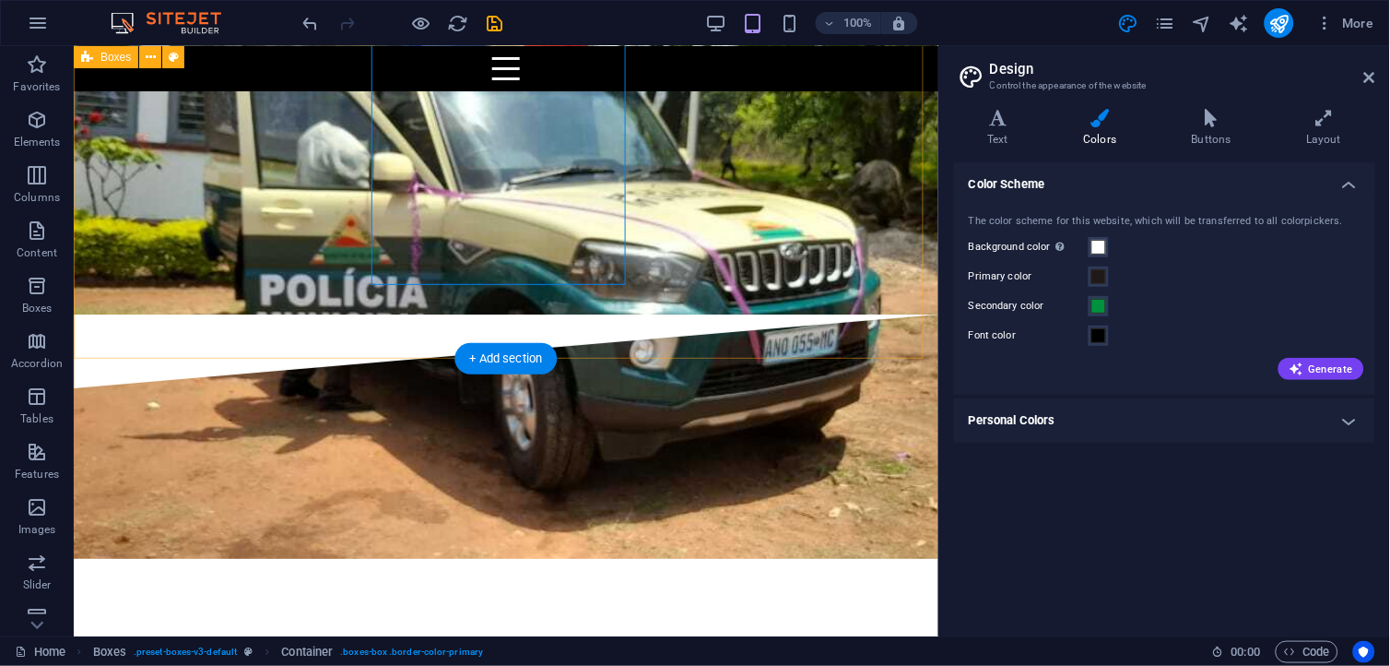
scroll to position [1273, 0]
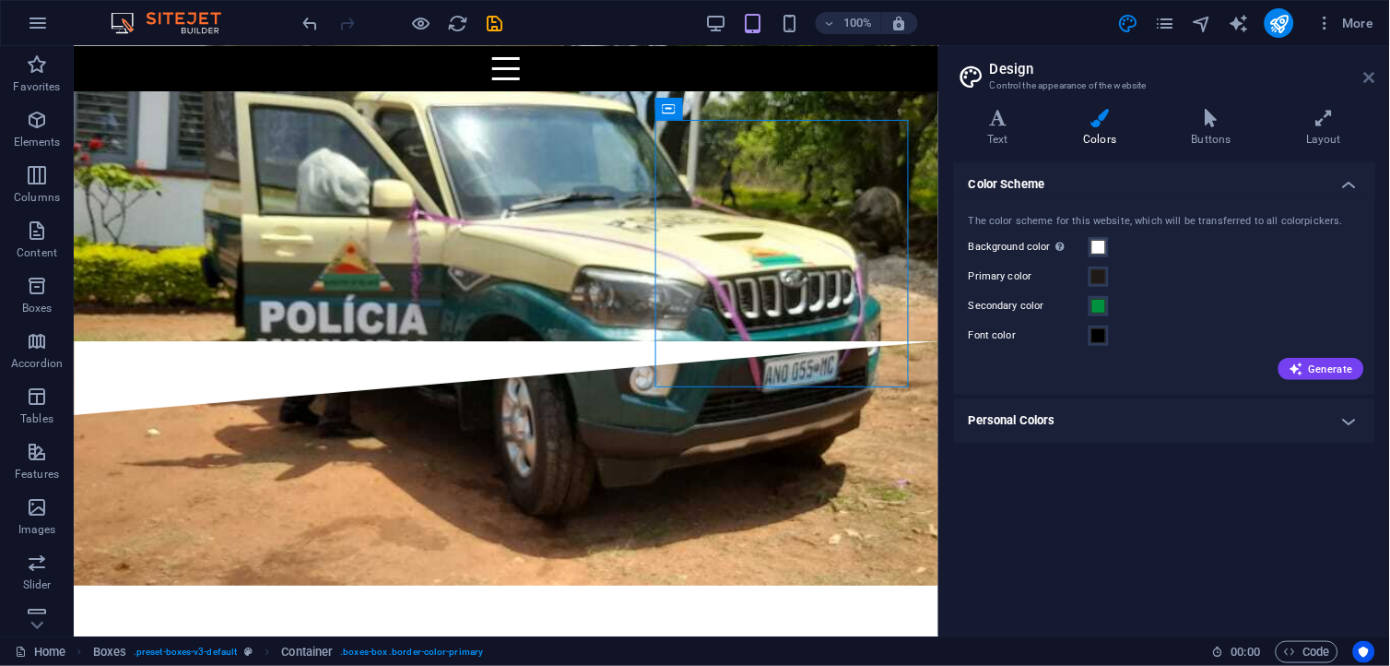
click at [1369, 78] on icon at bounding box center [1370, 77] width 11 height 15
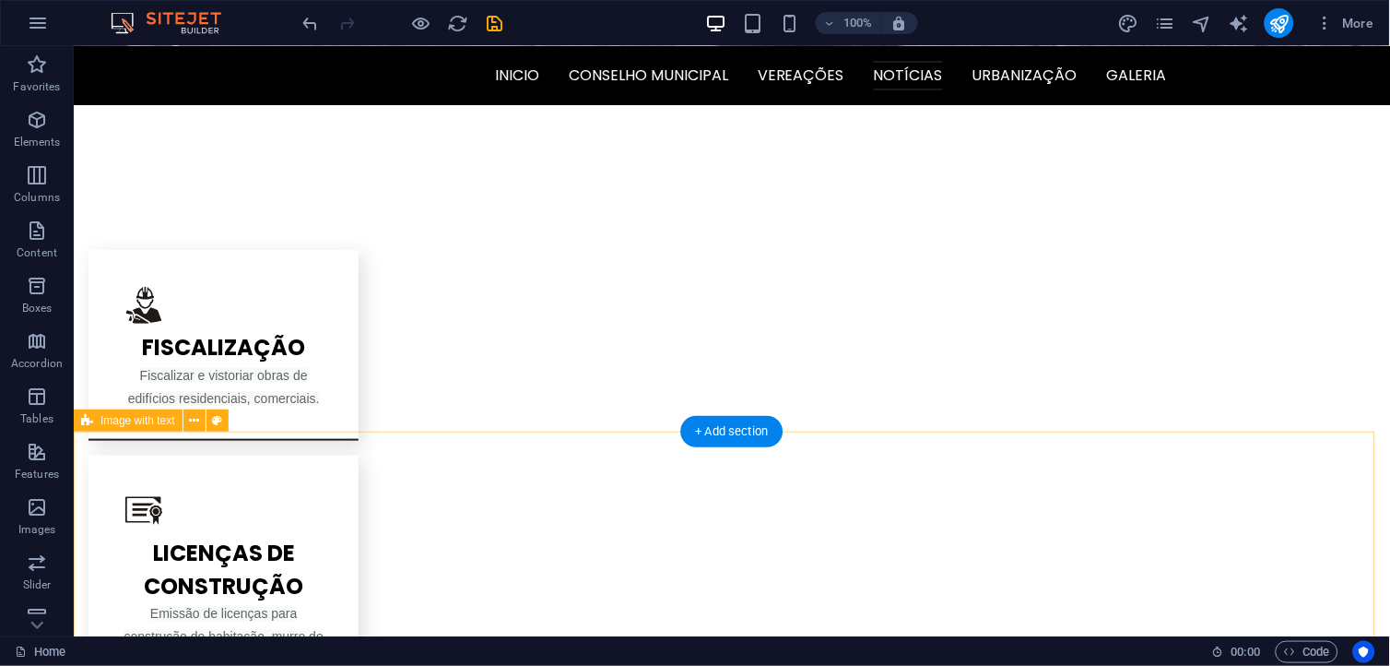
scroll to position [1778, 0]
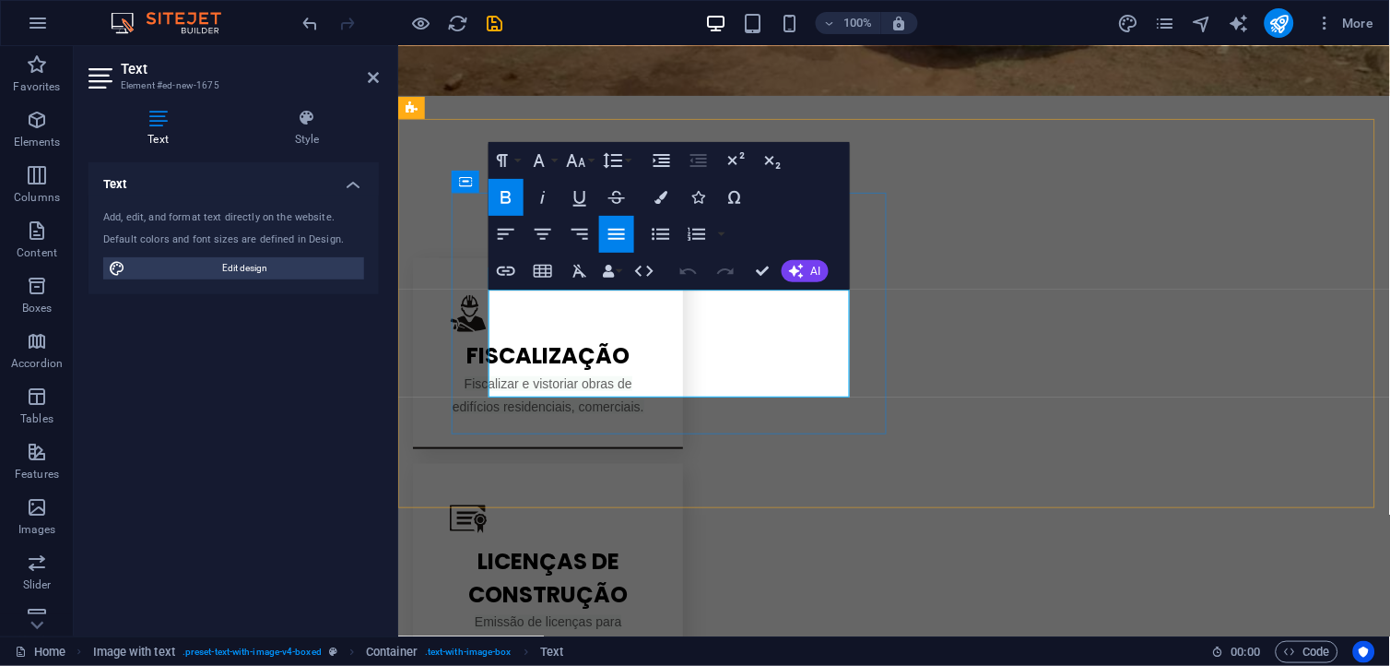
drag, startPoint x: 834, startPoint y: 383, endPoint x: 462, endPoint y: 297, distance: 381.4
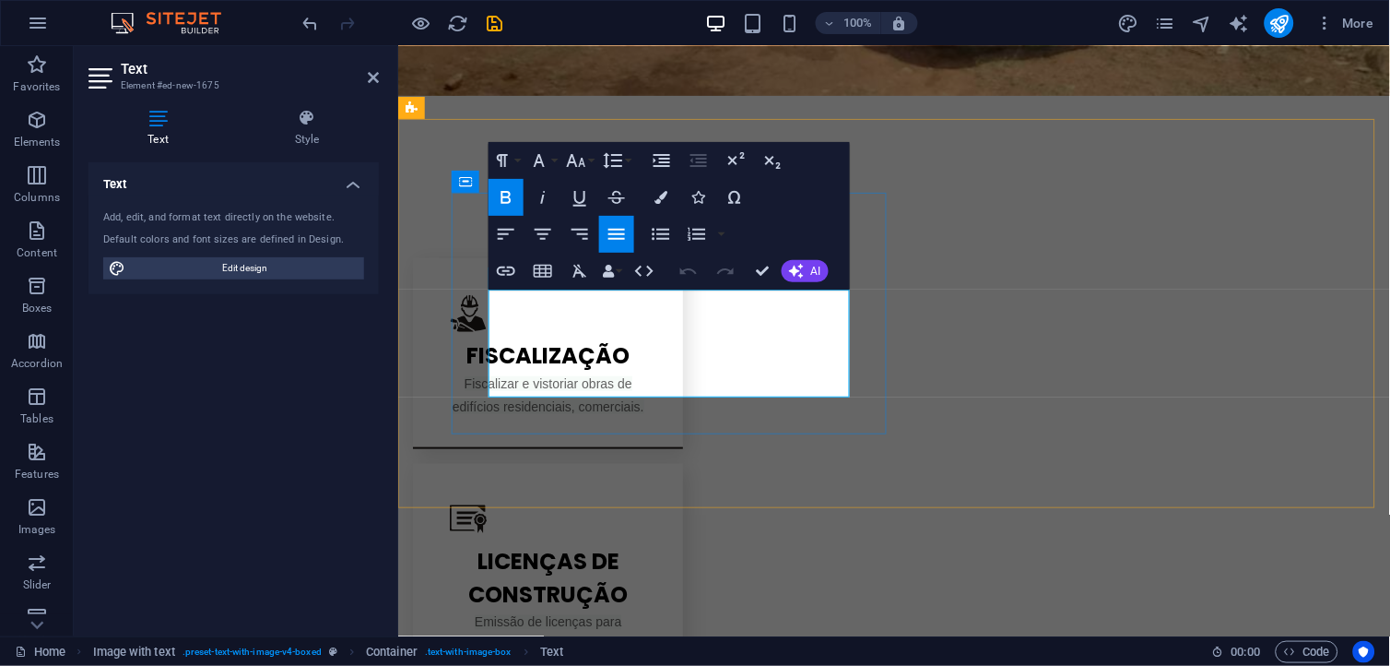
drag, startPoint x: 834, startPoint y: 375, endPoint x: 512, endPoint y: 282, distance: 335.9
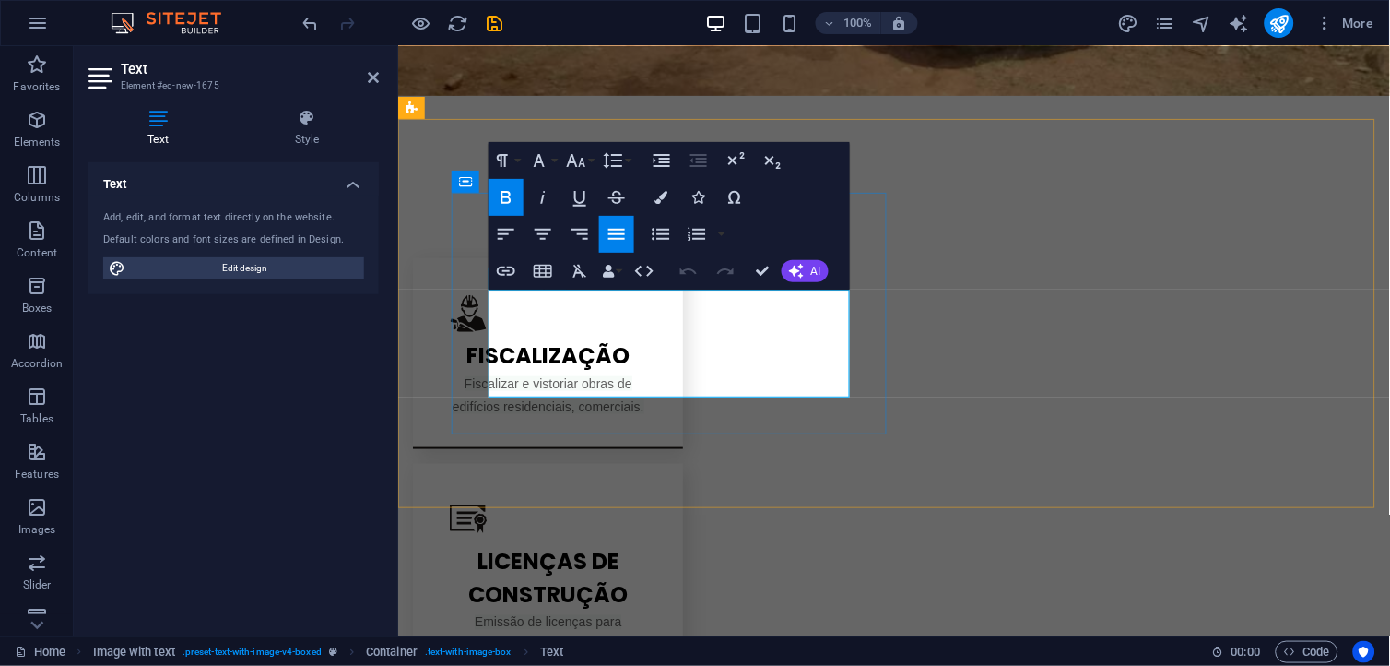
drag, startPoint x: 838, startPoint y: 382, endPoint x: 477, endPoint y: 300, distance: 370.7
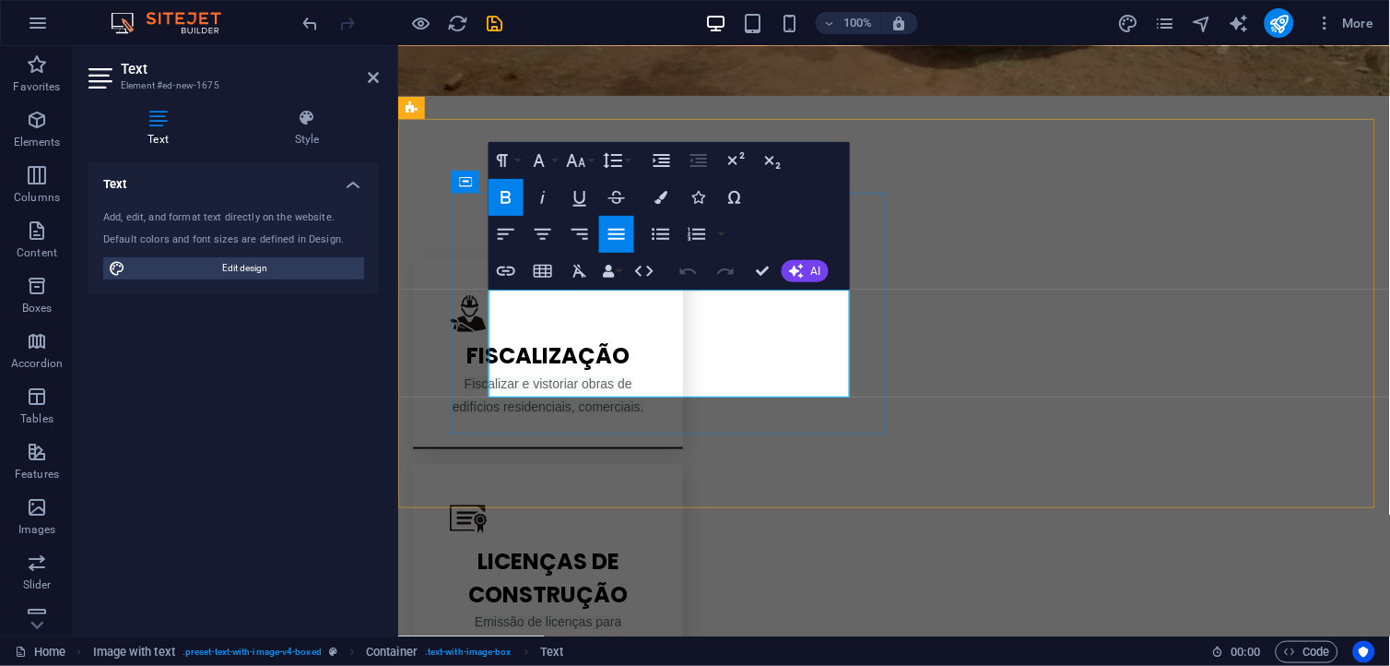
drag, startPoint x: 822, startPoint y: 382, endPoint x: 564, endPoint y: 368, distance: 257.6
drag, startPoint x: 580, startPoint y: 381, endPoint x: 479, endPoint y: 300, distance: 129.2
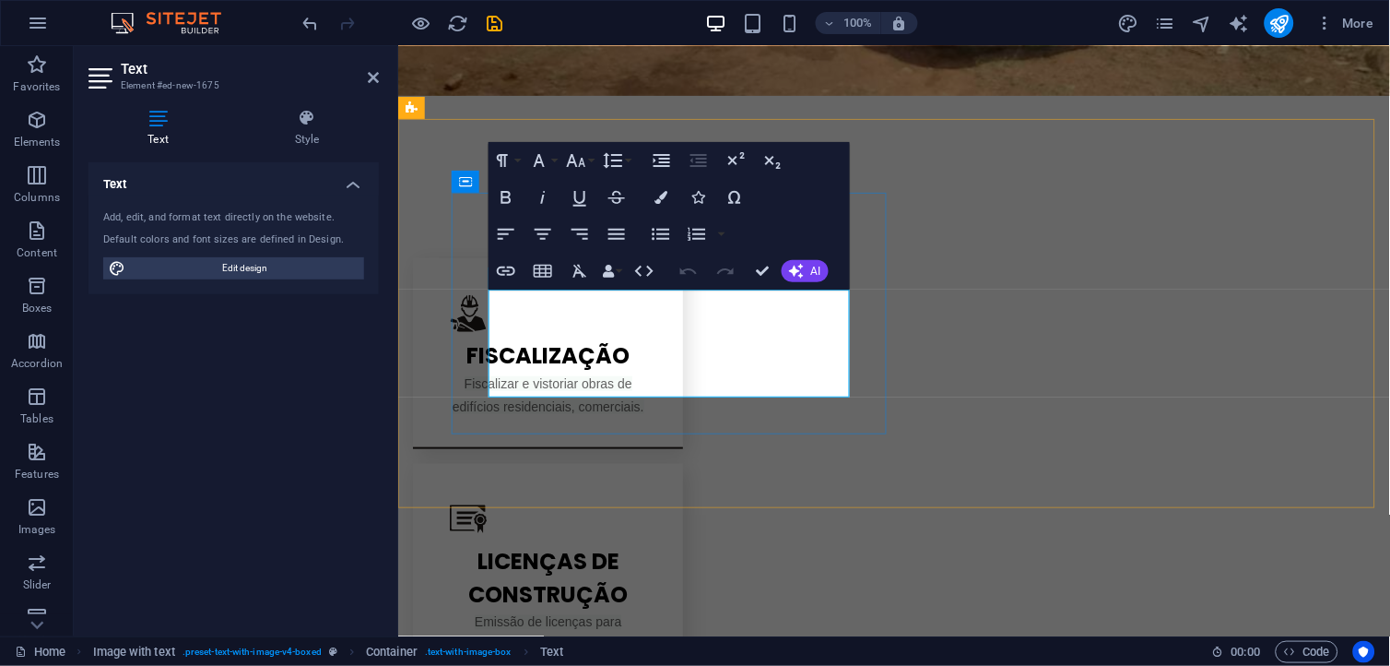
drag, startPoint x: 679, startPoint y: 378, endPoint x: 485, endPoint y: 297, distance: 210.0
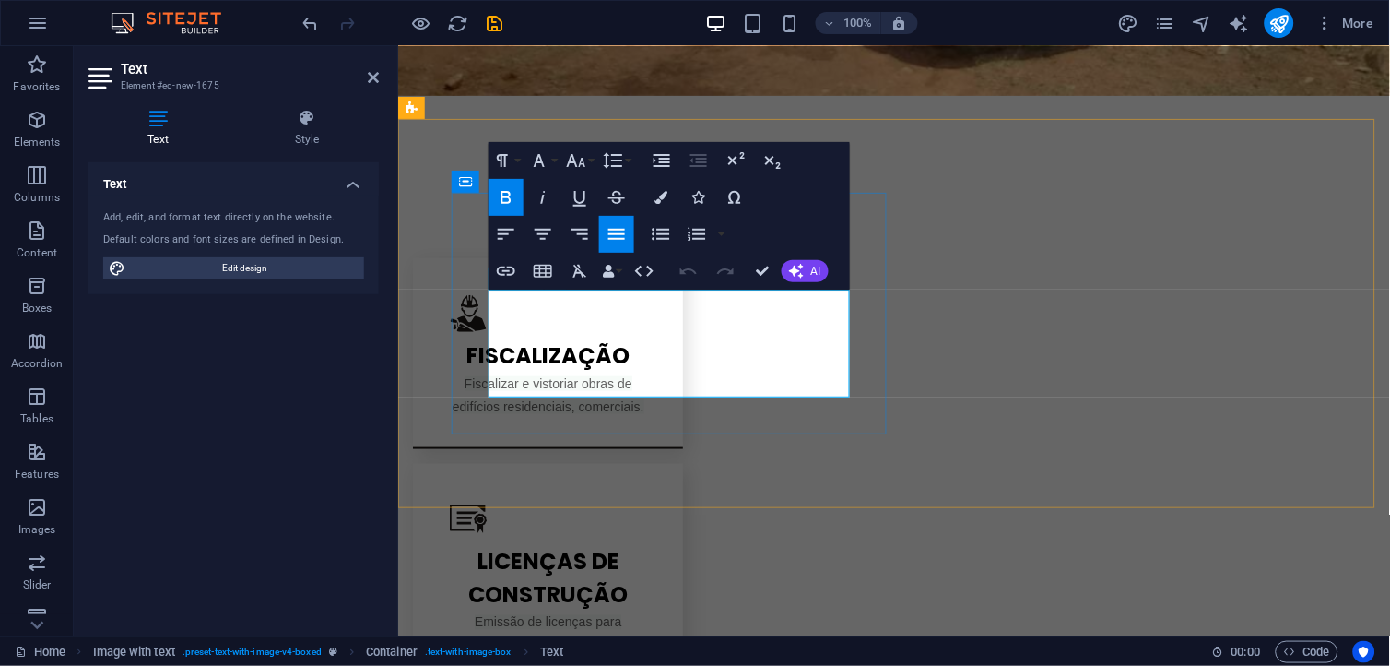
drag, startPoint x: 576, startPoint y: 384, endPoint x: 488, endPoint y: 300, distance: 122.0
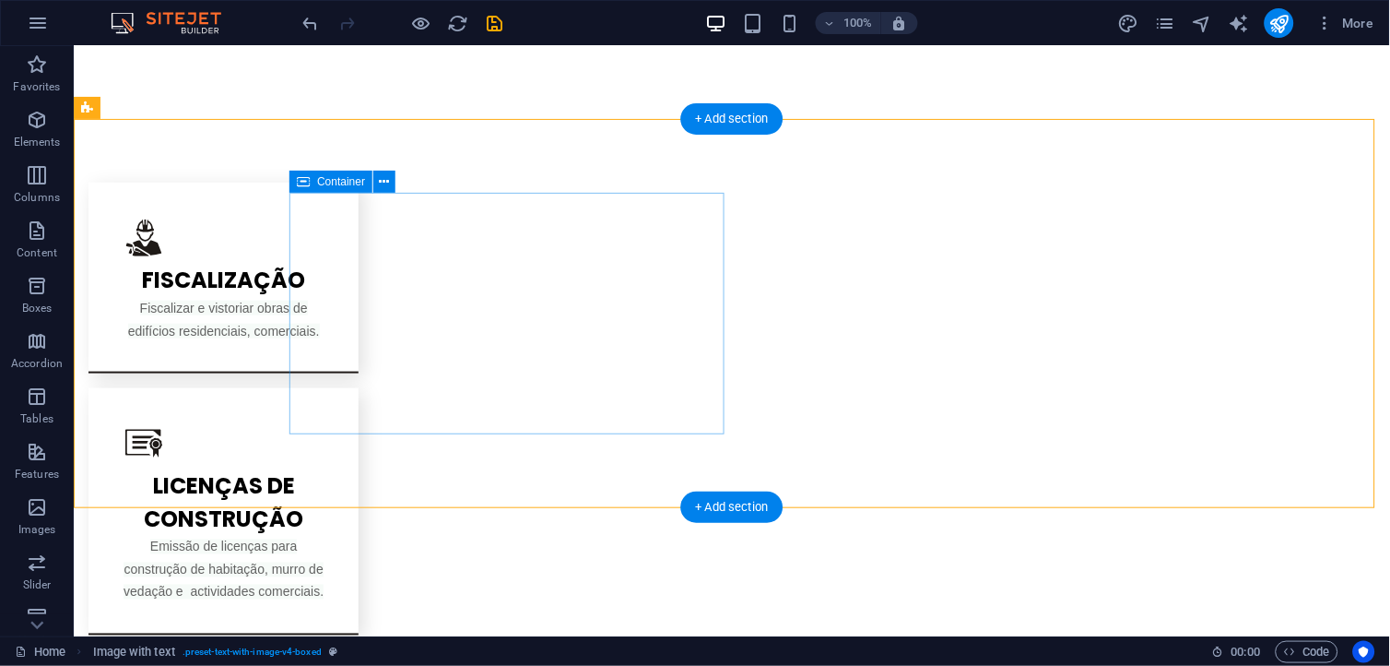
scroll to position [1881, 0]
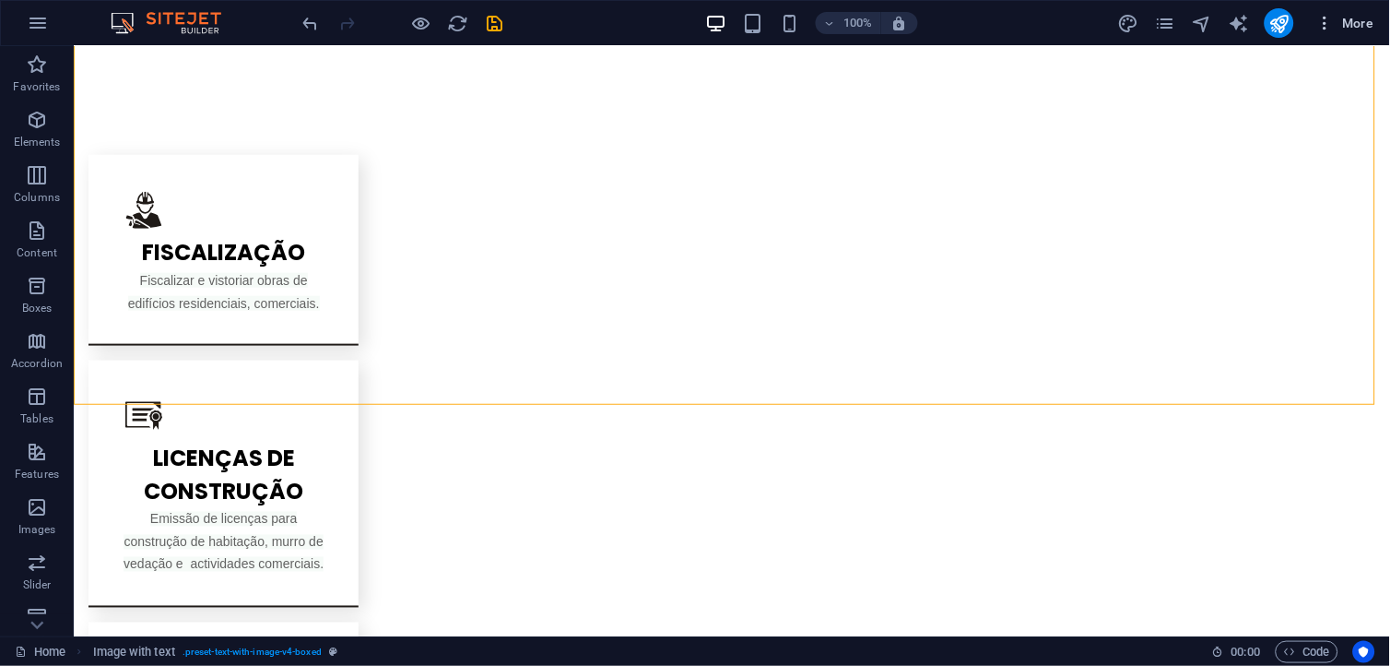
click at [1326, 33] on button "More" at bounding box center [1345, 23] width 73 height 30
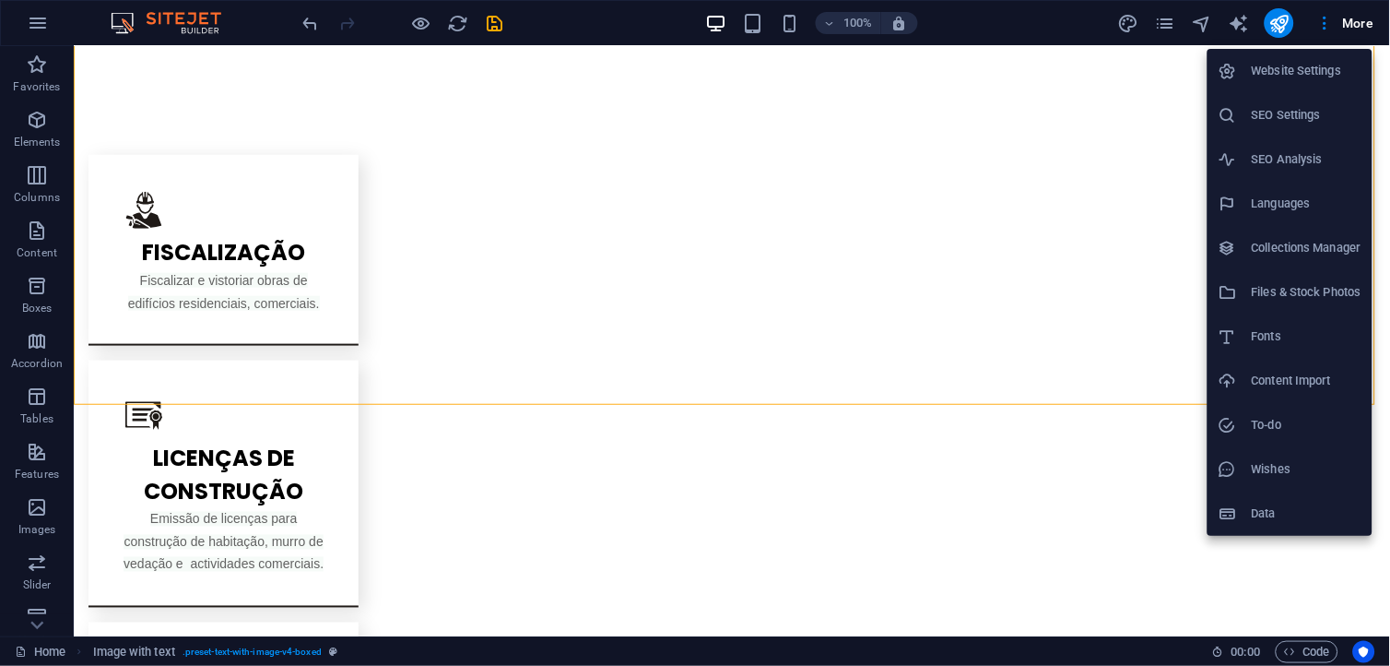
click at [1166, 52] on div at bounding box center [695, 333] width 1390 height 666
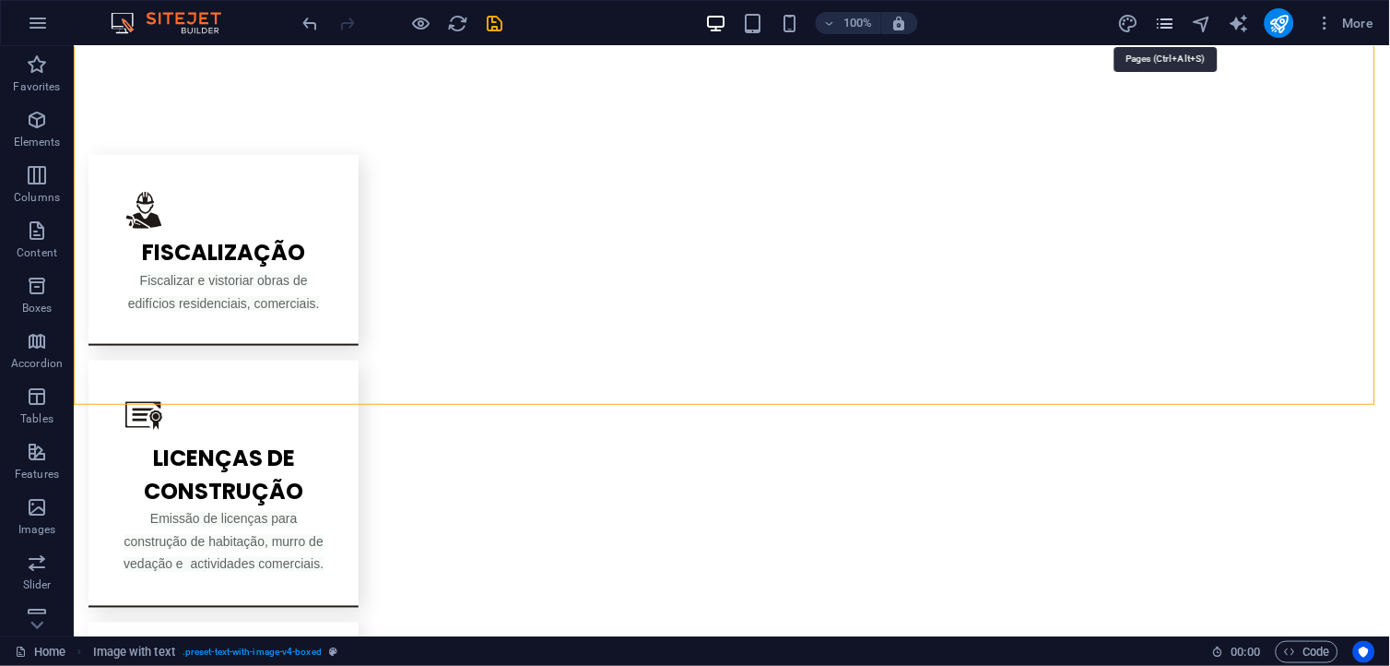
click at [1167, 30] on icon "pages" at bounding box center [1164, 23] width 21 height 21
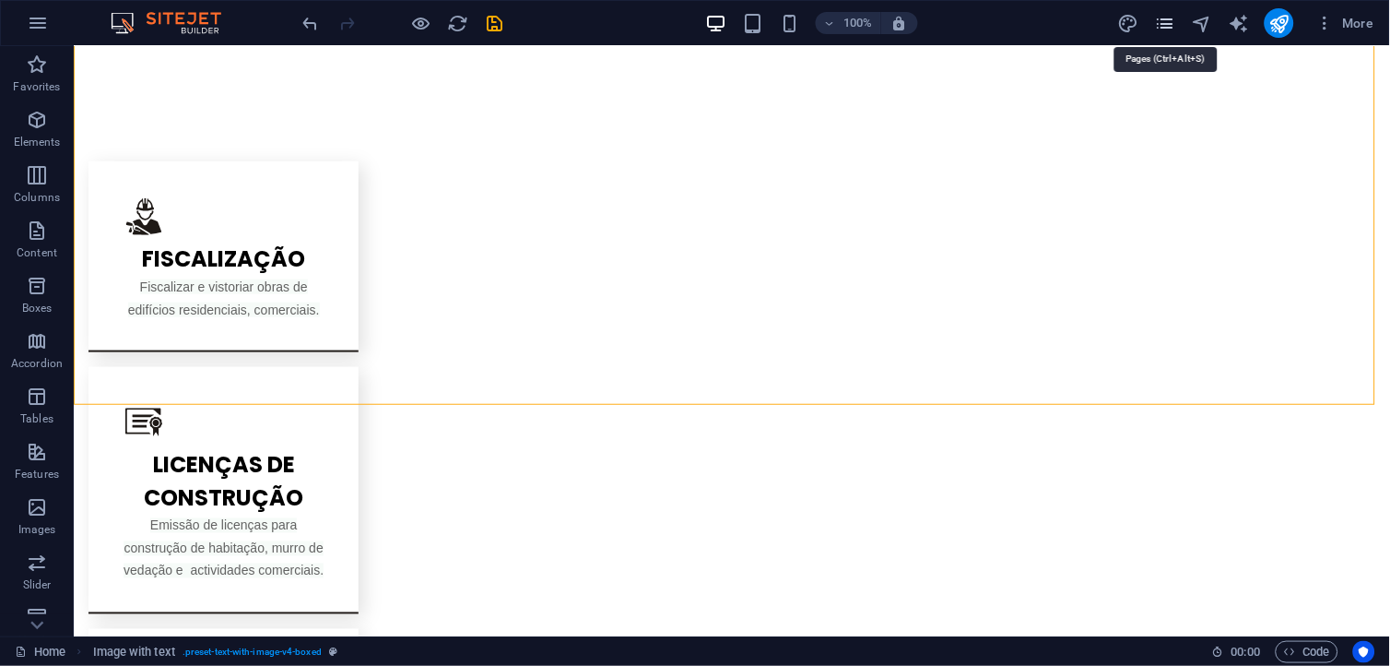
scroll to position [1916, 0]
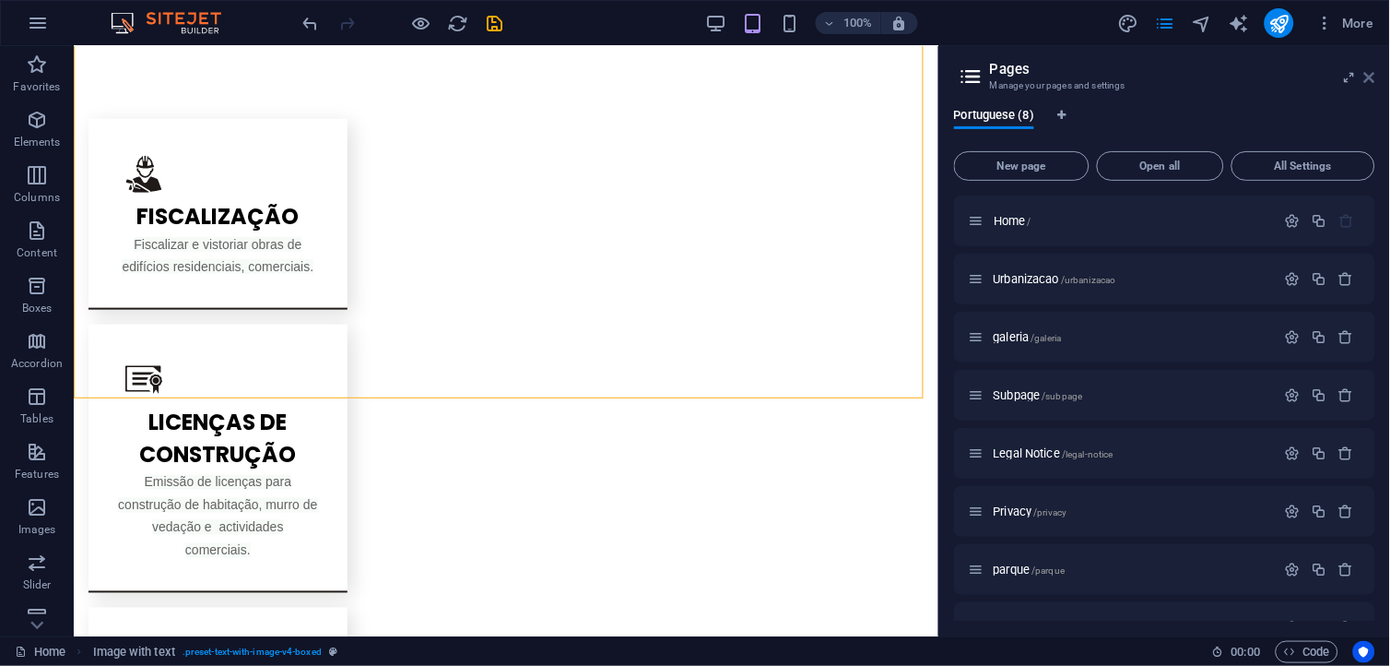
click at [1374, 80] on icon at bounding box center [1370, 77] width 11 height 15
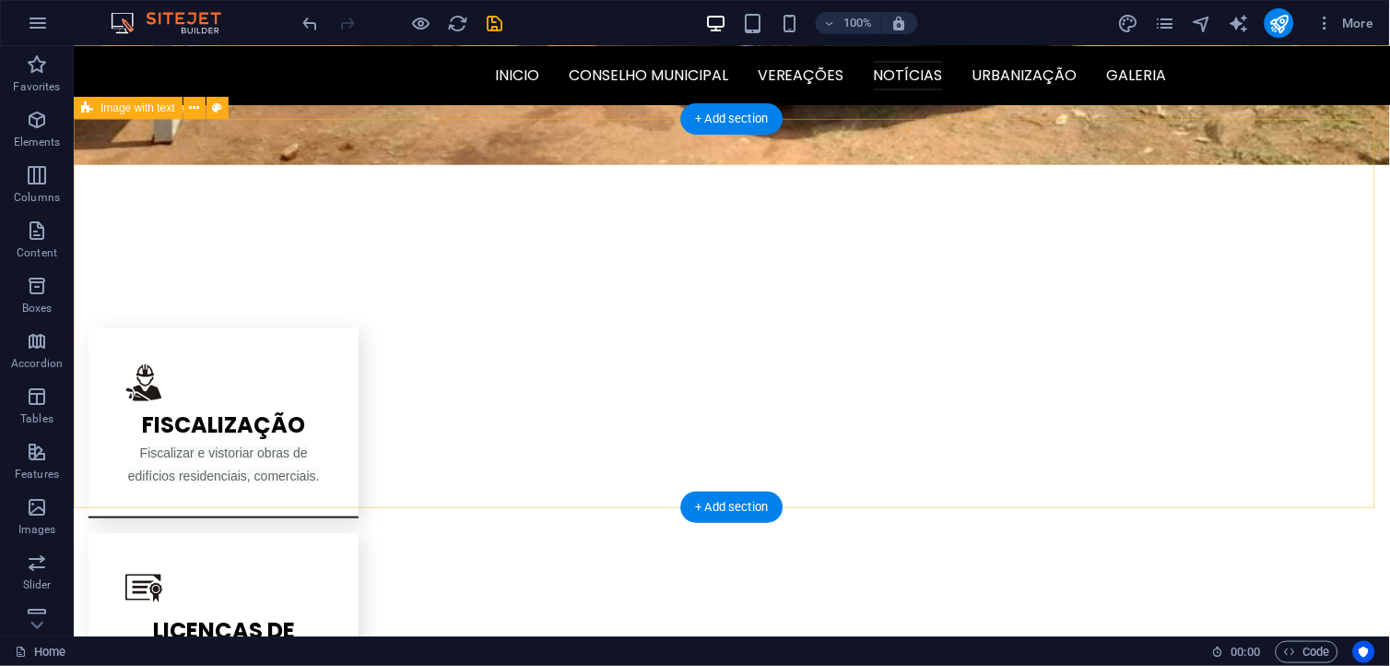
scroll to position [1675, 0]
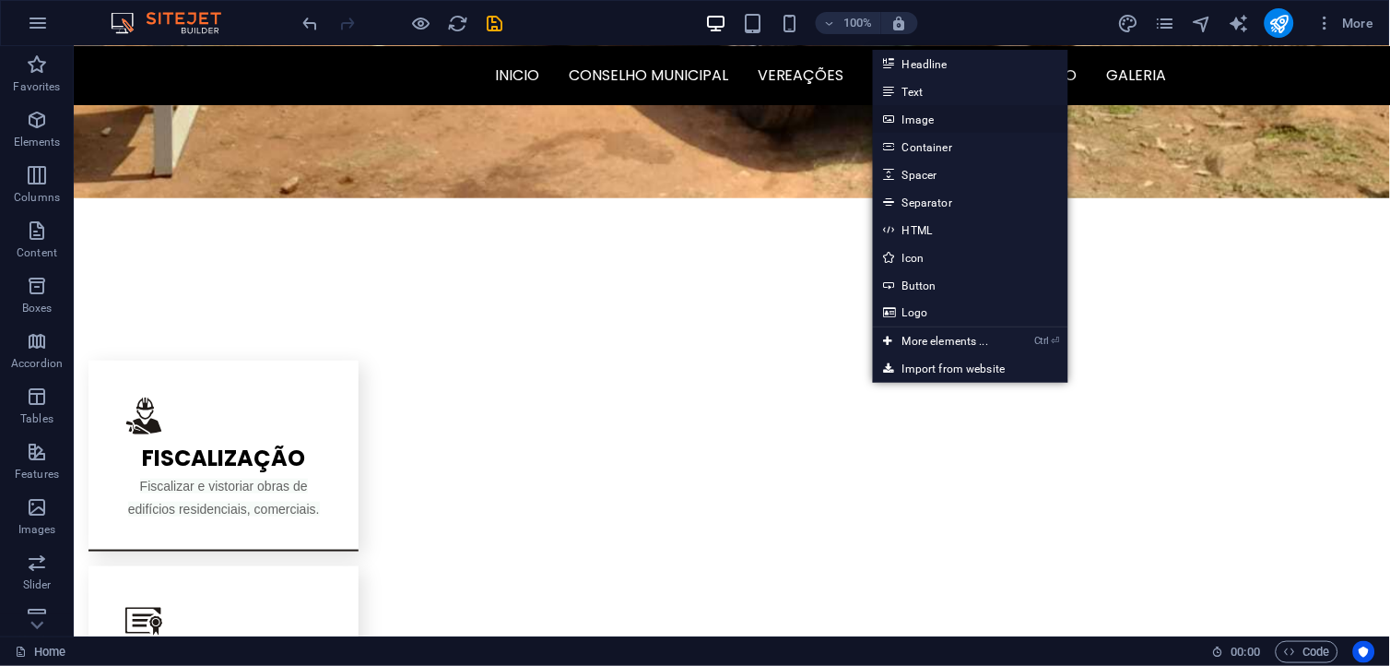
drag, startPoint x: 942, startPoint y: 115, endPoint x: 538, endPoint y: 69, distance: 406.5
click at [942, 115] on link "Image" at bounding box center [970, 119] width 195 height 28
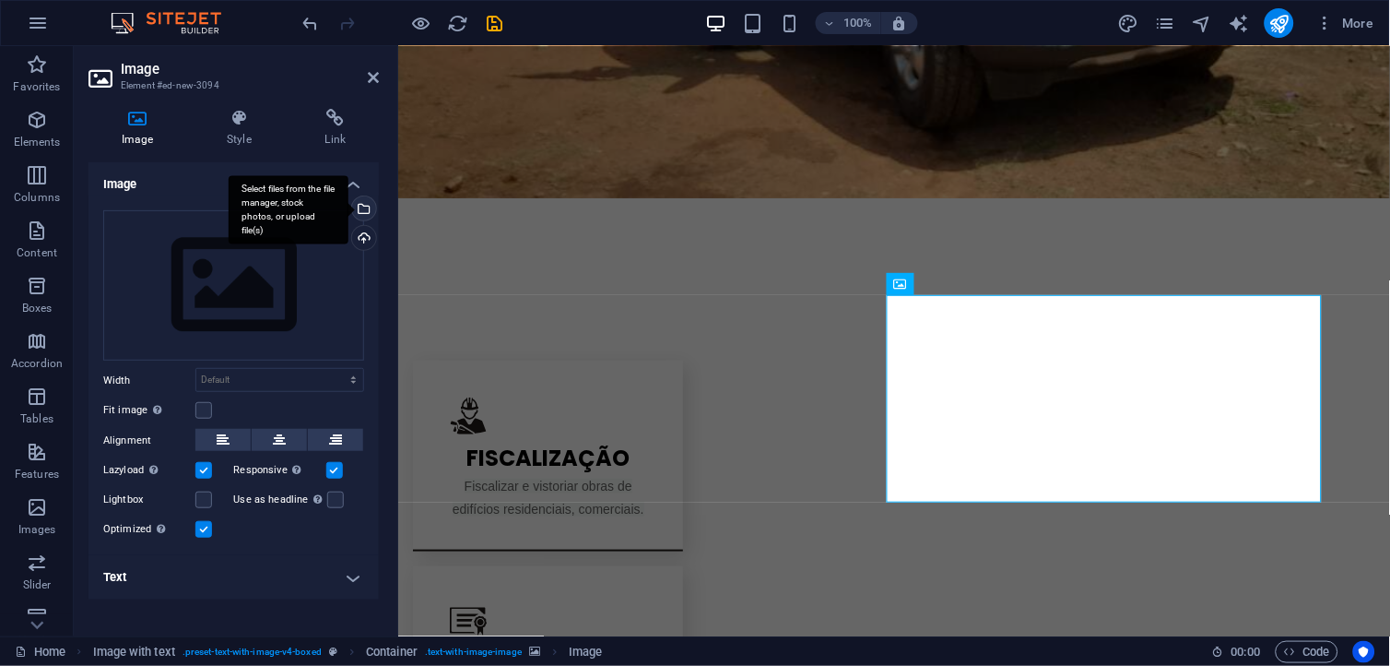
click at [364, 208] on div "Select files from the file manager, stock photos, or upload file(s)" at bounding box center [363, 210] width 28 height 28
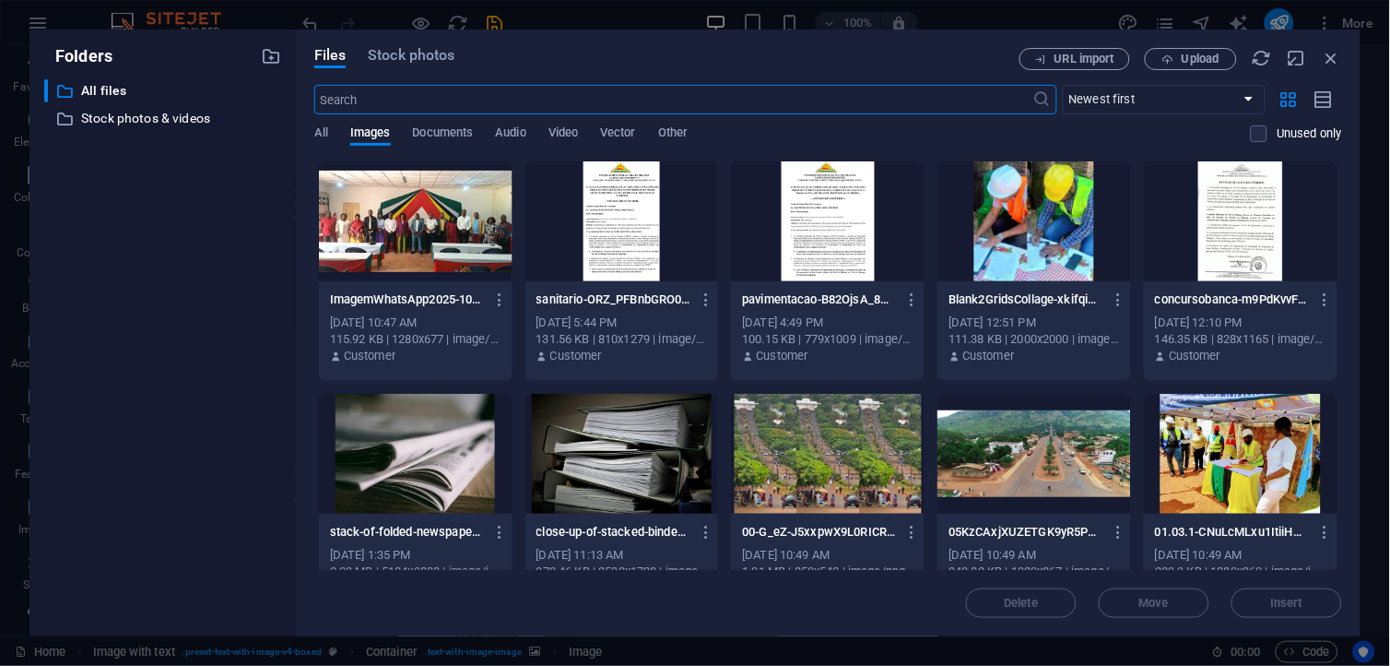
scroll to position [2048, 0]
click at [1193, 62] on span "Upload" at bounding box center [1201, 58] width 38 height 11
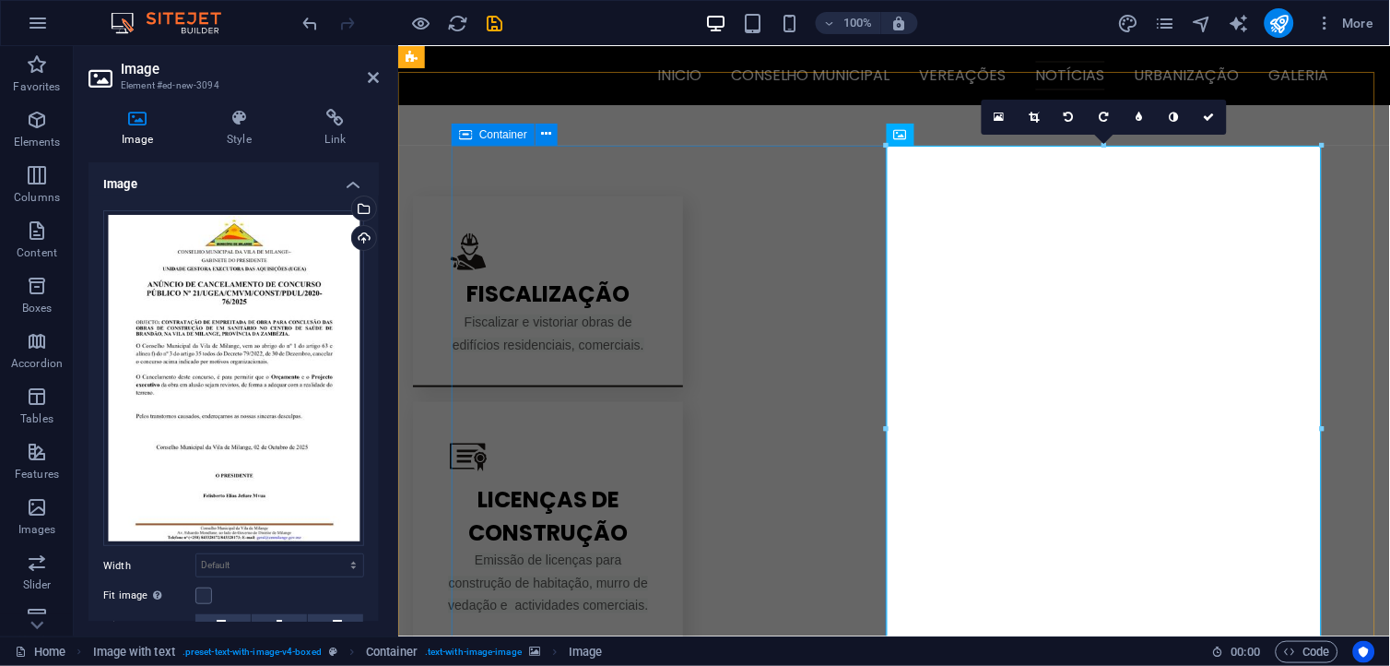
scroll to position [1792, 0]
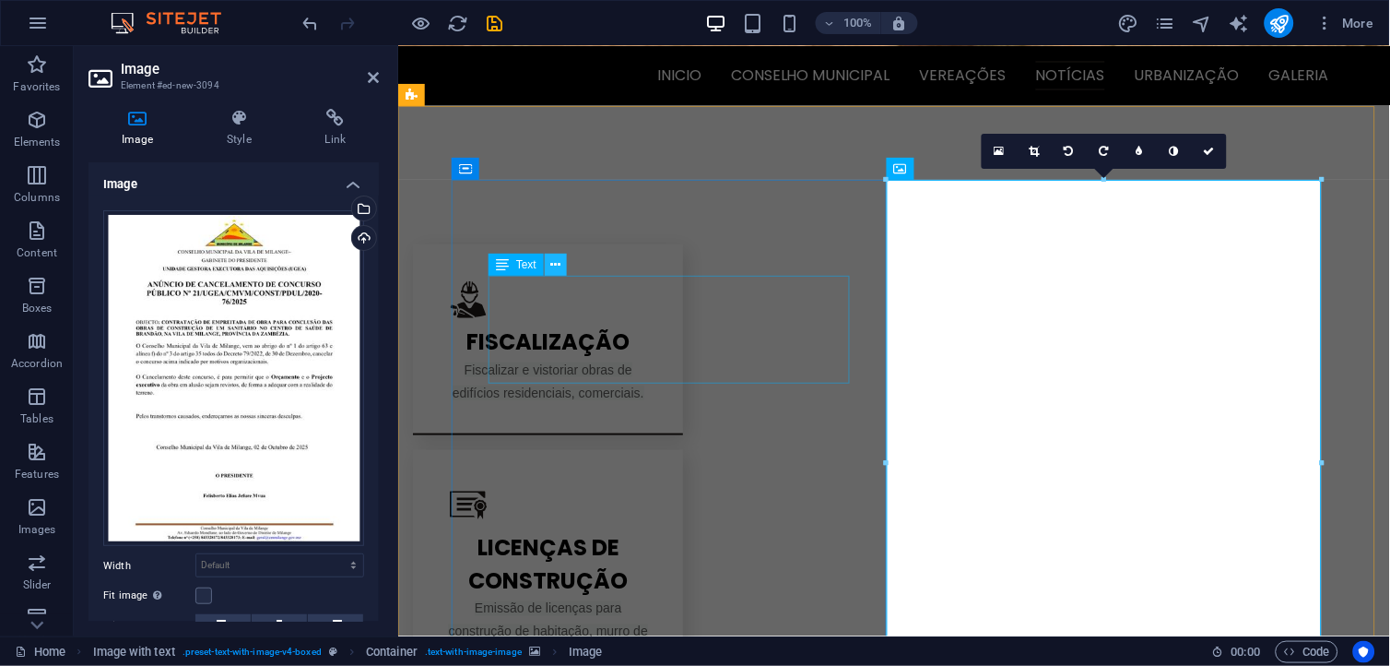
click at [556, 265] on icon at bounding box center [556, 264] width 10 height 19
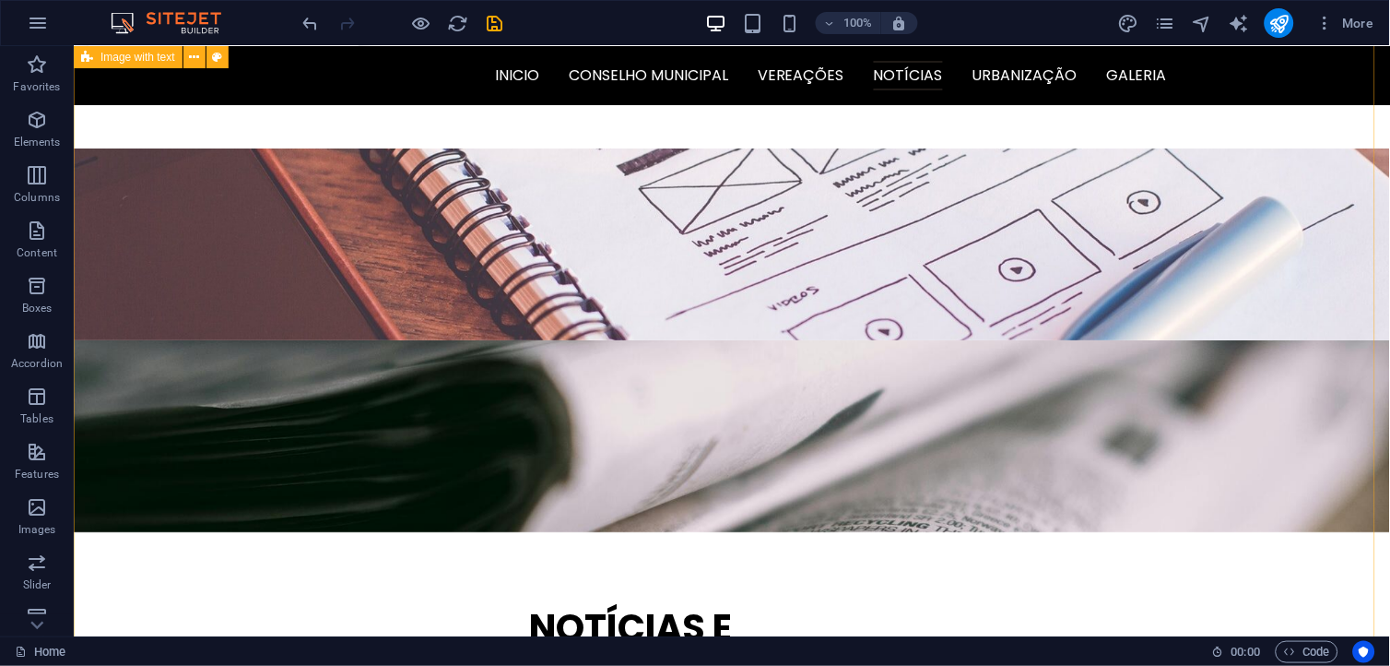
scroll to position [2611, 0]
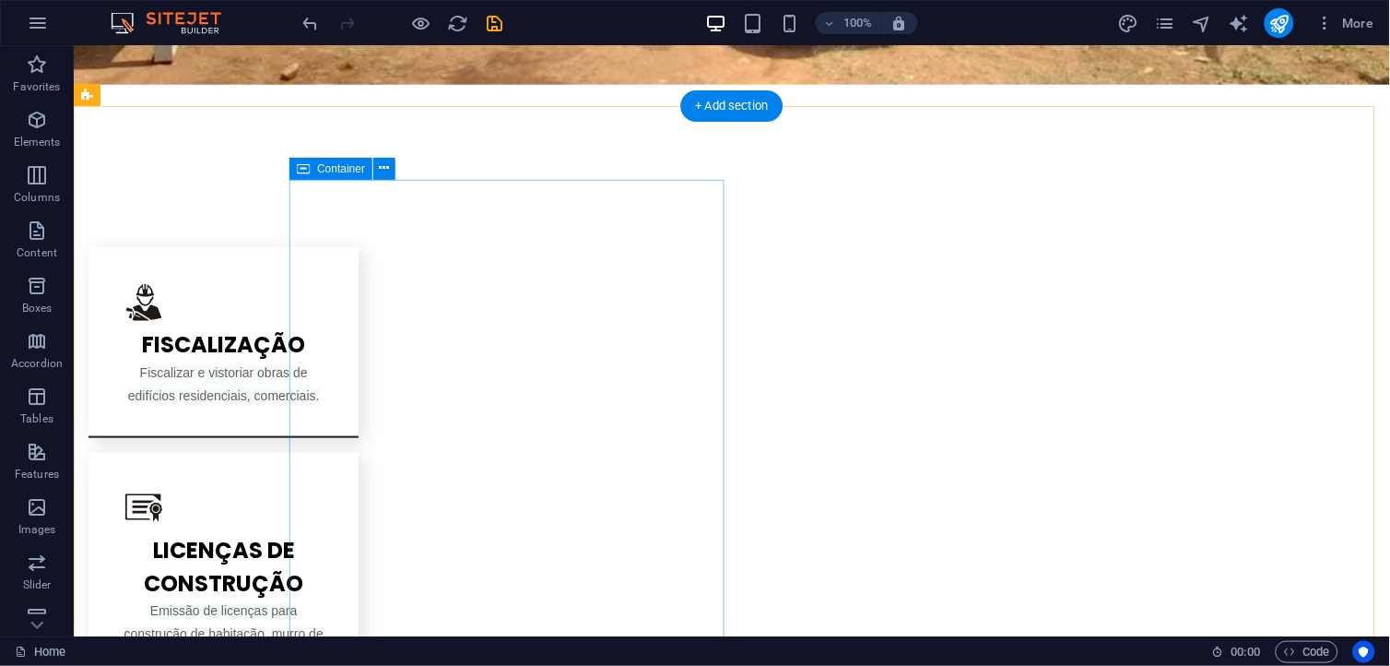
scroll to position [1792, 0]
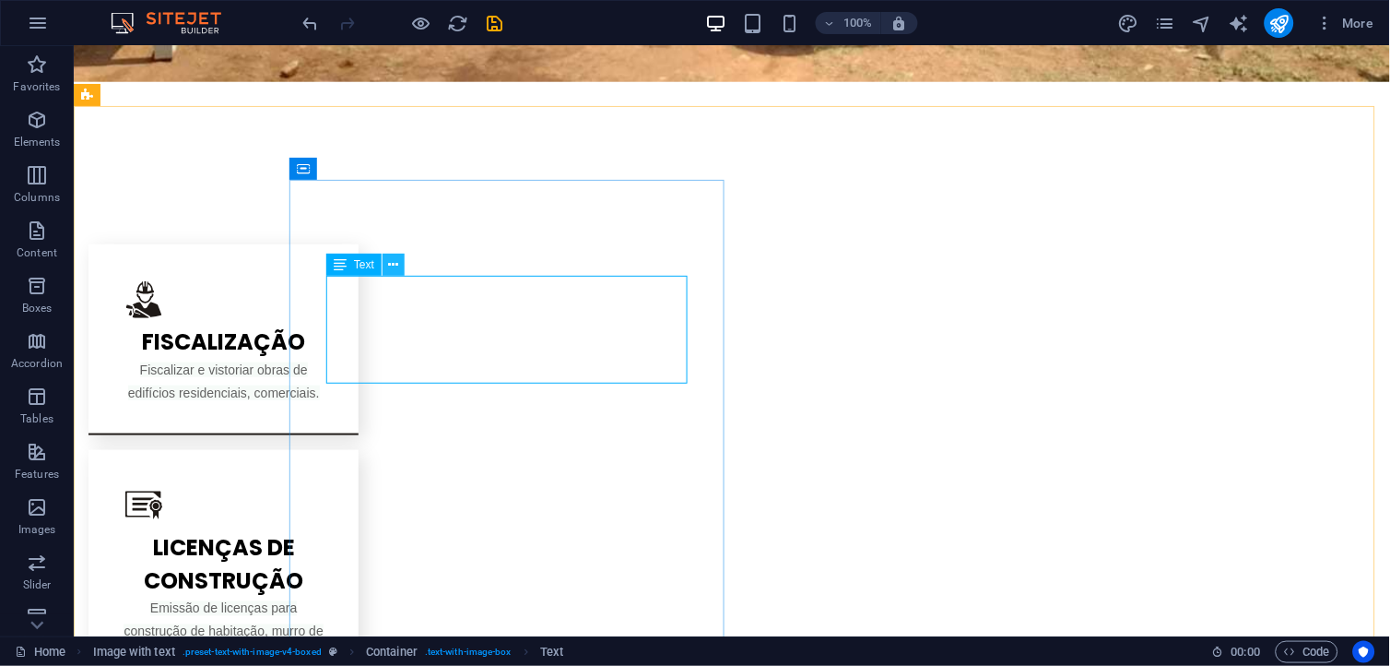
click at [392, 266] on icon at bounding box center [394, 264] width 10 height 19
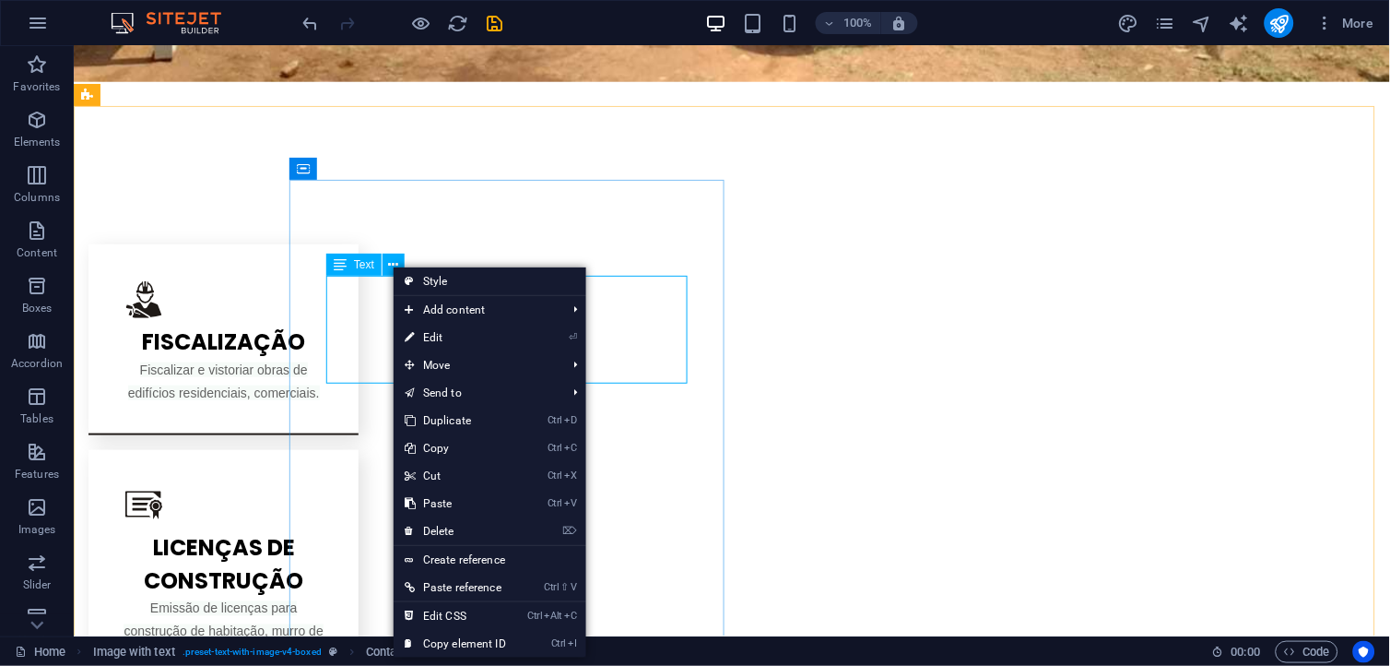
click at [343, 269] on icon at bounding box center [340, 265] width 13 height 22
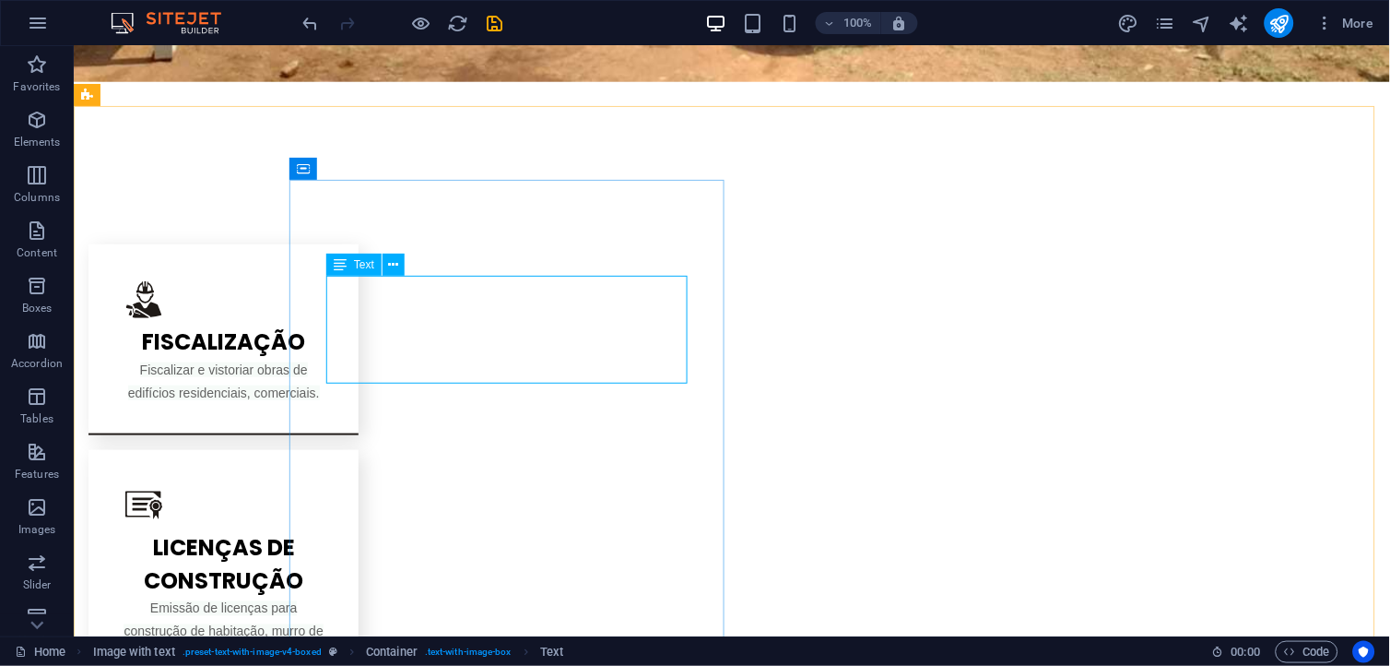
click at [349, 261] on div "Text" at bounding box center [353, 265] width 55 height 22
click at [399, 263] on button at bounding box center [394, 265] width 22 height 22
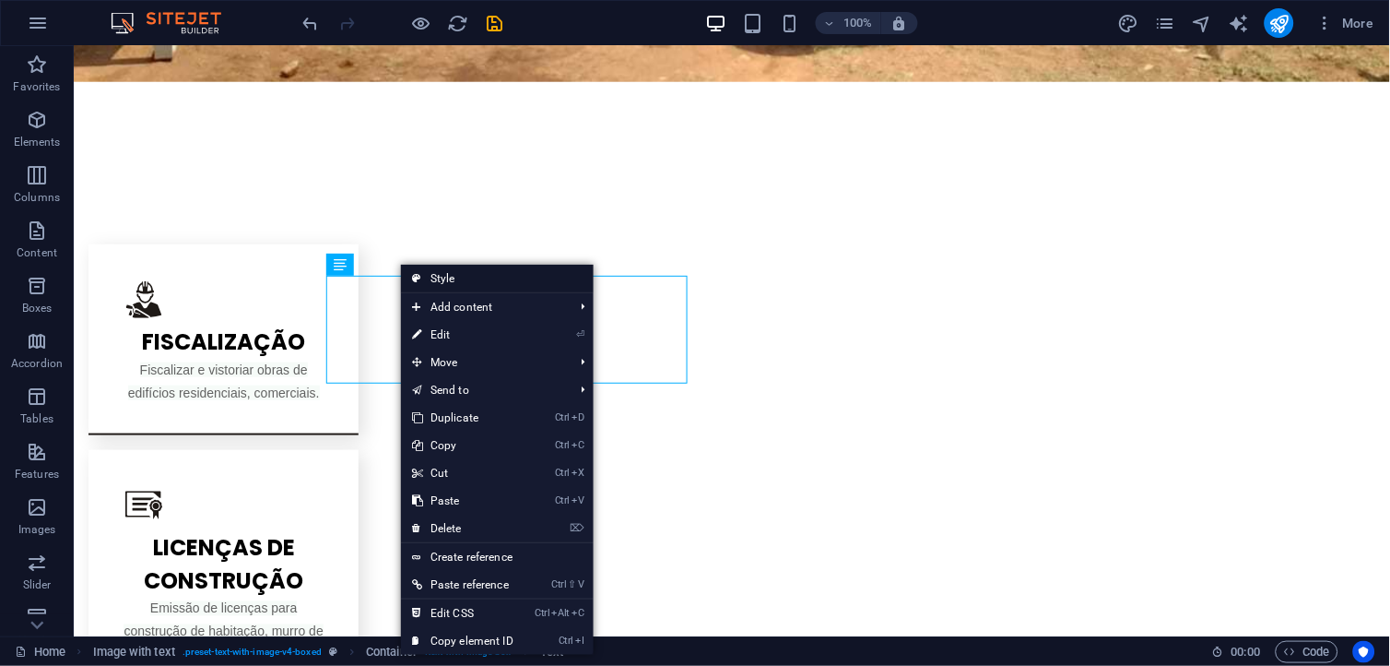
click at [471, 279] on link "Style" at bounding box center [497, 279] width 193 height 28
select select "rem"
select select "px"
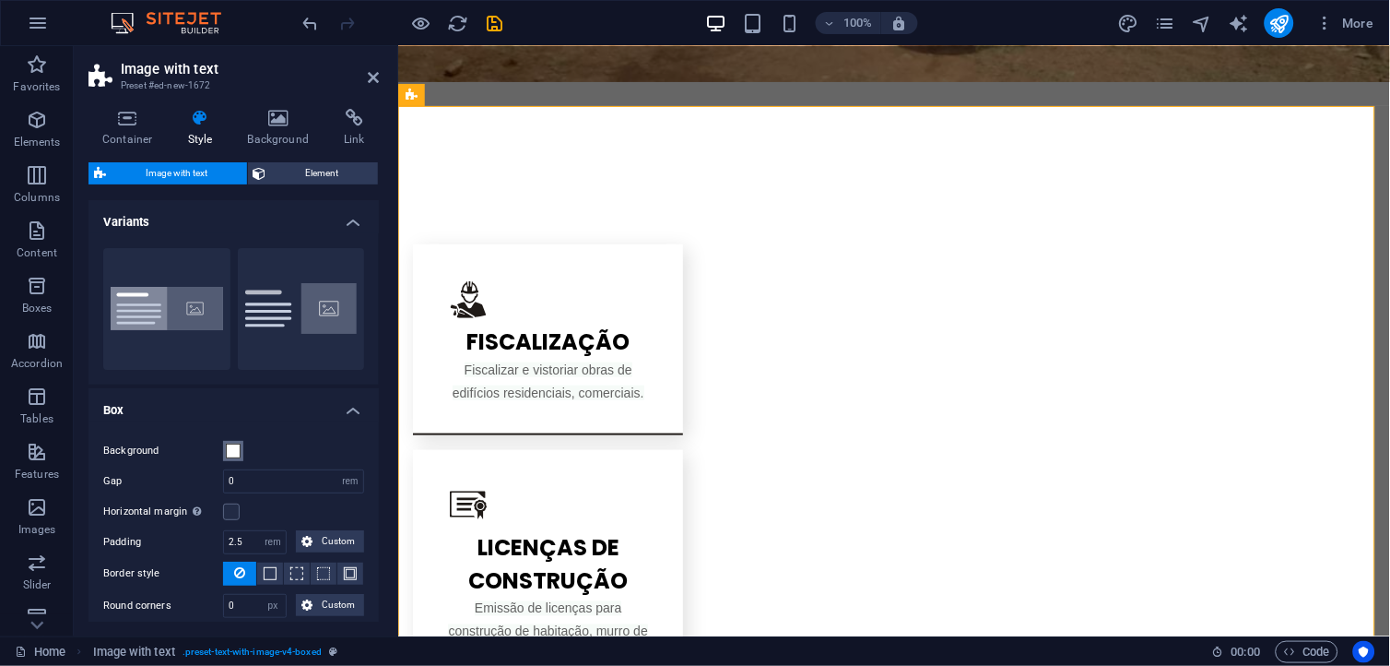
click at [231, 444] on span at bounding box center [233, 451] width 15 height 15
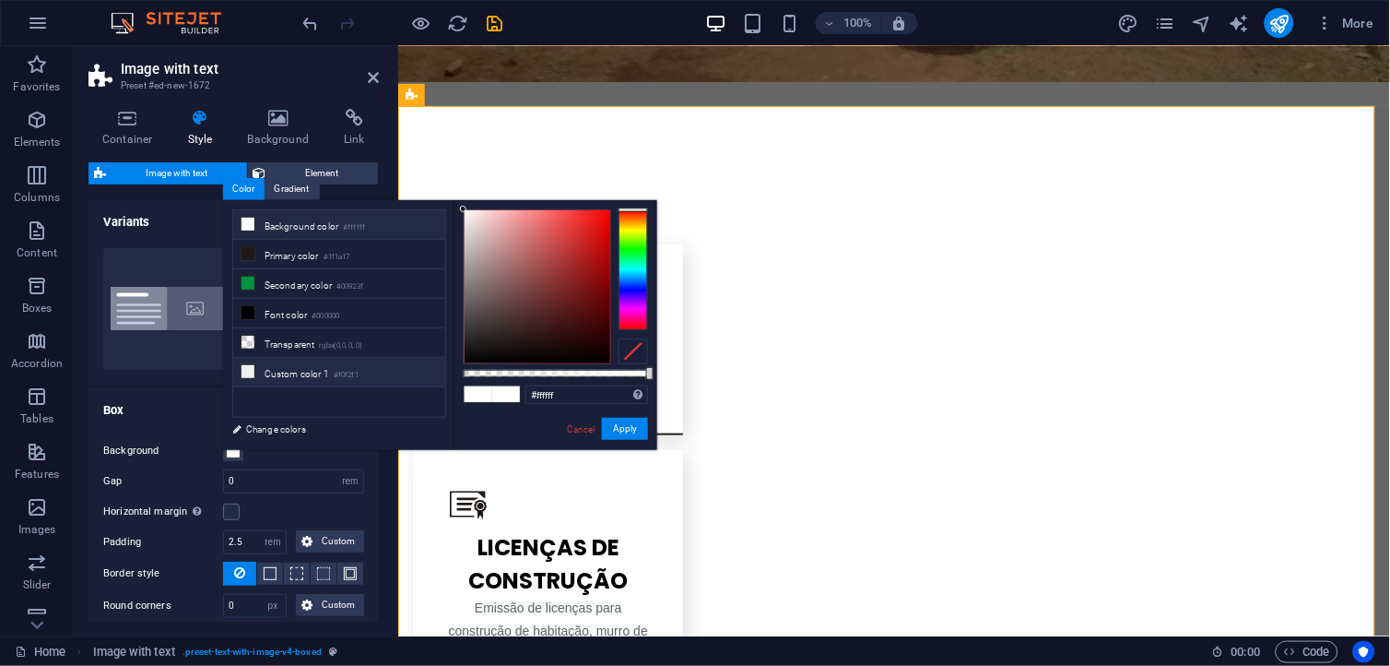
click at [282, 373] on li "Custom color 1 #f0f2f1" at bounding box center [339, 373] width 212 height 30
type input "#f0f2f1"
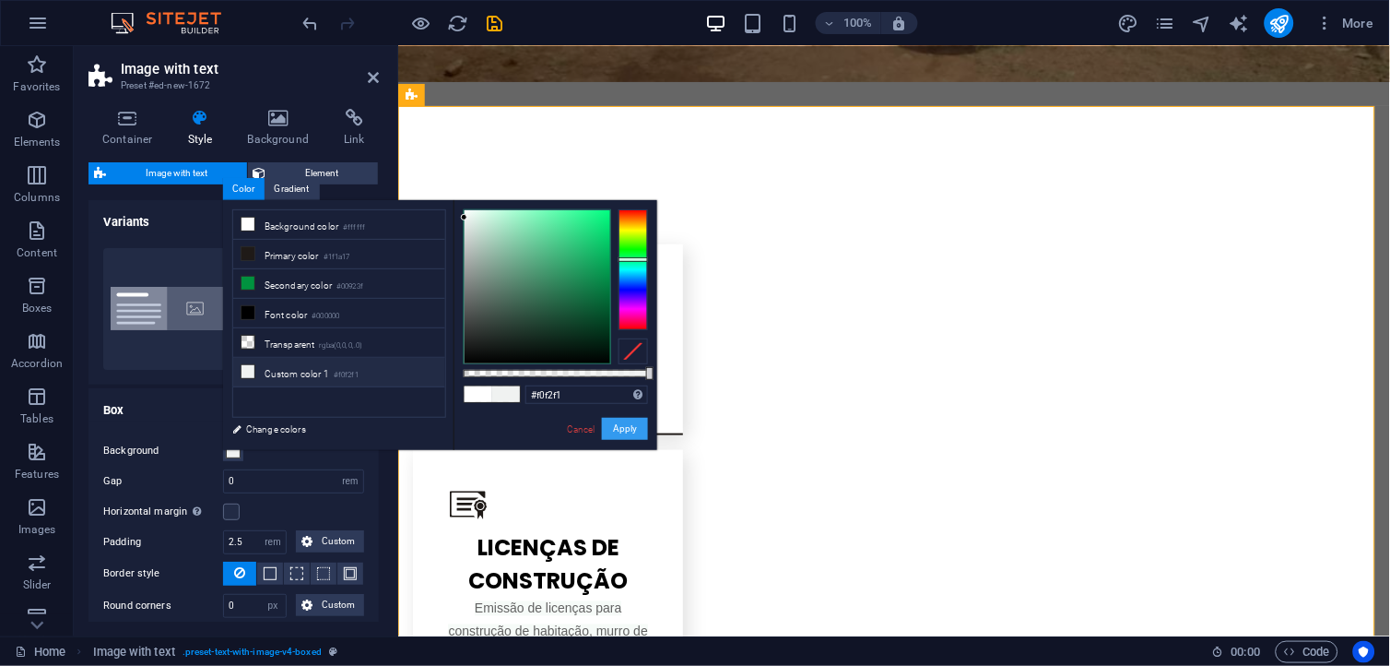
click at [620, 427] on button "Apply" at bounding box center [625, 429] width 46 height 22
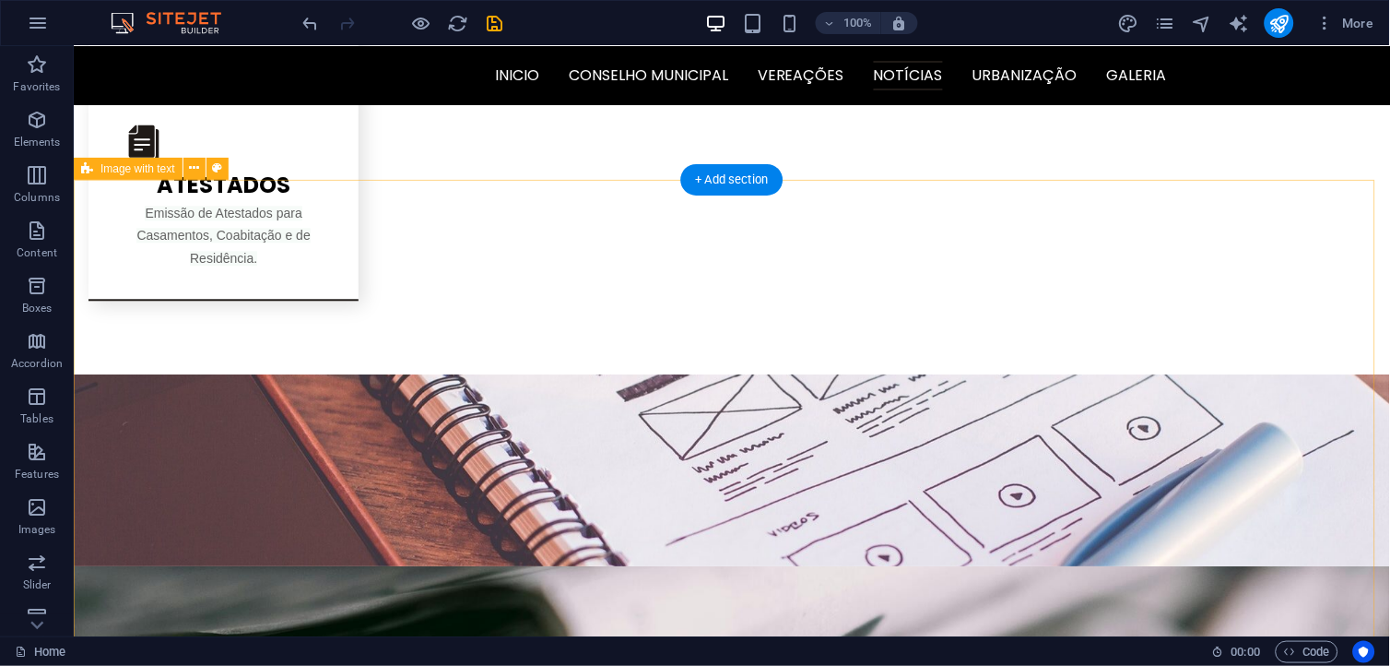
scroll to position [2383, 0]
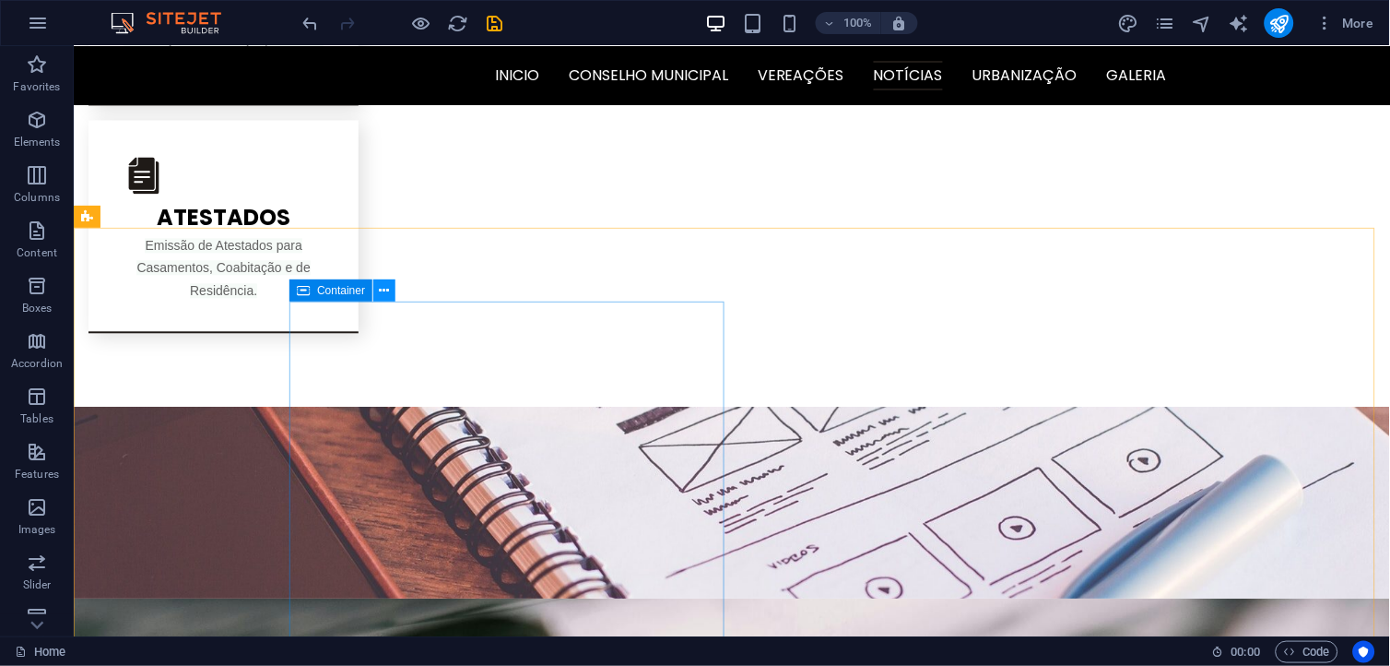
click at [378, 291] on button at bounding box center [384, 290] width 22 height 22
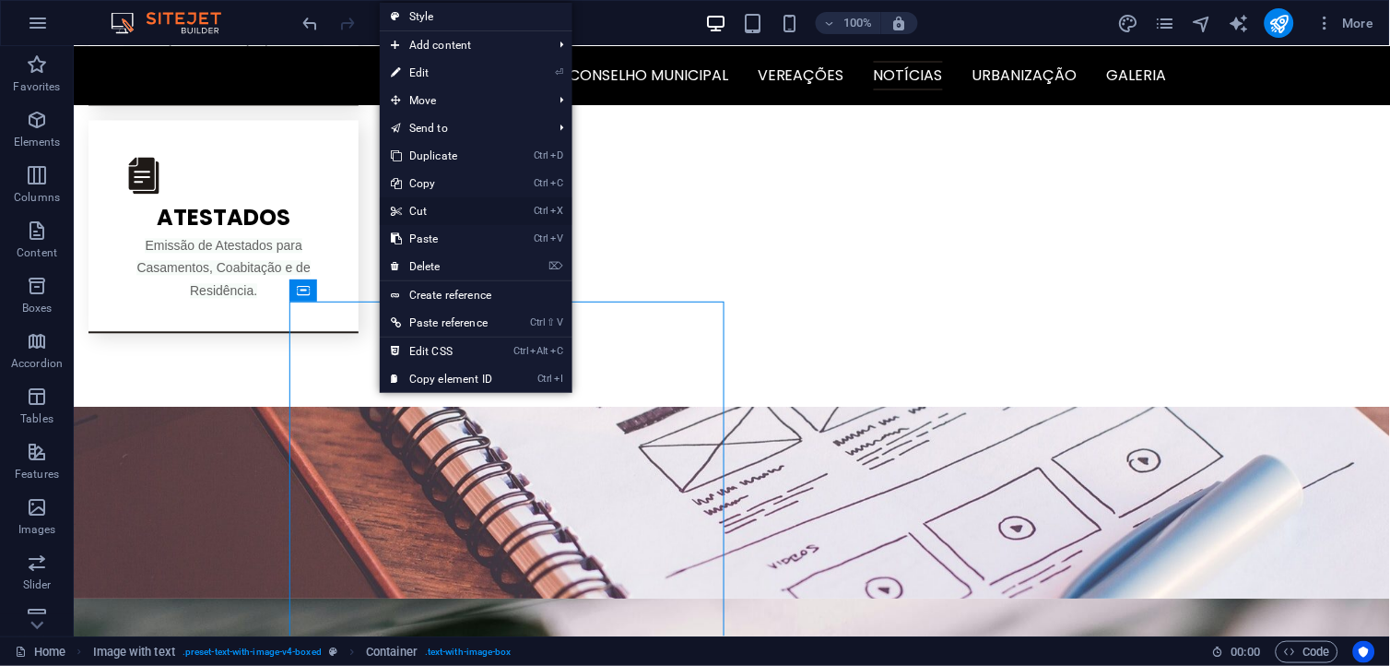
click at [438, 213] on link "Ctrl X Cut" at bounding box center [442, 211] width 124 height 28
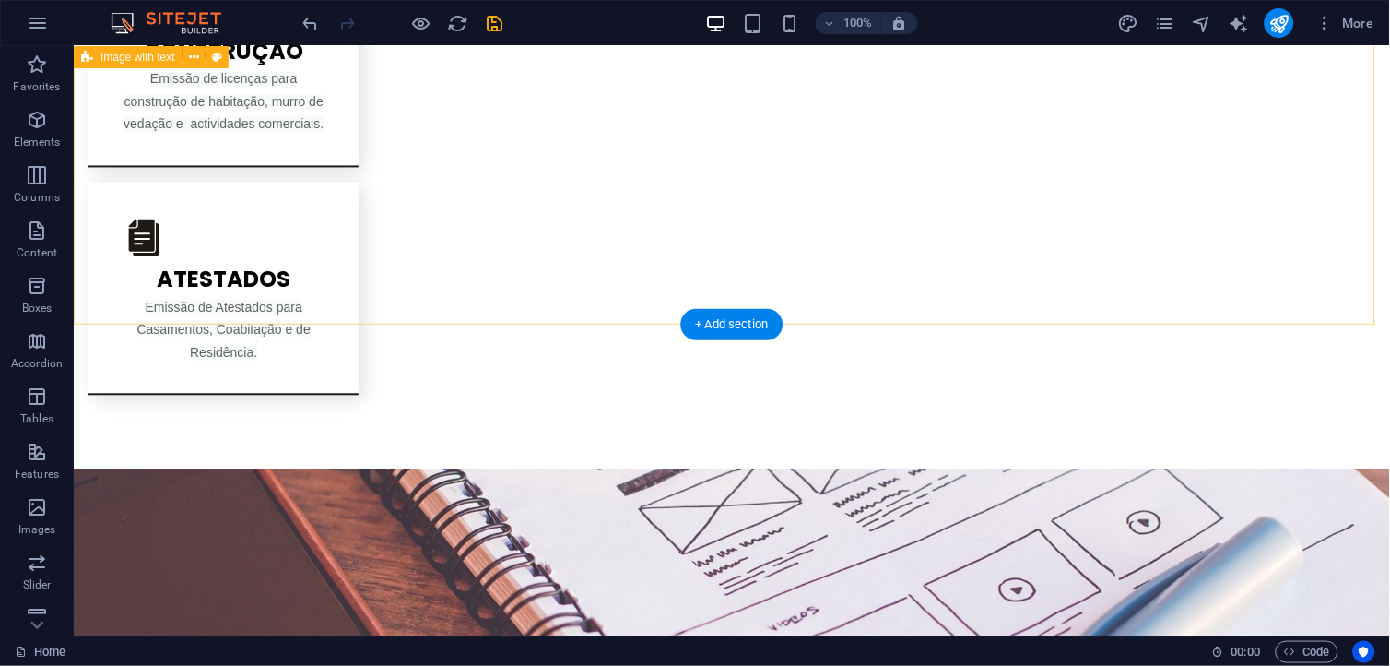
scroll to position [2485, 0]
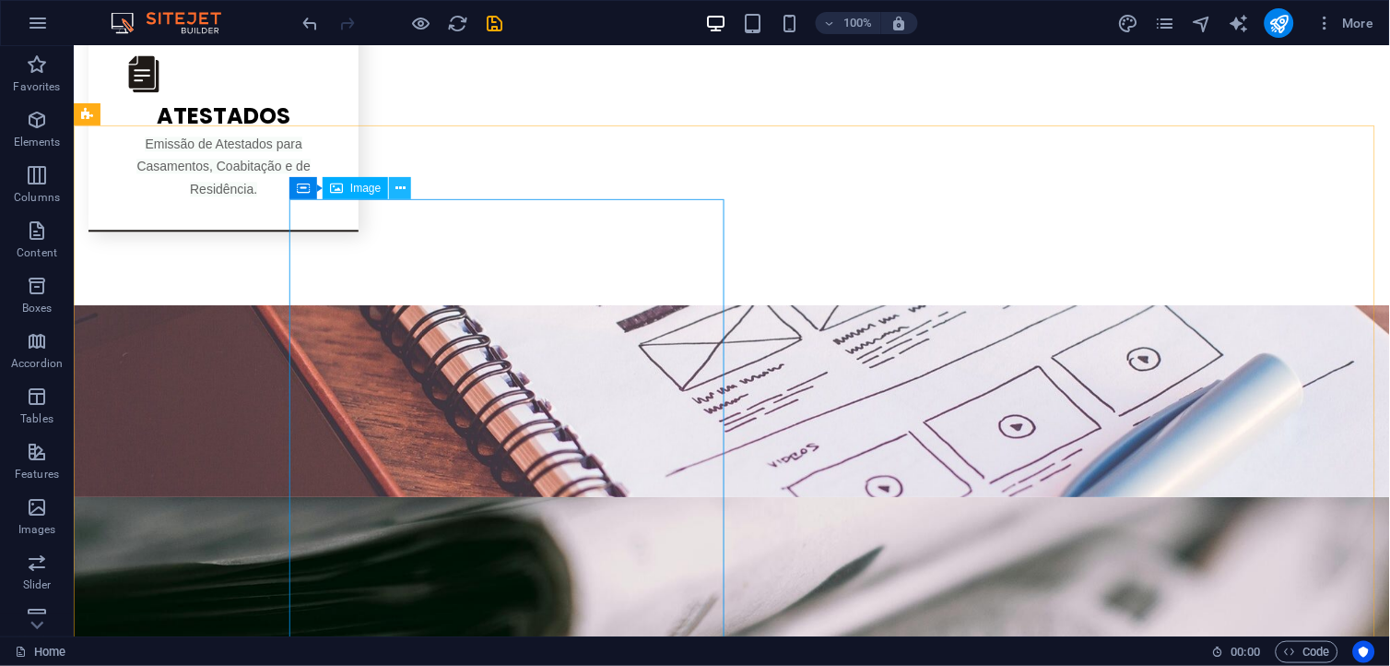
click at [396, 188] on icon at bounding box center [401, 188] width 10 height 19
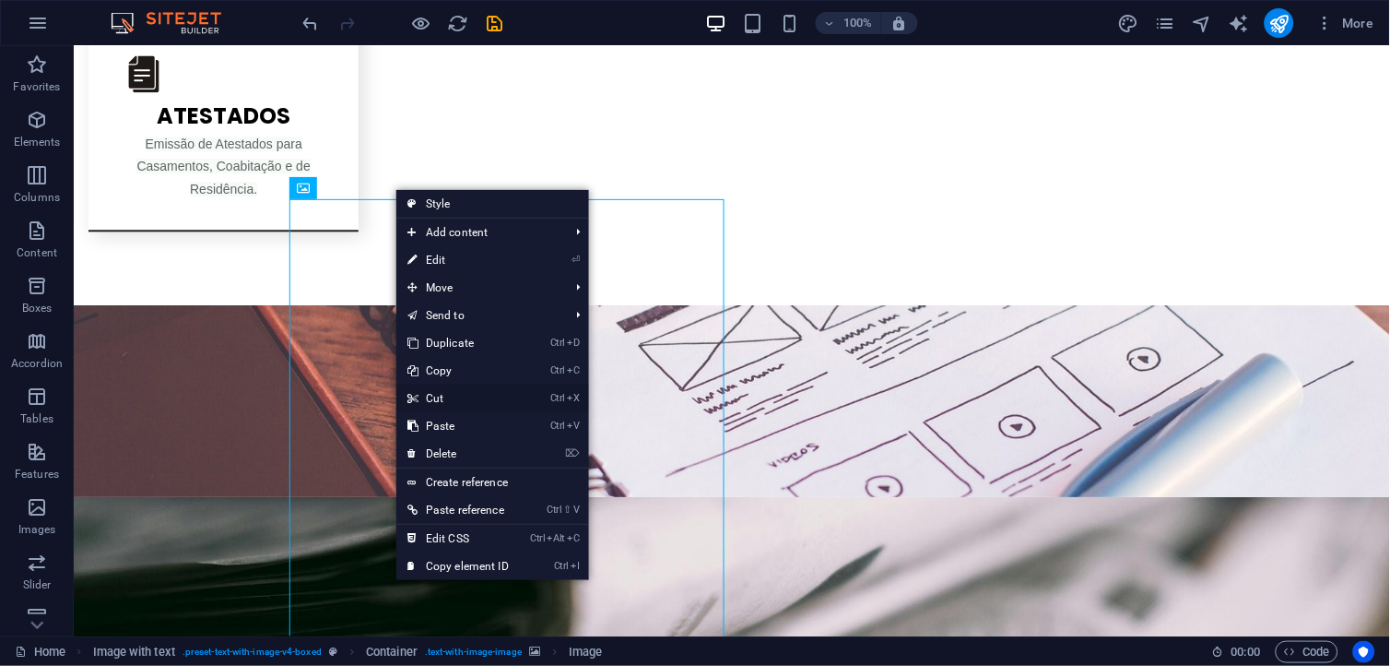
click at [440, 397] on link "Ctrl X Cut" at bounding box center [458, 399] width 124 height 28
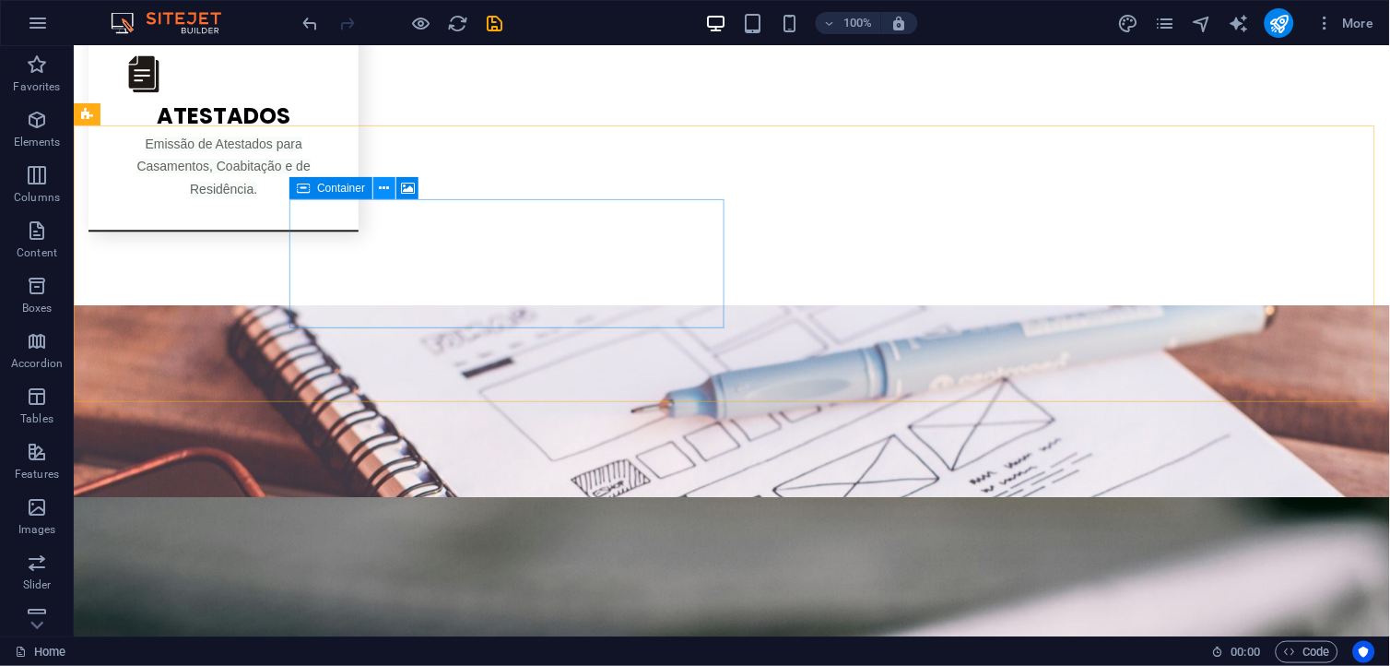
click at [383, 183] on icon at bounding box center [385, 188] width 10 height 19
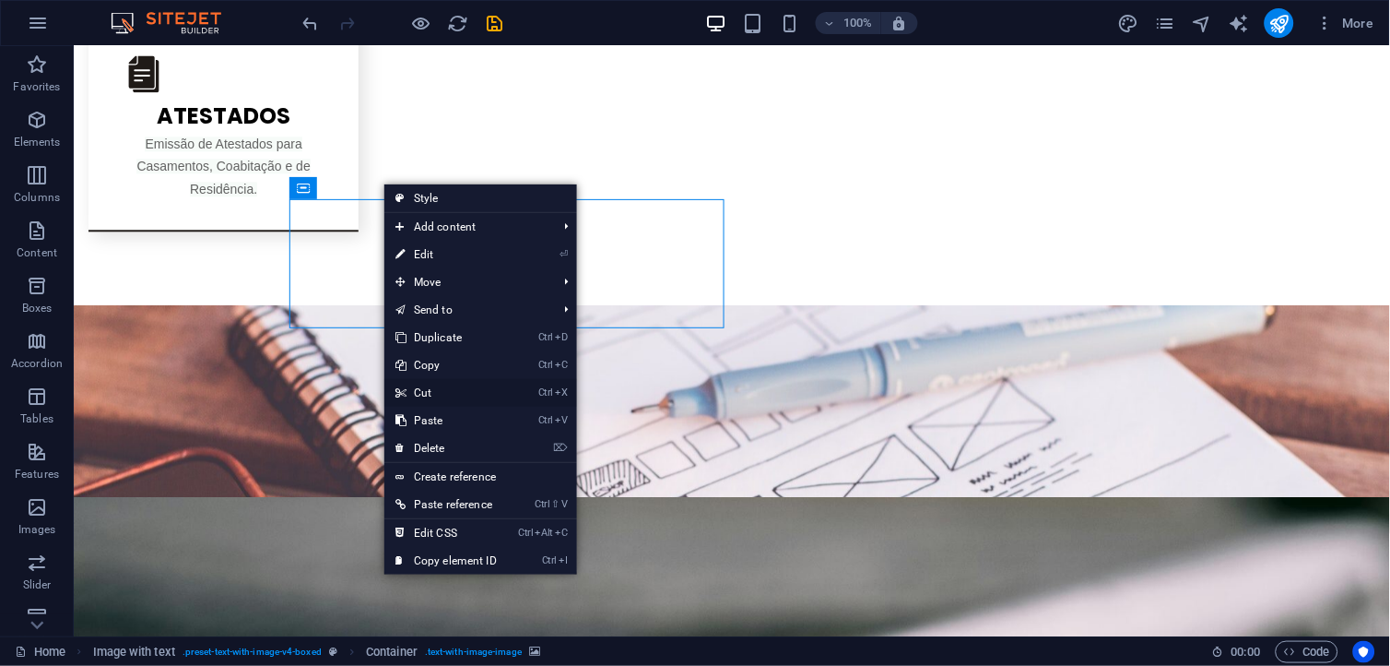
drag, startPoint x: 444, startPoint y: 387, endPoint x: 371, endPoint y: 342, distance: 86.5
click at [444, 387] on link "Ctrl X Cut" at bounding box center [447, 393] width 124 height 28
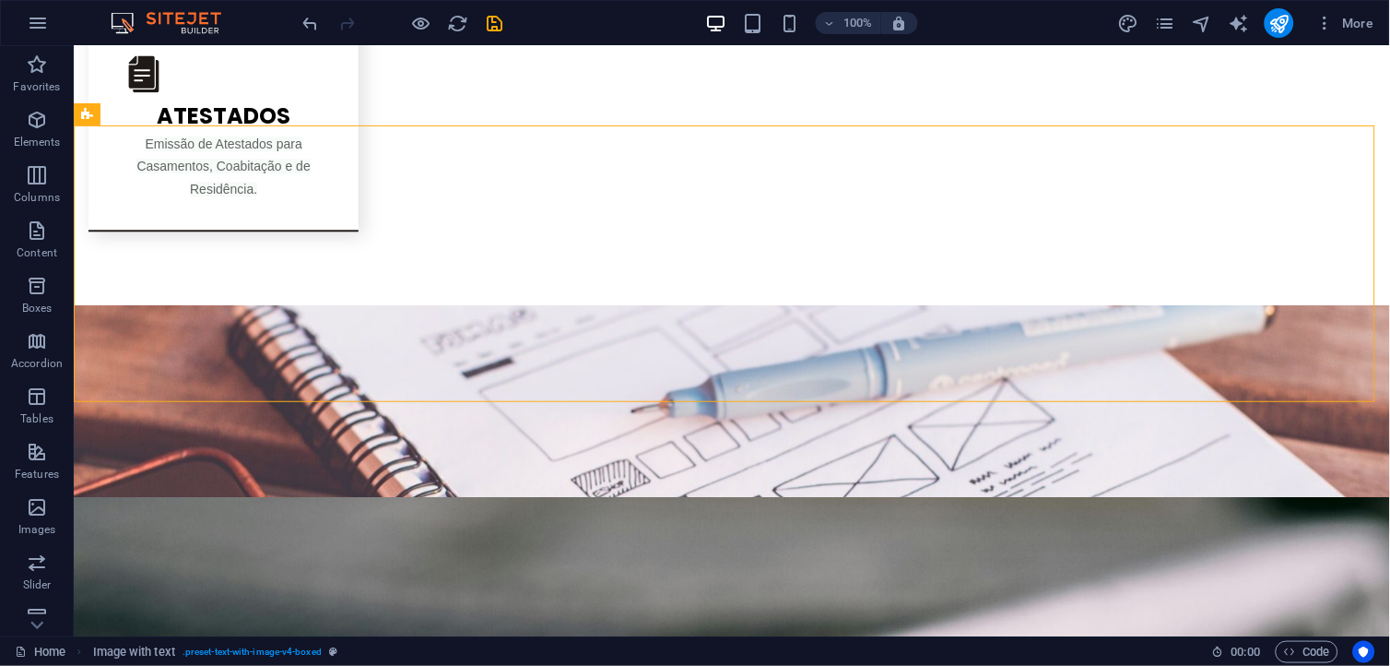
click at [593, 15] on div "100% More" at bounding box center [841, 23] width 1083 height 30
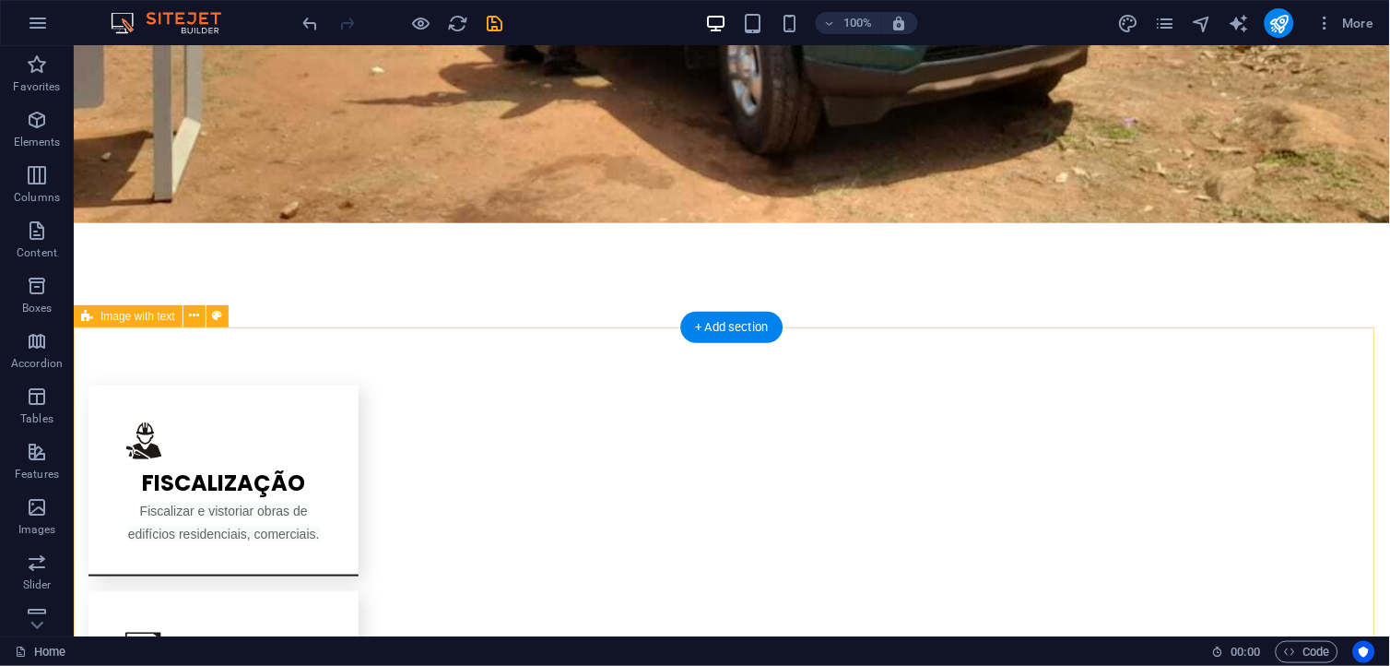
scroll to position [1665, 0]
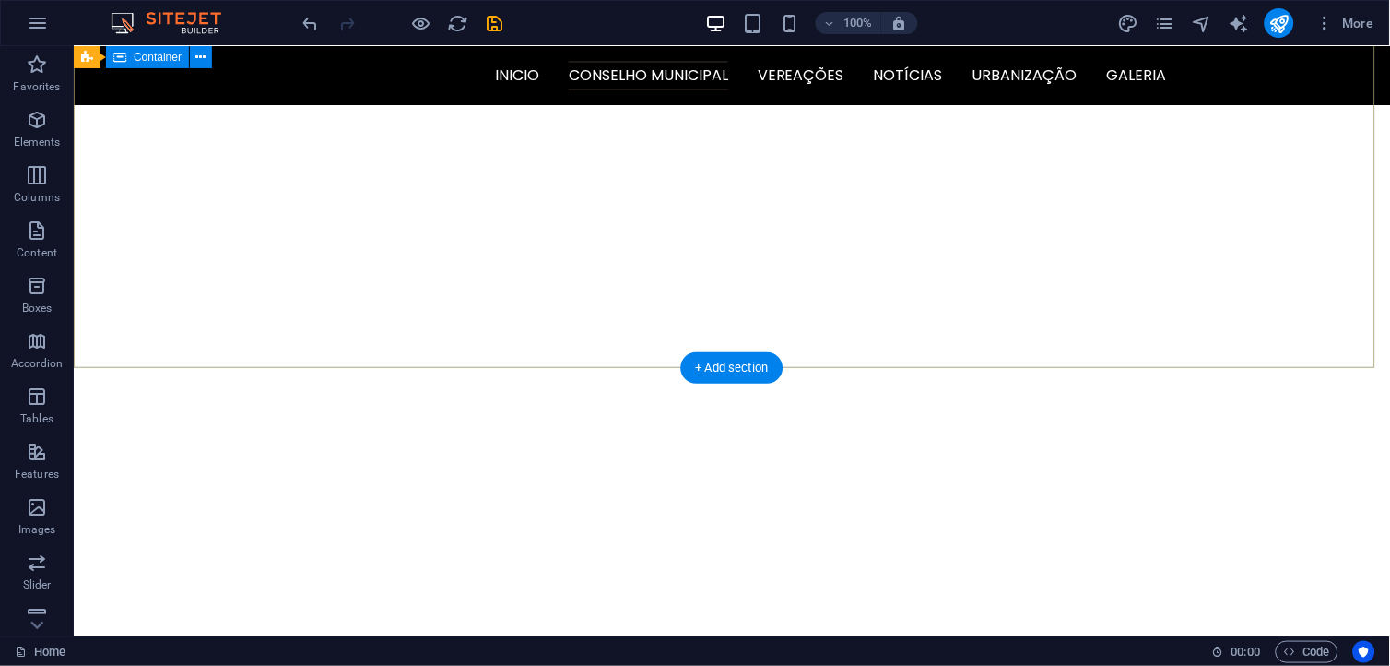
scroll to position [129, 0]
click at [552, 506] on div at bounding box center [731, 621] width 1317 height 230
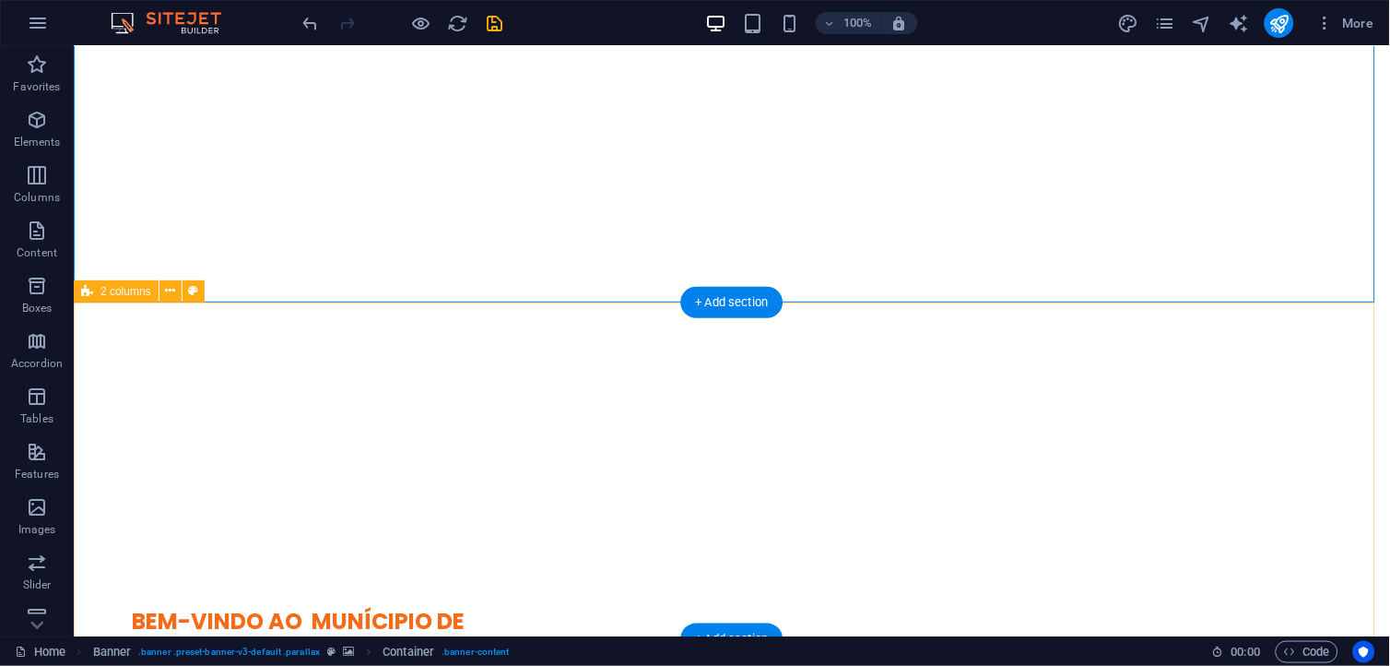
scroll to position [538, 0]
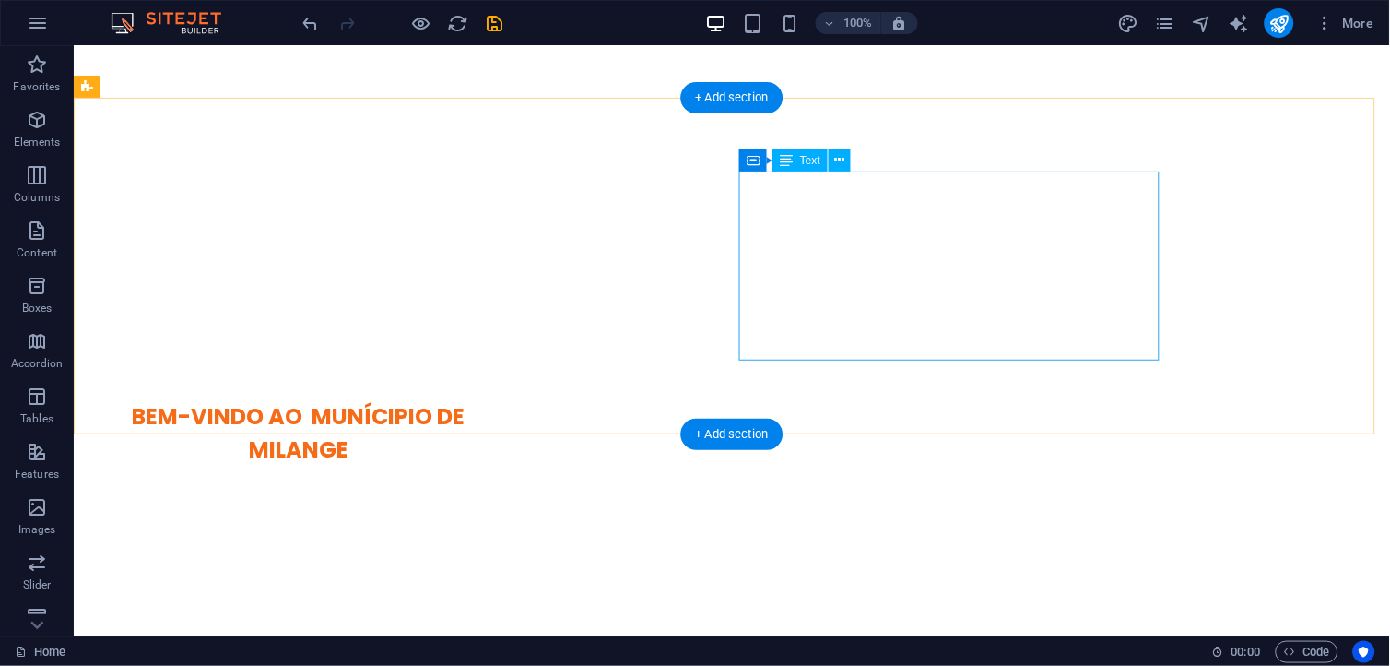
click at [508, 481] on div "“Município sustentável, desenvolvido e livre da Pobreza” Horário de Funcionamen…" at bounding box center [298, 575] width 420 height 189
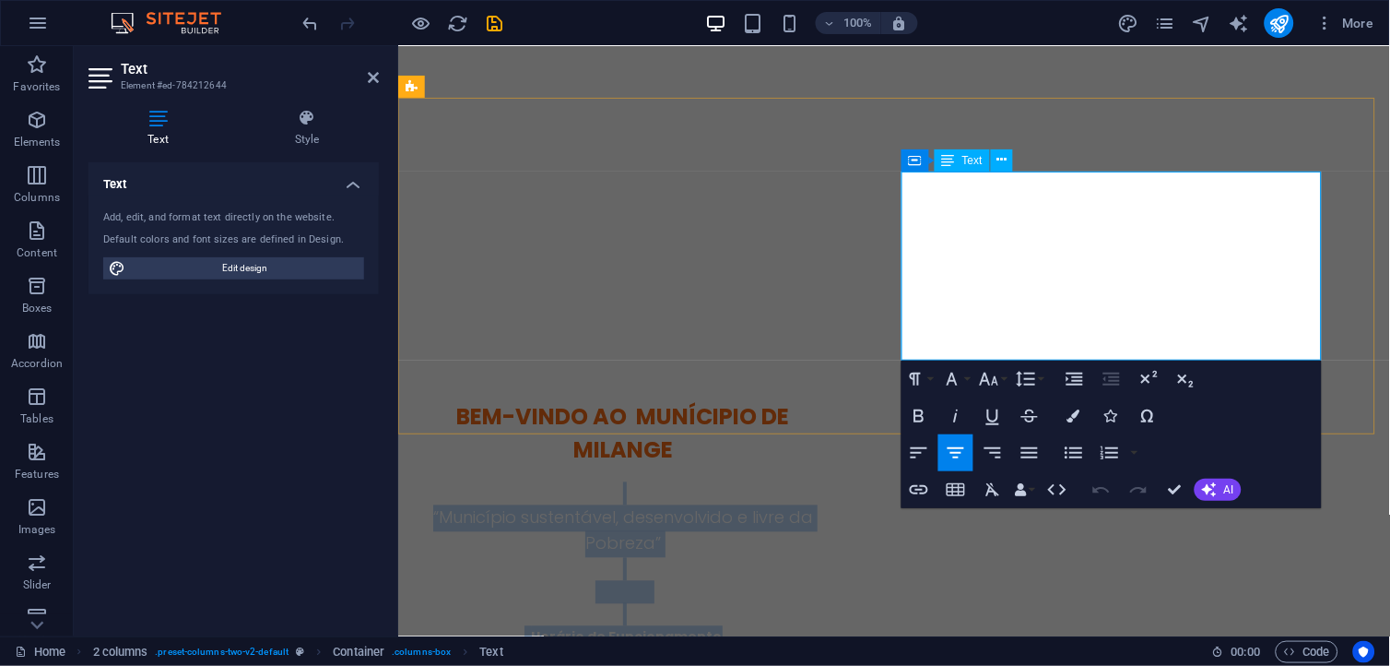
drag, startPoint x: 1213, startPoint y: 336, endPoint x: 944, endPoint y: 190, distance: 306.1
click at [833, 481] on div "“Município sustentável, desenvolvido e livre da Pobreza” Horário de Funcionamen…" at bounding box center [622, 575] width 420 height 189
click at [833, 625] on div "Horário de Funcionamento Das 07:00H às 15:00H" at bounding box center [622, 647] width 420 height 45
drag, startPoint x: 1235, startPoint y: 334, endPoint x: 909, endPoint y: 209, distance: 348.5
click at [833, 481] on div "“Município sustentável, desenvolvido e livre da Pobreza” Horário de Funcionamen…" at bounding box center [622, 575] width 420 height 189
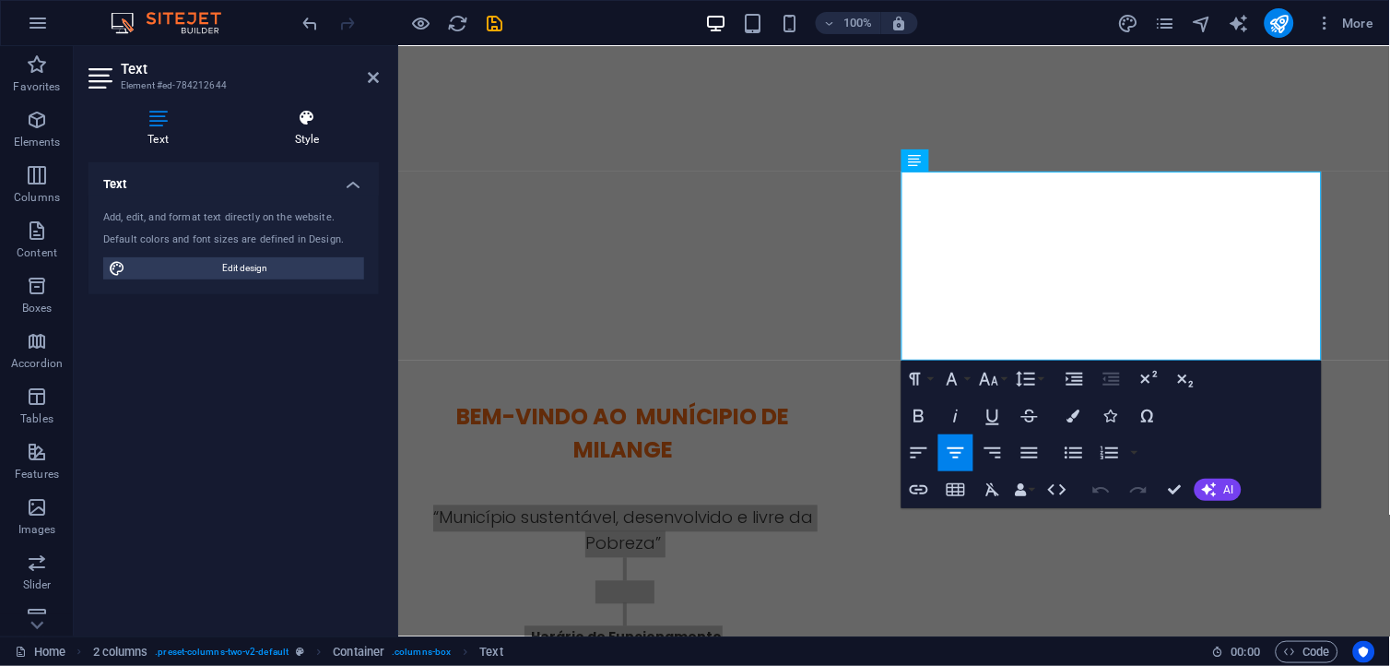
click at [284, 136] on h4 "Style" at bounding box center [307, 128] width 144 height 39
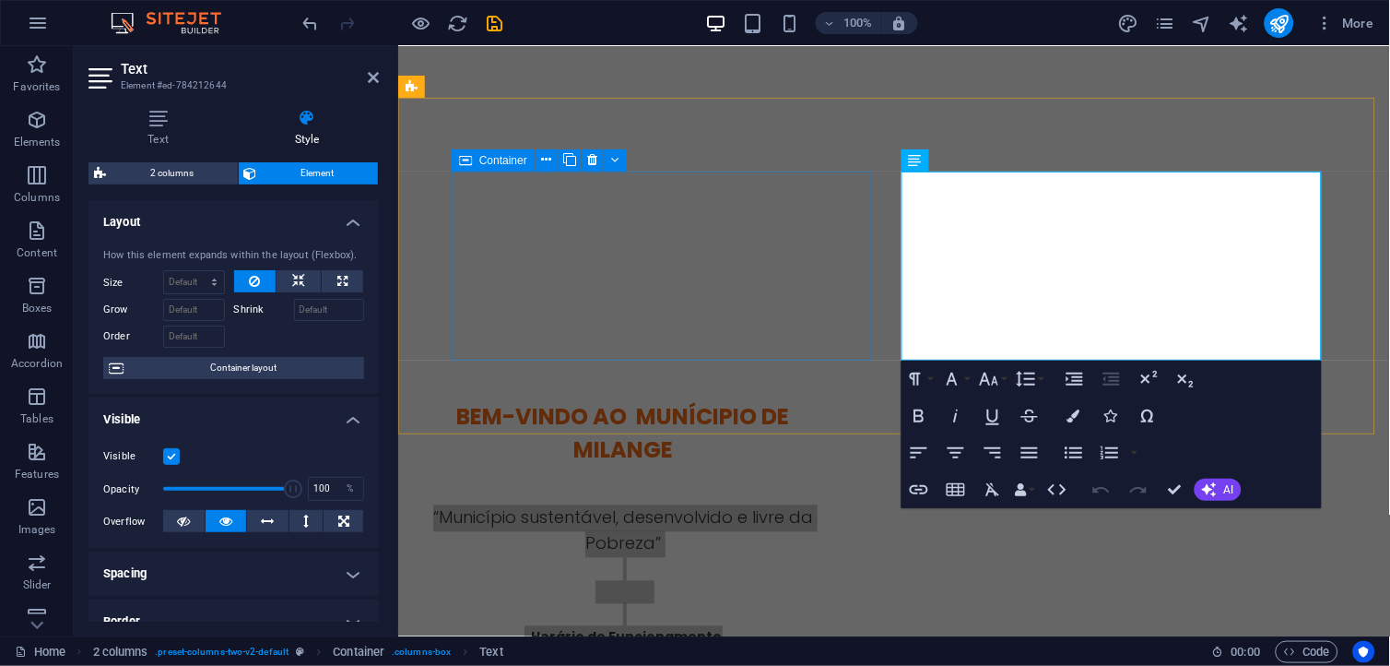
click at [765, 400] on div "BEM-VINDO AO MUNÍCIPIO DE MILANGE" at bounding box center [622, 433] width 420 height 66
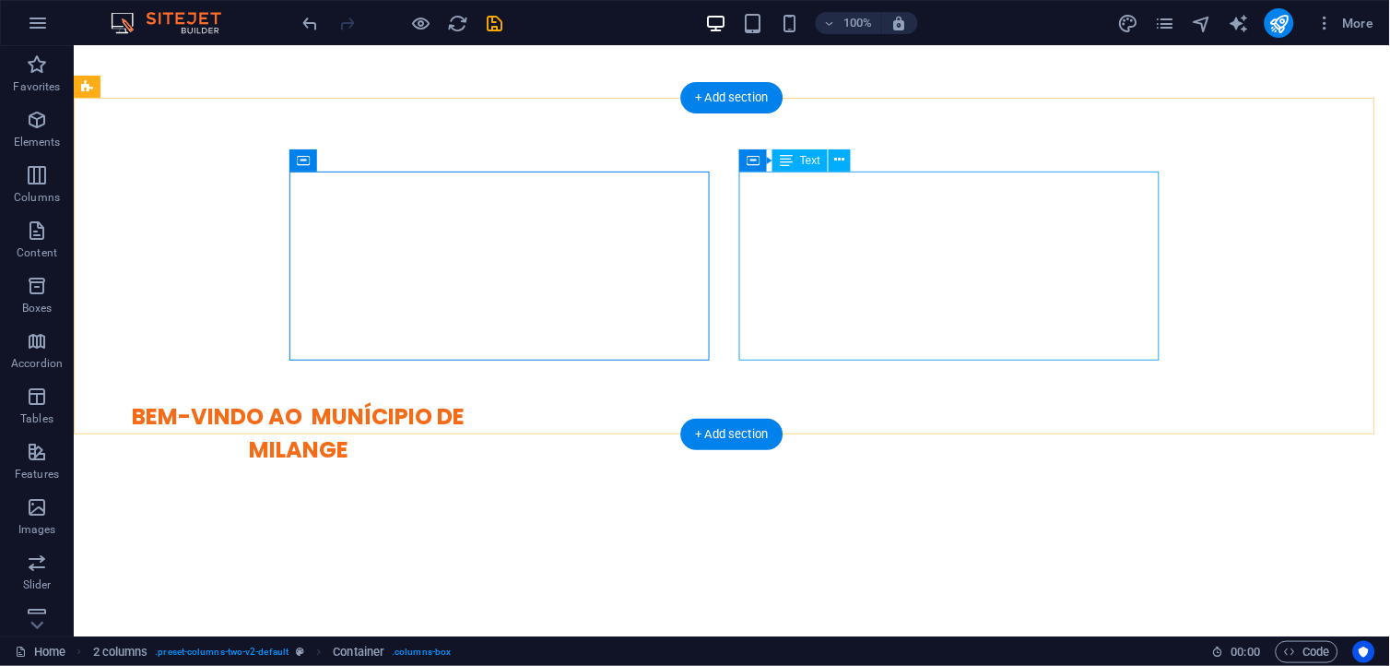
click at [508, 481] on div "“Município sustentável, desenvolvido e livre da Pobreza” Horário de Funcionamen…" at bounding box center [298, 575] width 420 height 189
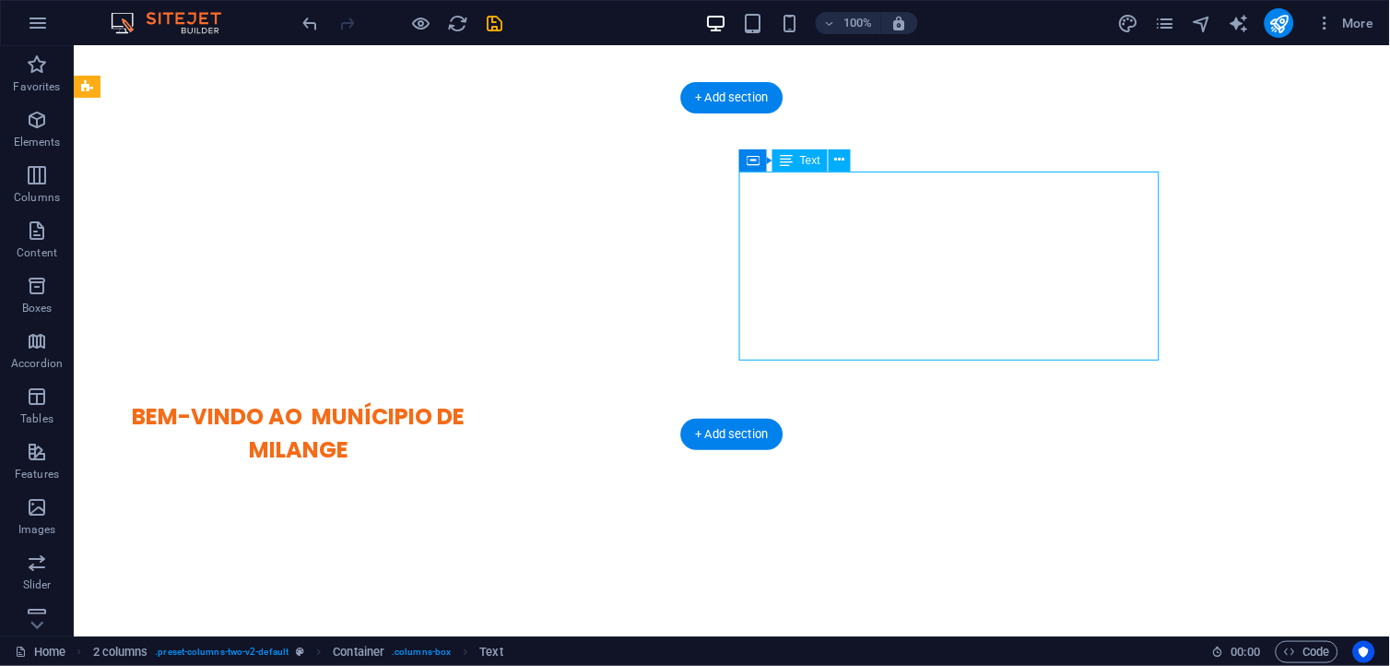
click at [508, 481] on div "“Município sustentável, desenvolvido e livre da Pobreza” Horário de Funcionamen…" at bounding box center [298, 575] width 420 height 189
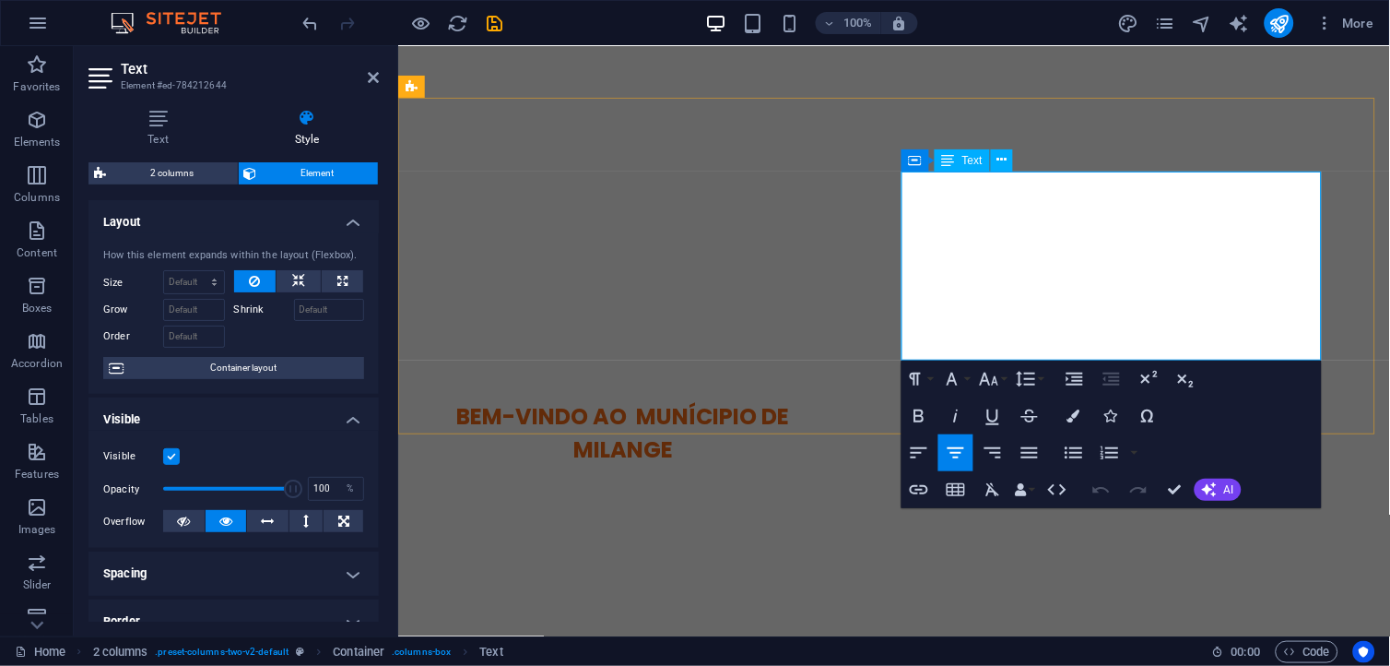
drag, startPoint x: 1284, startPoint y: 340, endPoint x: 930, endPoint y: 183, distance: 387.2
click at [833, 481] on div "“Município sustentável, desenvolvido e livre da Pobreza” Horário de Funcionamen…" at bounding box center [622, 575] width 420 height 189
click at [1000, 162] on icon at bounding box center [1002, 159] width 10 height 19
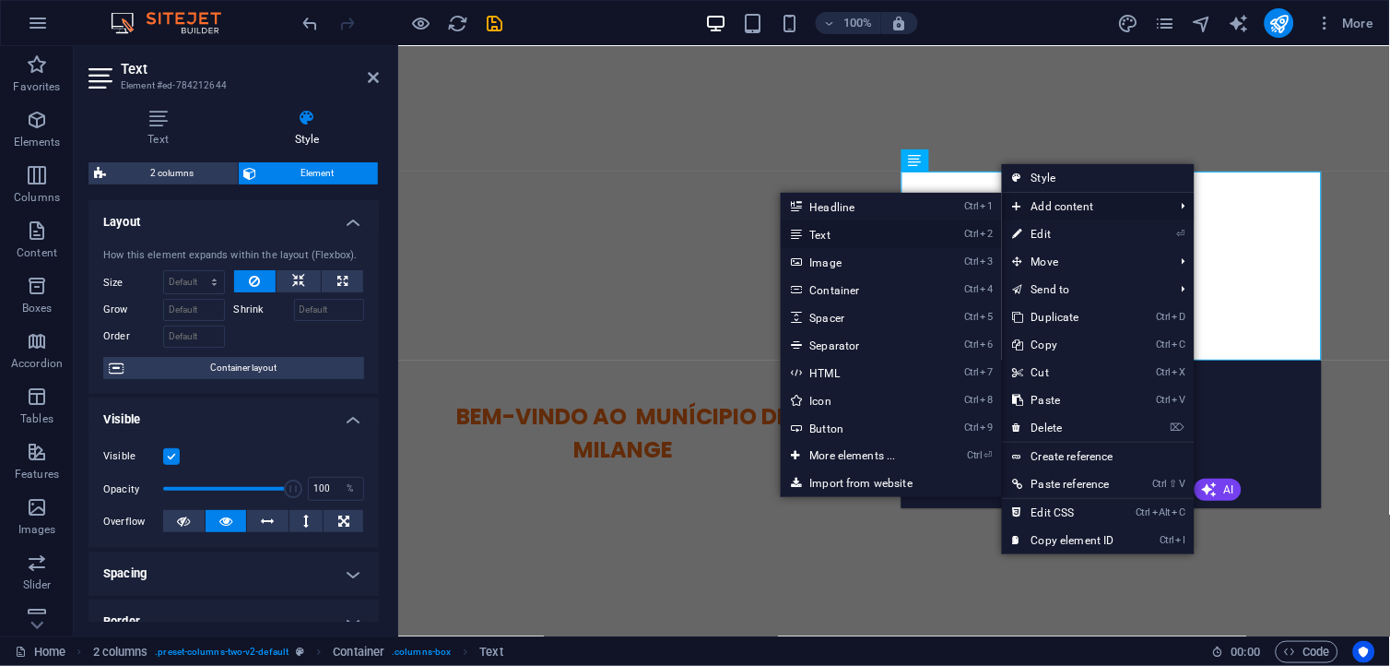
click at [888, 228] on link "Ctrl 2 Text" at bounding box center [857, 234] width 152 height 28
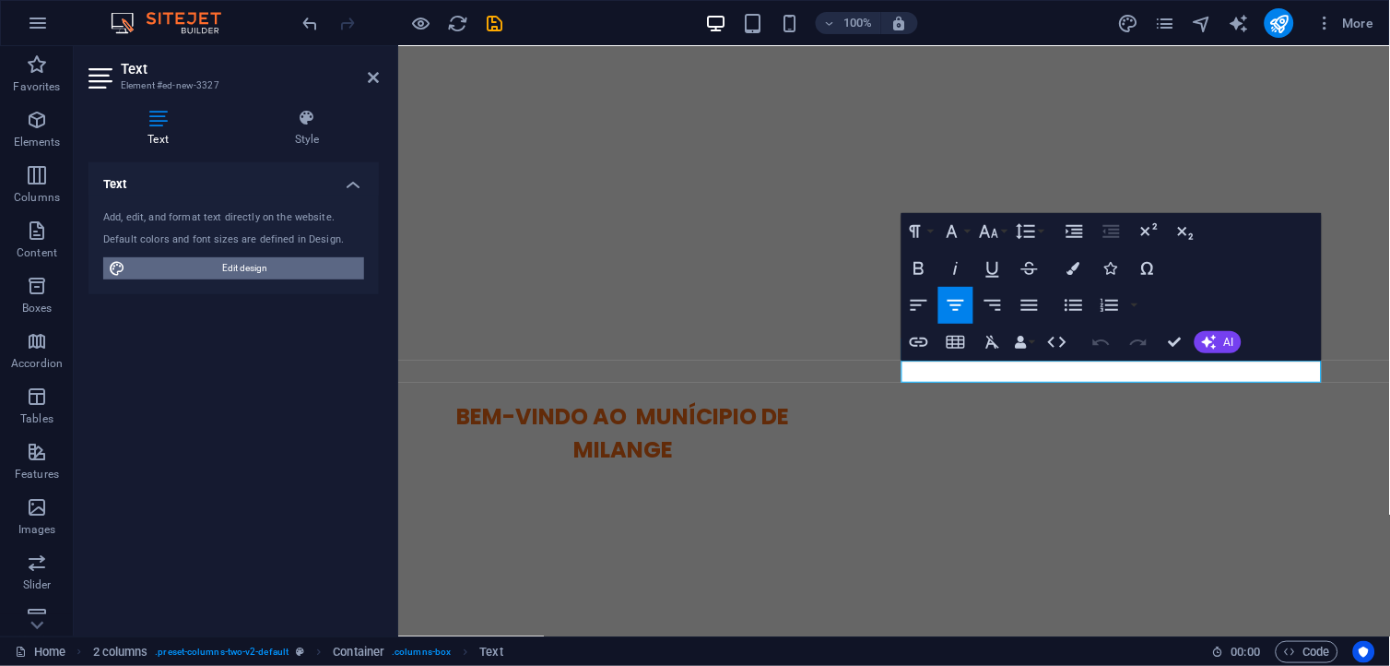
click at [244, 271] on span "Edit design" at bounding box center [245, 268] width 228 height 22
select select "700"
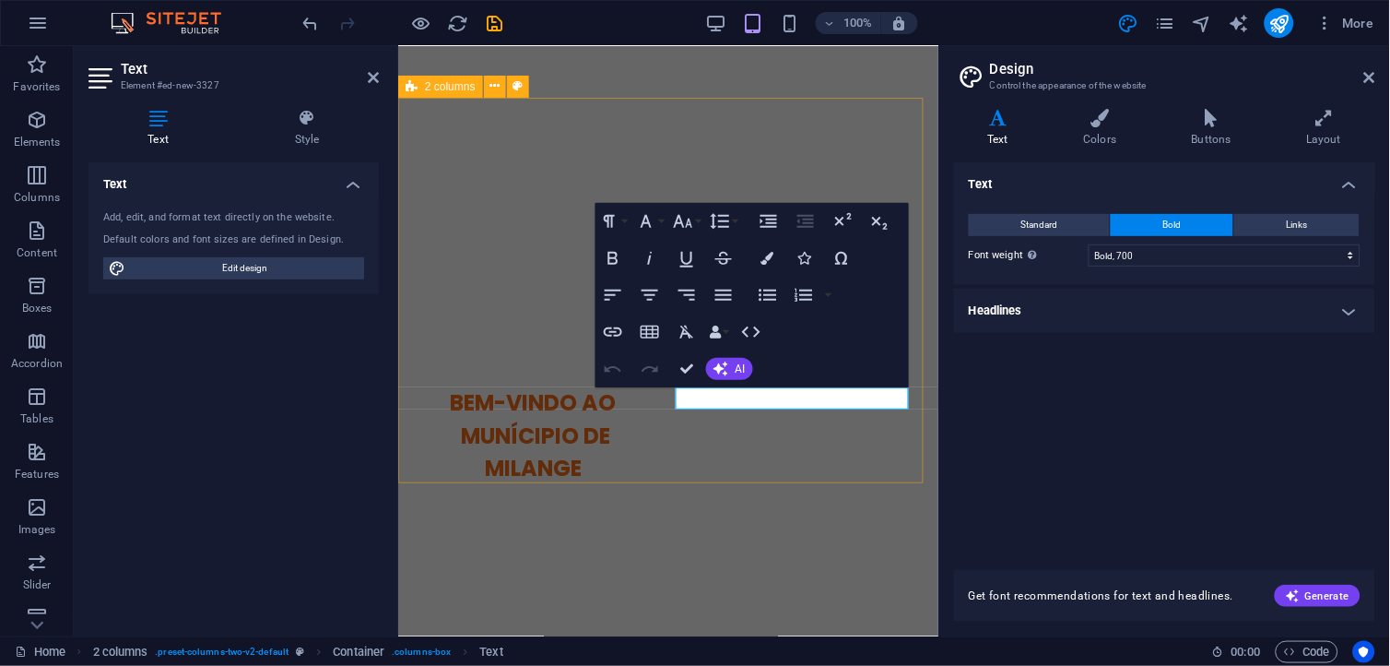
click at [590, 313] on div "BEM-VINDO AO MUNÍCIPIO DE MILANGE “Município sustentável, desenvolvido e livre …" at bounding box center [667, 562] width 540 height 499
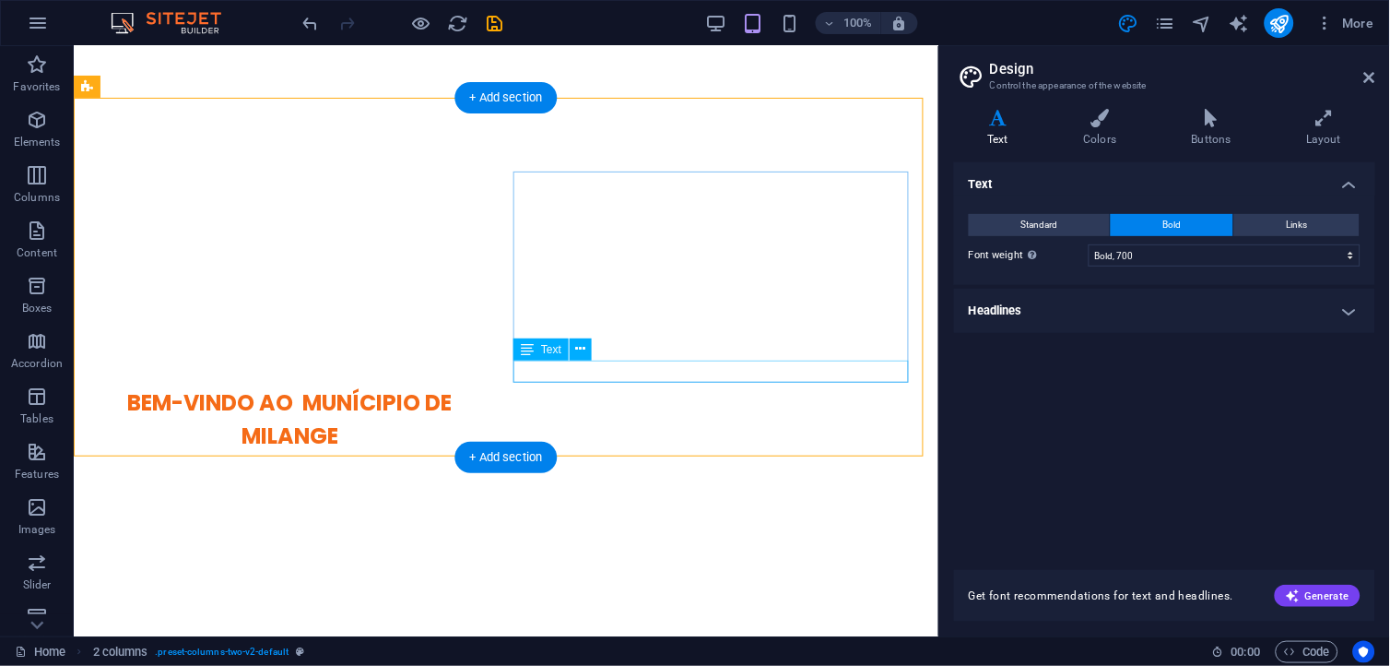
click at [491, 656] on div "New text element" at bounding box center [289, 667] width 403 height 23
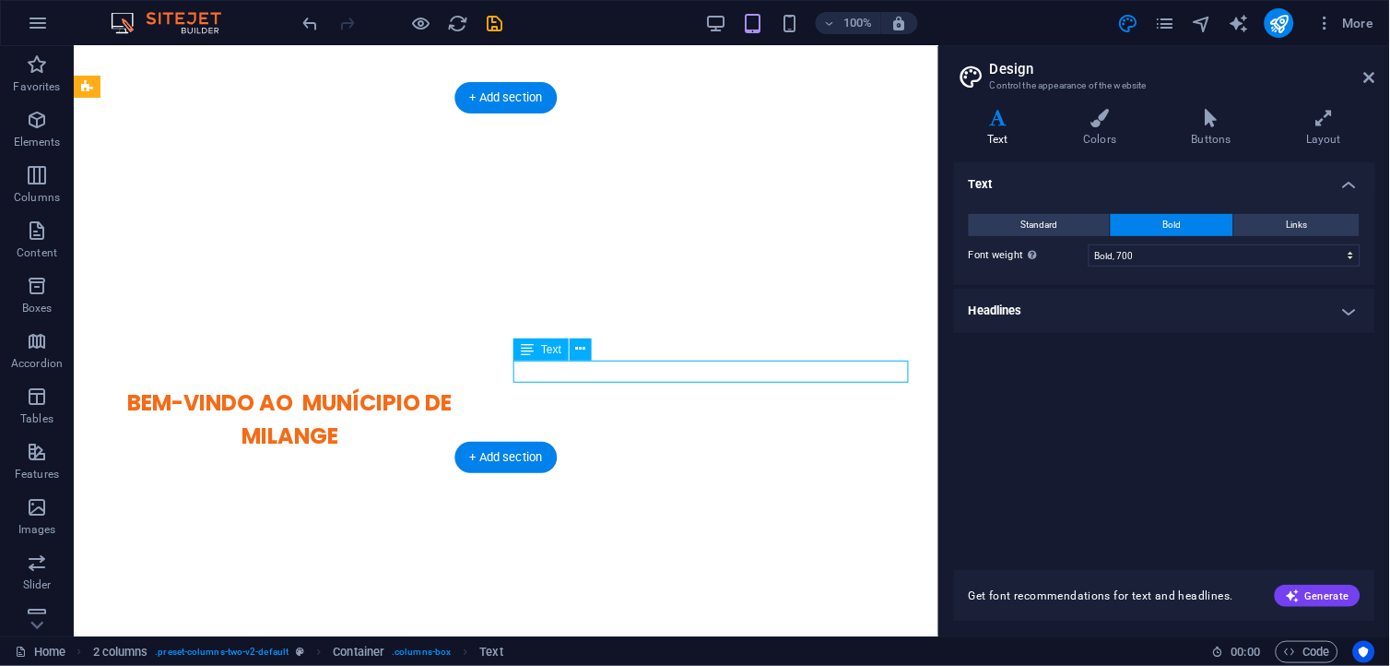
click at [491, 656] on div "New text element" at bounding box center [289, 667] width 403 height 23
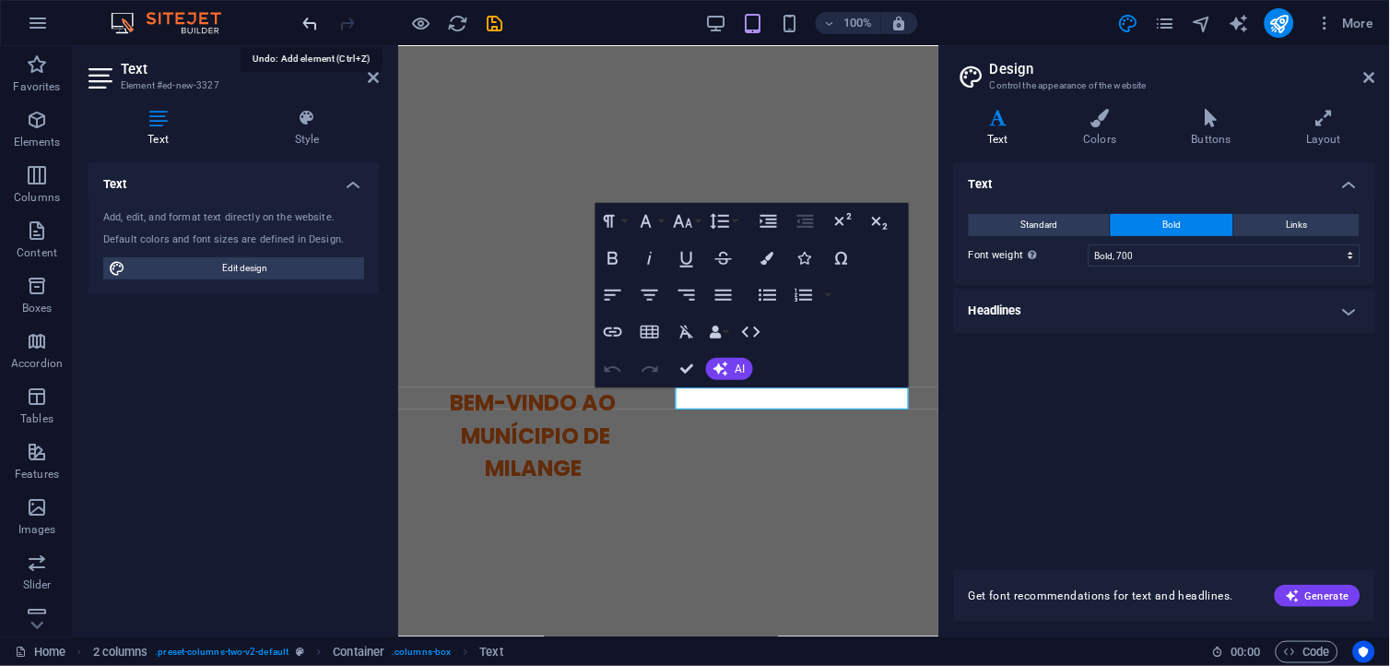
click at [309, 24] on icon "undo" at bounding box center [311, 23] width 21 height 21
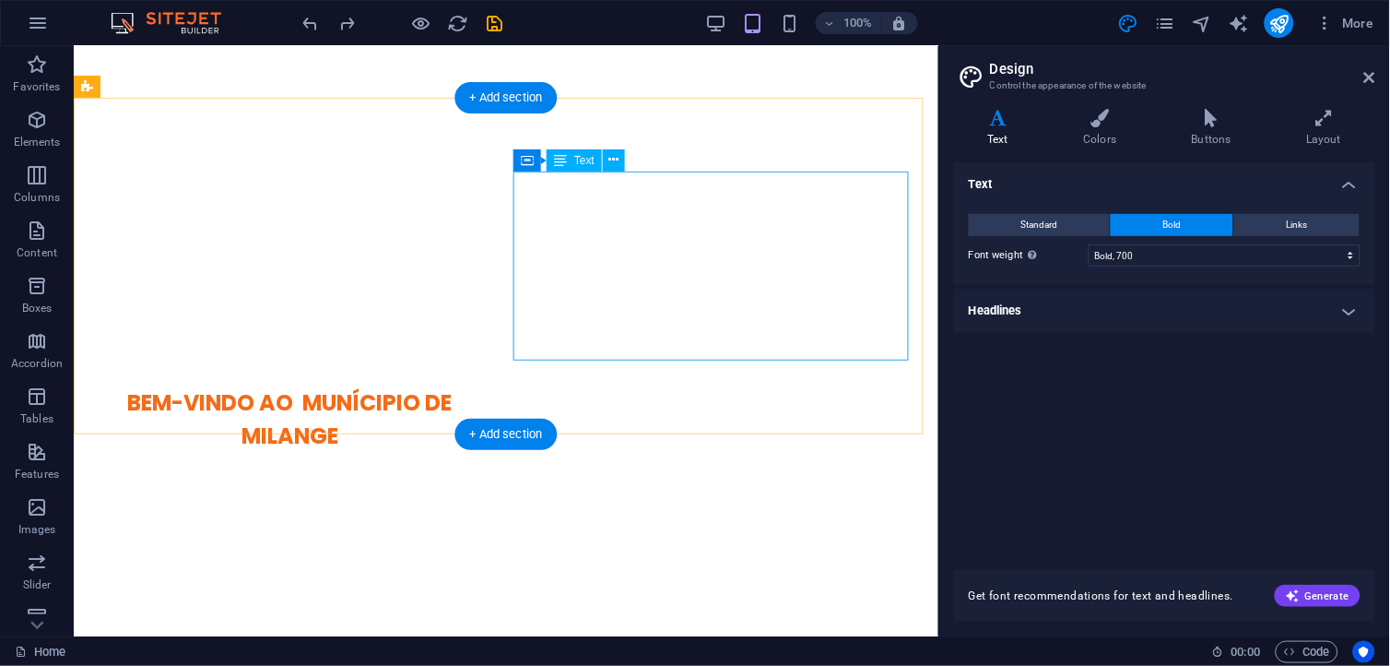
click at [491, 467] on div "“Município sustentável, desenvolvido e livre da Pobreza” Horário de Funcionamen…" at bounding box center [289, 561] width 403 height 189
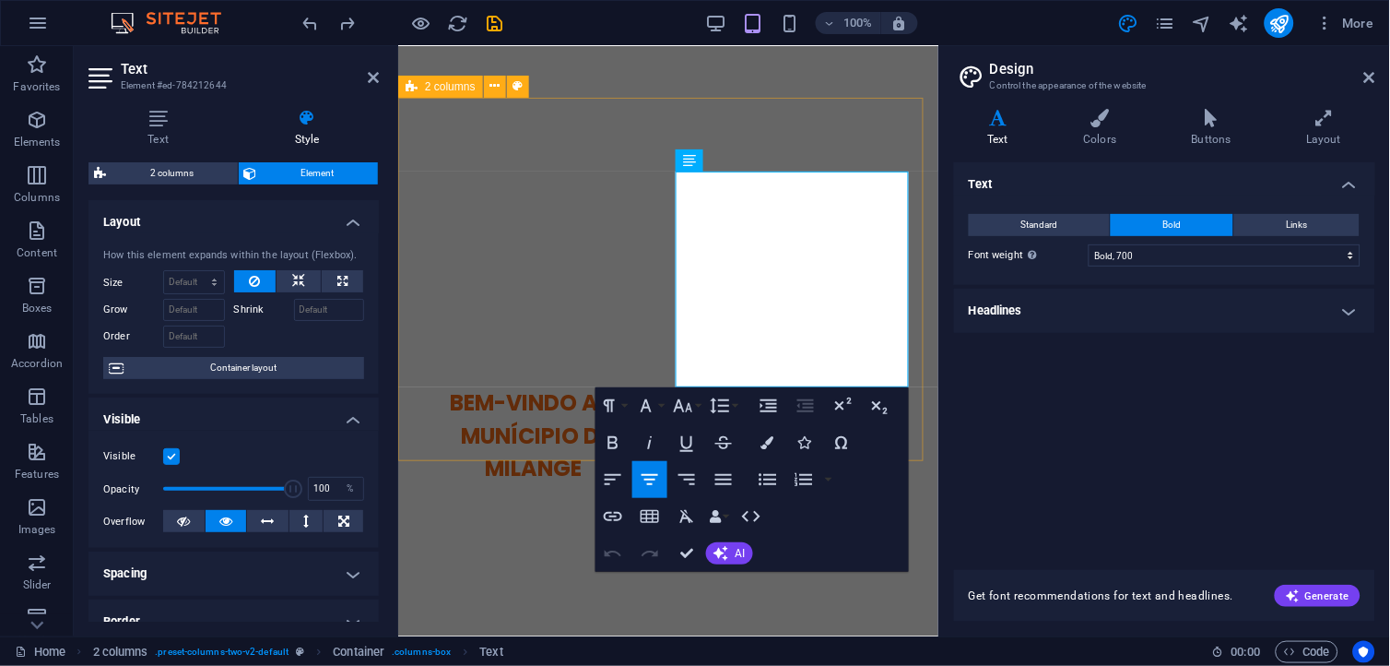
drag, startPoint x: 870, startPoint y: 369, endPoint x: 674, endPoint y: 168, distance: 280.4
click at [674, 313] on div "BEM-VINDO AO MUNÍCIPIO DE MILANGE “Município sustentável, desenvolvido e livre …" at bounding box center [667, 551] width 540 height 477
click at [1107, 125] on icon at bounding box center [1100, 118] width 101 height 18
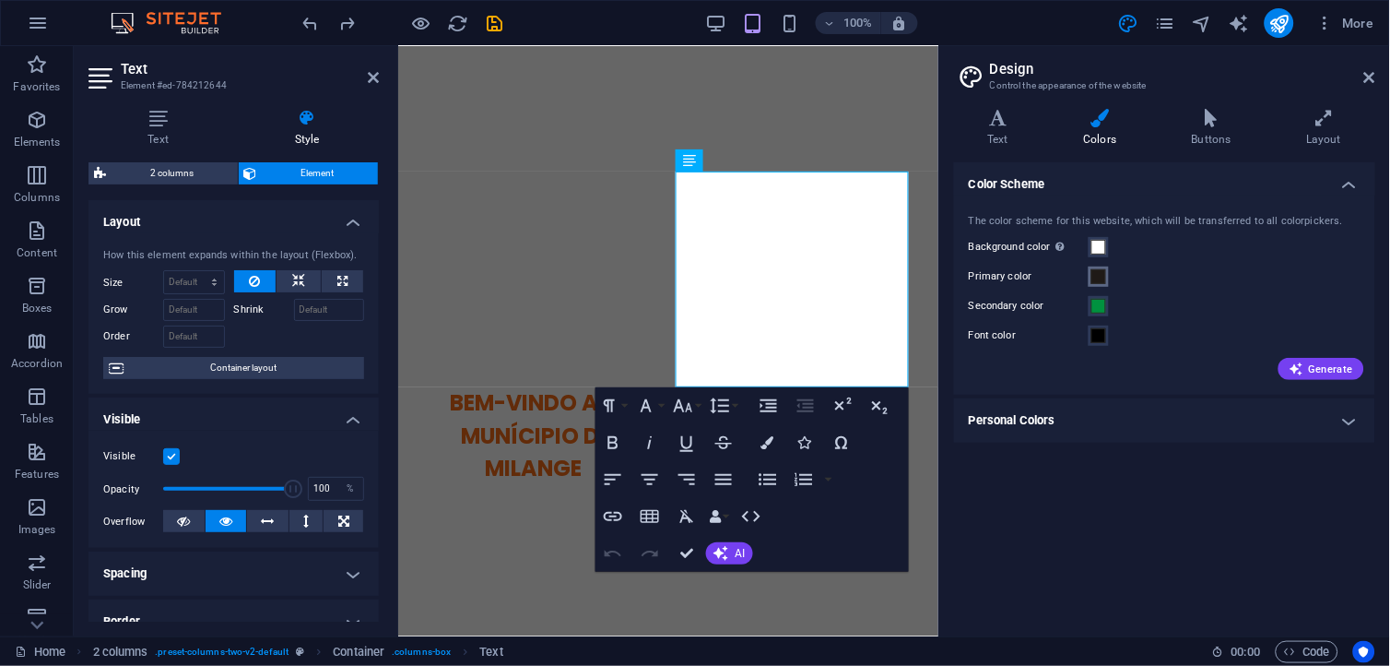
click at [1101, 278] on span at bounding box center [1099, 276] width 15 height 15
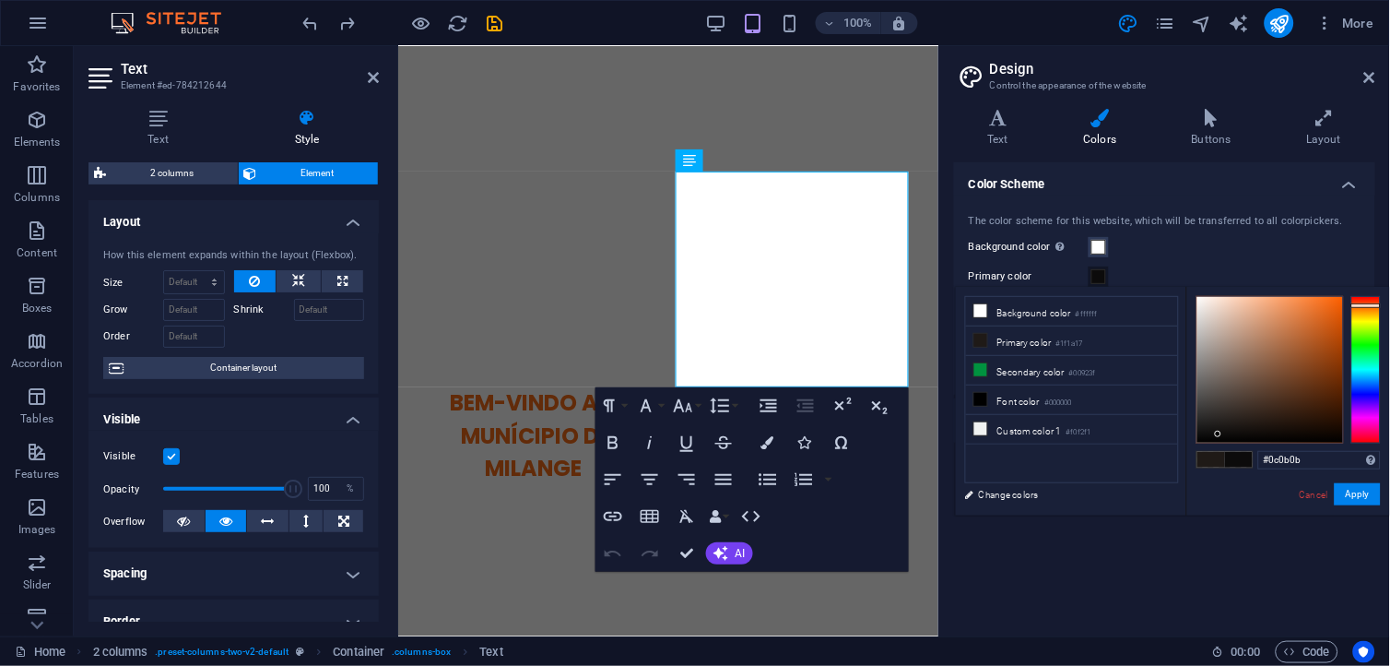
drag, startPoint x: 1234, startPoint y: 425, endPoint x: 1217, endPoint y: 440, distance: 22.2
click at [1219, 435] on div at bounding box center [1218, 434] width 6 height 6
type input "#0b0a09"
click at [1371, 491] on button "Apply" at bounding box center [1358, 494] width 46 height 22
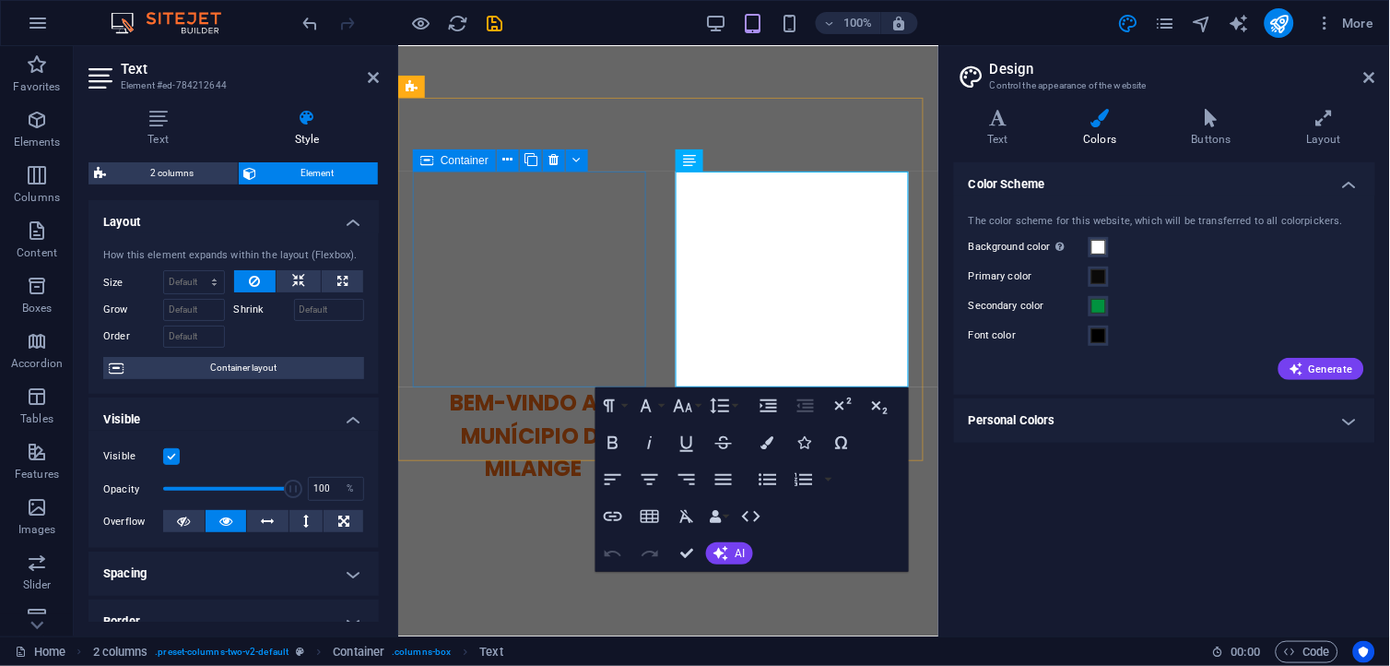
click at [609, 386] on div "BEM-VINDO AO MUNÍCIPIO DE MILANGE" at bounding box center [532, 435] width 241 height 99
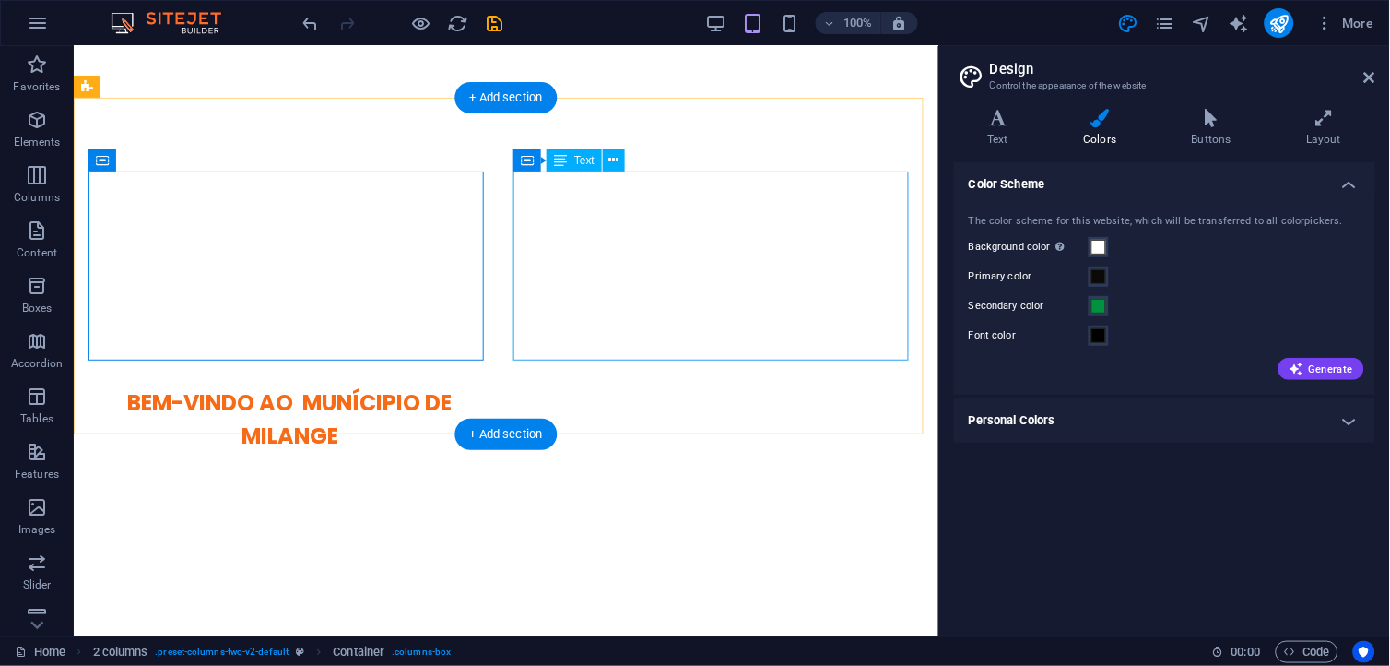
click at [491, 467] on div "“Município sustentável, desenvolvido e livre da Pobreza” Horário de Funcionamen…" at bounding box center [289, 561] width 403 height 189
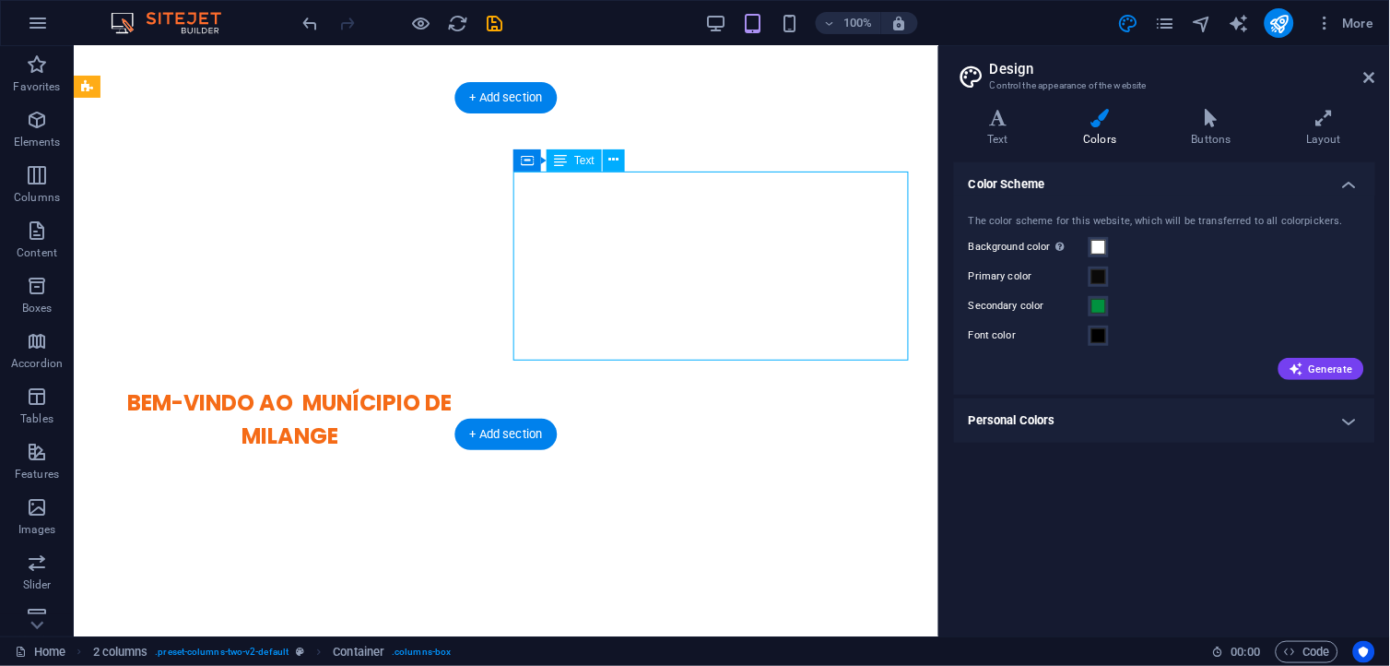
click at [491, 467] on div "“Município sustentável, desenvolvido e livre da Pobreza” Horário de Funcionamen…" at bounding box center [289, 561] width 403 height 189
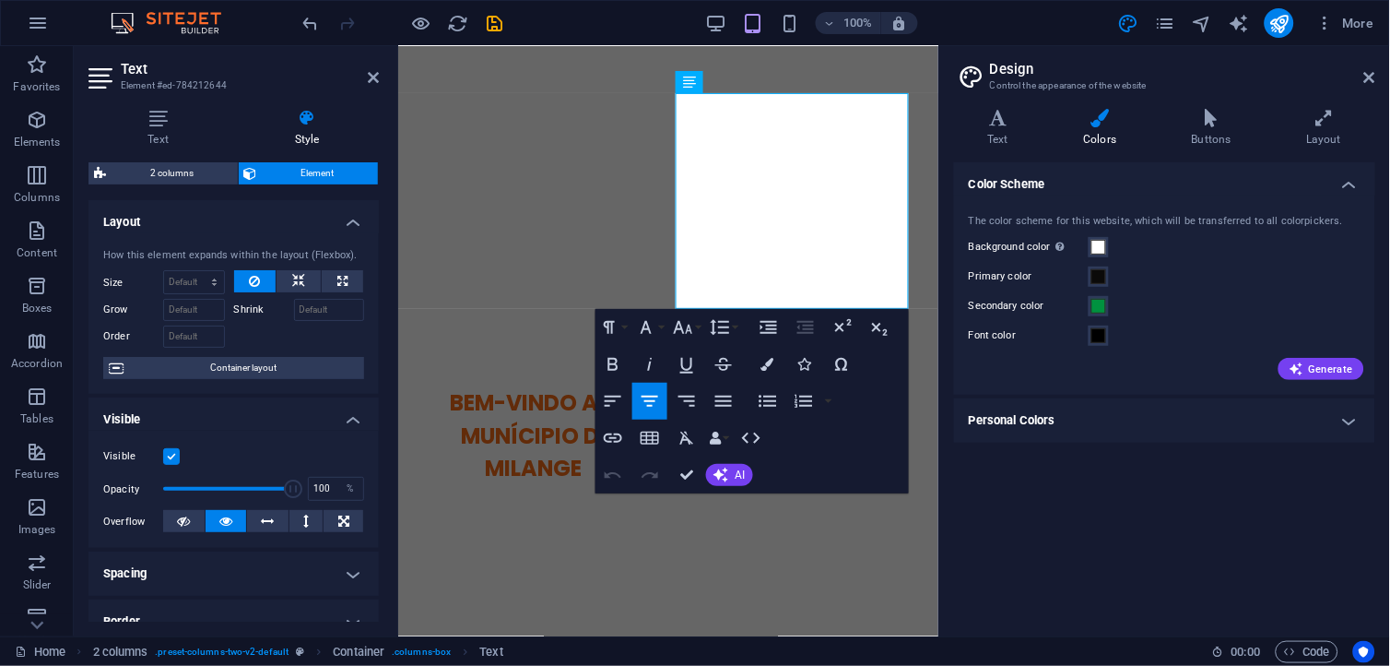
scroll to position [641, 0]
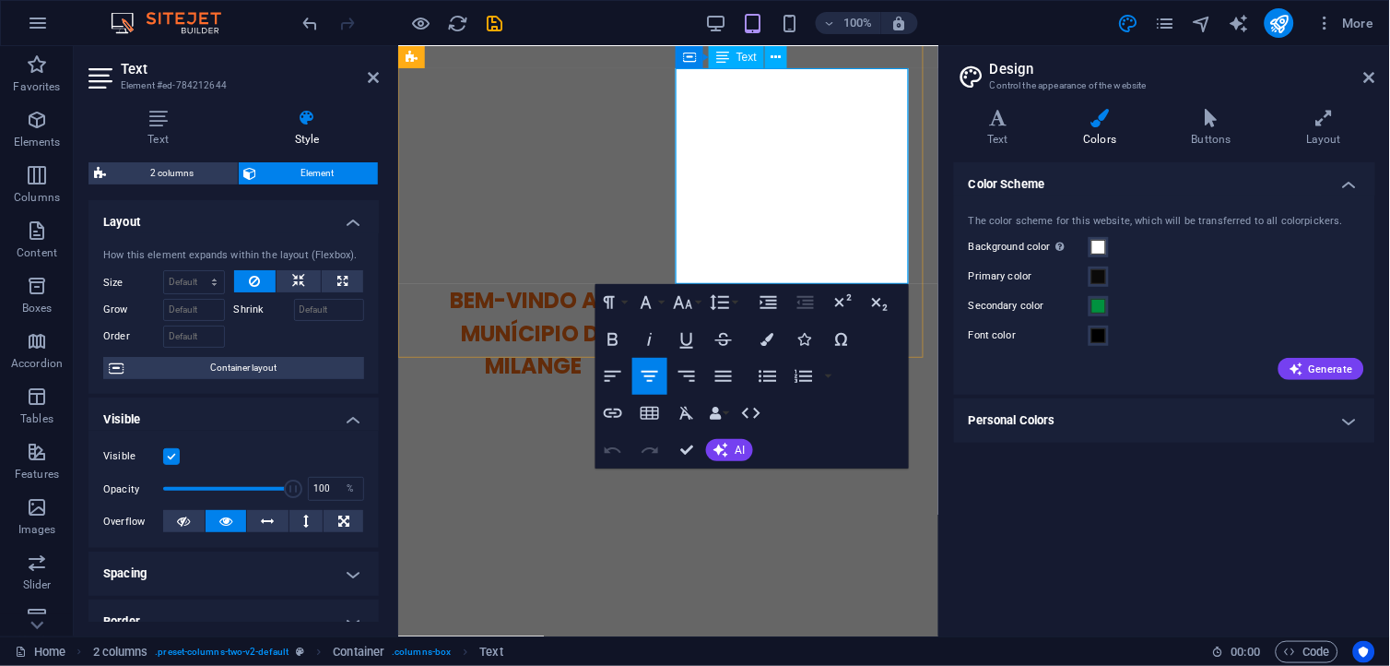
drag, startPoint x: 886, startPoint y: 269, endPoint x: 725, endPoint y: 239, distance: 164.2
click at [653, 568] on div "Horário de Funcionamento Das 07:00H às 15:00H" at bounding box center [532, 590] width 241 height 45
drag, startPoint x: 882, startPoint y: 270, endPoint x: 686, endPoint y: 93, distance: 264.4
click at [653, 397] on div "“Município sustentável, desenvolvido e livre da Pobreza” Horário de Funcionamen…" at bounding box center [532, 505] width 241 height 216
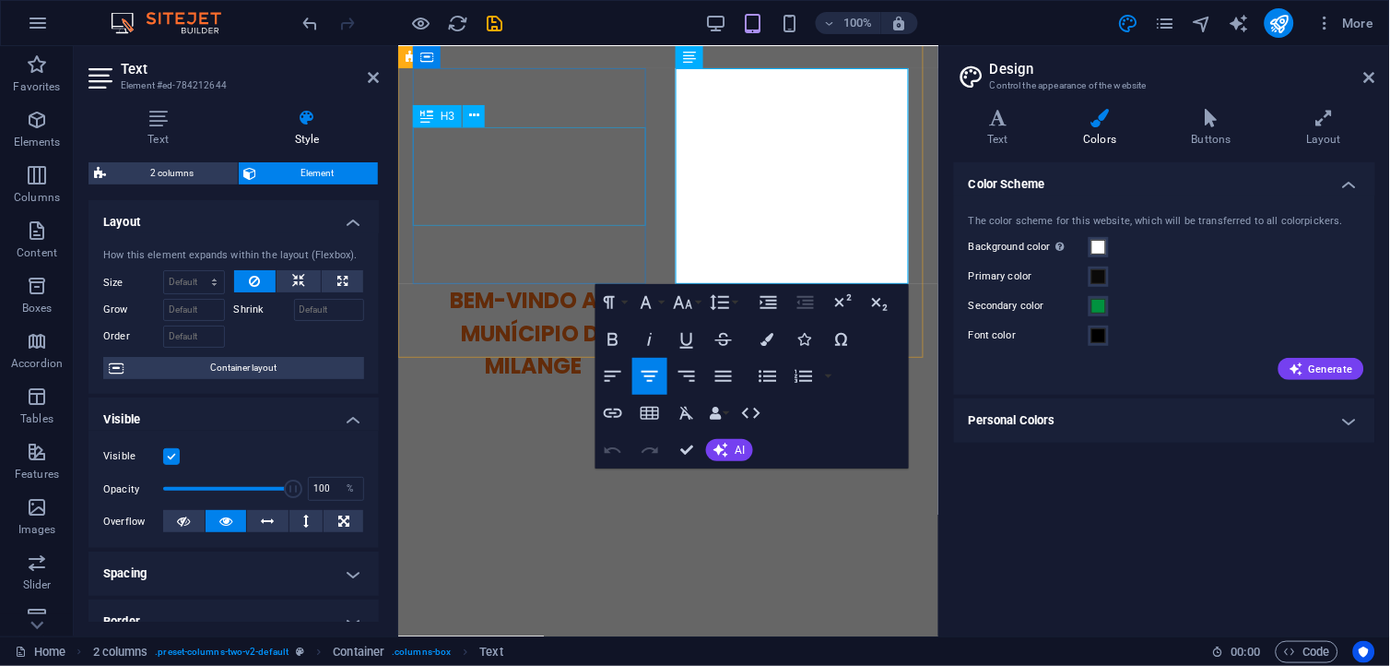
click at [613, 284] on div "BEM-VINDO AO MUNÍCIPIO DE MILANGE" at bounding box center [532, 333] width 241 height 99
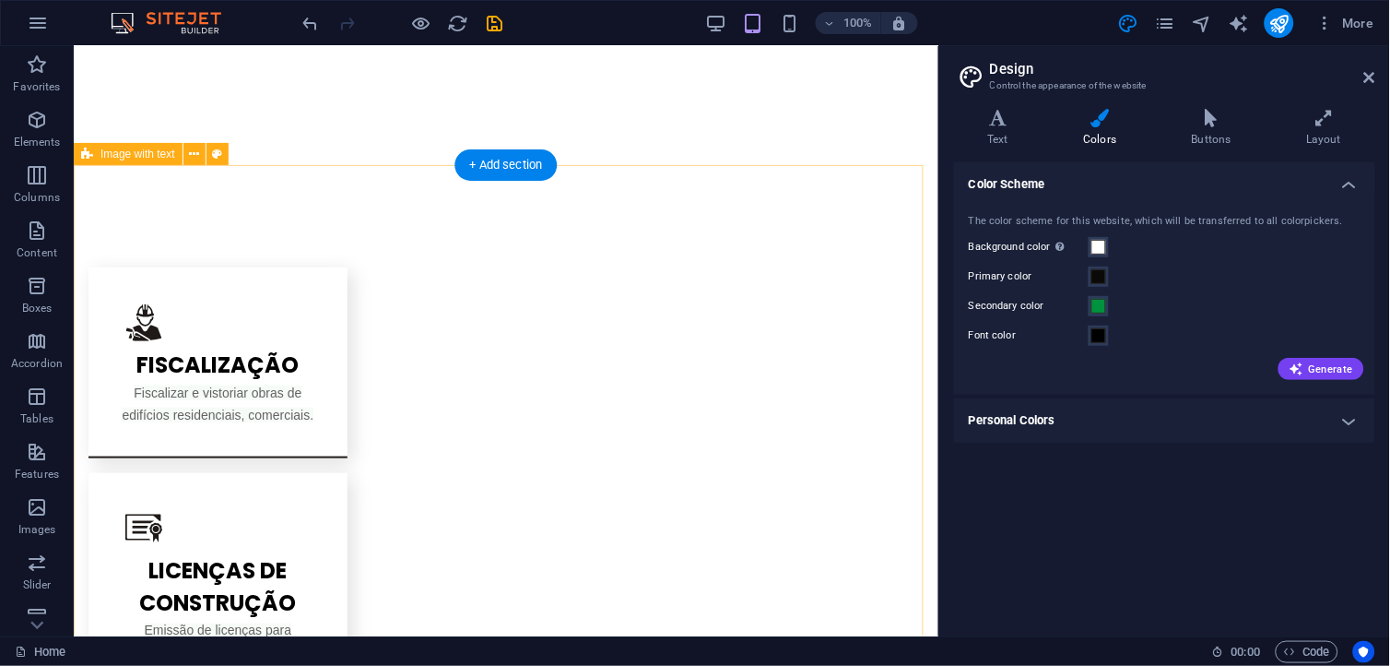
scroll to position [1870, 0]
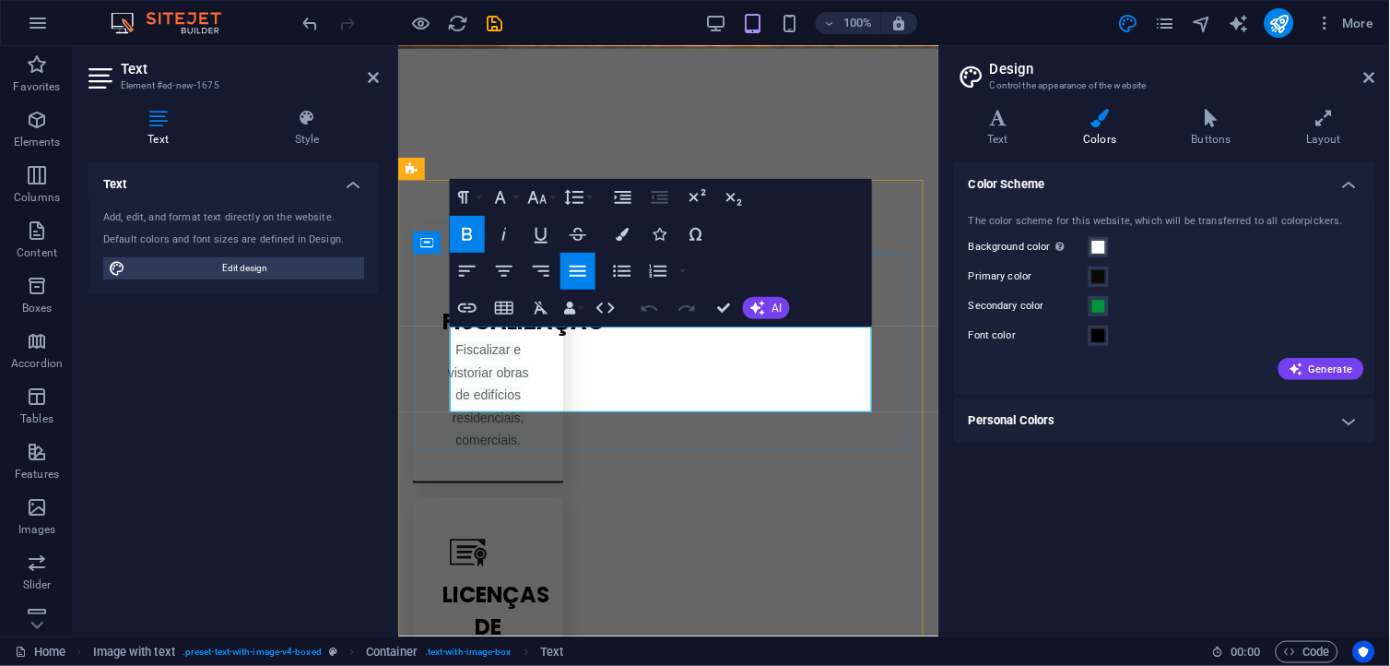
drag, startPoint x: 637, startPoint y: 400, endPoint x: 475, endPoint y: 350, distance: 169.8
drag, startPoint x: 645, startPoint y: 401, endPoint x: 420, endPoint y: 325, distance: 238.5
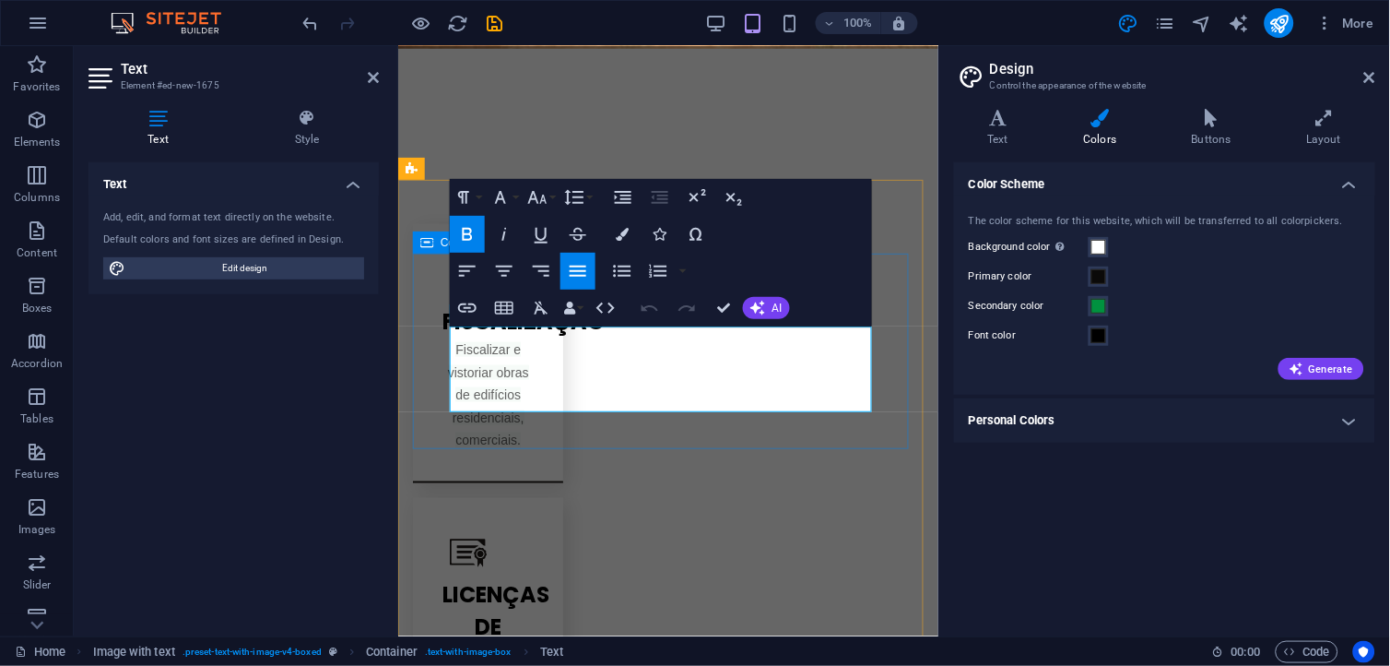
click at [315, 134] on h4 "Style" at bounding box center [307, 128] width 144 height 39
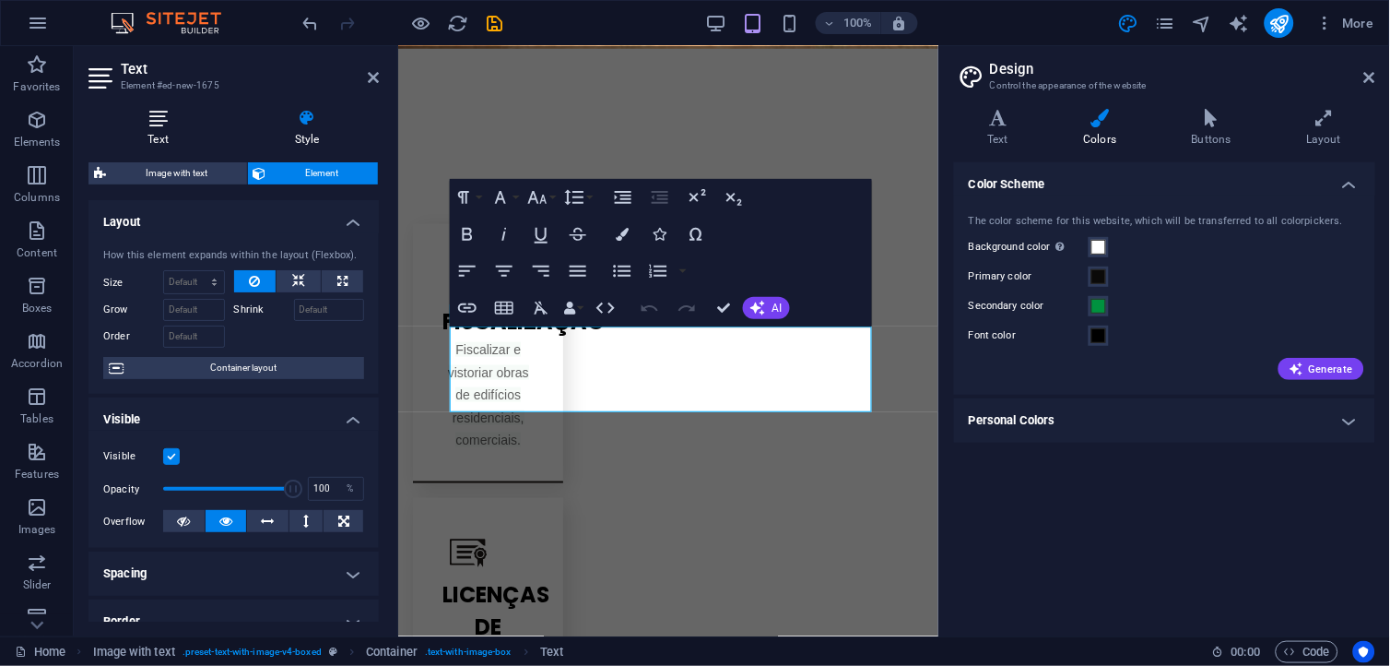
click at [159, 131] on h4 "Text" at bounding box center [162, 128] width 147 height 39
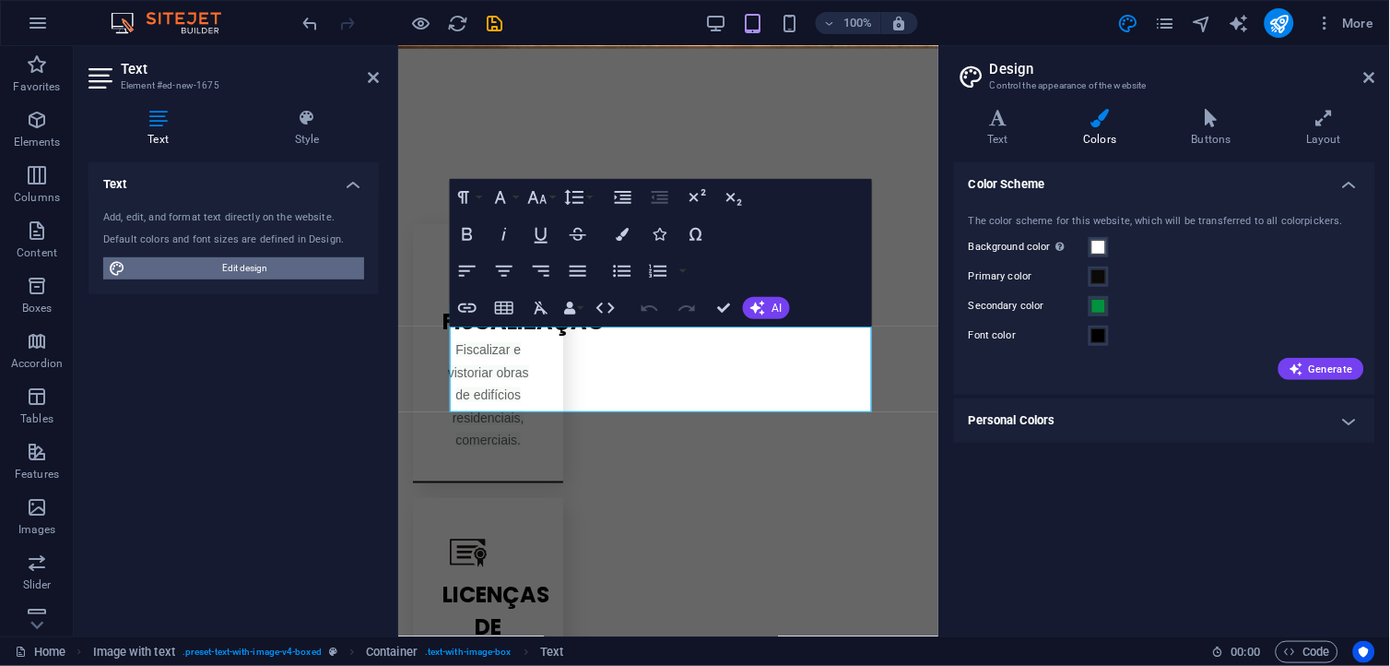
click at [204, 266] on span "Edit design" at bounding box center [245, 268] width 228 height 22
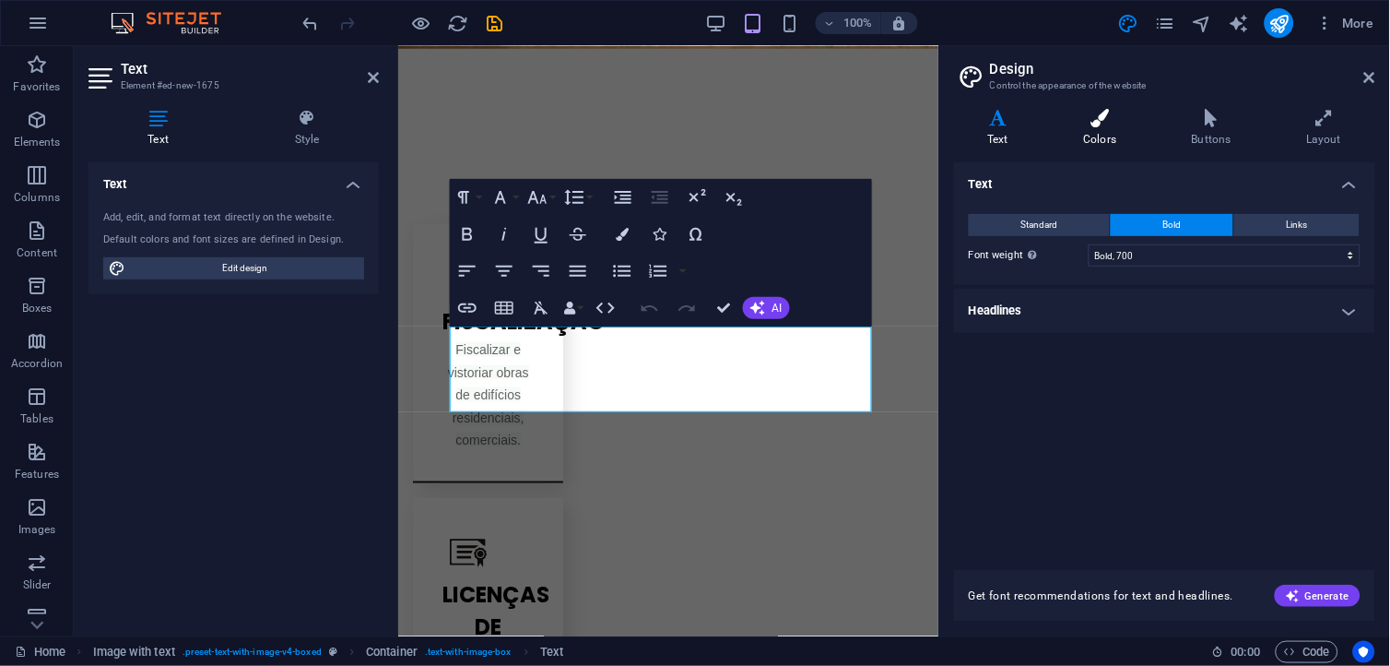
click at [1090, 116] on icon at bounding box center [1100, 118] width 101 height 18
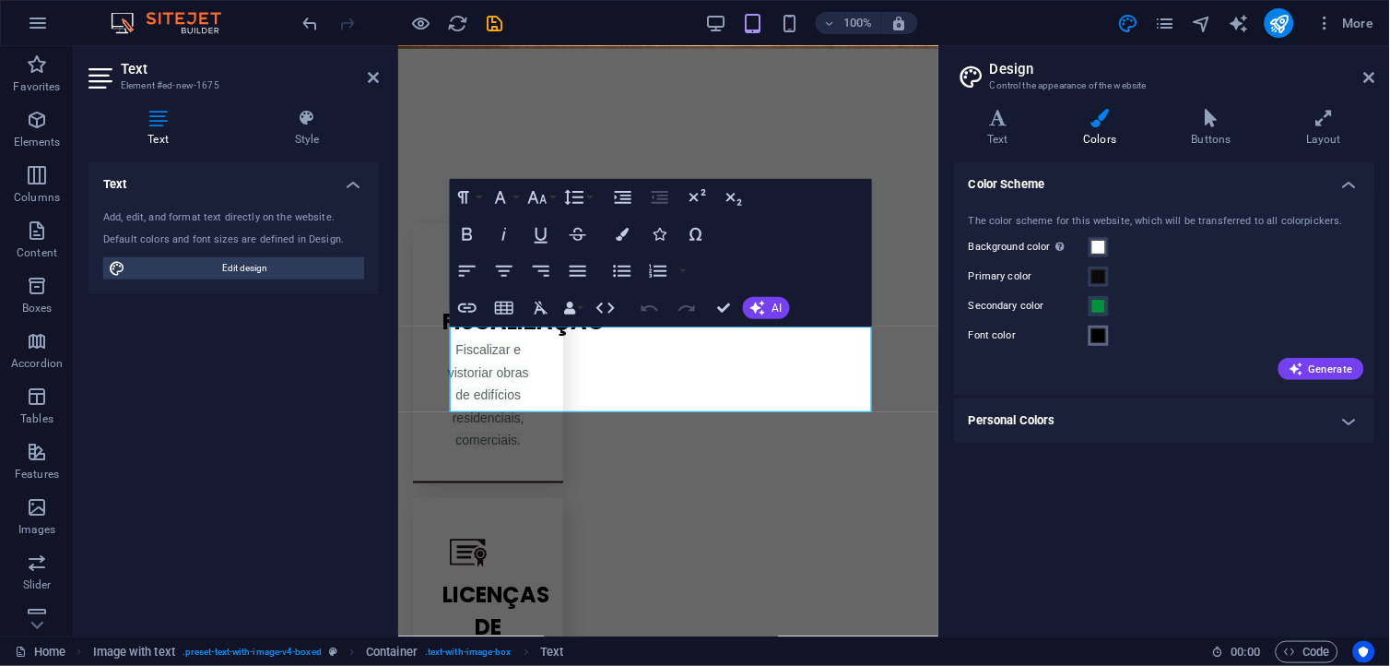
click at [1092, 330] on span at bounding box center [1099, 335] width 15 height 15
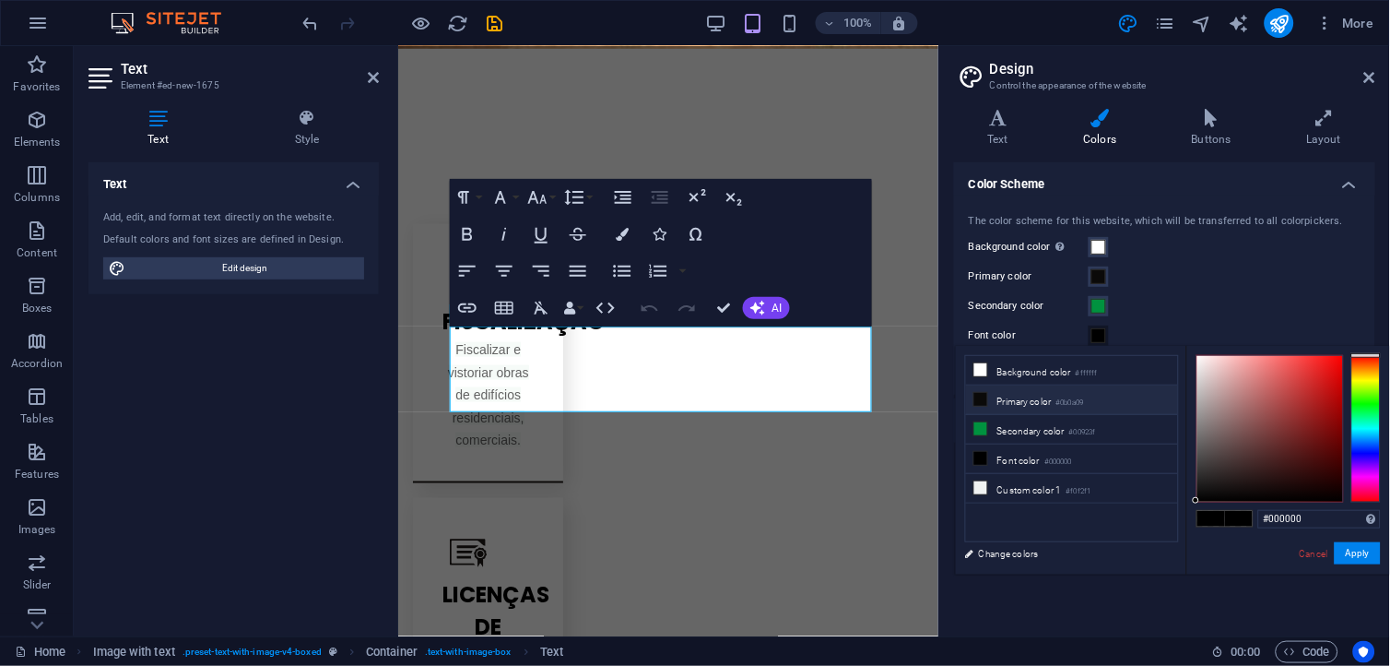
click at [1026, 407] on li "Primary color #0b0a09" at bounding box center [1072, 400] width 212 height 30
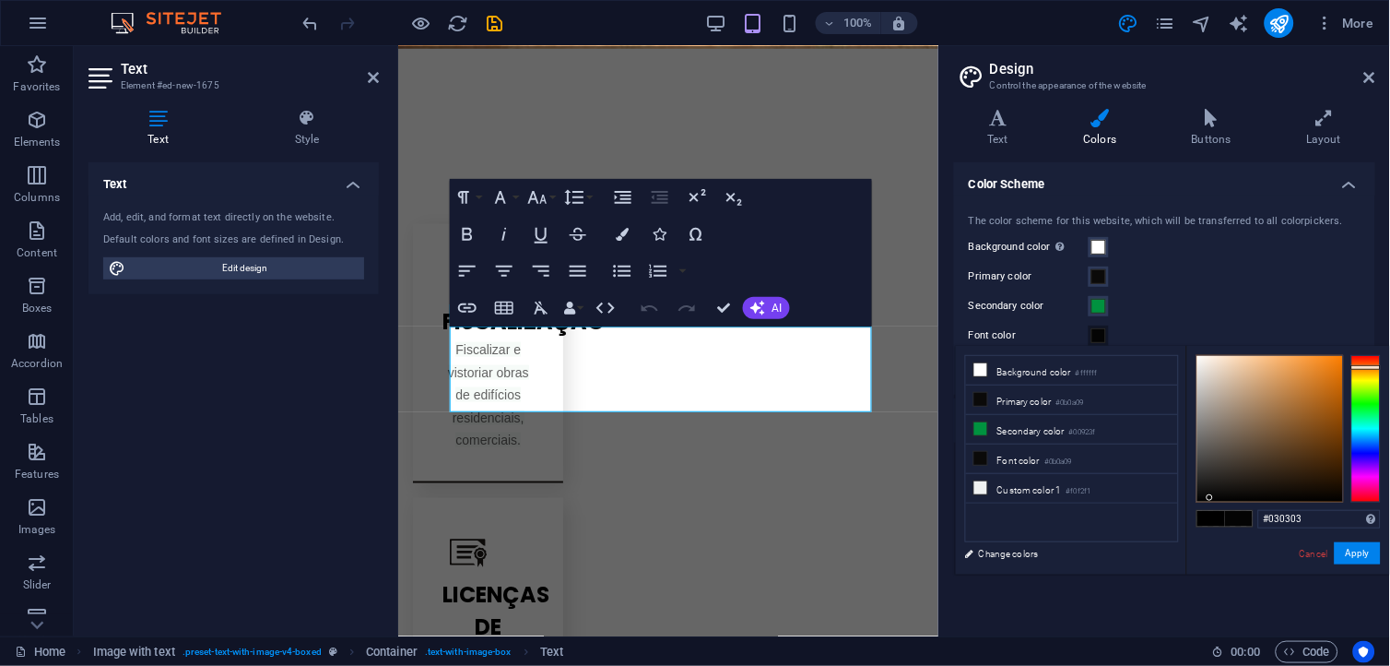
type input "#010101"
drag, startPoint x: 1213, startPoint y: 495, endPoint x: 1217, endPoint y: 505, distance: 10.8
click at [1209, 500] on div at bounding box center [1210, 497] width 6 height 6
click at [1357, 555] on button "Apply" at bounding box center [1358, 553] width 46 height 22
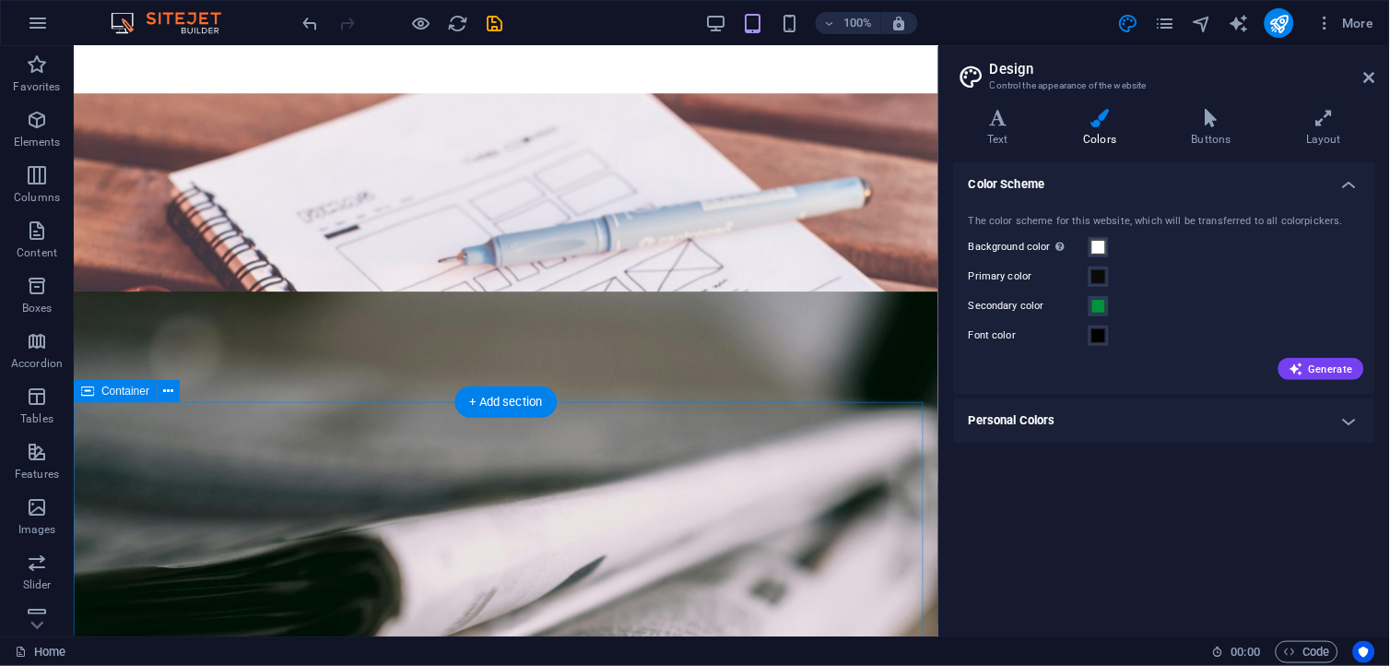
scroll to position [2797, 0]
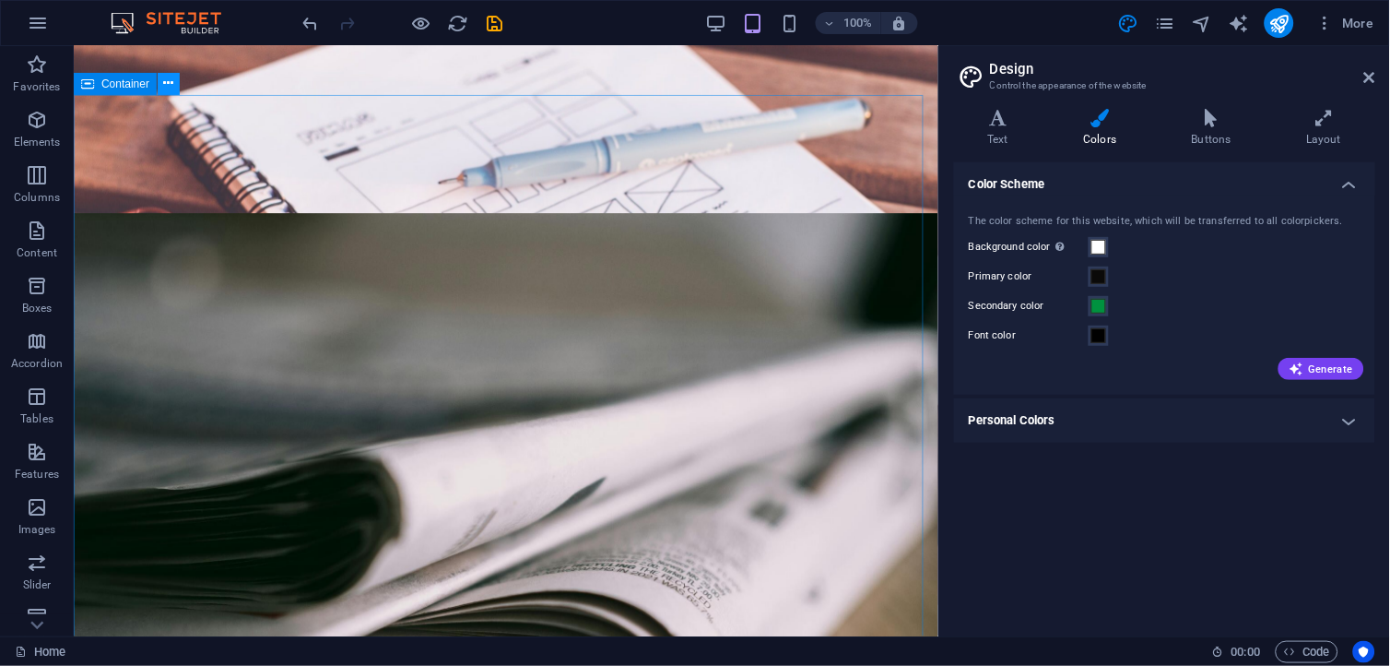
click at [171, 83] on icon at bounding box center [169, 83] width 10 height 19
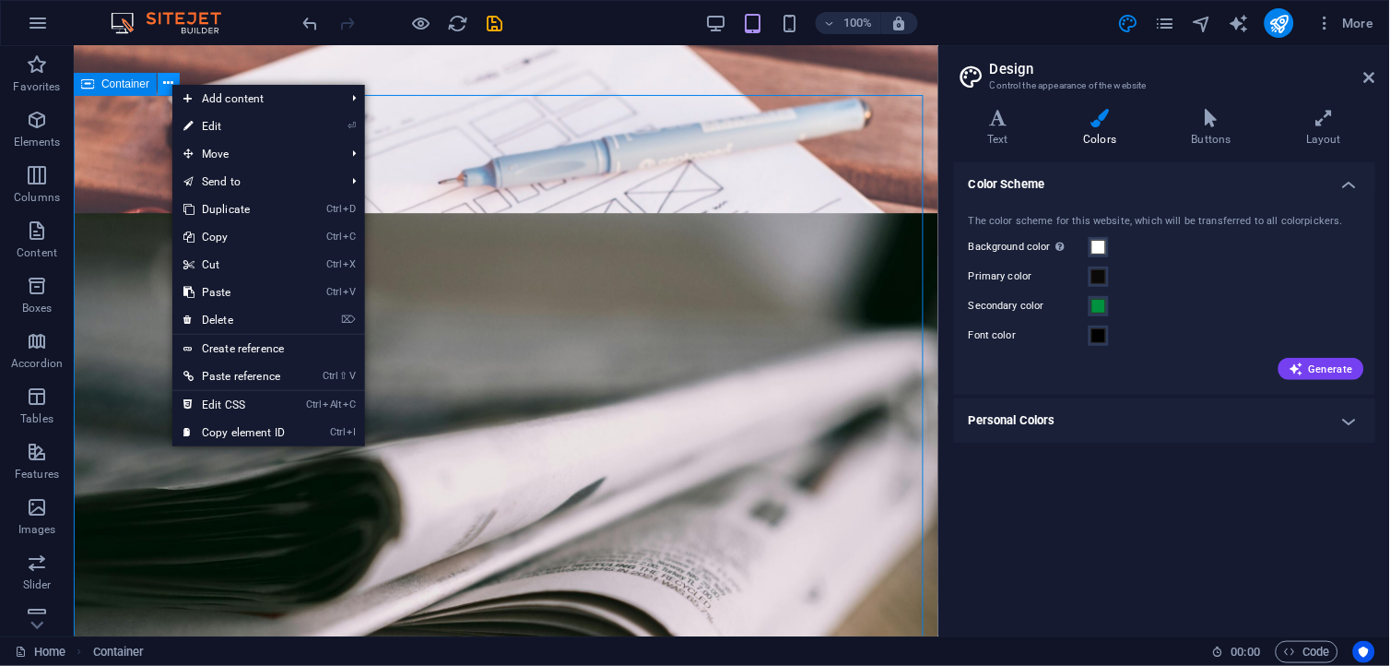
click at [164, 83] on icon at bounding box center [169, 83] width 10 height 19
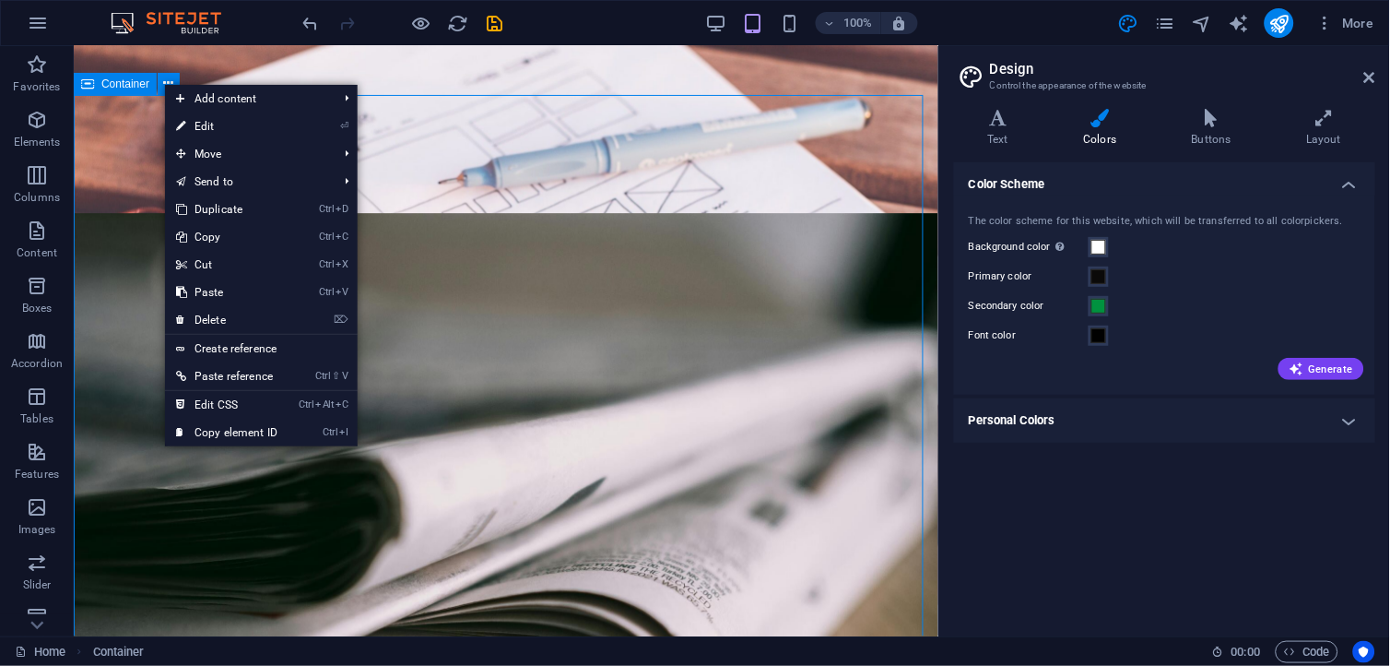
click at [124, 83] on span "Container" at bounding box center [125, 83] width 48 height 11
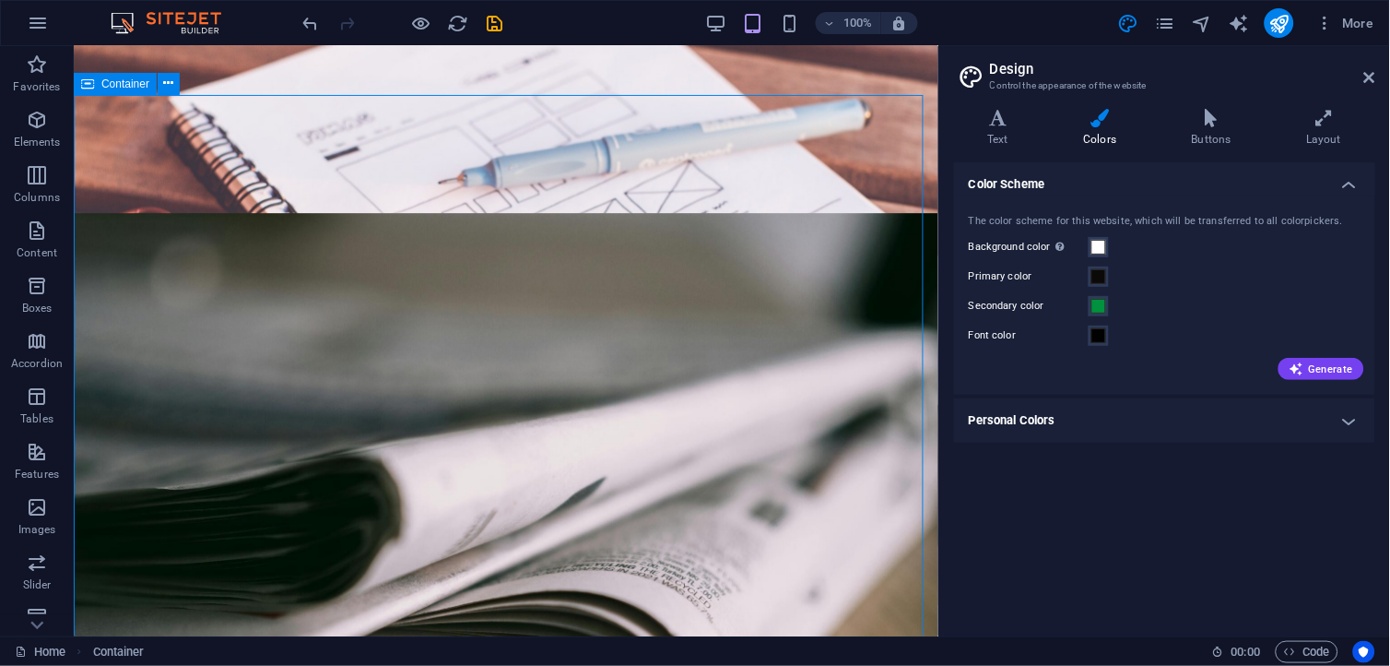
click at [124, 83] on span "Container" at bounding box center [125, 83] width 48 height 11
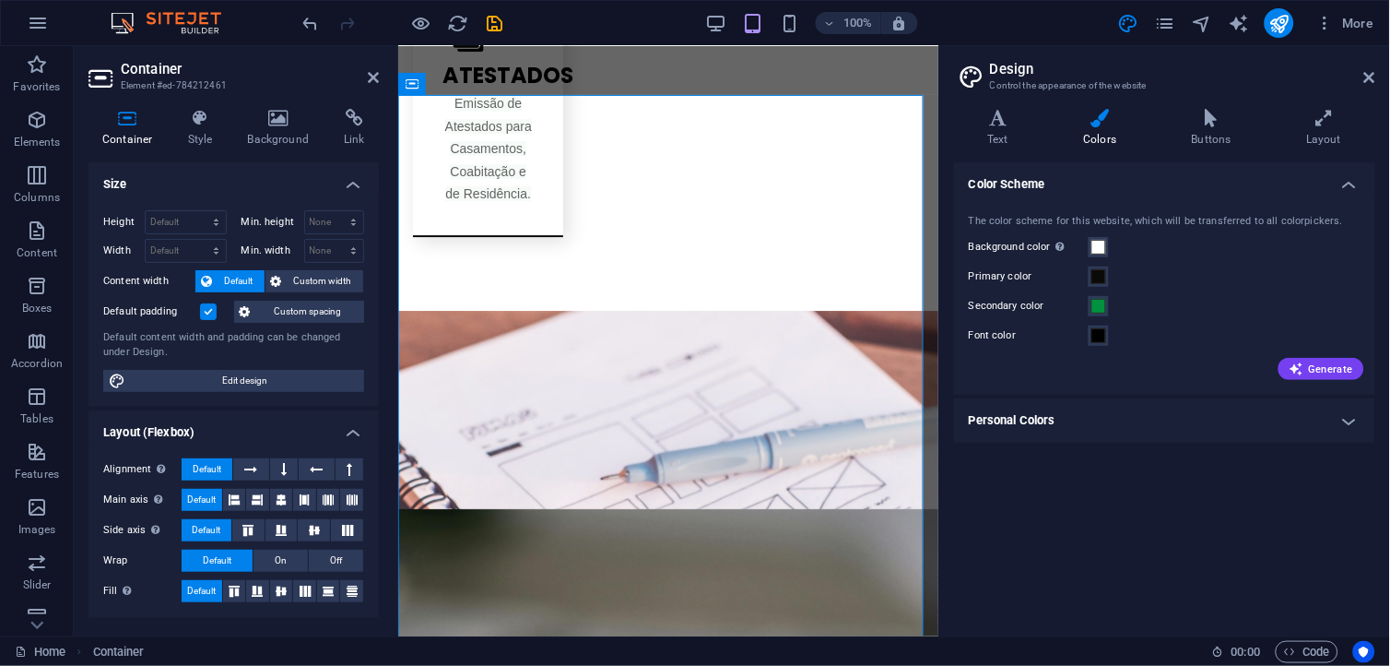
scroll to position [2898, 0]
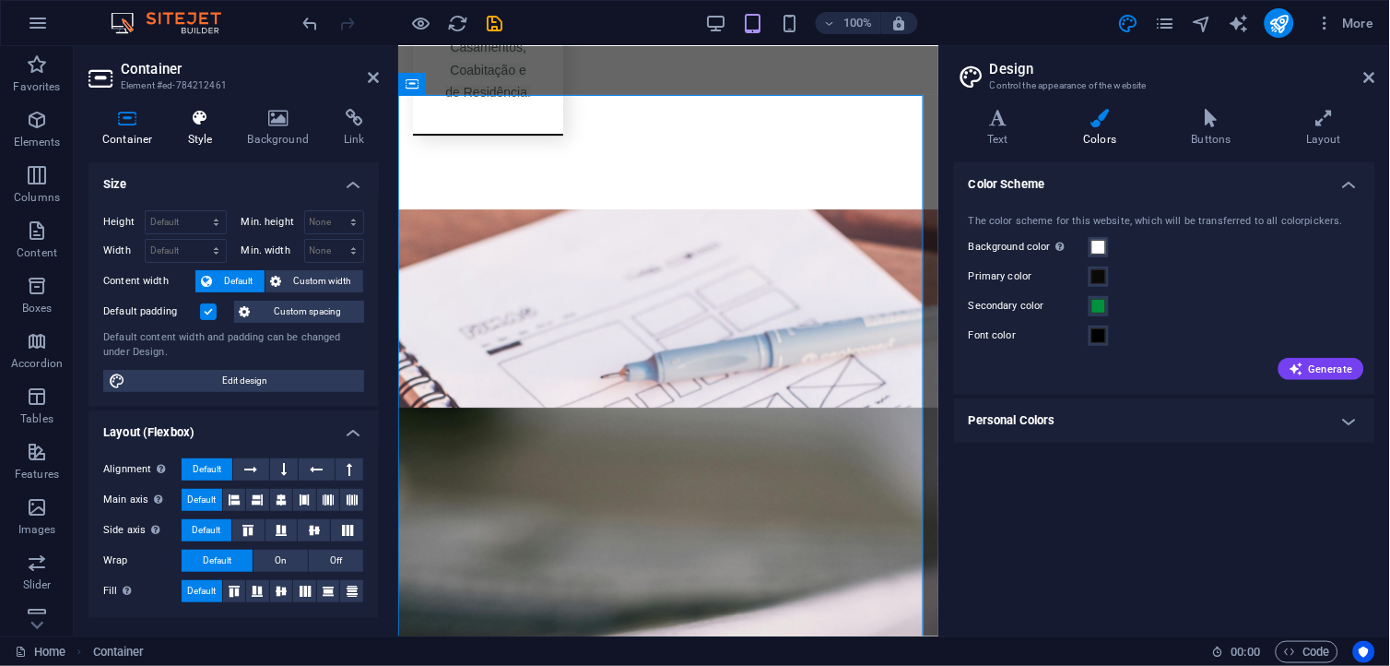
click at [200, 136] on h4 "Style" at bounding box center [204, 128] width 60 height 39
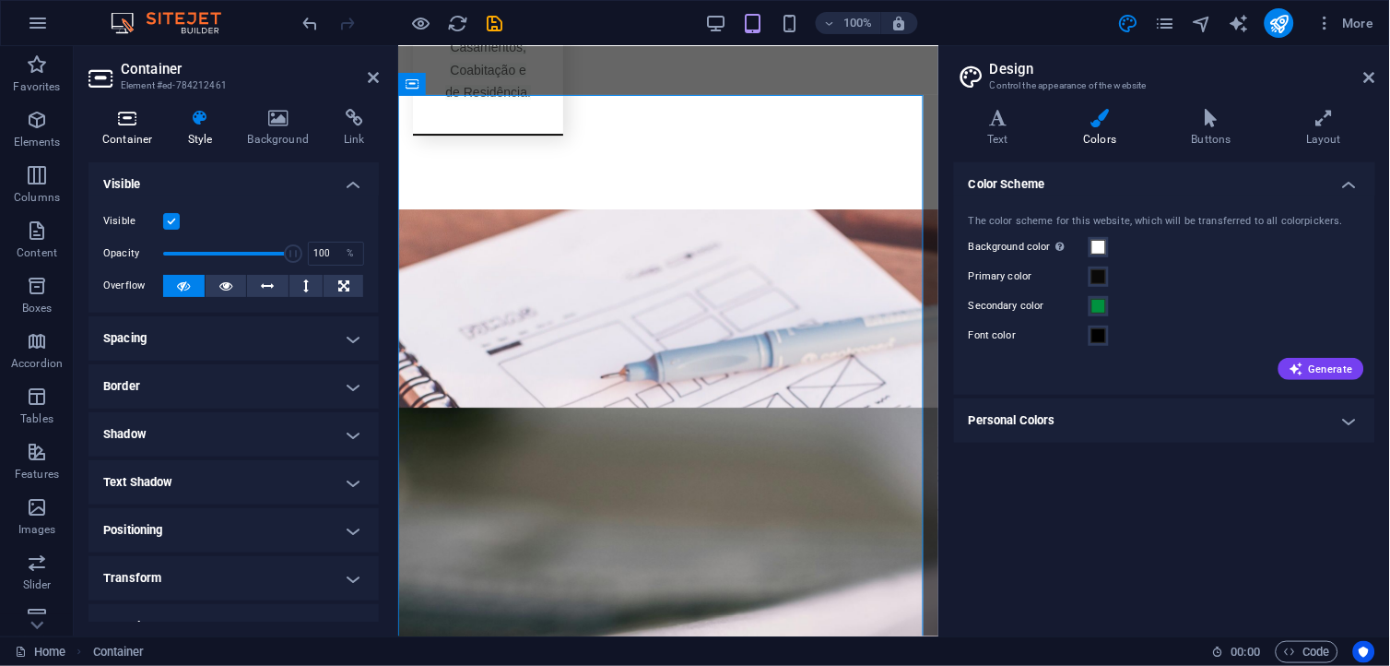
click at [144, 135] on h4 "Container" at bounding box center [132, 128] width 86 height 39
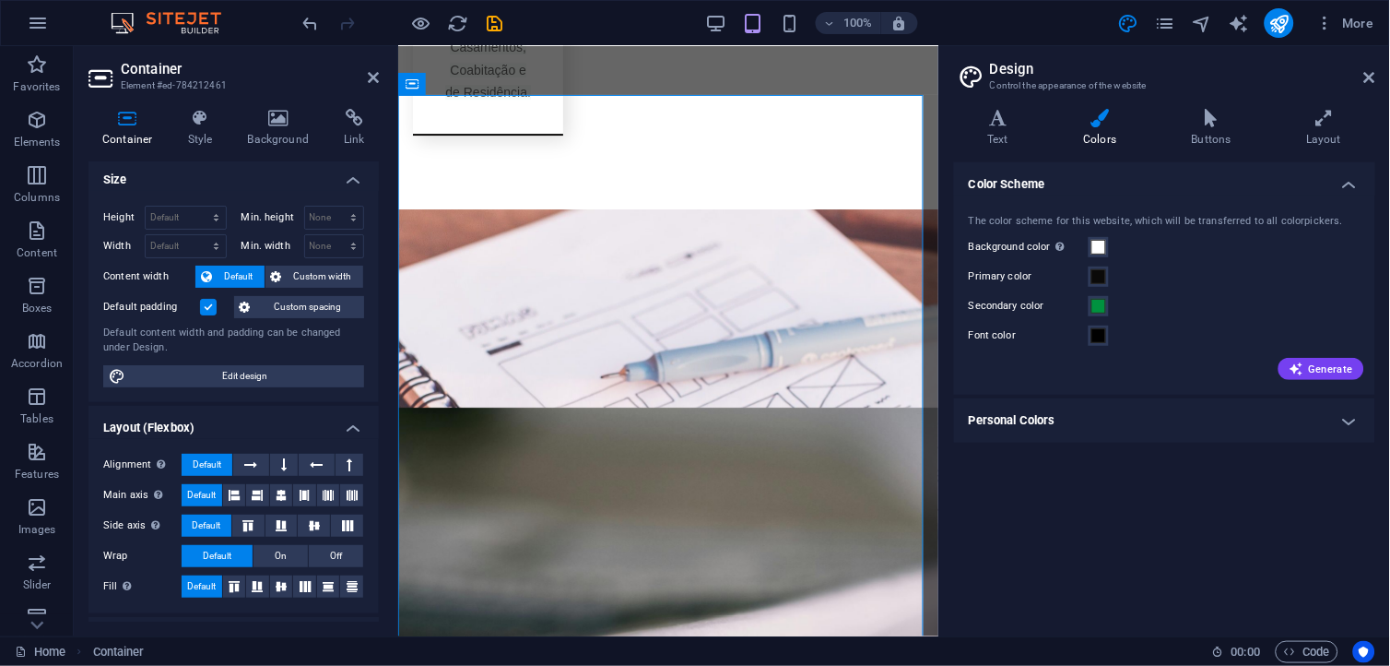
scroll to position [0, 0]
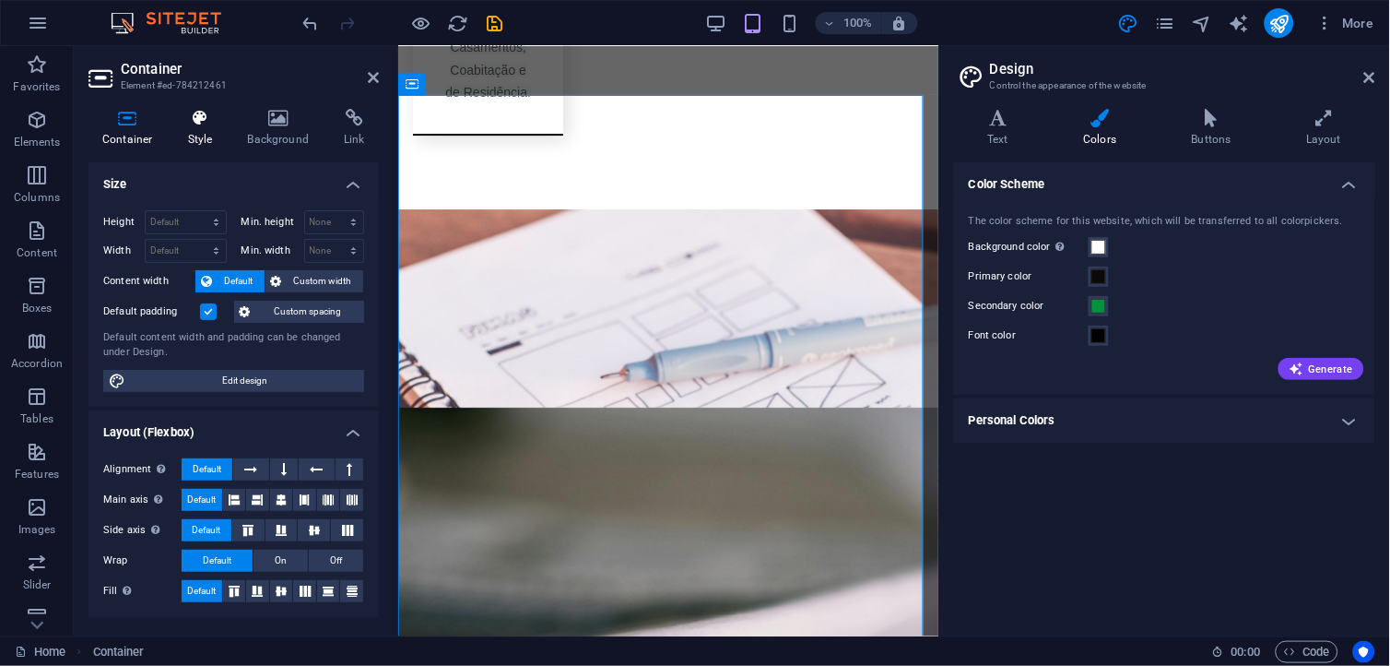
click at [196, 118] on icon at bounding box center [200, 118] width 53 height 18
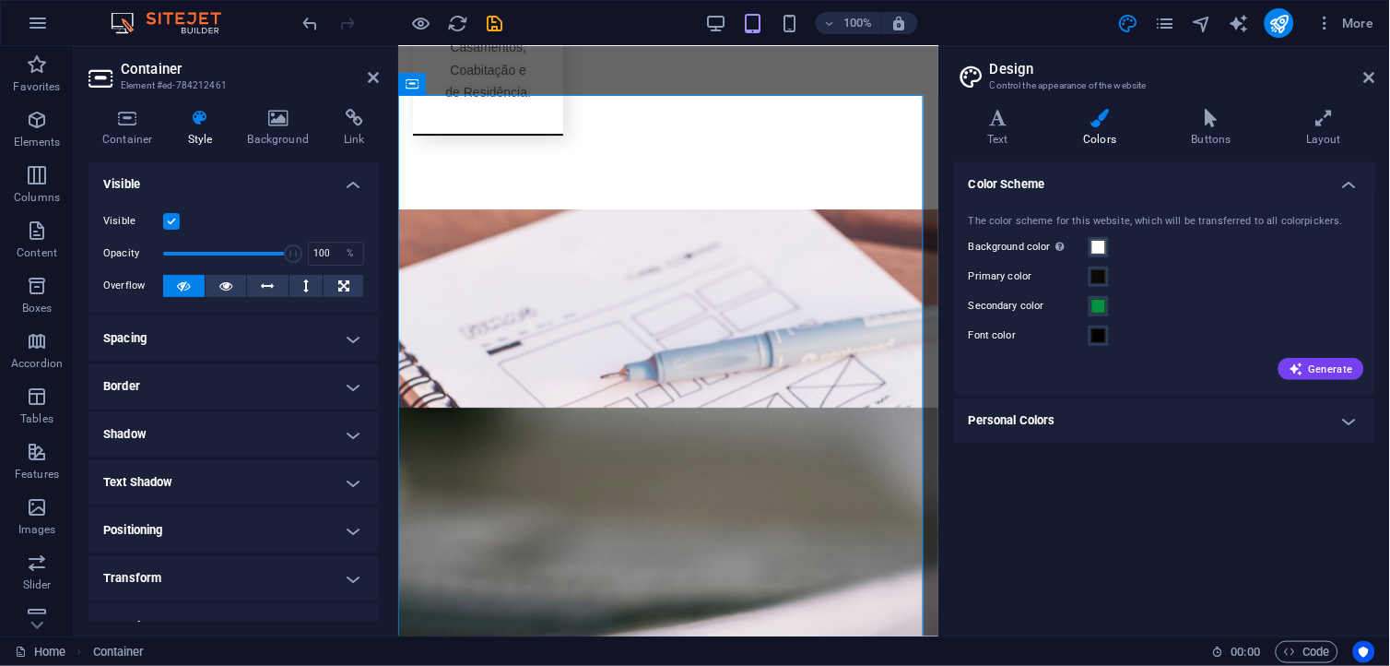
click at [274, 148] on div "Container Style Background Link Size Height Default px rem % vh vw Min. height …" at bounding box center [234, 365] width 290 height 513
click at [287, 122] on icon at bounding box center [278, 118] width 89 height 18
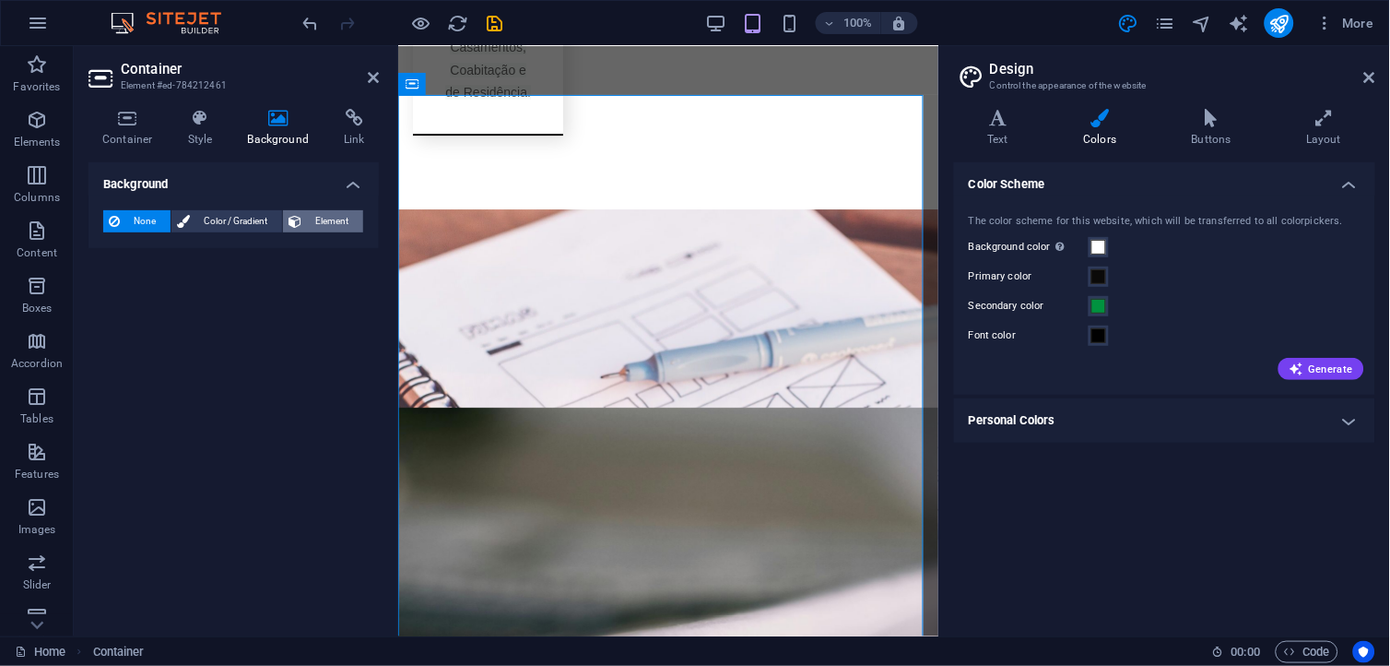
click at [321, 225] on span "Element" at bounding box center [332, 221] width 51 height 22
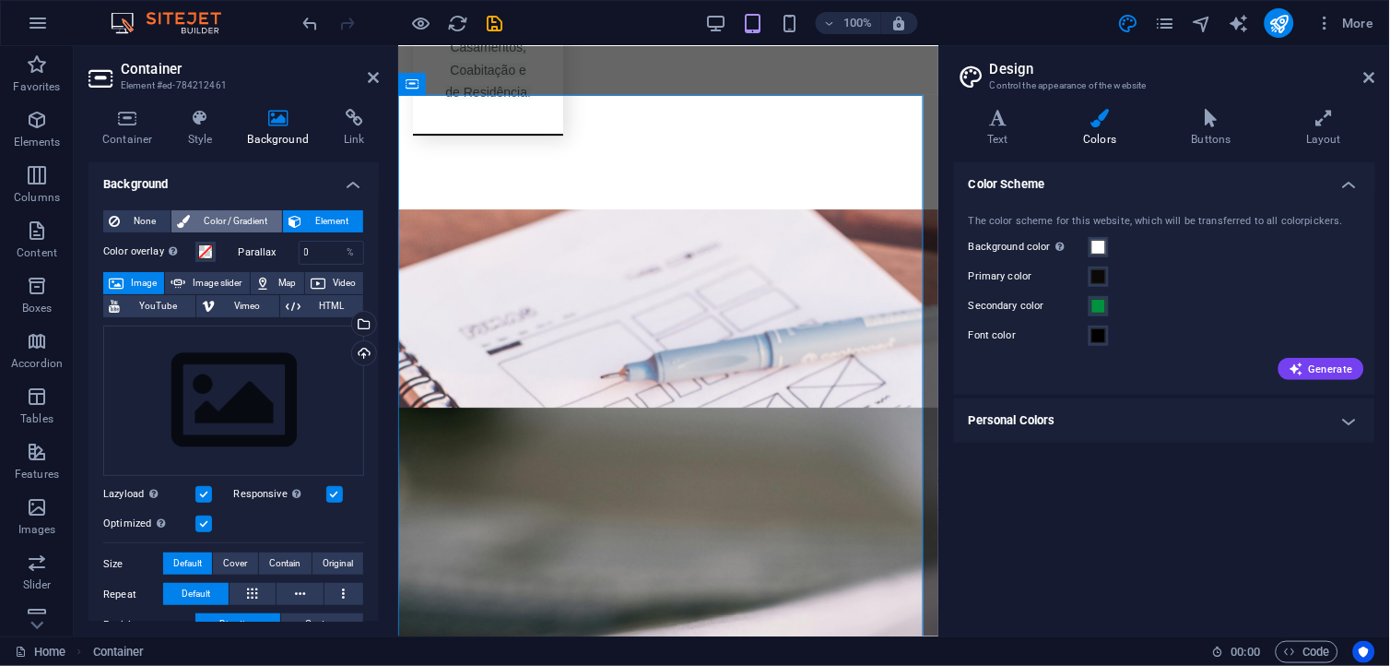
click at [224, 210] on span "Color / Gradient" at bounding box center [235, 221] width 81 height 22
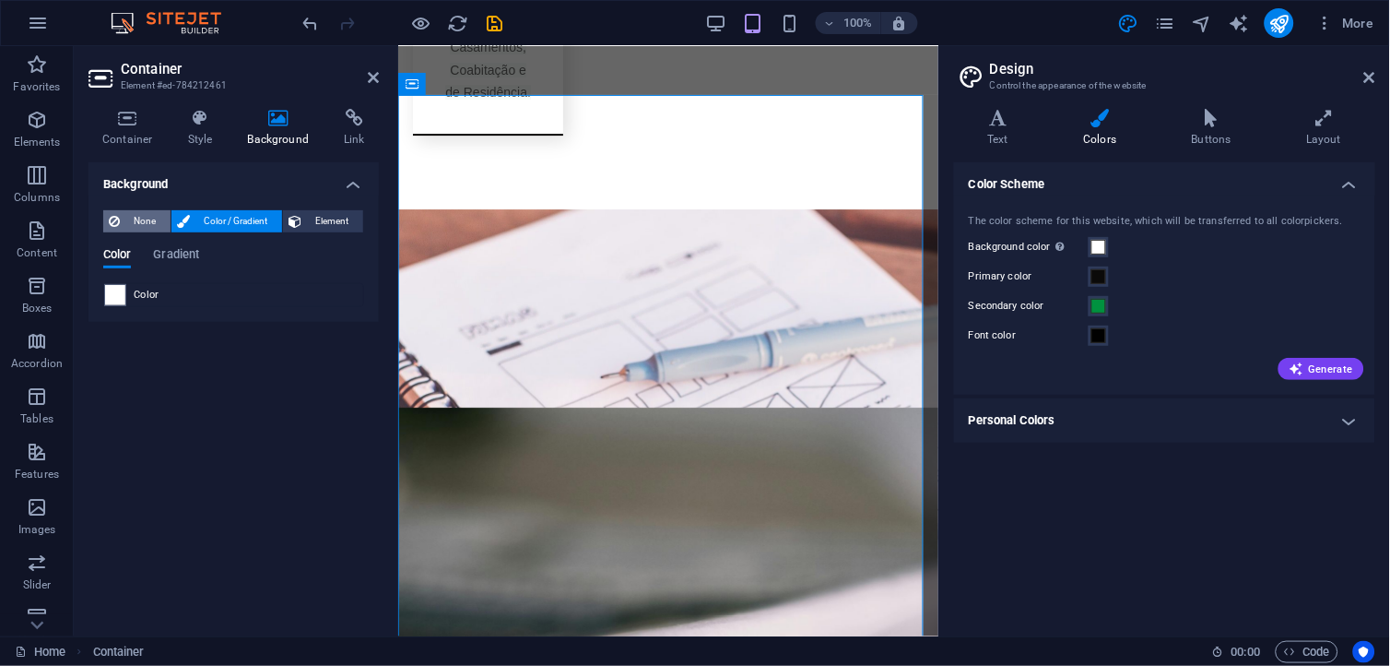
click at [146, 222] on span "None" at bounding box center [145, 221] width 40 height 22
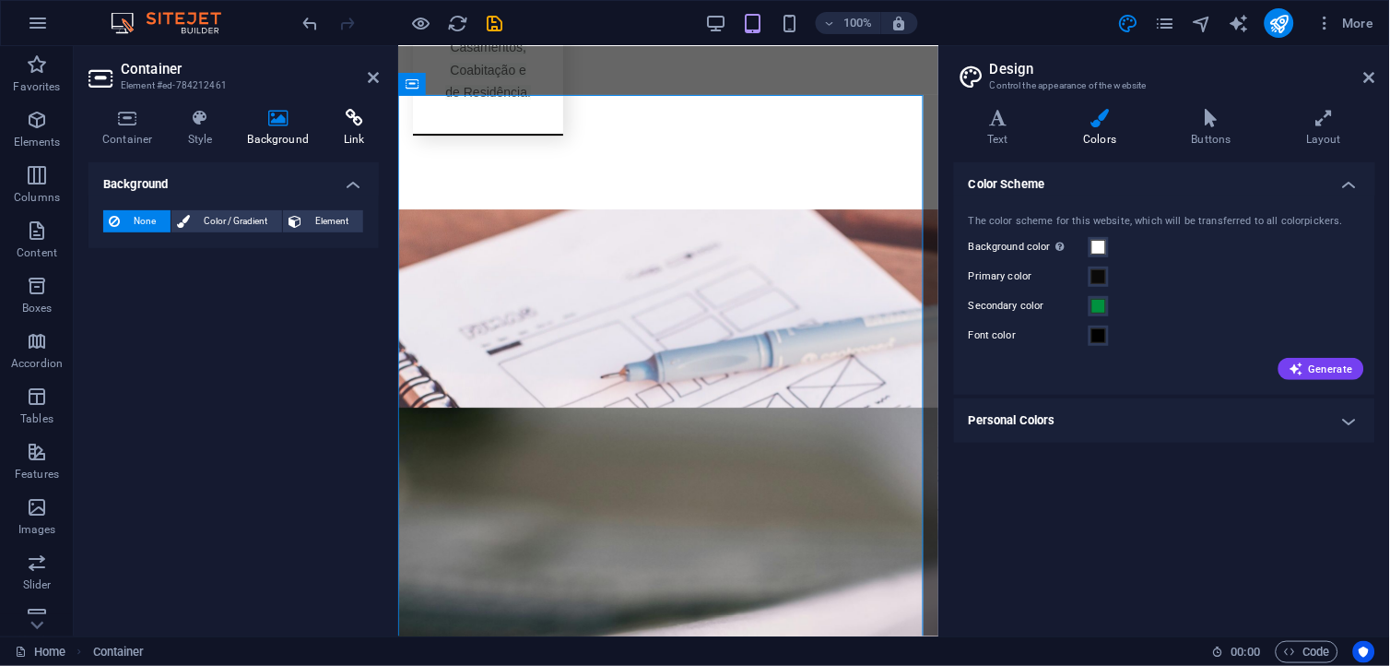
click at [348, 133] on h4 "Link" at bounding box center [354, 128] width 49 height 39
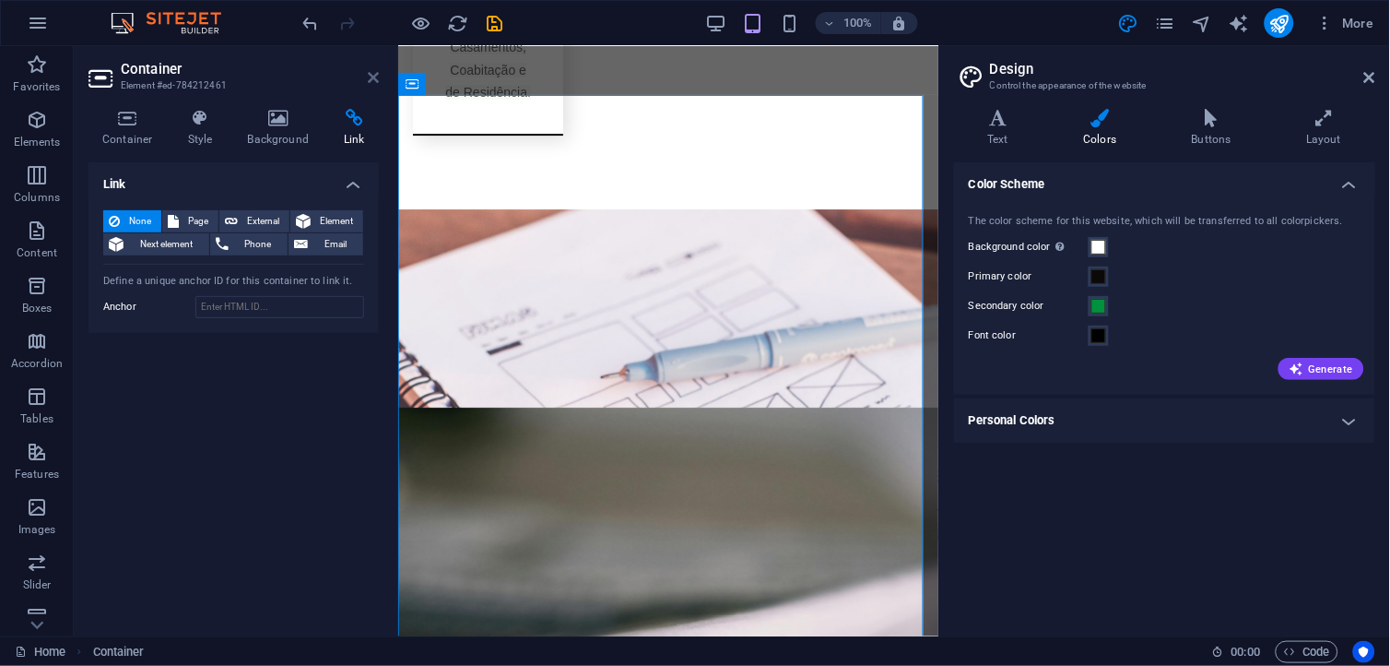
click at [372, 83] on icon at bounding box center [373, 77] width 11 height 15
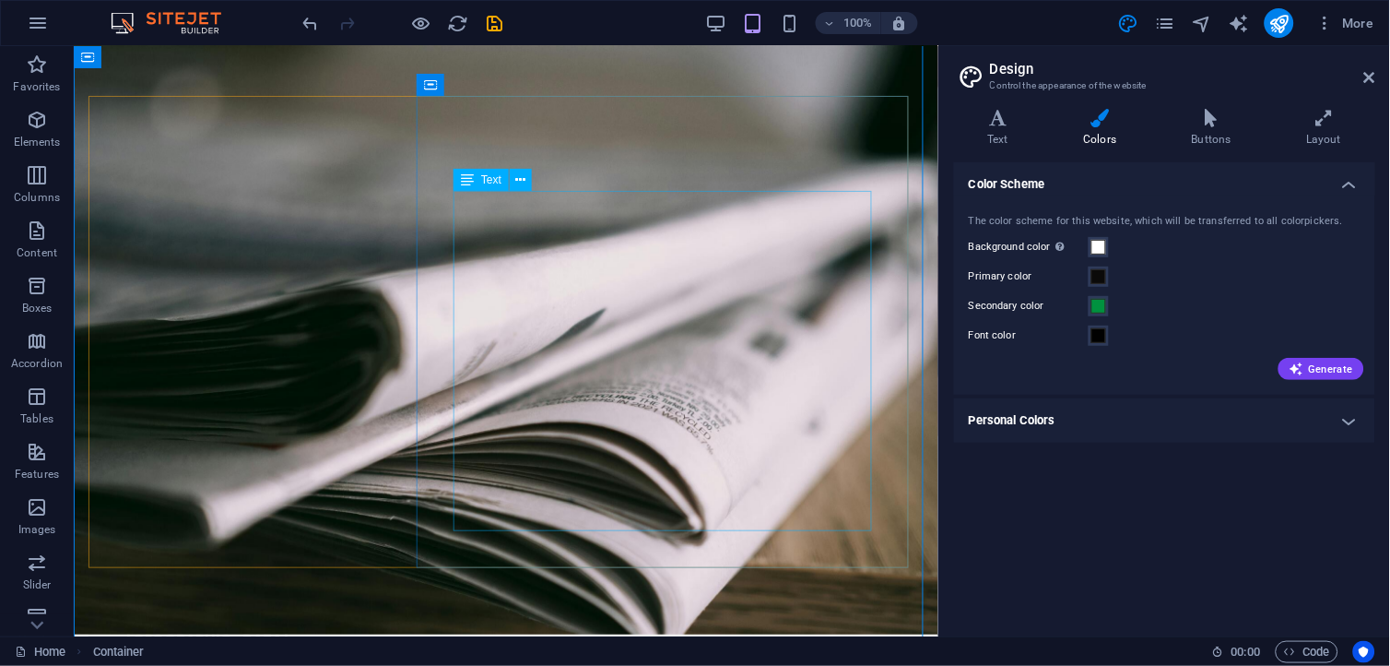
scroll to position [3001, 0]
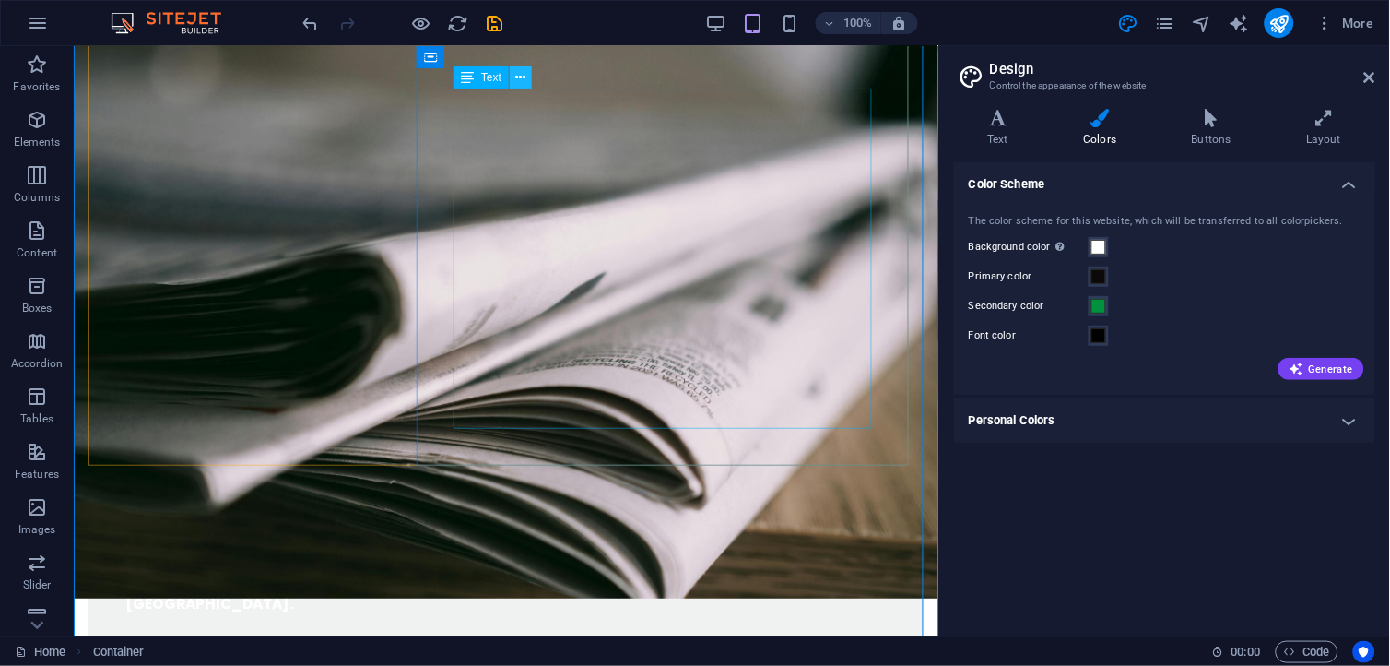
click at [518, 69] on icon at bounding box center [521, 77] width 10 height 19
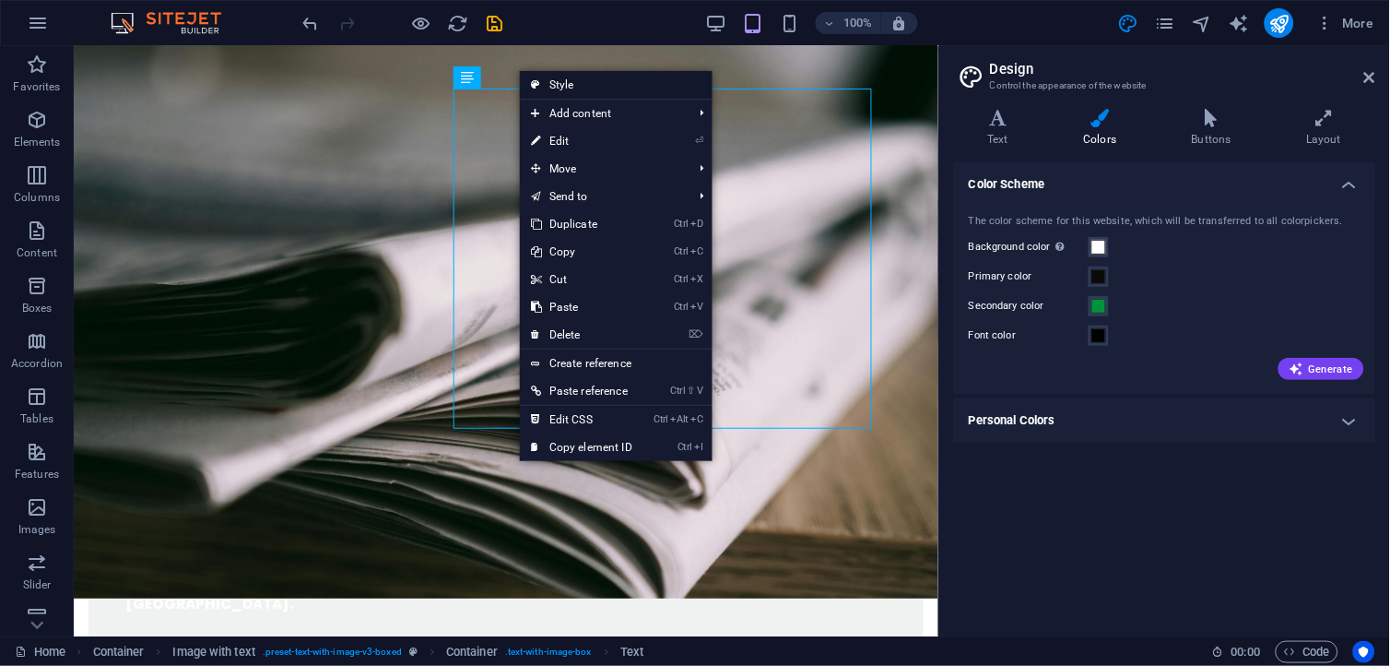
click at [585, 86] on link "Style" at bounding box center [616, 85] width 193 height 28
select select "rem"
select select "px"
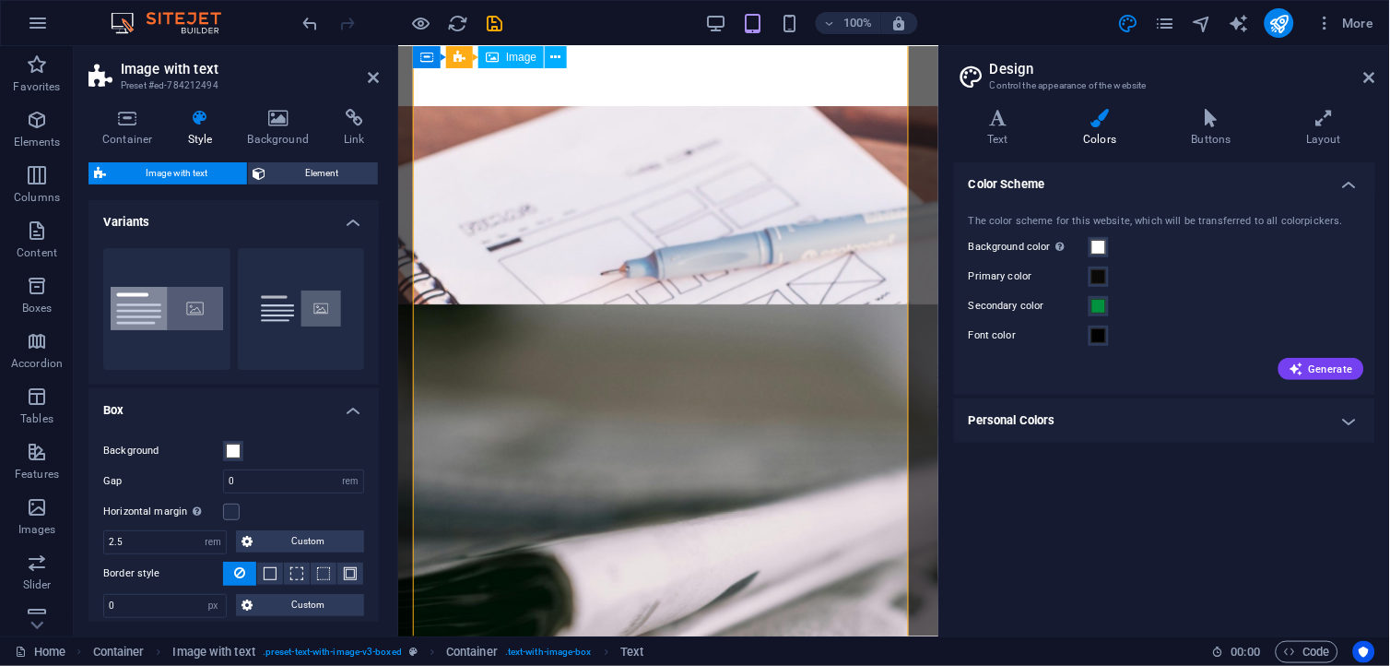
scroll to position [3103, 0]
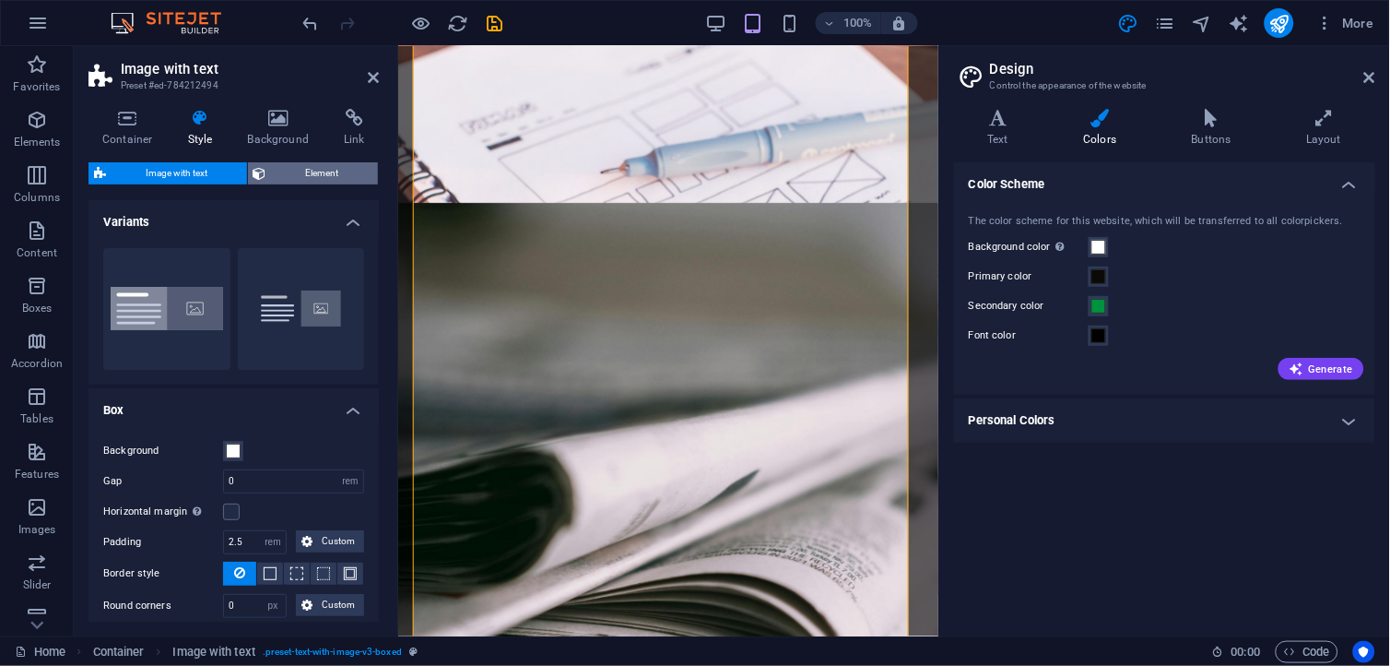
click at [305, 173] on span "Element" at bounding box center [322, 173] width 101 height 22
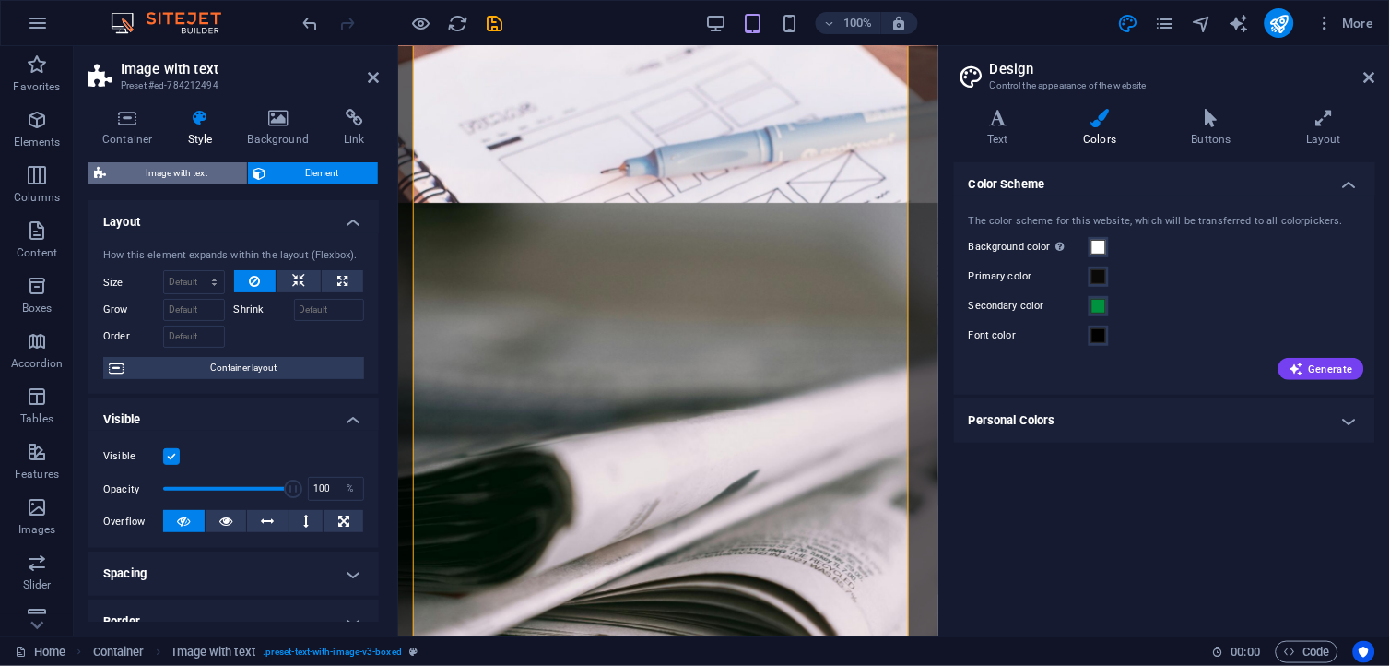
click at [243, 170] on button "Image with text" at bounding box center [168, 173] width 159 height 22
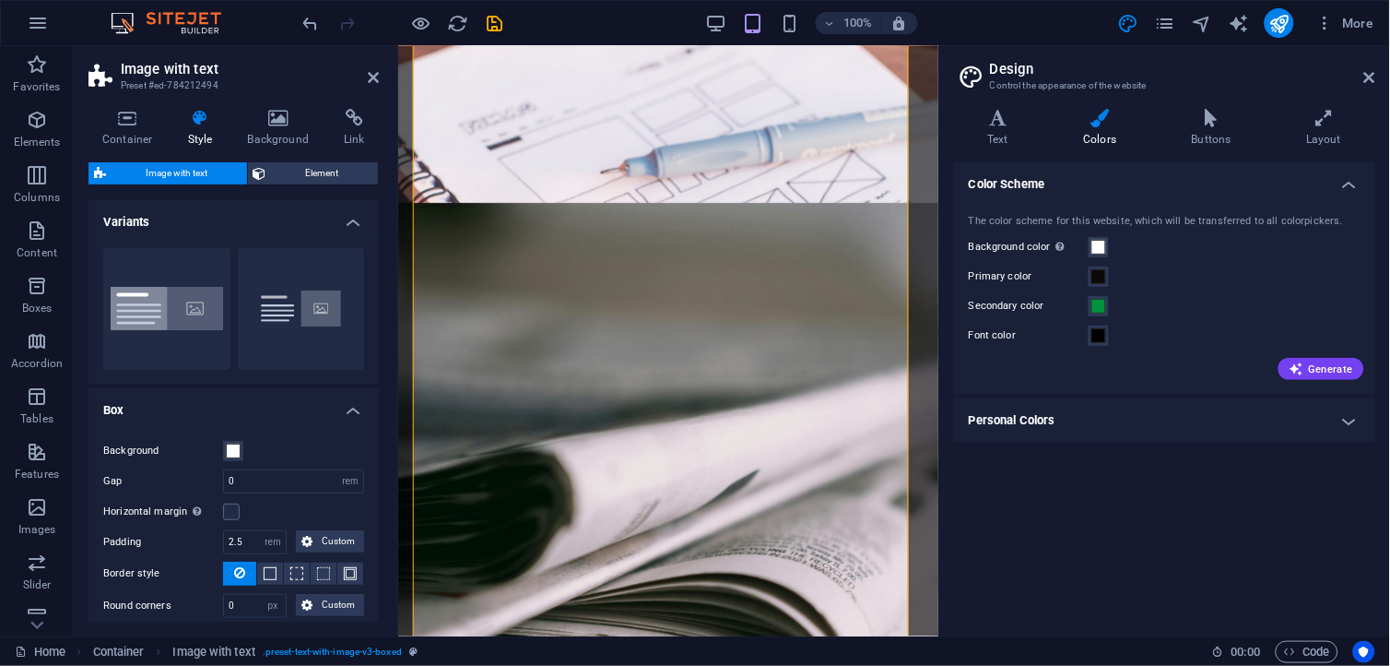
click at [353, 406] on h4 "Box" at bounding box center [234, 404] width 290 height 33
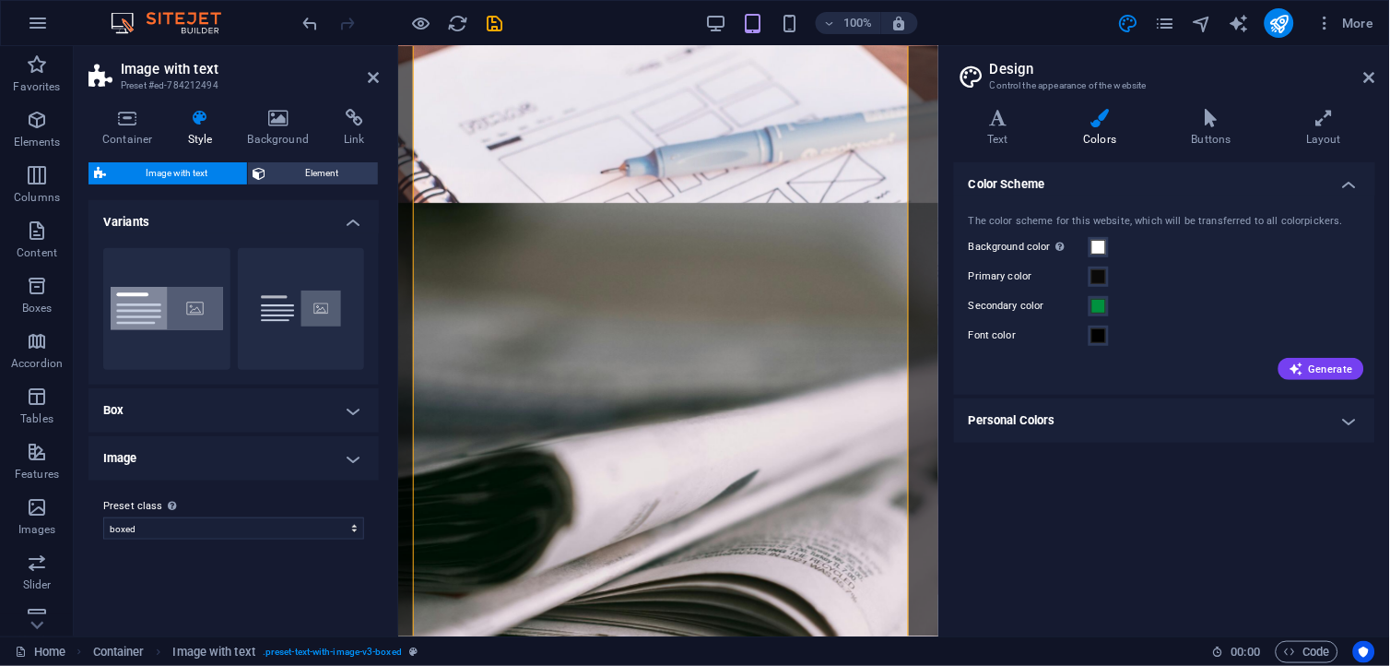
click at [350, 406] on h4 "Box" at bounding box center [234, 410] width 290 height 44
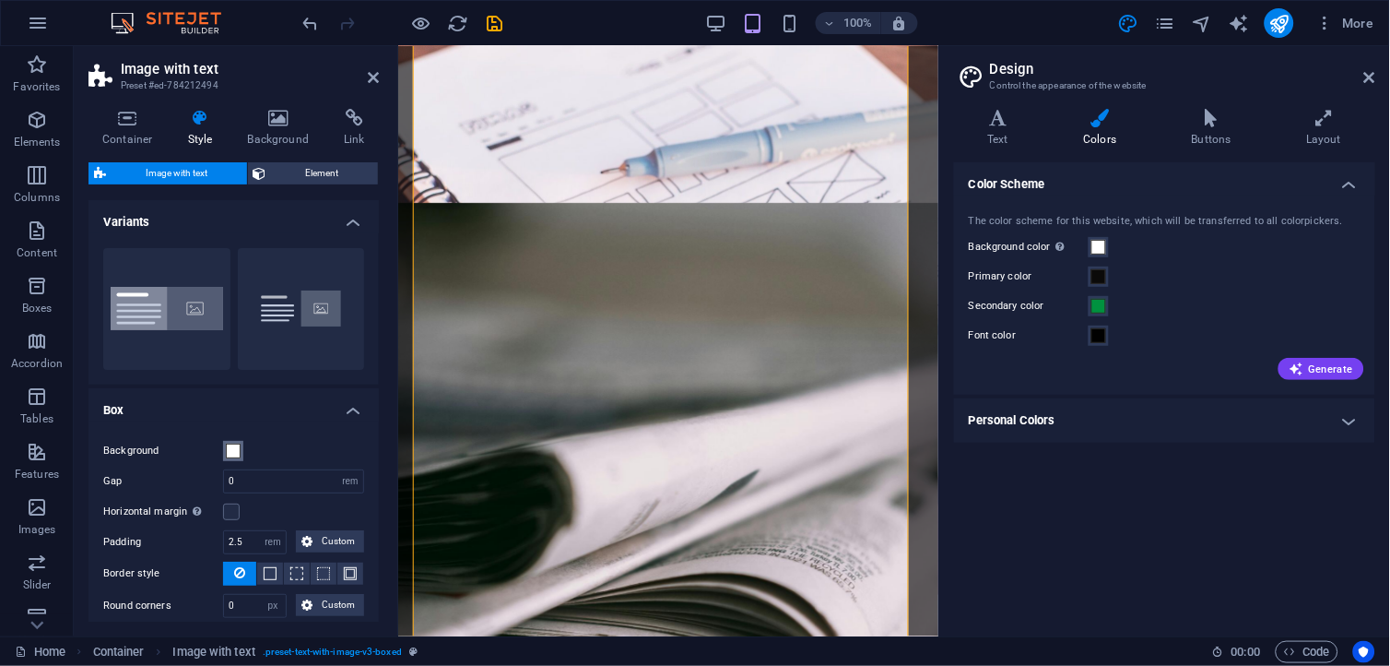
click at [236, 450] on span at bounding box center [233, 451] width 15 height 15
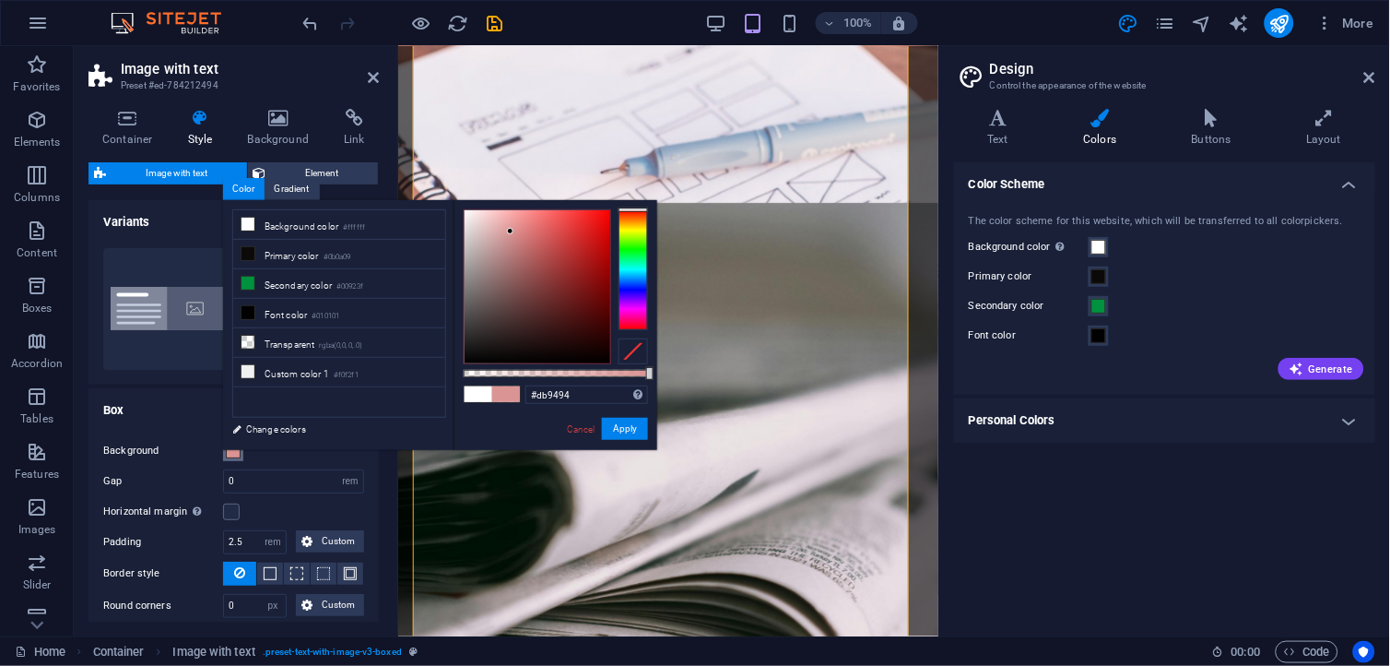
click at [511, 231] on div at bounding box center [538, 286] width 146 height 153
click at [483, 224] on div at bounding box center [538, 286] width 146 height 153
click at [483, 224] on div at bounding box center [482, 223] width 6 height 6
click at [483, 219] on div at bounding box center [482, 219] width 6 height 6
click at [475, 215] on div at bounding box center [474, 214] width 6 height 6
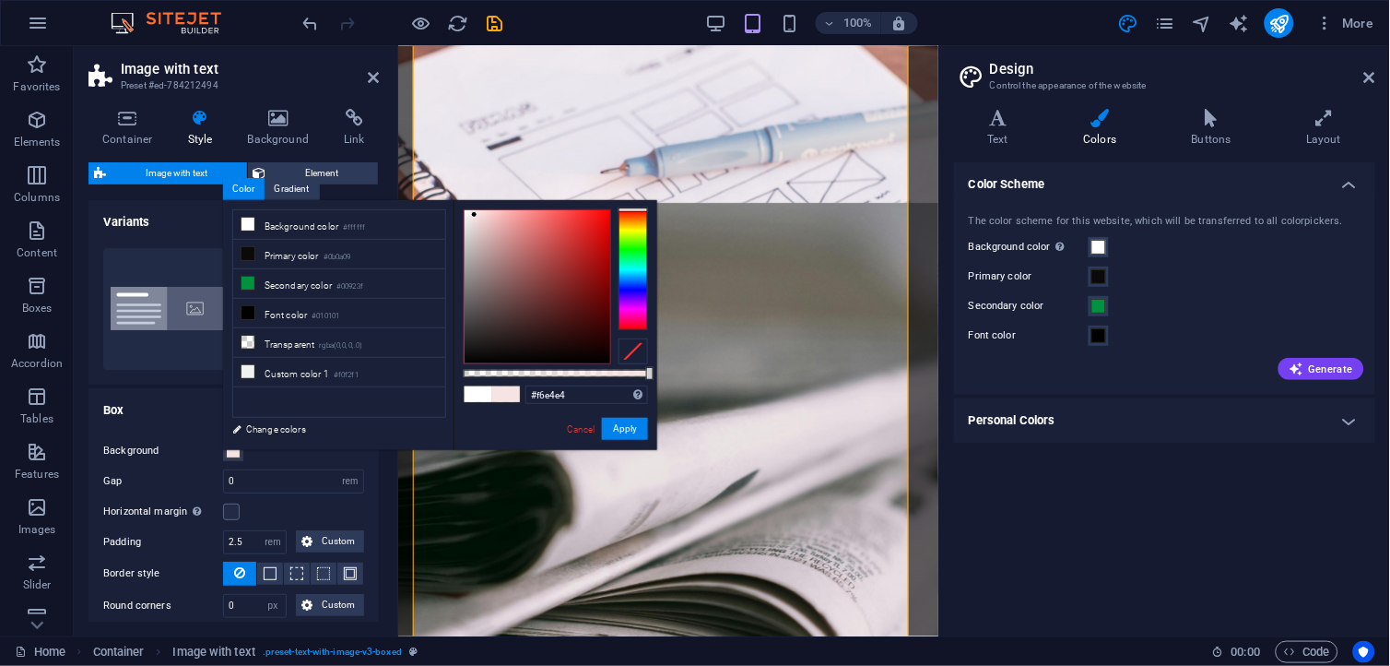
click at [184, 413] on h4 "Box" at bounding box center [234, 404] width 290 height 33
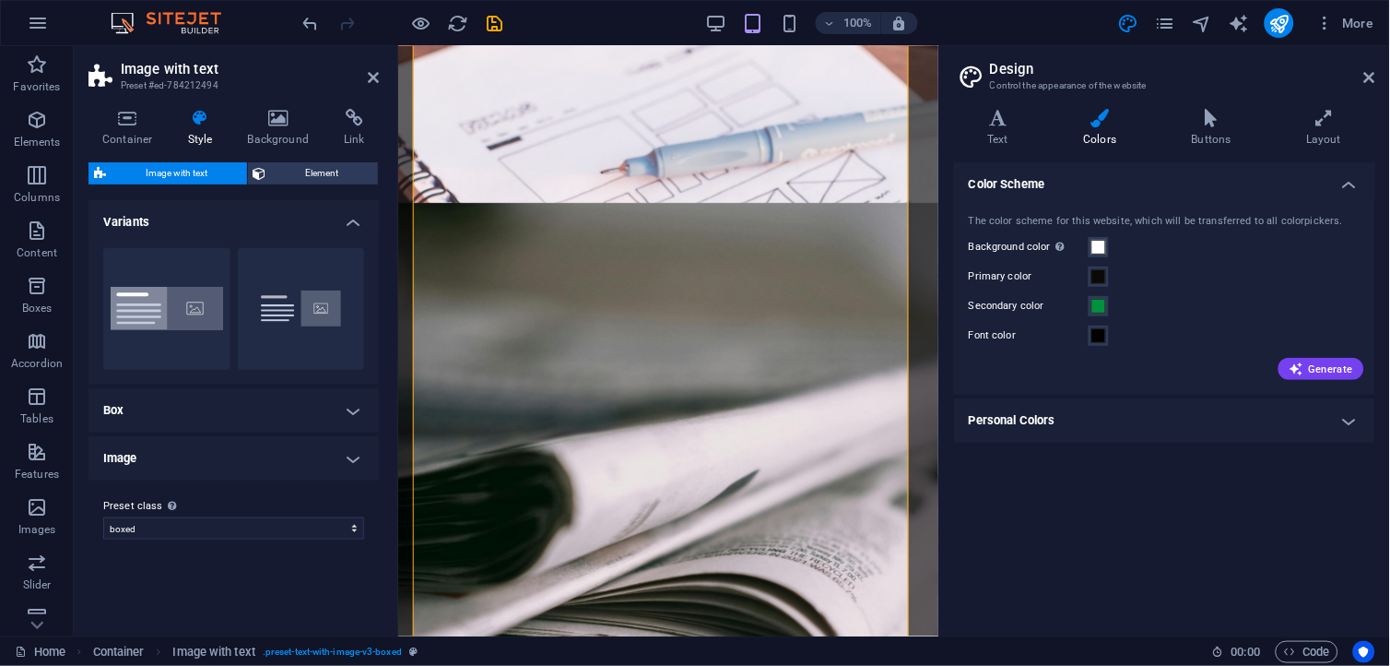
click at [246, 406] on h4 "Box" at bounding box center [234, 410] width 290 height 44
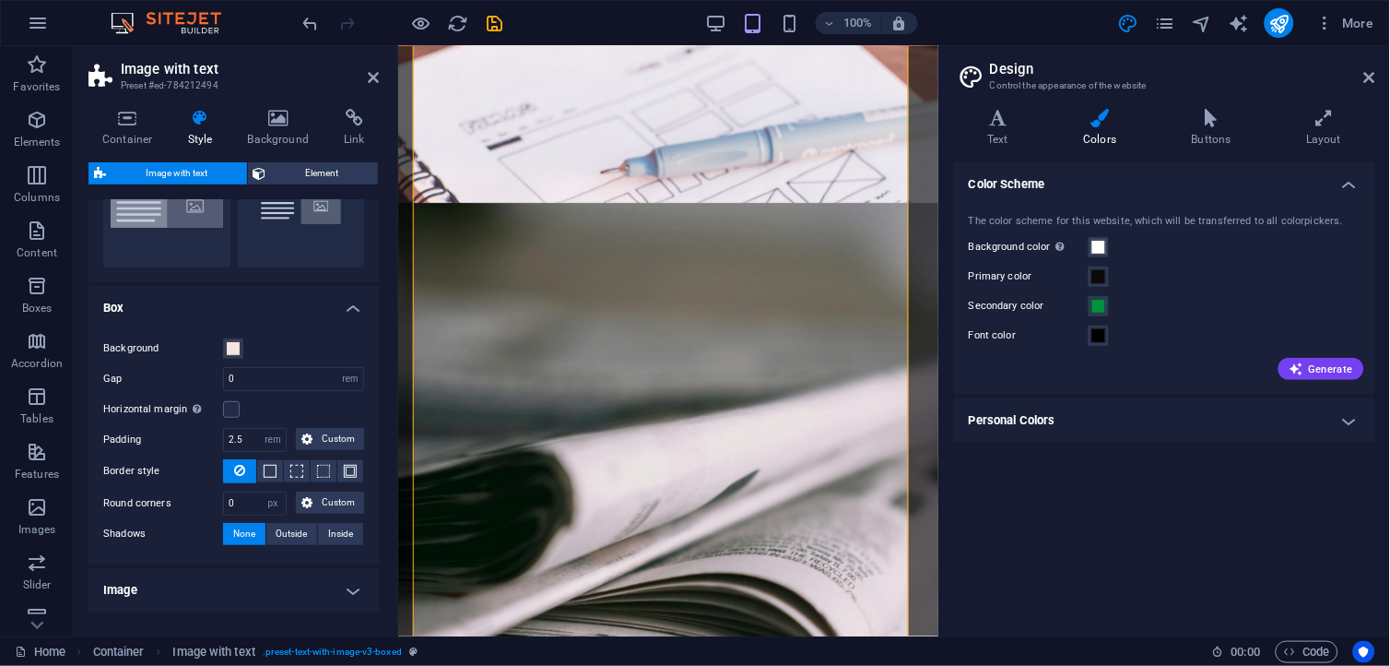
scroll to position [166, 0]
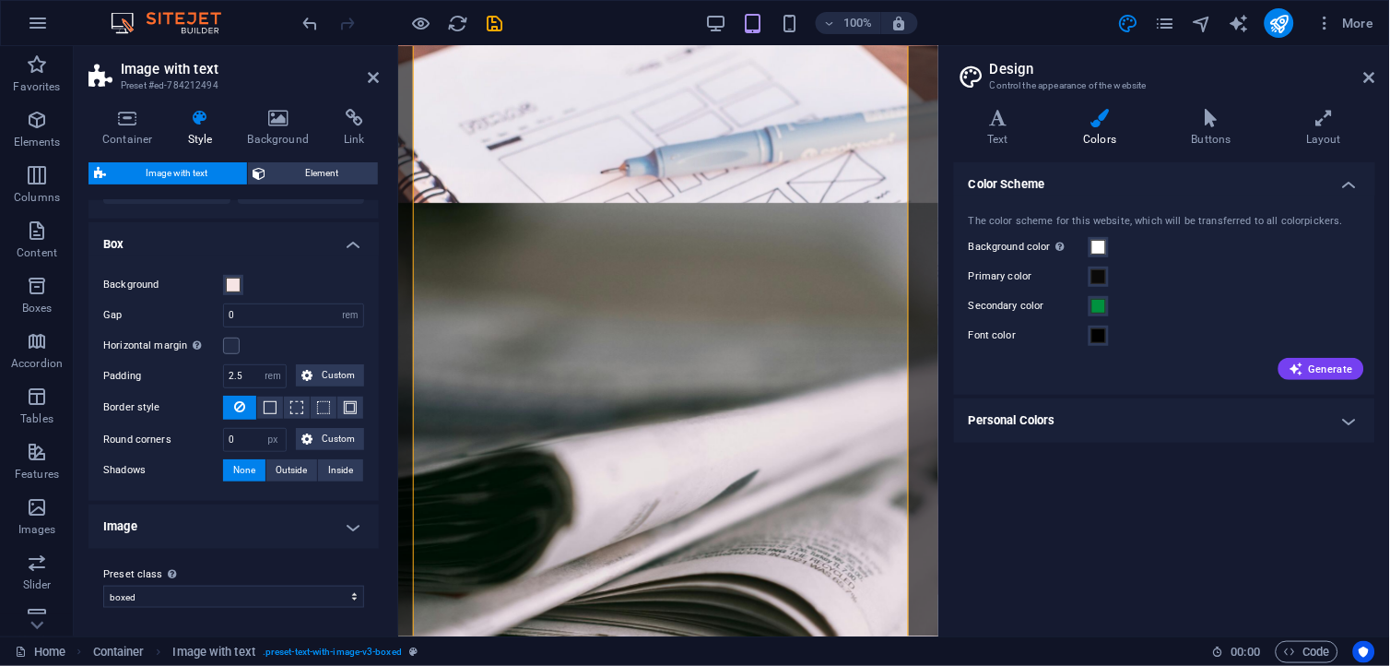
click at [154, 523] on h4 "Image" at bounding box center [234, 526] width 290 height 44
click at [158, 519] on h4 "Image" at bounding box center [234, 520] width 290 height 33
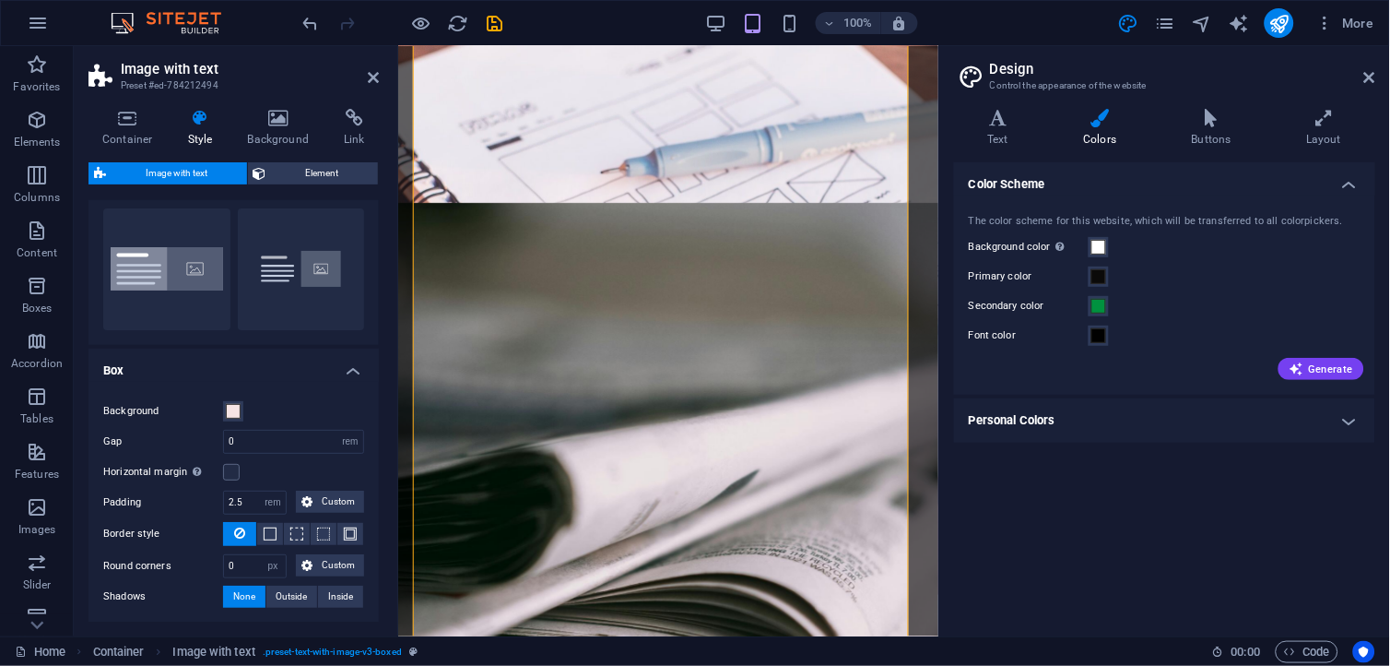
scroll to position [0, 0]
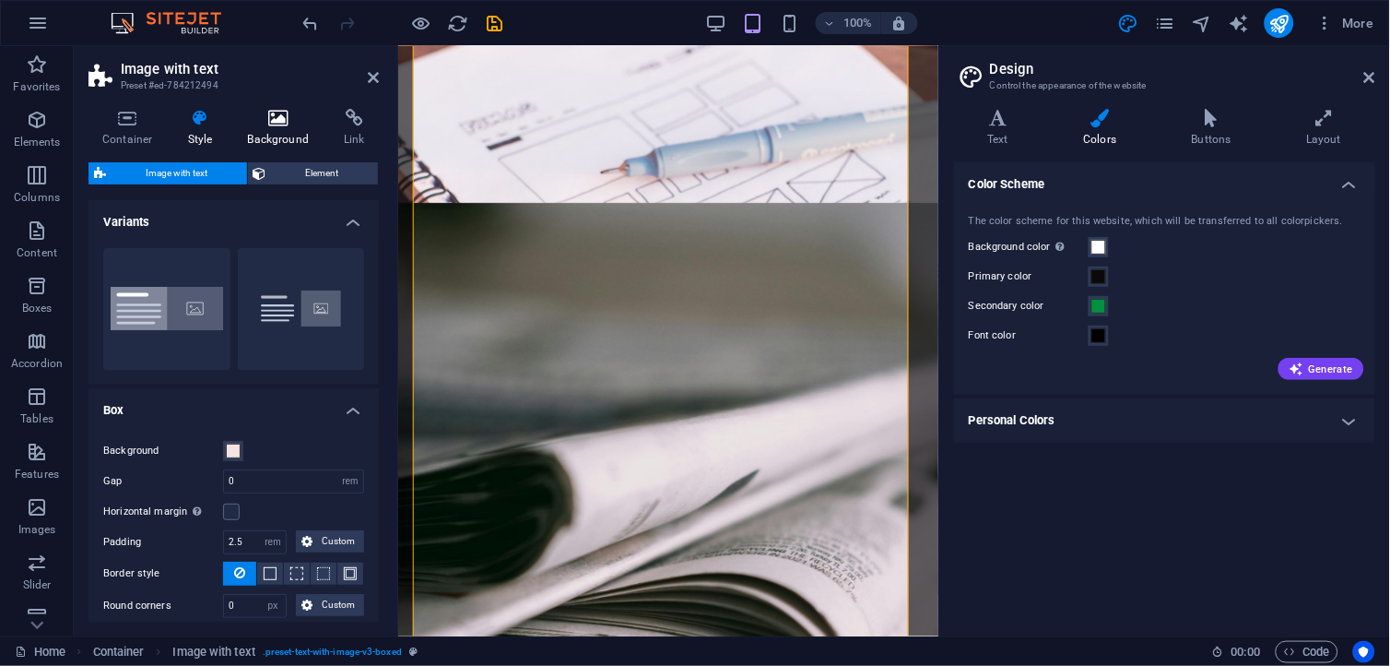
click at [268, 127] on h4 "Background" at bounding box center [282, 128] width 97 height 39
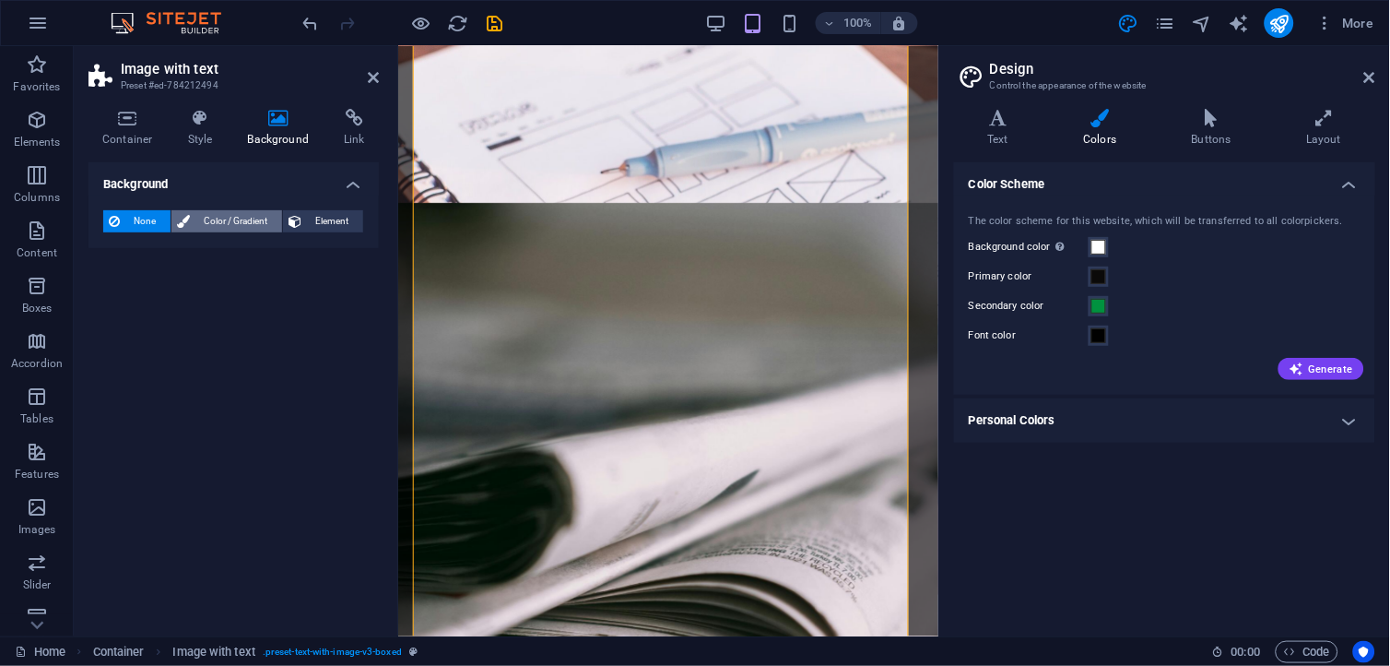
click at [221, 221] on span "Color / Gradient" at bounding box center [235, 221] width 81 height 22
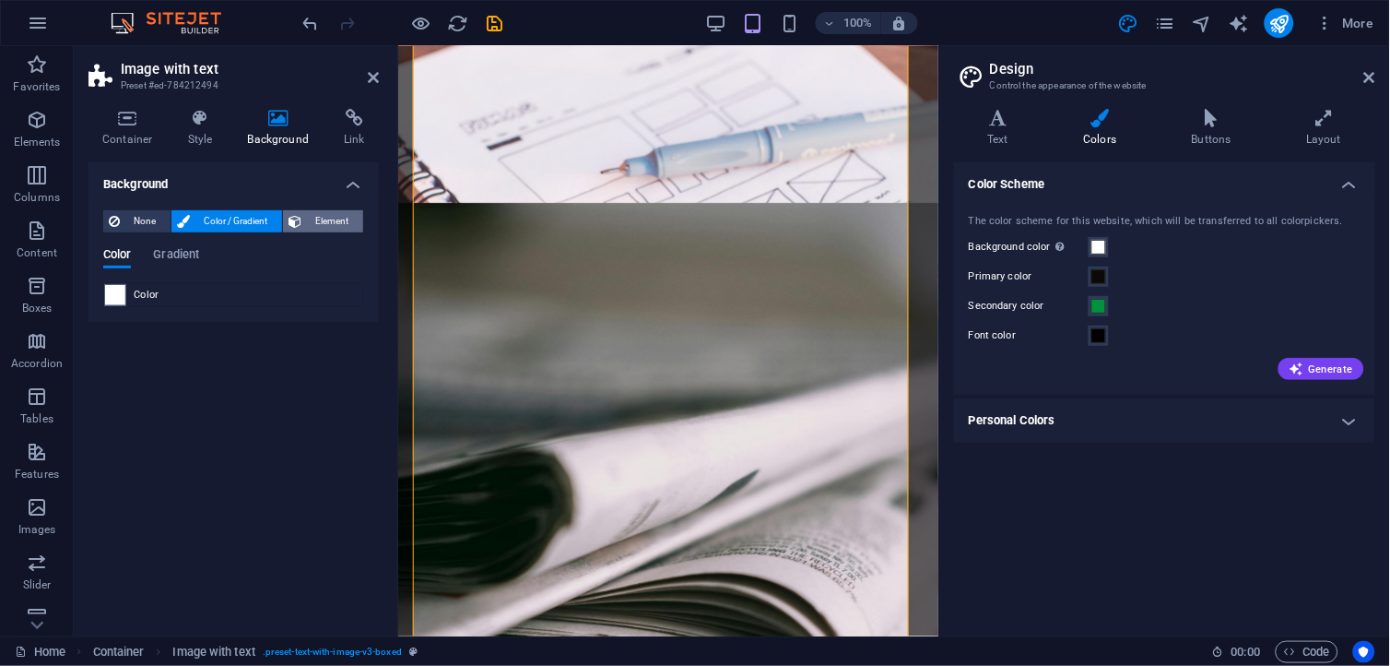
click at [325, 221] on span "Element" at bounding box center [332, 221] width 51 height 22
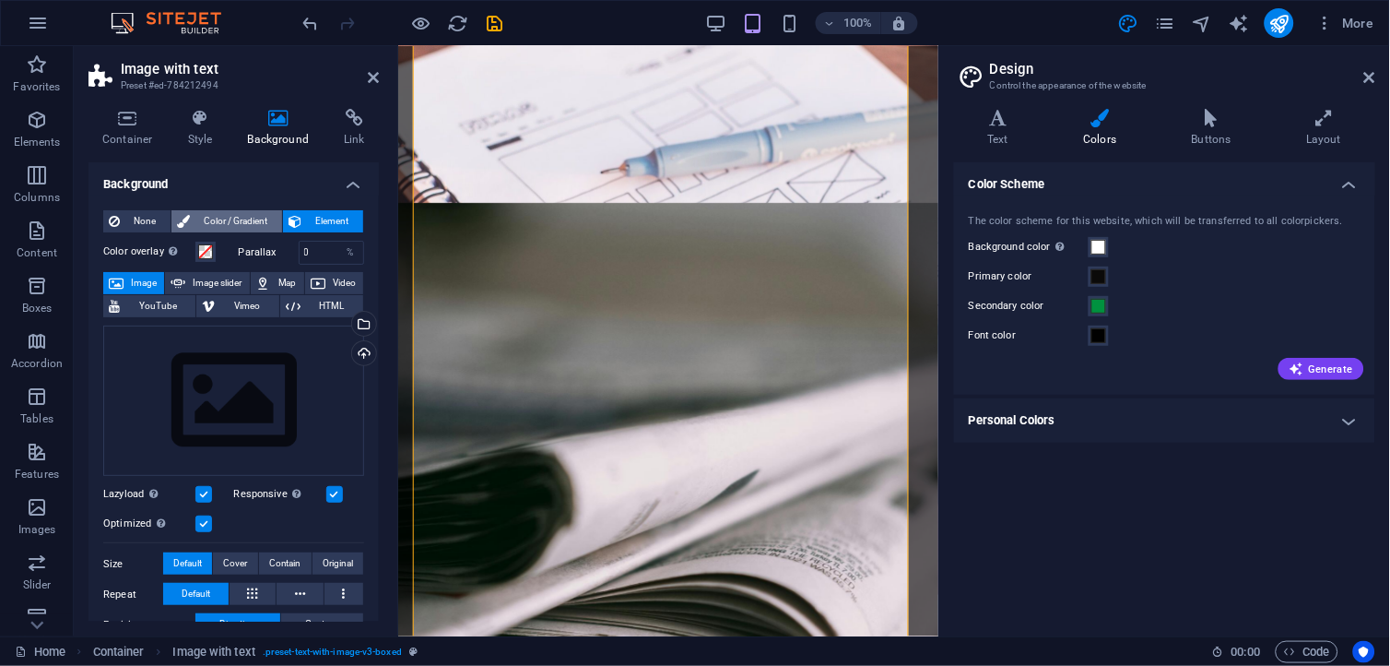
click at [240, 217] on span "Color / Gradient" at bounding box center [235, 221] width 81 height 22
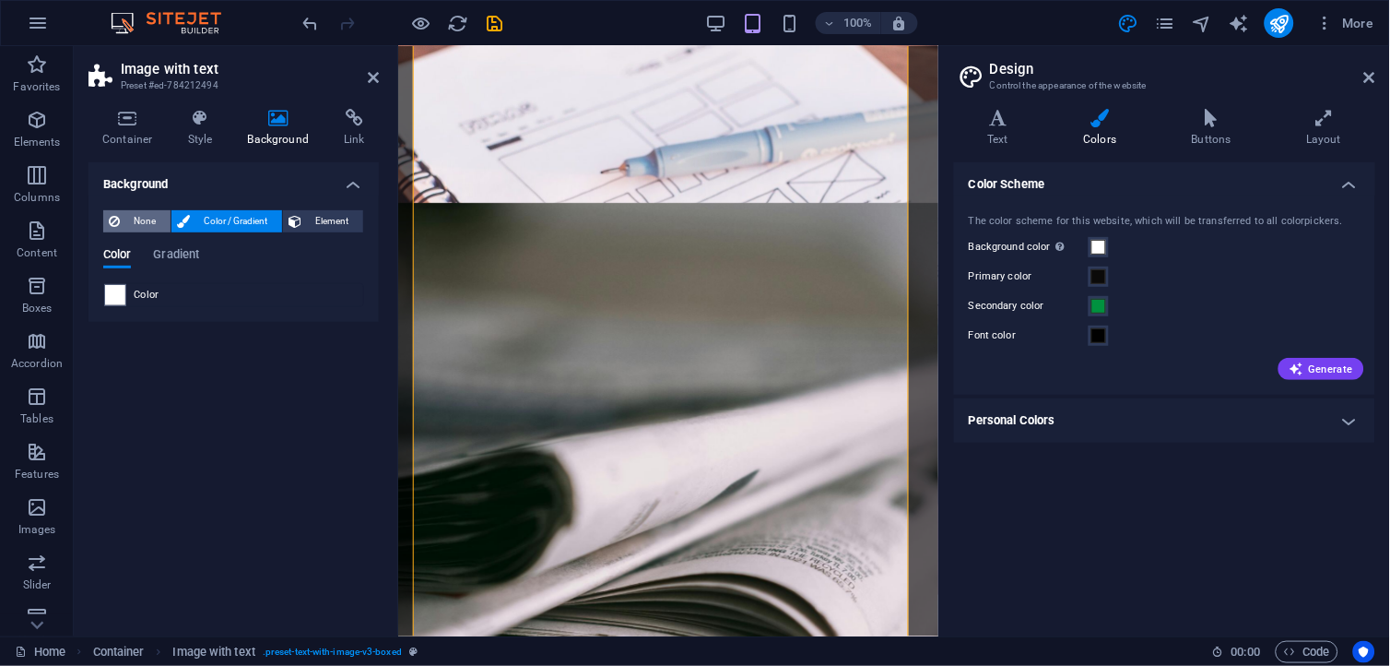
click at [142, 217] on span "None" at bounding box center [145, 221] width 40 height 22
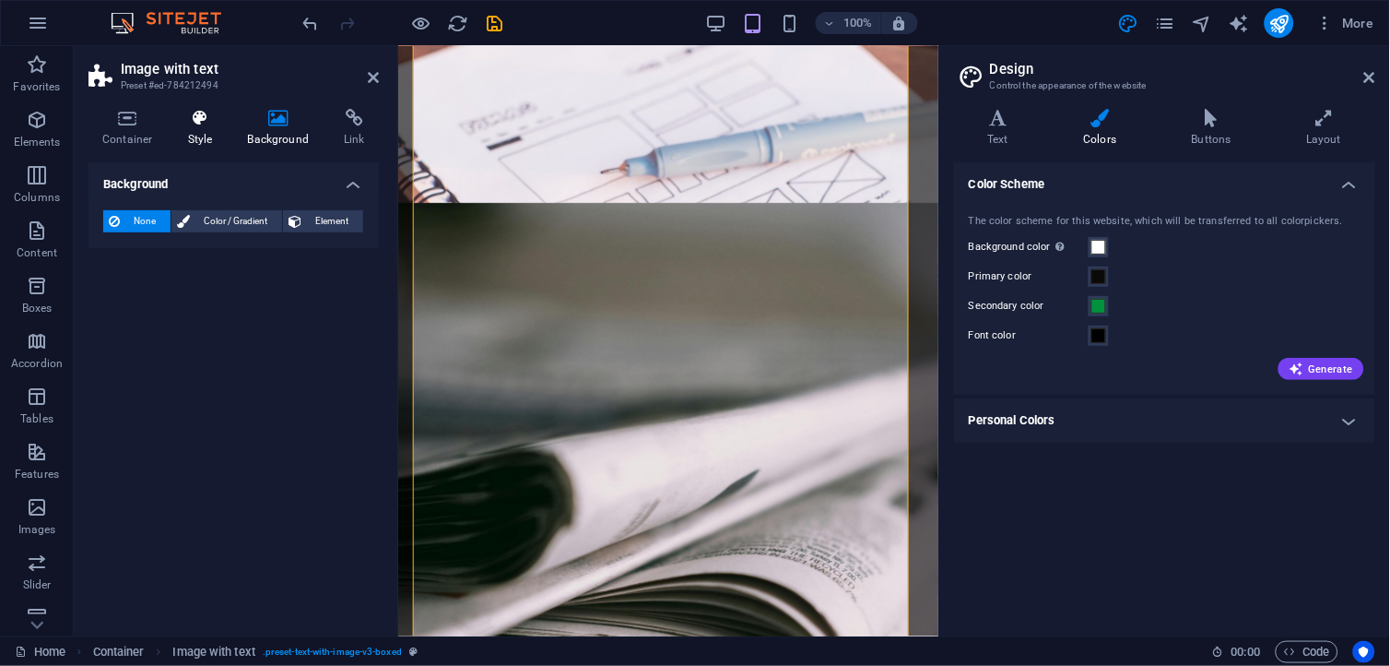
click at [210, 133] on h4 "Style" at bounding box center [204, 128] width 60 height 39
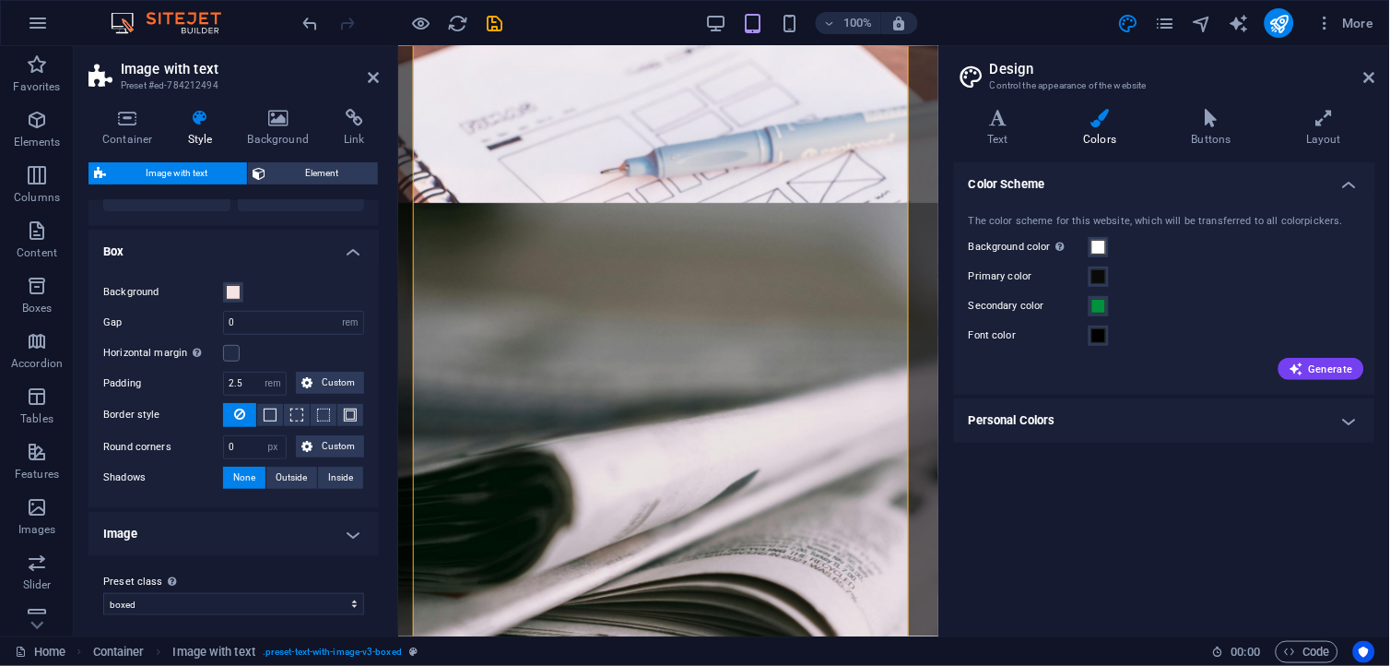
scroll to position [166, 0]
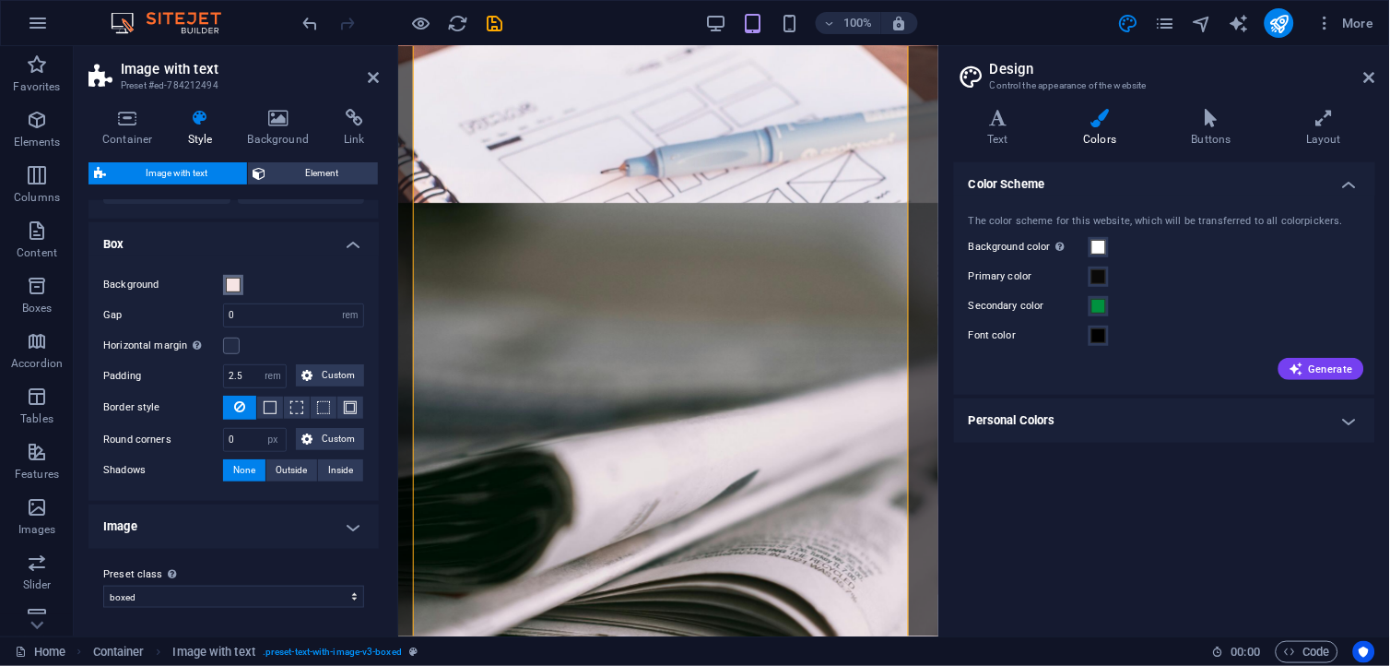
click at [237, 278] on span at bounding box center [233, 285] width 15 height 15
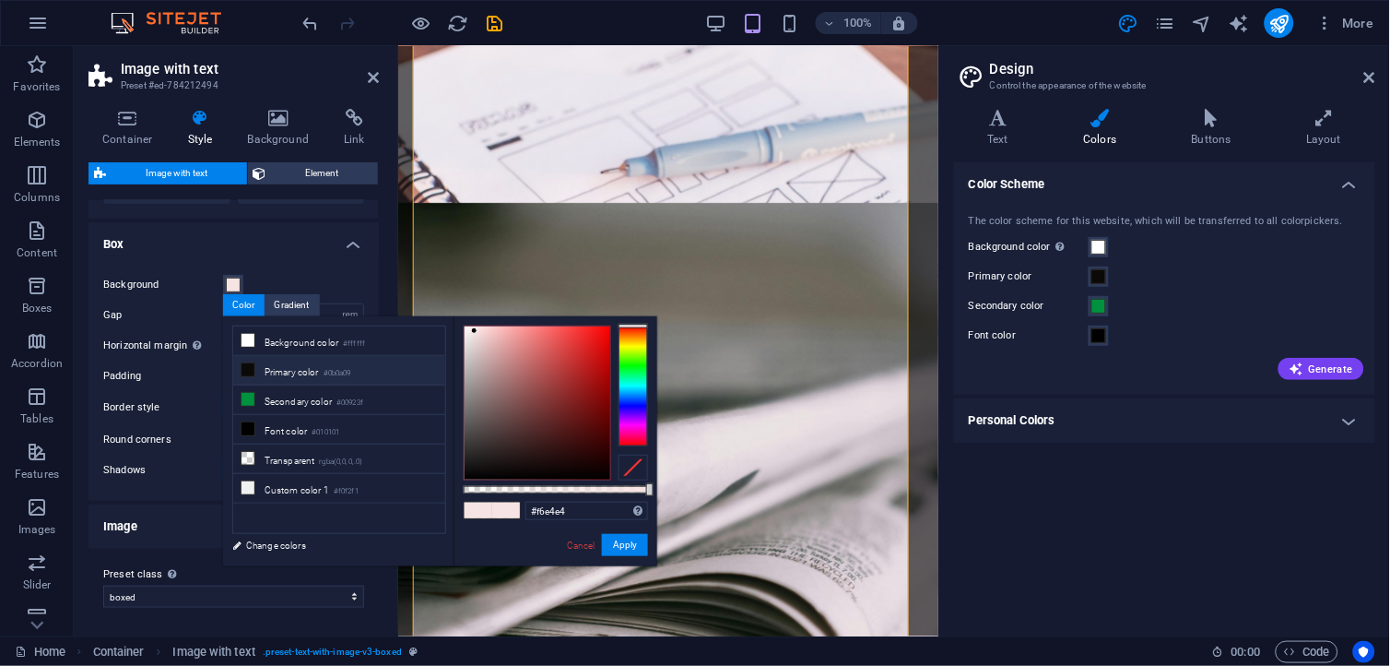
click at [317, 370] on li "Primary color #0b0a09" at bounding box center [339, 371] width 212 height 30
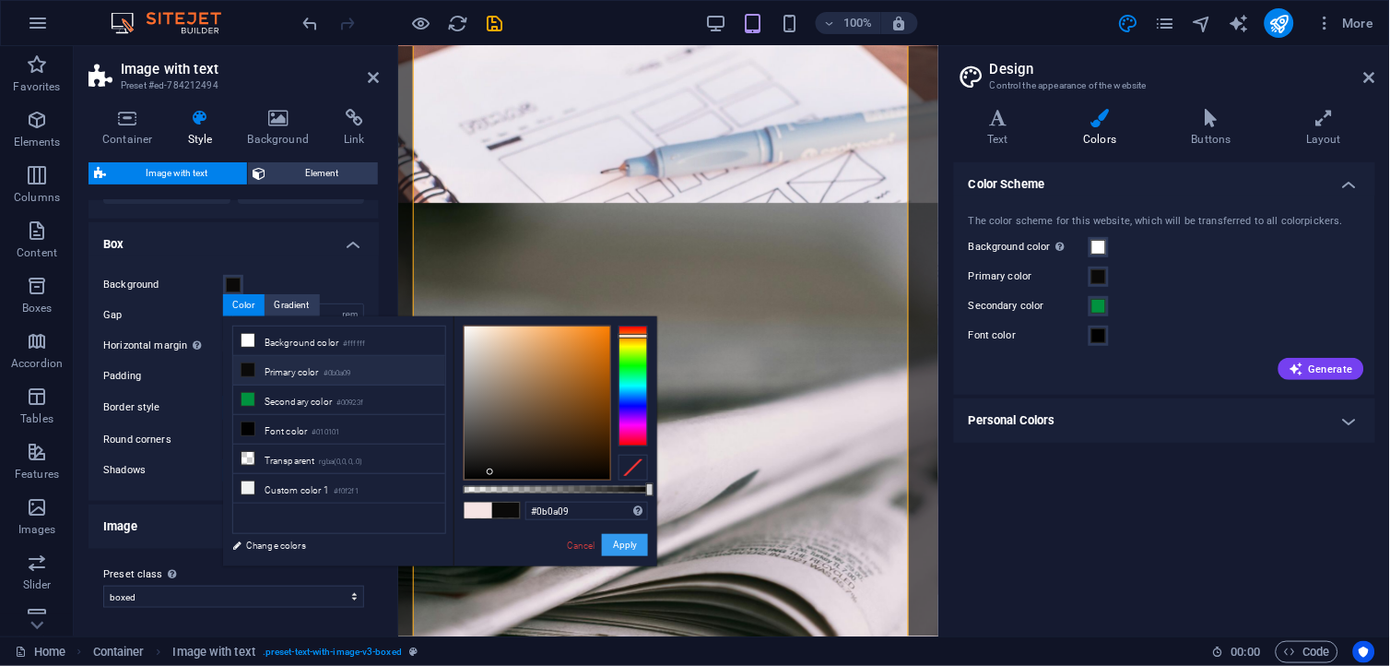
drag, startPoint x: 614, startPoint y: 548, endPoint x: 206, endPoint y: 498, distance: 411.5
click at [614, 548] on button "Apply" at bounding box center [625, 545] width 46 height 22
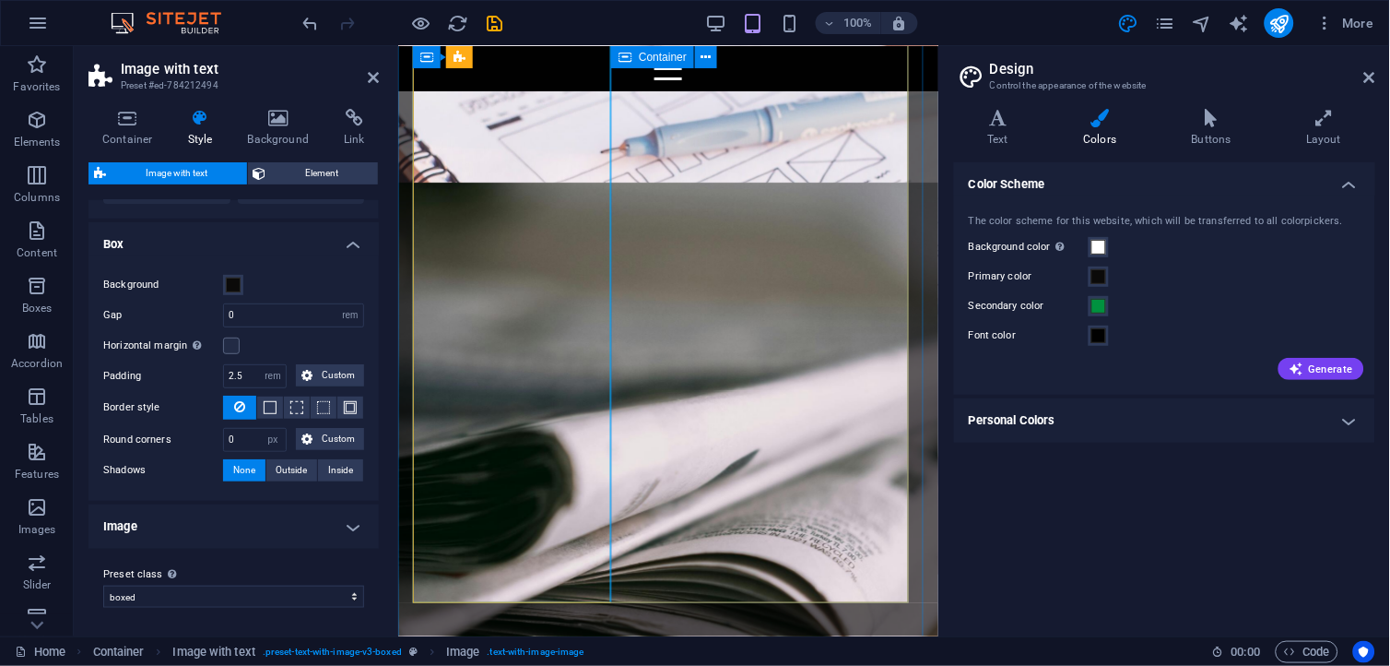
scroll to position [3103, 0]
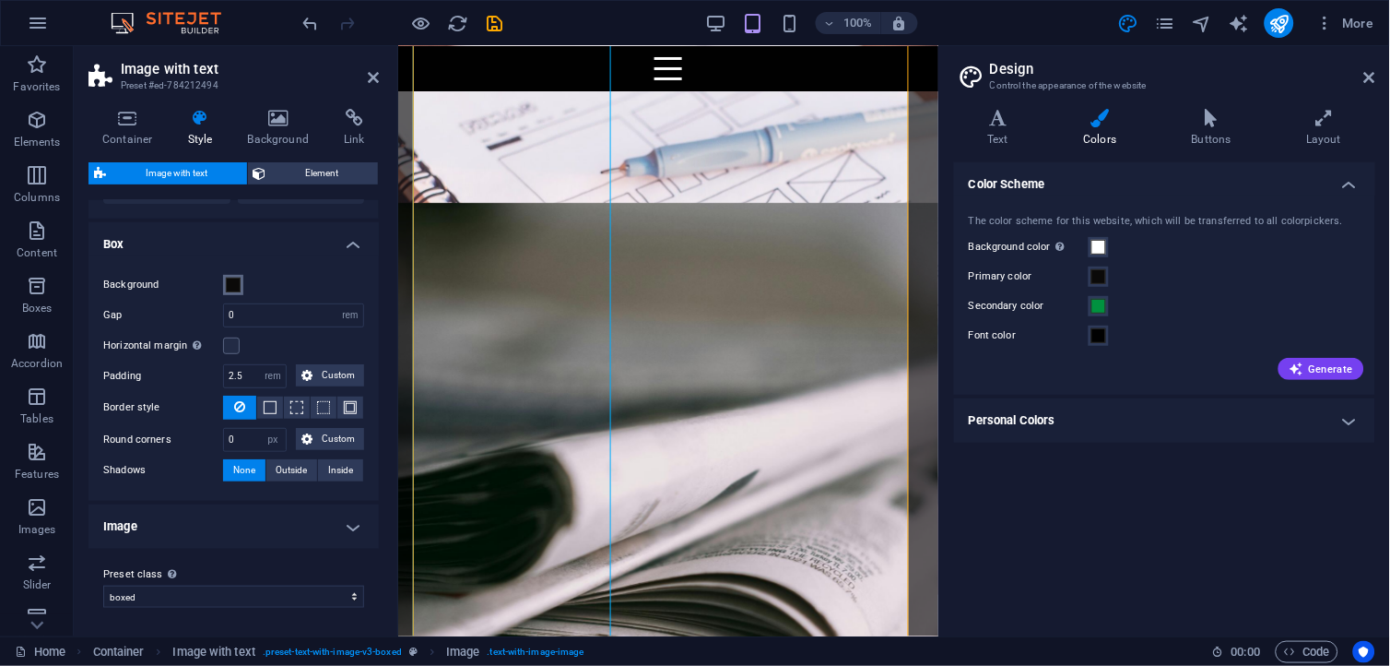
click at [235, 280] on span at bounding box center [233, 285] width 15 height 15
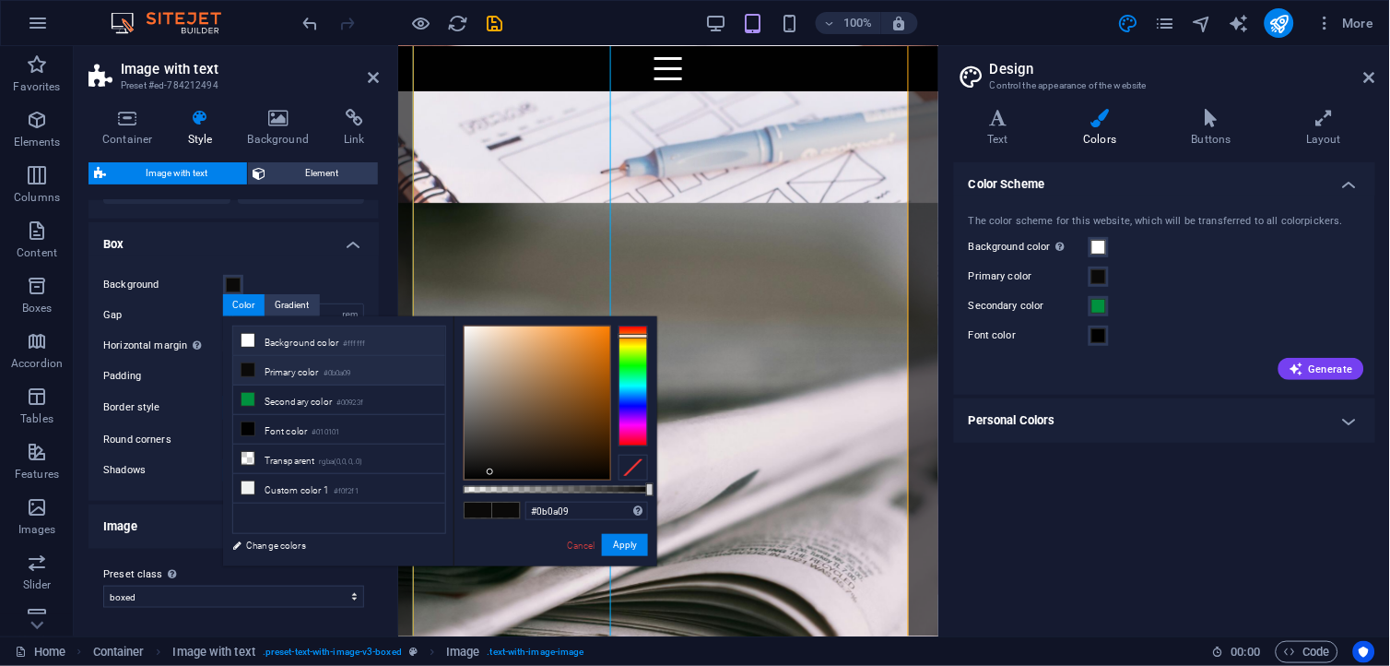
click at [261, 339] on li "Background color #ffffff" at bounding box center [339, 341] width 212 height 30
type input "#ffffff"
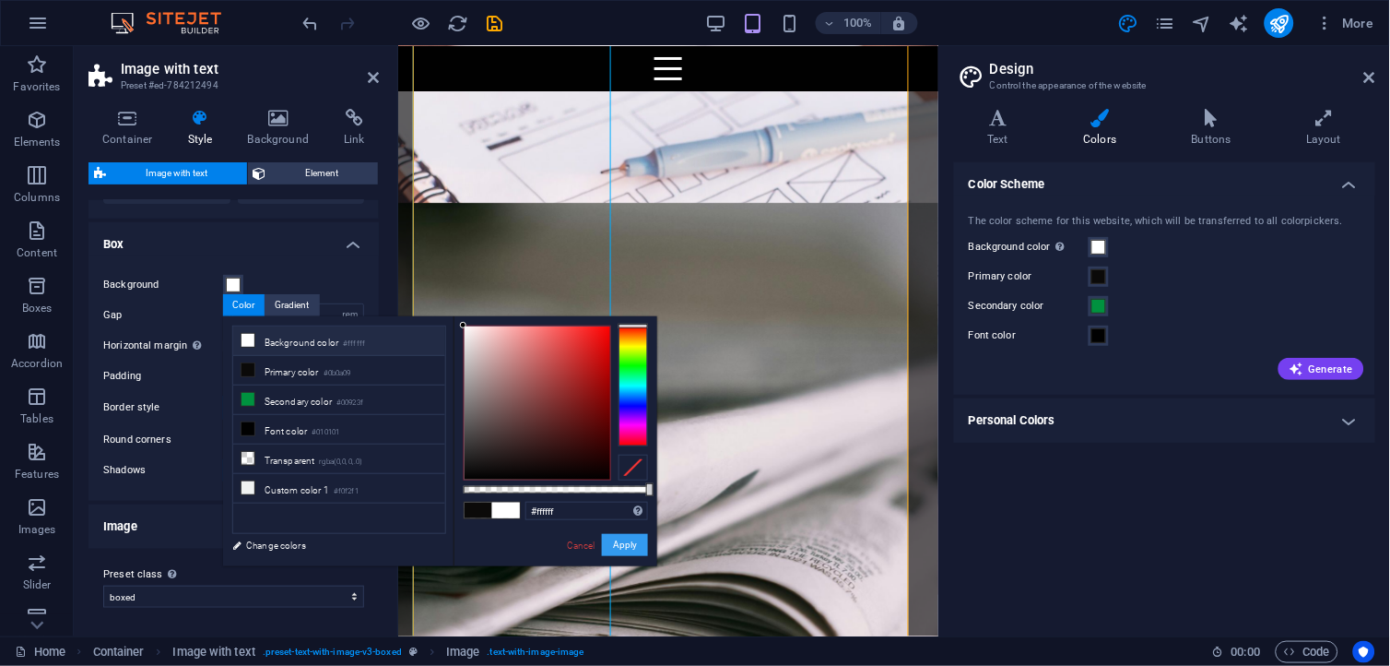
click at [633, 542] on button "Apply" at bounding box center [625, 545] width 46 height 22
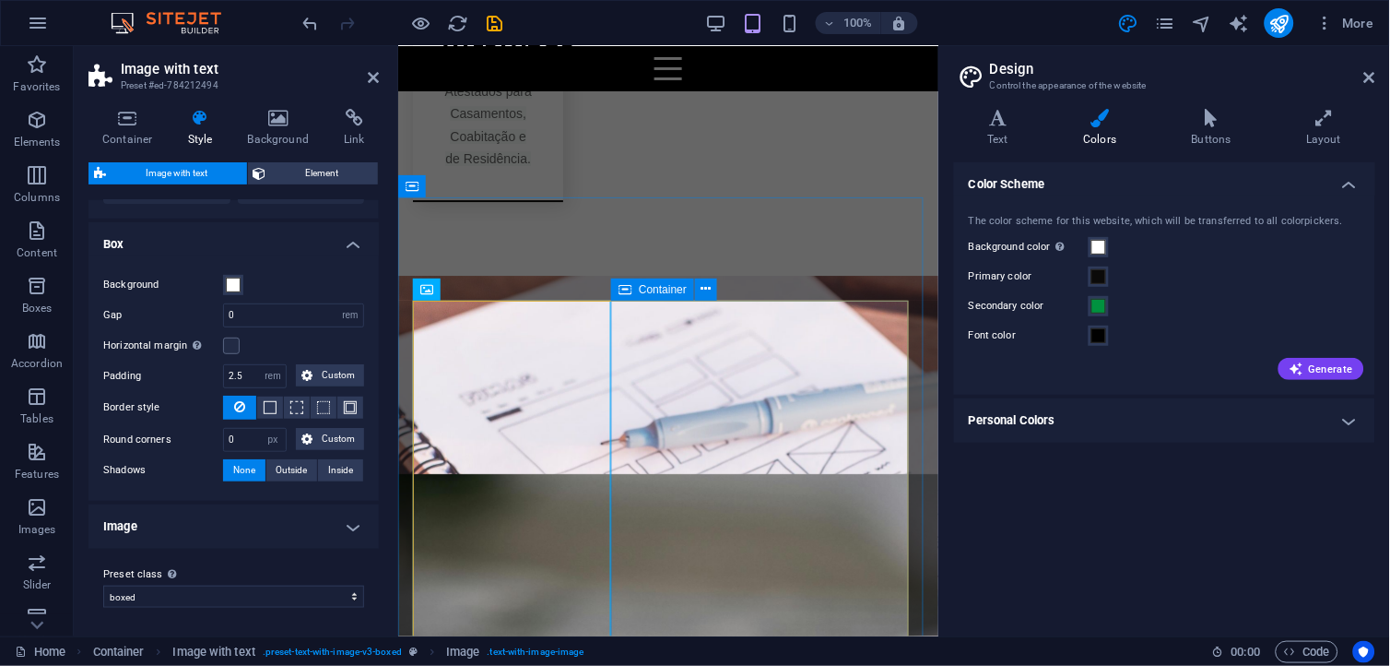
scroll to position [2796, 0]
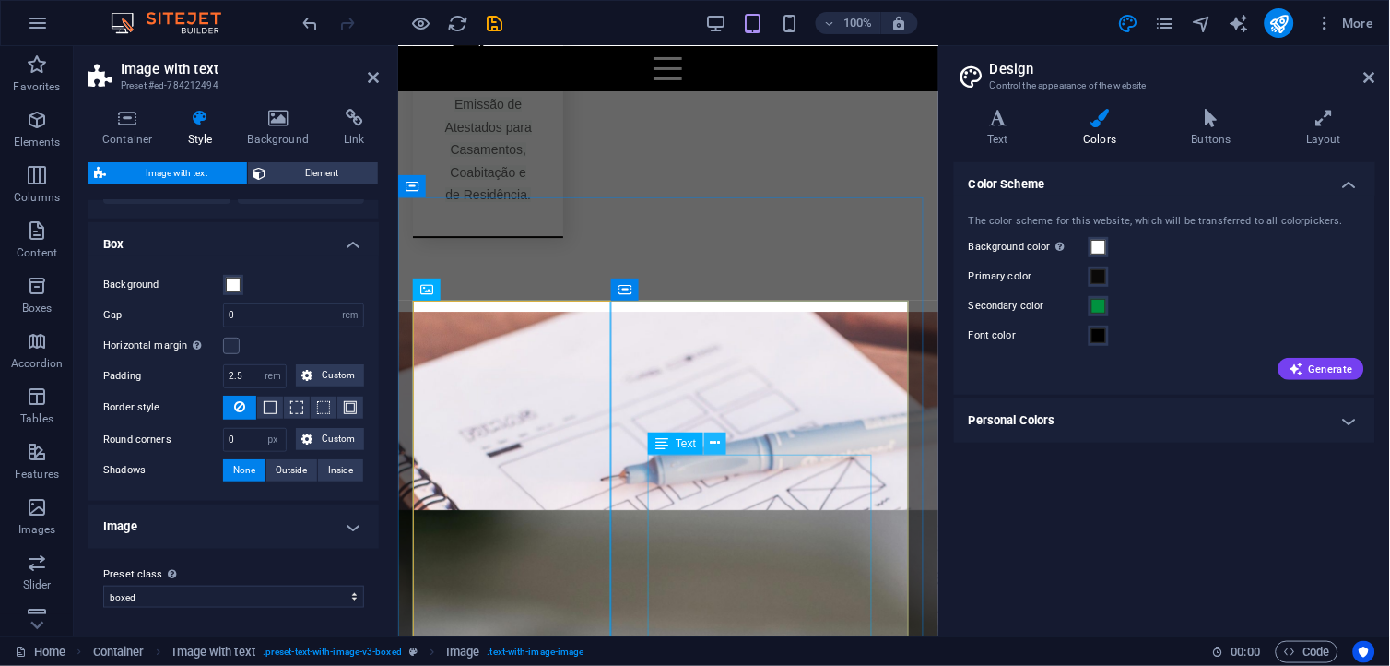
click at [721, 443] on button at bounding box center [715, 443] width 22 height 22
click at [667, 446] on icon at bounding box center [662, 443] width 13 height 22
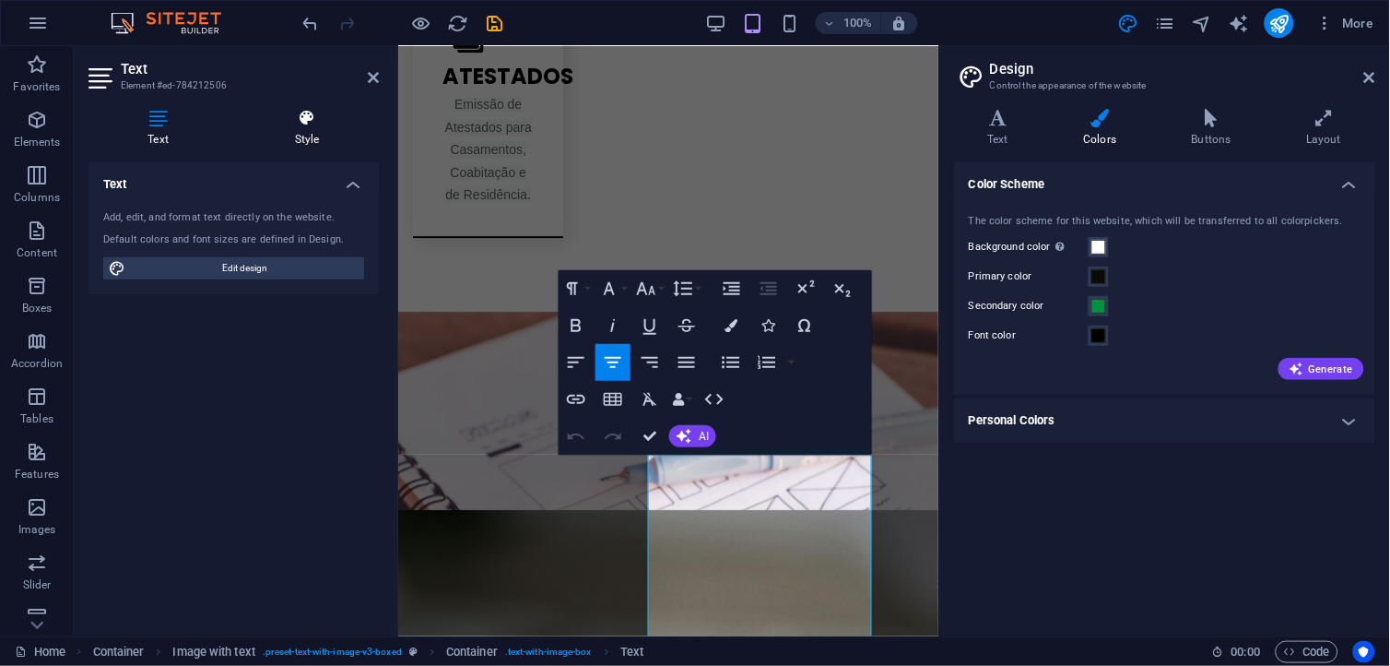
click at [327, 122] on icon at bounding box center [307, 118] width 144 height 18
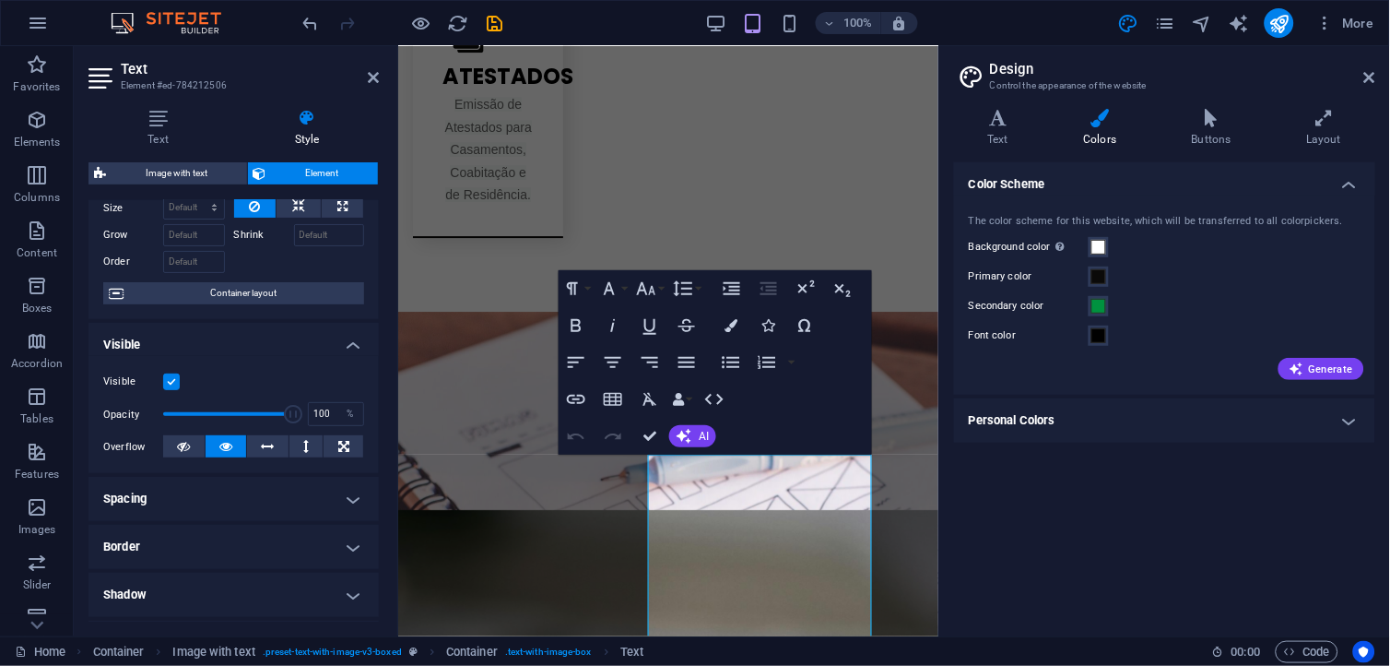
scroll to position [50, 0]
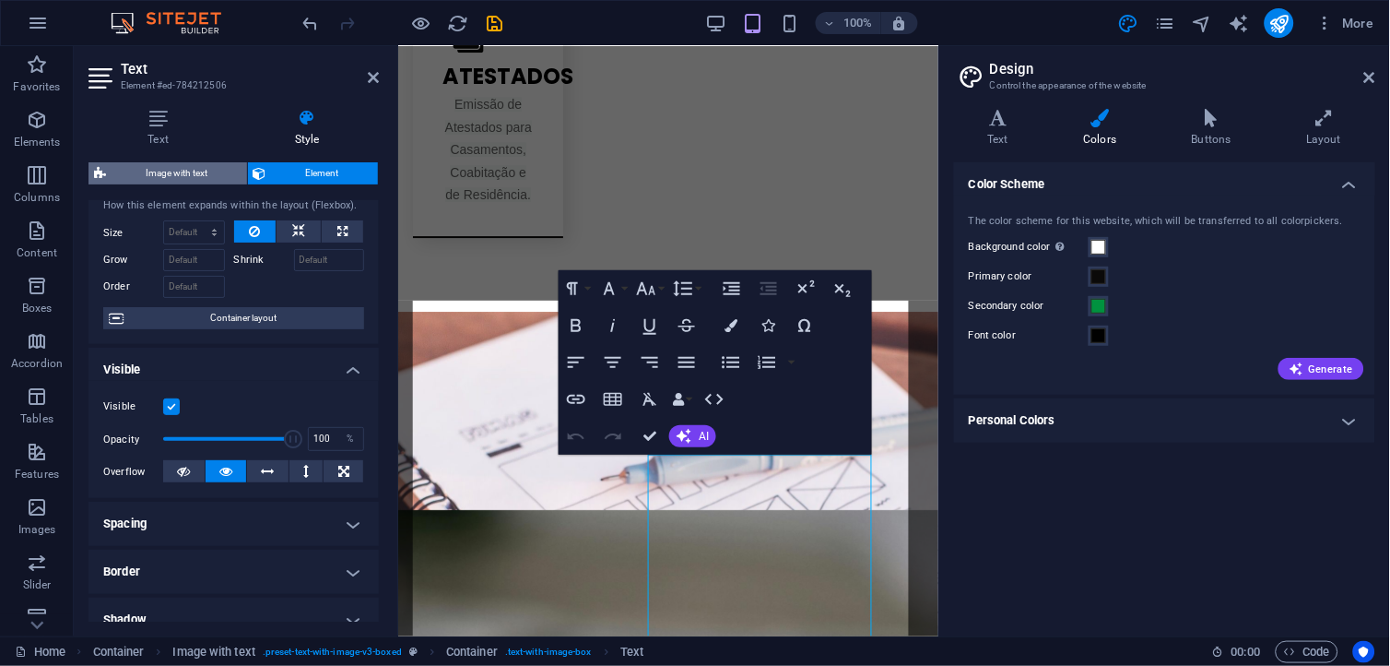
click at [182, 172] on span "Image with text" at bounding box center [177, 173] width 130 height 22
select select "rem"
select select "px"
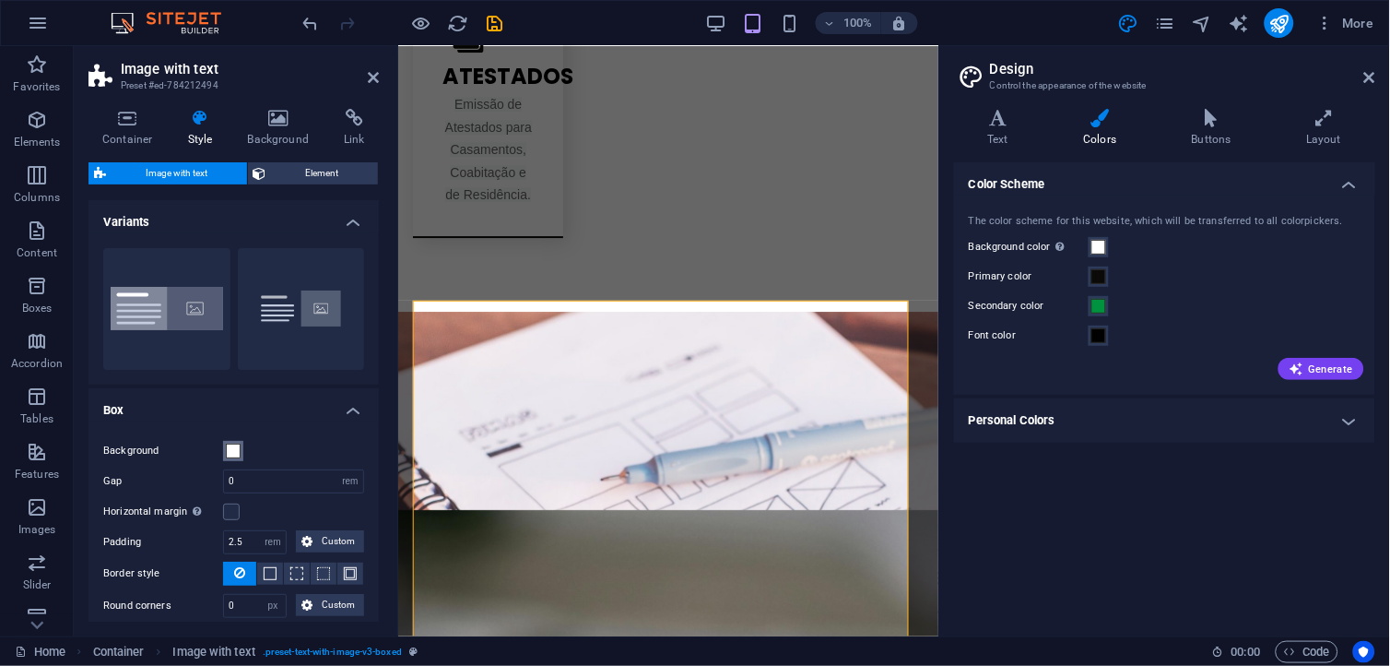
click at [237, 455] on span at bounding box center [233, 451] width 15 height 15
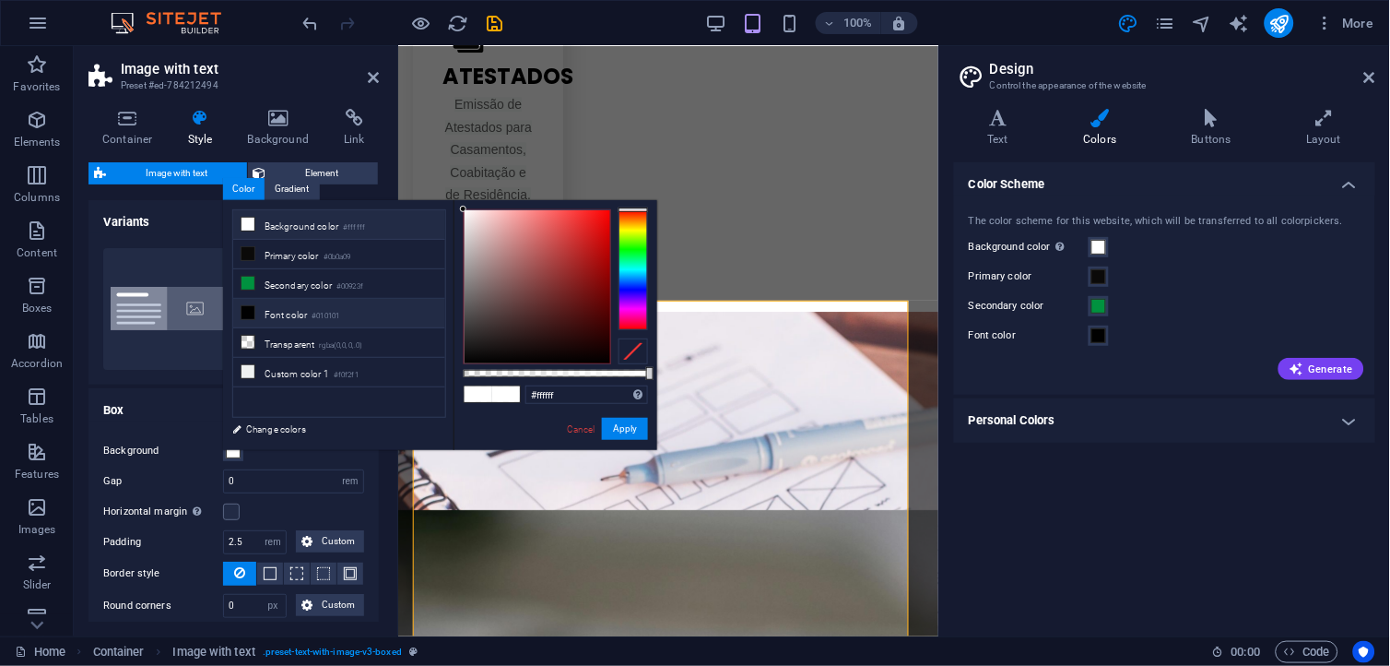
click at [305, 315] on li "Font color #010101" at bounding box center [339, 314] width 212 height 30
type input "#010101"
click at [614, 431] on button "Apply" at bounding box center [625, 429] width 46 height 22
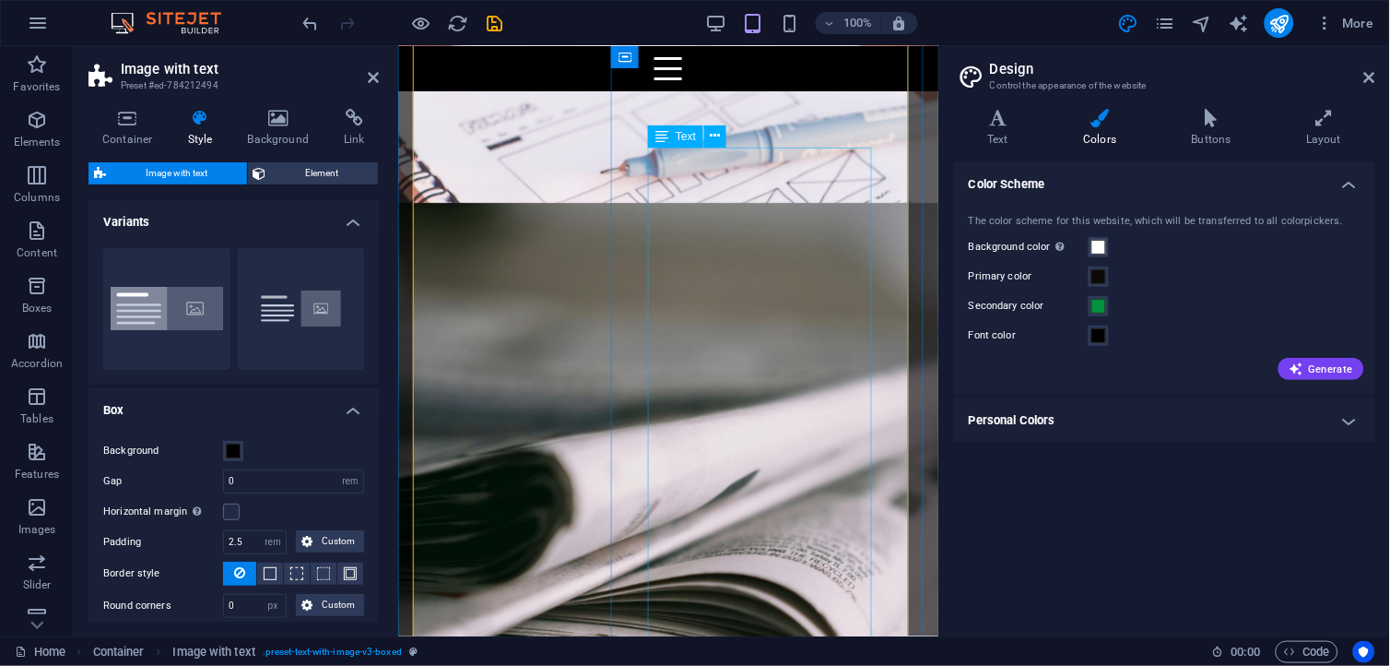
scroll to position [3000, 0]
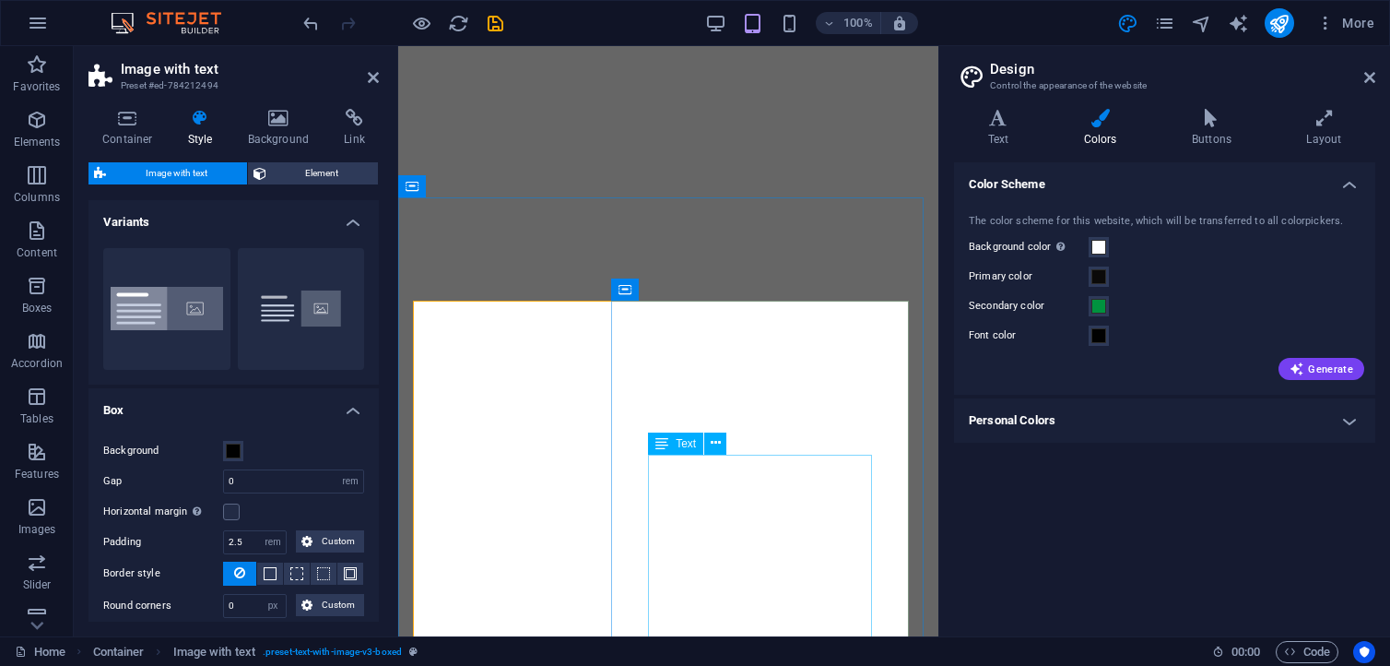
select select "rem"
select select "px"
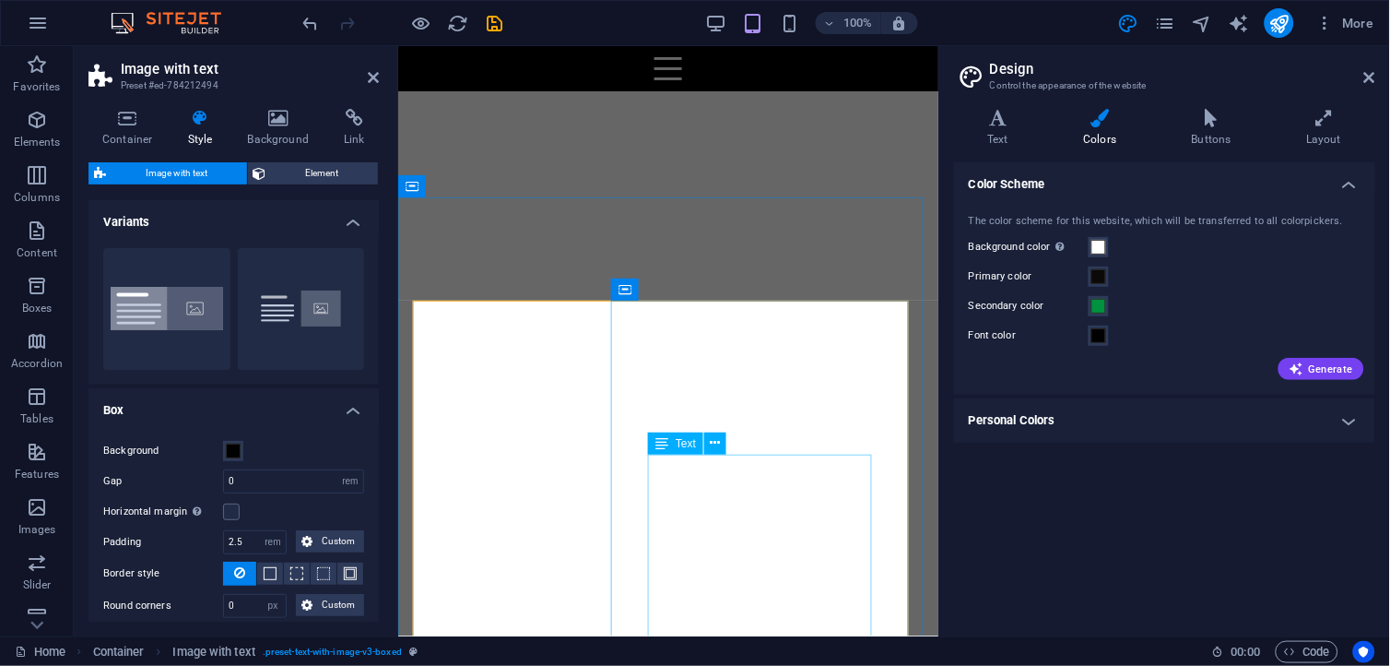
scroll to position [2796, 0]
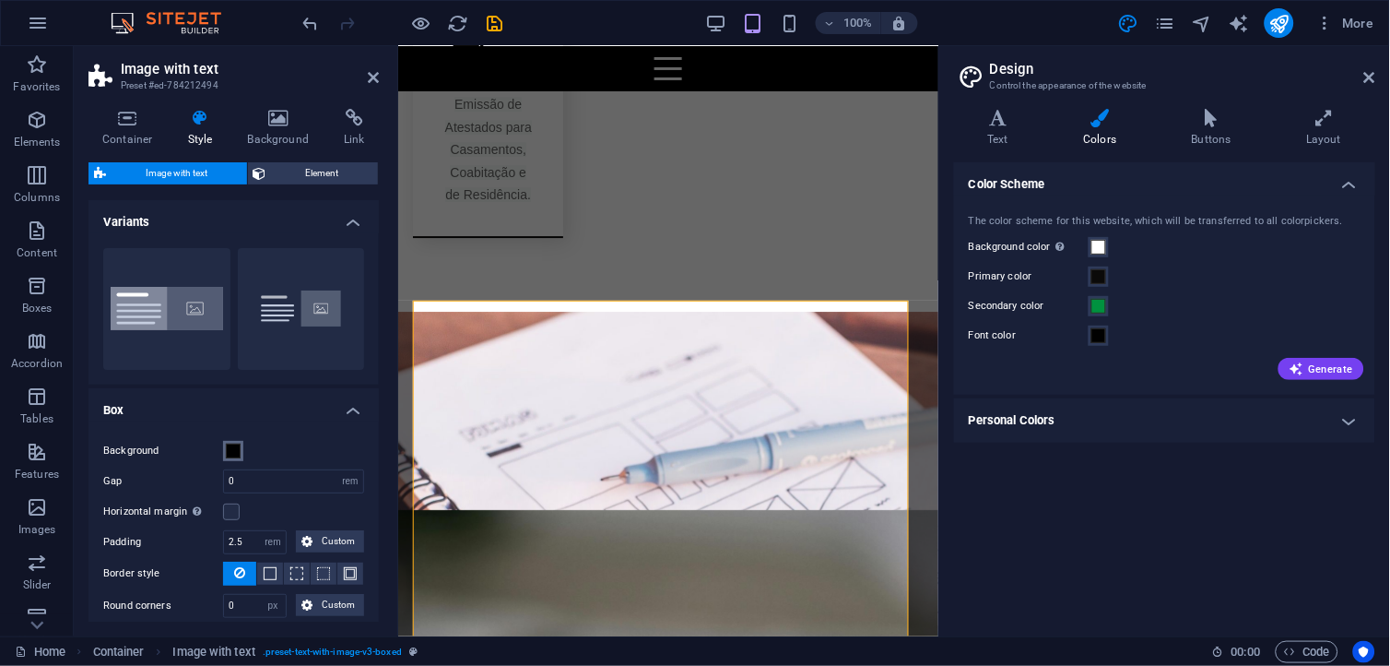
click at [232, 449] on span at bounding box center [233, 451] width 15 height 15
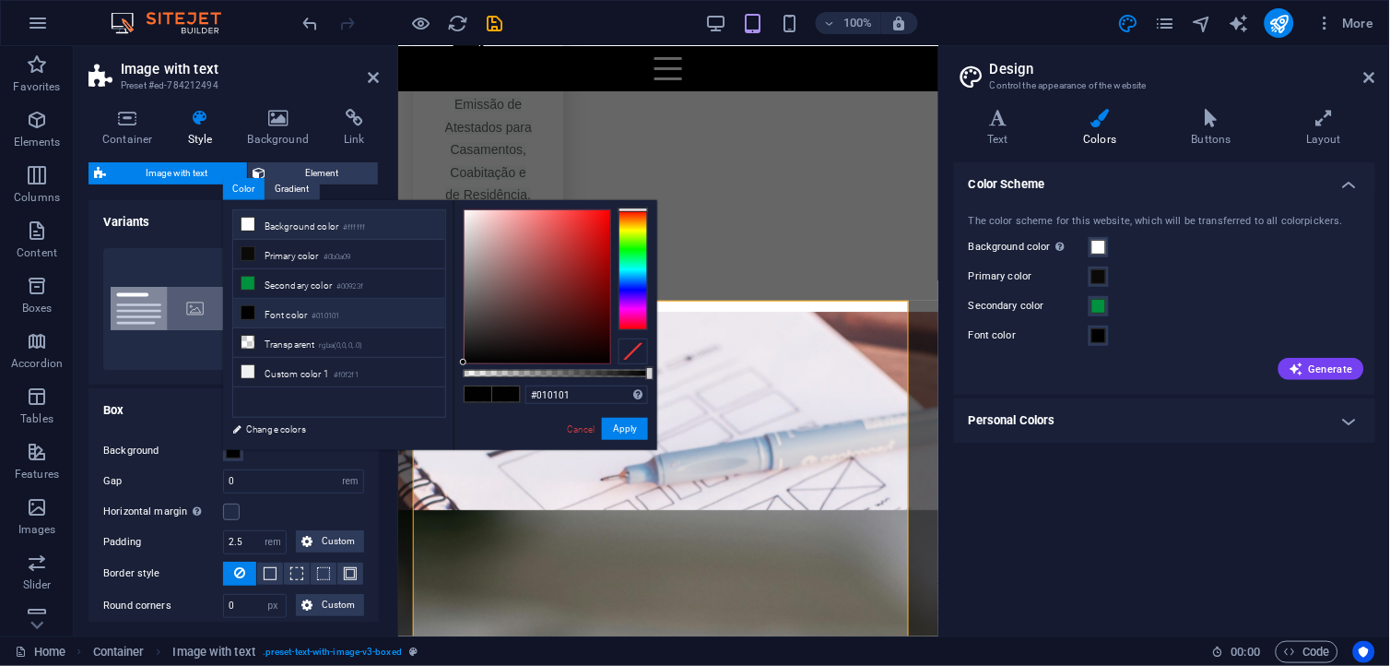
click at [315, 222] on li "Background color #ffffff" at bounding box center [339, 225] width 212 height 30
type input "#ffffff"
drag, startPoint x: 616, startPoint y: 421, endPoint x: 219, endPoint y: 371, distance: 399.7
click at [616, 421] on button "Apply" at bounding box center [625, 429] width 46 height 22
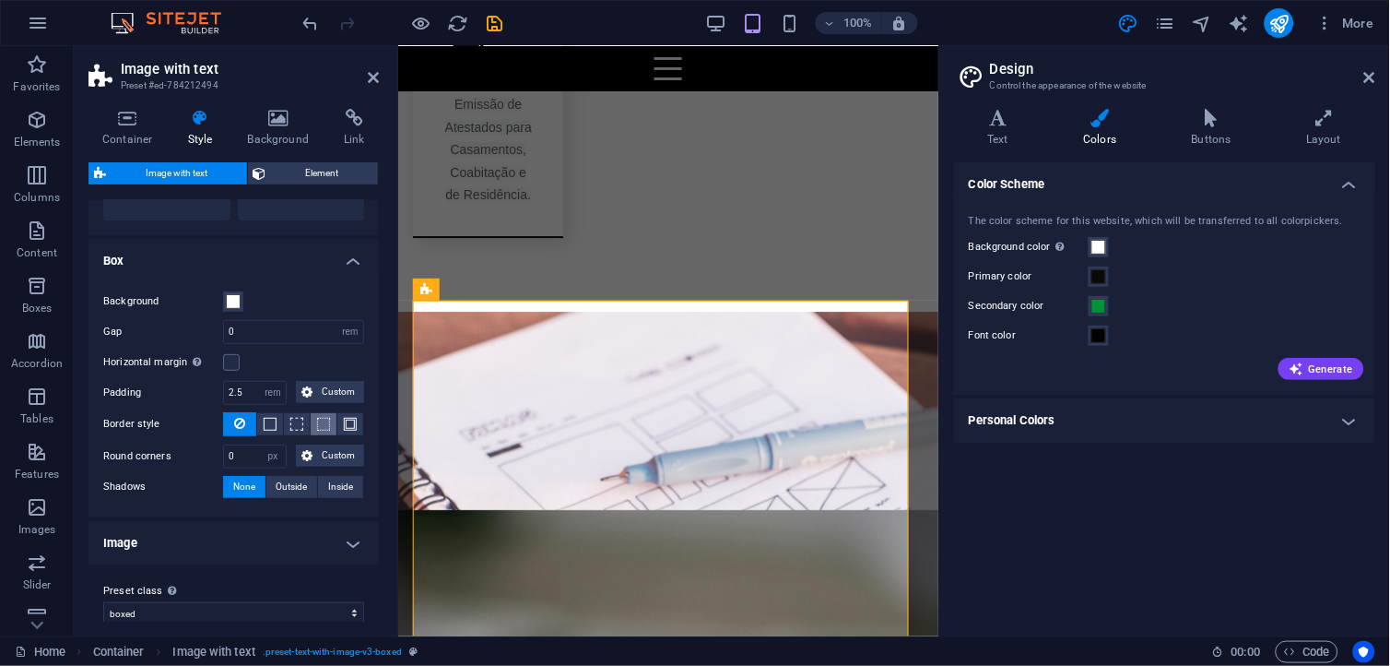
scroll to position [166, 0]
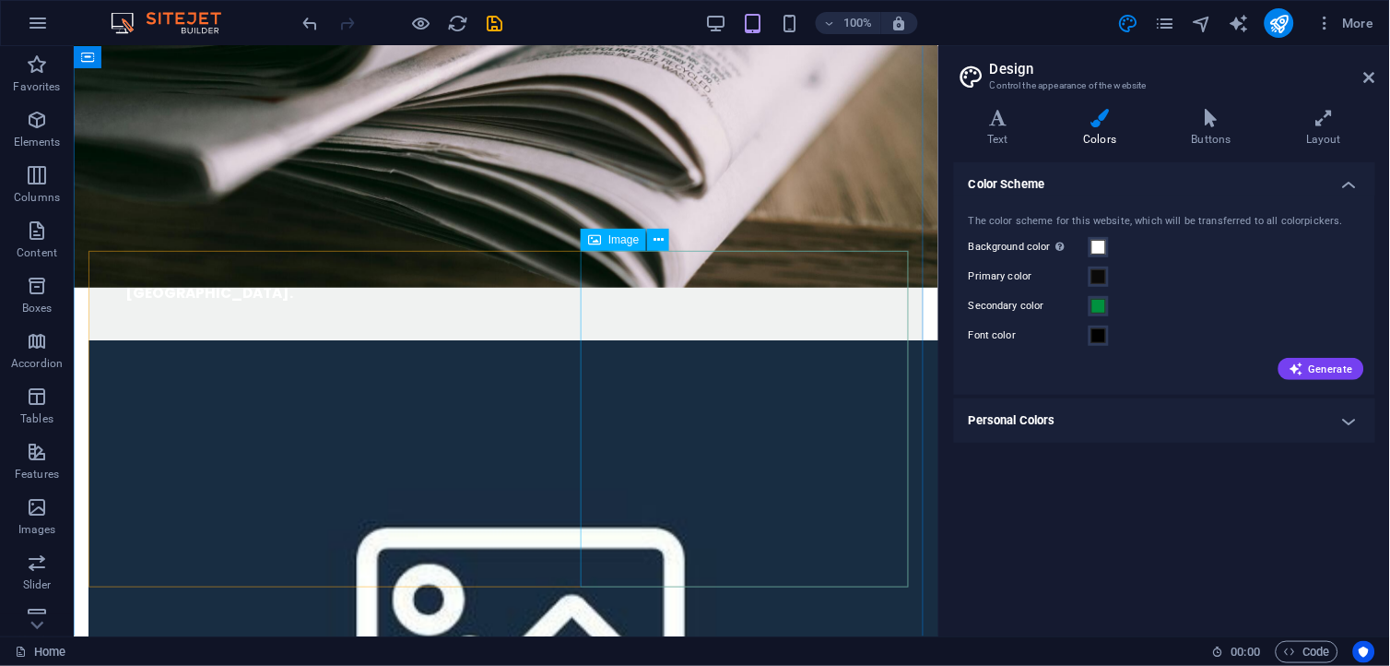
scroll to position [3369, 0]
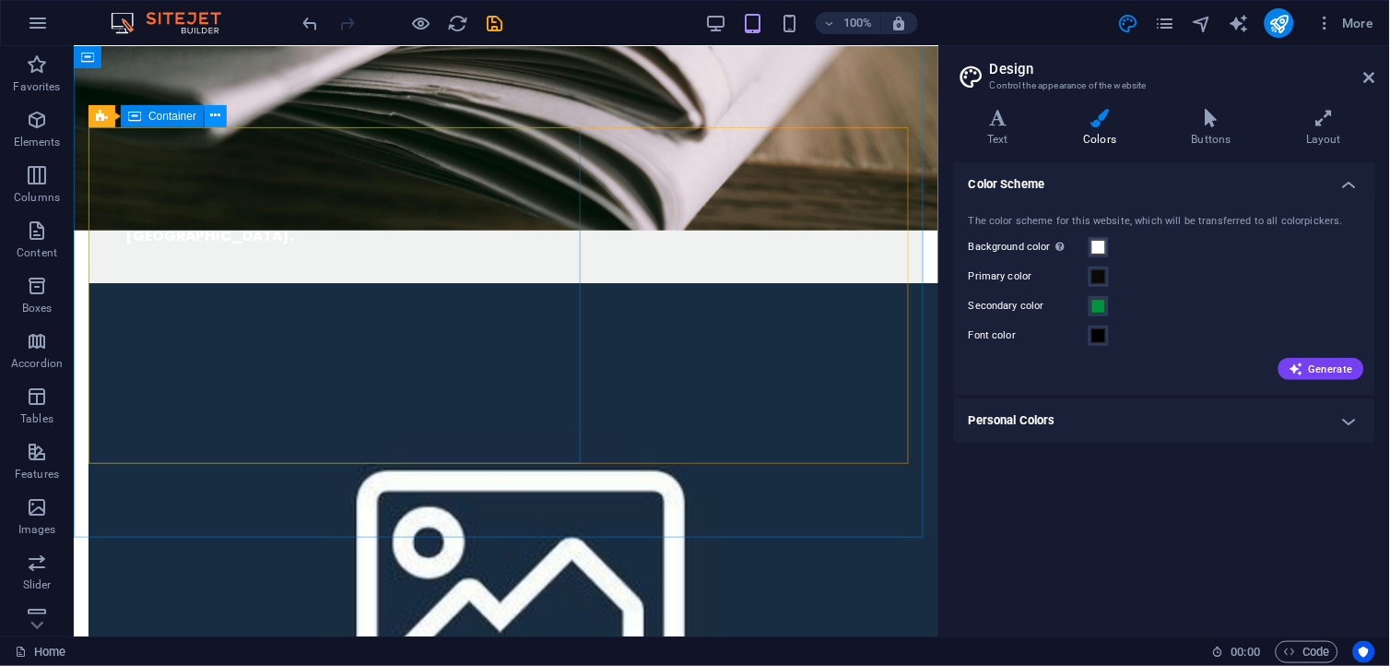
click at [216, 112] on icon at bounding box center [216, 115] width 10 height 19
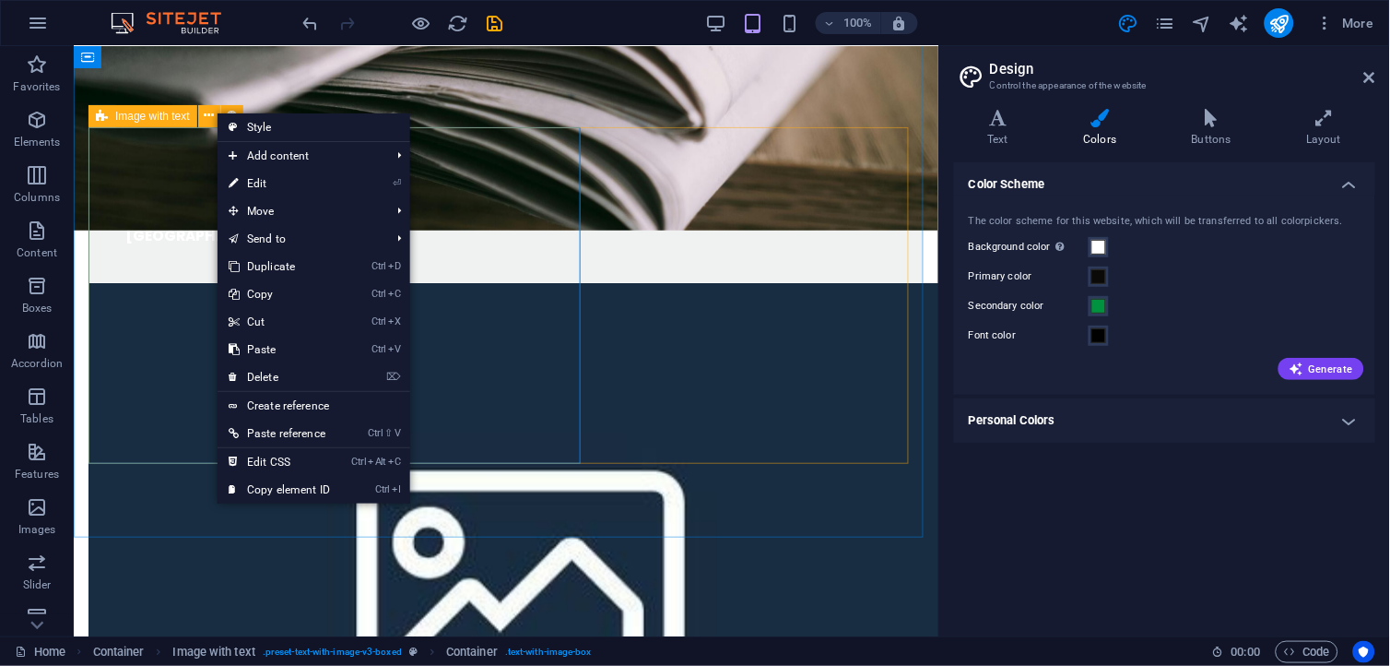
click at [105, 123] on icon at bounding box center [102, 116] width 12 height 22
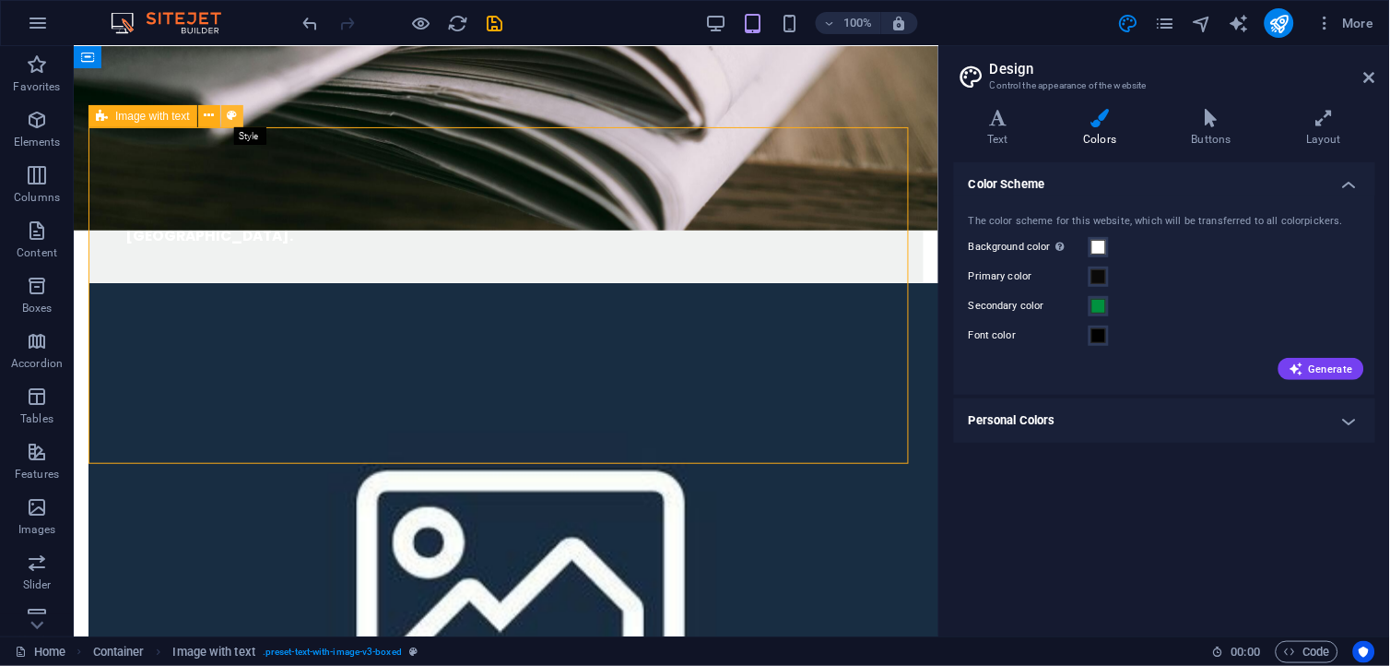
click at [233, 115] on icon at bounding box center [232, 115] width 10 height 19
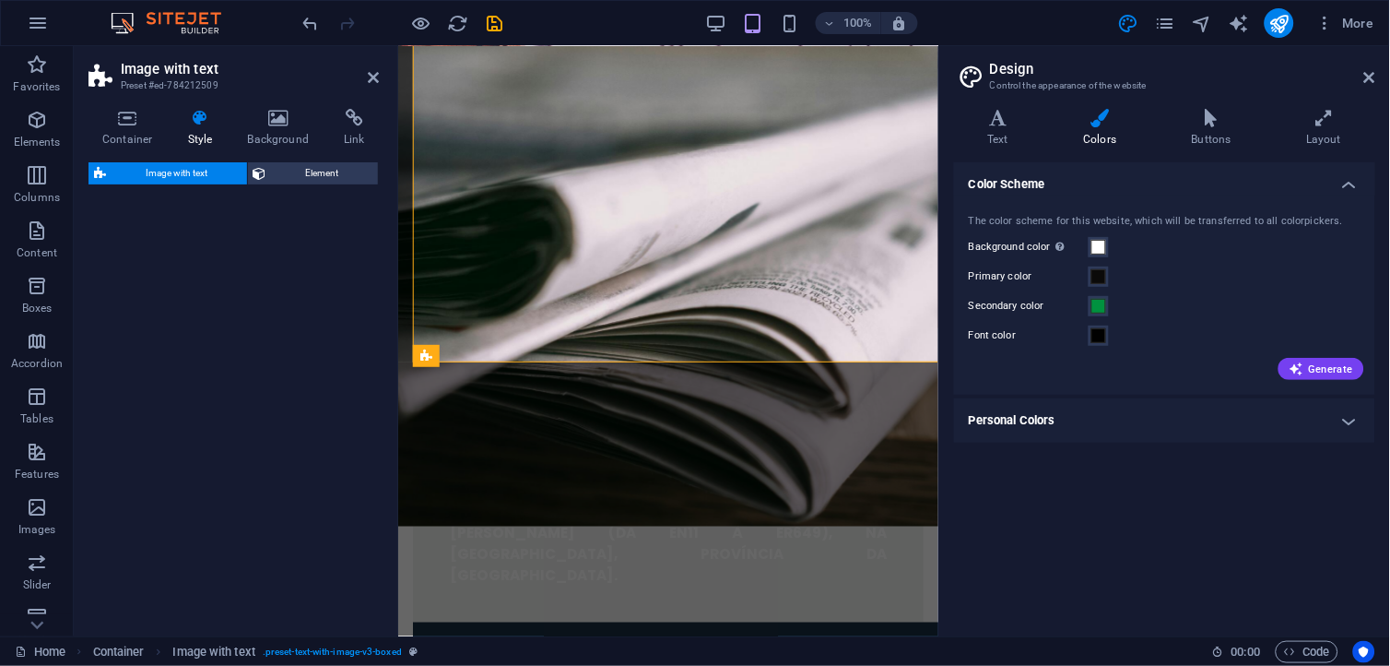
select select "rem"
select select "px"
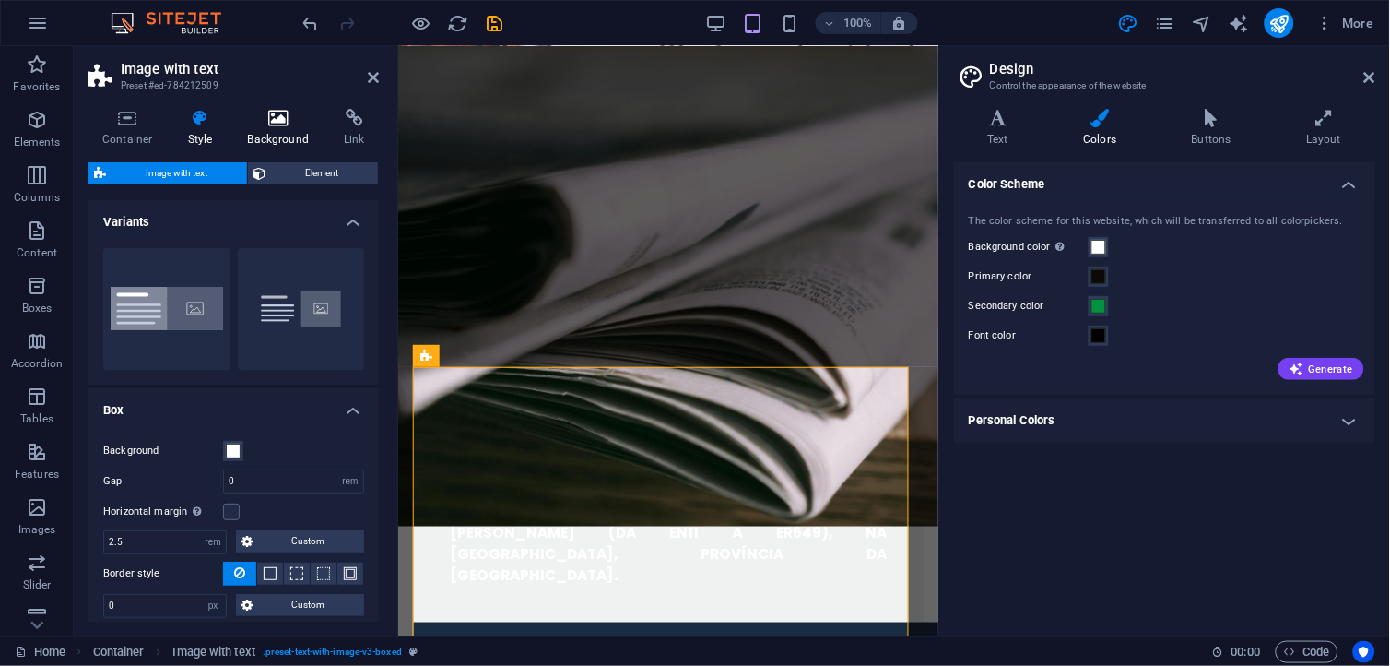
scroll to position [3471, 0]
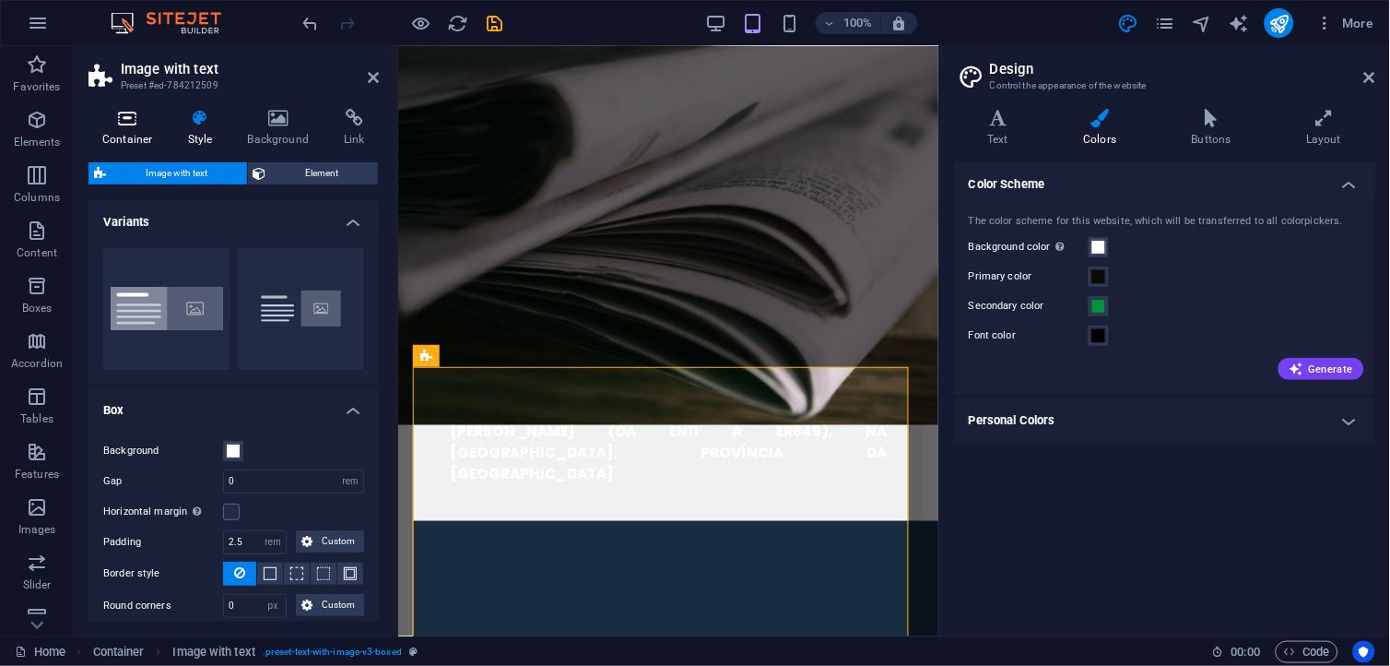
click at [126, 143] on h4 "Container" at bounding box center [132, 128] width 86 height 39
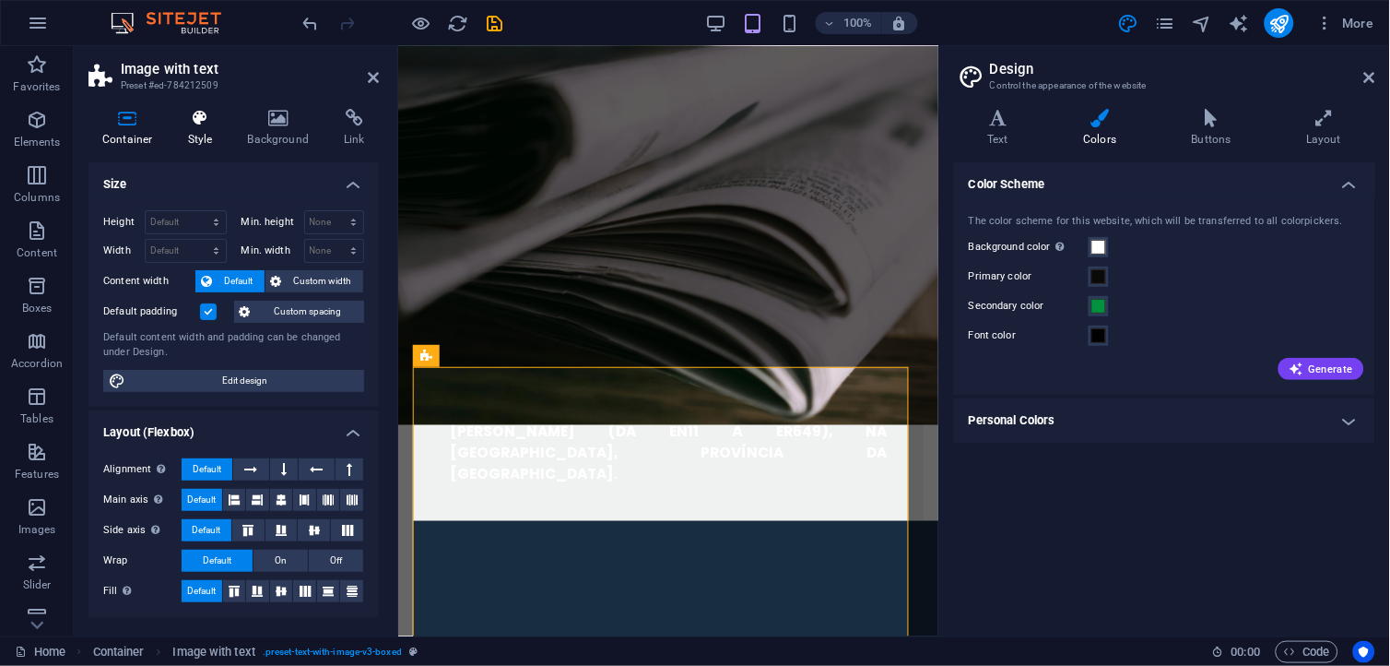
click at [188, 136] on h4 "Style" at bounding box center [204, 128] width 60 height 39
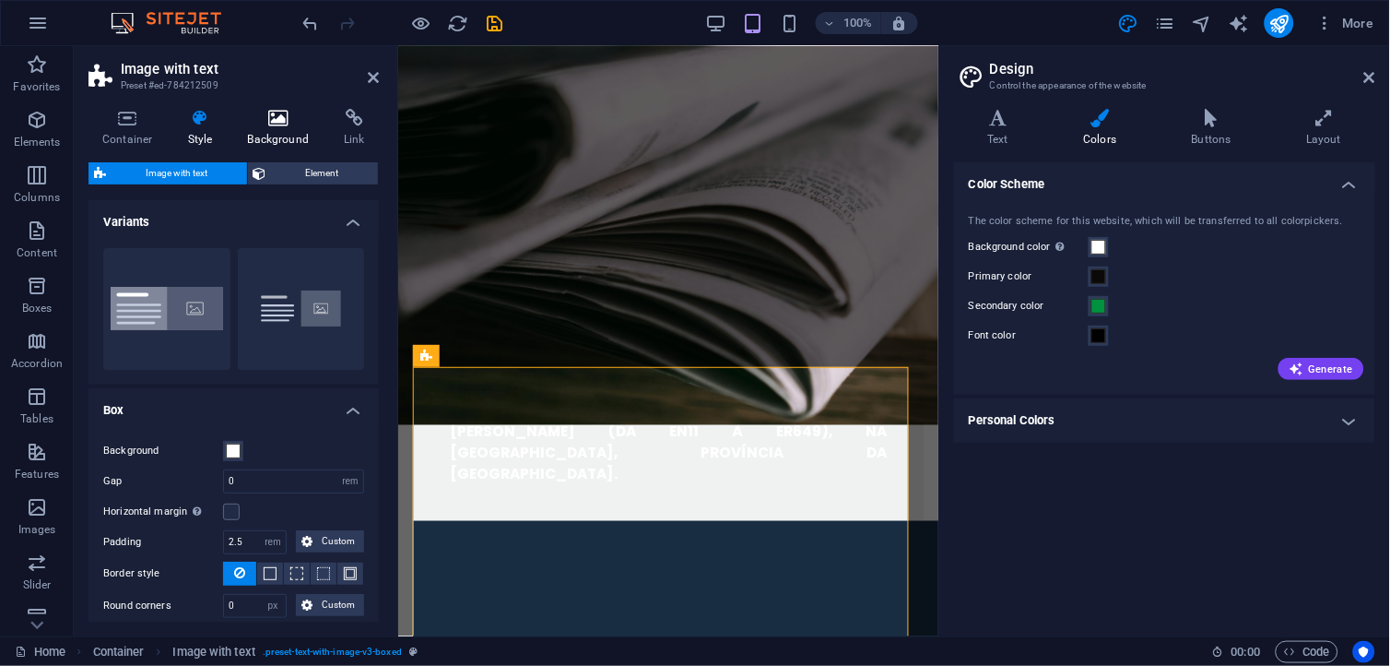
click at [261, 138] on h4 "Background" at bounding box center [282, 128] width 97 height 39
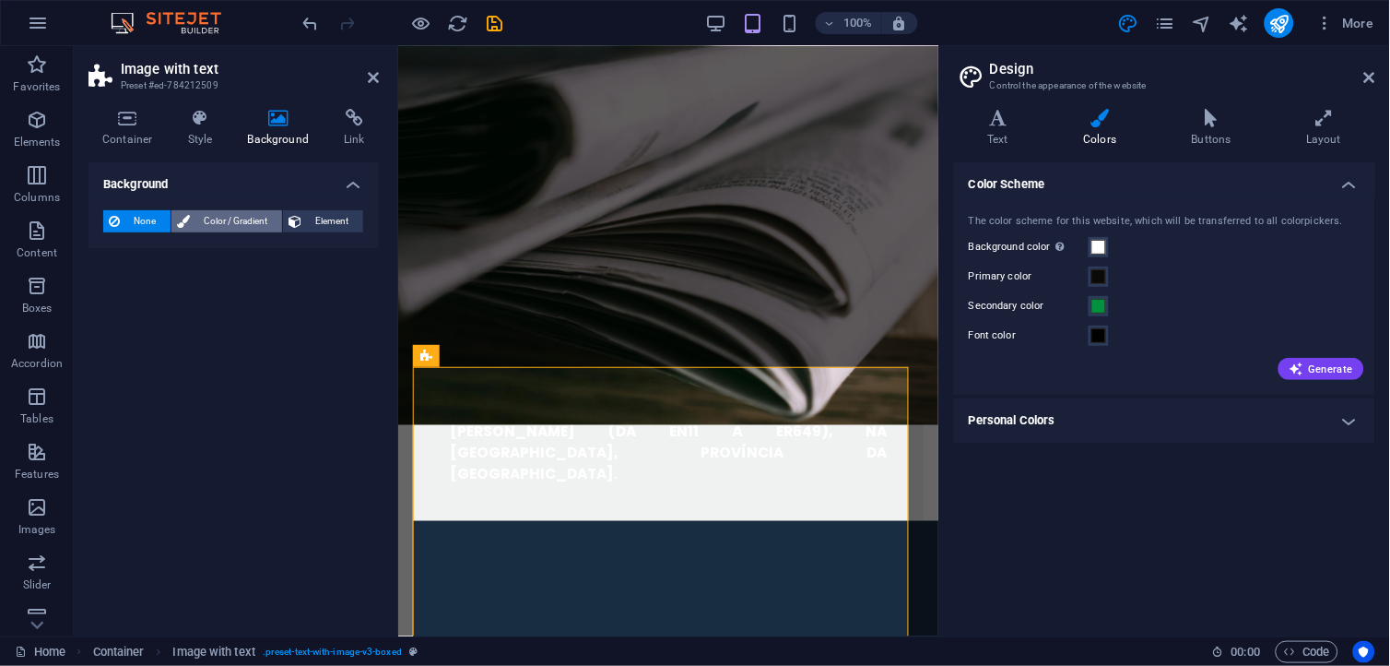
click at [235, 224] on span "Color / Gradient" at bounding box center [235, 221] width 81 height 22
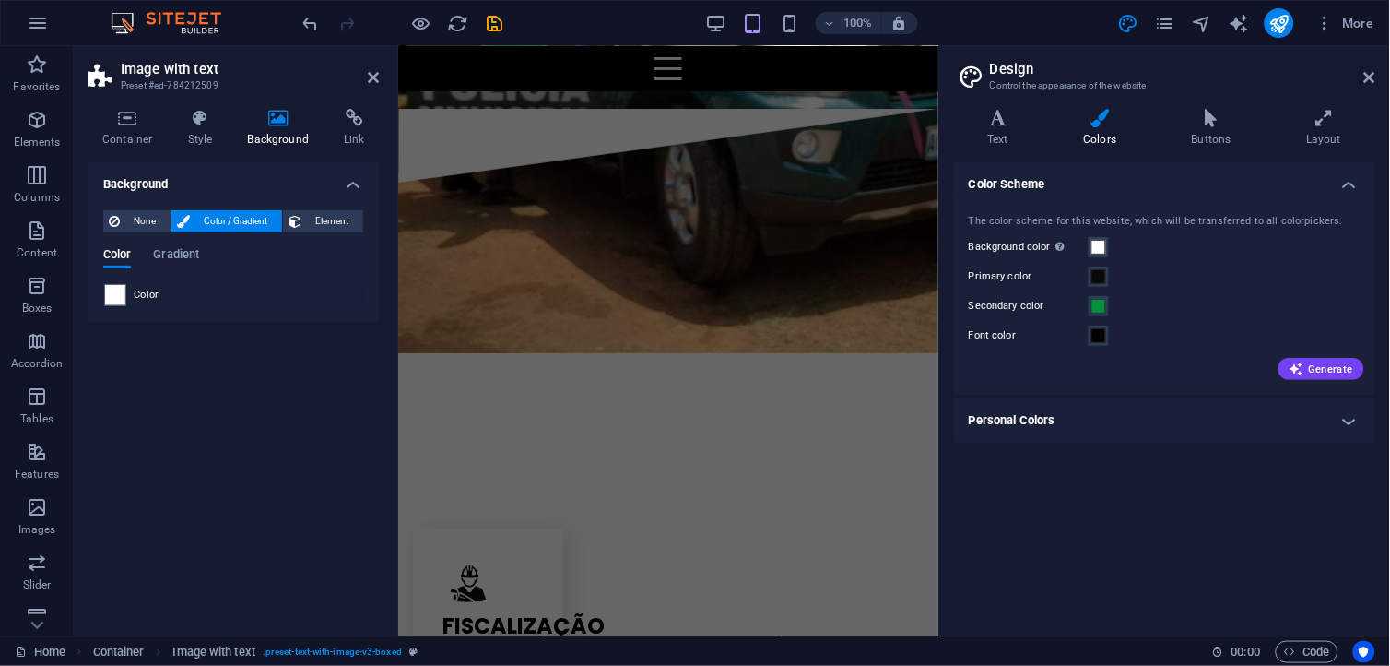
scroll to position [1531, 0]
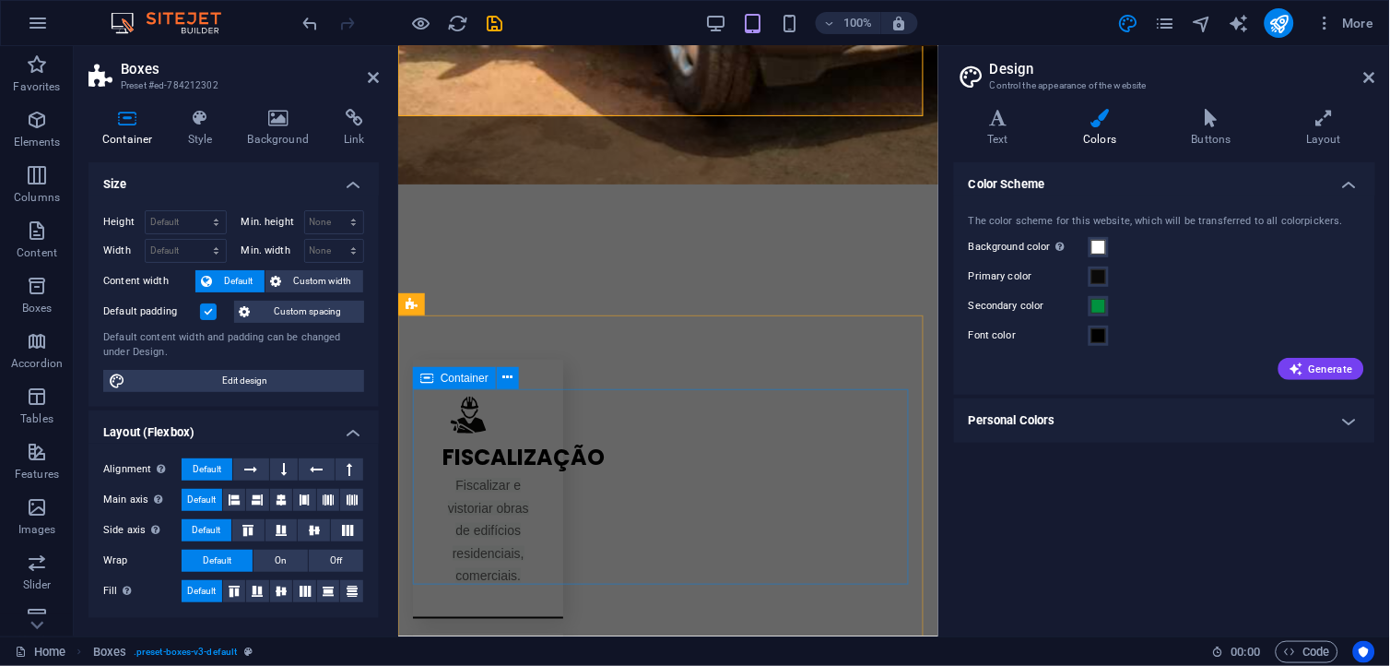
scroll to position [1735, 0]
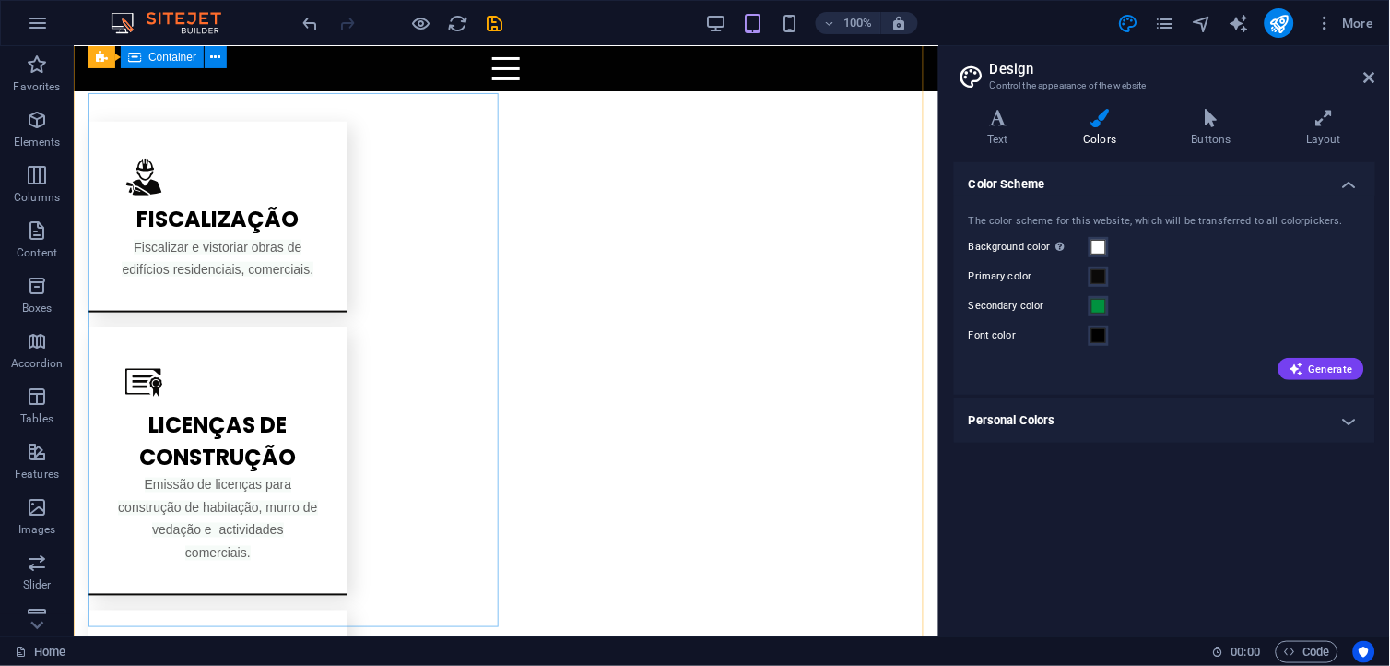
scroll to position [1811, 0]
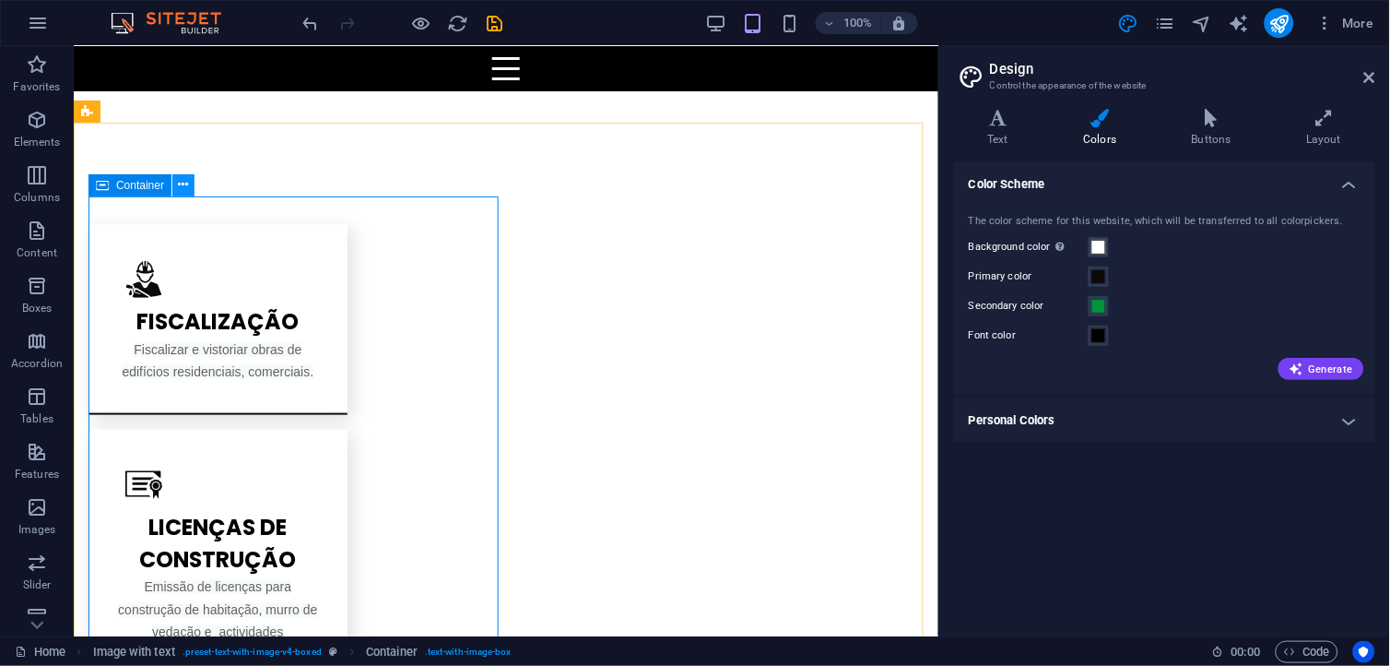
click at [184, 184] on icon at bounding box center [184, 184] width 10 height 19
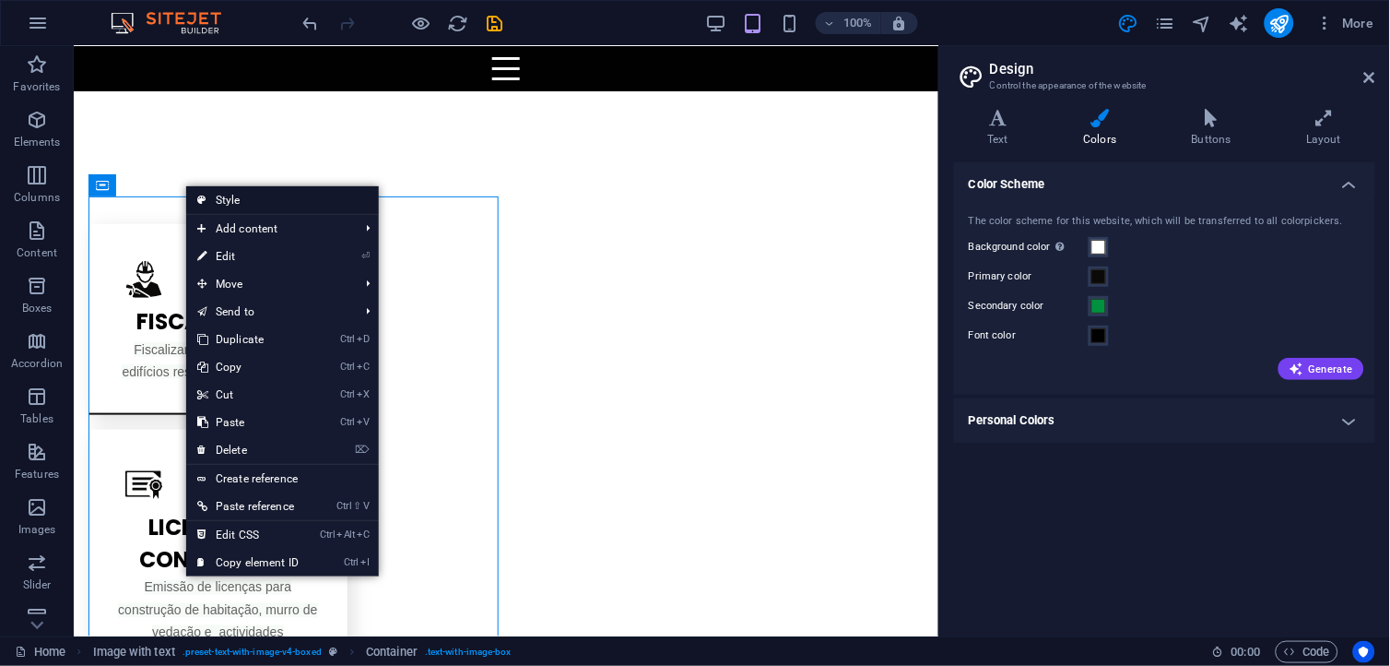
click at [290, 198] on link "Style" at bounding box center [282, 200] width 193 height 28
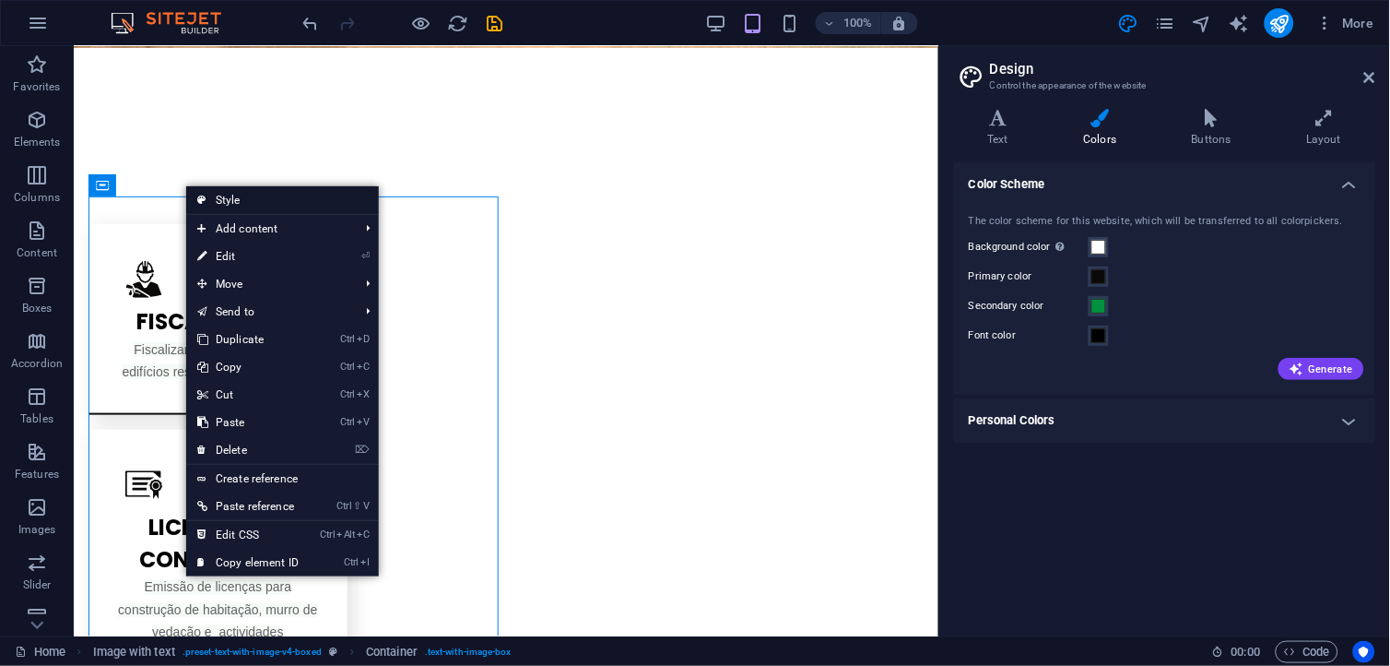
select select "rem"
select select "px"
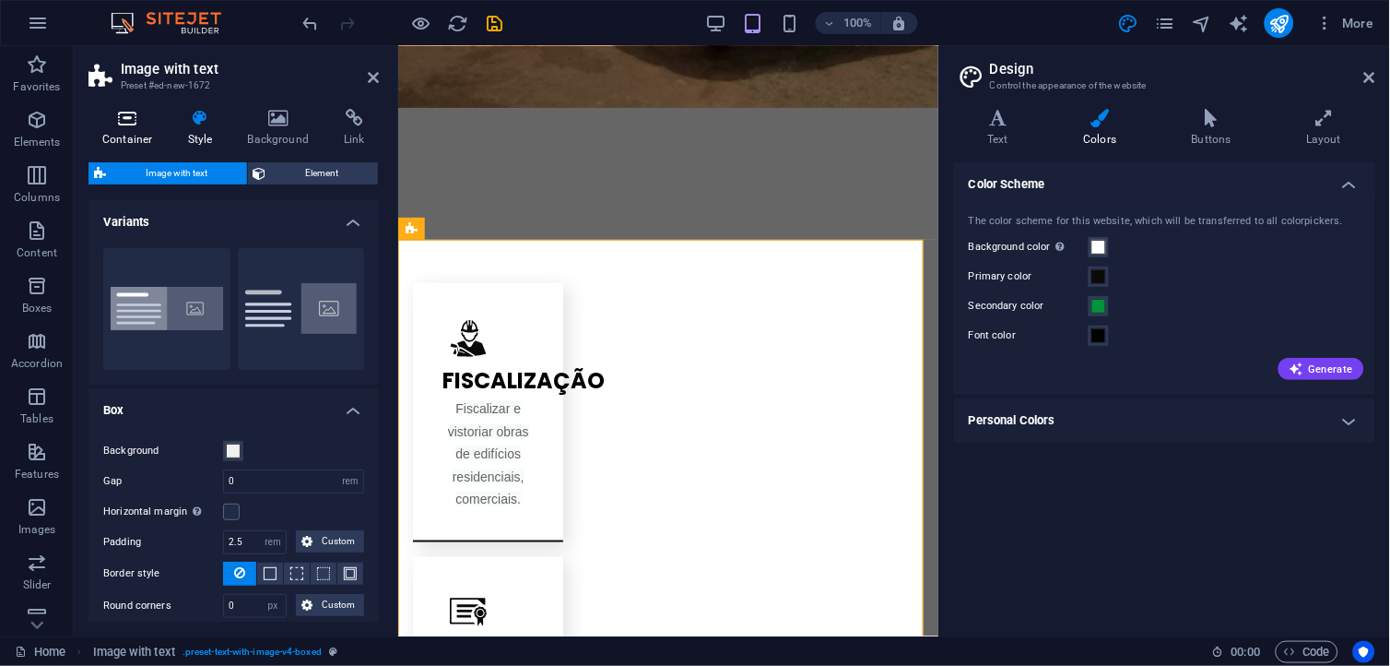
click at [132, 130] on h4 "Container" at bounding box center [132, 128] width 86 height 39
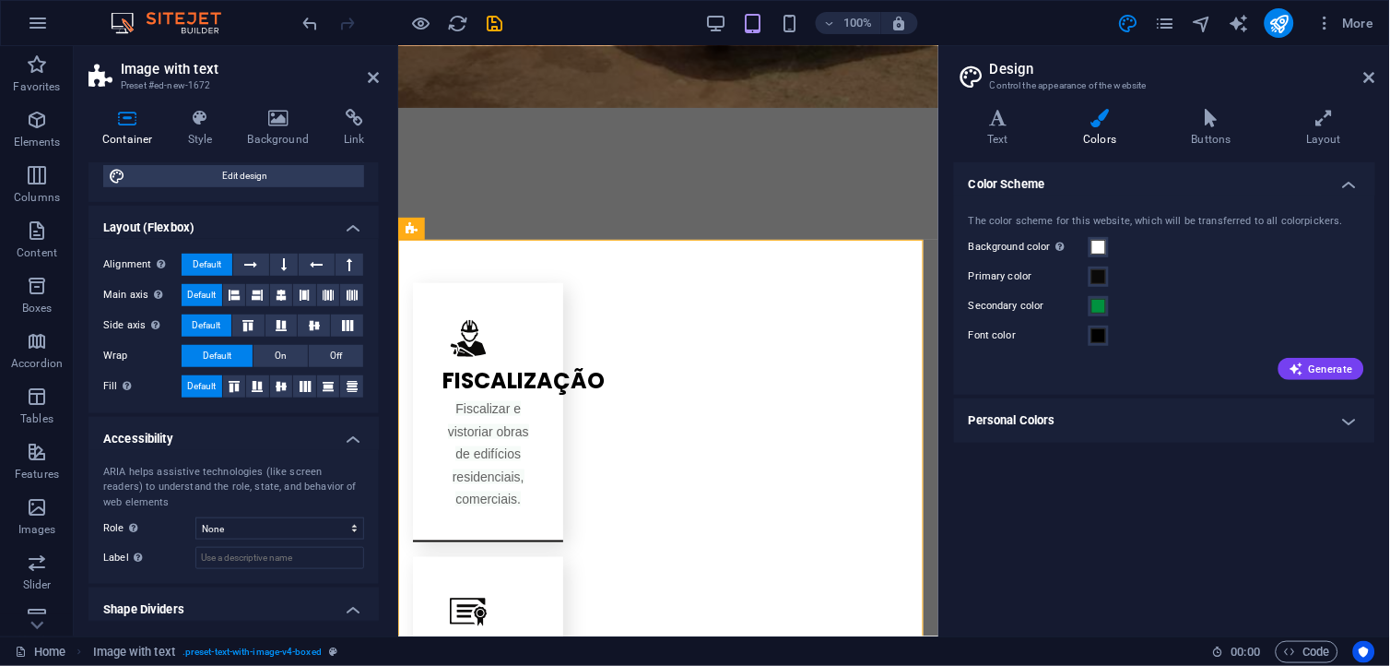
scroll to position [0, 0]
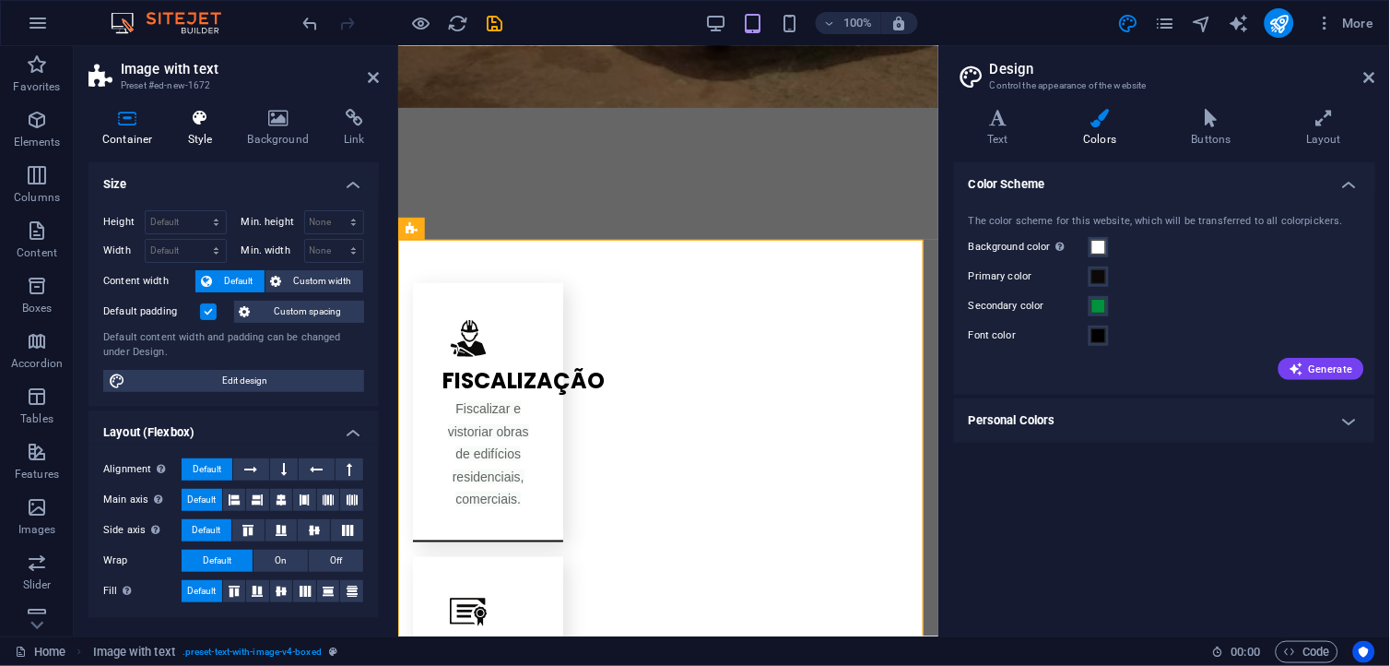
click at [196, 134] on h4 "Style" at bounding box center [204, 128] width 60 height 39
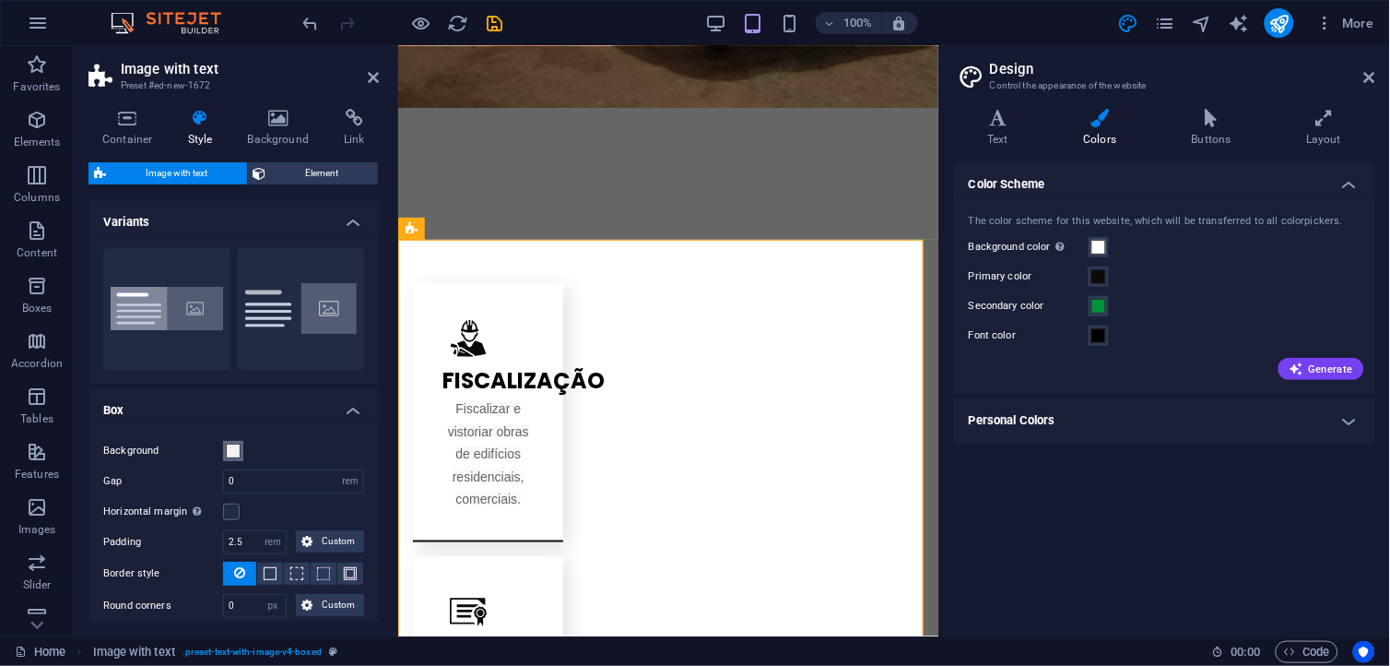
click at [237, 452] on span at bounding box center [233, 451] width 15 height 15
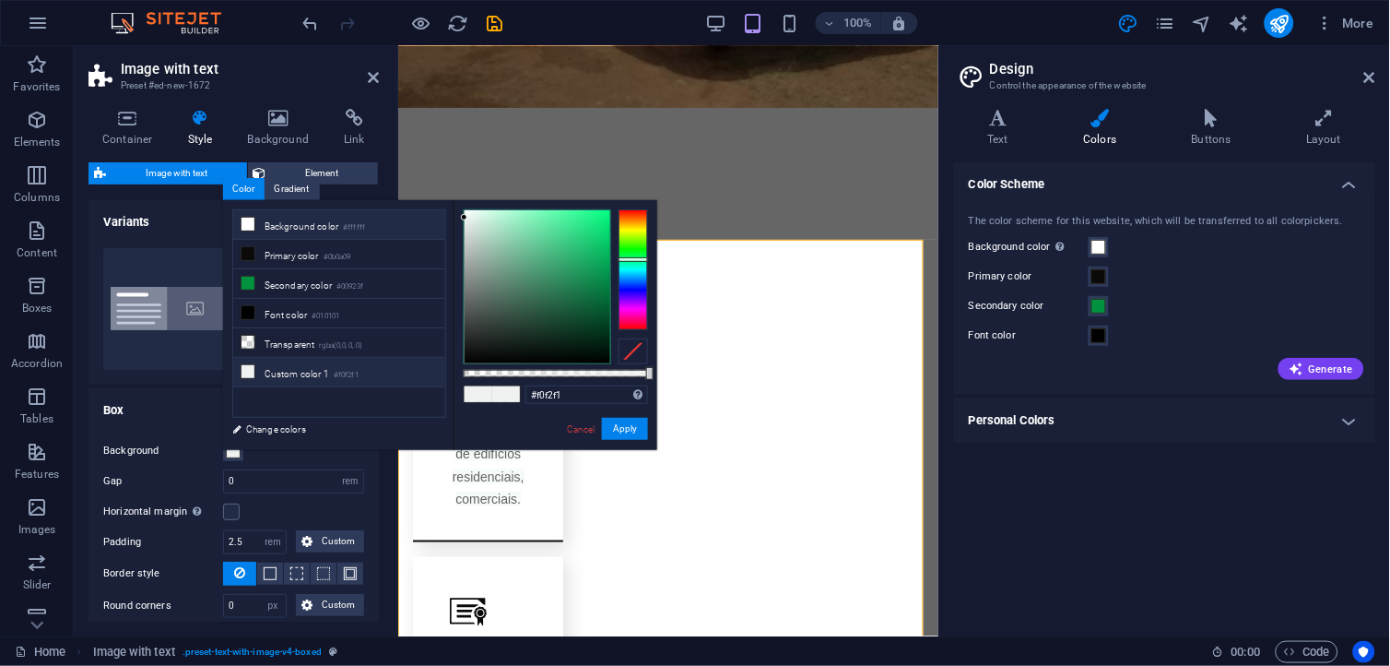
click at [300, 227] on li "Background color #ffffff" at bounding box center [339, 225] width 212 height 30
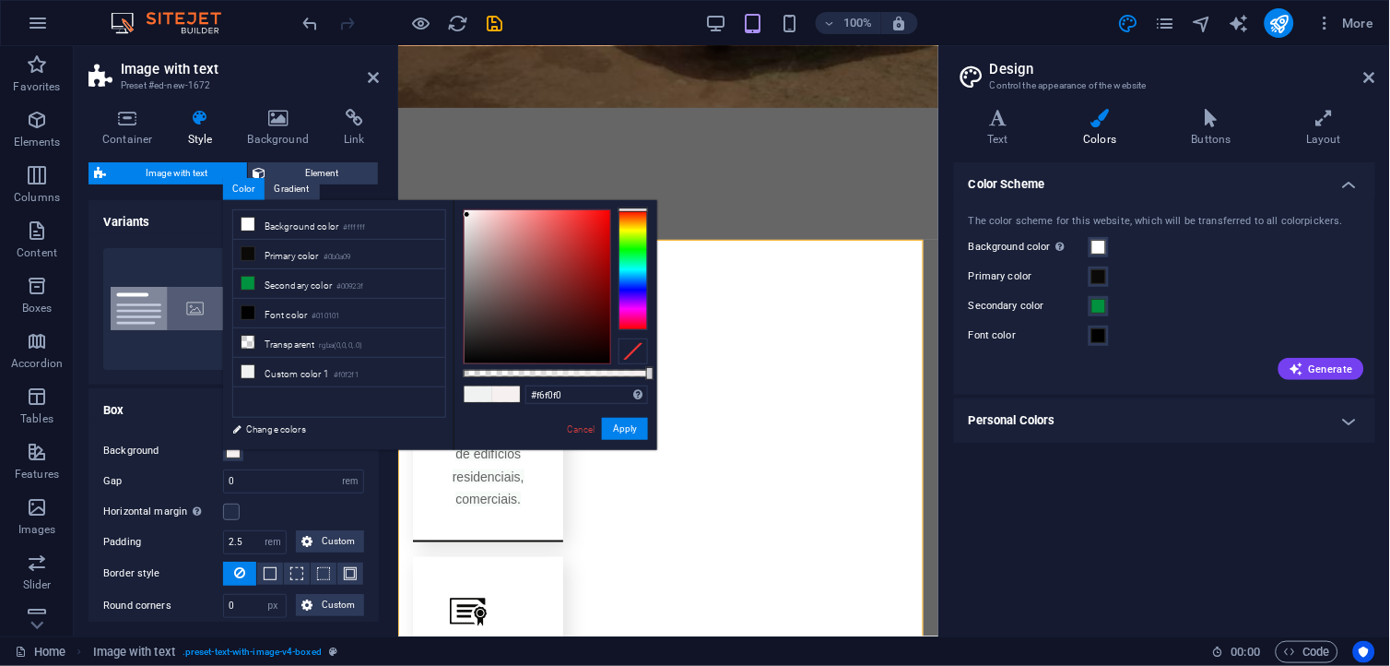
type input "#f6efef"
click at [468, 215] on div at bounding box center [538, 286] width 146 height 153
click at [632, 432] on button "Apply" at bounding box center [625, 429] width 46 height 22
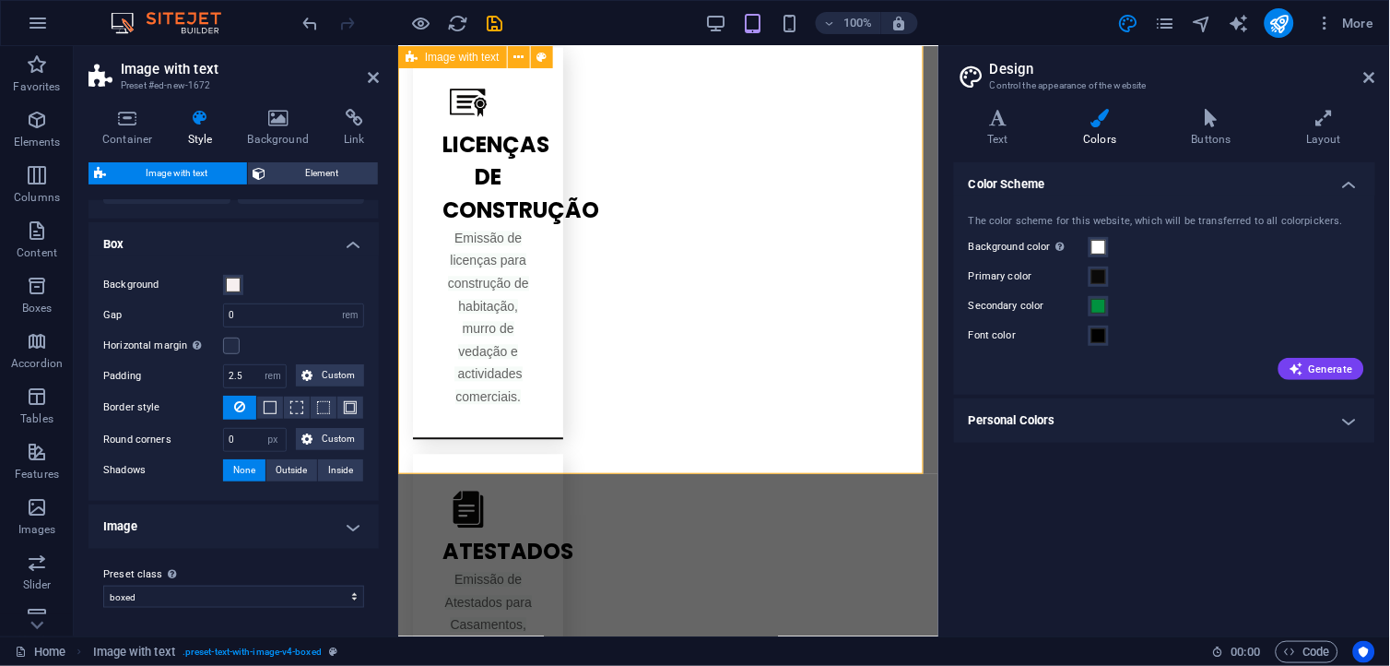
scroll to position [2324, 0]
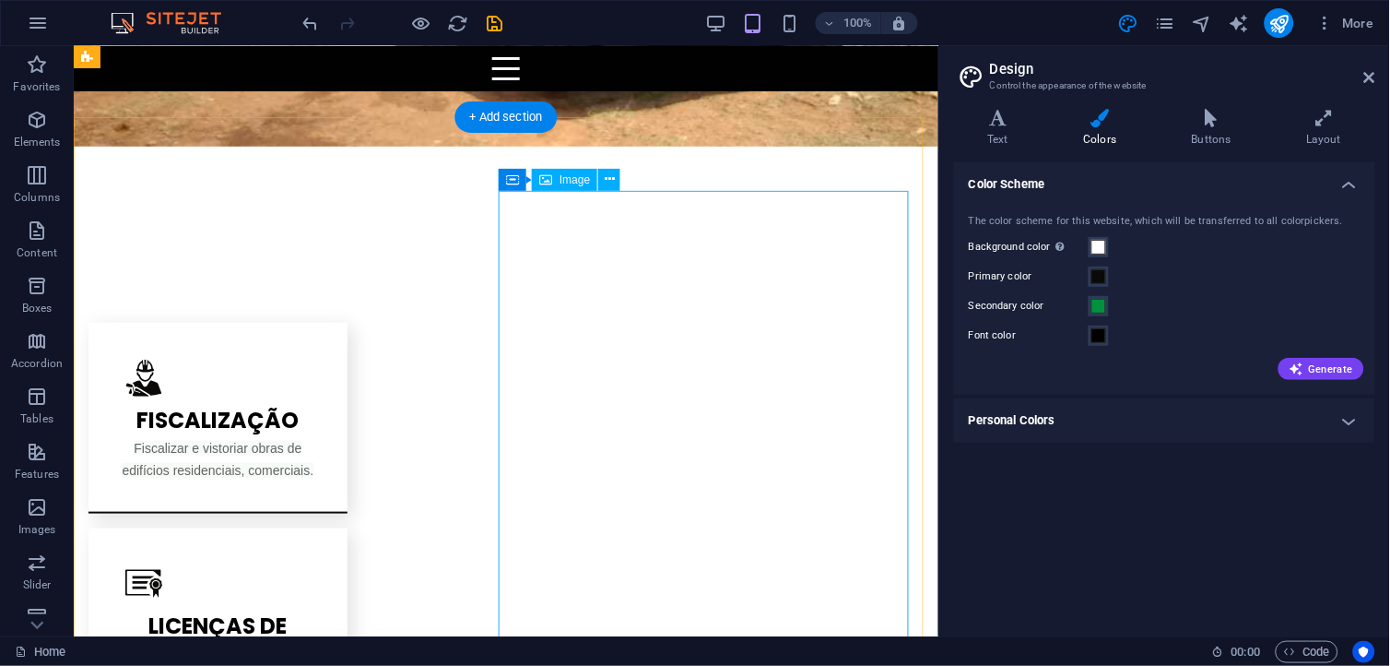
scroll to position [1709, 0]
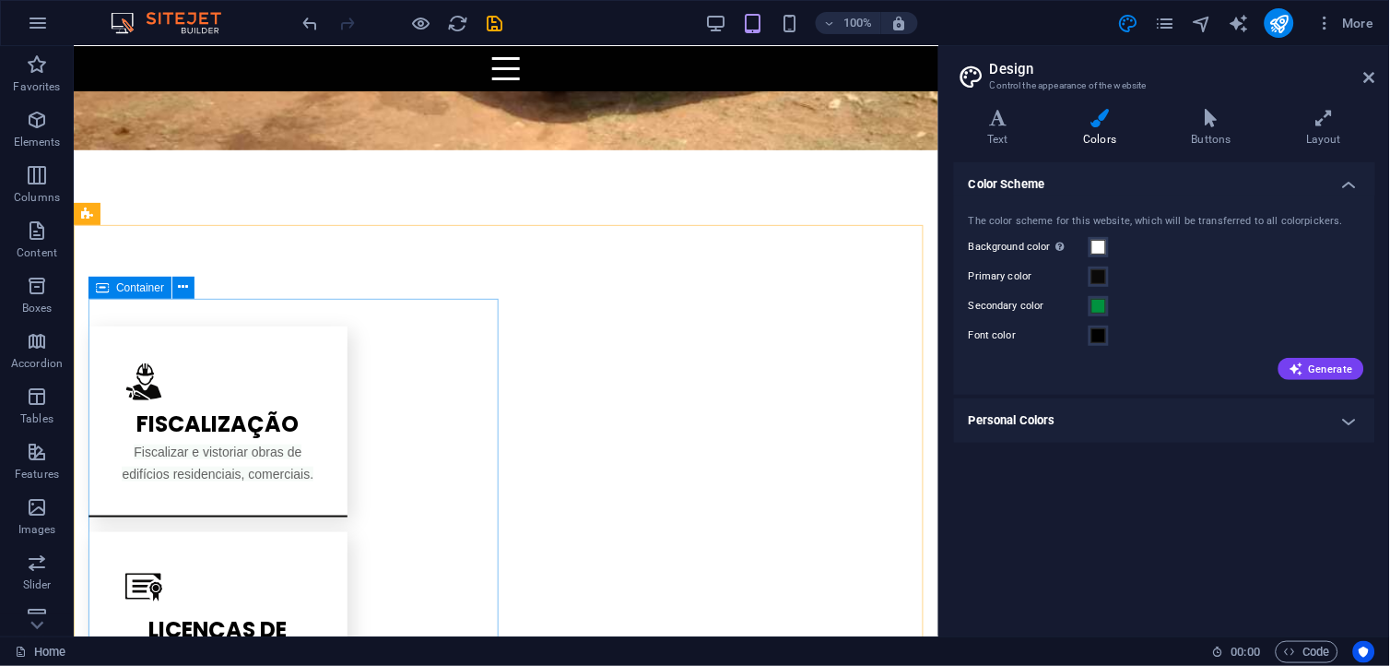
click at [196, 283] on div "Container" at bounding box center [148, 288] width 118 height 23
click at [191, 283] on button at bounding box center [183, 288] width 22 height 22
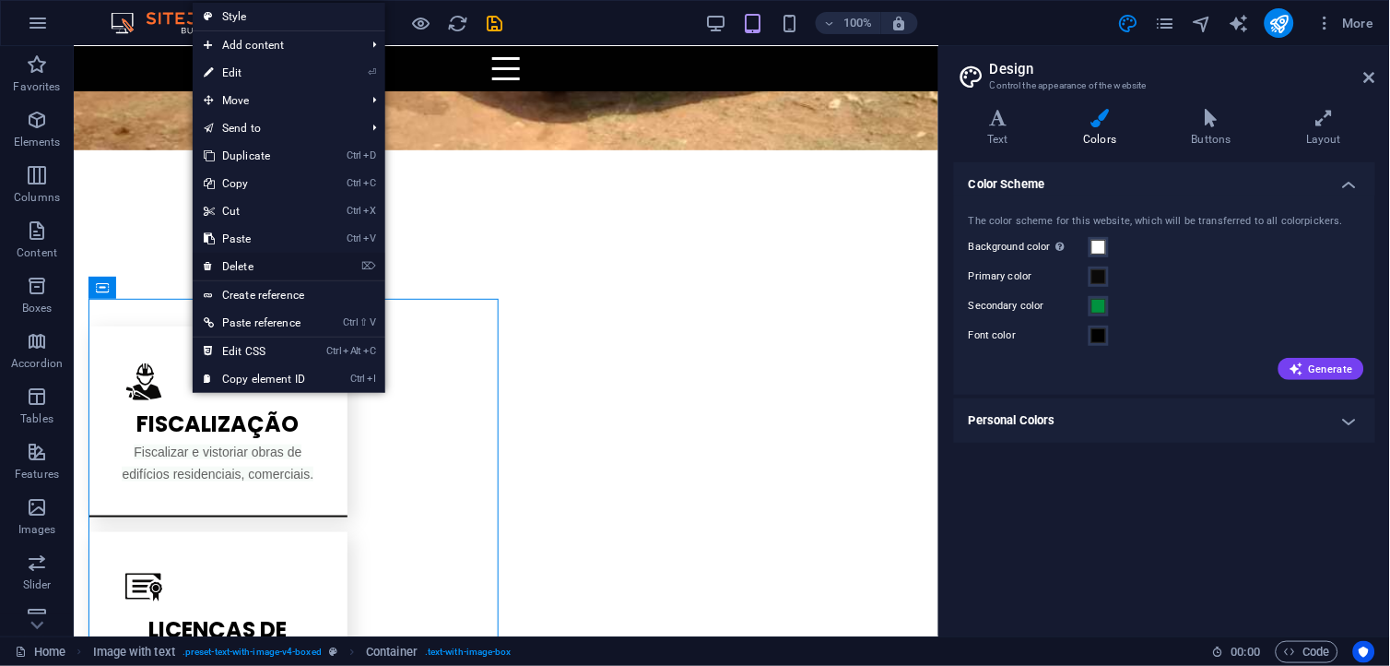
click at [264, 264] on link "⌦ Delete" at bounding box center [255, 267] width 124 height 28
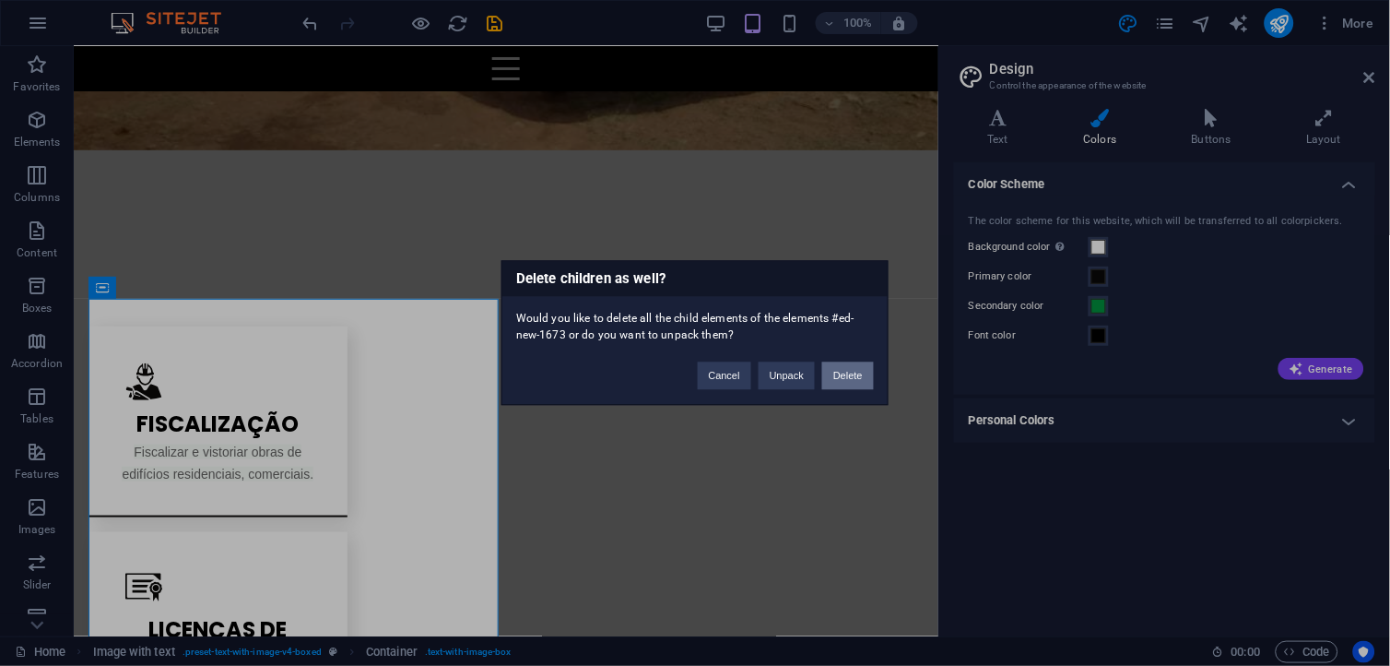
click at [839, 380] on button "Delete" at bounding box center [848, 376] width 52 height 28
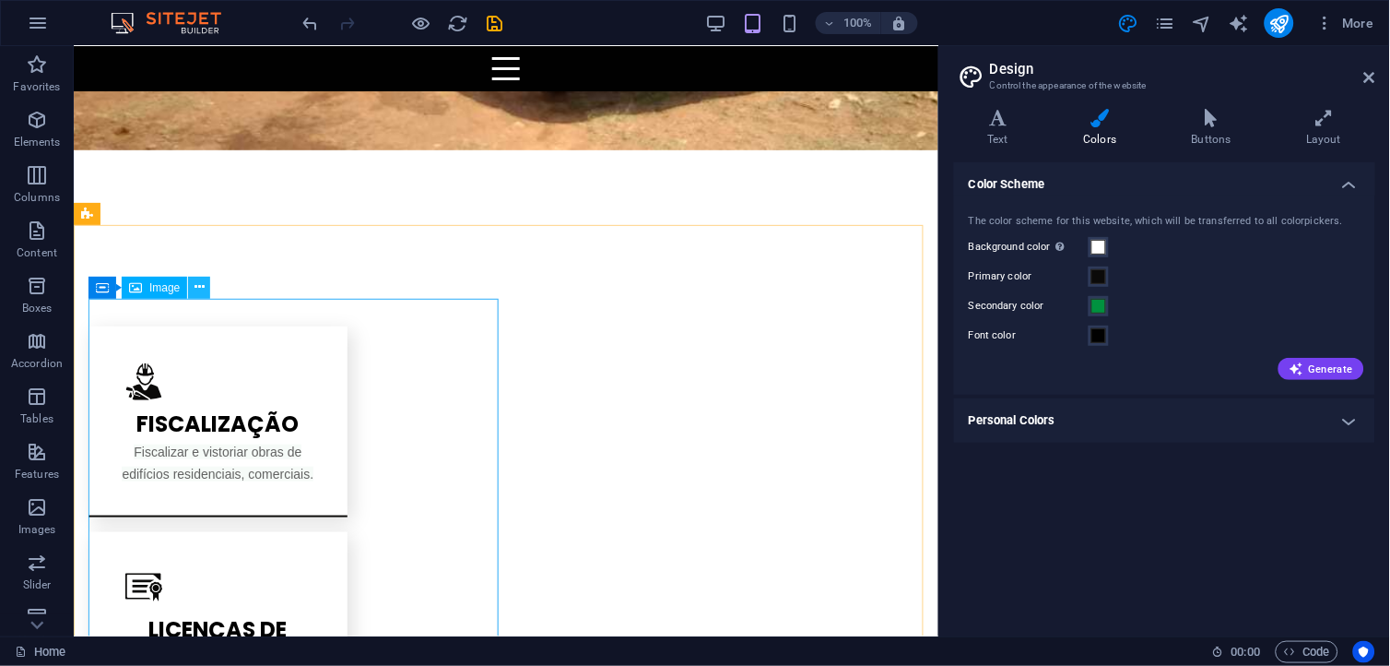
click at [198, 287] on icon at bounding box center [200, 287] width 10 height 19
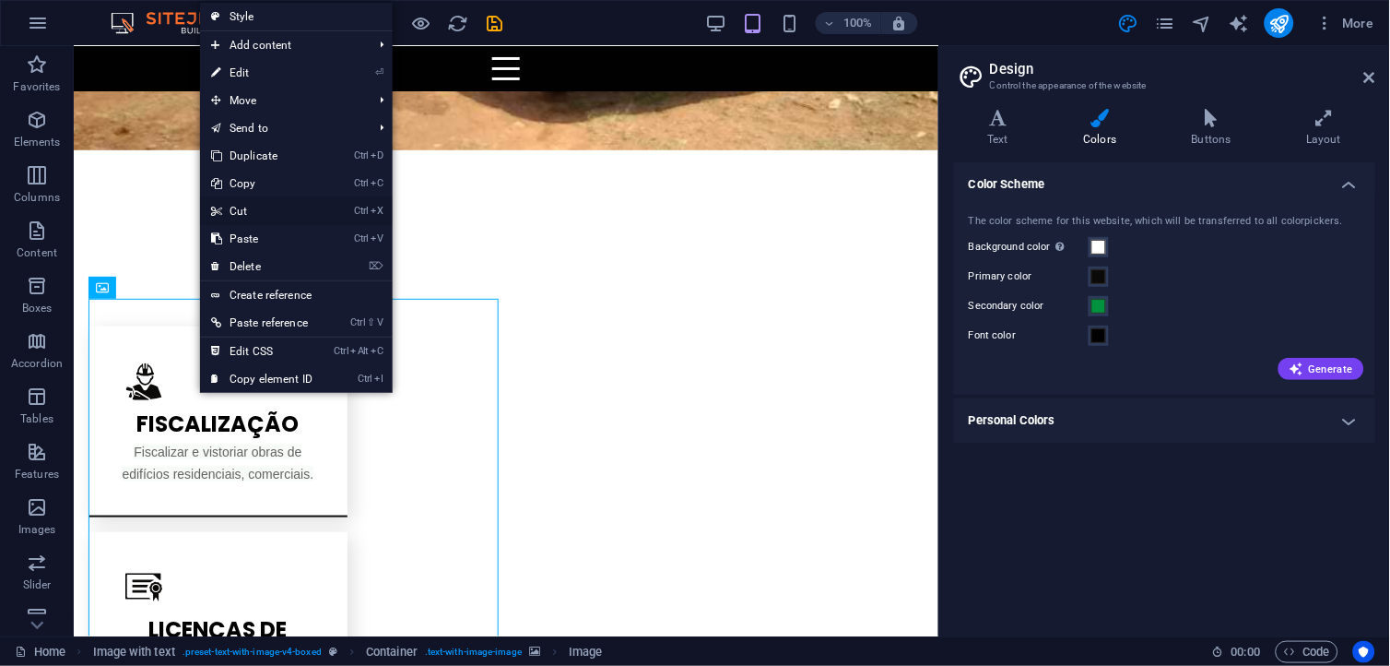
click at [243, 214] on link "Ctrl X Cut" at bounding box center [262, 211] width 124 height 28
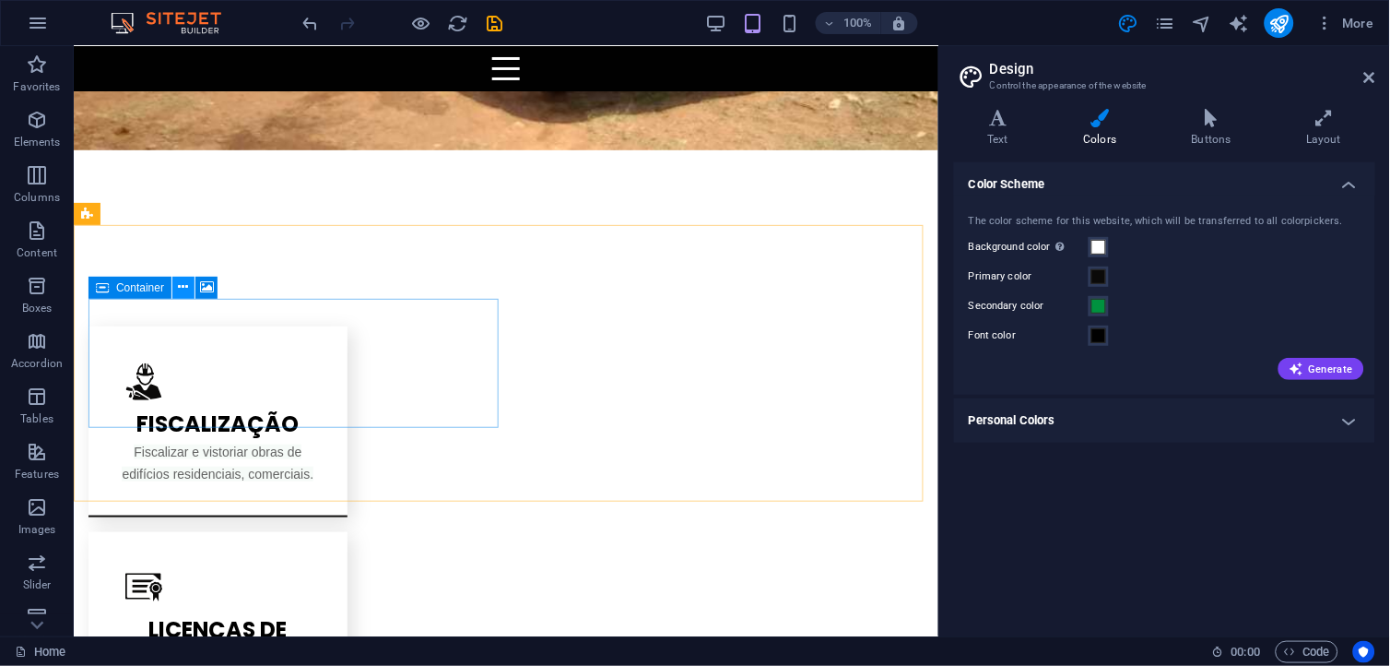
click at [186, 283] on icon at bounding box center [184, 287] width 10 height 19
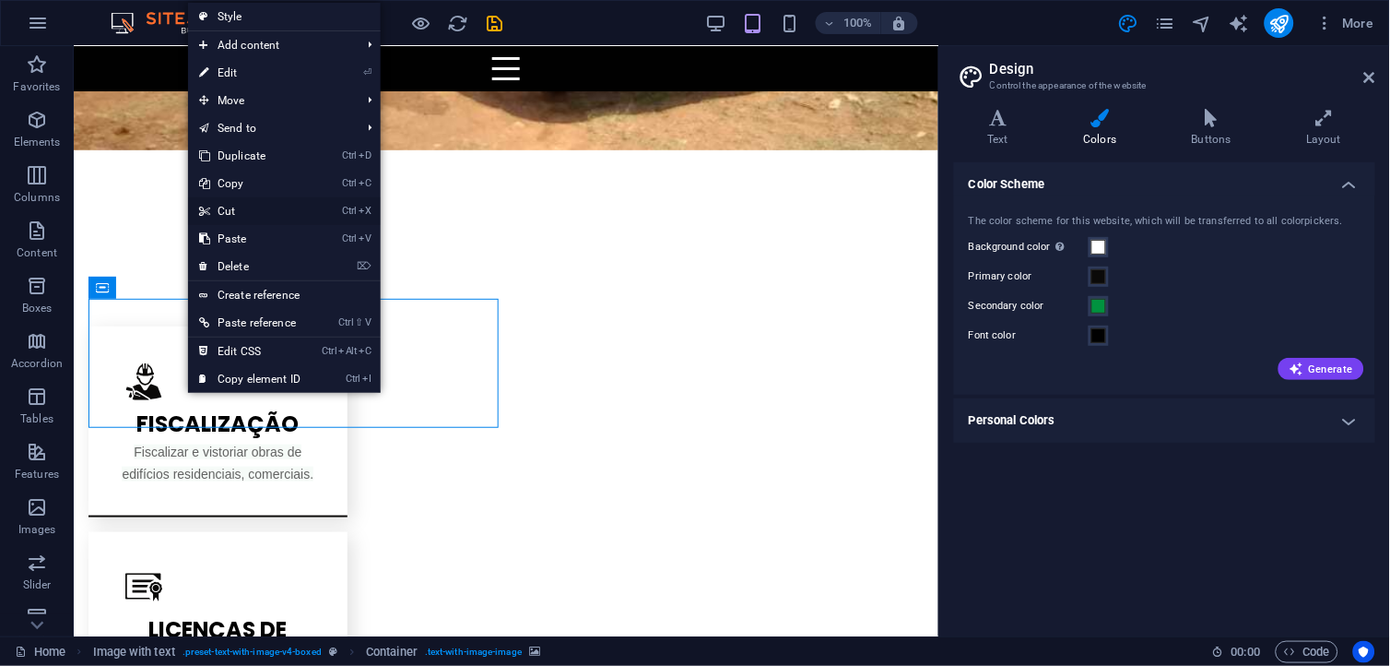
click at [241, 204] on link "Ctrl X Cut" at bounding box center [250, 211] width 124 height 28
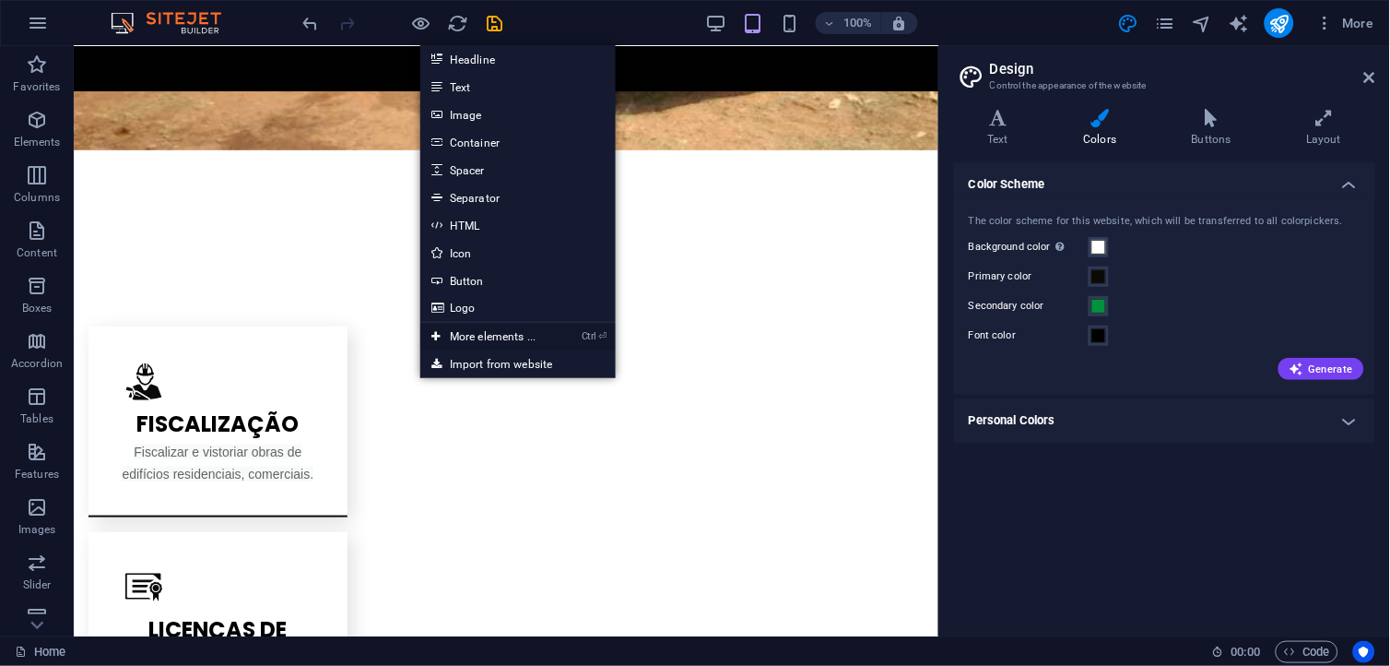
click at [509, 332] on link "Ctrl ⏎ More elements ..." at bounding box center [483, 337] width 126 height 28
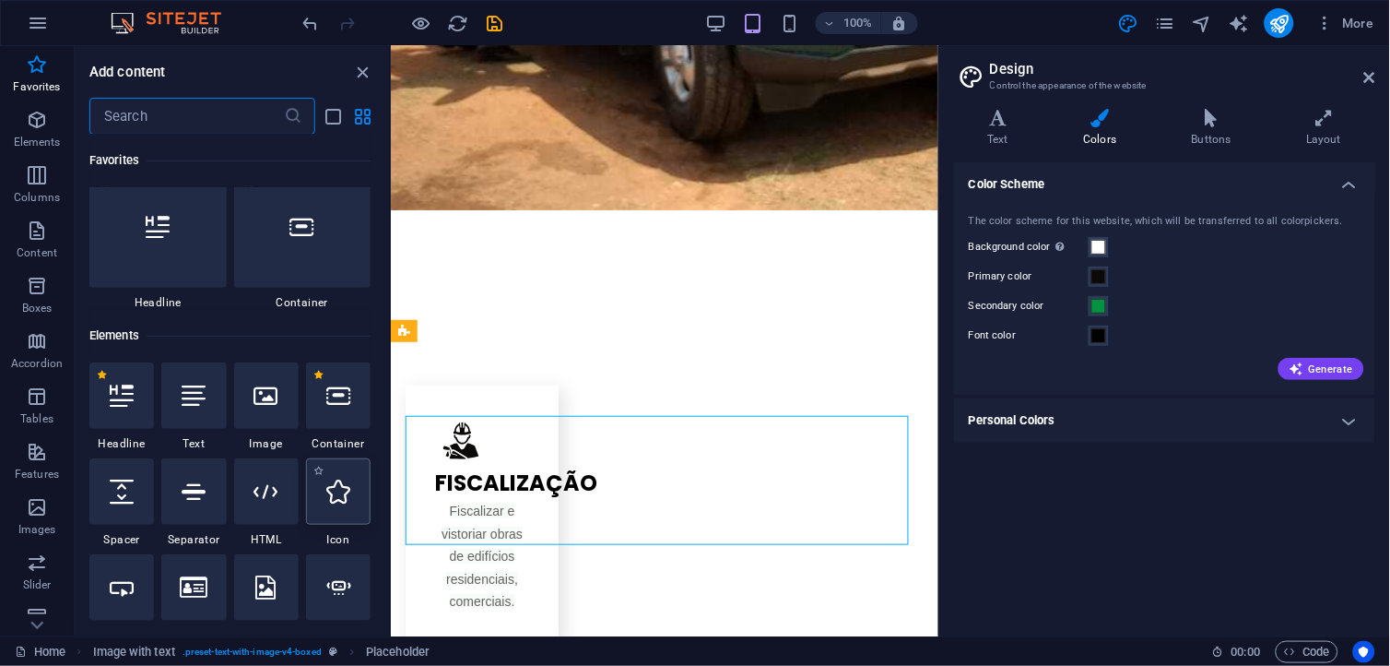
scroll to position [0, 0]
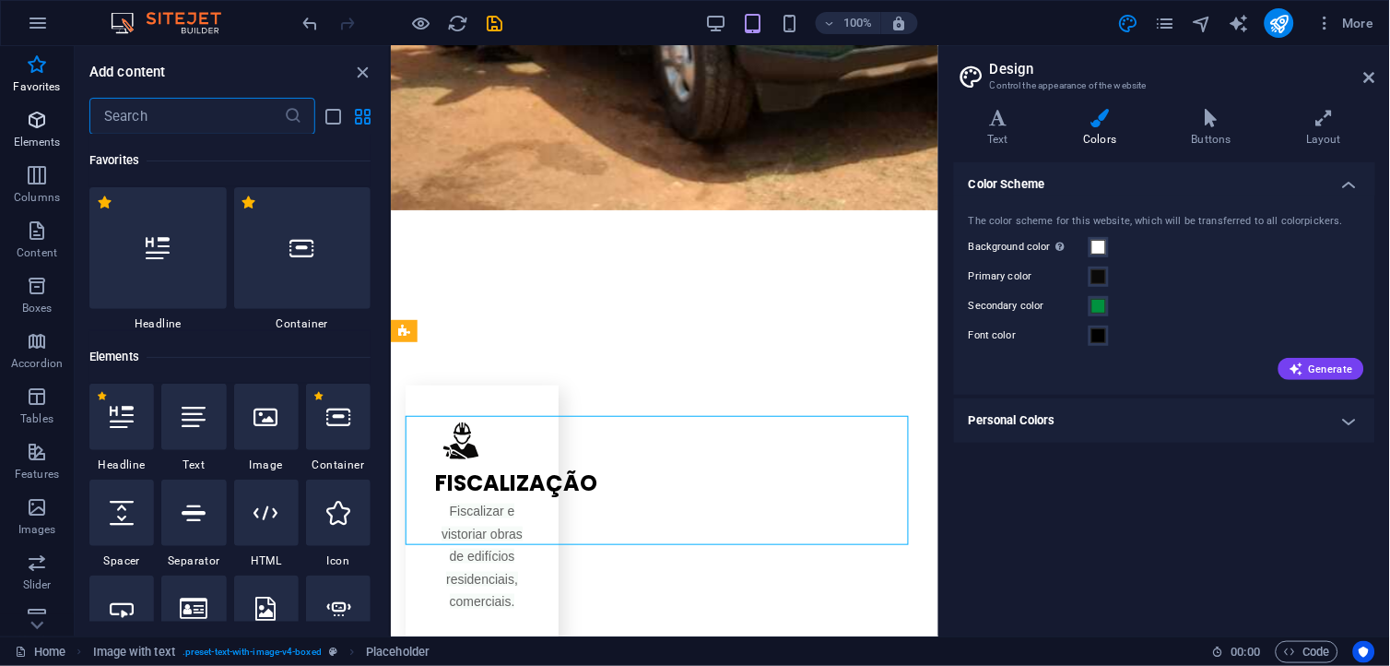
click at [34, 133] on span "Elements" at bounding box center [37, 131] width 74 height 44
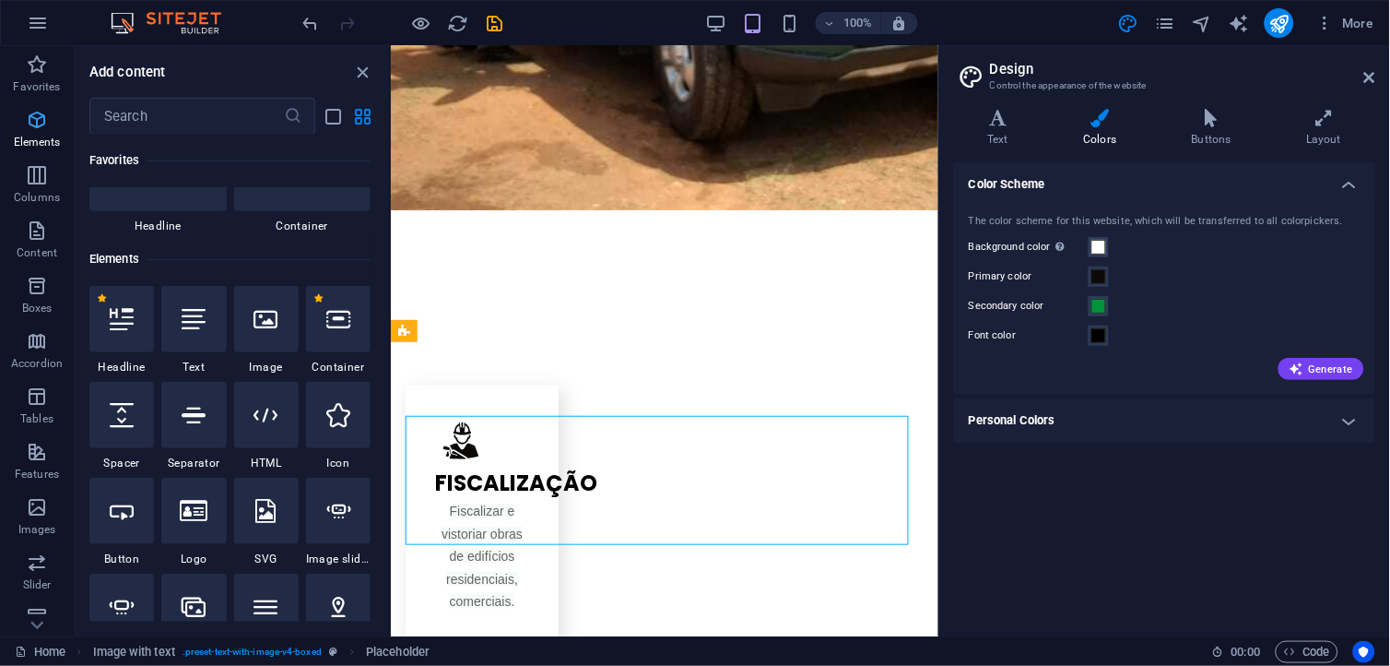
scroll to position [196, 0]
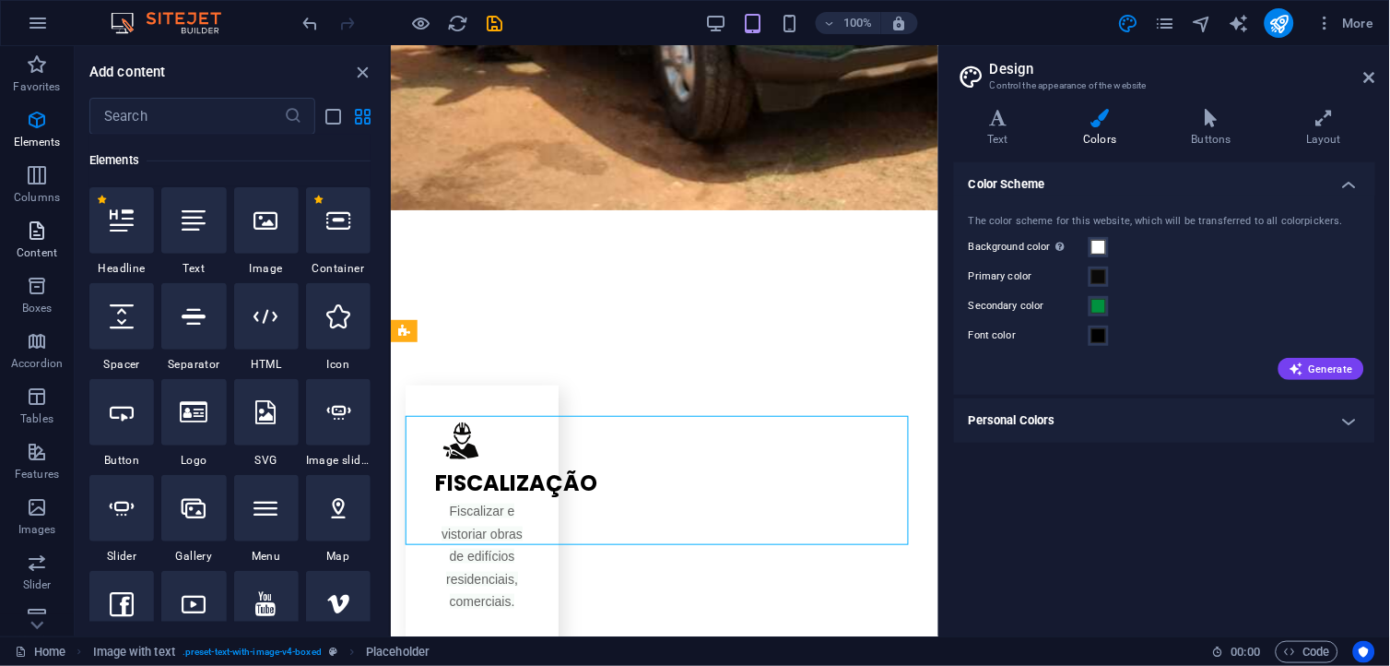
click at [30, 227] on icon "button" at bounding box center [37, 230] width 22 height 22
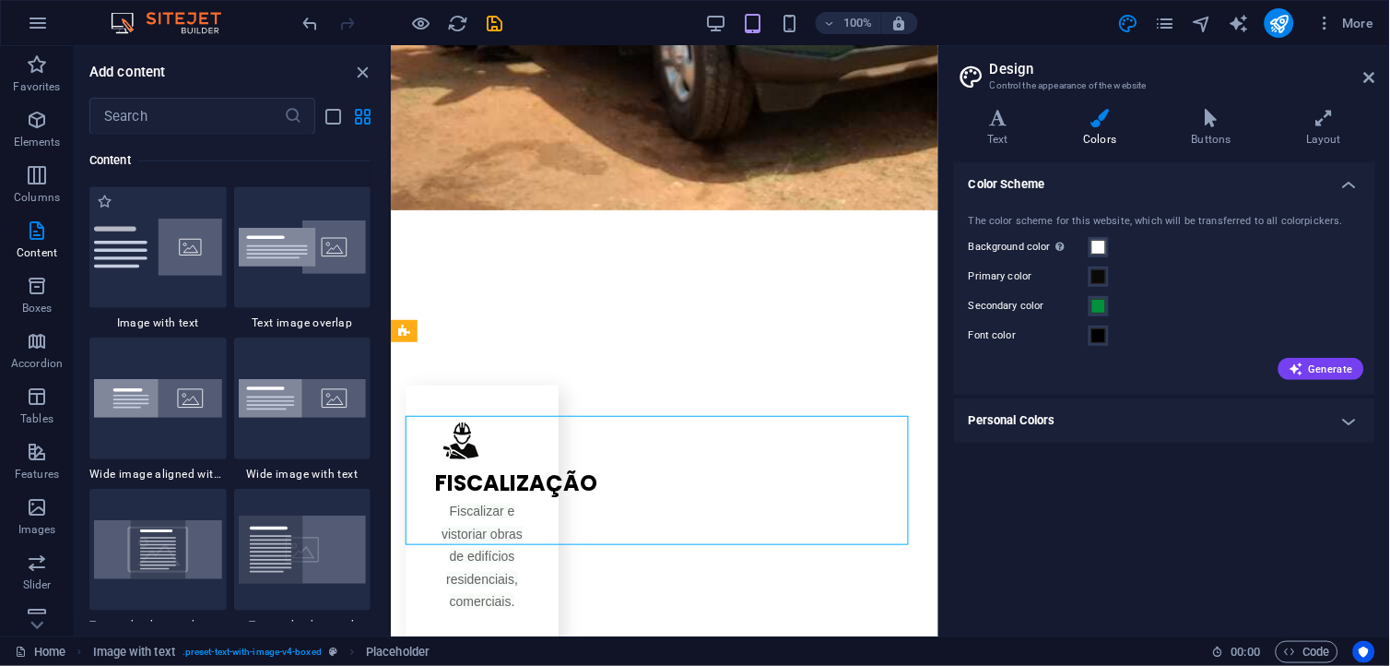
scroll to position [3532, 0]
click at [162, 277] on div at bounding box center [157, 244] width 137 height 122
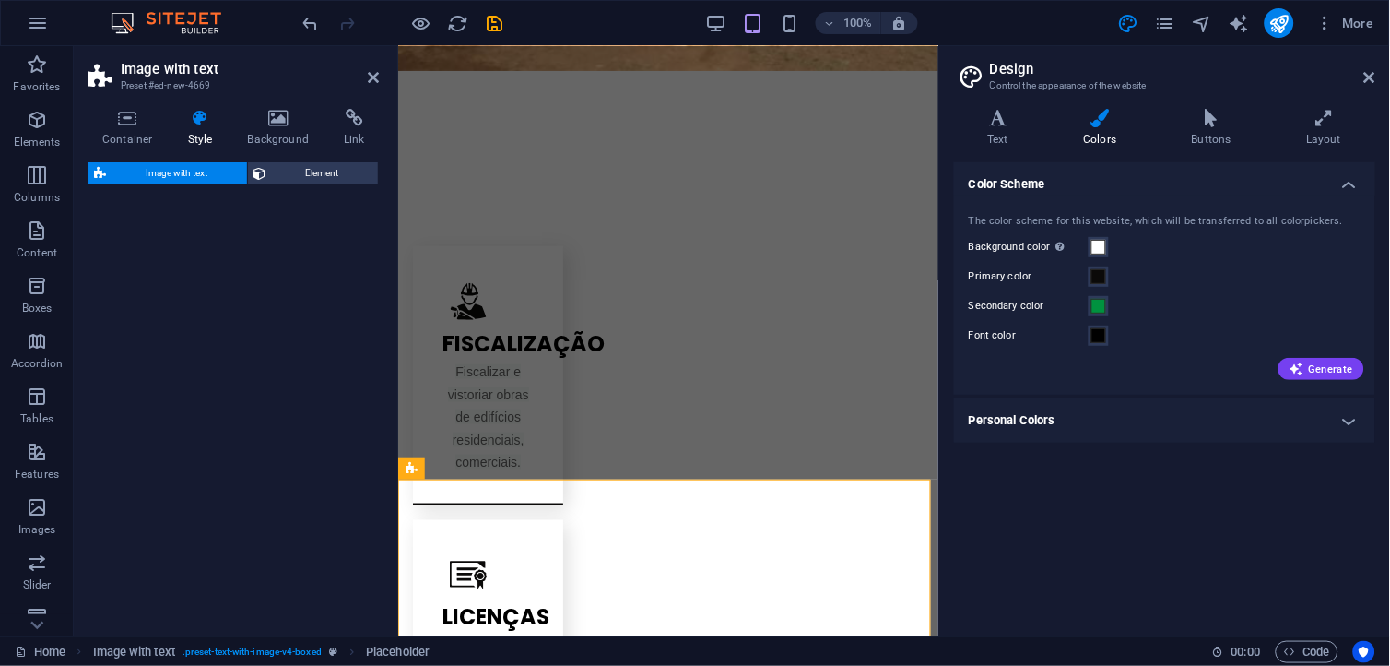
select select "rem"
select select "px"
select select "preset-text-with-image-v4-default"
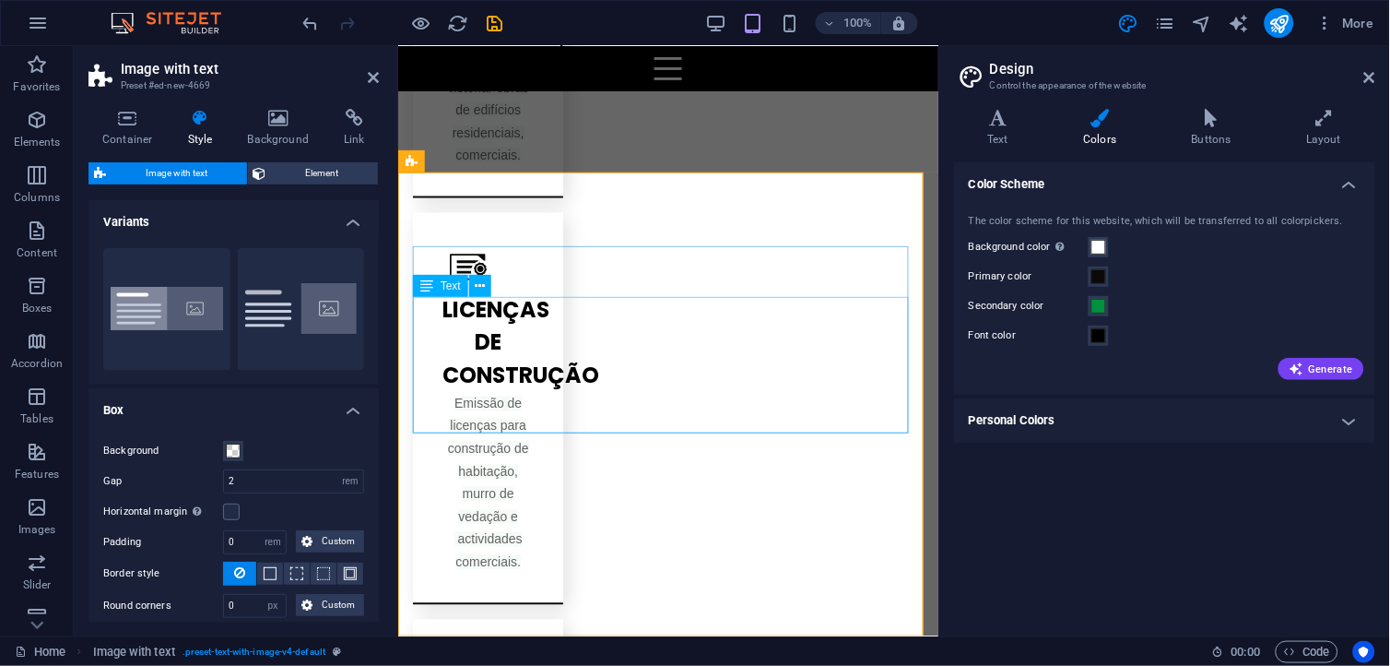
drag, startPoint x: 624, startPoint y: 359, endPoint x: 870, endPoint y: 344, distance: 245.7
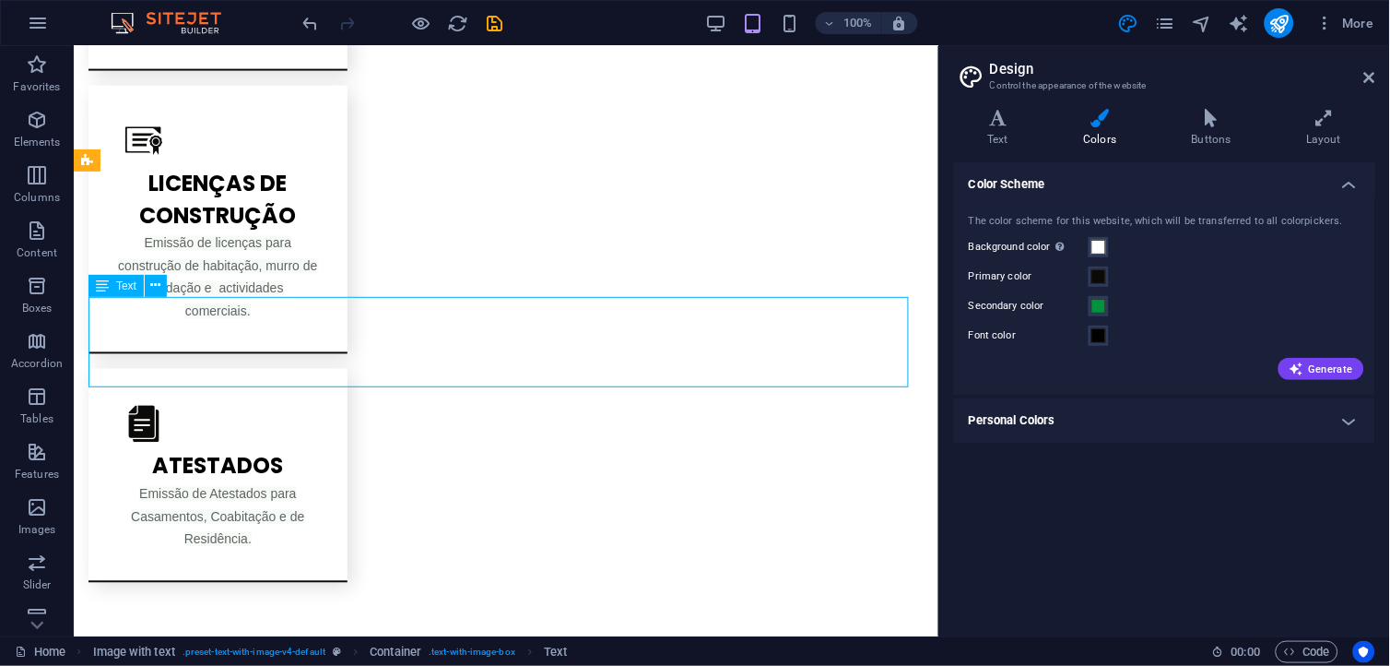
scroll to position [2039, 0]
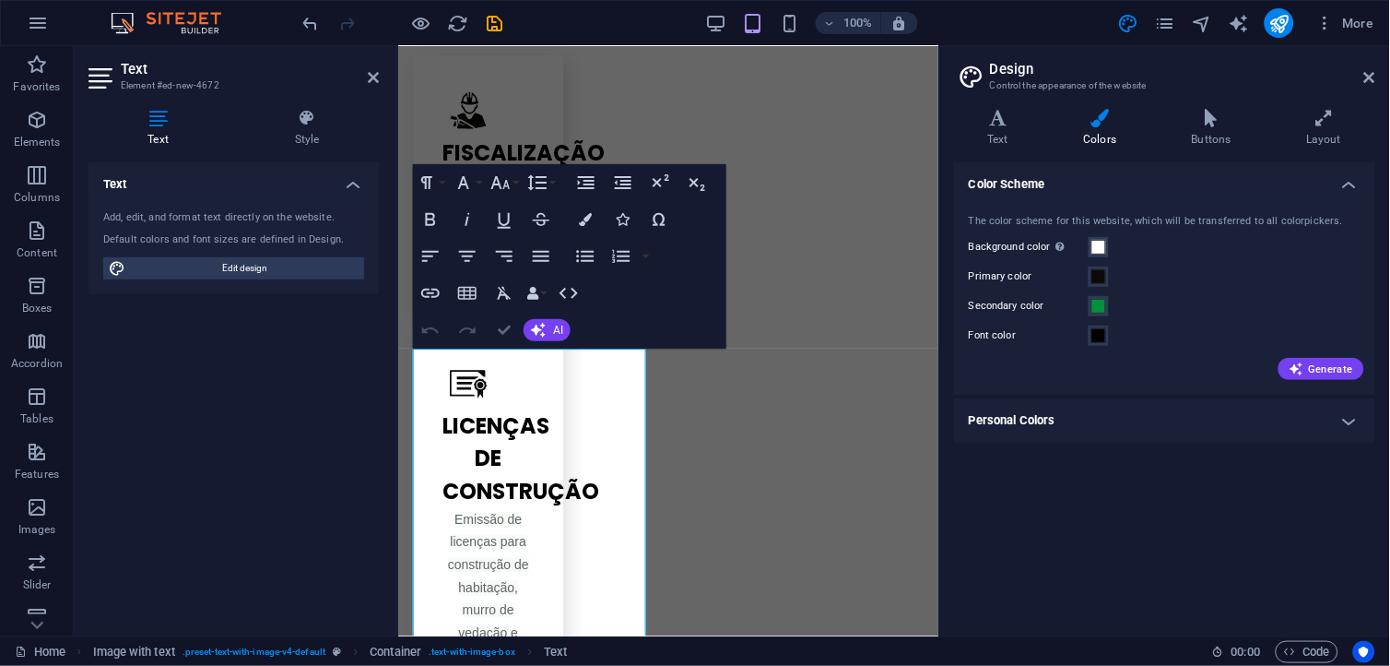
scroll to position [2155, 0]
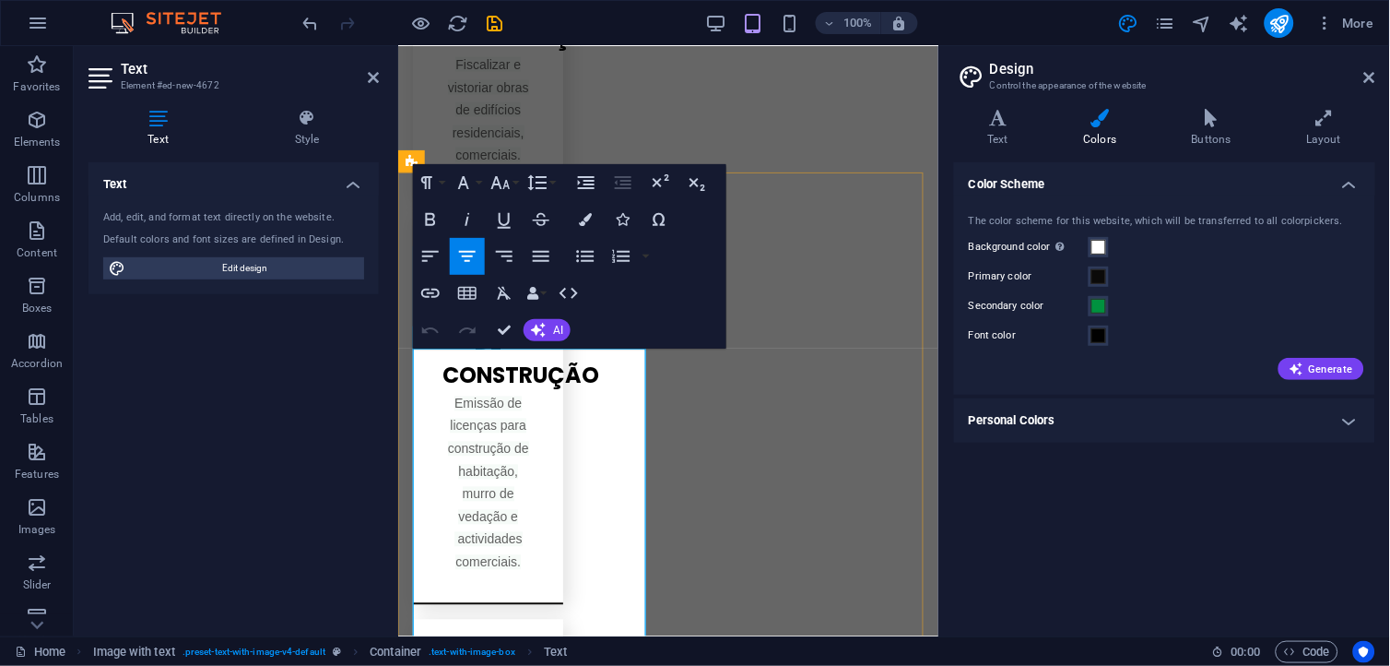
drag, startPoint x: 603, startPoint y: 461, endPoint x: 446, endPoint y: 408, distance: 165.3
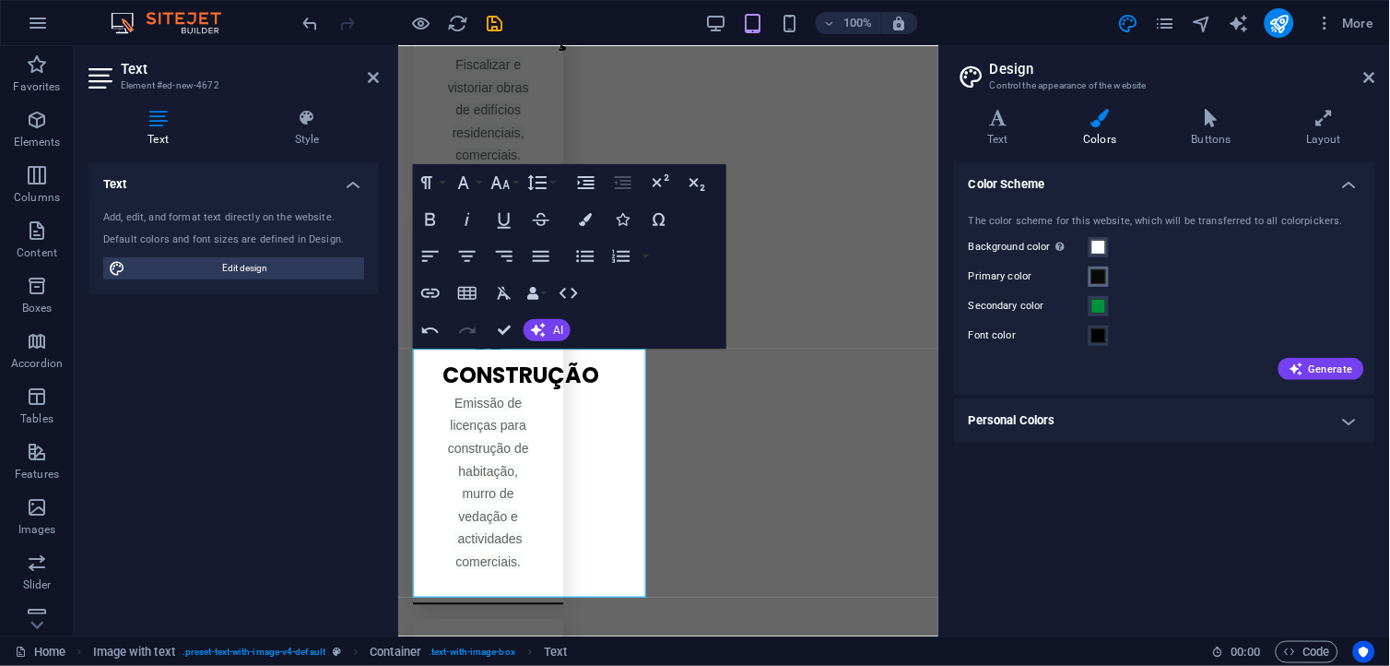
click at [1108, 272] on button "Primary color" at bounding box center [1099, 276] width 20 height 20
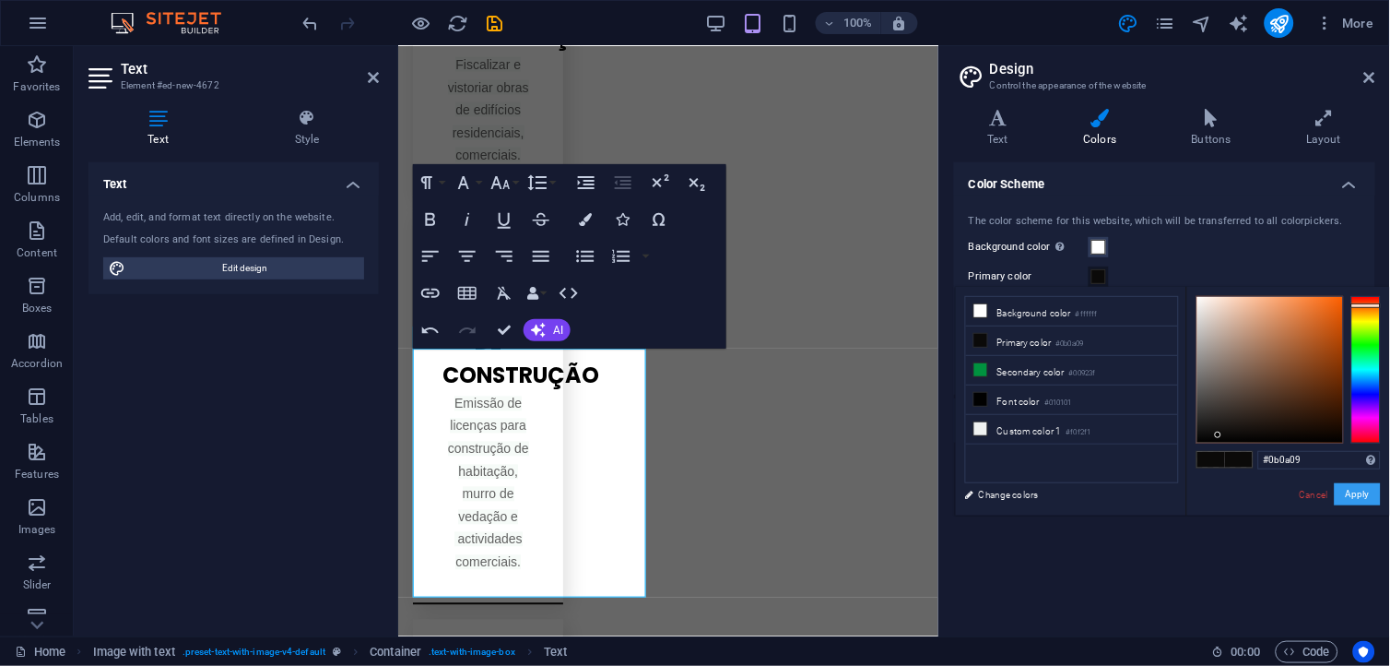
click at [1371, 501] on button "Apply" at bounding box center [1358, 494] width 46 height 22
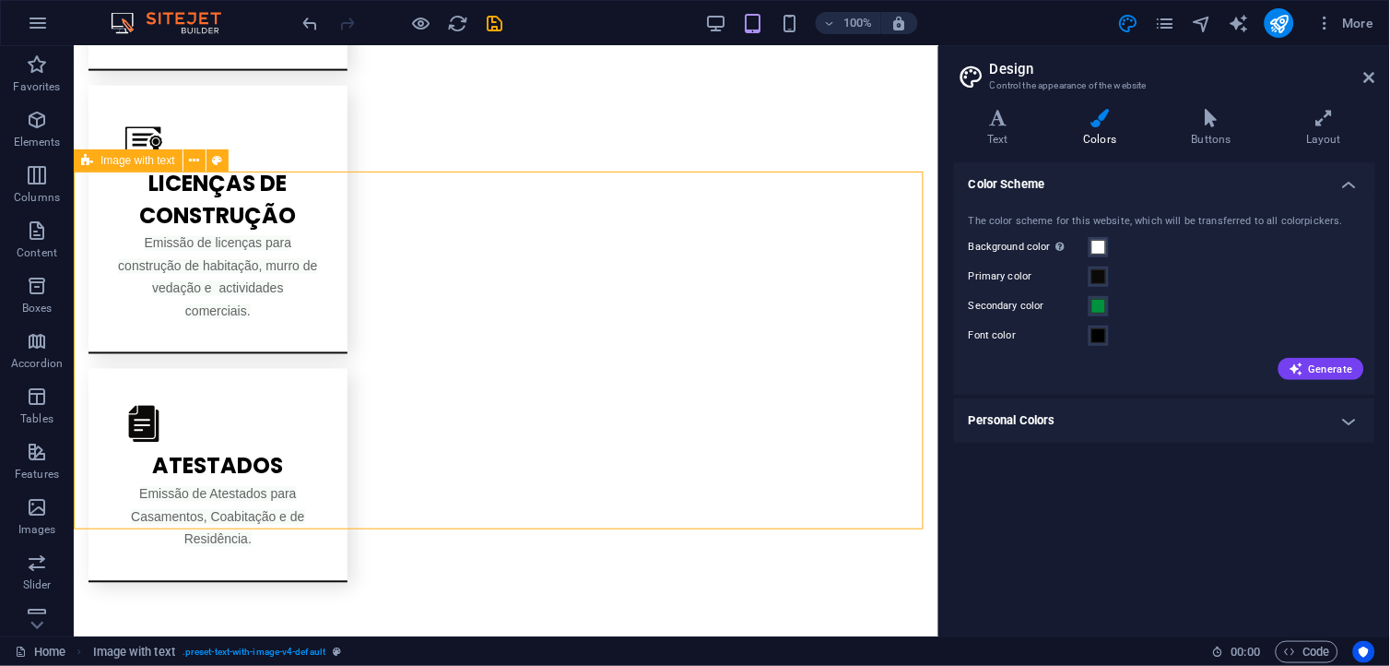
scroll to position [2039, 0]
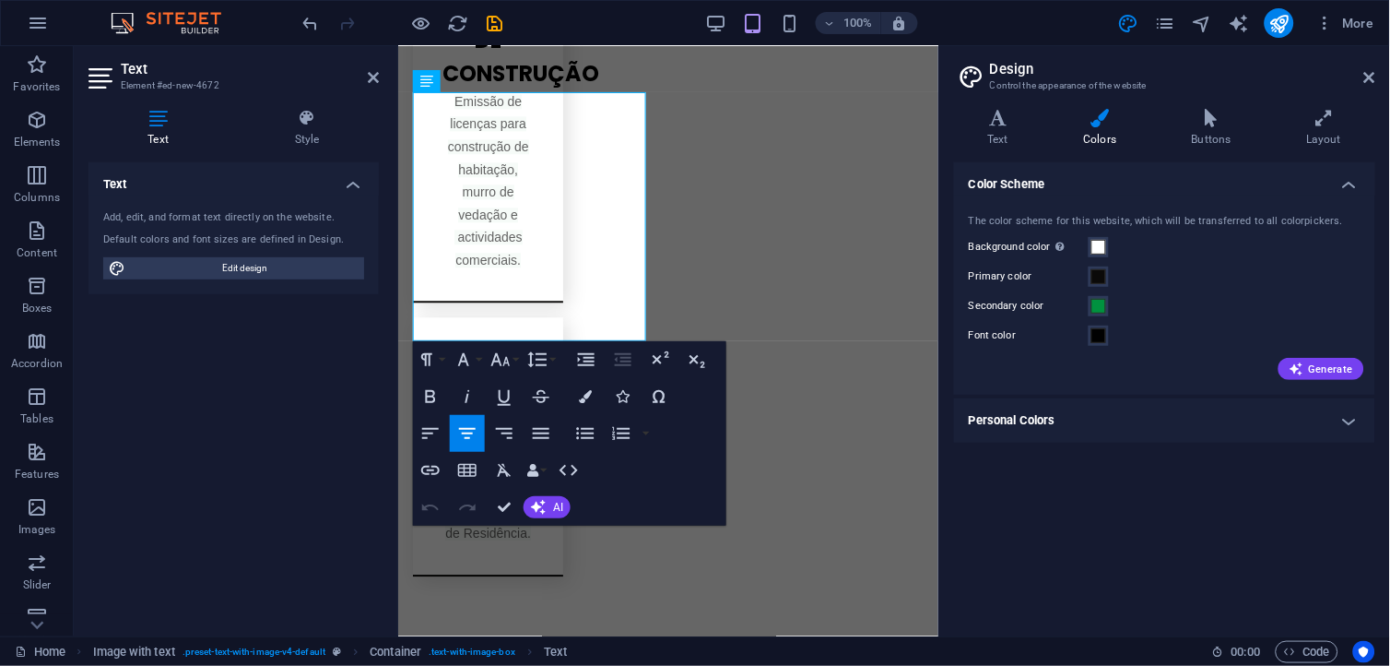
scroll to position [2463, 0]
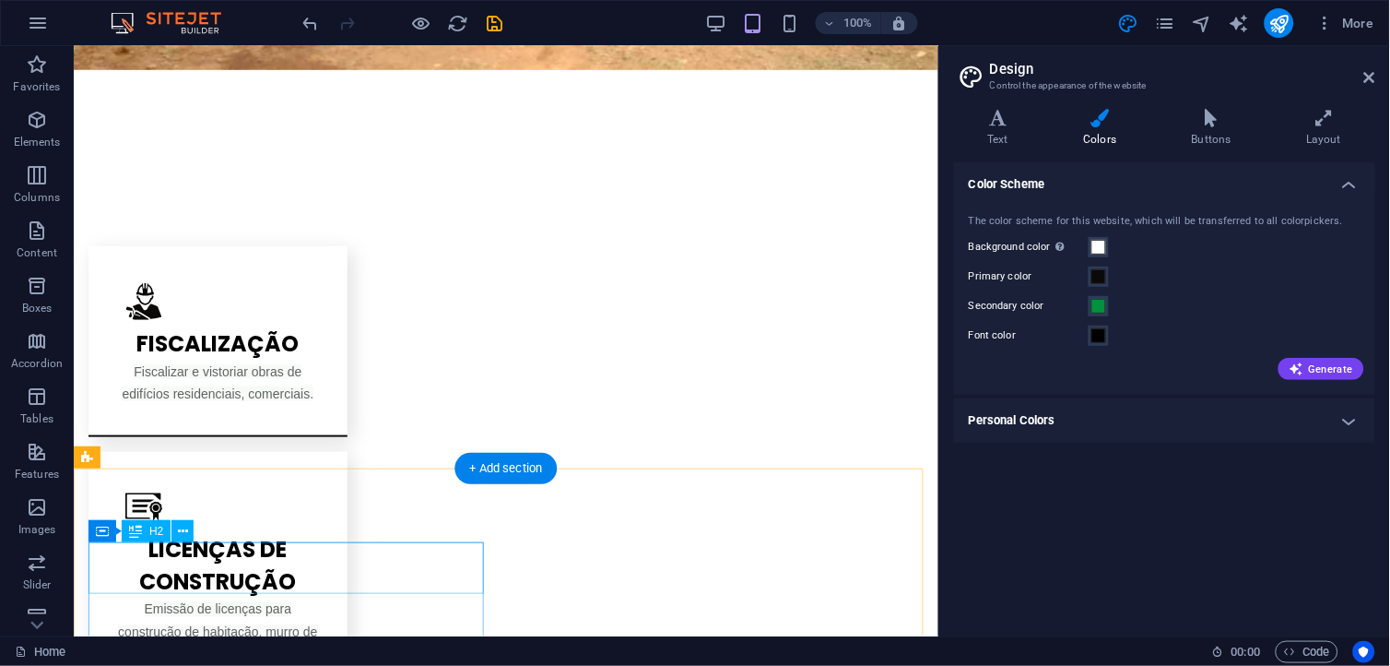
scroll to position [1885, 0]
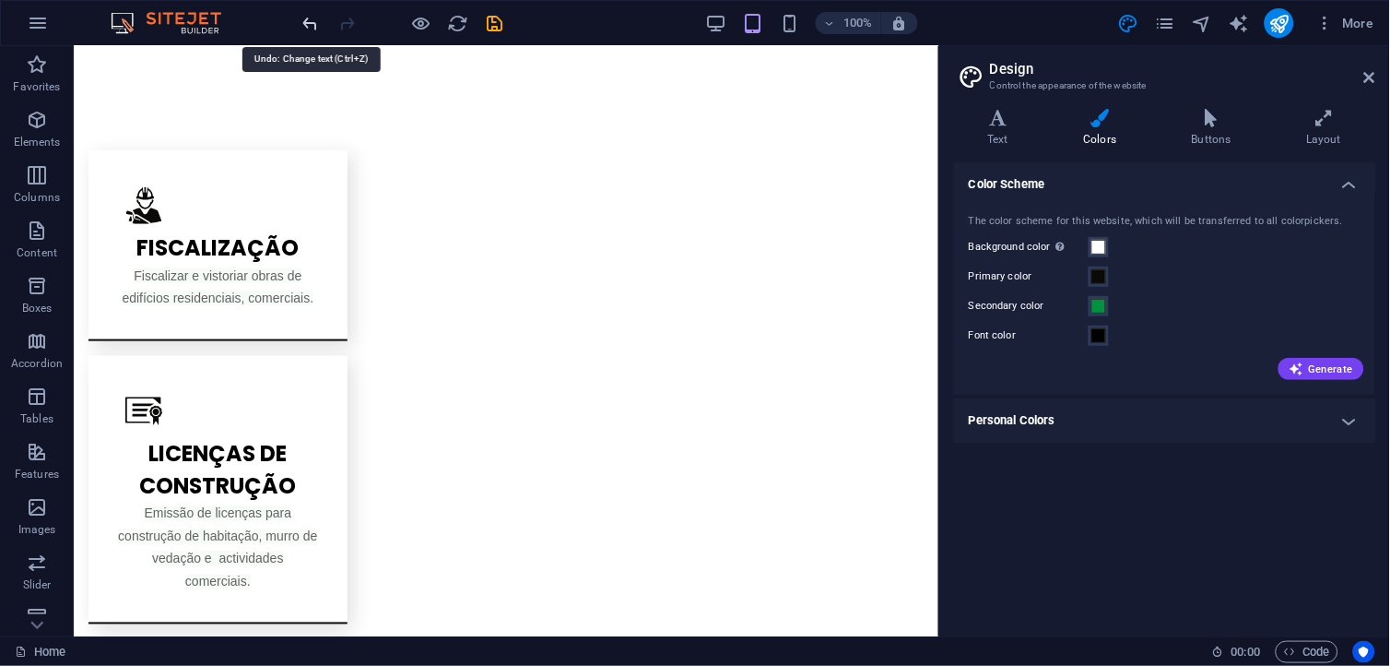
click at [308, 26] on icon "undo" at bounding box center [311, 23] width 21 height 21
click at [308, 20] on icon "undo" at bounding box center [311, 23] width 21 height 21
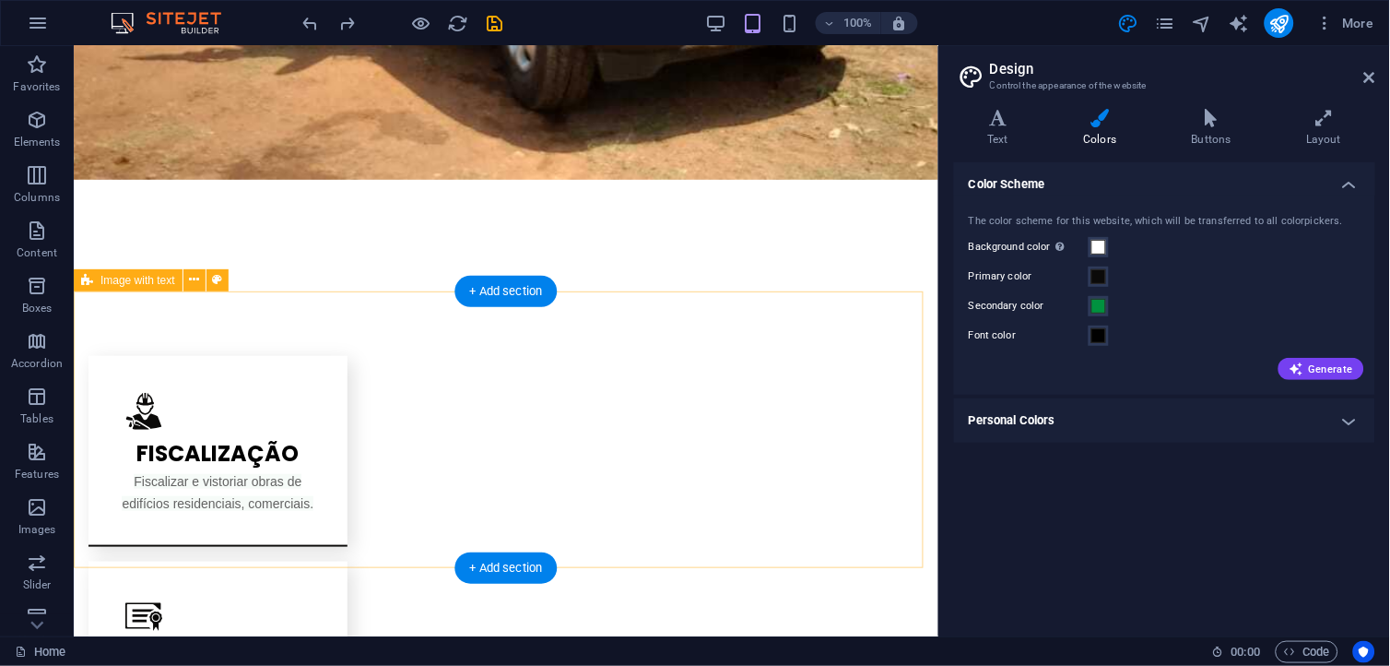
scroll to position [1680, 0]
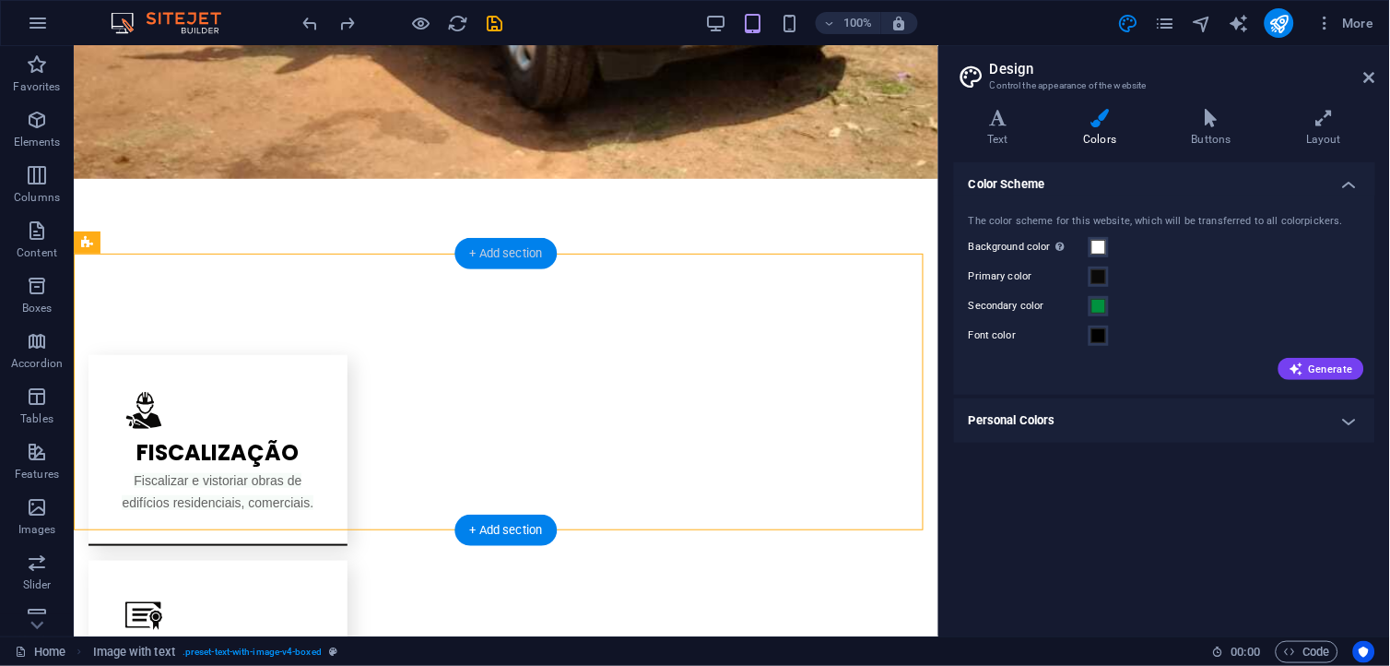
click at [491, 261] on div "+ Add section" at bounding box center [507, 253] width 102 height 31
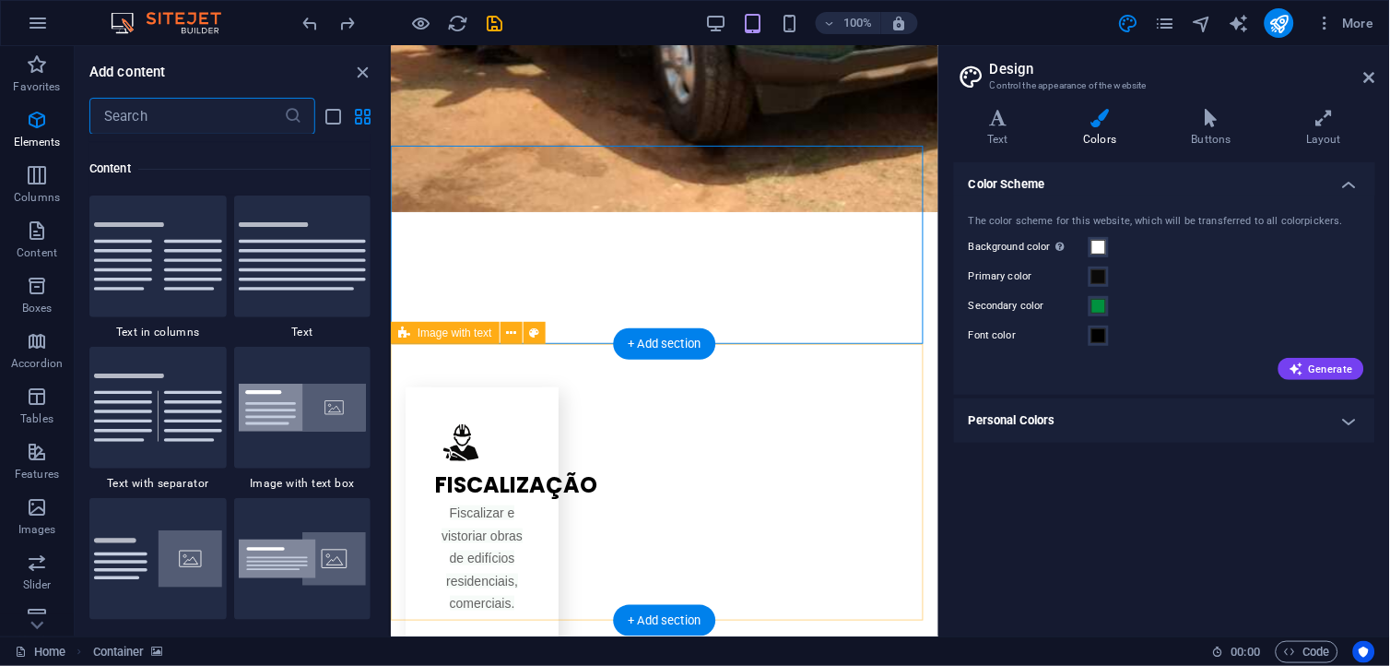
scroll to position [3225, 0]
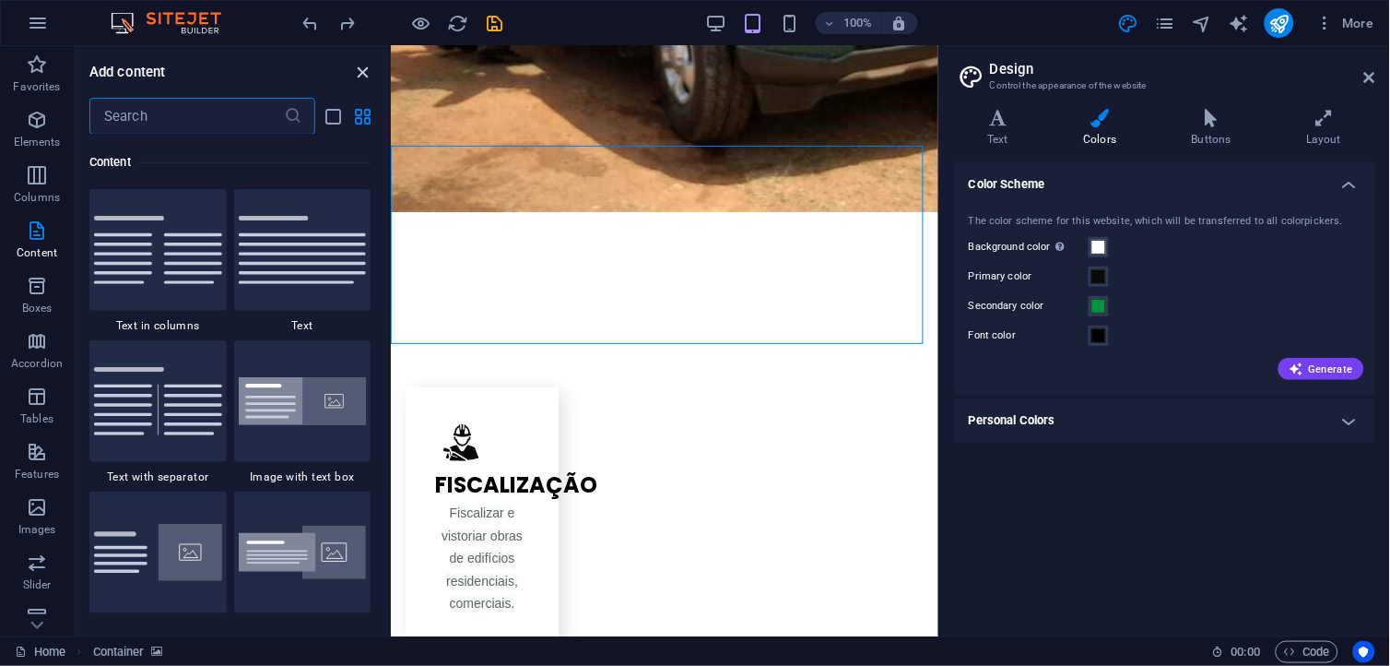
click at [357, 65] on icon "close panel" at bounding box center [363, 72] width 21 height 21
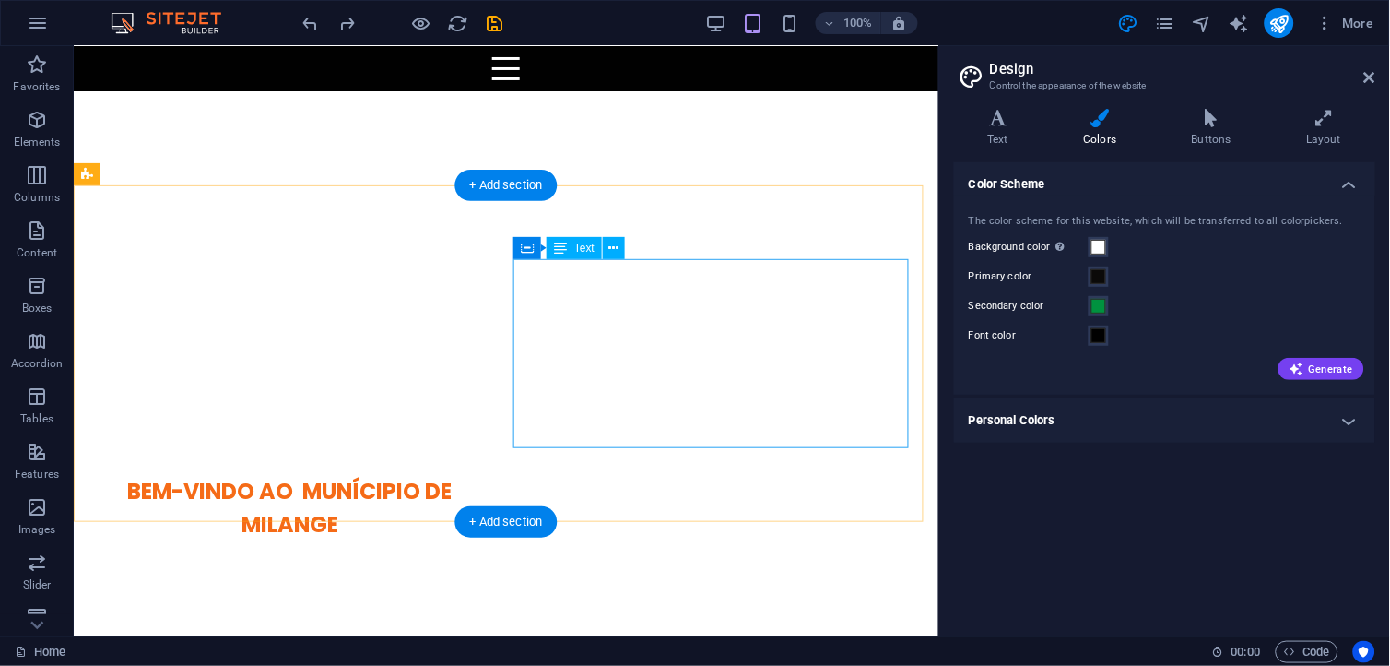
scroll to position [348, 0]
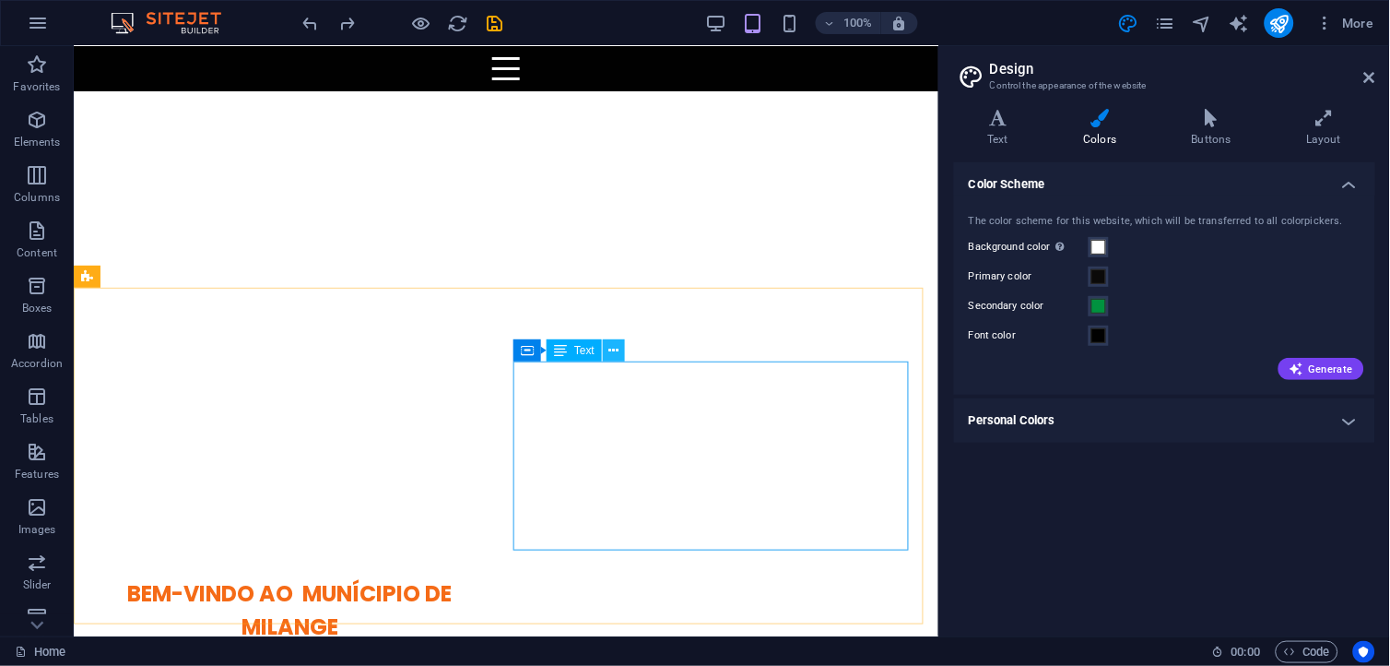
click at [606, 348] on button at bounding box center [614, 350] width 22 height 22
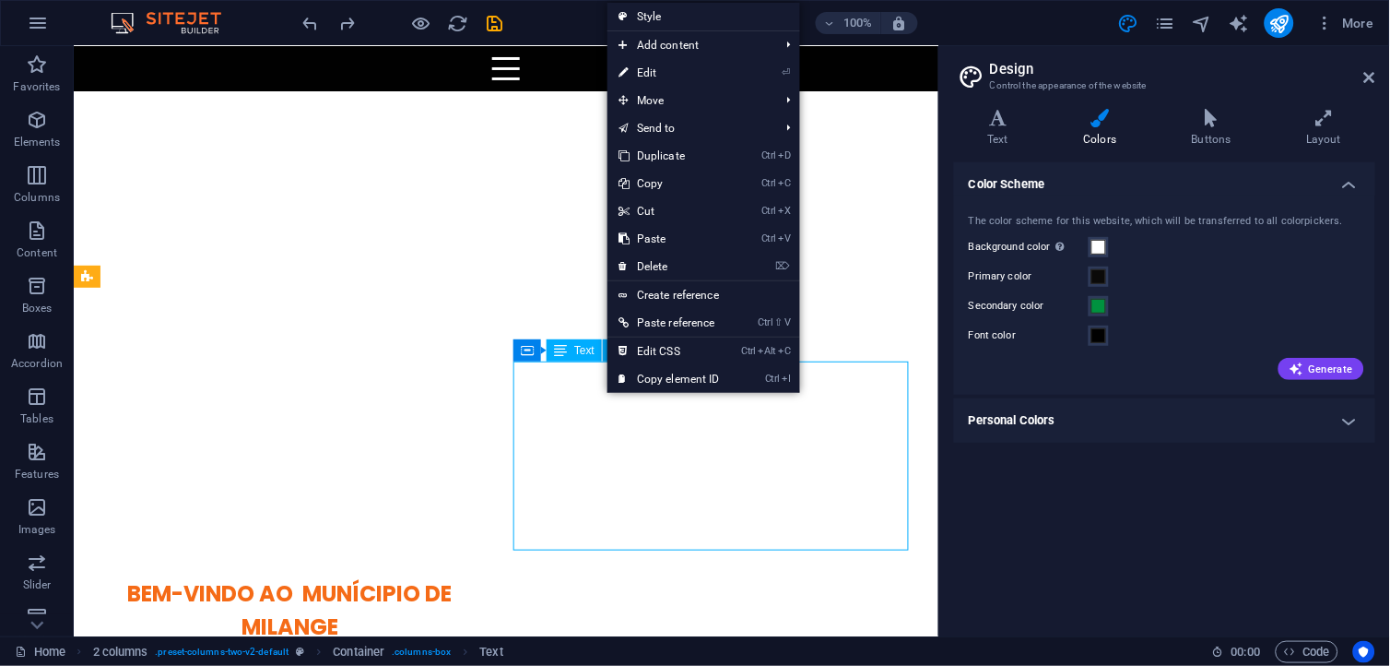
click at [575, 354] on span "Text" at bounding box center [584, 350] width 20 height 11
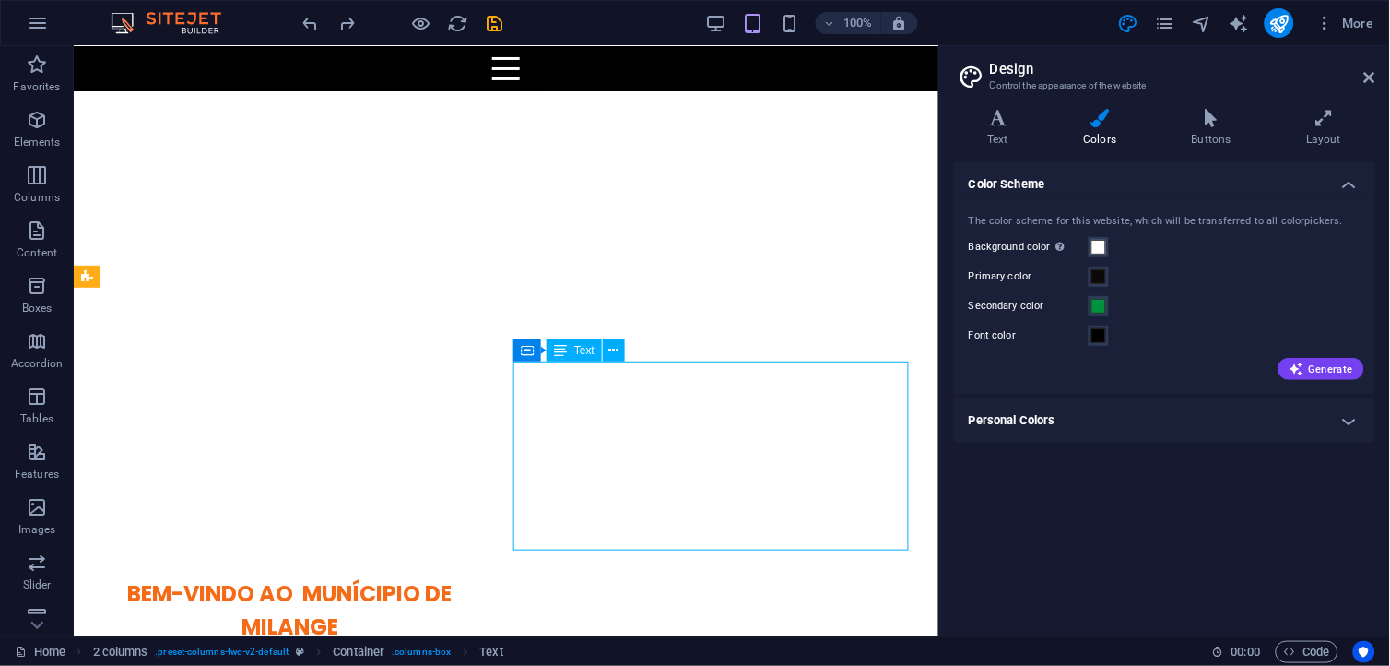
click at [598, 344] on div "Text" at bounding box center [574, 350] width 55 height 22
click at [619, 353] on icon at bounding box center [614, 350] width 10 height 19
click at [612, 347] on icon at bounding box center [614, 350] width 10 height 19
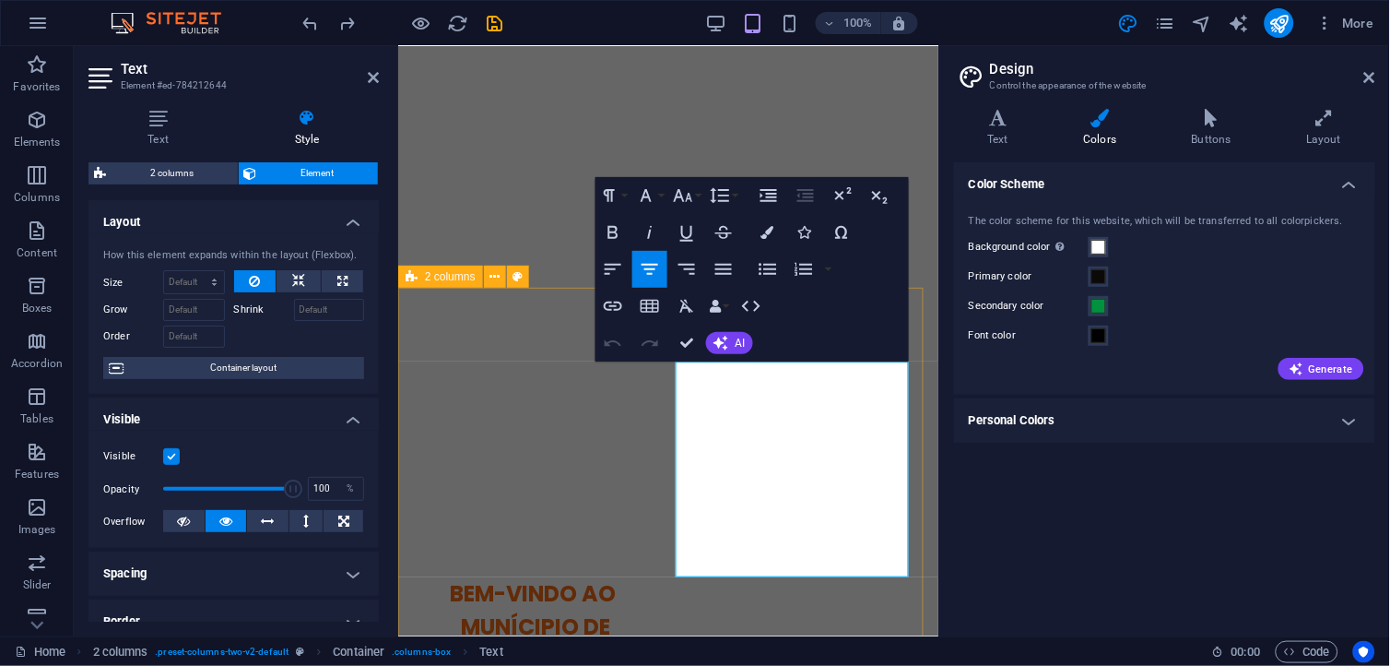
drag, startPoint x: 884, startPoint y: 557, endPoint x: 1083, endPoint y: 398, distance: 254.6
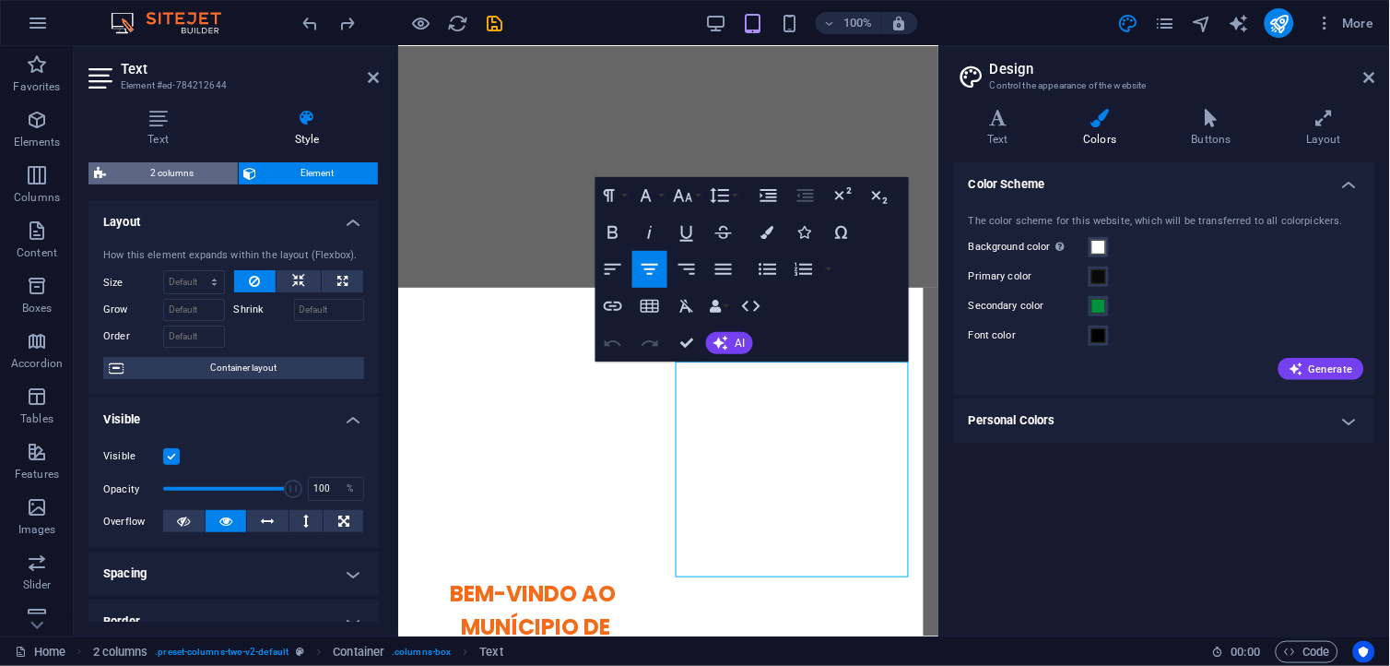
click at [182, 176] on span "2 columns" at bounding box center [172, 173] width 121 height 22
select select "rem"
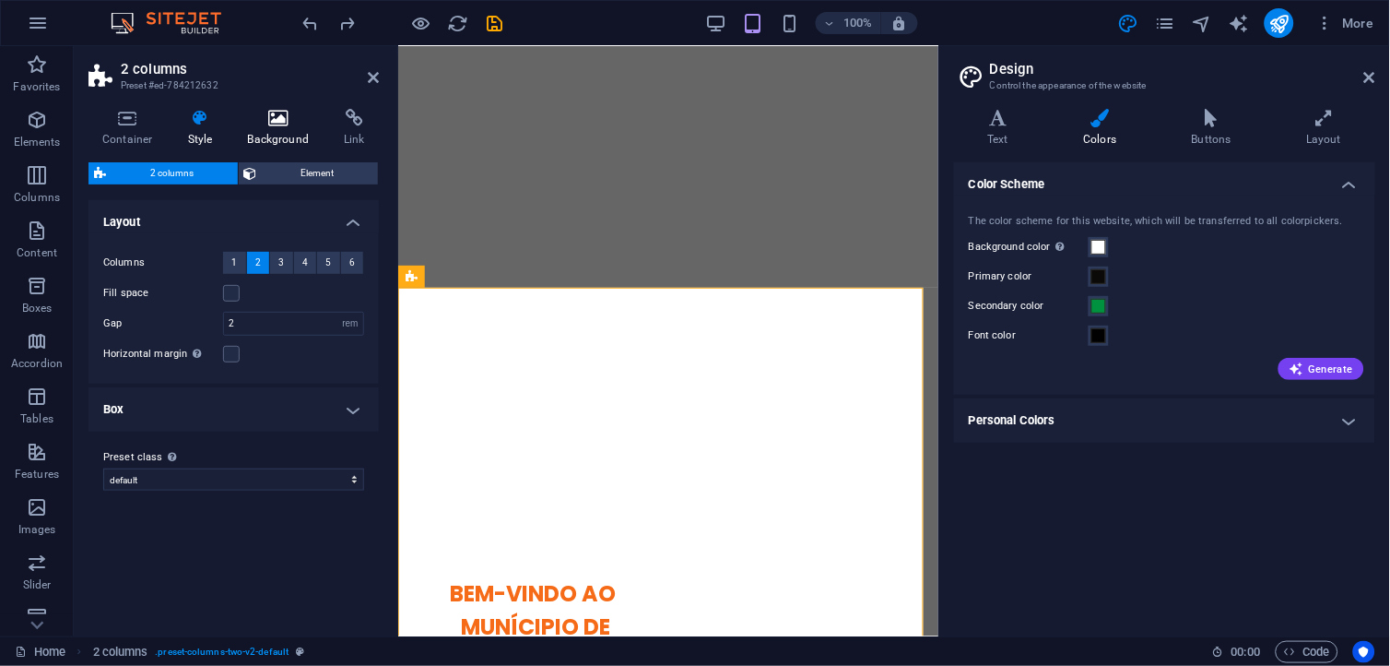
click at [269, 135] on h4 "Background" at bounding box center [282, 128] width 97 height 39
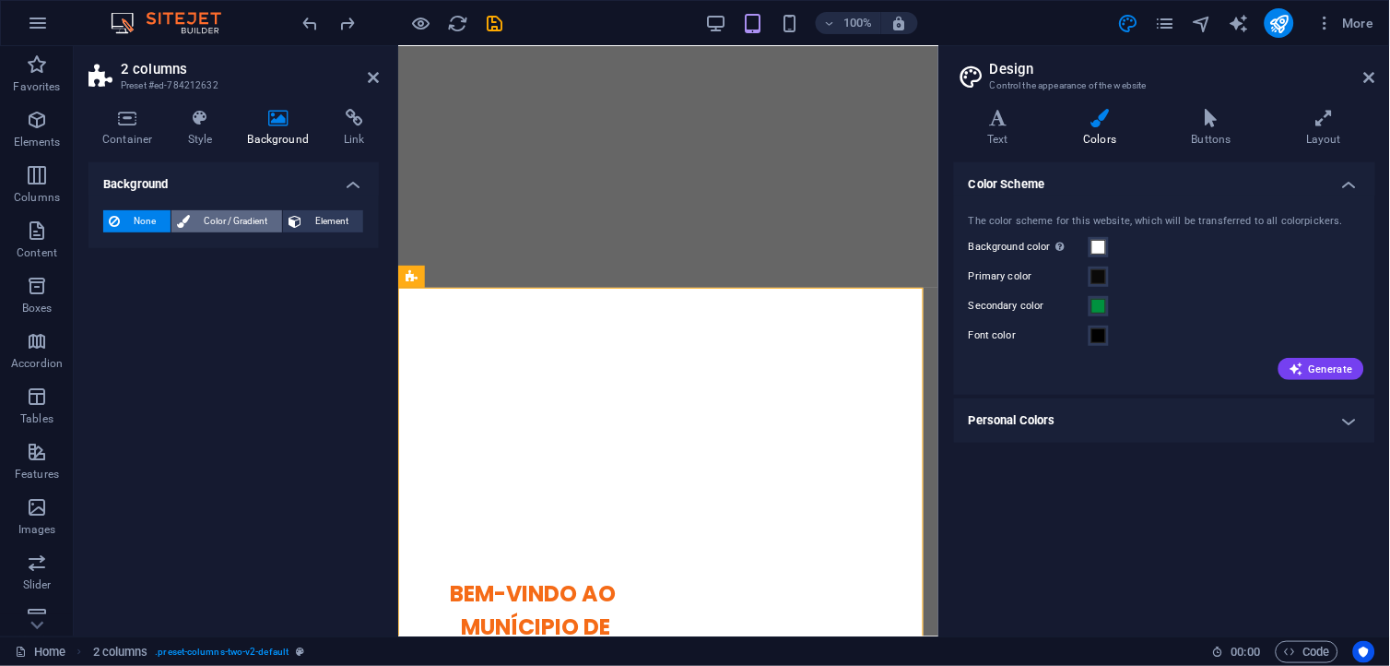
click at [234, 225] on span "Color / Gradient" at bounding box center [235, 221] width 81 height 22
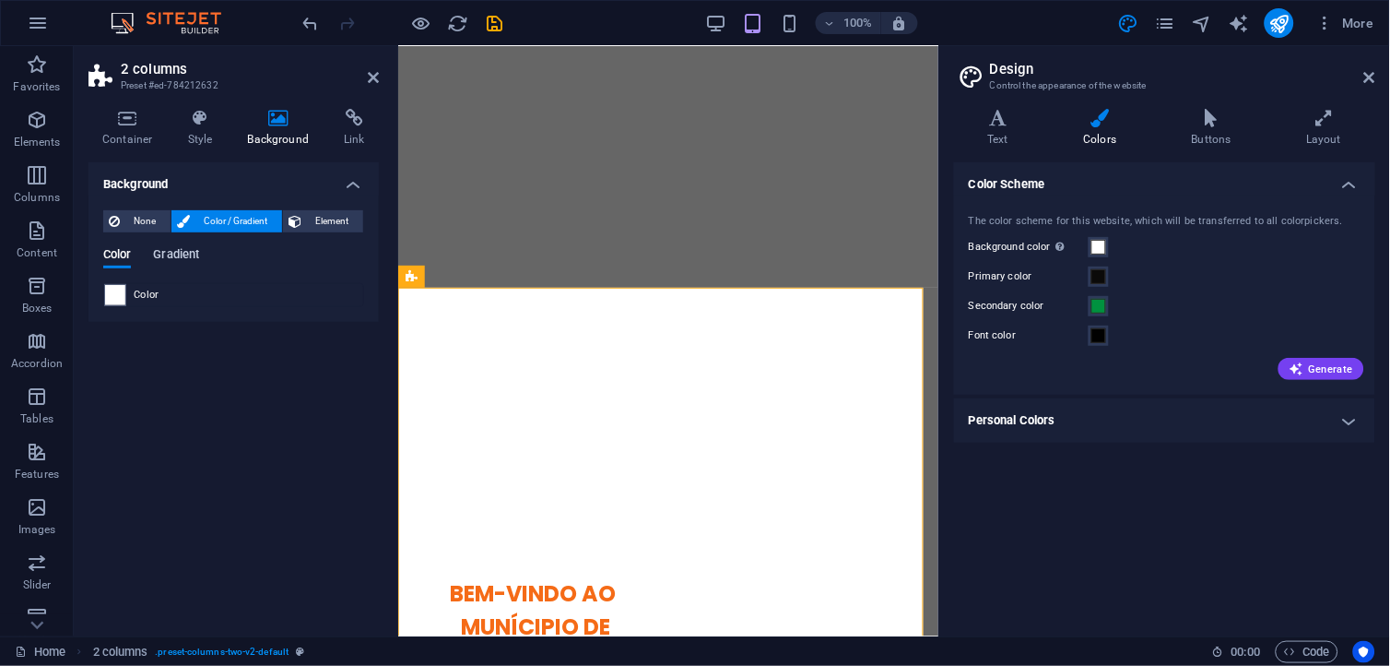
click at [175, 258] on span "Gradient" at bounding box center [176, 256] width 46 height 26
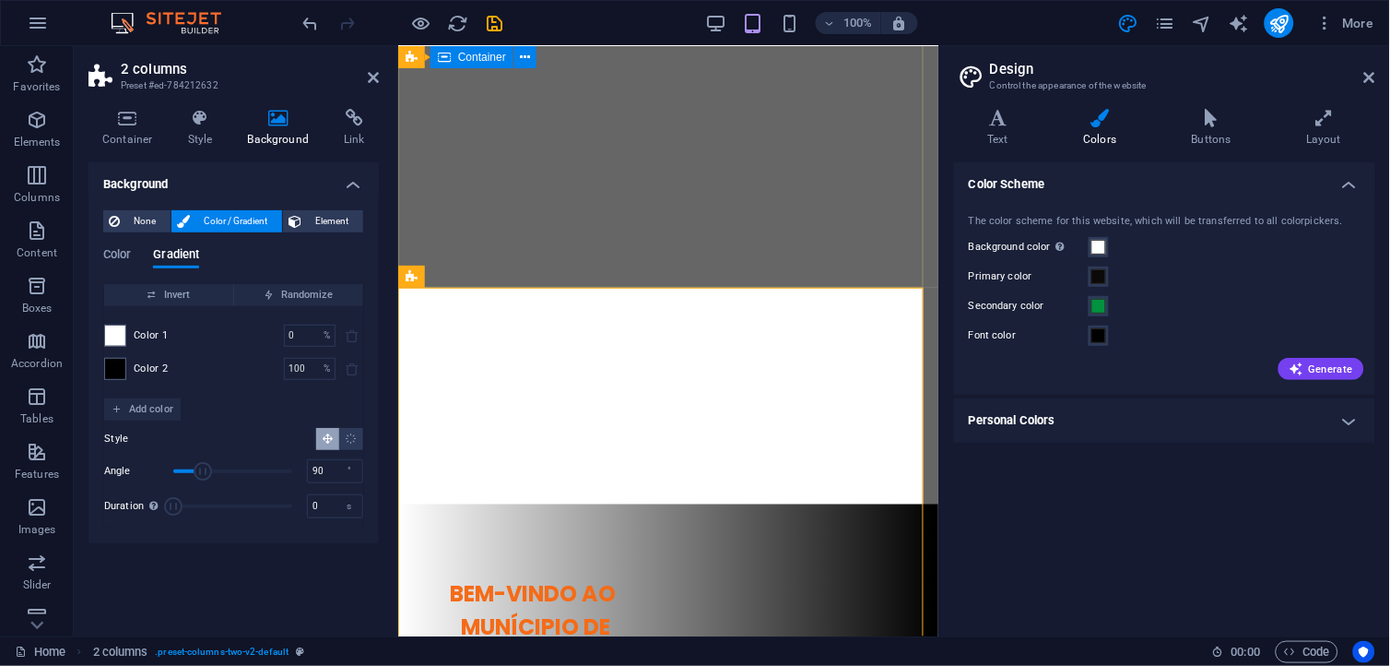
click at [938, 333] on div at bounding box center [667, 418] width 540 height 171
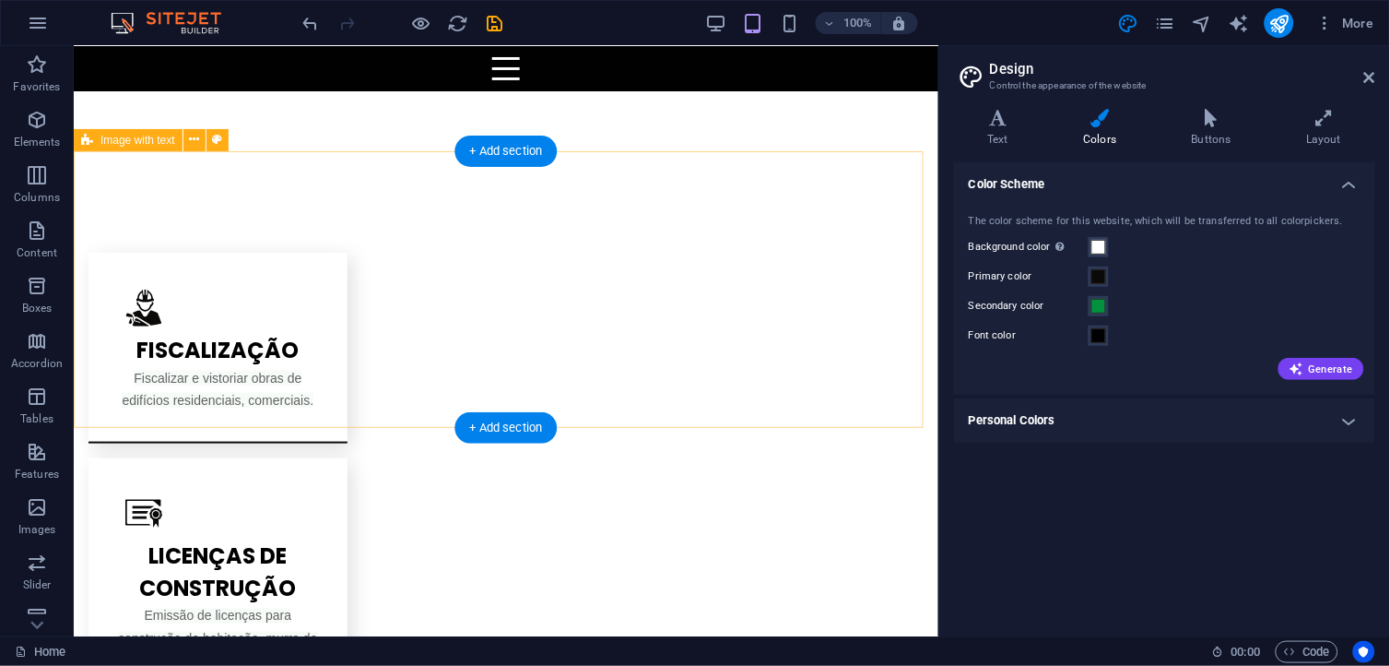
scroll to position [1680, 0]
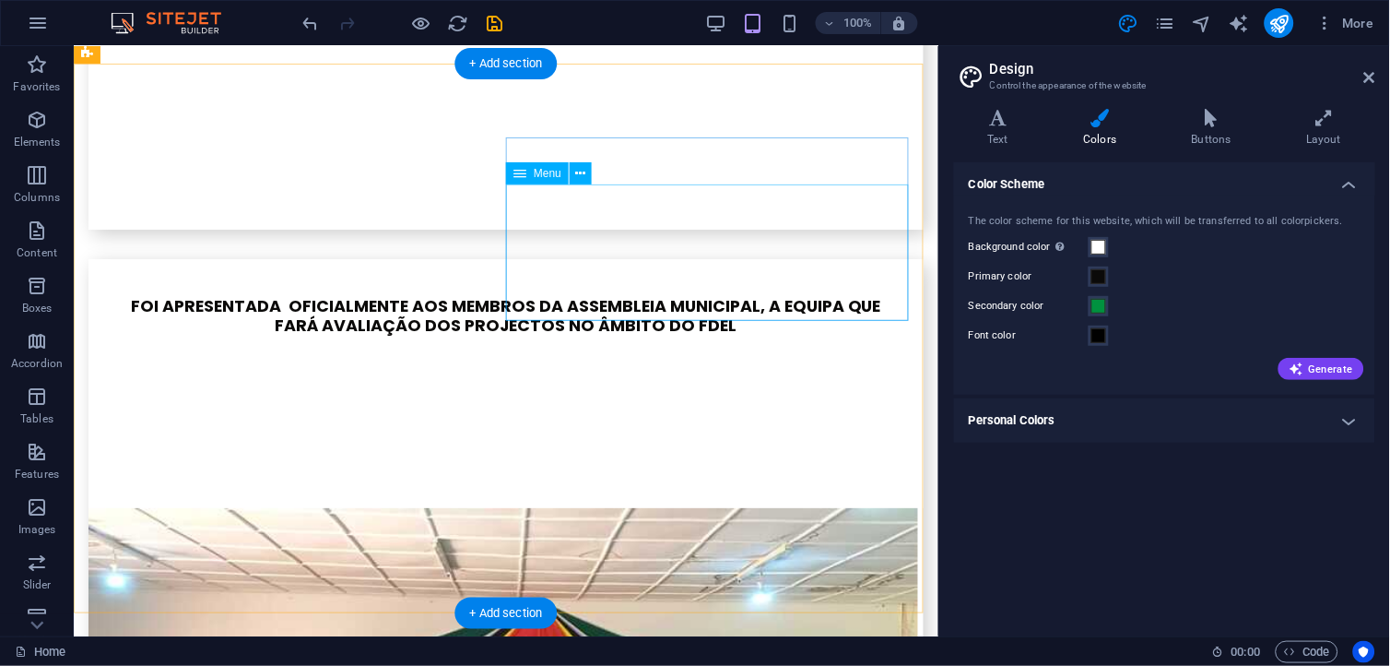
scroll to position [4750, 0]
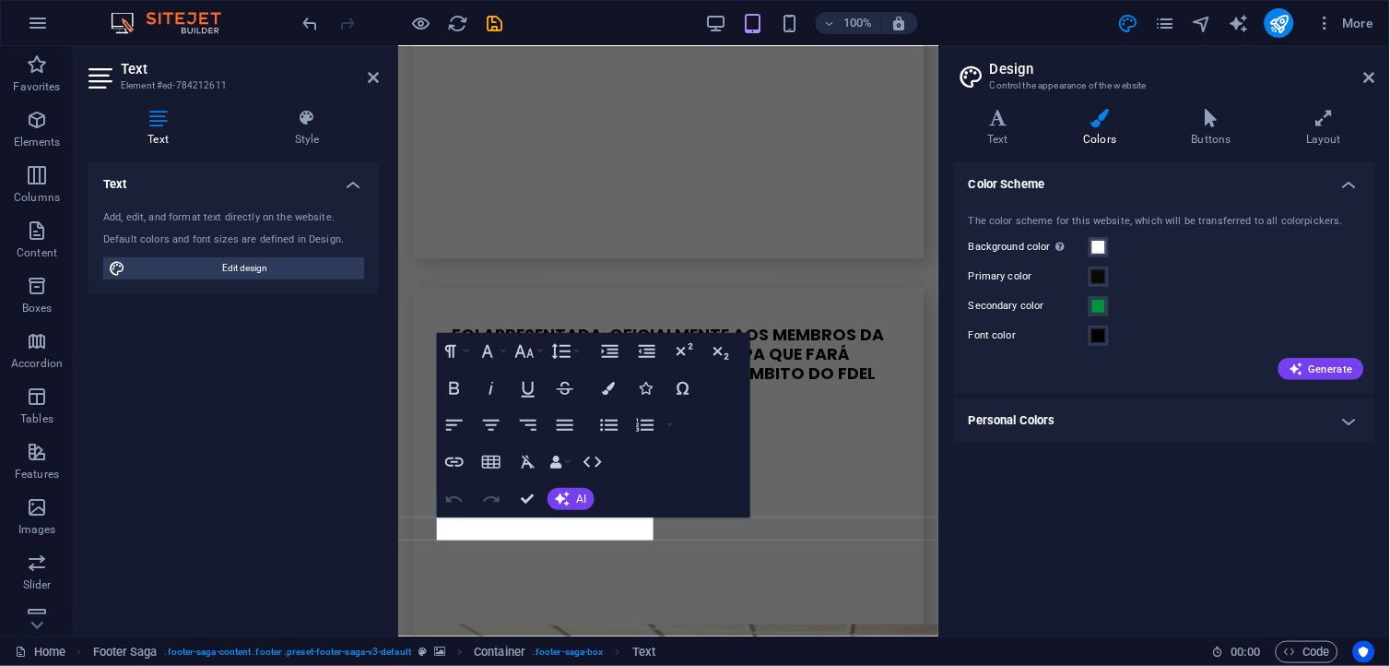
scroll to position [5350, 0]
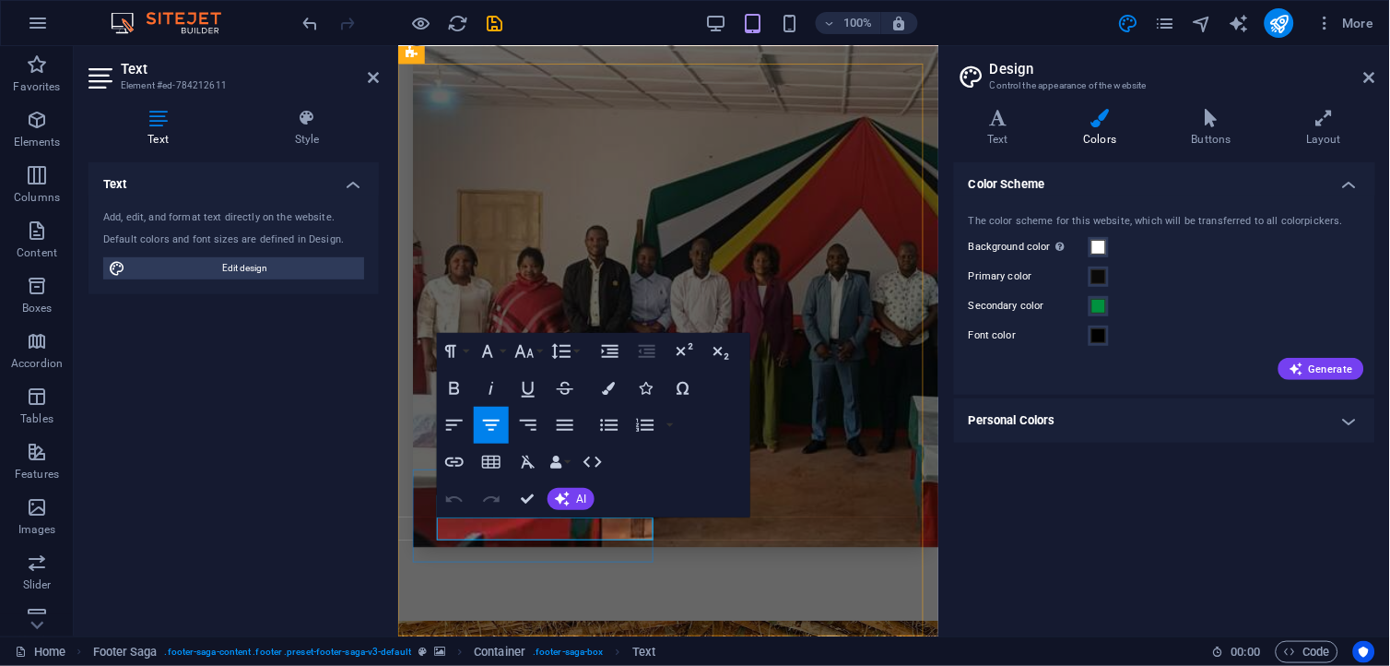
drag, startPoint x: 586, startPoint y: 527, endPoint x: 470, endPoint y: 516, distance: 116.6
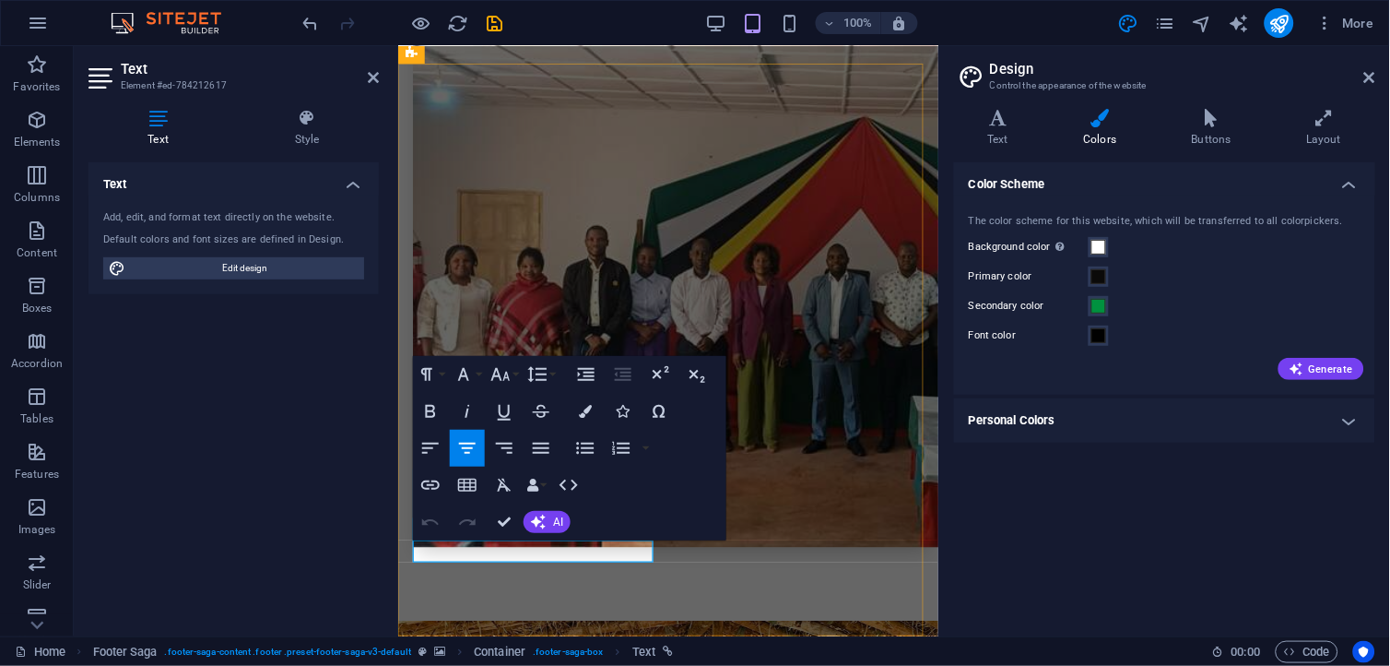
drag, startPoint x: 589, startPoint y: 550, endPoint x: 440, endPoint y: 529, distance: 150.7
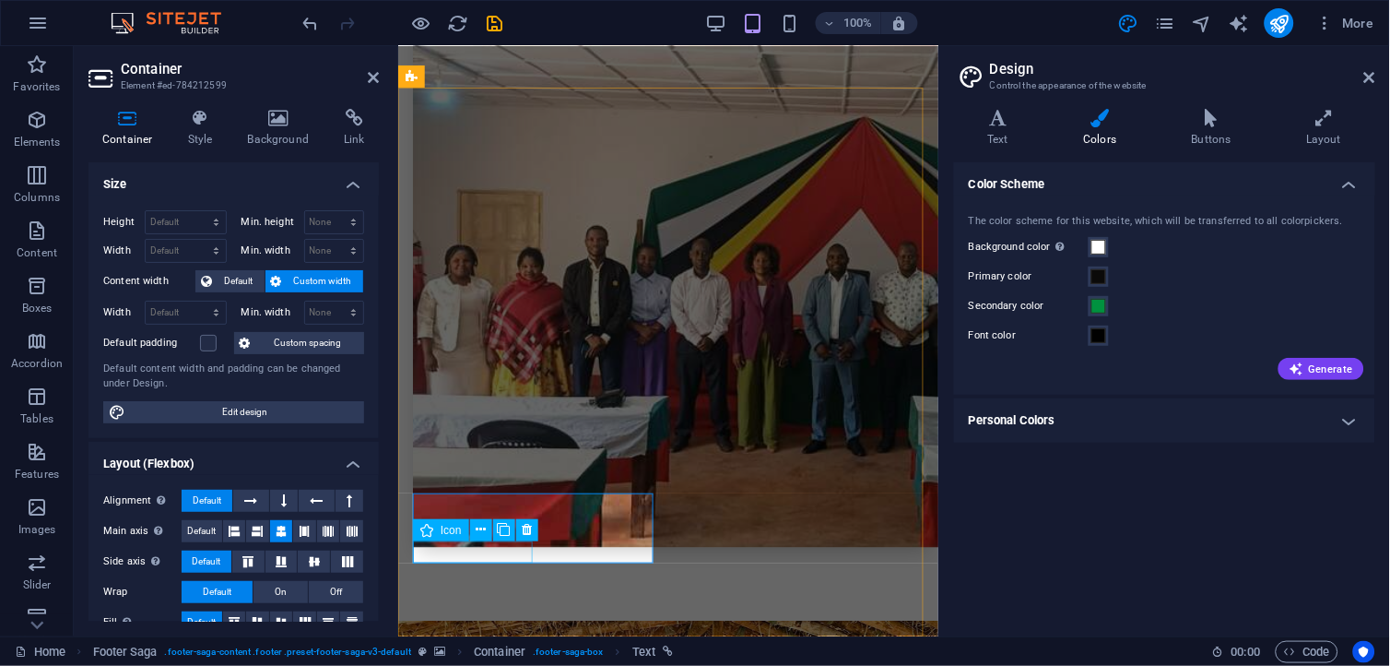
scroll to position [5326, 0]
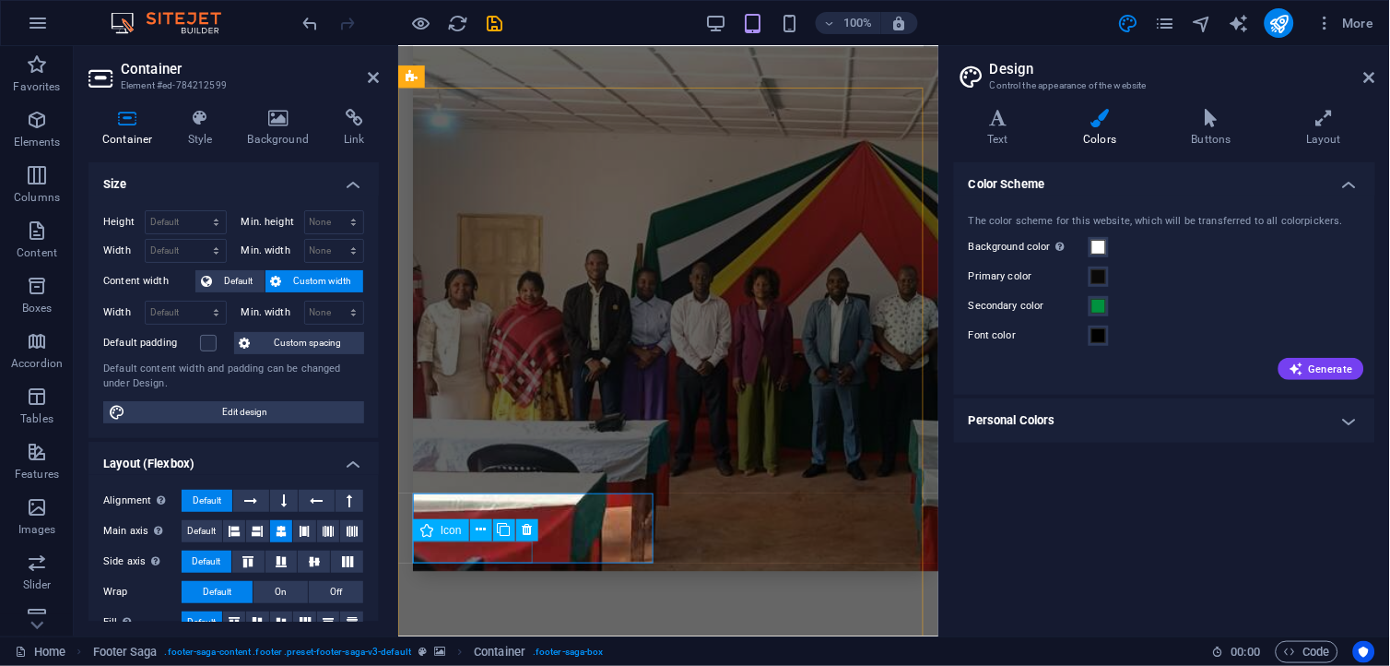
click at [604, 526] on icon at bounding box center [602, 529] width 10 height 19
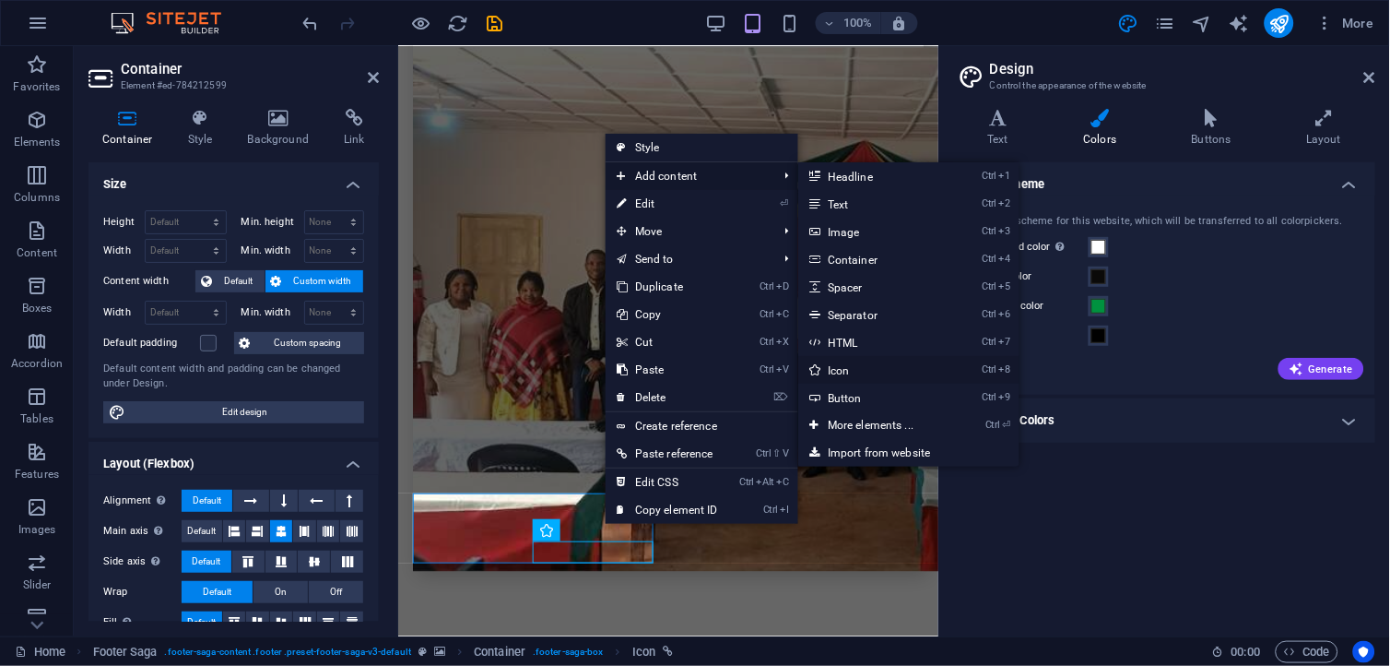
click at [878, 366] on link "Ctrl 8 Icon" at bounding box center [875, 370] width 152 height 28
select select "xMidYMid"
select select "px"
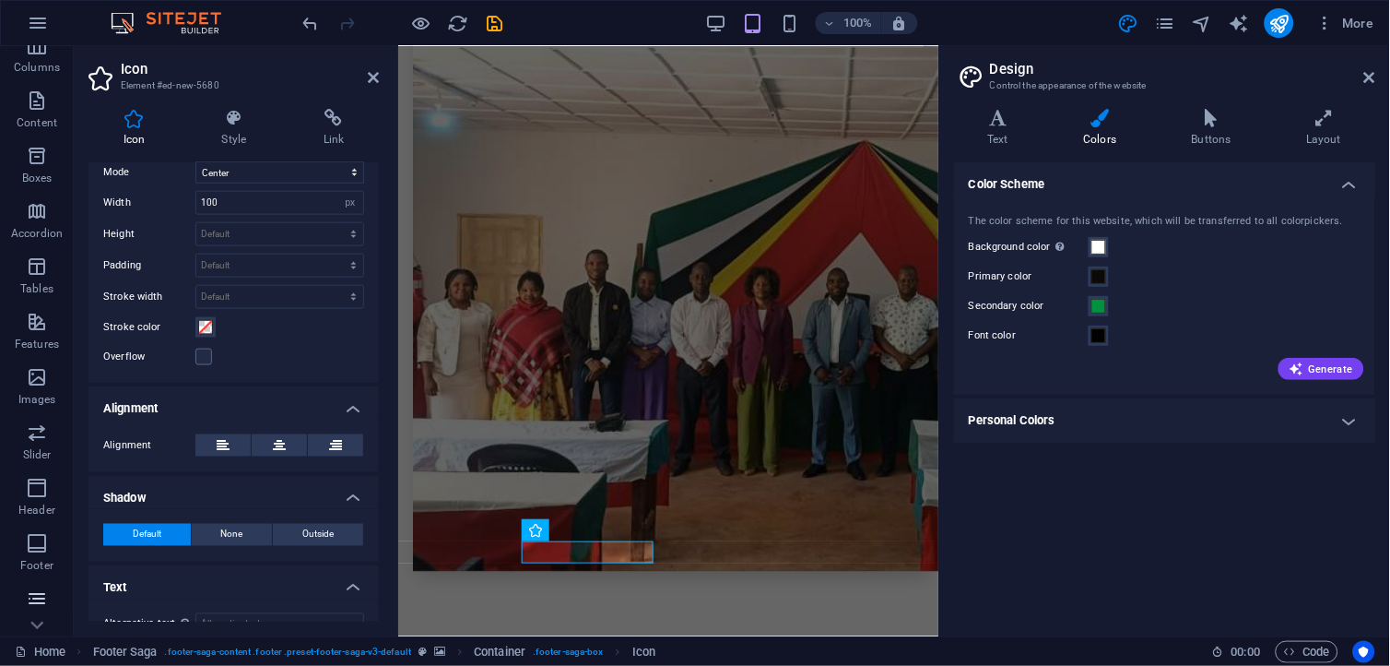
scroll to position [240, 0]
click at [595, 528] on button at bounding box center [590, 530] width 22 height 22
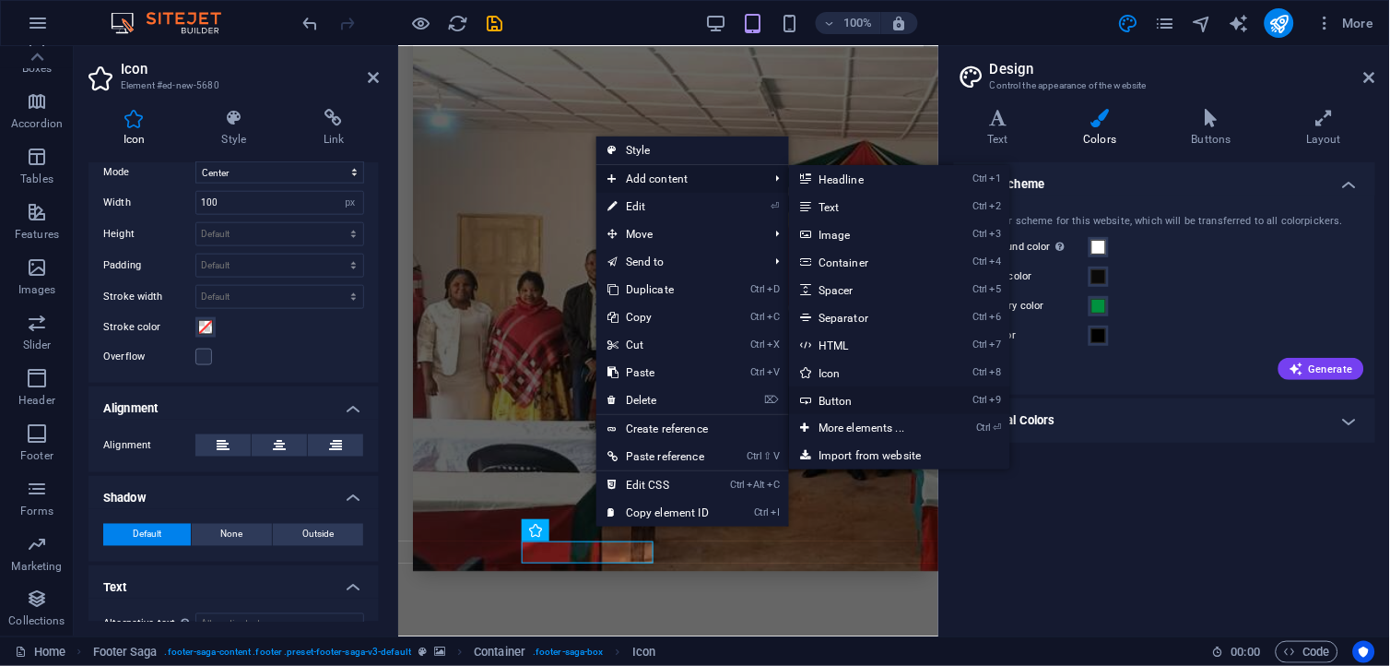
click at [864, 396] on link "Ctrl 9 Button" at bounding box center [865, 400] width 152 height 28
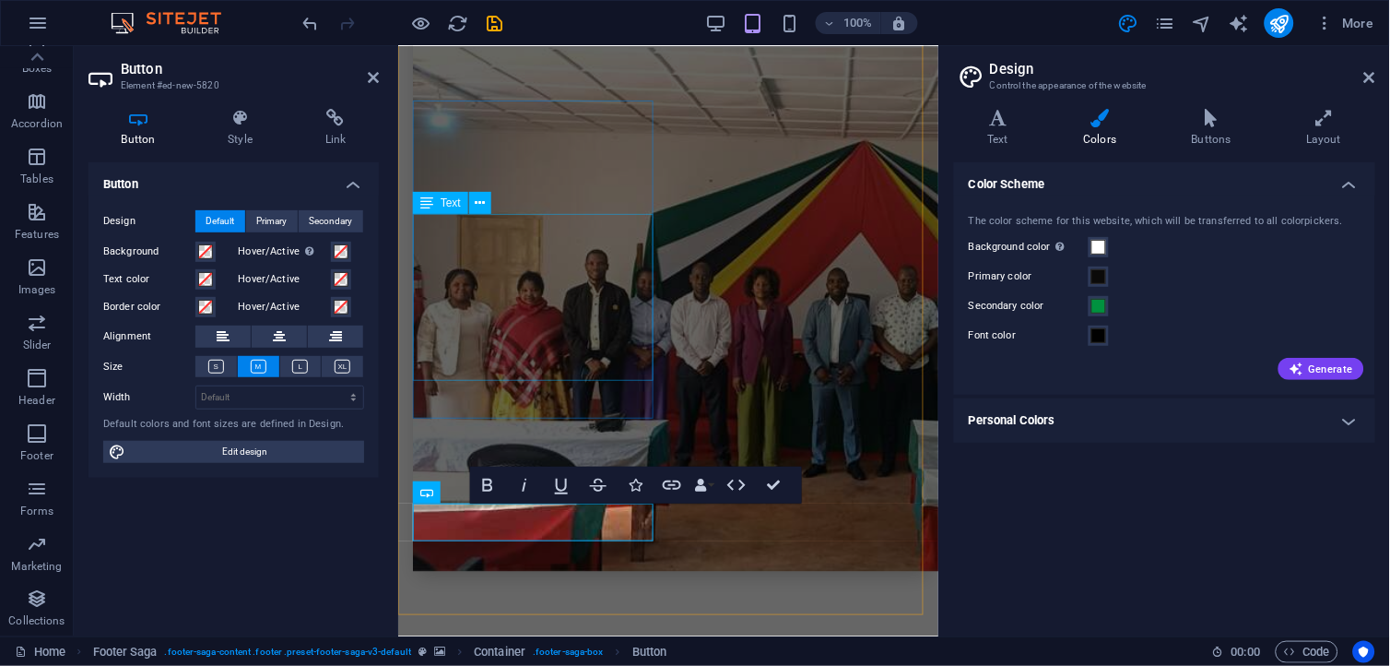
scroll to position [5388, 0]
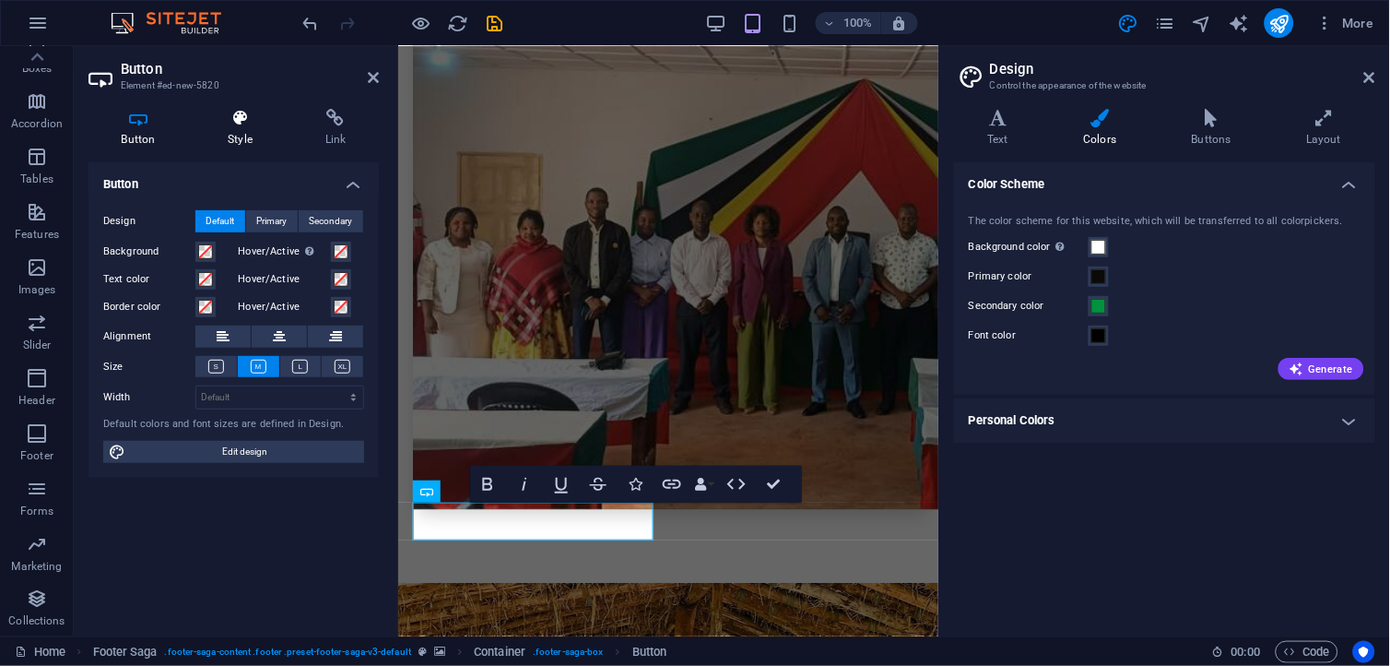
click at [247, 136] on h4 "Style" at bounding box center [244, 128] width 98 height 39
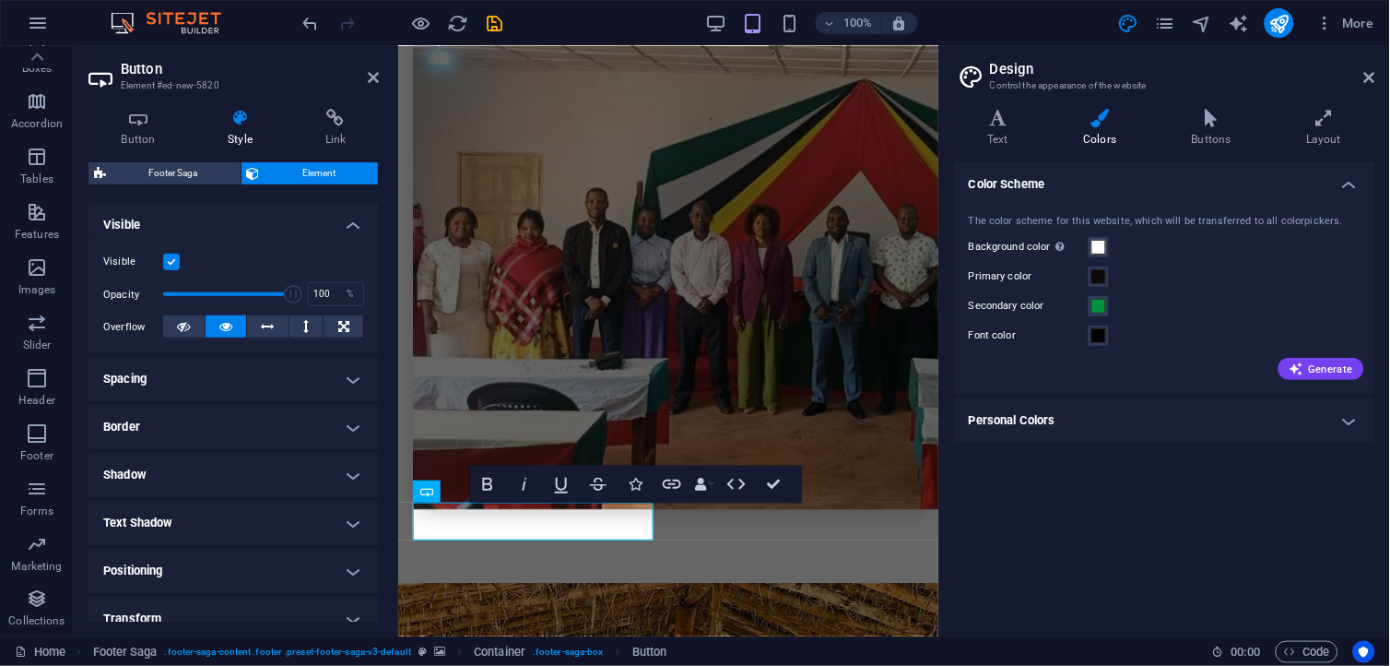
scroll to position [357, 0]
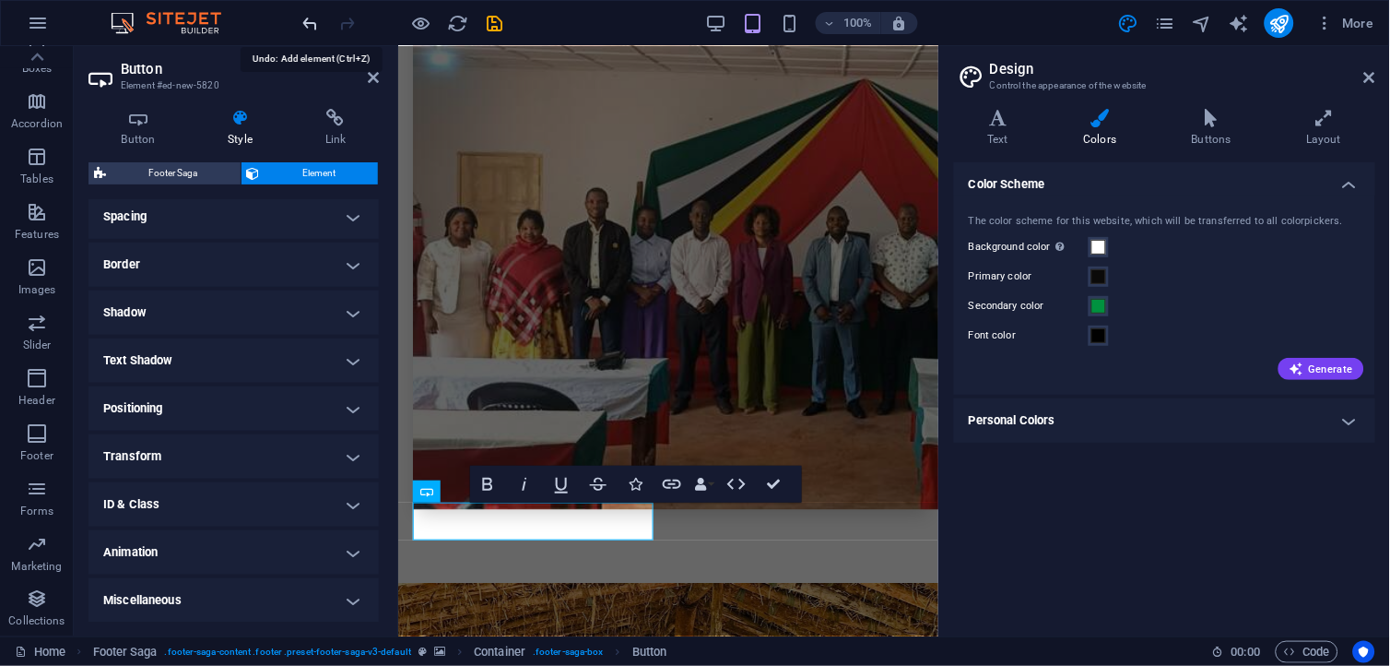
click at [317, 28] on icon "undo" at bounding box center [311, 23] width 21 height 21
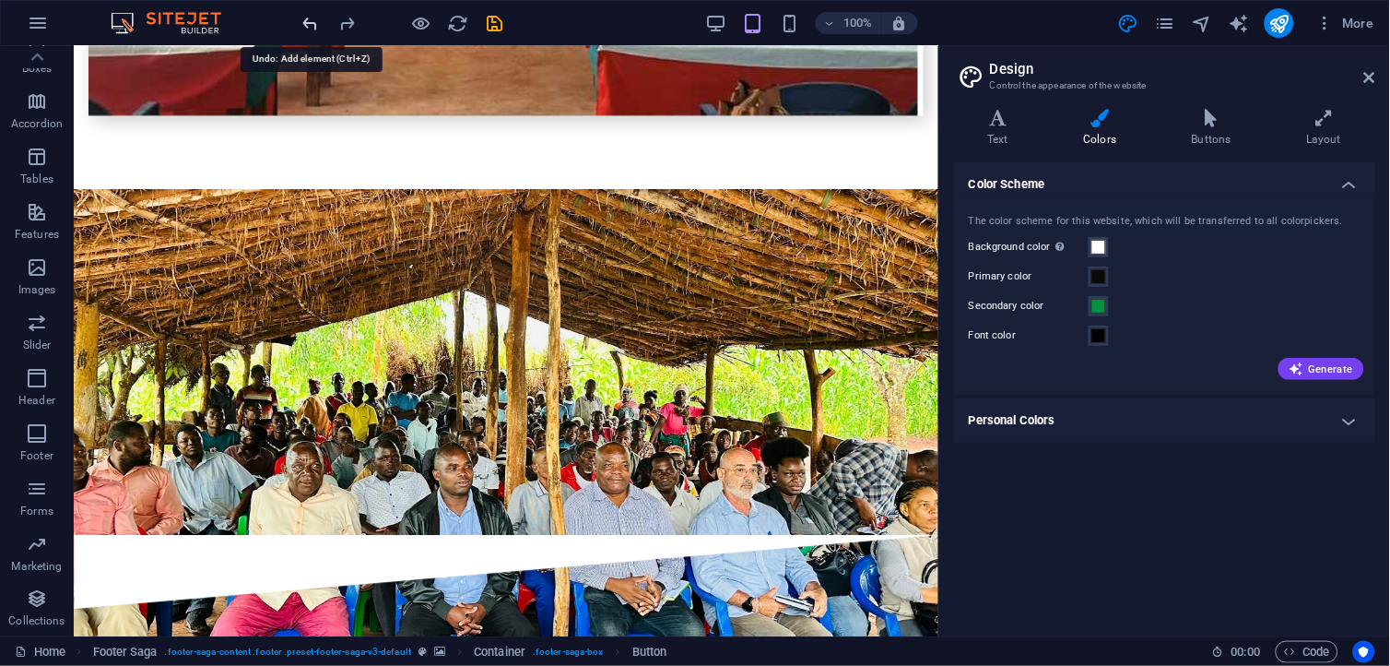
scroll to position [4726, 0]
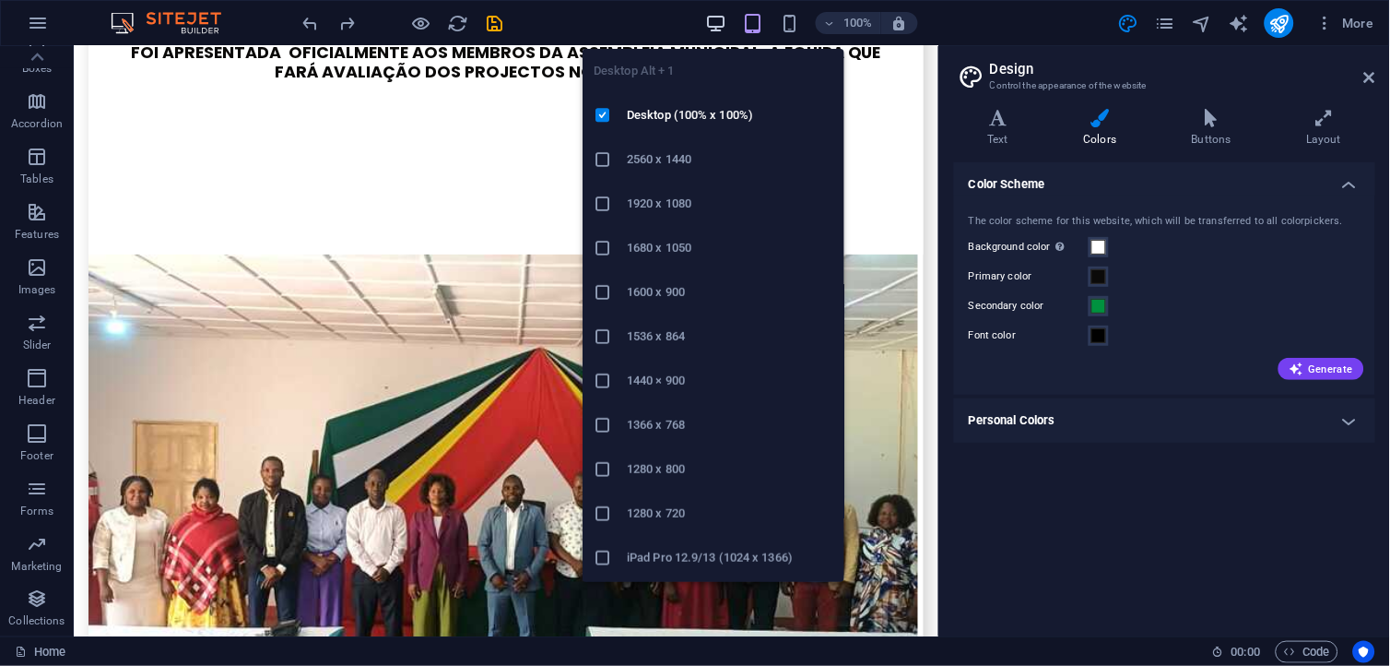
click at [727, 22] on icon "button" at bounding box center [715, 23] width 21 height 21
click at [717, 21] on icon "button" at bounding box center [715, 23] width 21 height 21
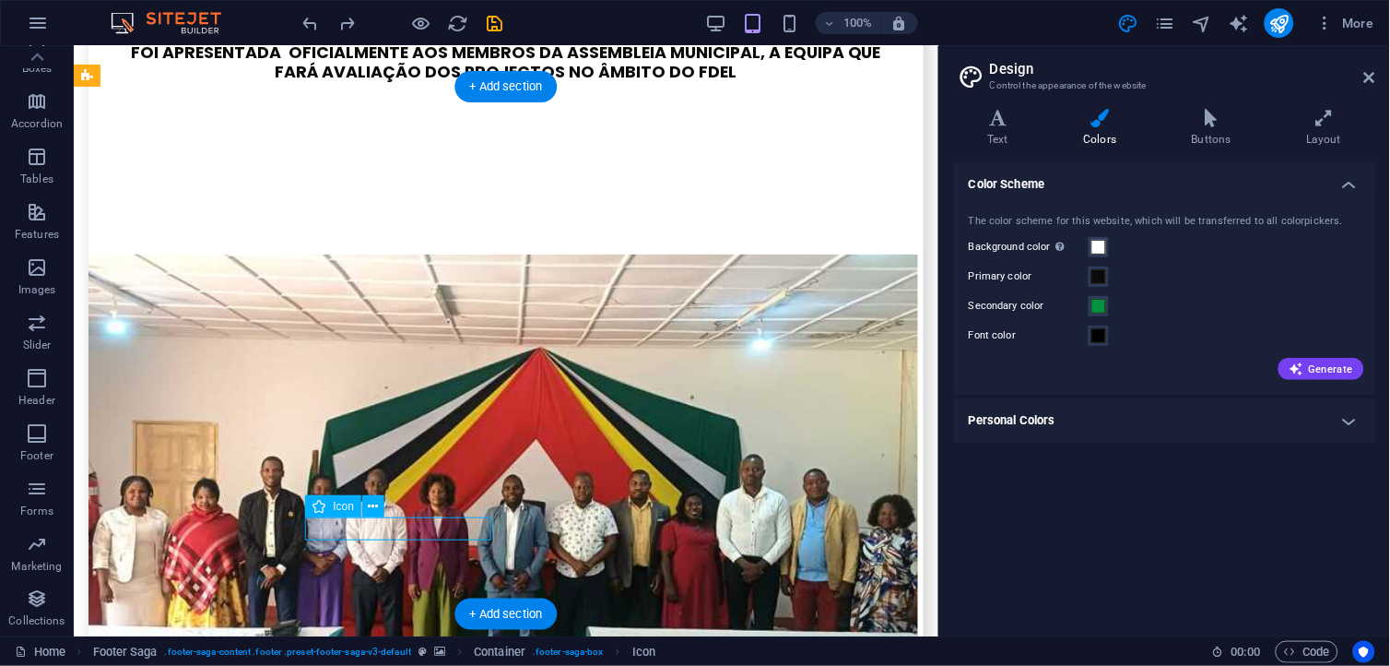
select select "xMidYMid"
select select "px"
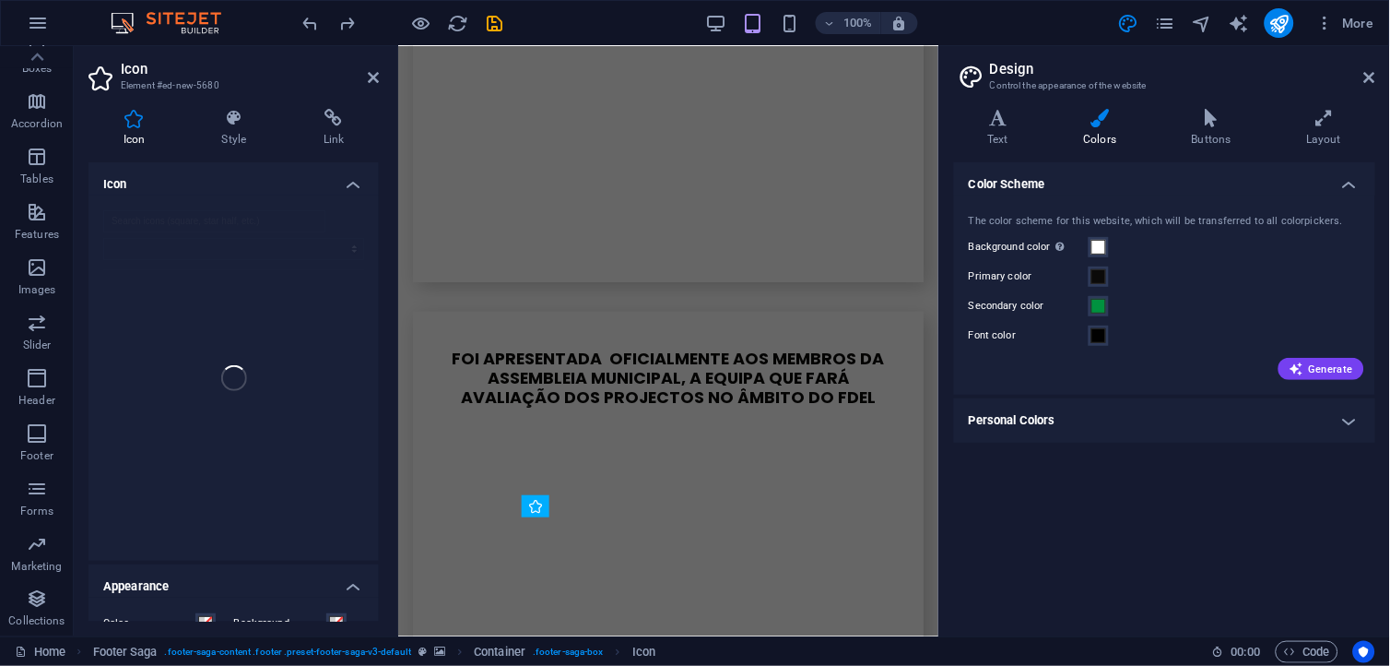
scroll to position [5350, 0]
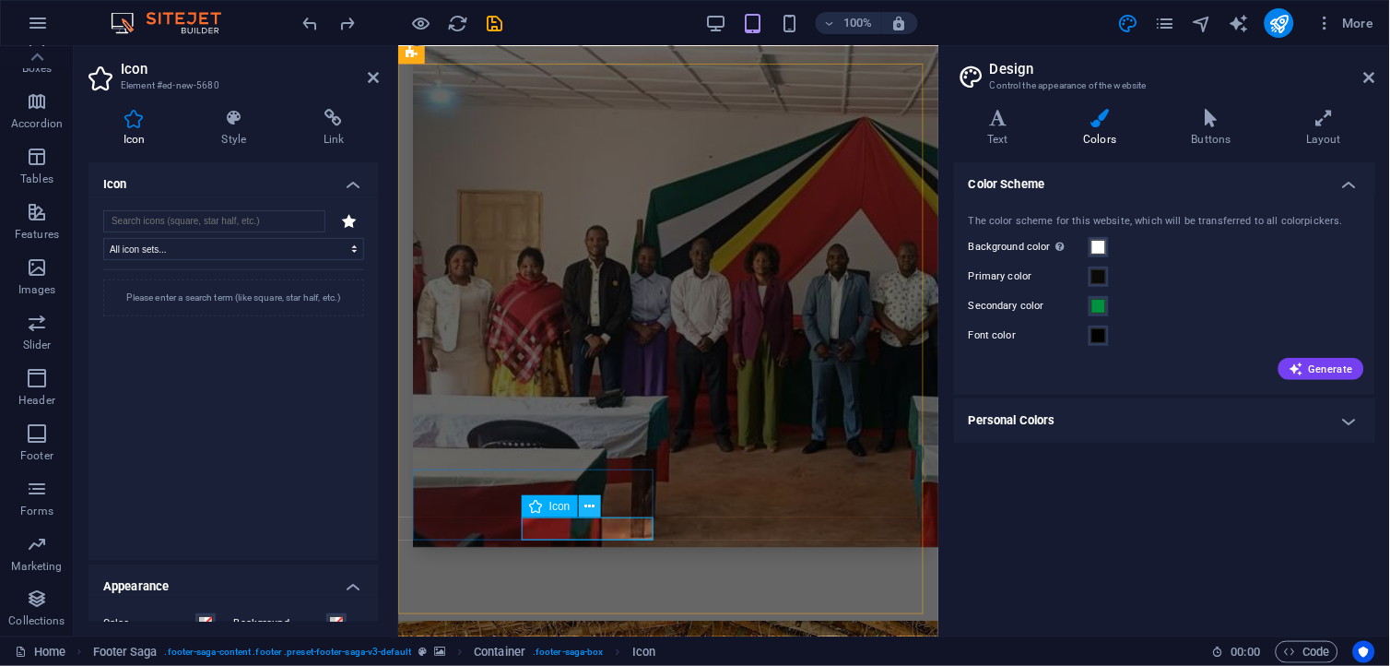
click at [587, 504] on icon at bounding box center [590, 506] width 10 height 19
click at [586, 507] on icon at bounding box center [590, 506] width 10 height 19
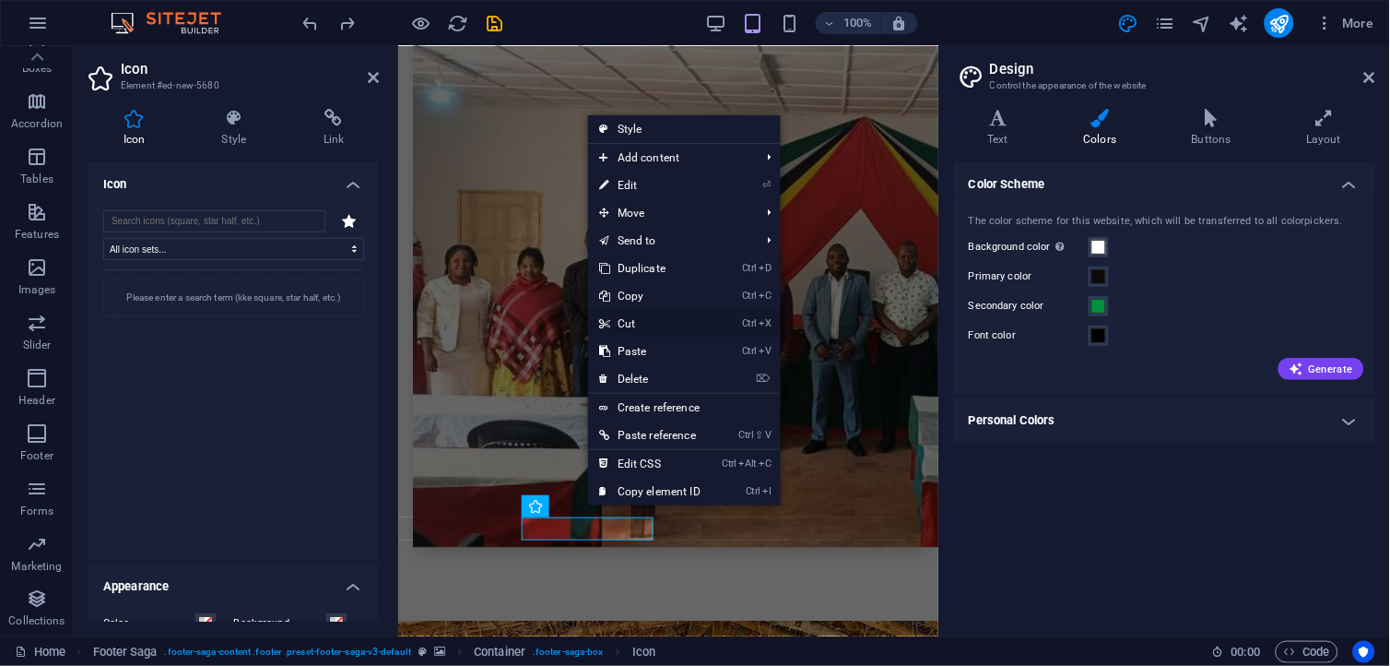
drag, startPoint x: 643, startPoint y: 319, endPoint x: 567, endPoint y: 283, distance: 83.7
click at [643, 319] on link "Ctrl X Cut" at bounding box center [650, 324] width 124 height 28
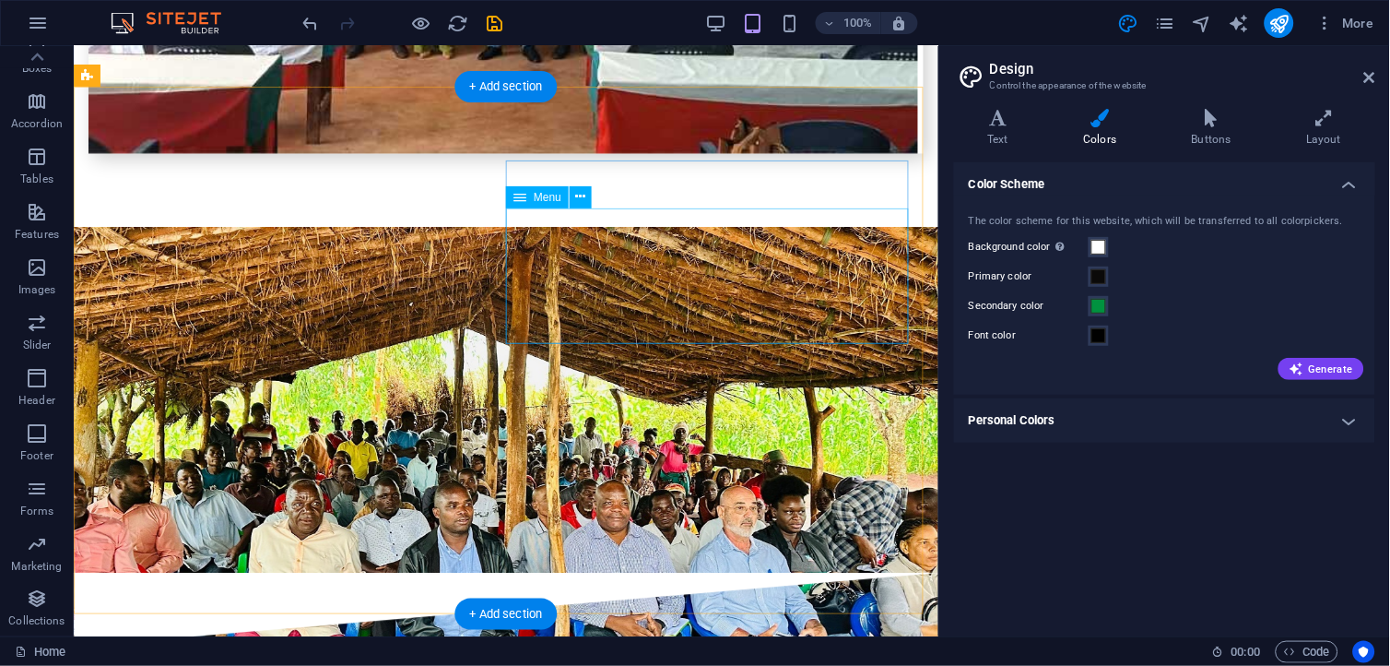
scroll to position [4726, 0]
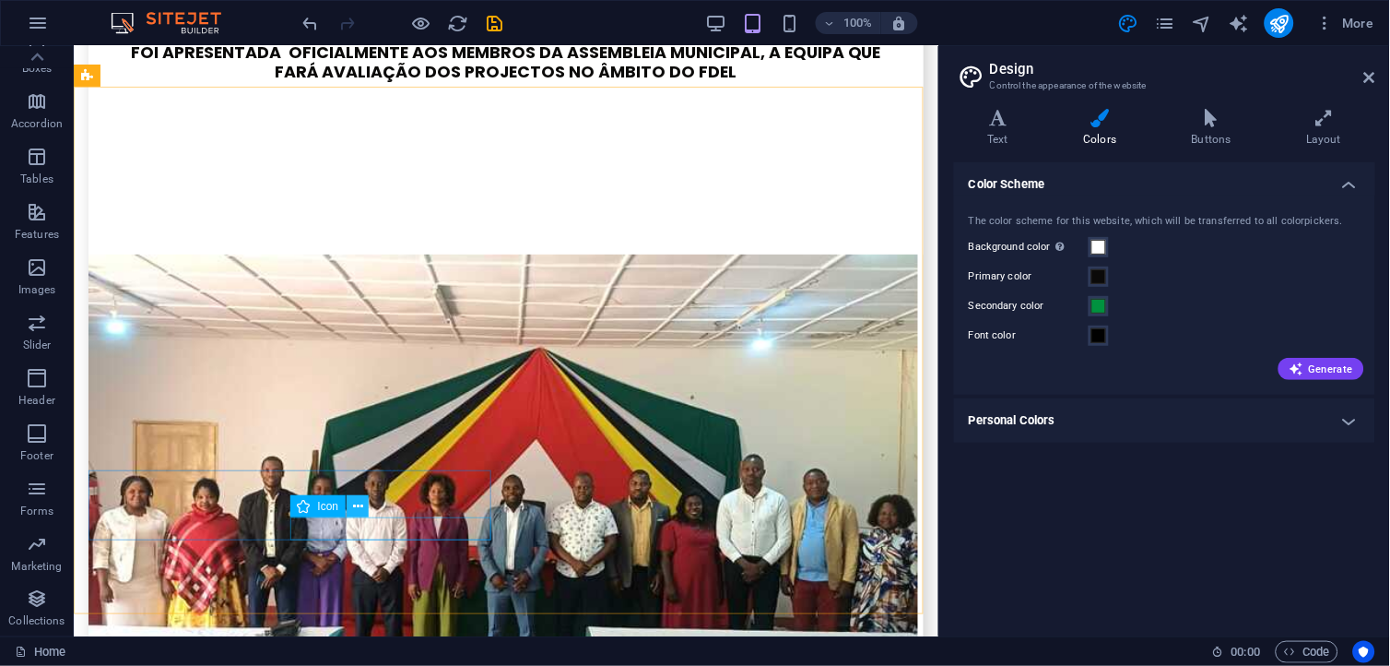
click at [361, 503] on icon at bounding box center [358, 506] width 10 height 19
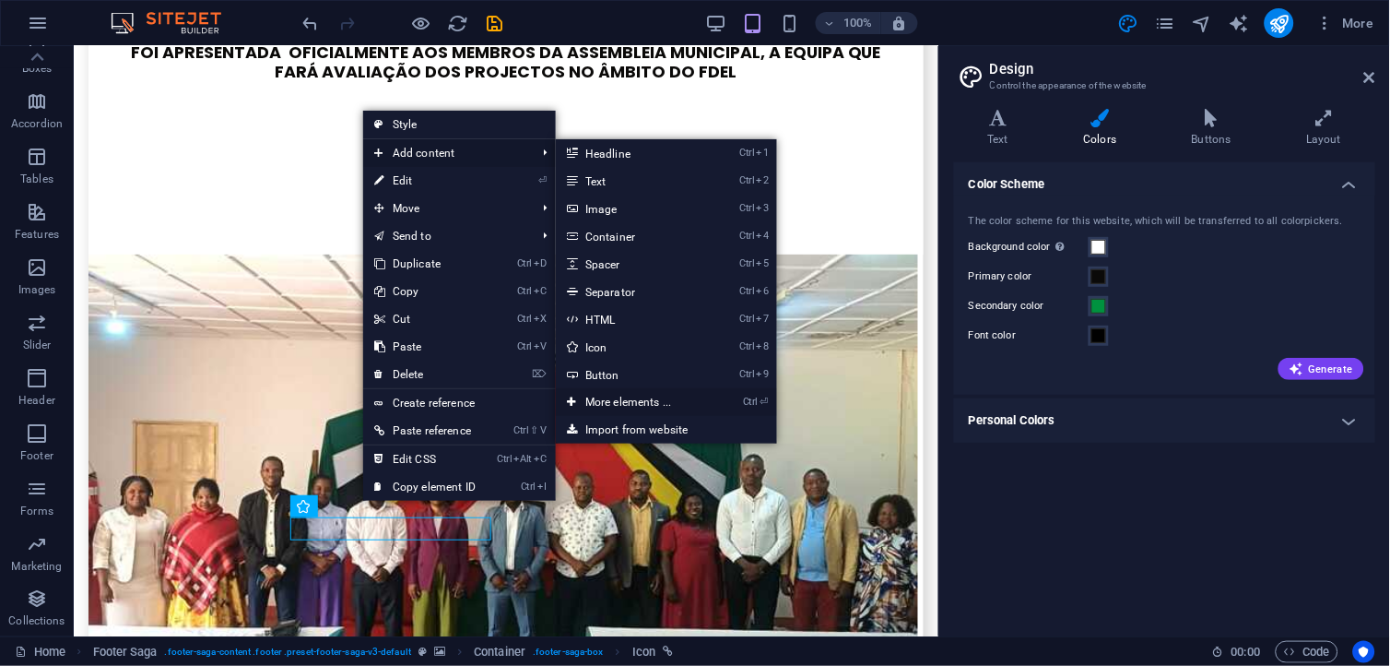
click at [666, 399] on link "Ctrl ⏎ More elements ..." at bounding box center [632, 402] width 152 height 28
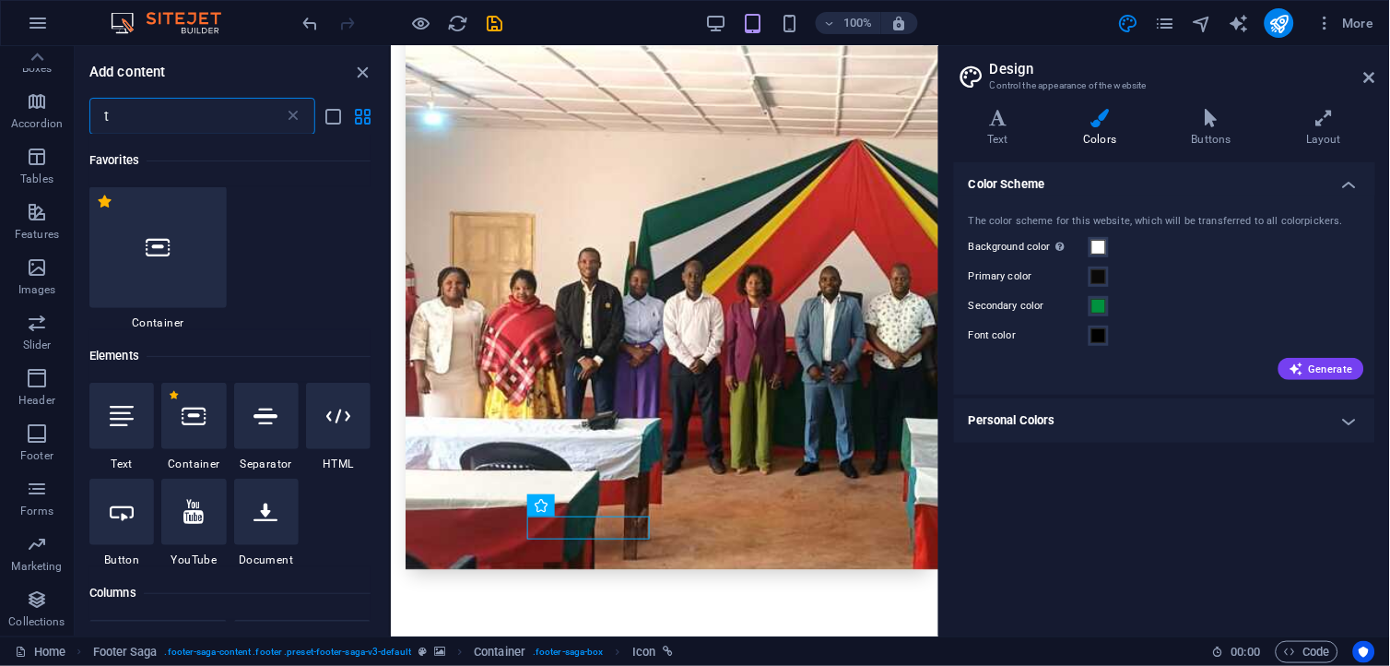
scroll to position [0, 0]
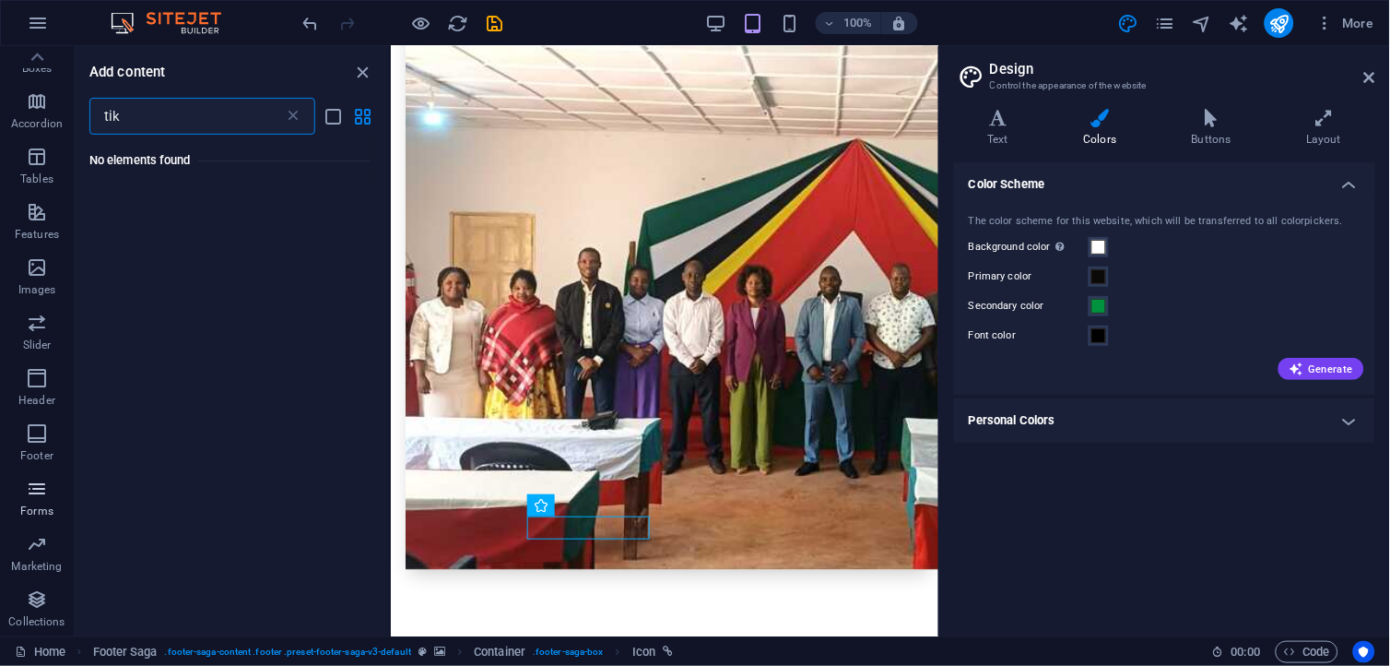
type input "tik"
click at [49, 503] on p "Forms" at bounding box center [36, 510] width 33 height 15
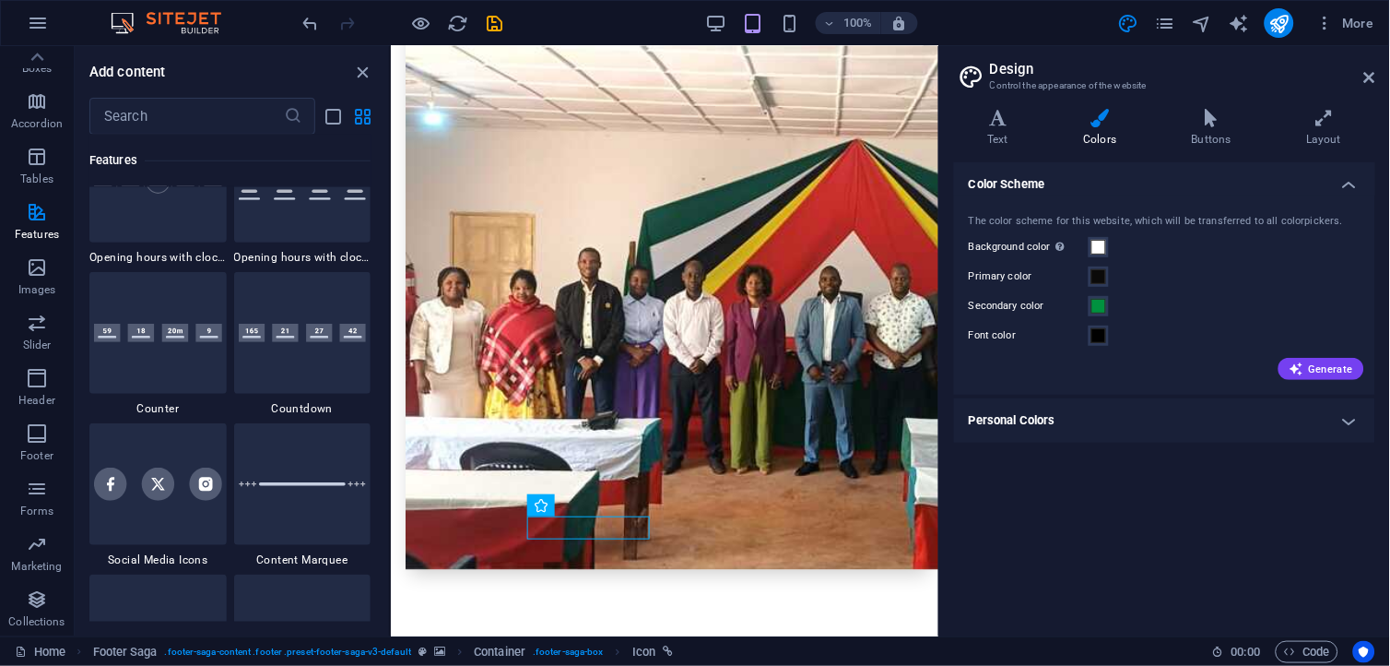
scroll to position [8139, 0]
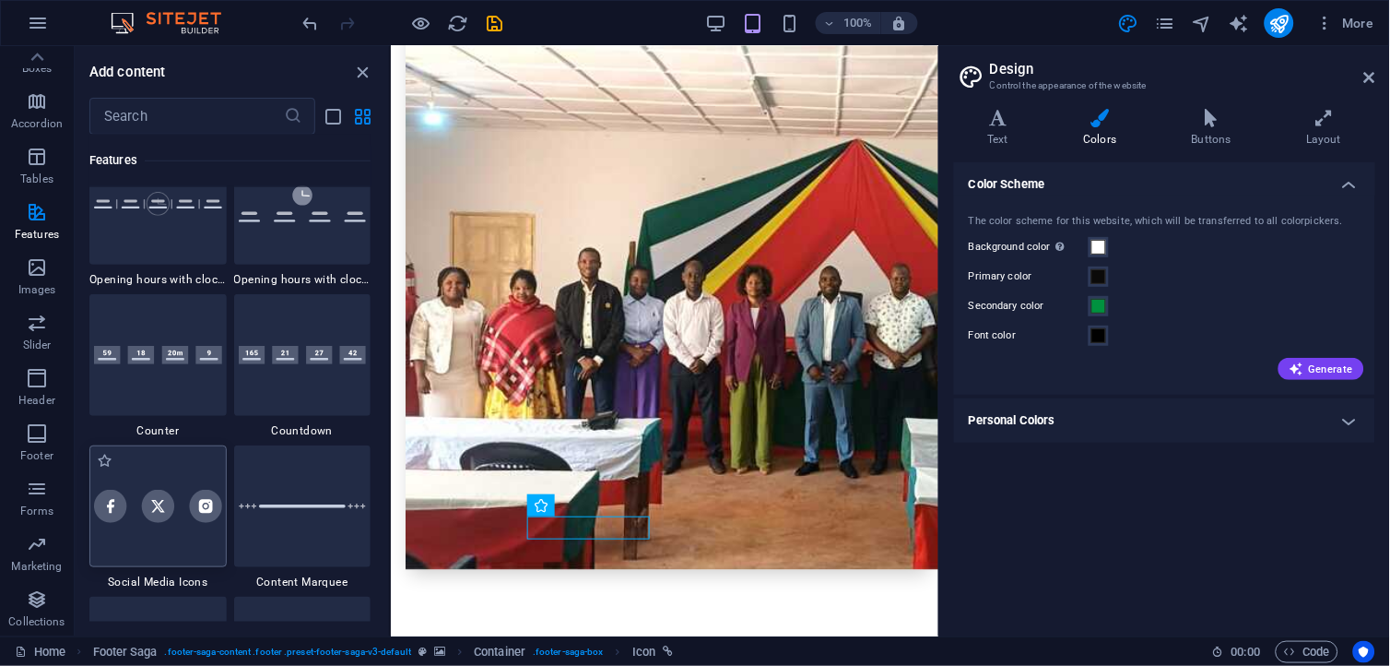
click at [209, 500] on img at bounding box center [158, 506] width 128 height 32
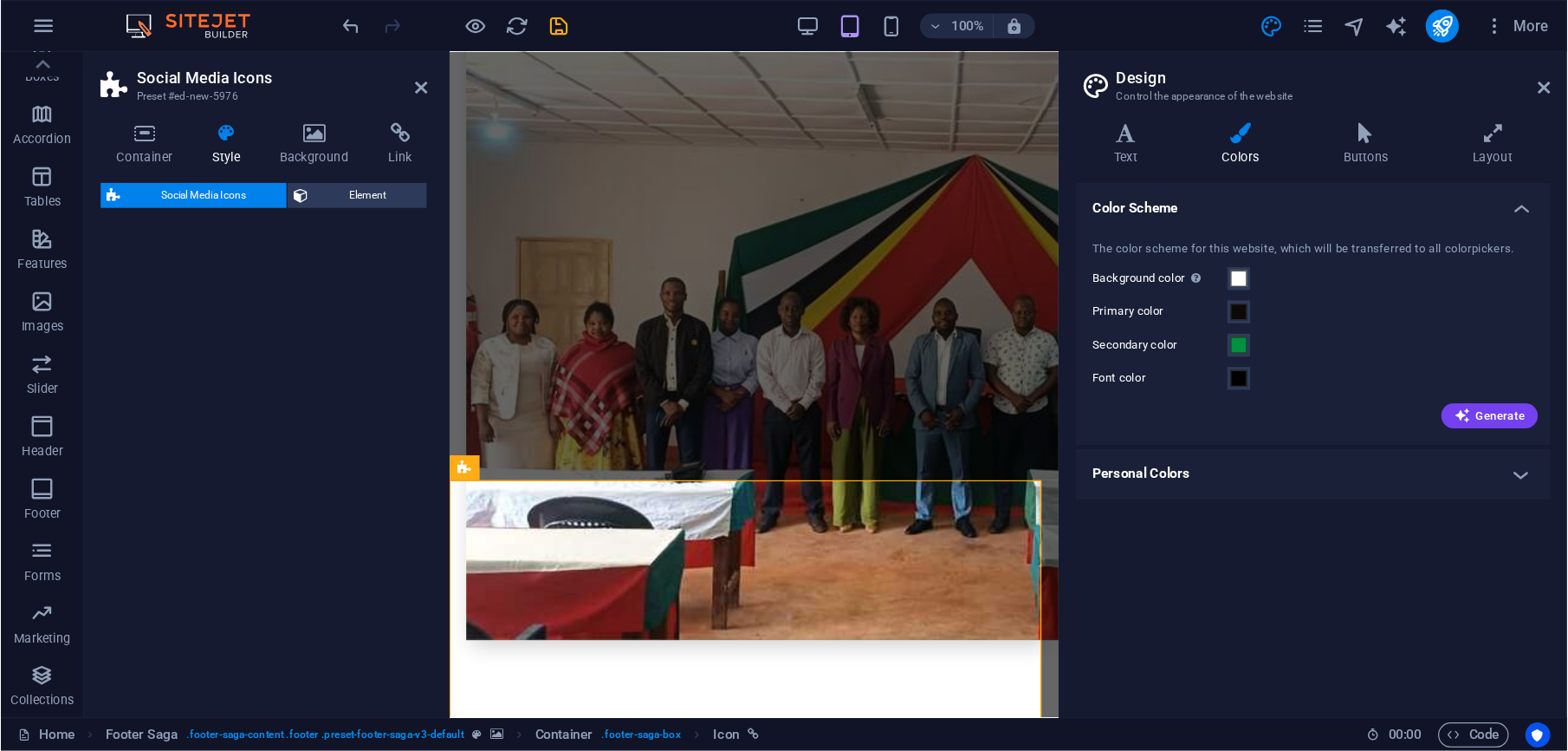
scroll to position [5204, 0]
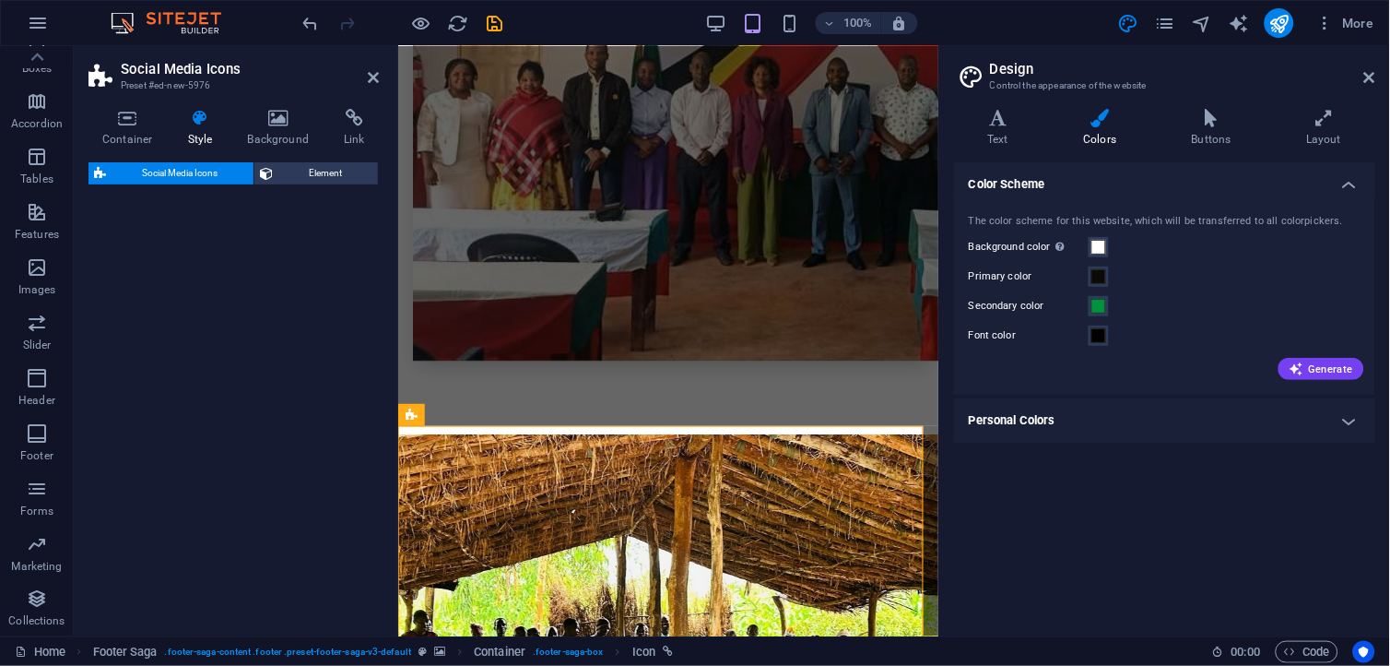
select select "rem"
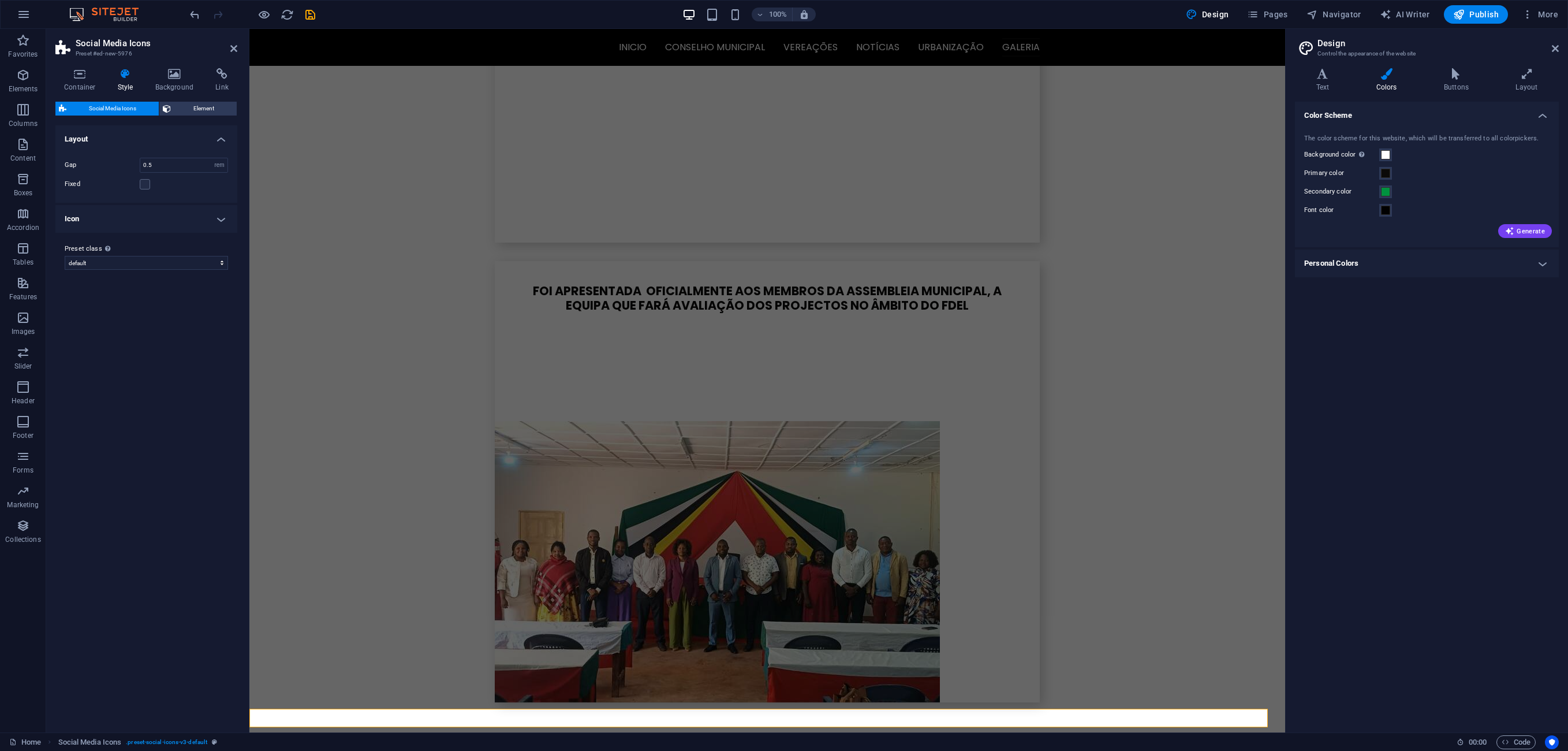
scroll to position [3035, 0]
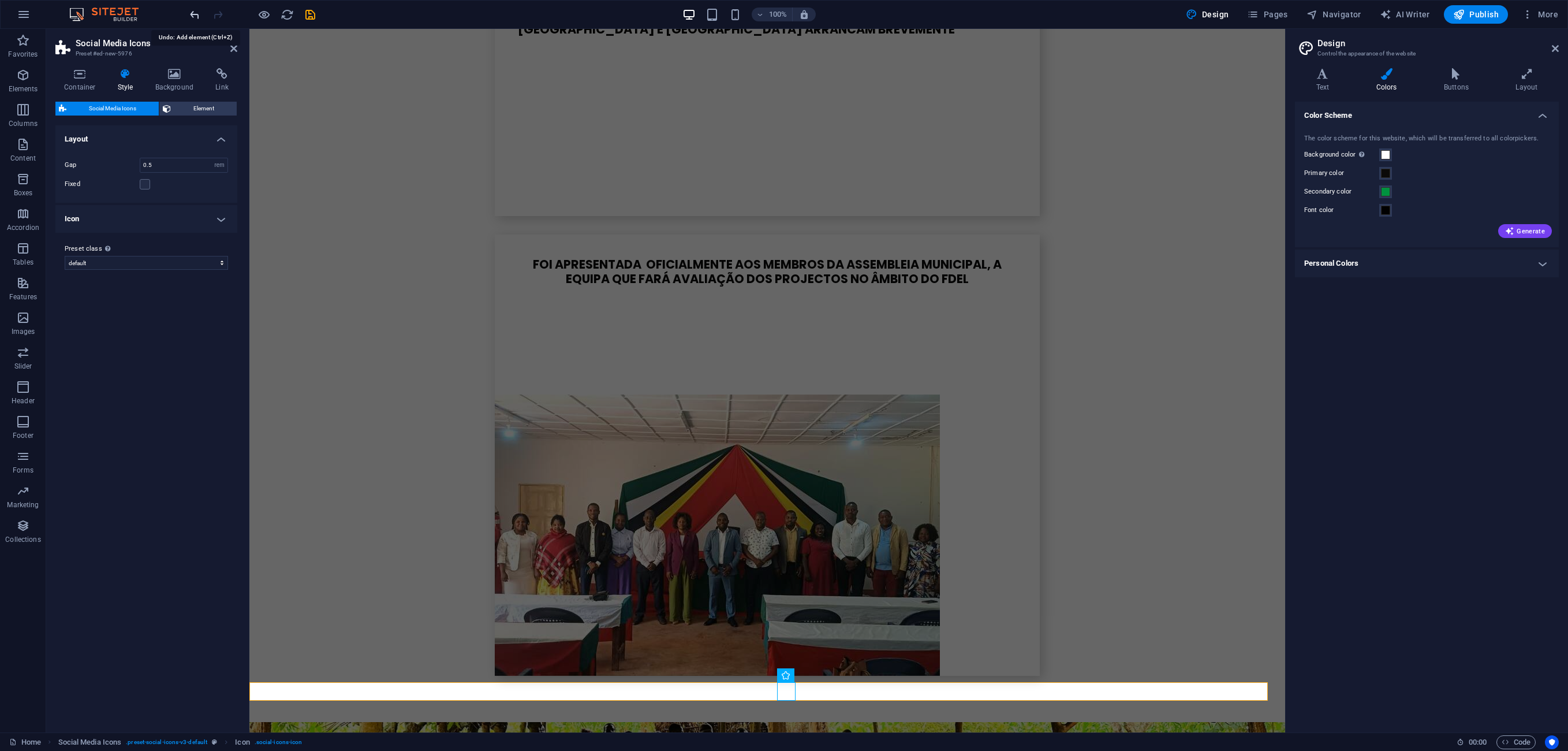
click at [192, 11] on icon "undo" at bounding box center [195, 14] width 13 height 13
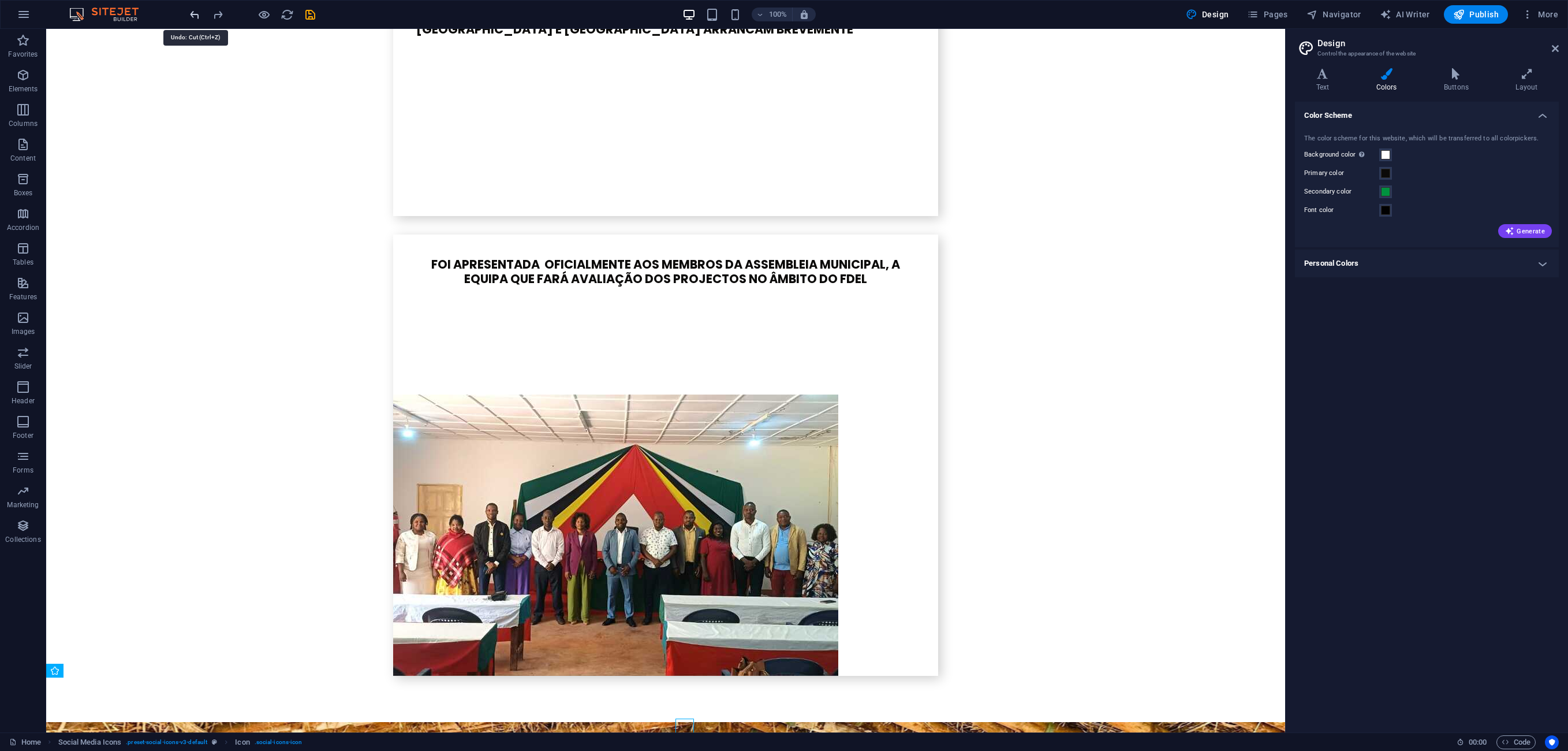
scroll to position [3039, 0]
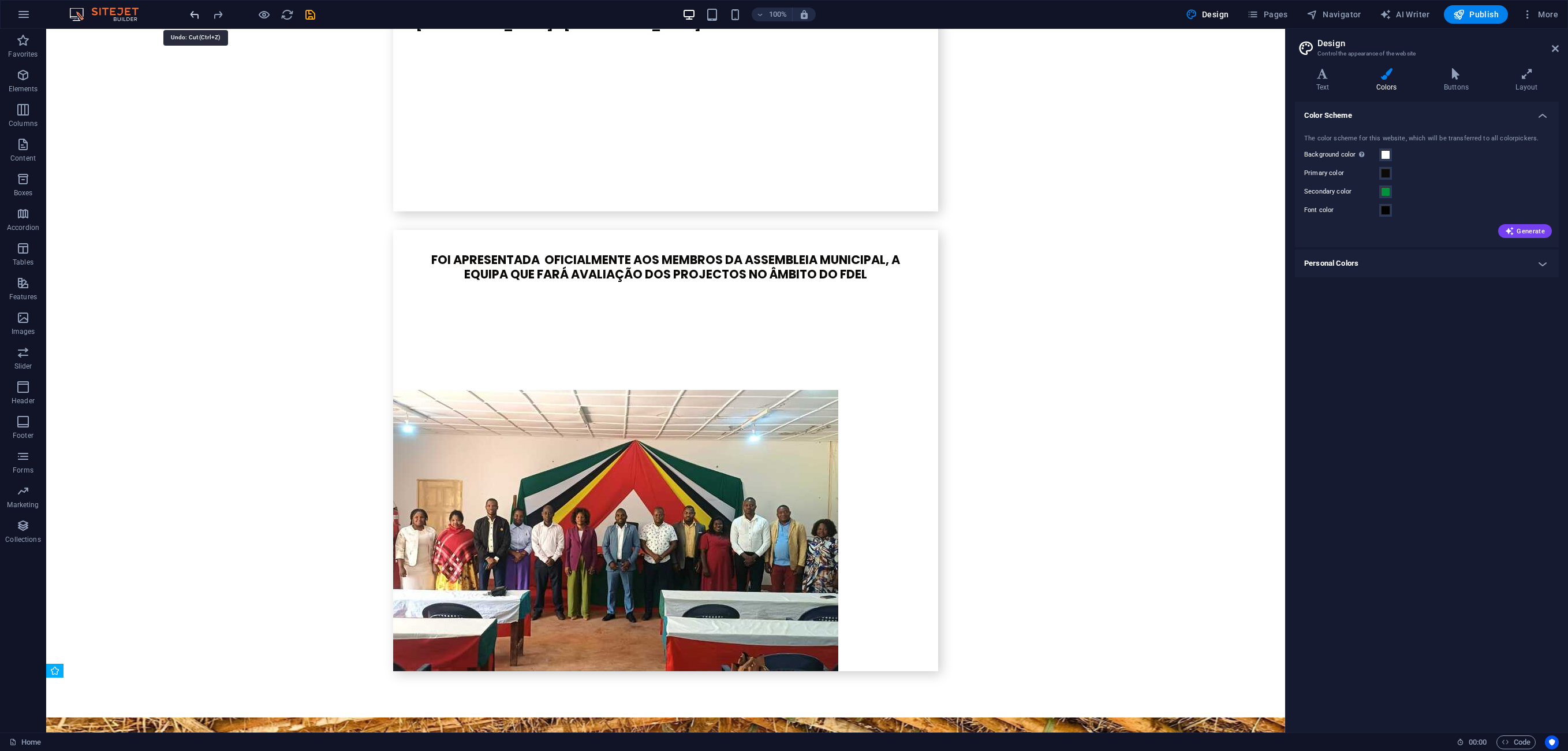
click at [192, 11] on icon "undo" at bounding box center [195, 14] width 13 height 13
click at [197, 11] on icon "undo" at bounding box center [195, 14] width 13 height 13
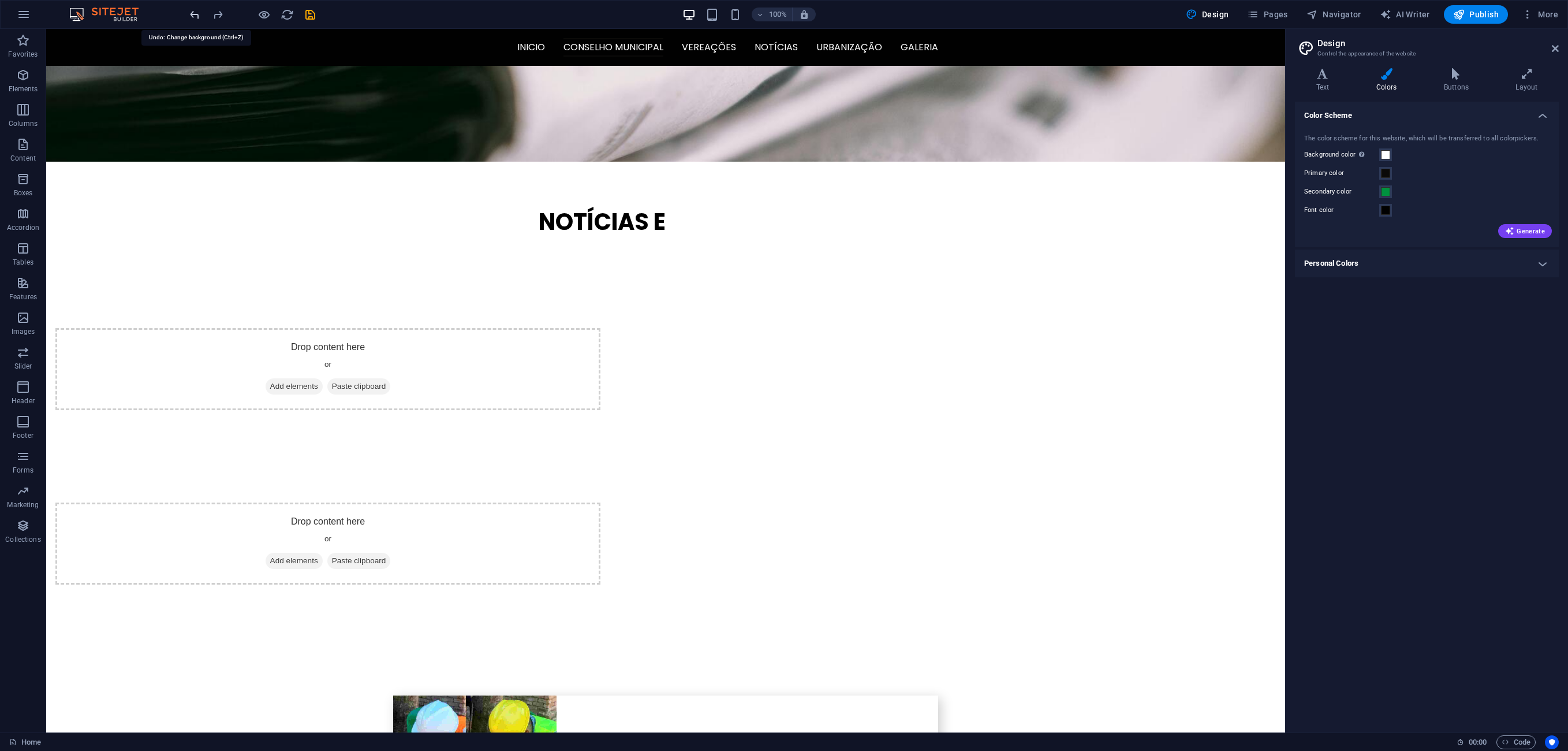
scroll to position [457, 0]
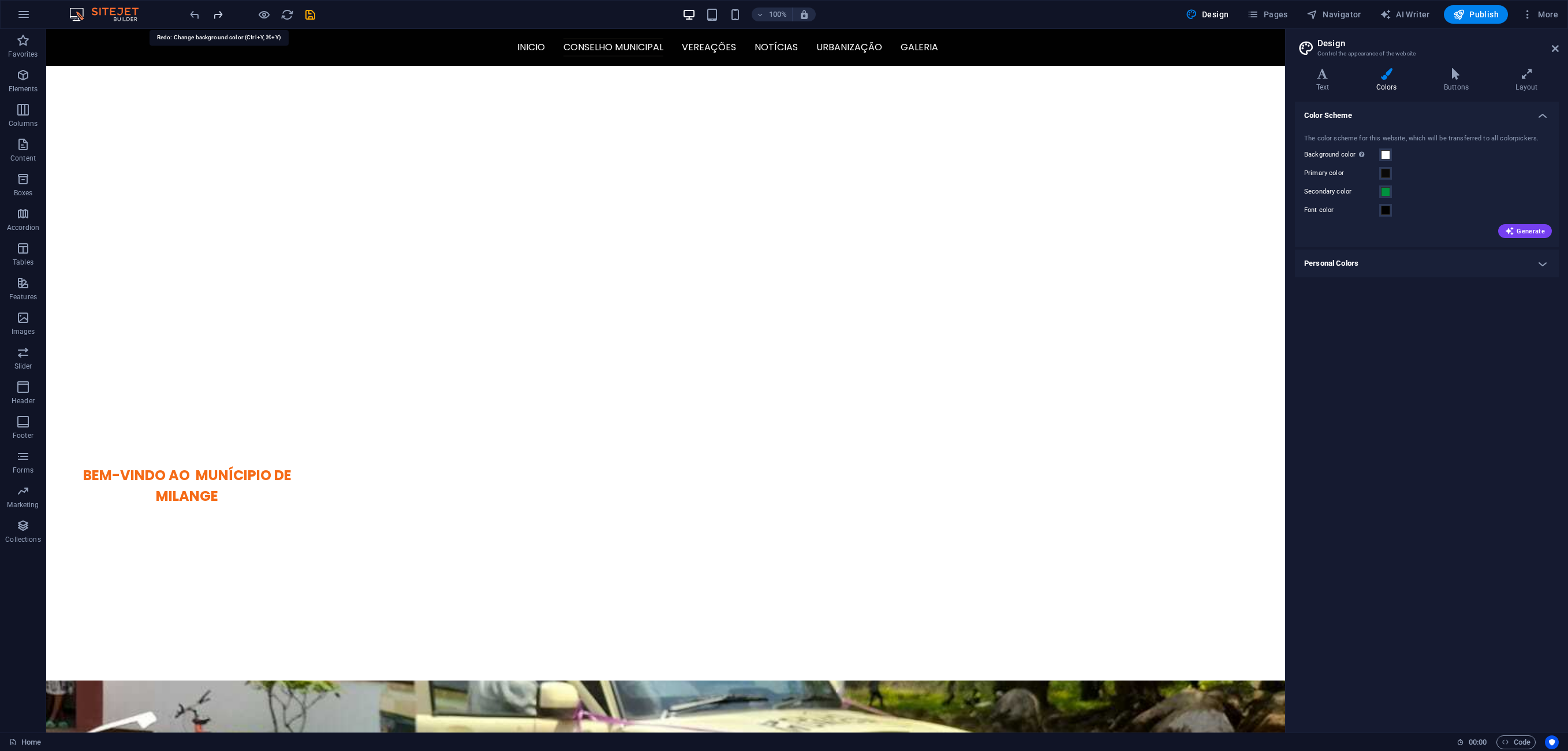
click at [216, 14] on icon "redo" at bounding box center [217, 14] width 13 height 13
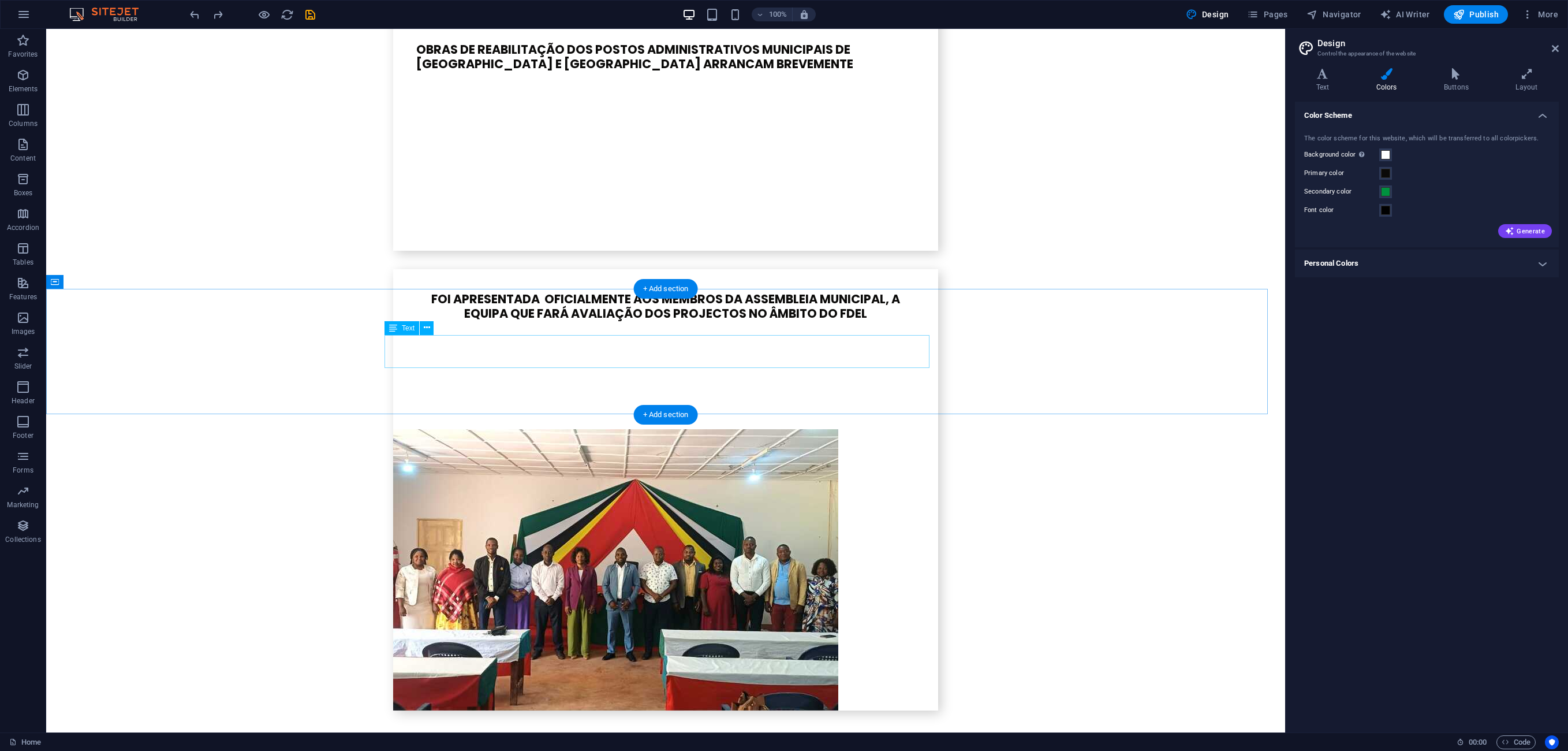
scroll to position [3039, 0]
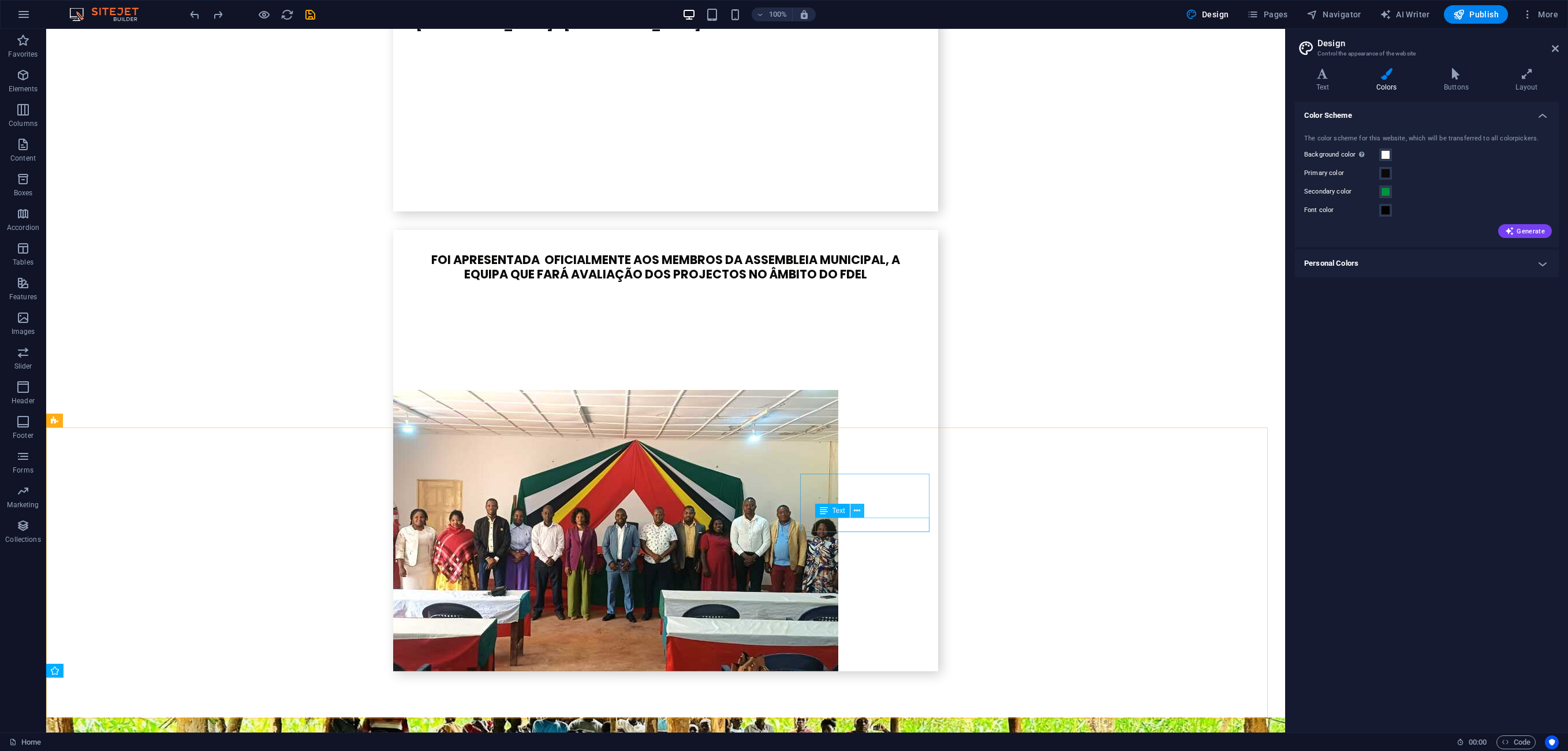
click at [856, 417] on icon at bounding box center [857, 510] width 6 height 12
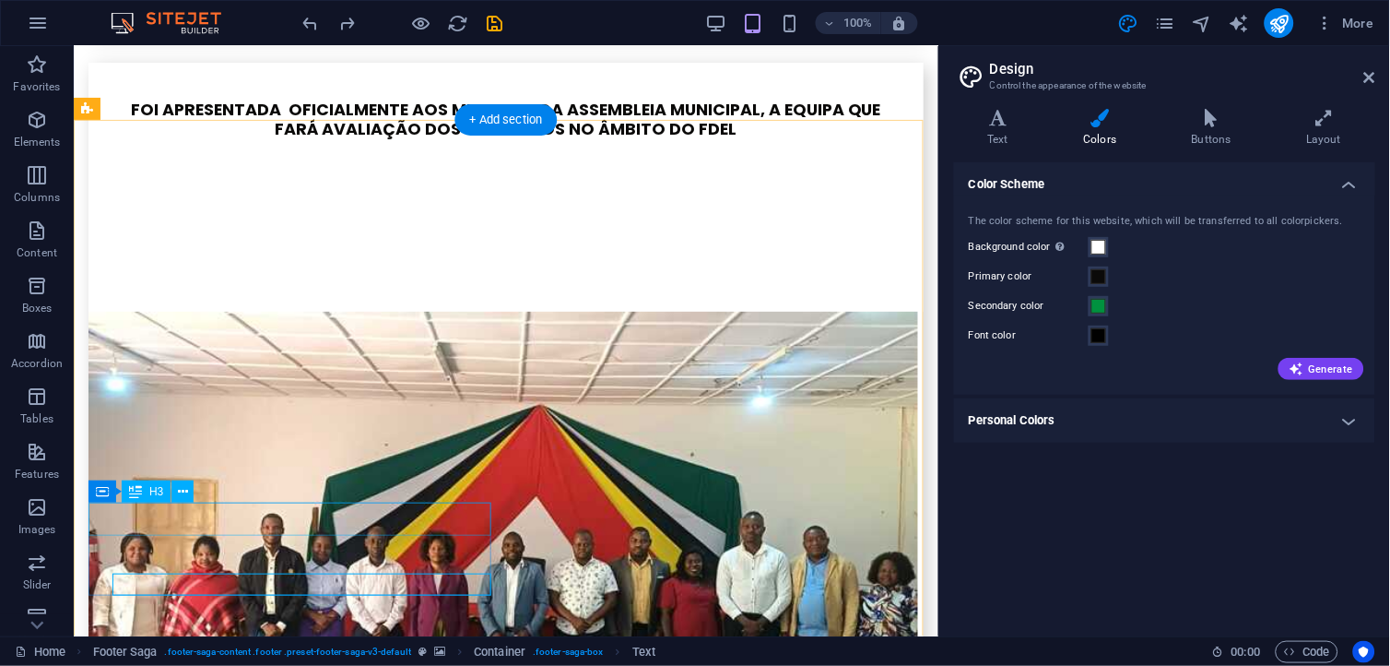
scroll to position [4750, 0]
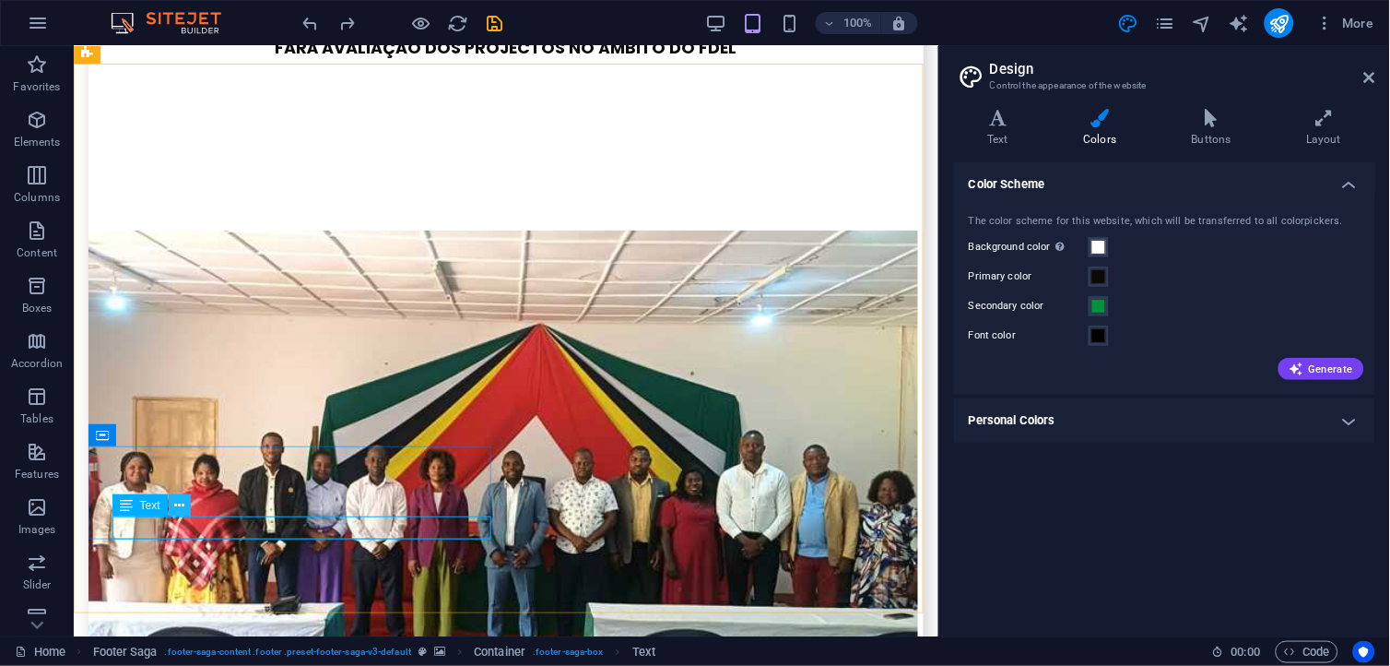
click at [181, 501] on icon at bounding box center [179, 505] width 10 height 19
click at [179, 504] on icon at bounding box center [179, 505] width 10 height 19
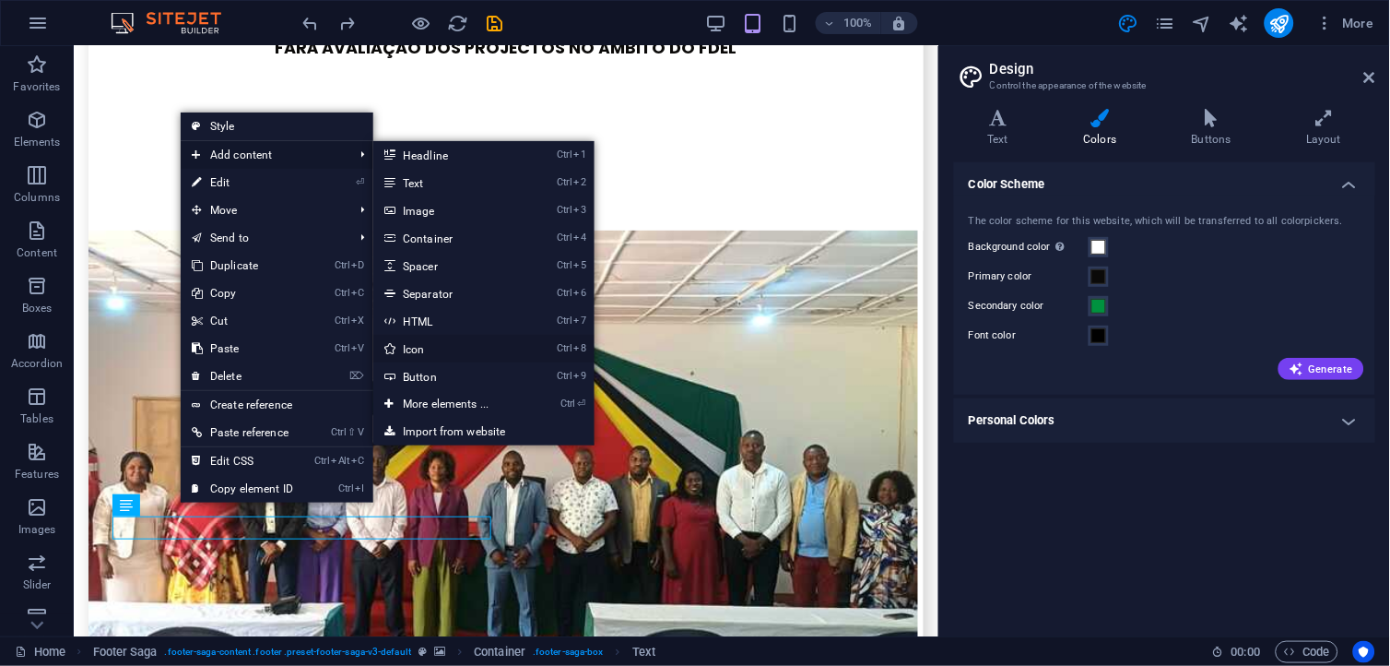
click at [454, 348] on link "Ctrl 8 Icon" at bounding box center [449, 349] width 152 height 28
select select "xMidYMid"
select select "px"
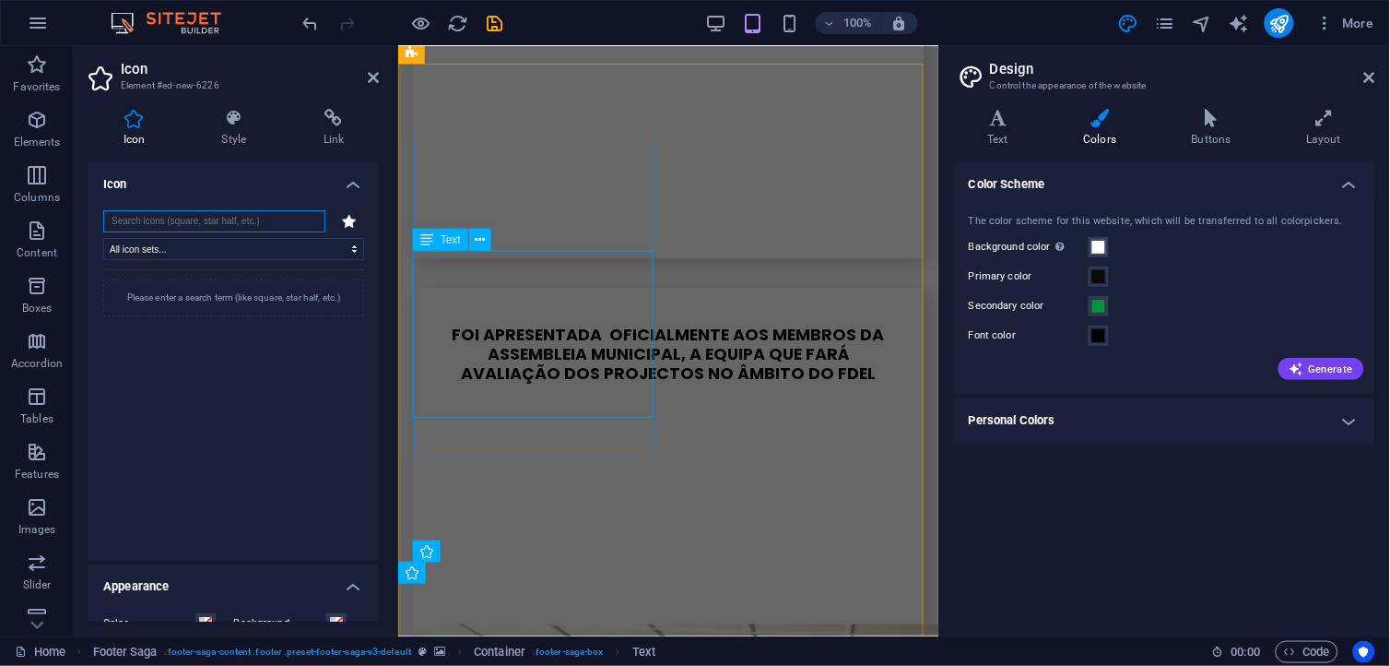
scroll to position [5350, 0]
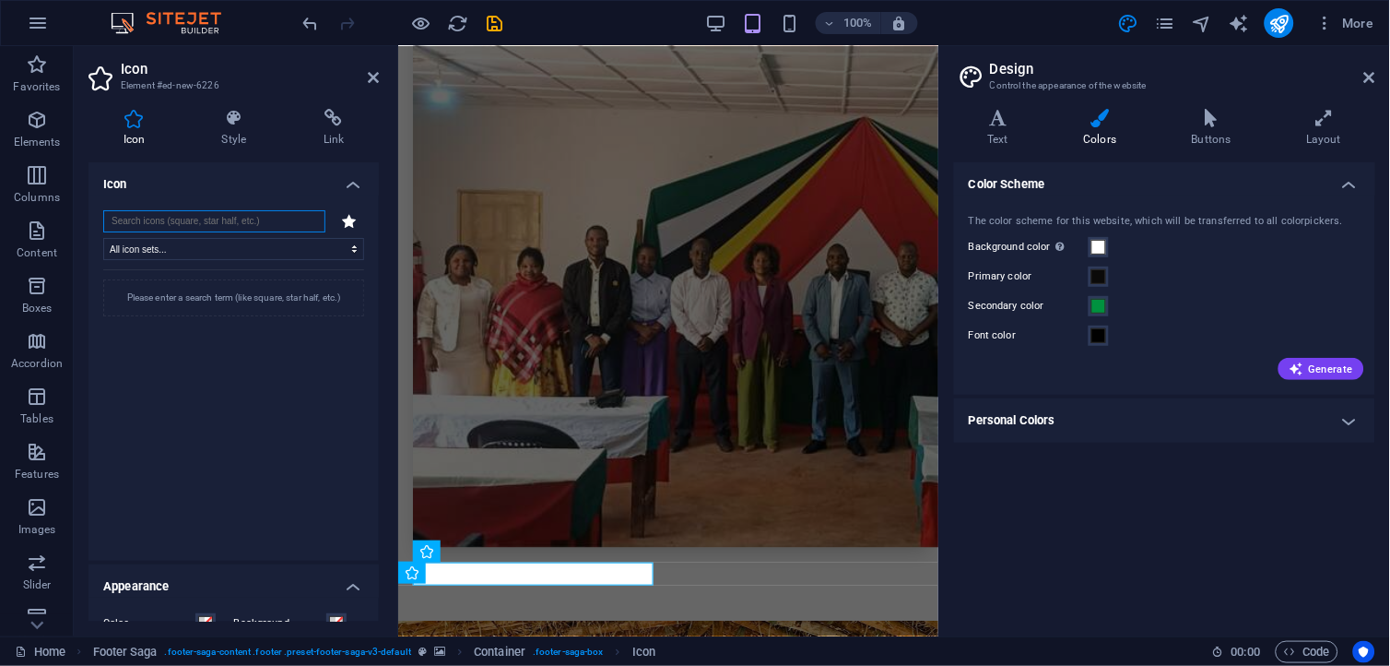
click at [206, 223] on input "search" at bounding box center [214, 221] width 222 height 22
type input "tik"
click at [142, 317] on icon at bounding box center [134, 310] width 35 height 41
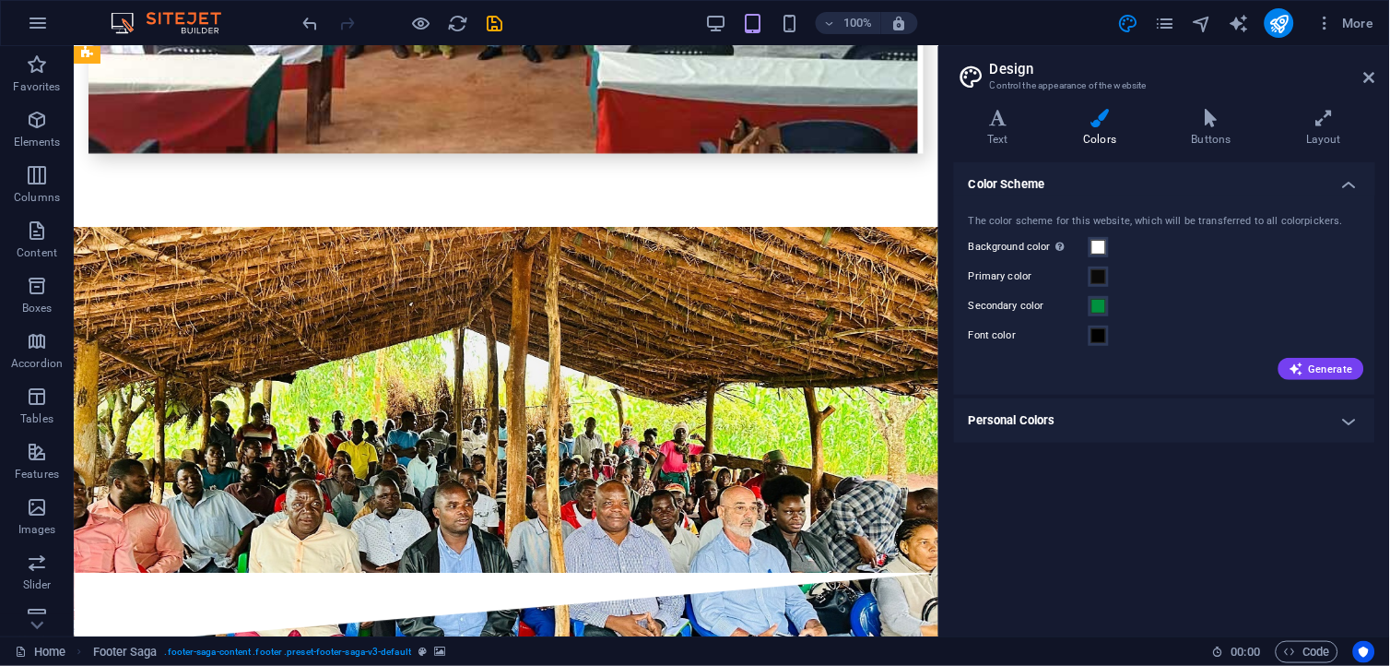
scroll to position [4750, 0]
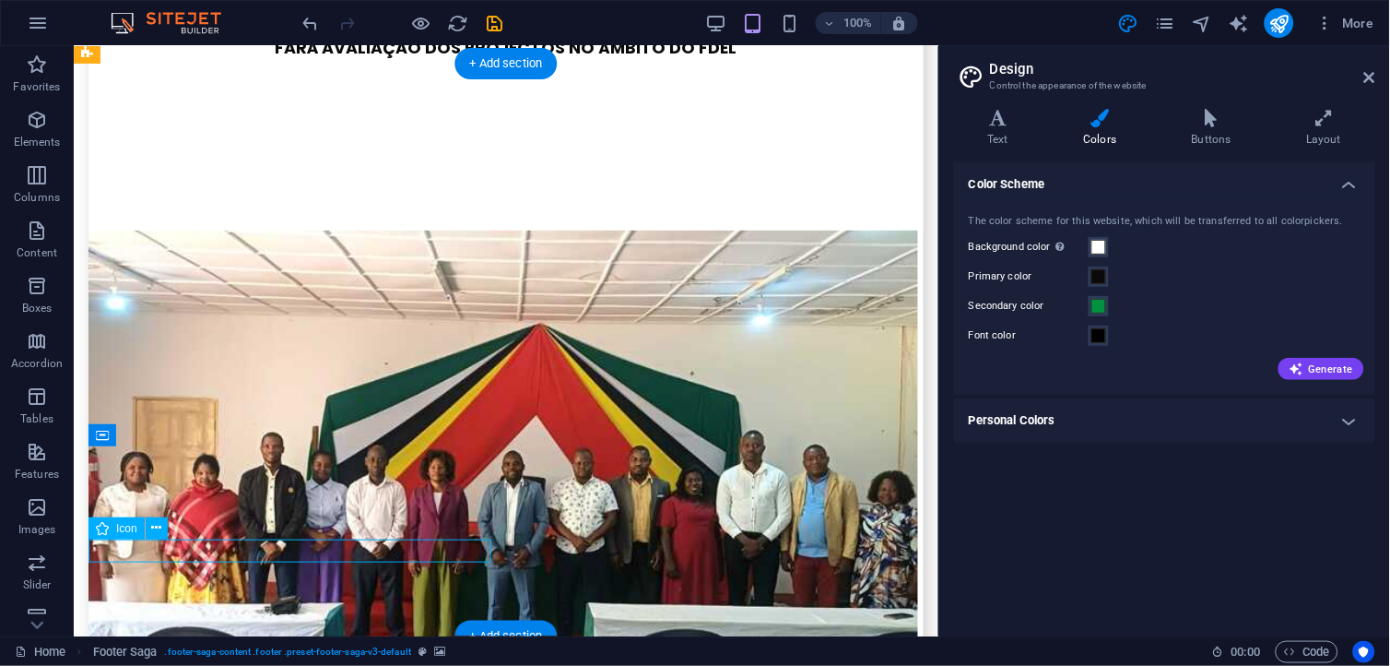
select select "xMidYMid"
select select "px"
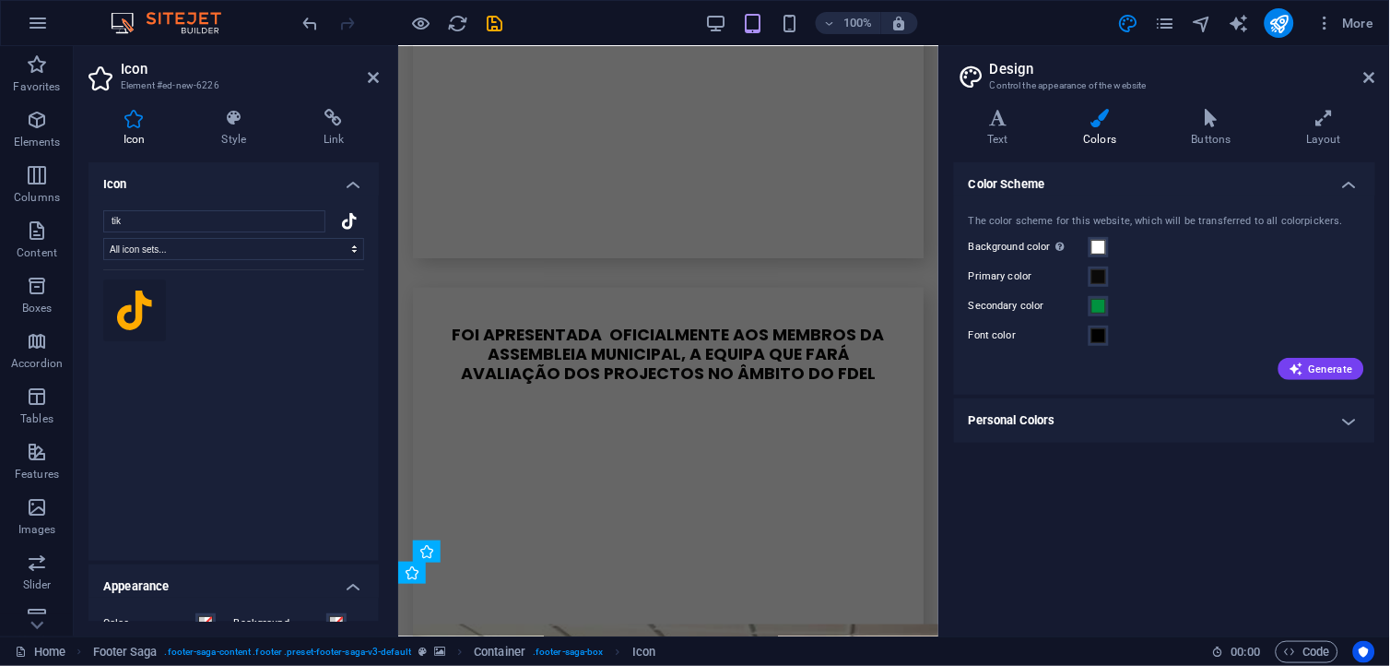
scroll to position [5350, 0]
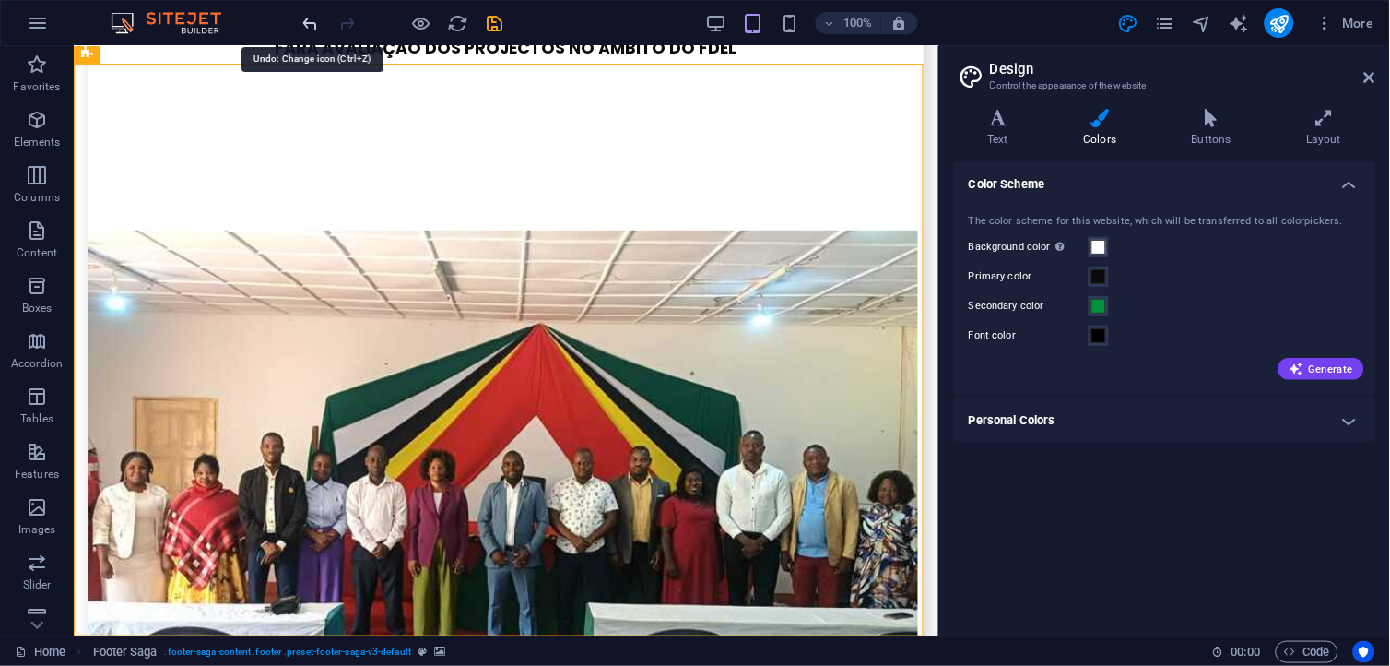
click at [310, 22] on icon "undo" at bounding box center [311, 23] width 21 height 21
click at [307, 16] on icon "undo" at bounding box center [311, 23] width 21 height 21
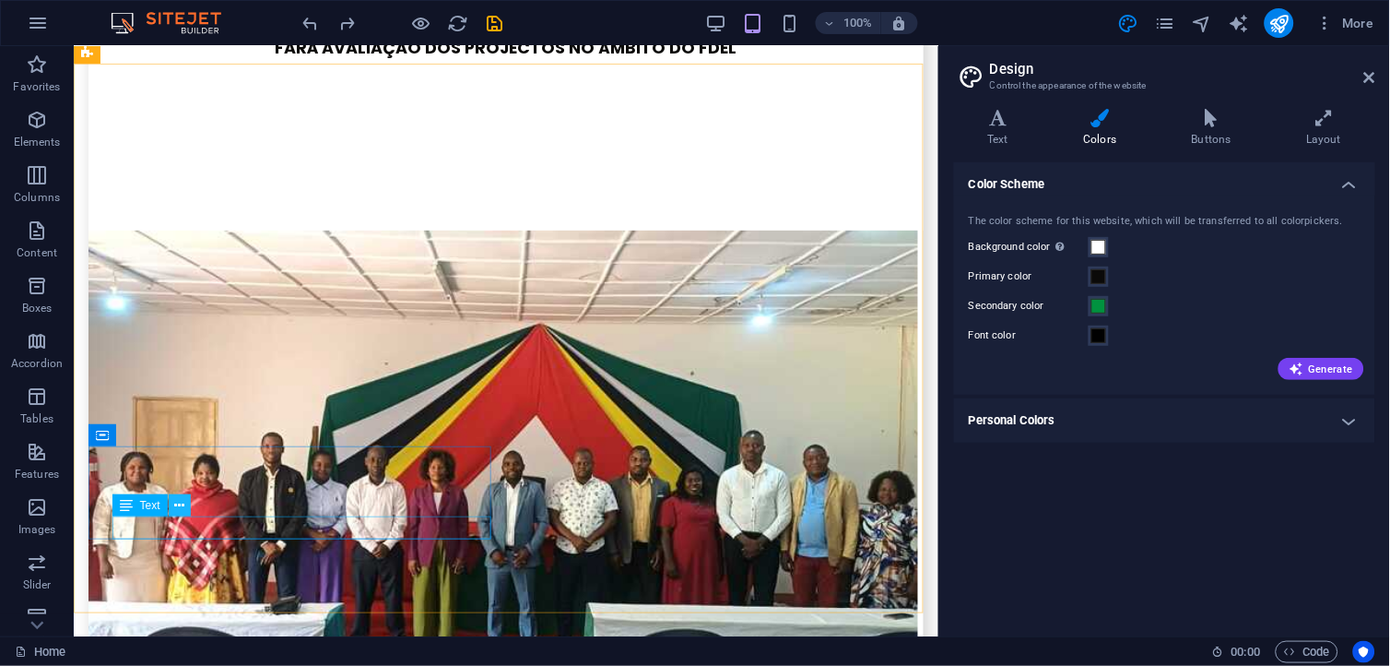
click at [180, 502] on icon at bounding box center [179, 505] width 10 height 19
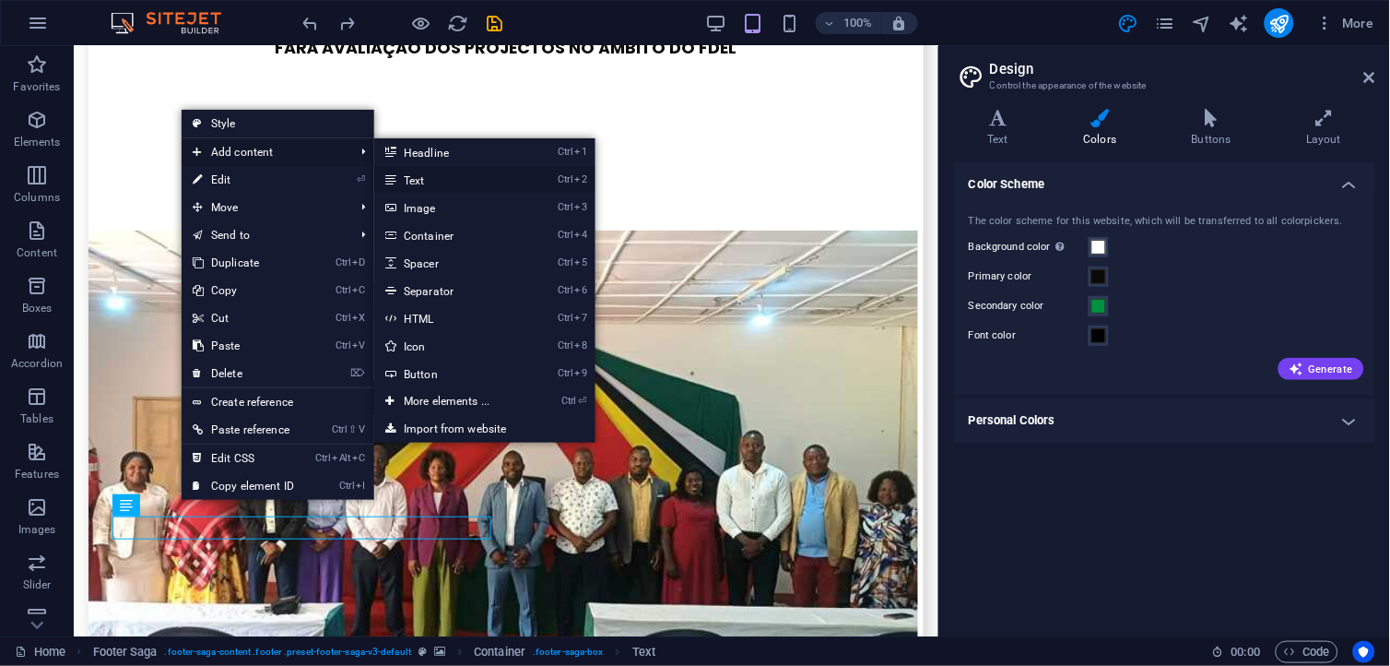
click at [402, 173] on link "Ctrl 2 Text" at bounding box center [450, 180] width 152 height 28
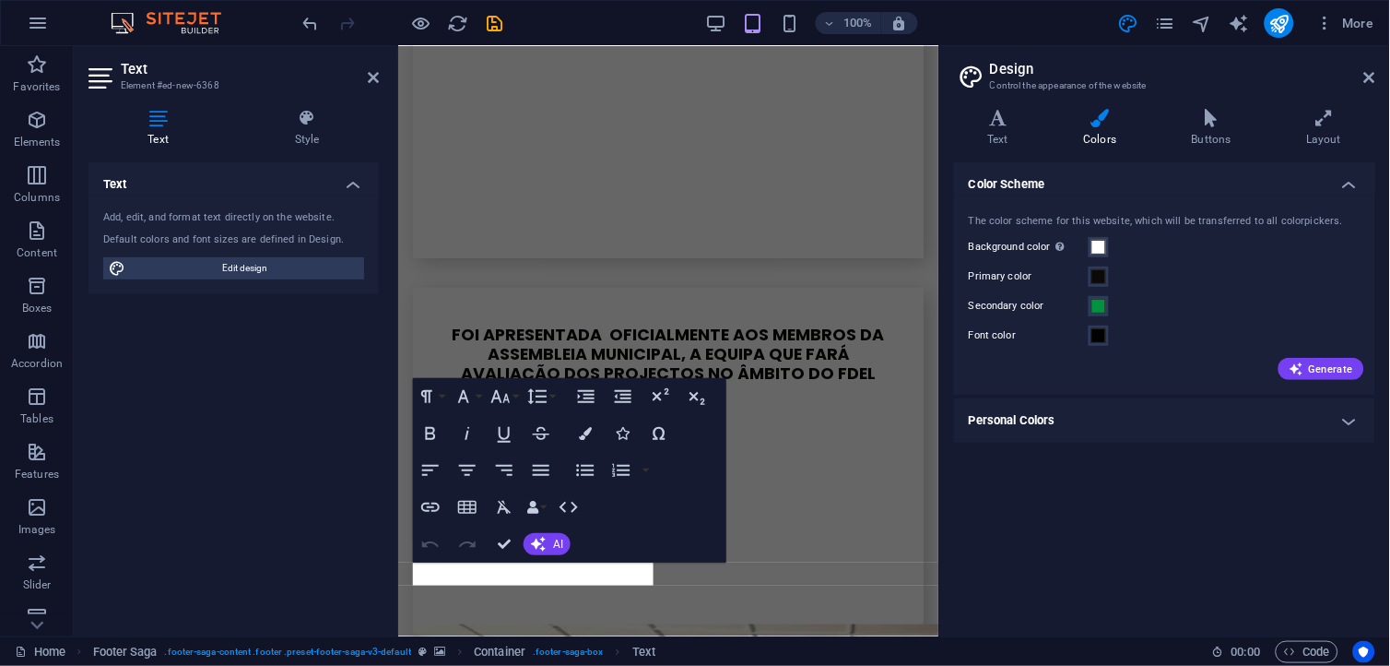
scroll to position [5350, 0]
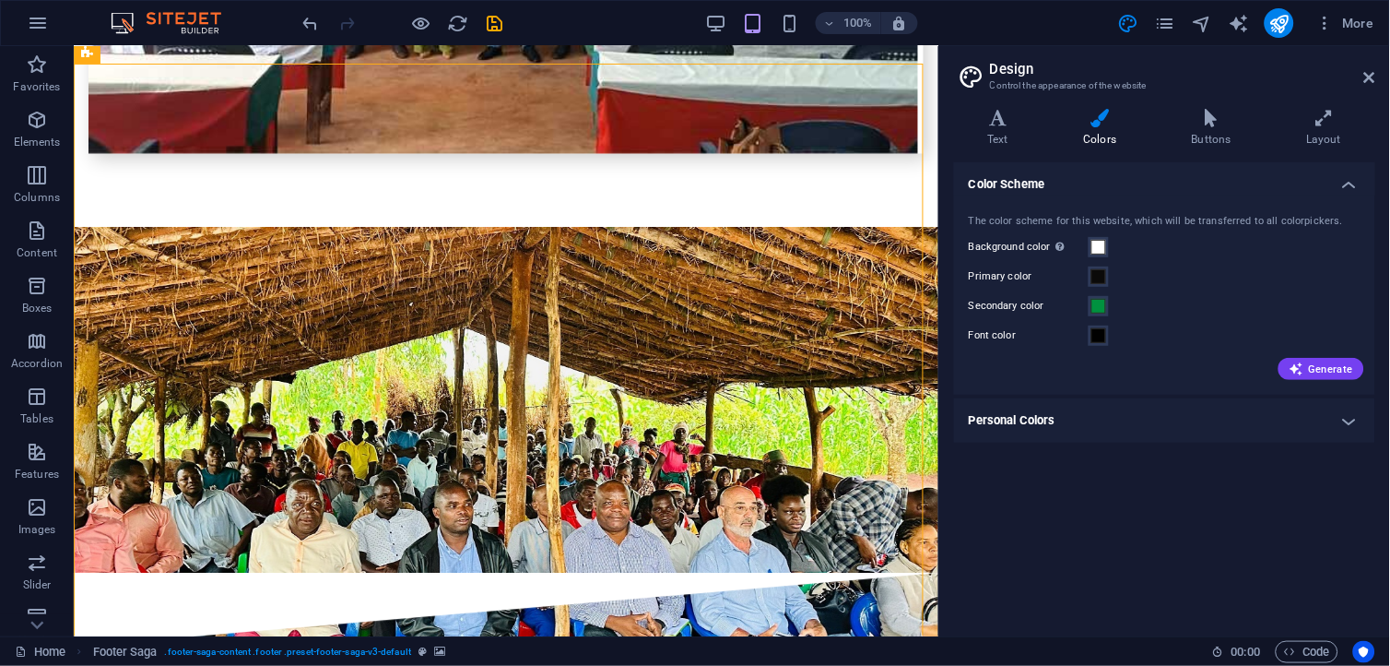
scroll to position [4750, 0]
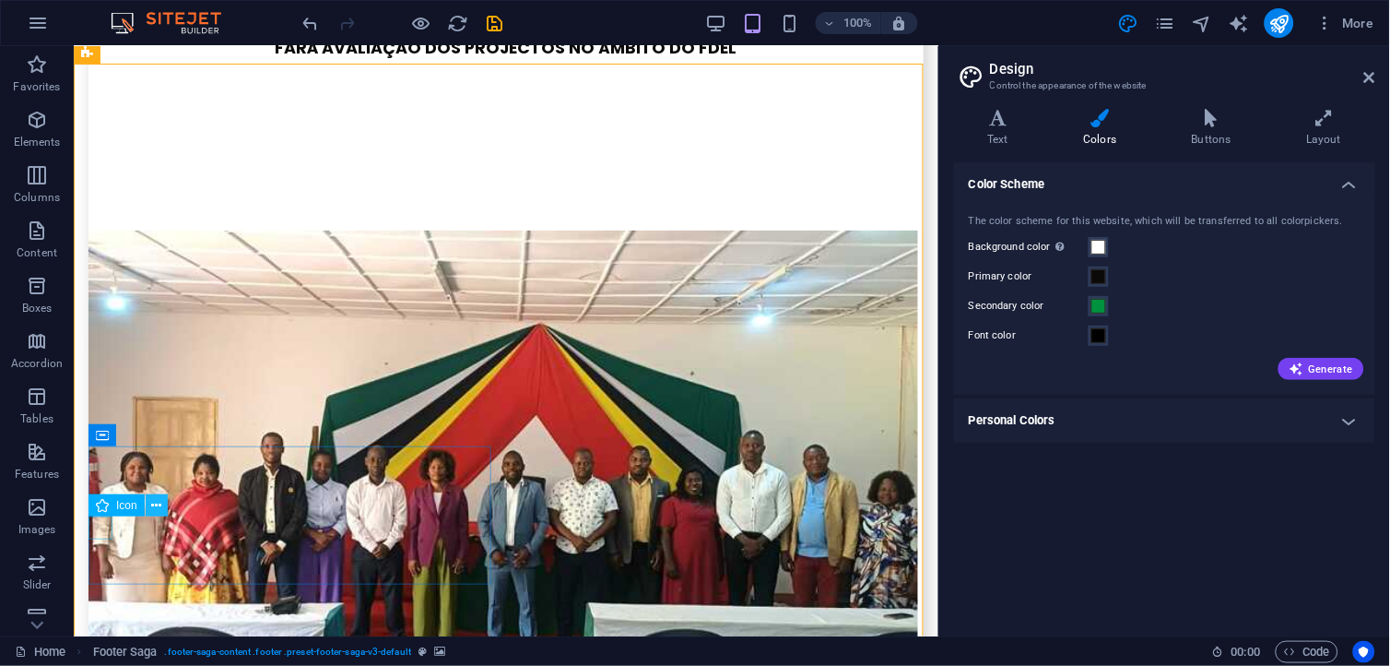
click at [157, 504] on icon at bounding box center [156, 505] width 10 height 19
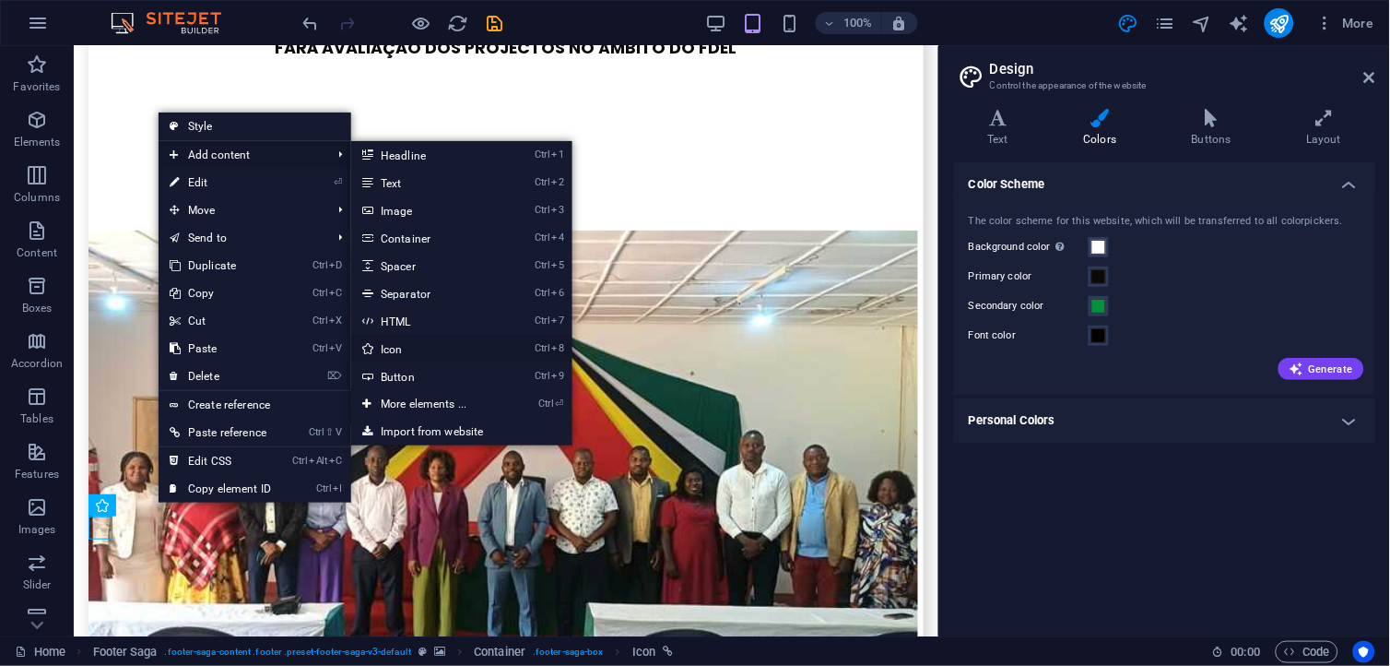
click at [399, 343] on link "Ctrl 8 Icon" at bounding box center [427, 349] width 152 height 28
select select "xMidYMid"
select select "px"
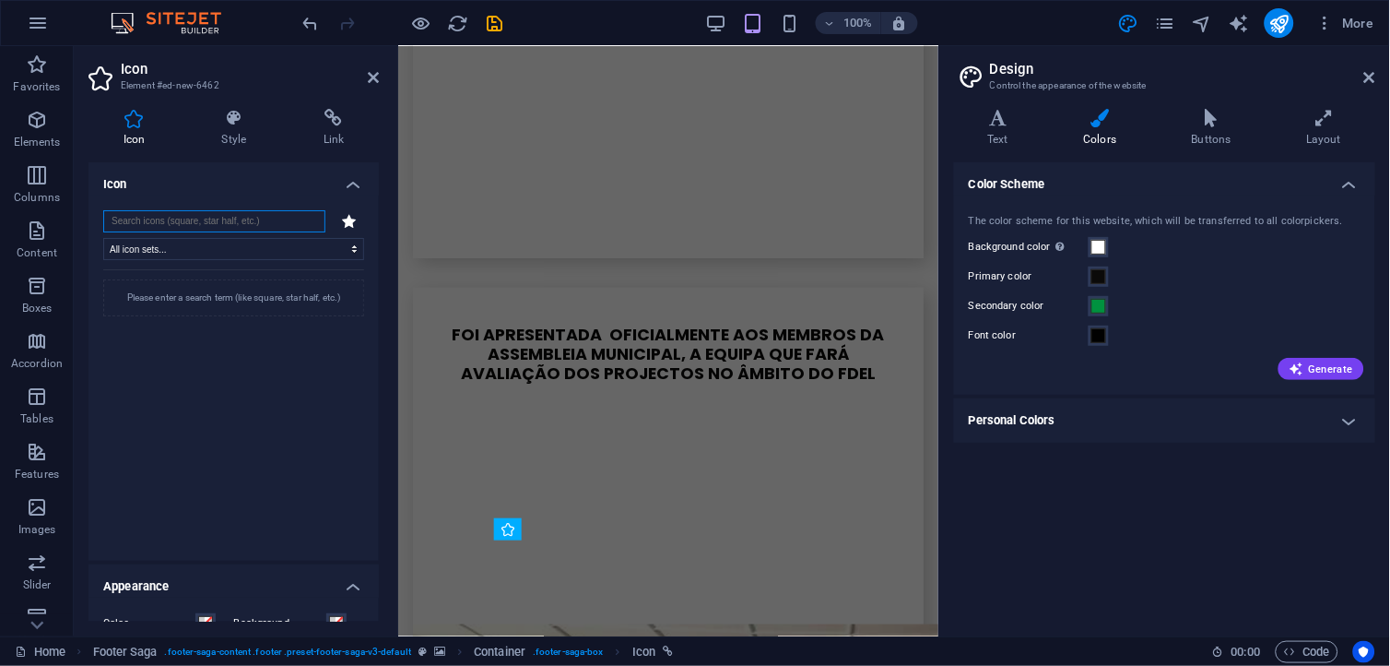
scroll to position [5350, 0]
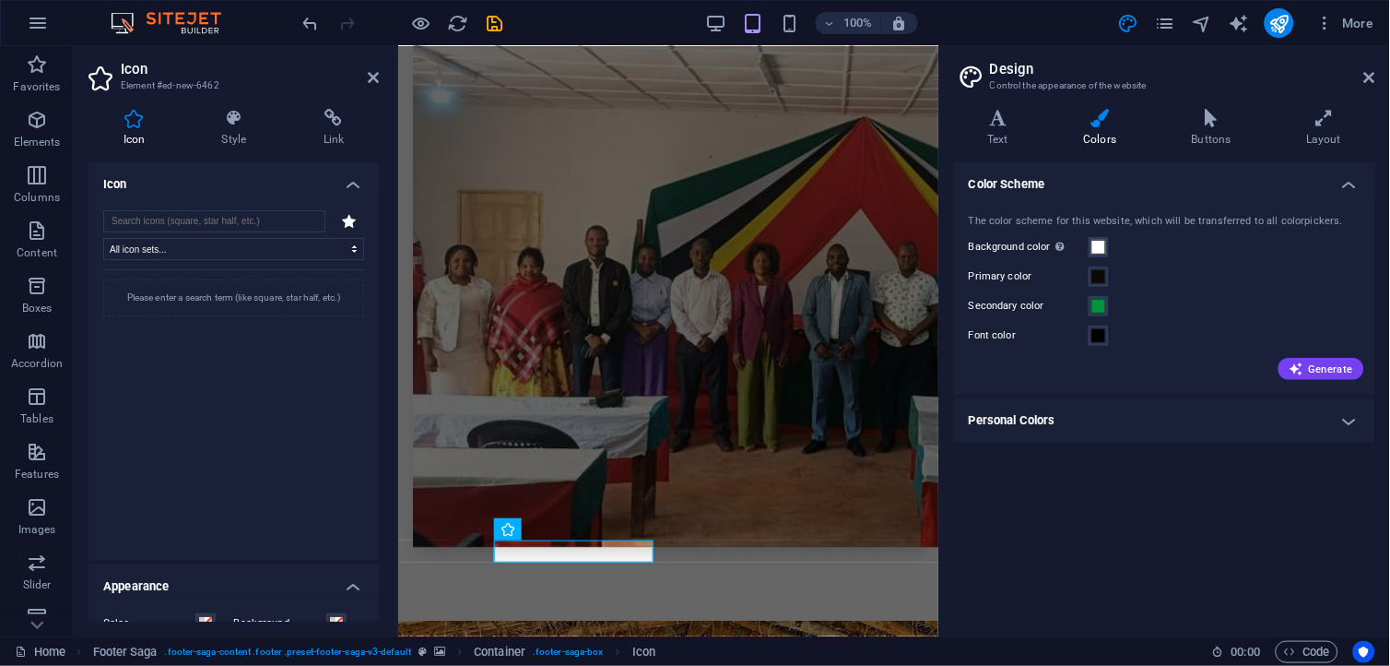
drag, startPoint x: 379, startPoint y: 302, endPoint x: 370, endPoint y: 388, distance: 87.2
click at [370, 388] on div "Icon Style Link Icon All icon sets... IcoFont Ionicons FontAwesome Brands FontA…" at bounding box center [234, 365] width 320 height 542
drag, startPoint x: 380, startPoint y: 326, endPoint x: 367, endPoint y: 421, distance: 95.8
click at [367, 421] on div "Icon Style Link Icon All icon sets... IcoFont Ionicons FontAwesome Brands FontA…" at bounding box center [234, 365] width 320 height 542
click at [163, 219] on input "search" at bounding box center [214, 221] width 222 height 22
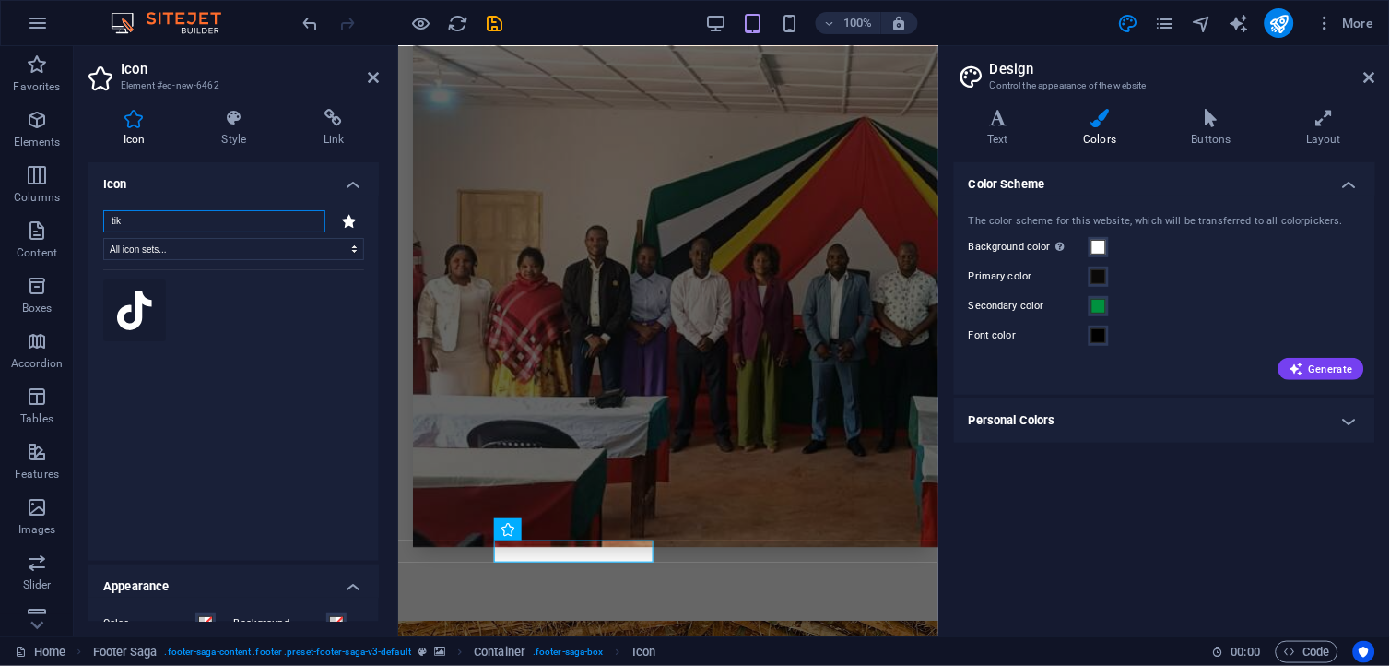
type input "tik"
click at [125, 305] on icon at bounding box center [134, 310] width 35 height 41
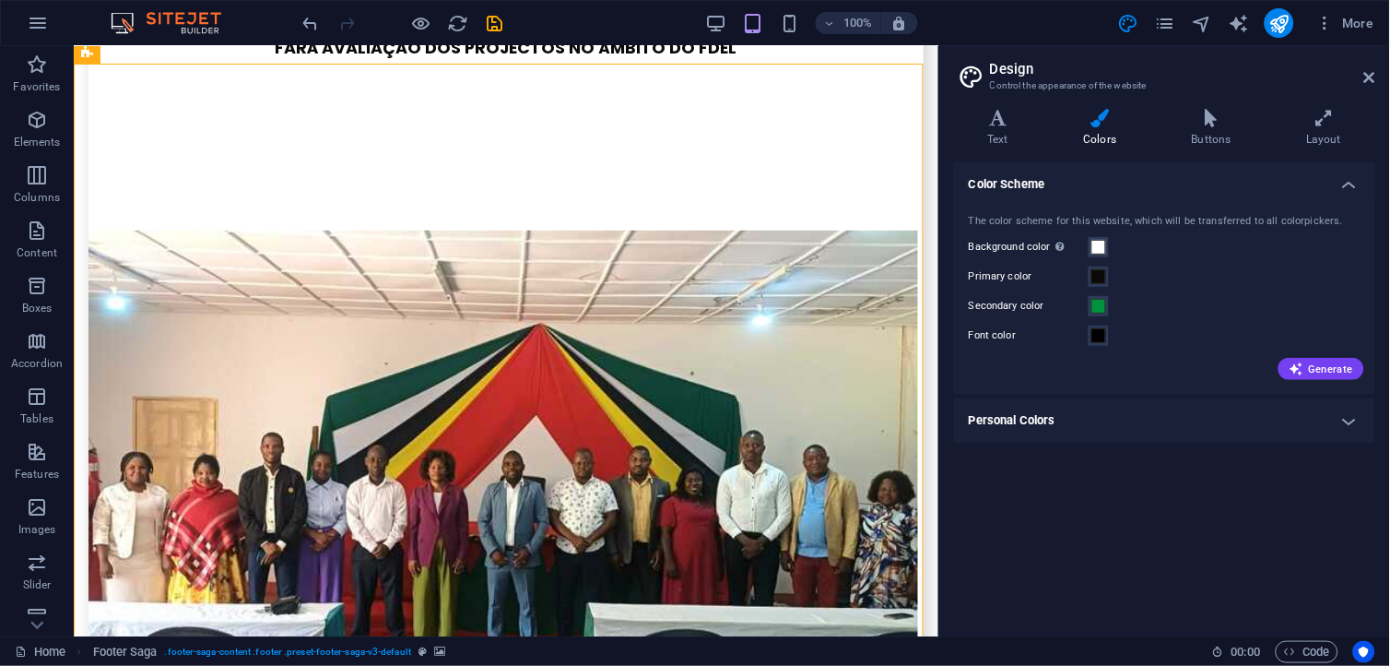
scroll to position [4817, 0]
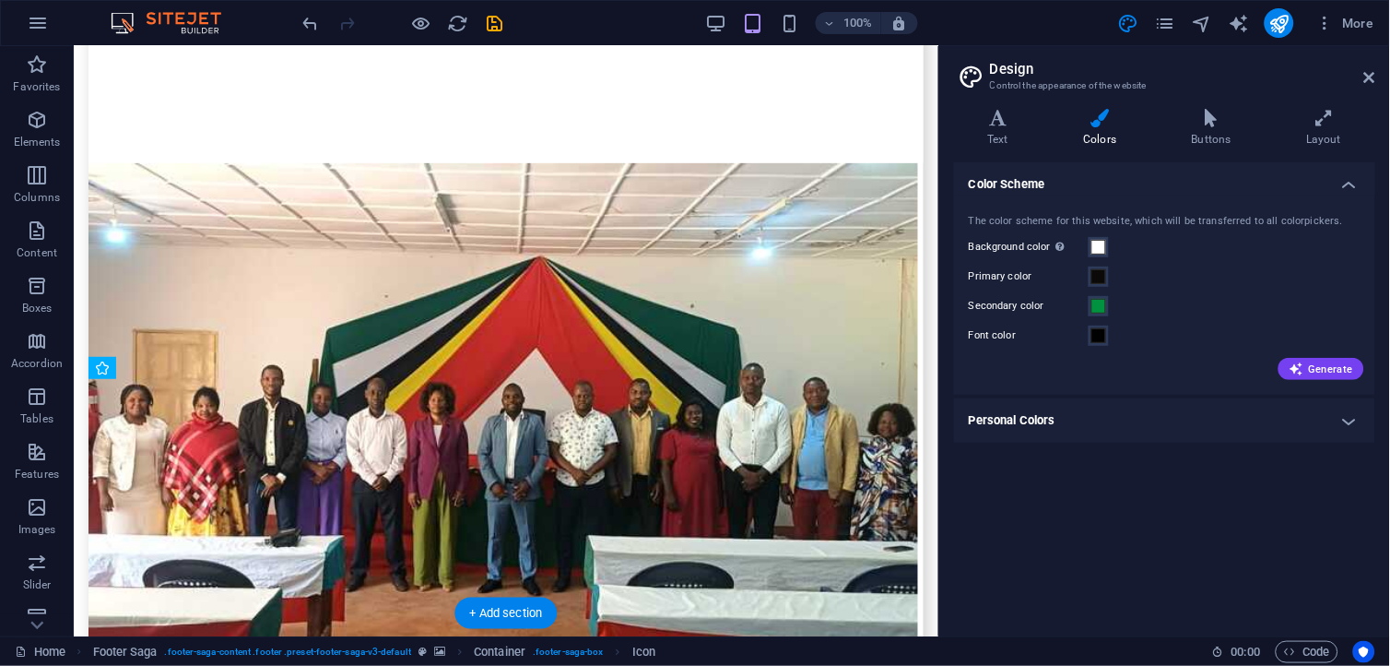
drag, startPoint x: 371, startPoint y: 455, endPoint x: 104, endPoint y: 517, distance: 273.8
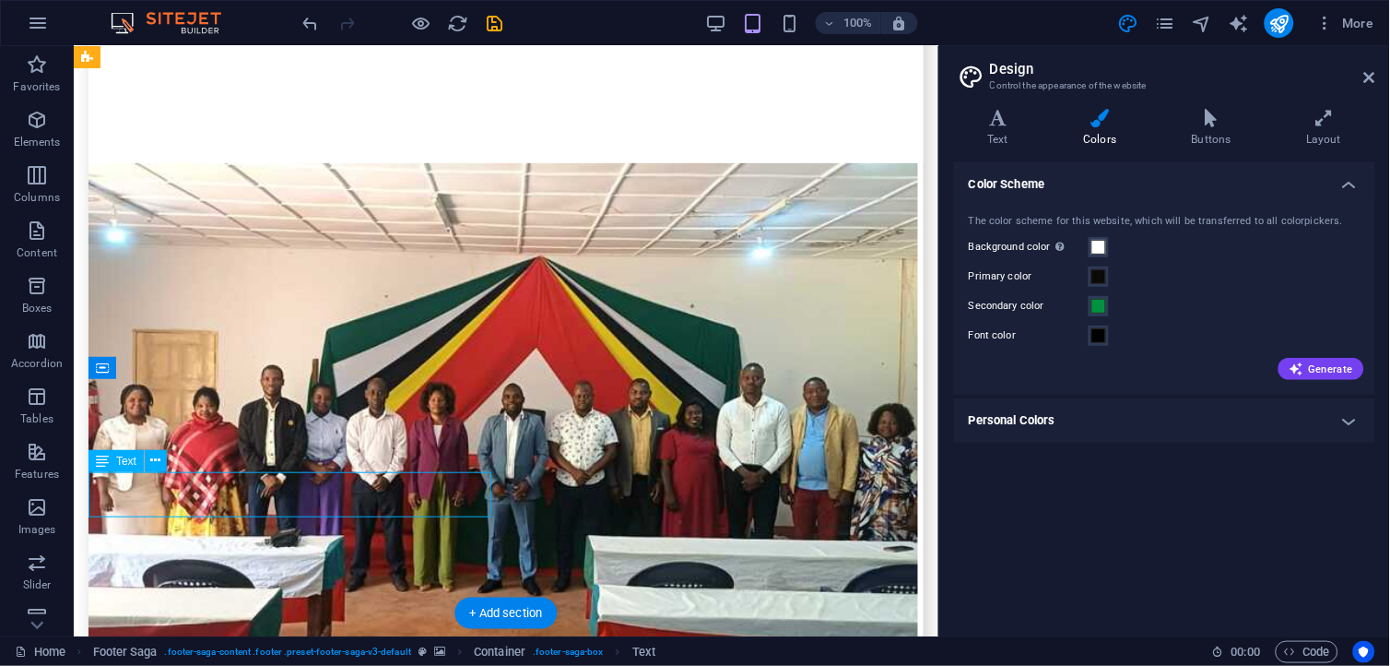
drag, startPoint x: 291, startPoint y: 482, endPoint x: 106, endPoint y: 493, distance: 185.7
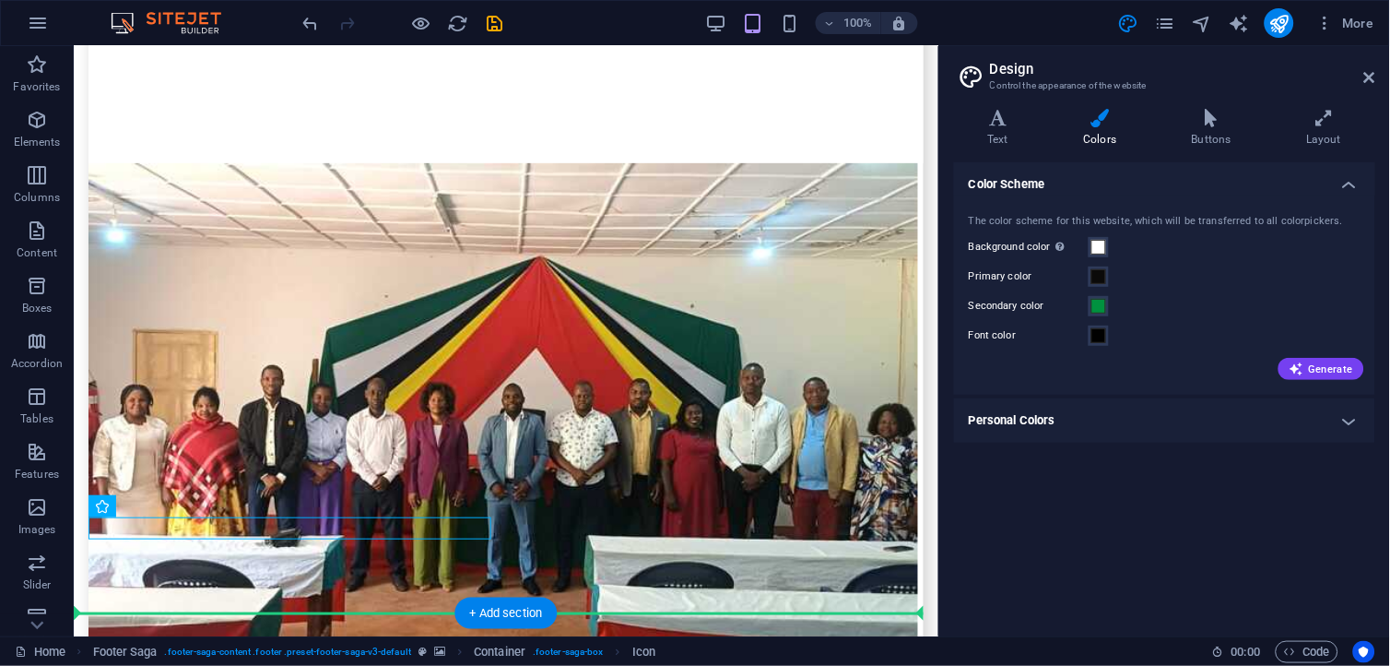
drag, startPoint x: 280, startPoint y: 518, endPoint x: 292, endPoint y: 544, distance: 28.5
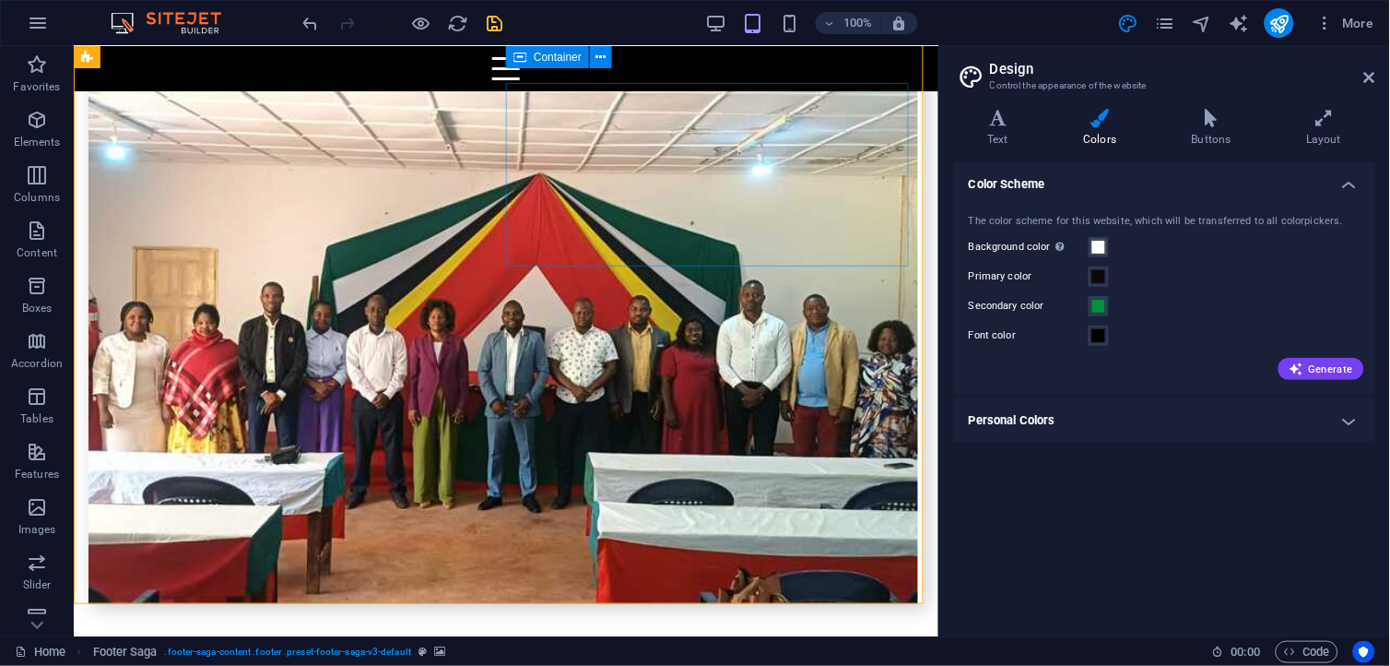
scroll to position [4798, 0]
